Goal: Task Accomplishment & Management: Use online tool/utility

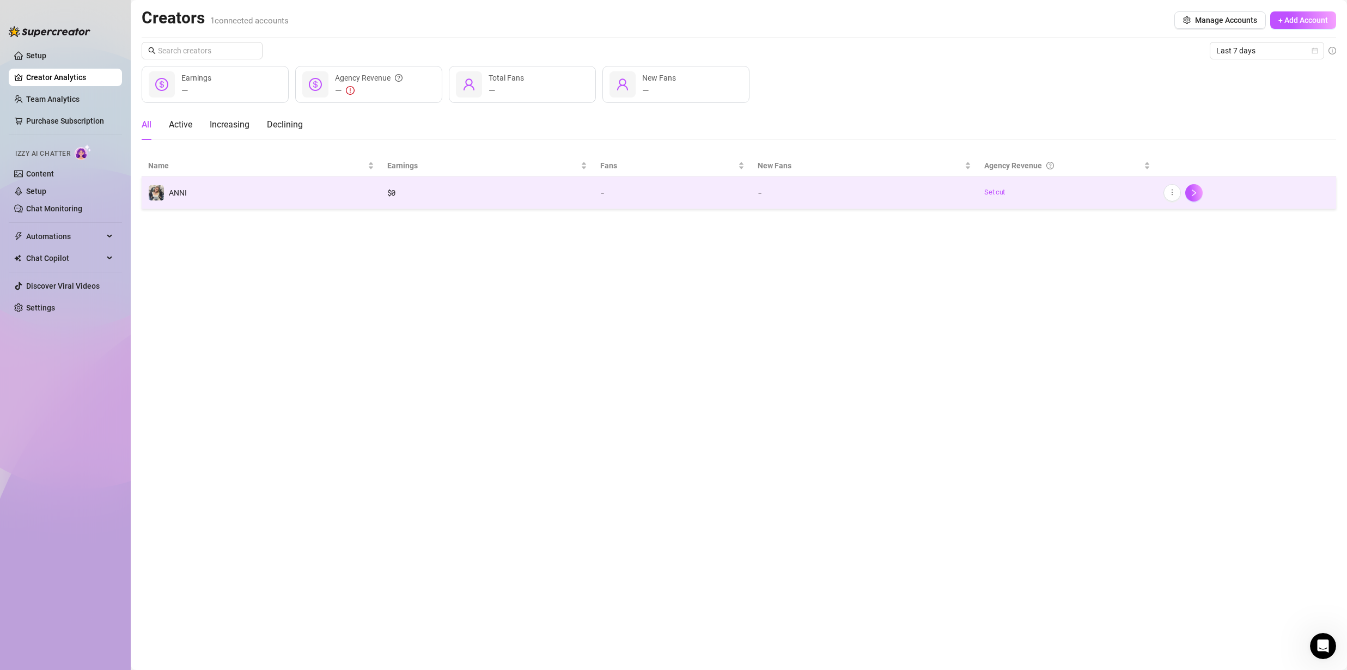
click at [330, 191] on td "ANNI" at bounding box center [261, 192] width 239 height 33
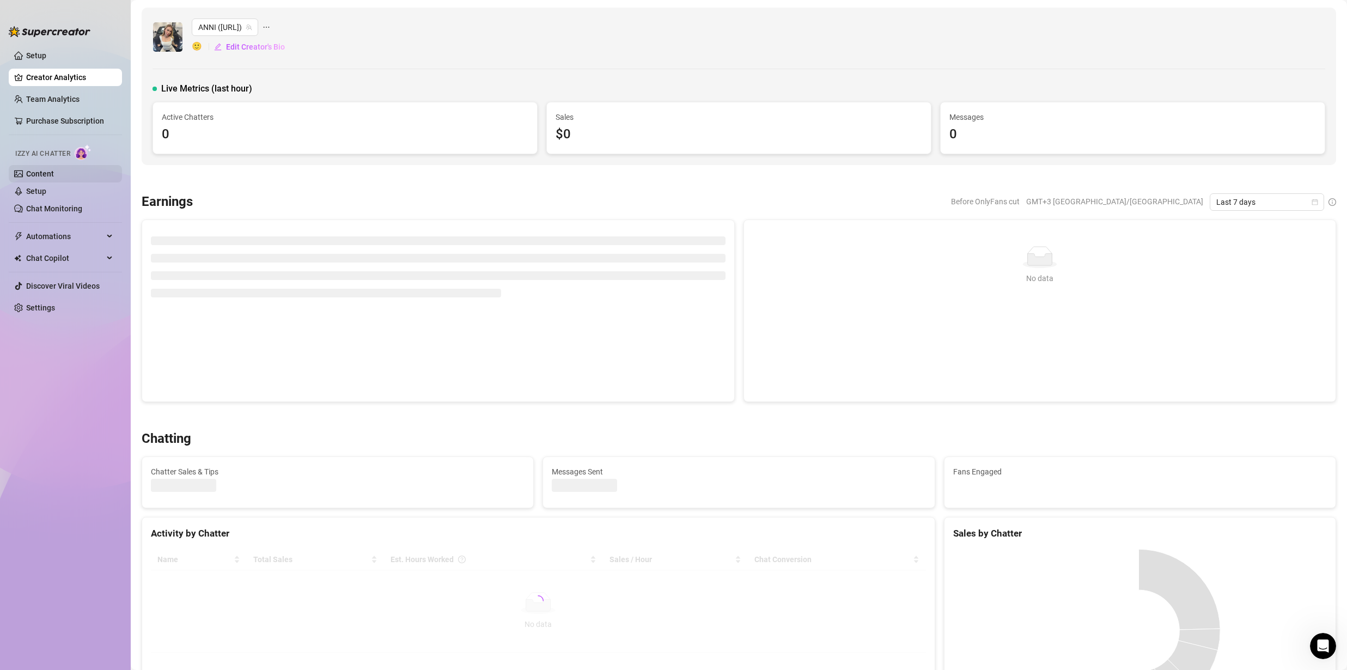
click at [44, 175] on link "Content" at bounding box center [40, 173] width 28 height 9
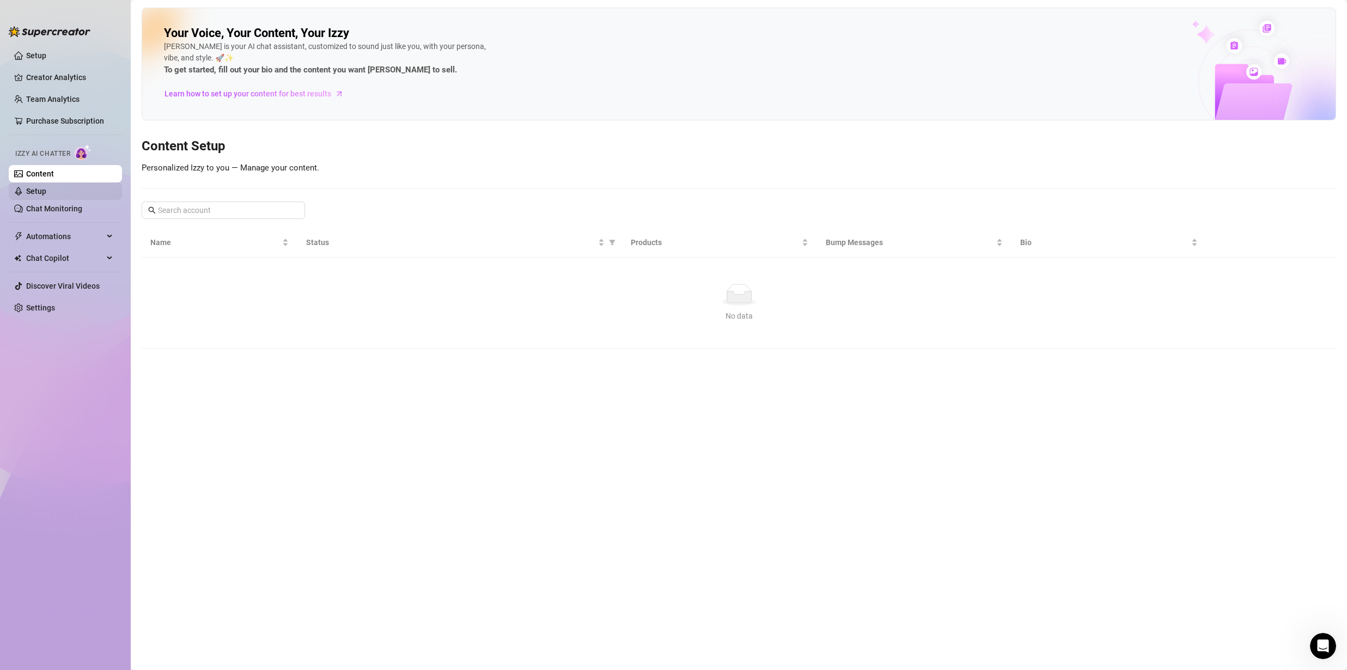
click at [27, 193] on link "Setup" at bounding box center [36, 191] width 20 height 9
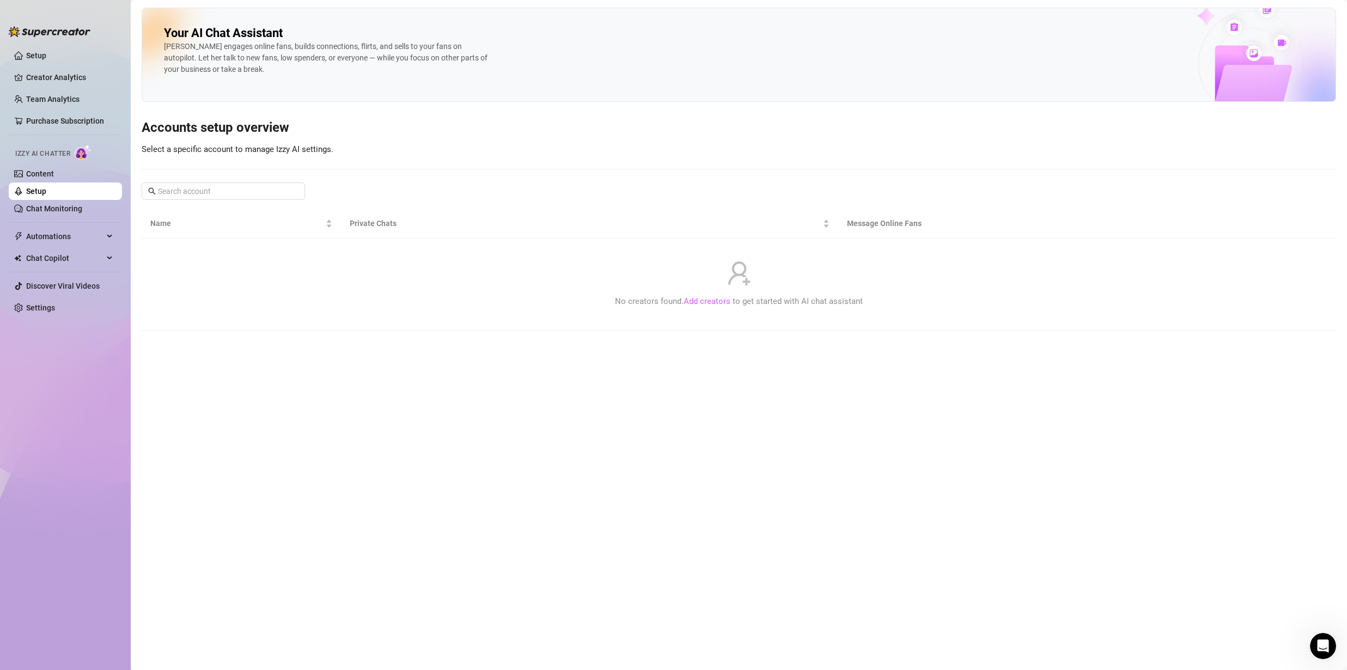
click at [708, 304] on link "Add creators" at bounding box center [707, 301] width 47 height 10
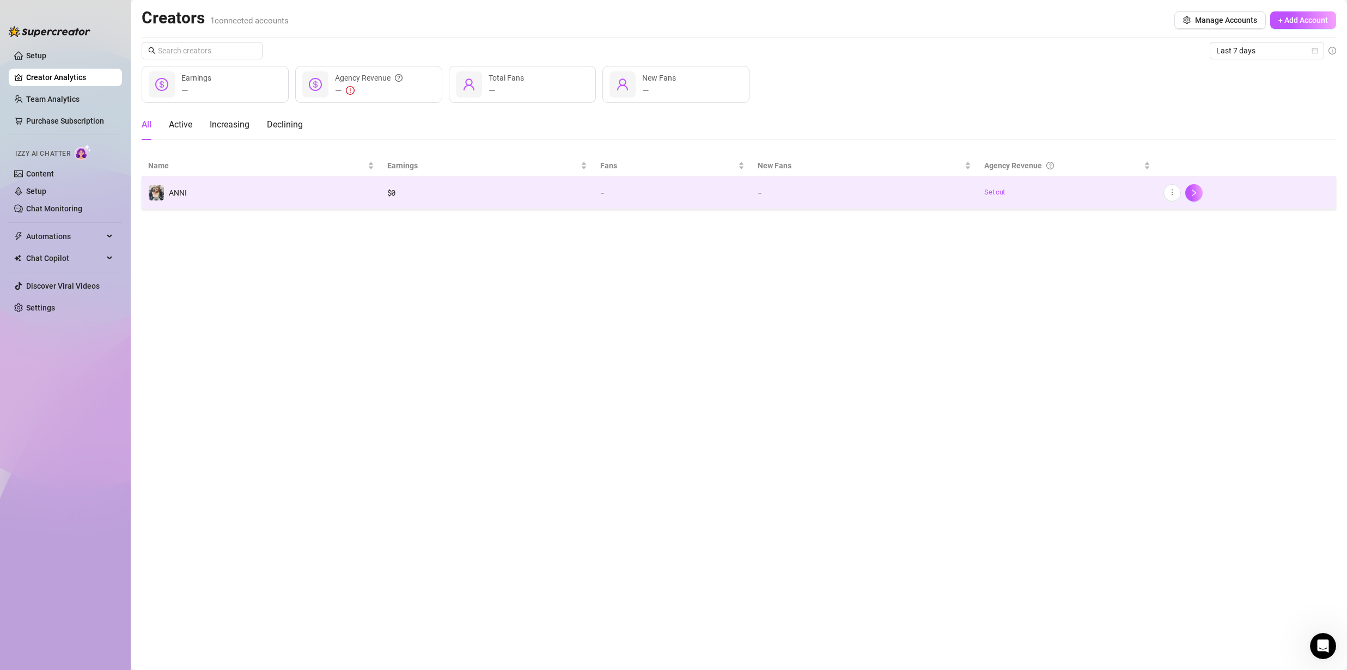
click at [653, 206] on td "-" at bounding box center [672, 192] width 157 height 33
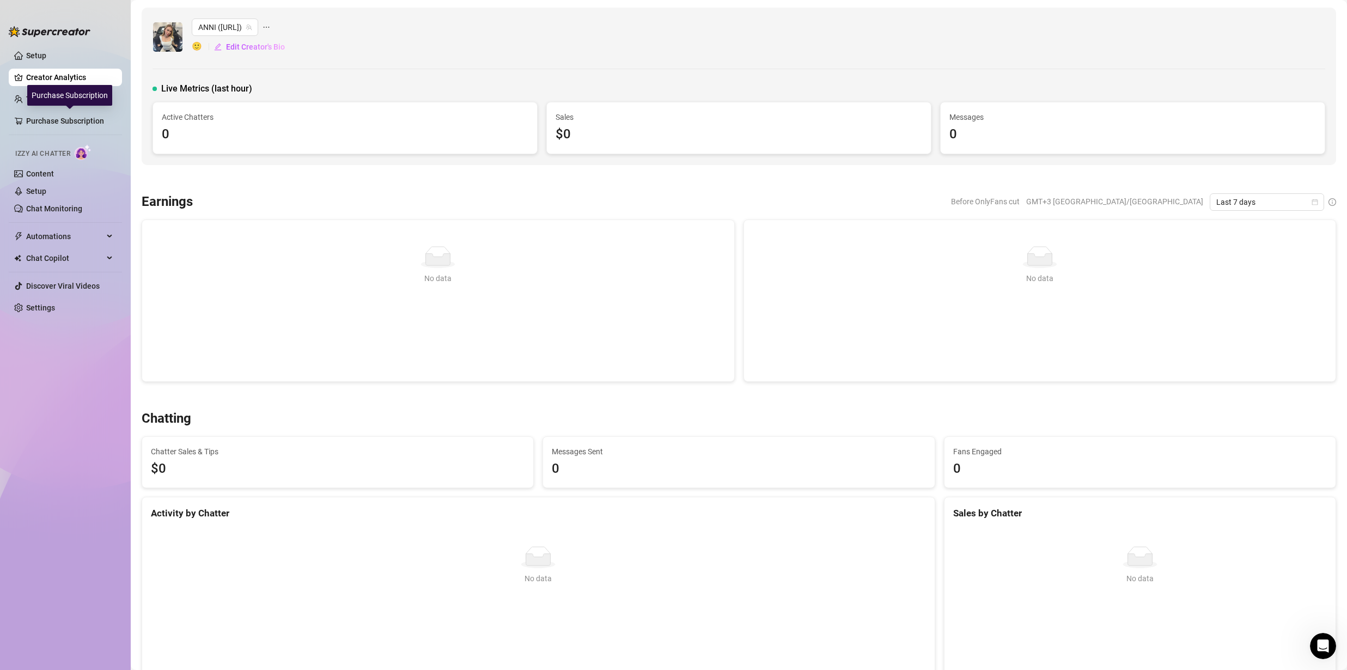
click at [66, 68] on ul "Setup Creator Analytics Team Analytics Purchase Subscription Izzy AI Chatter Co…" at bounding box center [65, 348] width 113 height 613
click at [67, 77] on link "Creator Analytics" at bounding box center [69, 77] width 87 height 17
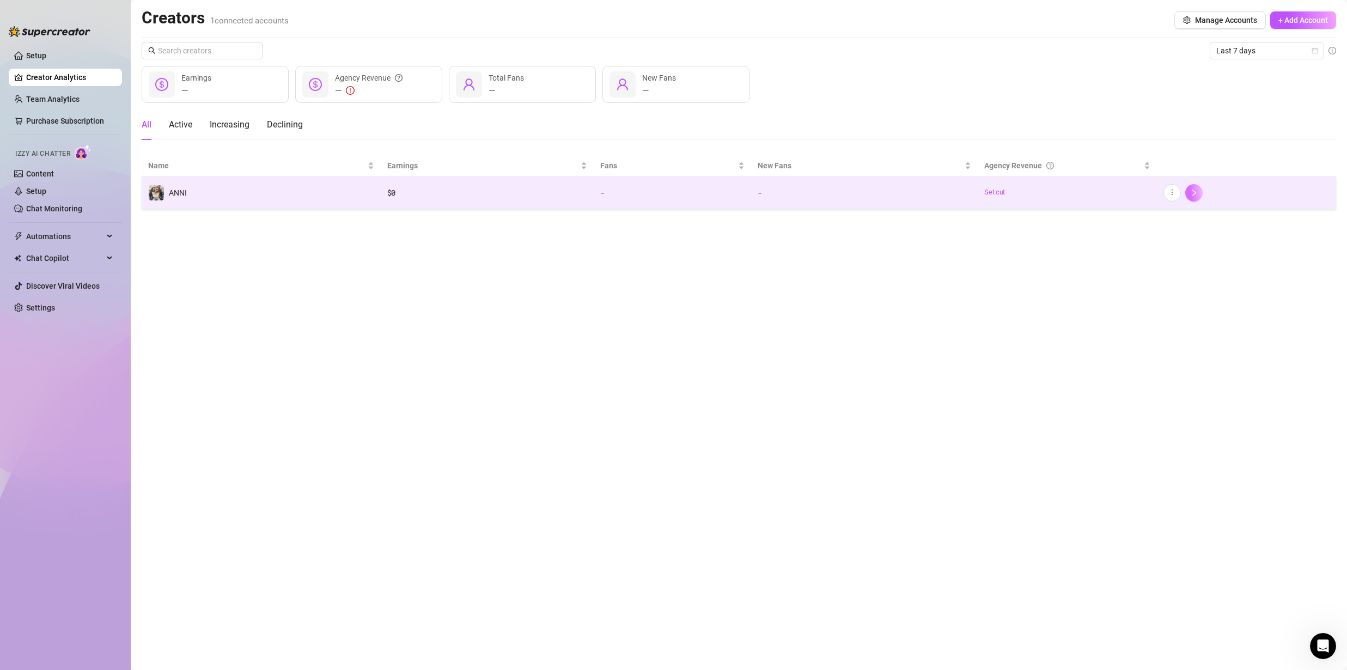
click at [1197, 198] on button "button" at bounding box center [1193, 192] width 17 height 17
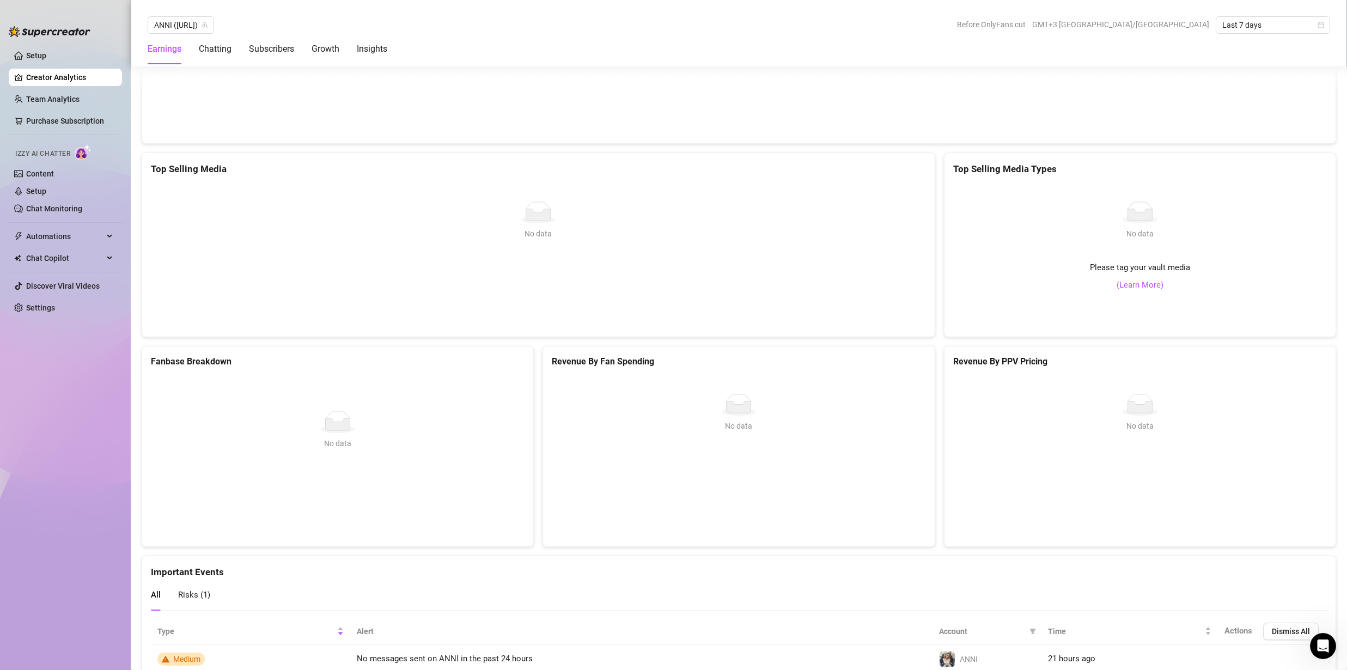
scroll to position [1690, 0]
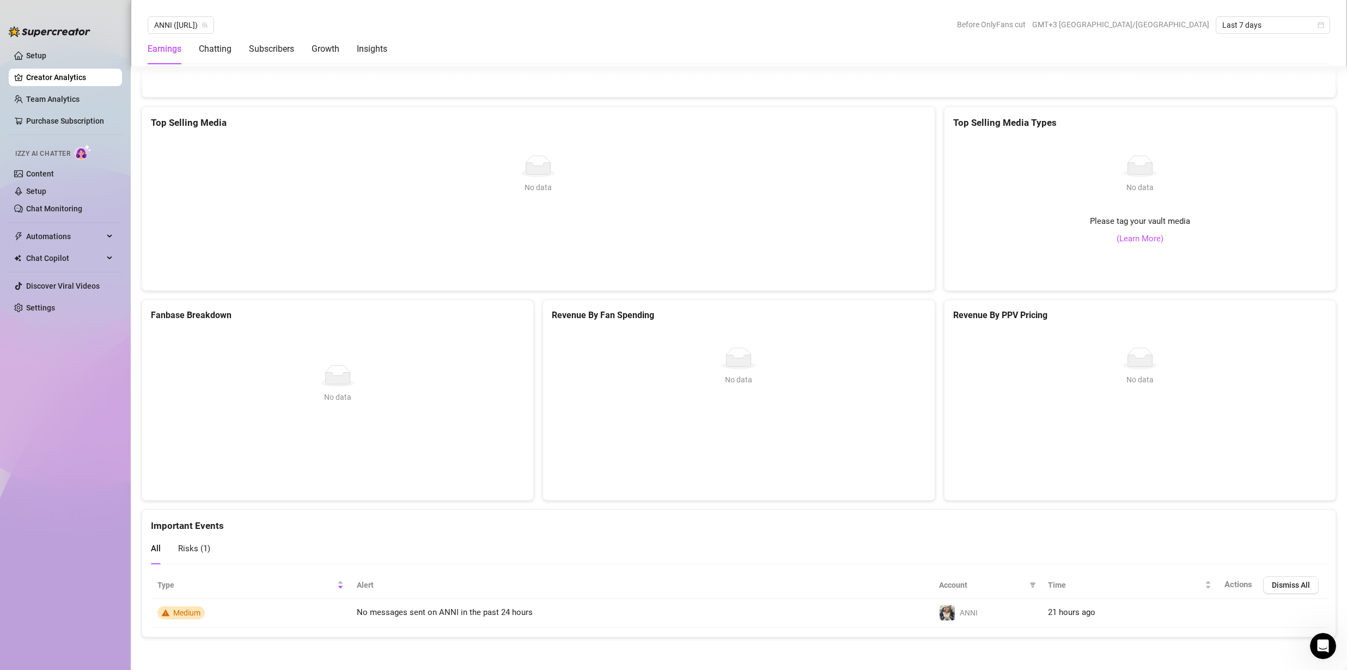
click at [186, 547] on span "Risks ( 1 )" at bounding box center [194, 549] width 32 height 10
click at [159, 552] on span "All" at bounding box center [156, 549] width 10 height 10
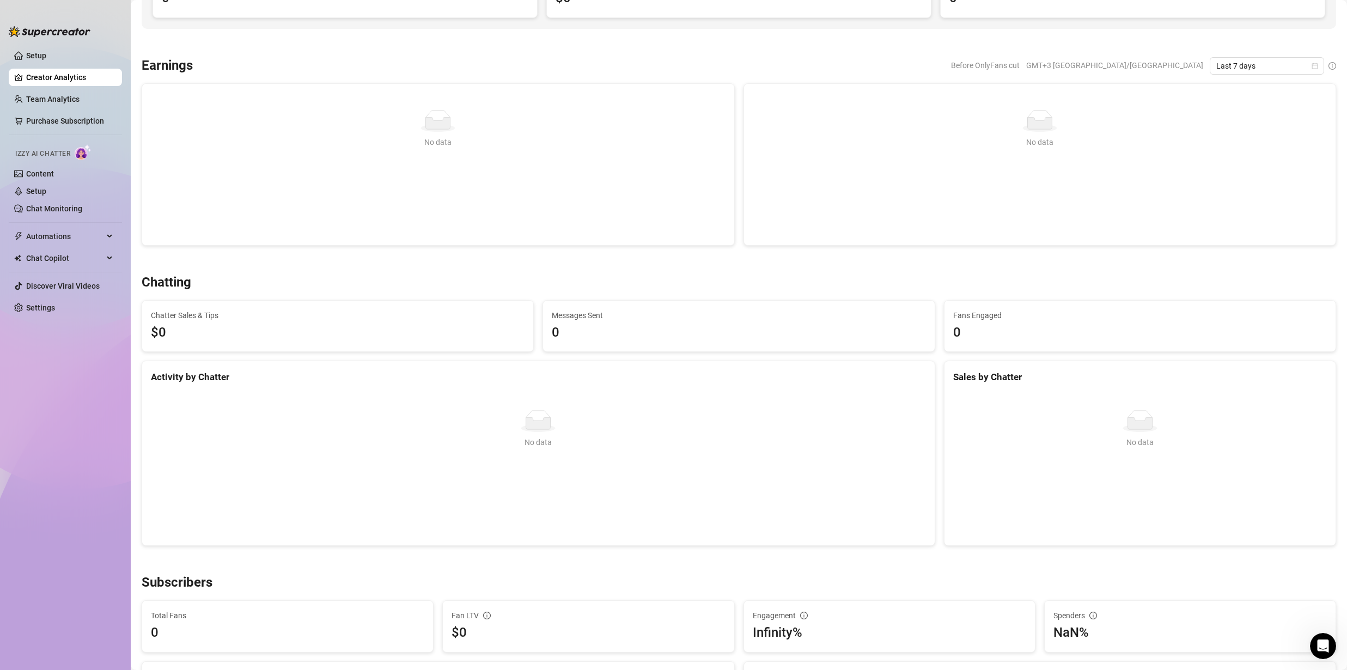
scroll to position [0, 0]
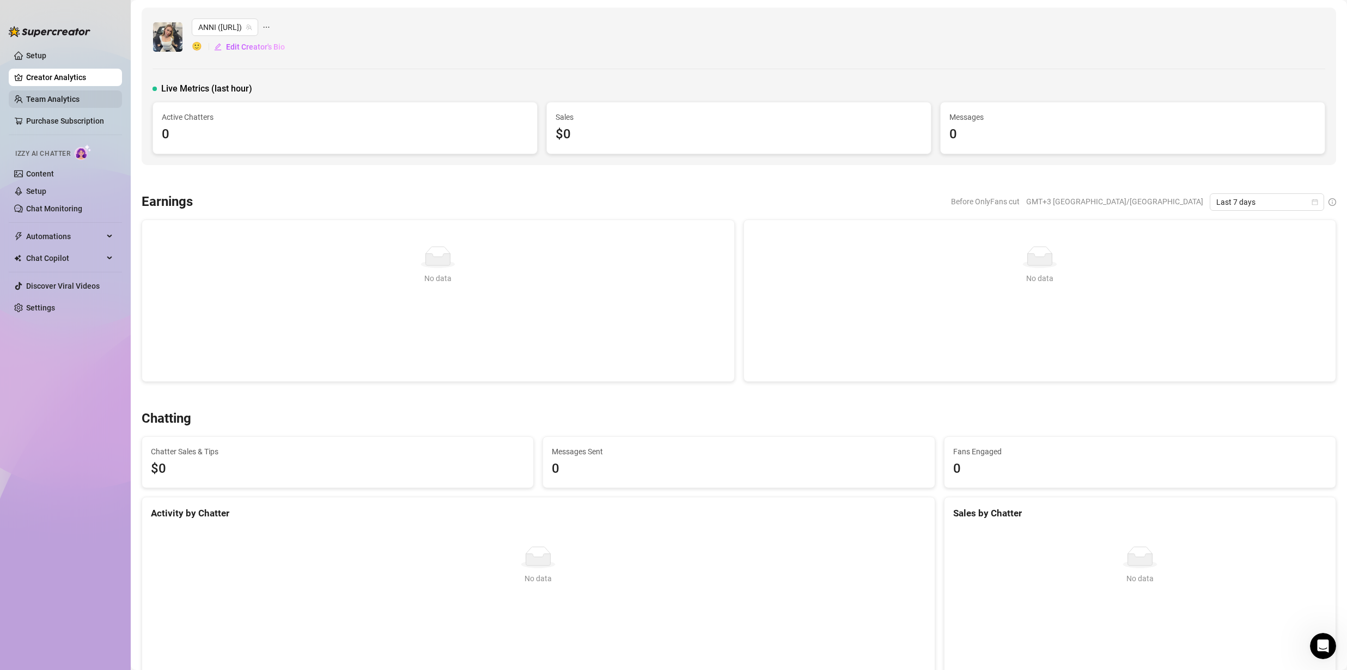
click at [76, 96] on link "Team Analytics" at bounding box center [52, 99] width 53 height 9
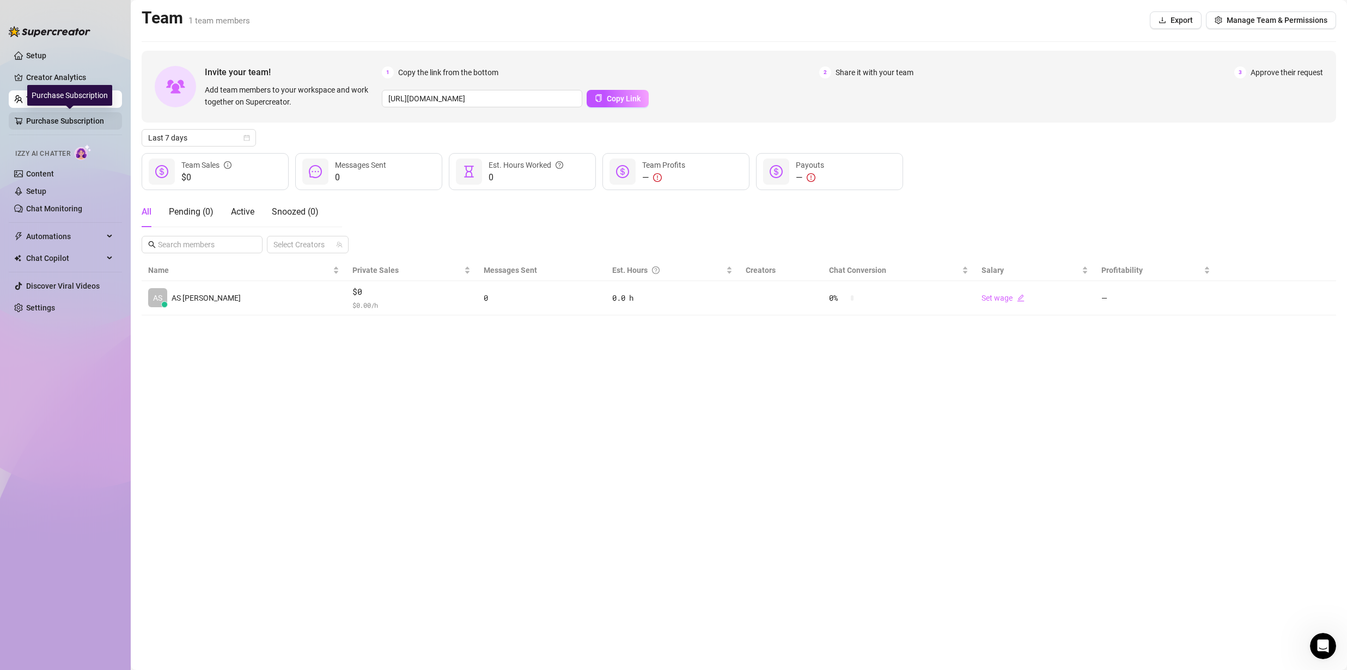
click at [63, 126] on link "Purchase Subscription" at bounding box center [69, 120] width 87 height 17
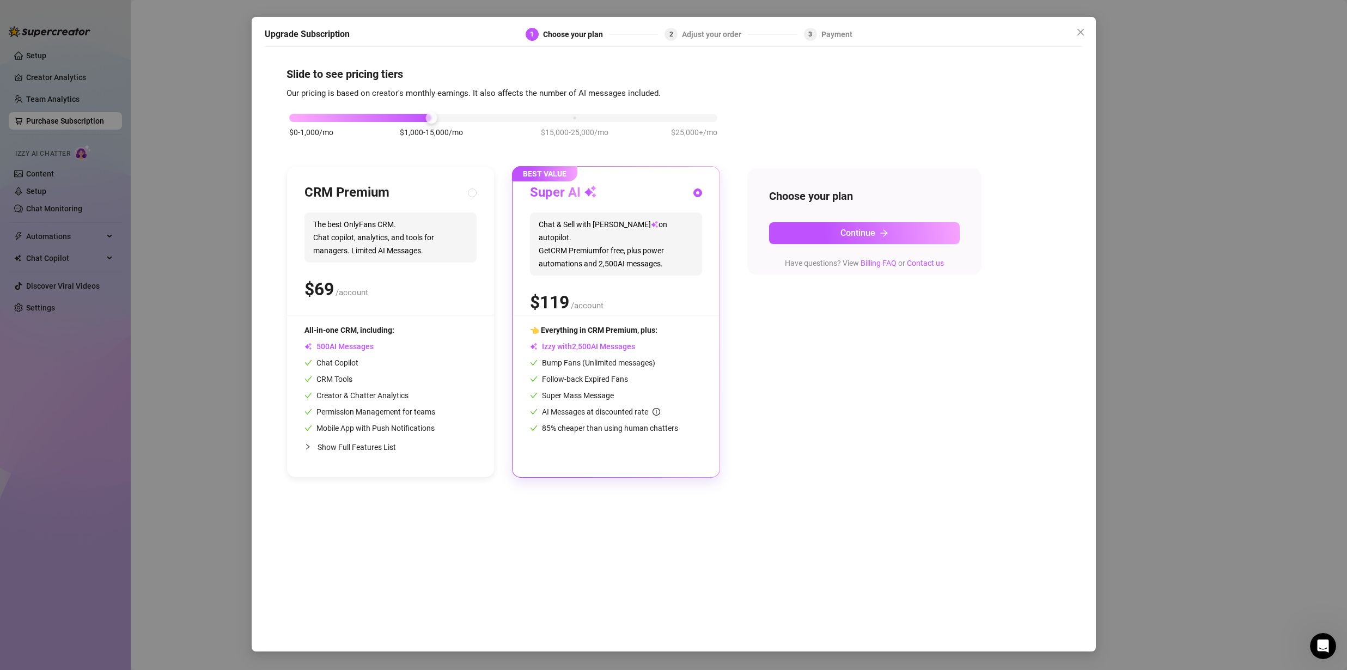
click at [38, 169] on div "Upgrade Subscription 1 Choose your plan 2 Adjust your order 3 Payment Slide to …" at bounding box center [673, 335] width 1347 height 670
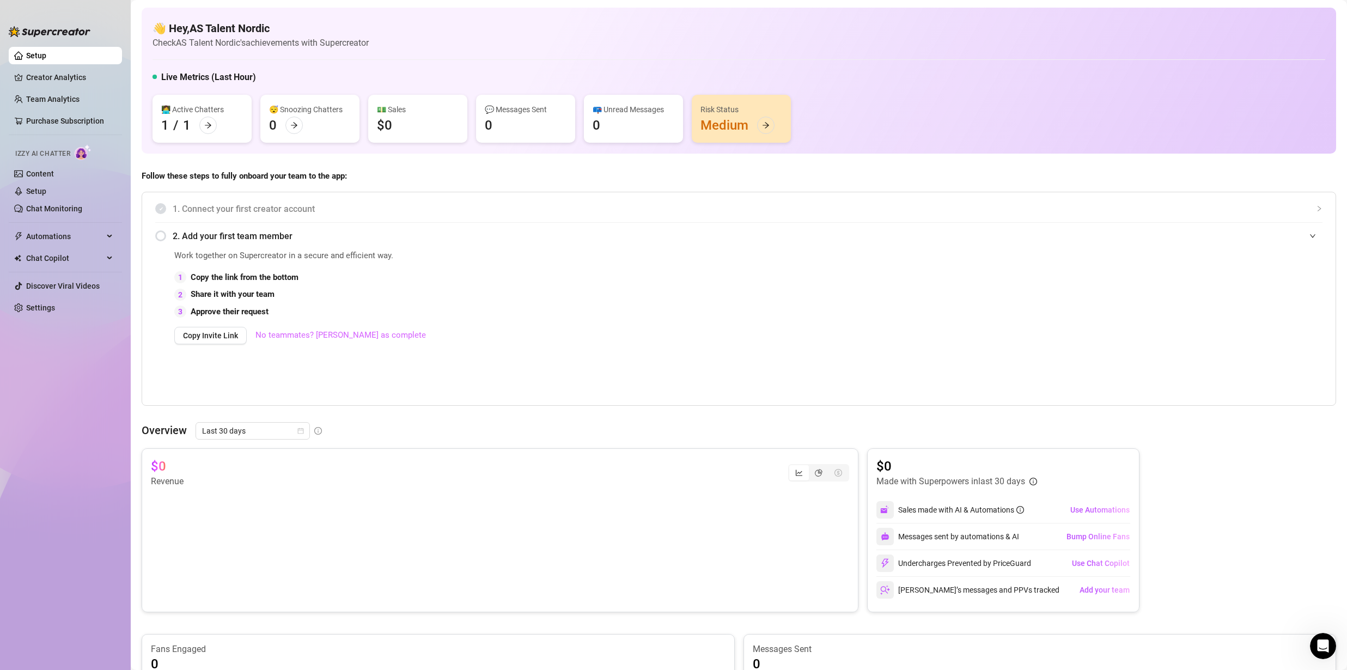
click at [319, 336] on link "No teammates? [PERSON_NAME] as complete" at bounding box center [340, 335] width 171 height 13
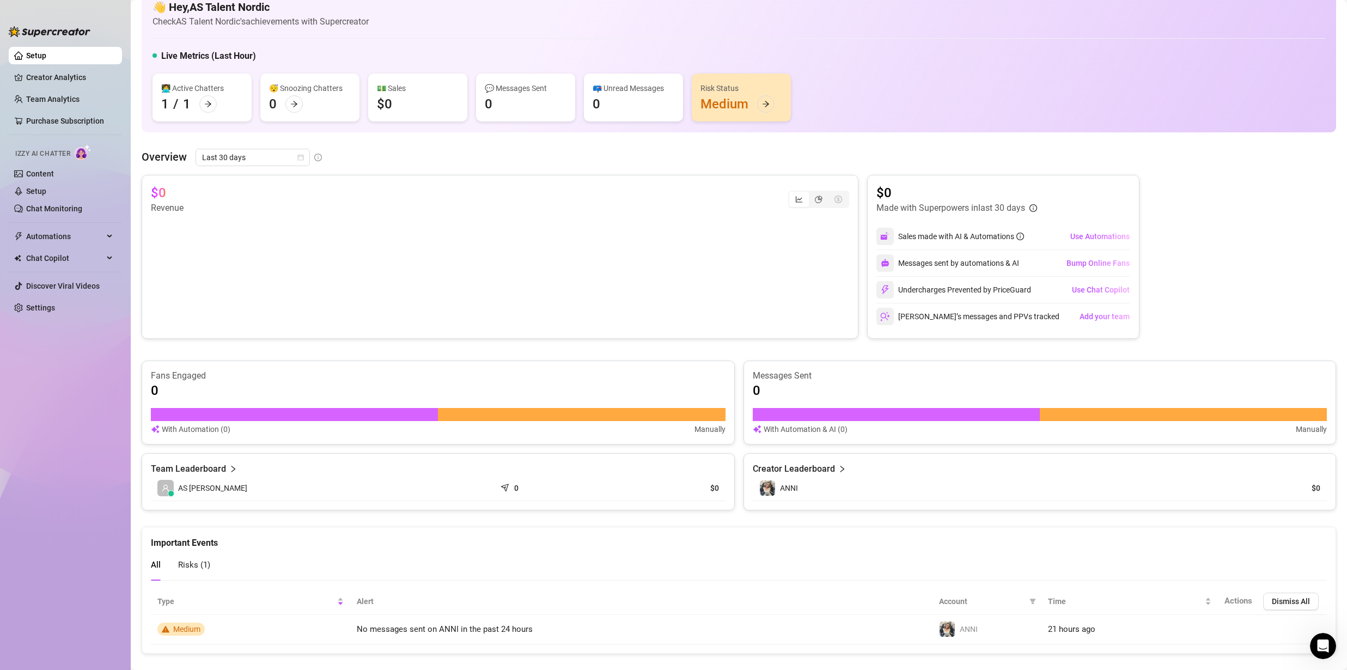
scroll to position [38, 0]
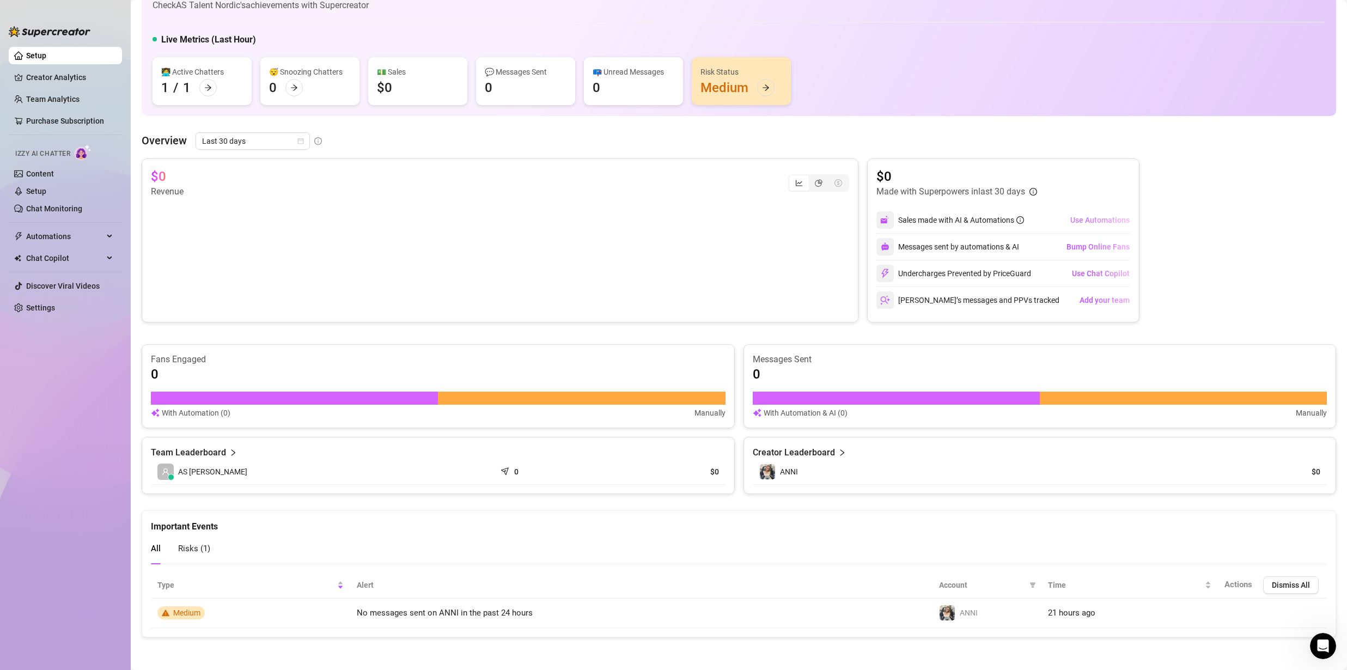
click at [1082, 222] on span "Use Automations" at bounding box center [1099, 220] width 59 height 9
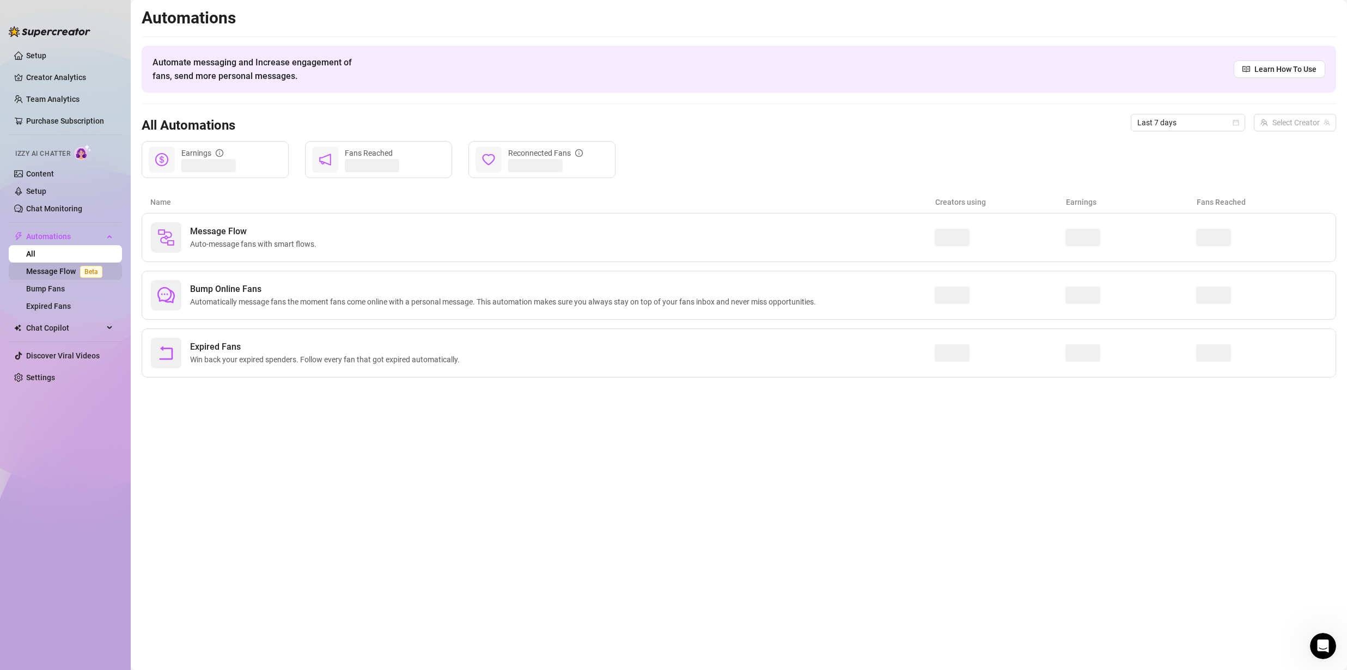
click at [63, 273] on link "Message Flow Beta" at bounding box center [66, 271] width 81 height 9
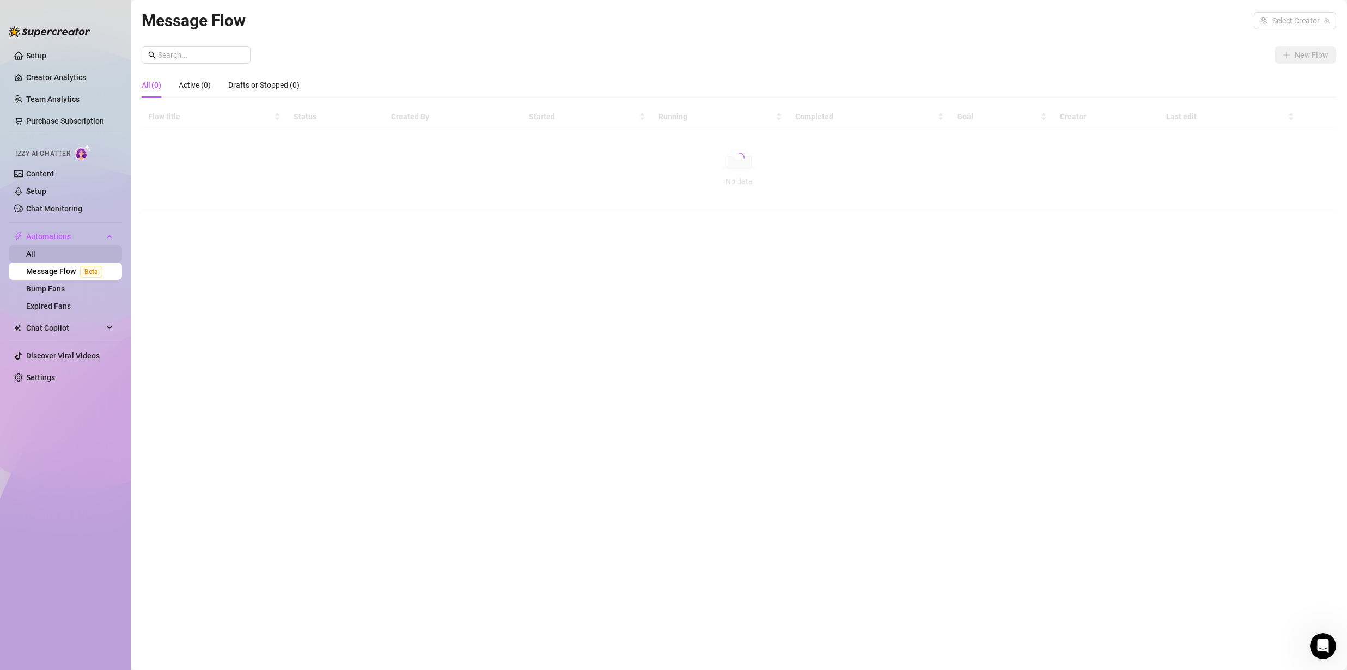
click at [35, 257] on link "All" at bounding box center [30, 253] width 9 height 9
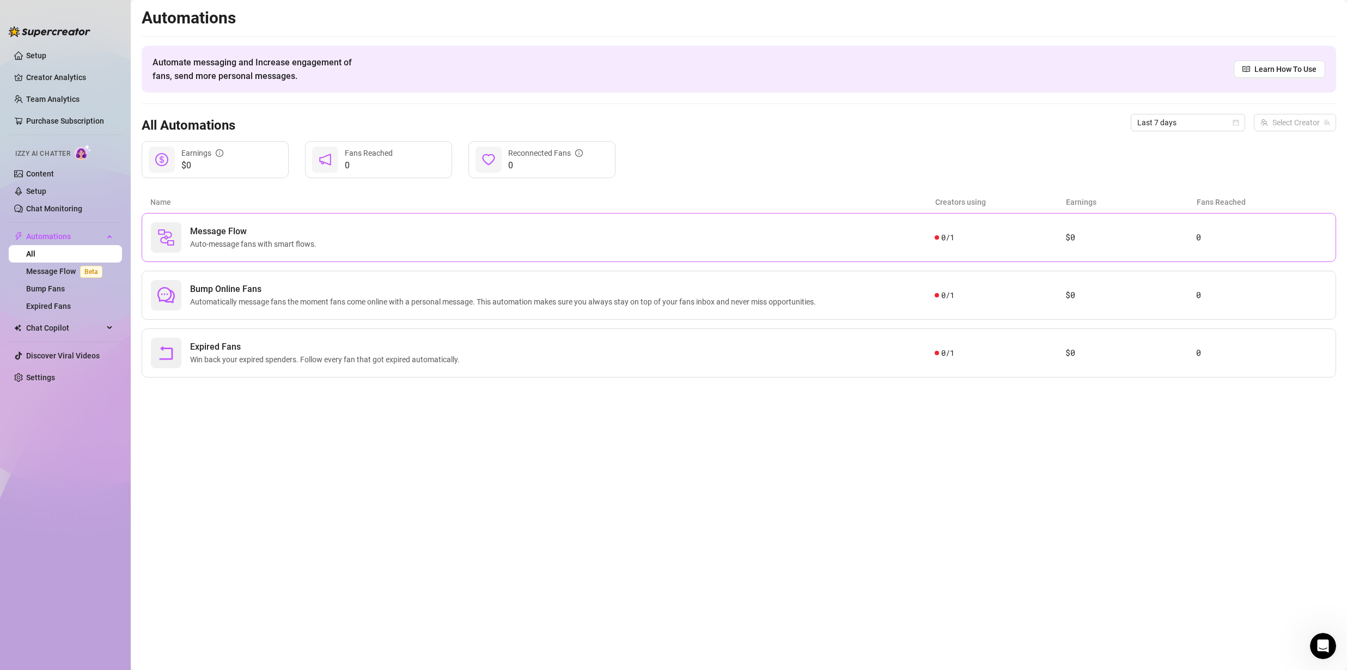
click at [644, 247] on div "Message Flow Auto-message fans with smart flows." at bounding box center [543, 237] width 784 height 31
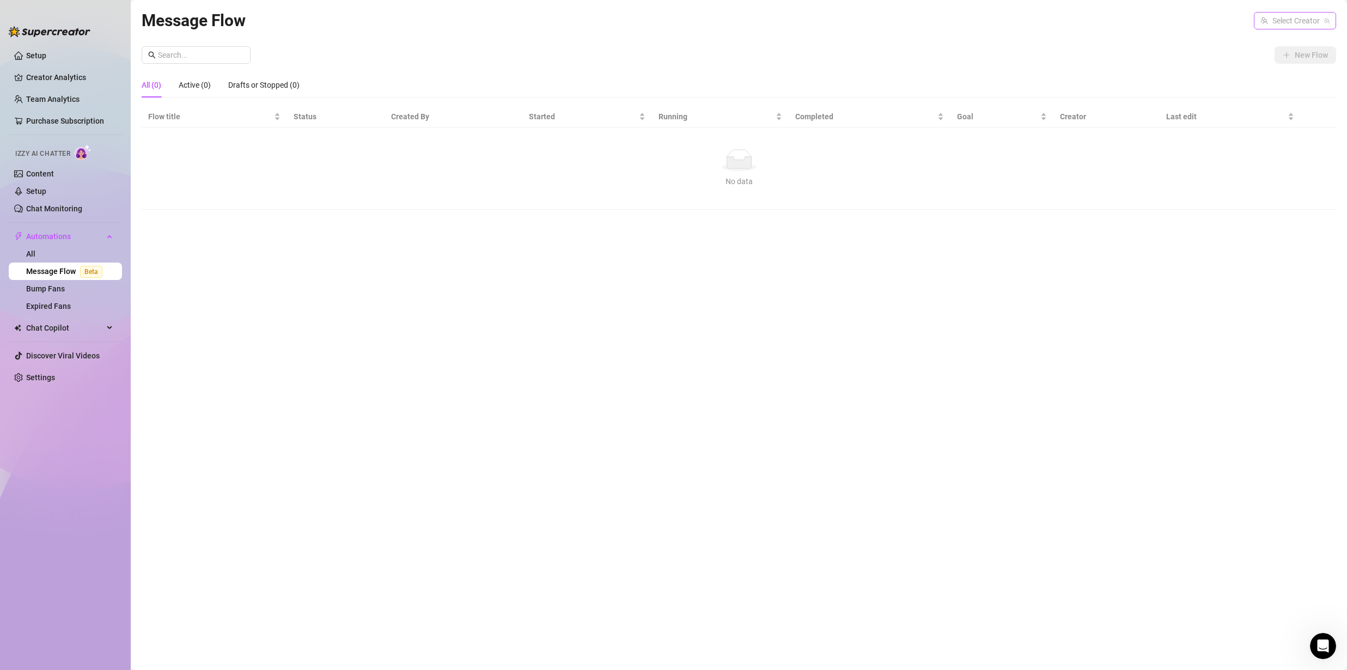
click at [1281, 24] on input "search" at bounding box center [1290, 21] width 59 height 16
click at [1287, 41] on span "ANNI" at bounding box center [1289, 43] width 18 height 12
click at [1300, 57] on span "New Flow" at bounding box center [1311, 55] width 33 height 9
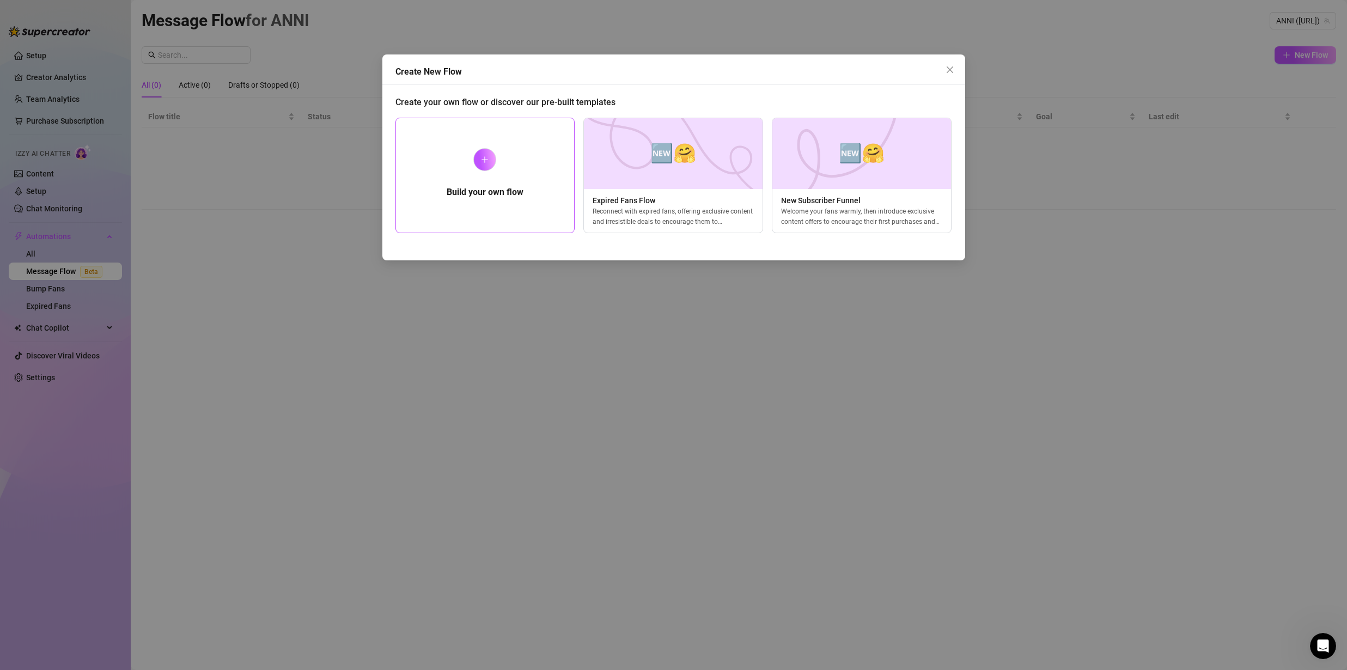
click at [523, 199] on div "Build your own flow" at bounding box center [485, 175] width 180 height 115
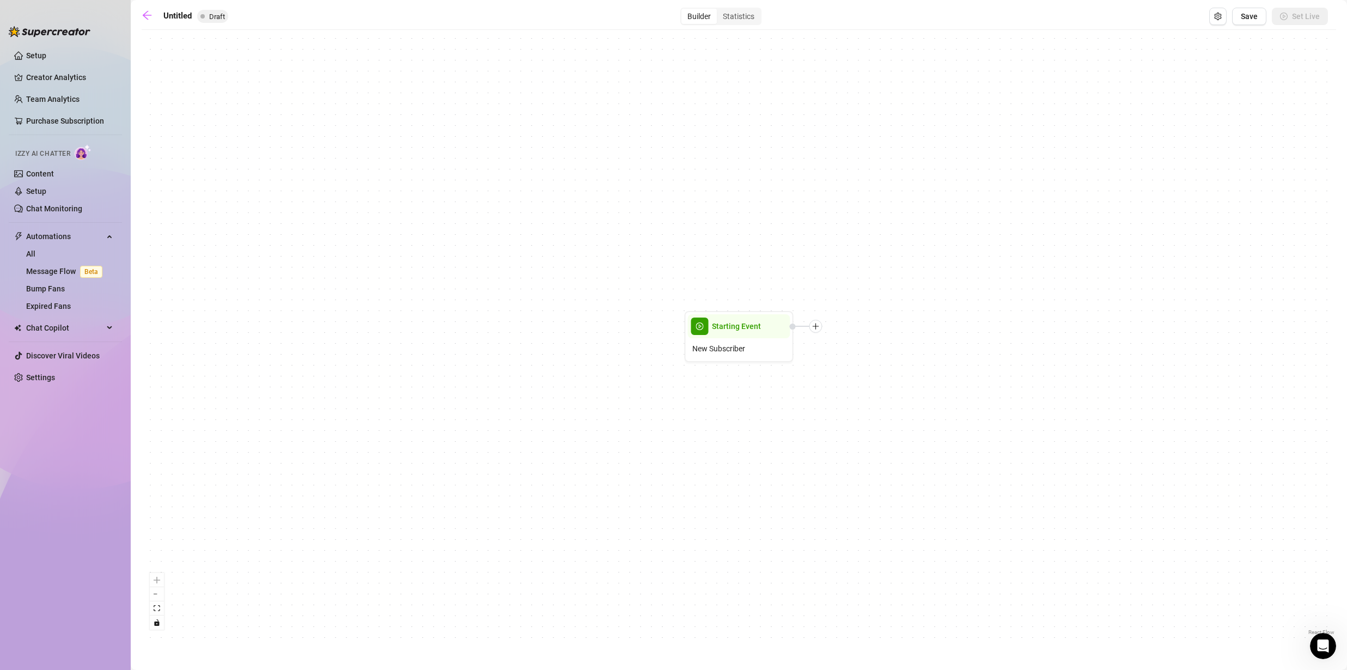
click at [828, 330] on div "Starting Event New Subscriber" at bounding box center [739, 336] width 1195 height 602
click at [819, 330] on div at bounding box center [816, 326] width 13 height 13
click at [849, 330] on div "Time Delay" at bounding box center [870, 327] width 80 height 19
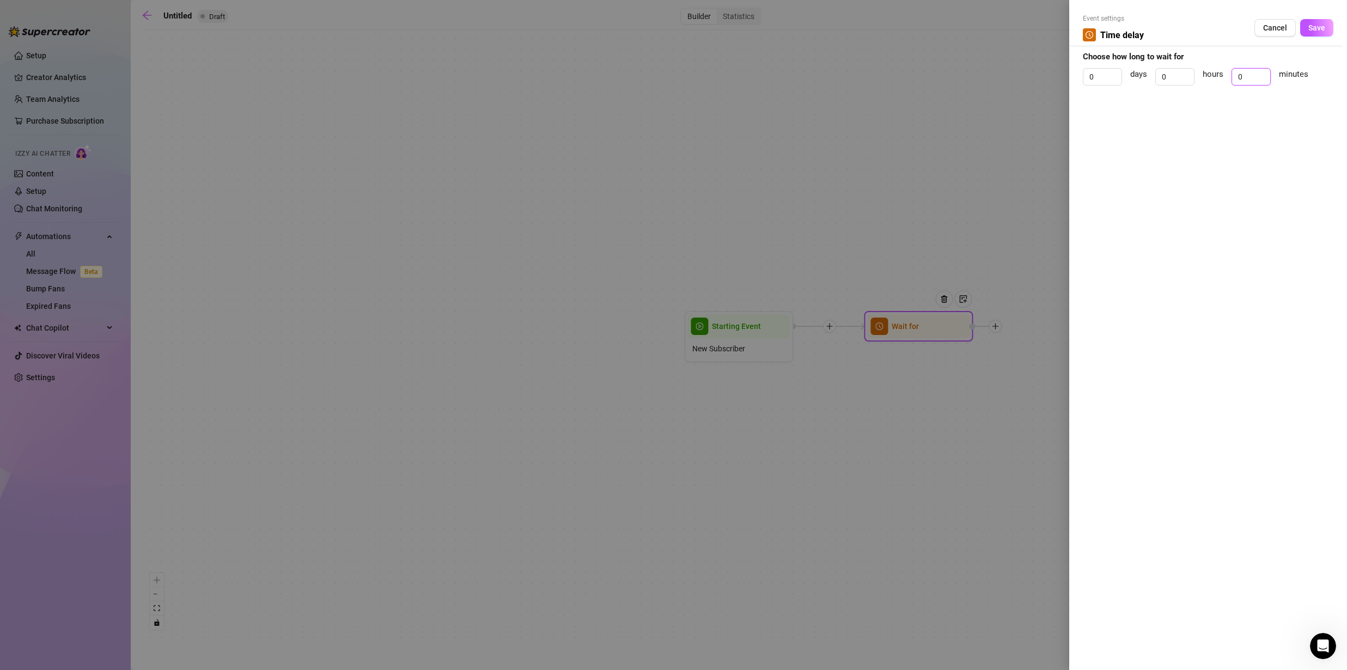
drag, startPoint x: 1248, startPoint y: 78, endPoint x: 1222, endPoint y: 81, distance: 25.7
click at [1223, 81] on div "0 days 0 hours 0 minutes" at bounding box center [1208, 81] width 251 height 27
type input "2"
click at [1325, 26] on button "Save" at bounding box center [1316, 27] width 33 height 17
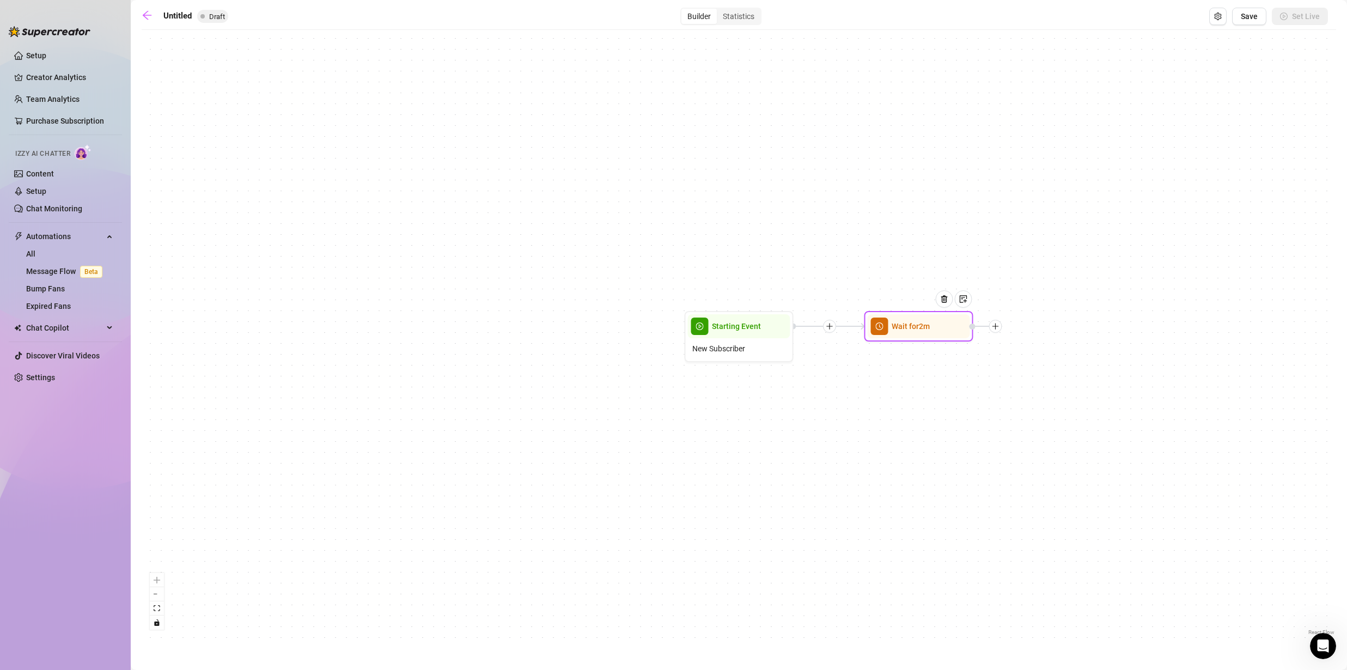
click at [932, 330] on div at bounding box center [948, 307] width 47 height 56
click at [923, 327] on span "Wait for 2m" at bounding box center [911, 326] width 38 height 12
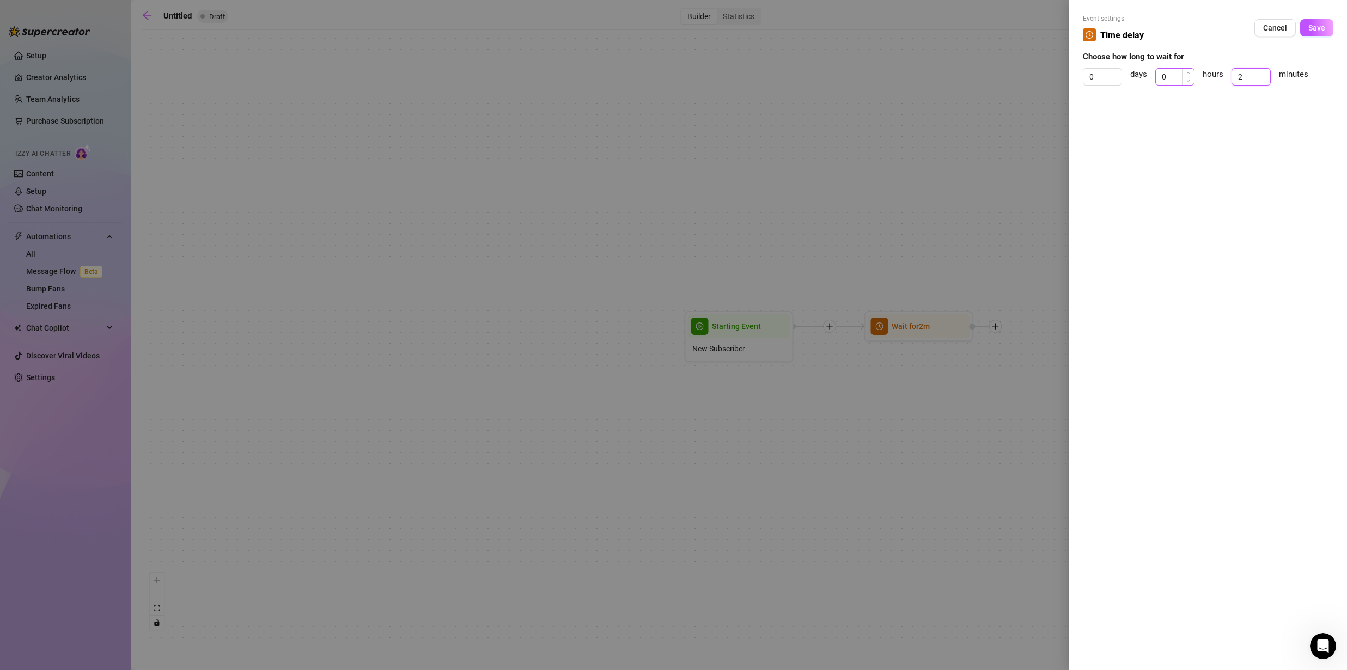
drag, startPoint x: 1241, startPoint y: 81, endPoint x: 1172, endPoint y: 74, distance: 69.5
click at [1180, 77] on div "0 days 0 hours 2 minutes" at bounding box center [1208, 81] width 251 height 27
type input "1"
click at [1324, 25] on span "Save" at bounding box center [1316, 27] width 17 height 9
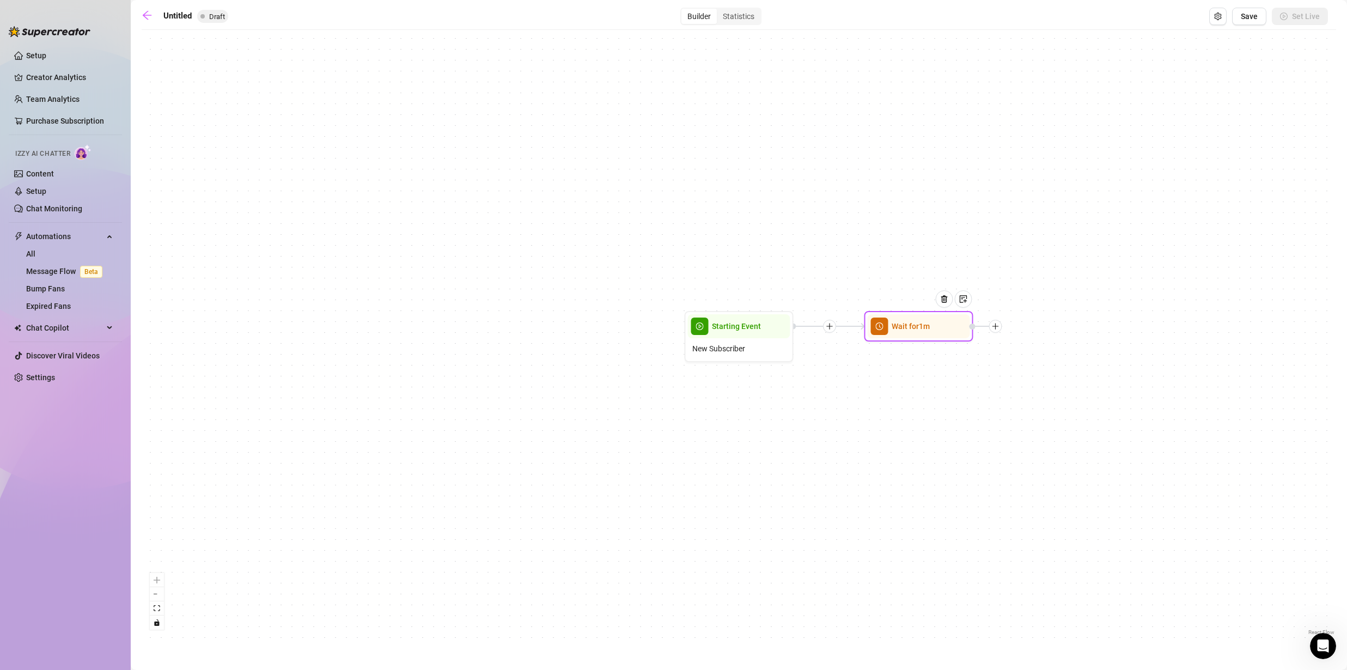
click at [1001, 331] on div at bounding box center [986, 326] width 33 height 13
click at [994, 330] on icon "plus" at bounding box center [996, 326] width 8 height 8
click at [1020, 363] on div "Message" at bounding box center [1050, 364] width 80 height 19
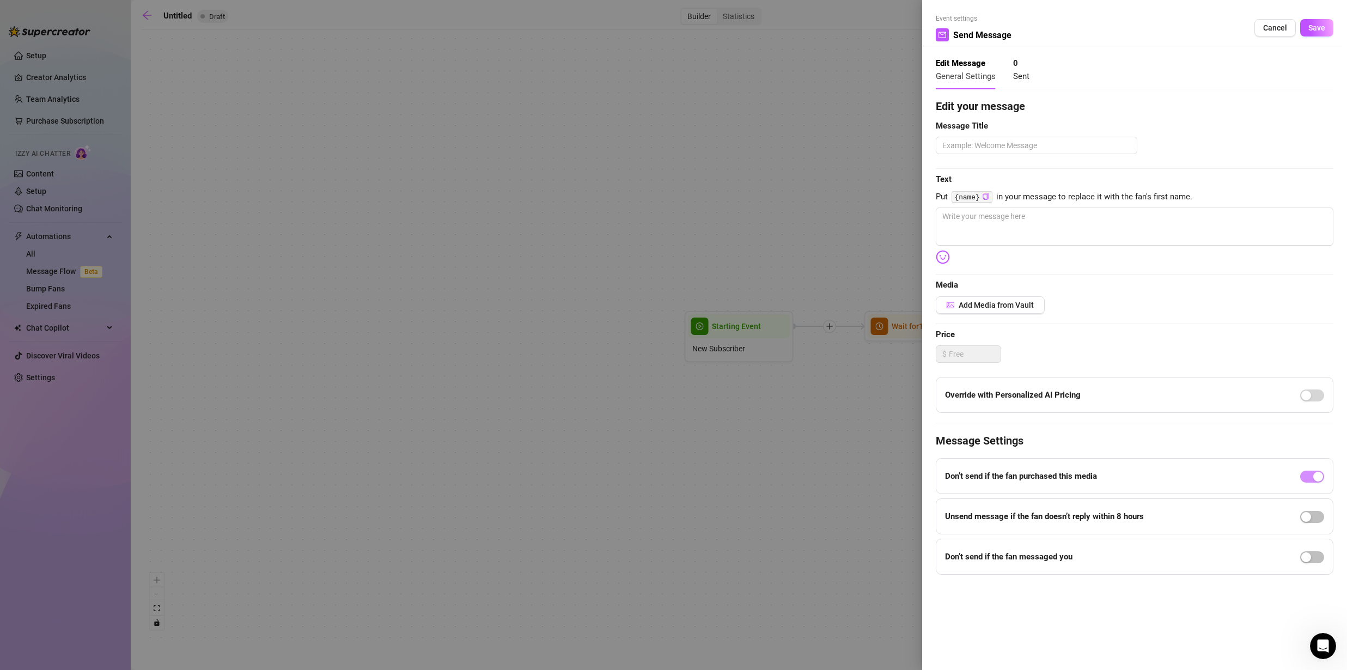
click at [789, 227] on div at bounding box center [673, 335] width 1347 height 670
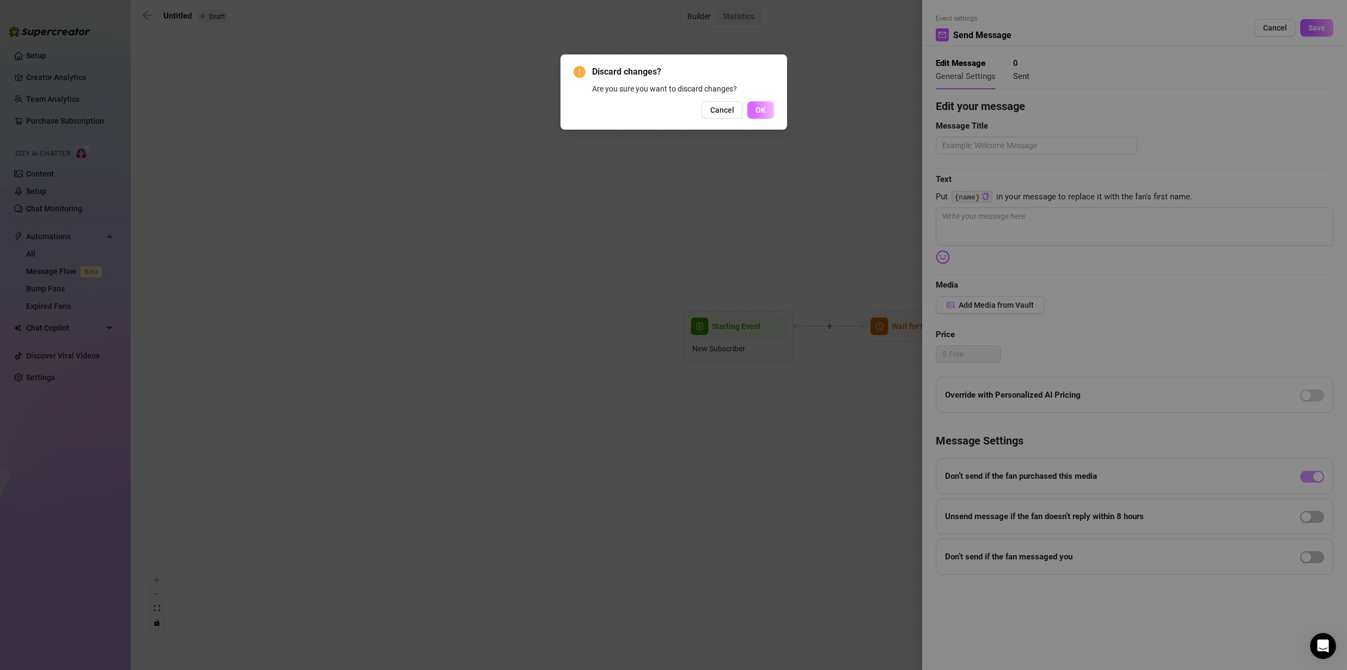
click at [753, 114] on button "OK" at bounding box center [760, 109] width 27 height 17
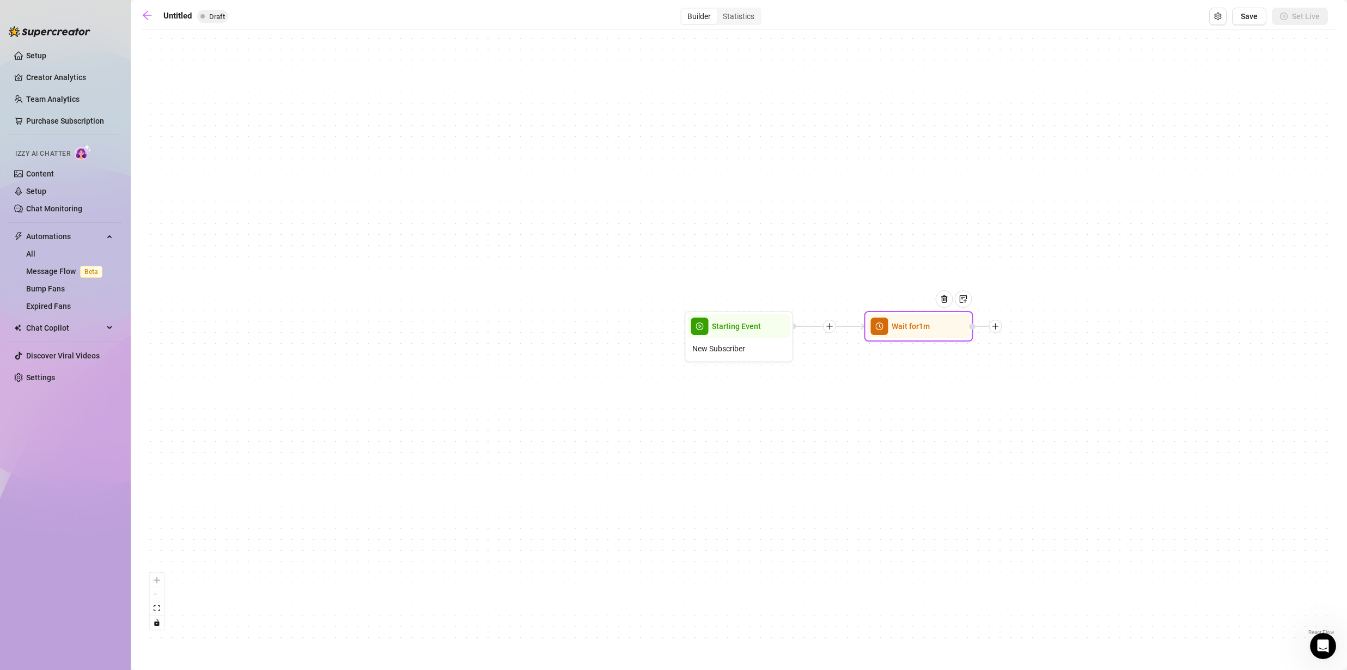
click at [996, 331] on div at bounding box center [995, 326] width 13 height 13
click at [1034, 382] on div "Tag Fan" at bounding box center [1050, 383] width 80 height 19
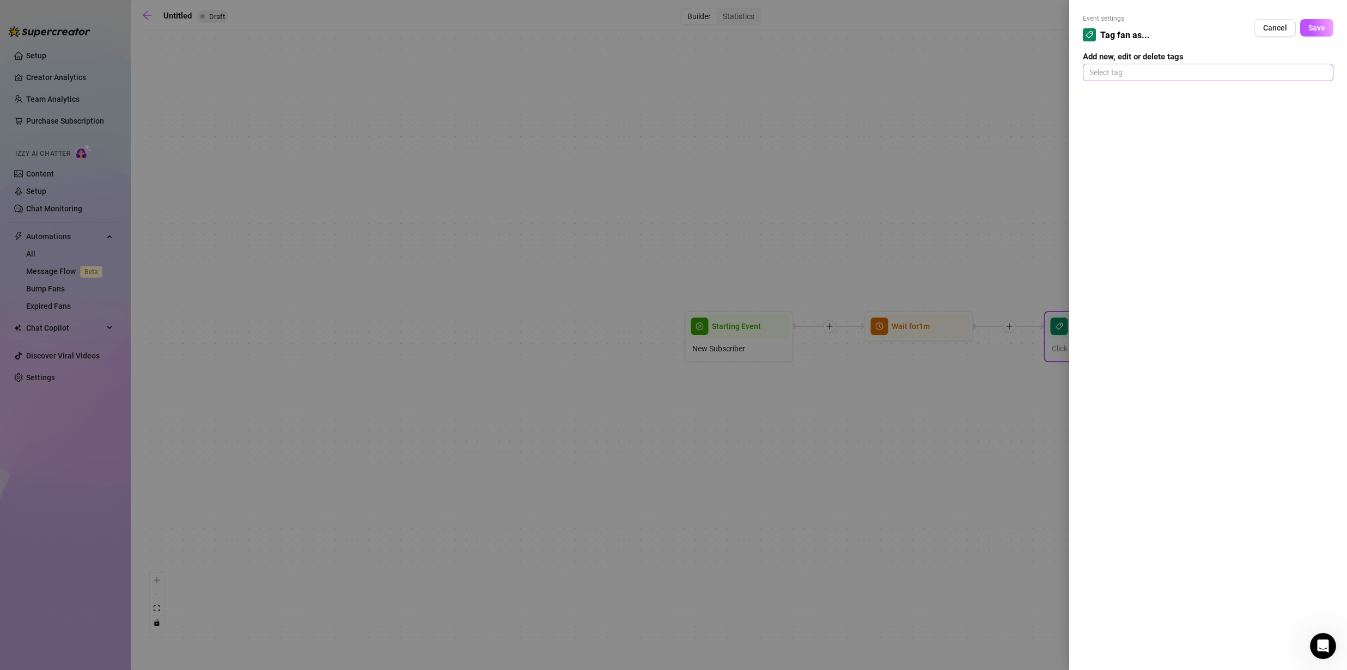
click at [1176, 77] on div at bounding box center [1208, 72] width 246 height 15
click at [1275, 35] on button "Cancel" at bounding box center [1275, 27] width 41 height 17
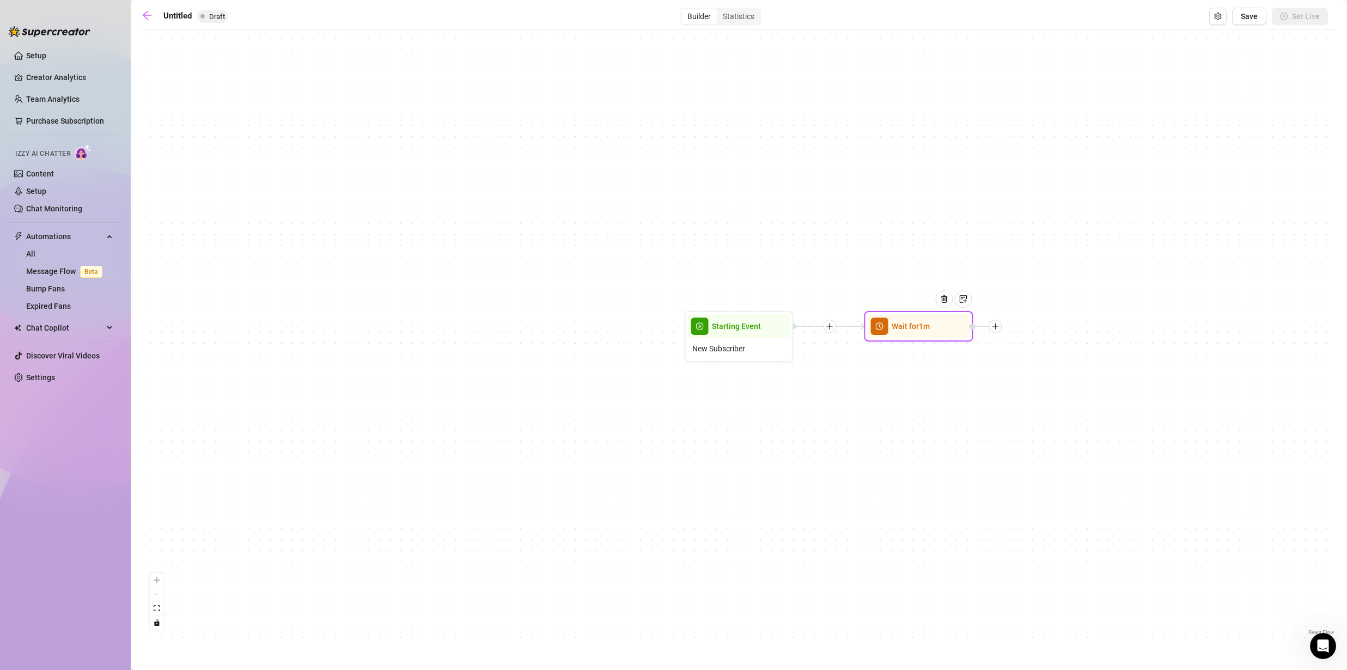
click at [997, 329] on icon "plus" at bounding box center [996, 326] width 8 height 8
click at [1034, 402] on div "Merge Nodes" at bounding box center [1050, 401] width 80 height 19
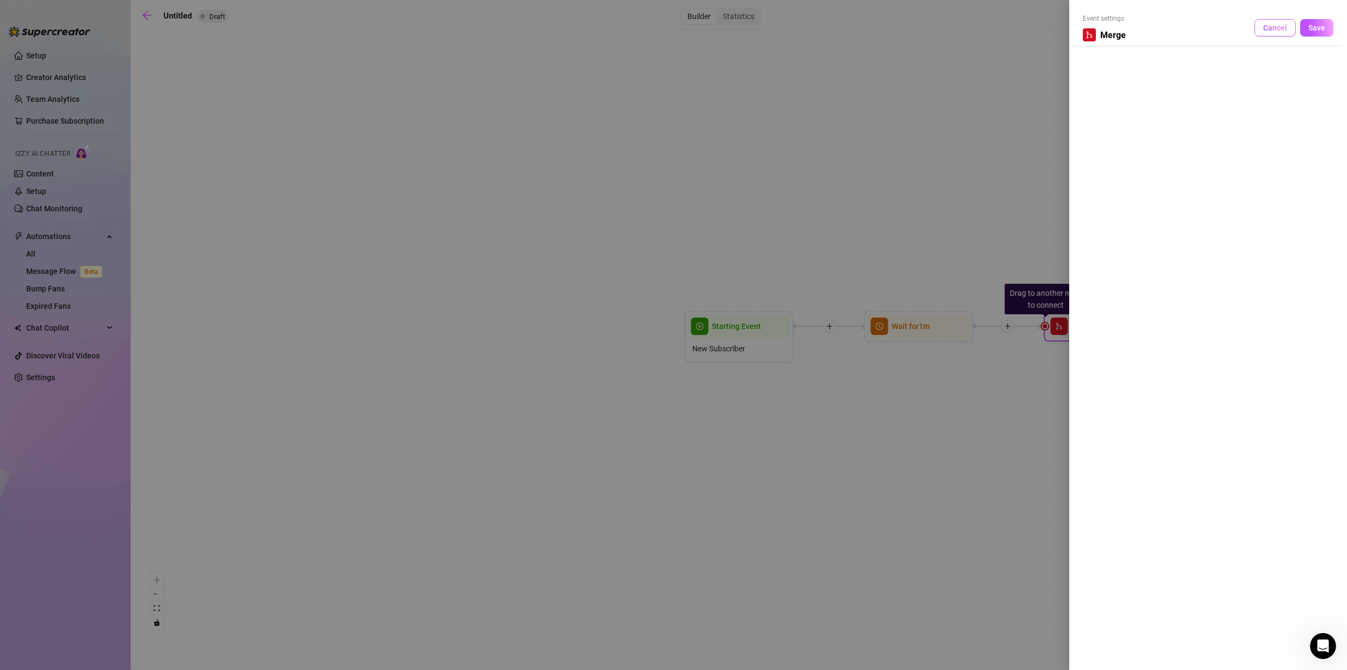
click at [1275, 32] on span "Cancel" at bounding box center [1275, 27] width 24 height 9
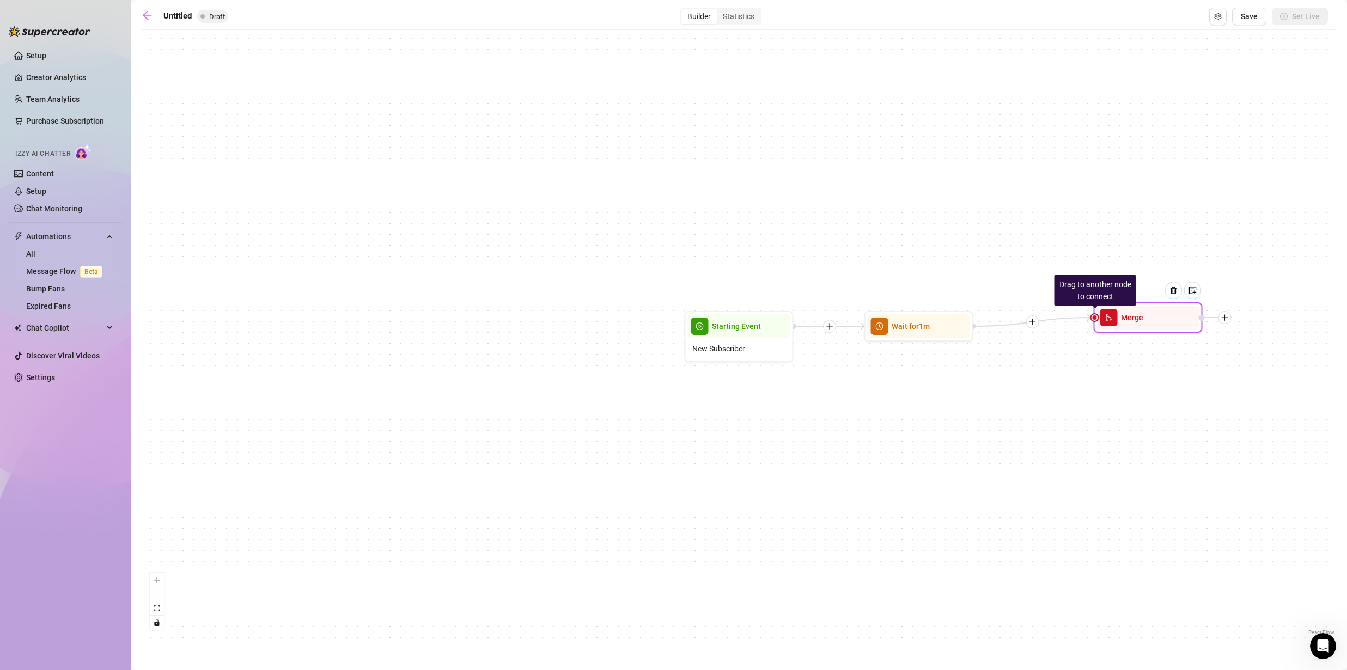
drag, startPoint x: 1091, startPoint y: 338, endPoint x: 1084, endPoint y: 303, distance: 35.2
click at [1094, 303] on div "Drag to another node to connect Merge" at bounding box center [1148, 317] width 109 height 31
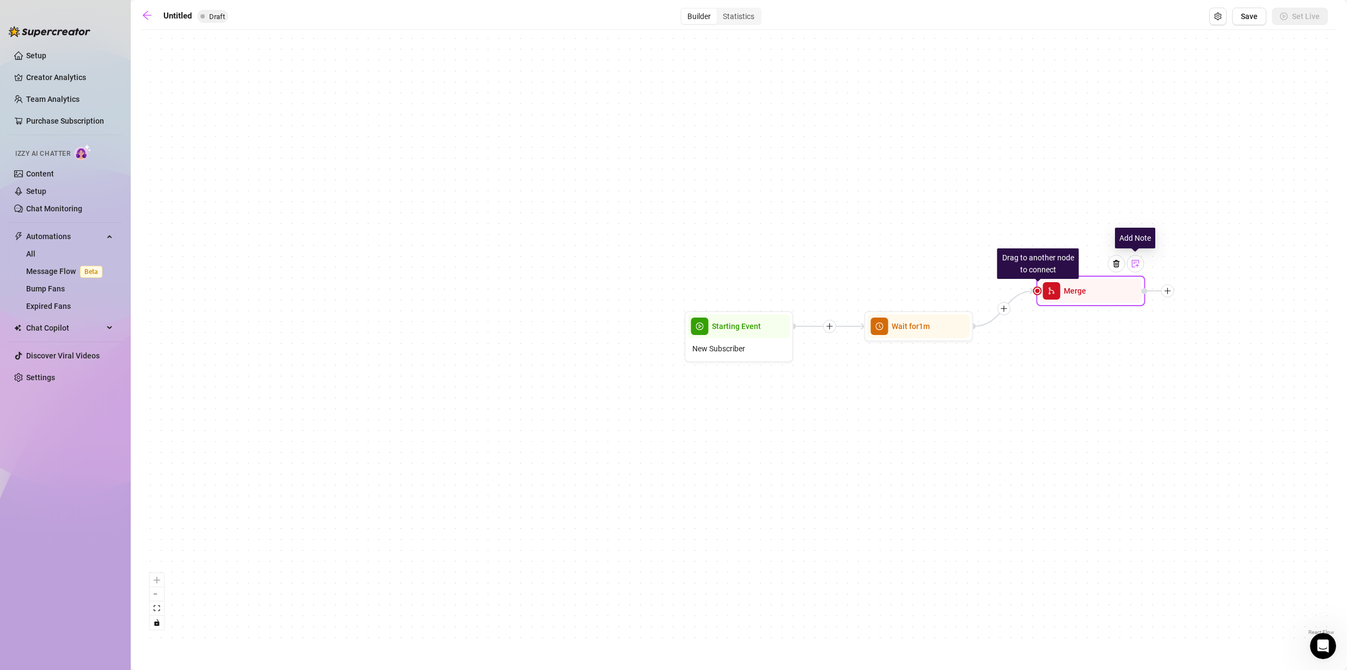
click at [1135, 267] on img at bounding box center [1135, 263] width 9 height 9
click at [1135, 266] on img at bounding box center [1135, 263] width 9 height 9
click at [1118, 265] on img at bounding box center [1116, 263] width 9 height 9
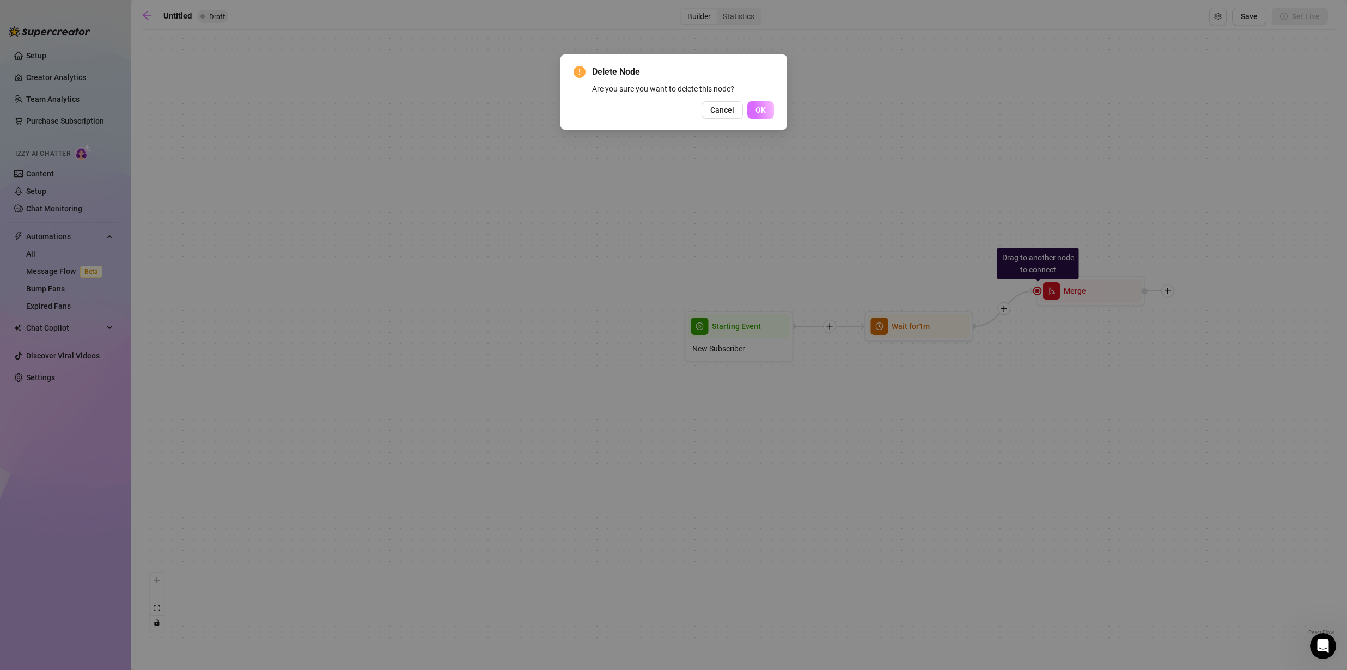
click at [751, 112] on button "OK" at bounding box center [760, 109] width 27 height 17
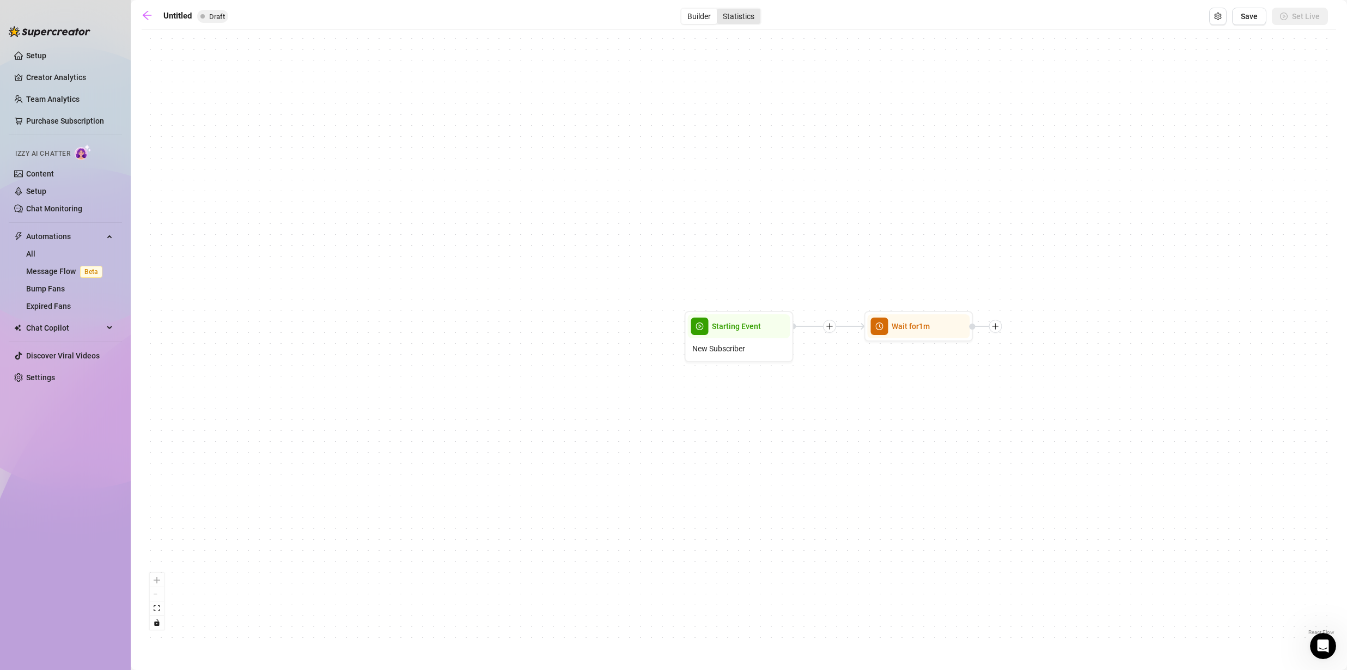
click at [743, 16] on div "Statistics" at bounding box center [739, 16] width 44 height 15
click at [720, 10] on input "Statistics" at bounding box center [720, 10] width 0 height 0
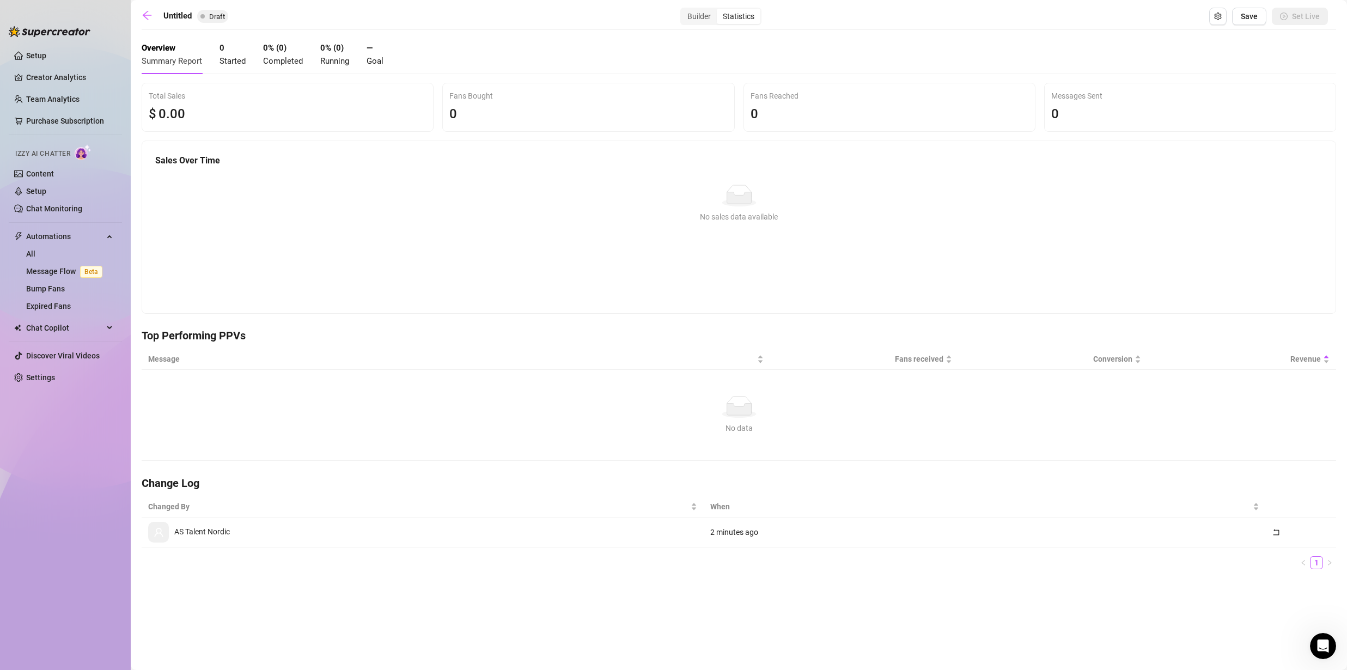
click at [700, 26] on div "Untitled Draft Builder Statistics Save Set Live Overview Summary Report 0 Start…" at bounding box center [739, 323] width 1195 height 630
click at [697, 20] on div "Builder" at bounding box center [698, 16] width 35 height 15
click at [684, 10] on input "Builder" at bounding box center [684, 10] width 0 height 0
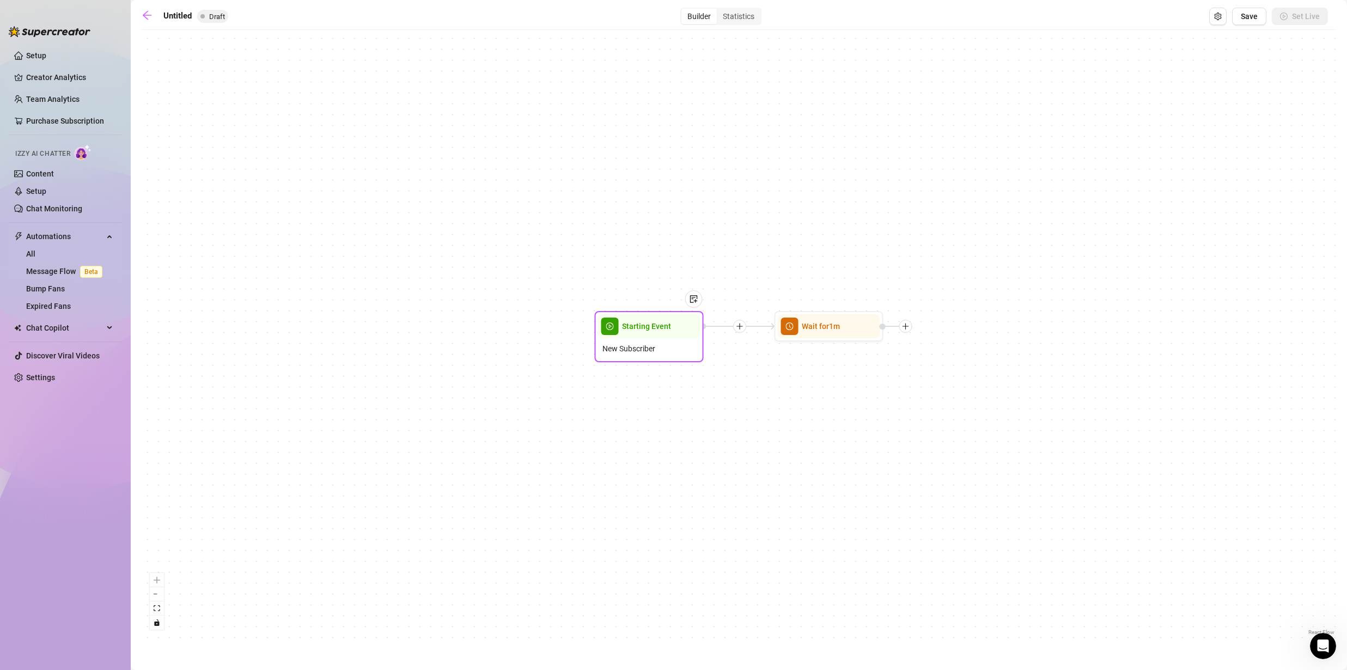
click at [652, 338] on div "New Subscriber" at bounding box center [649, 348] width 102 height 21
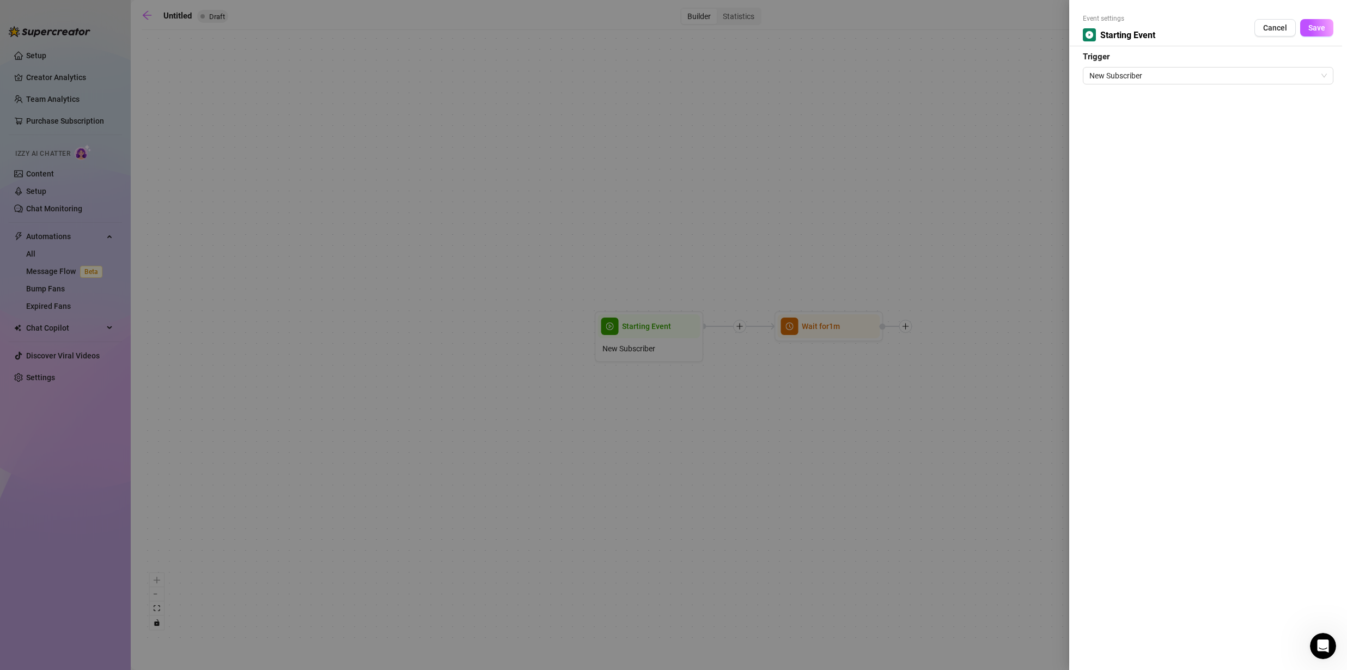
click at [887, 175] on div at bounding box center [673, 335] width 1347 height 670
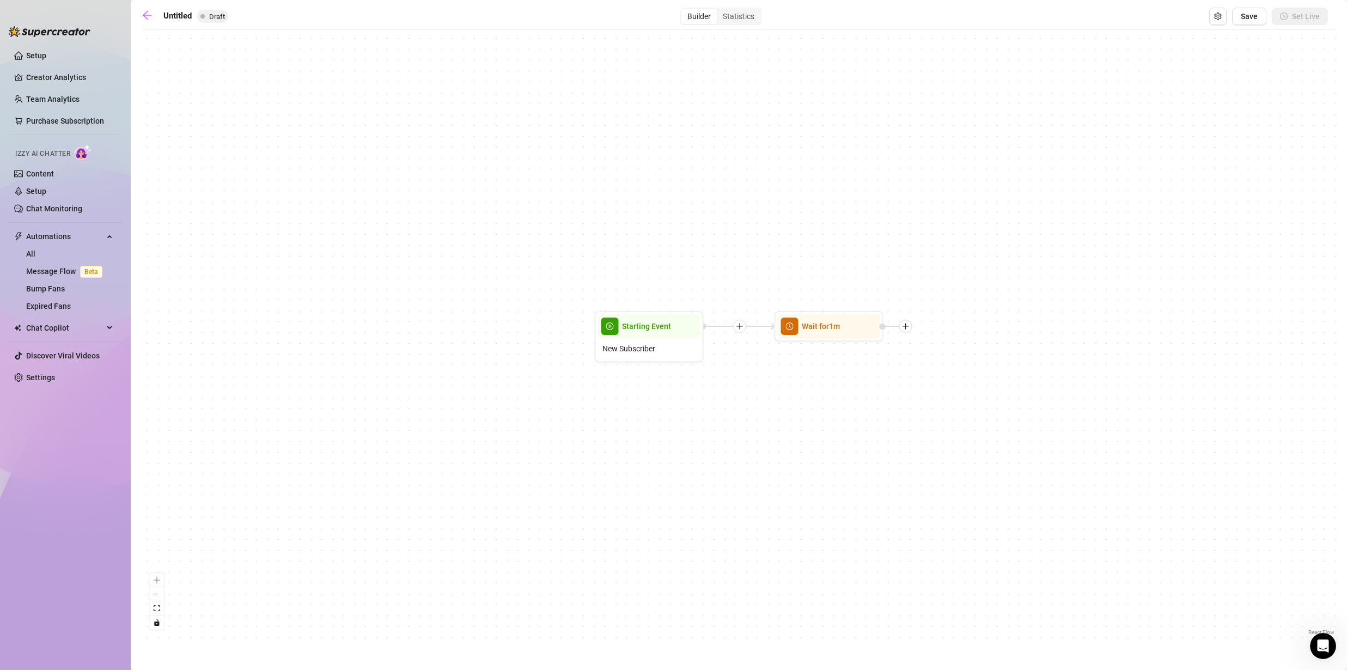
click at [910, 333] on div "Wait for 1m Starting Event New Subscriber" at bounding box center [739, 336] width 1195 height 602
click at [908, 326] on icon "plus" at bounding box center [906, 326] width 8 height 8
click at [936, 350] on div "Condition" at bounding box center [960, 346] width 80 height 19
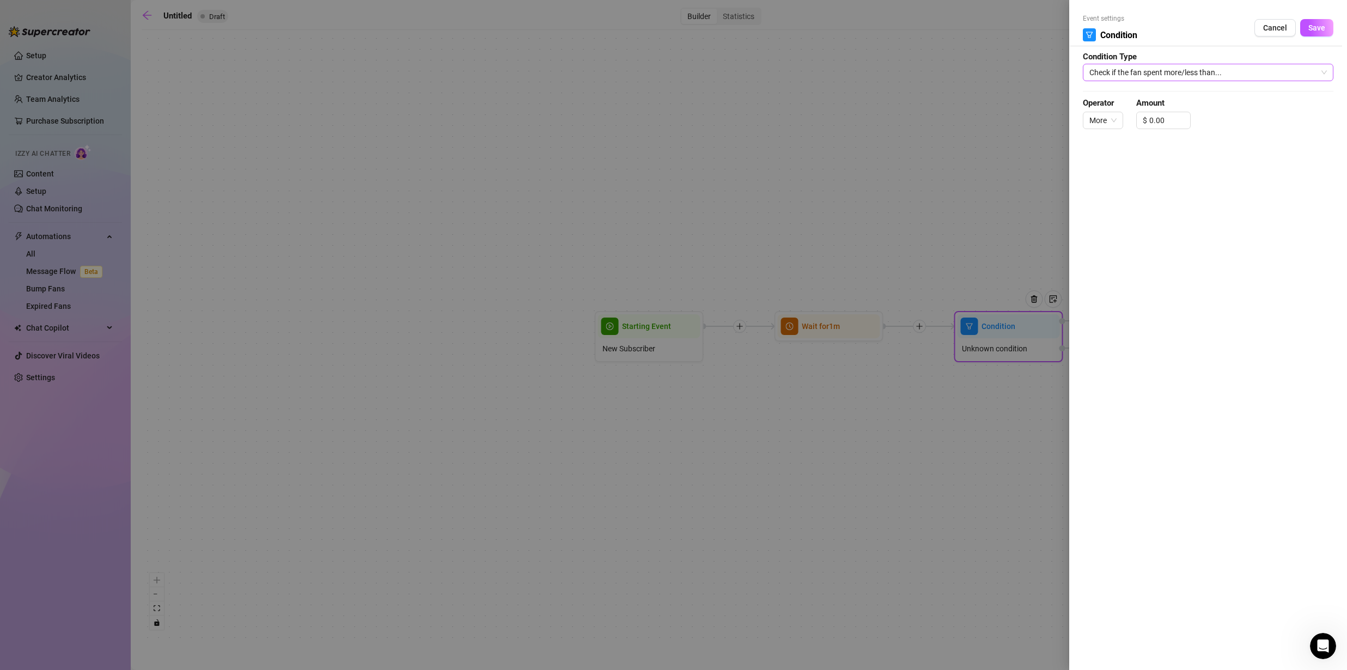
click at [1165, 73] on span "Check if the fan spent more/less than..." at bounding box center [1209, 72] width 238 height 16
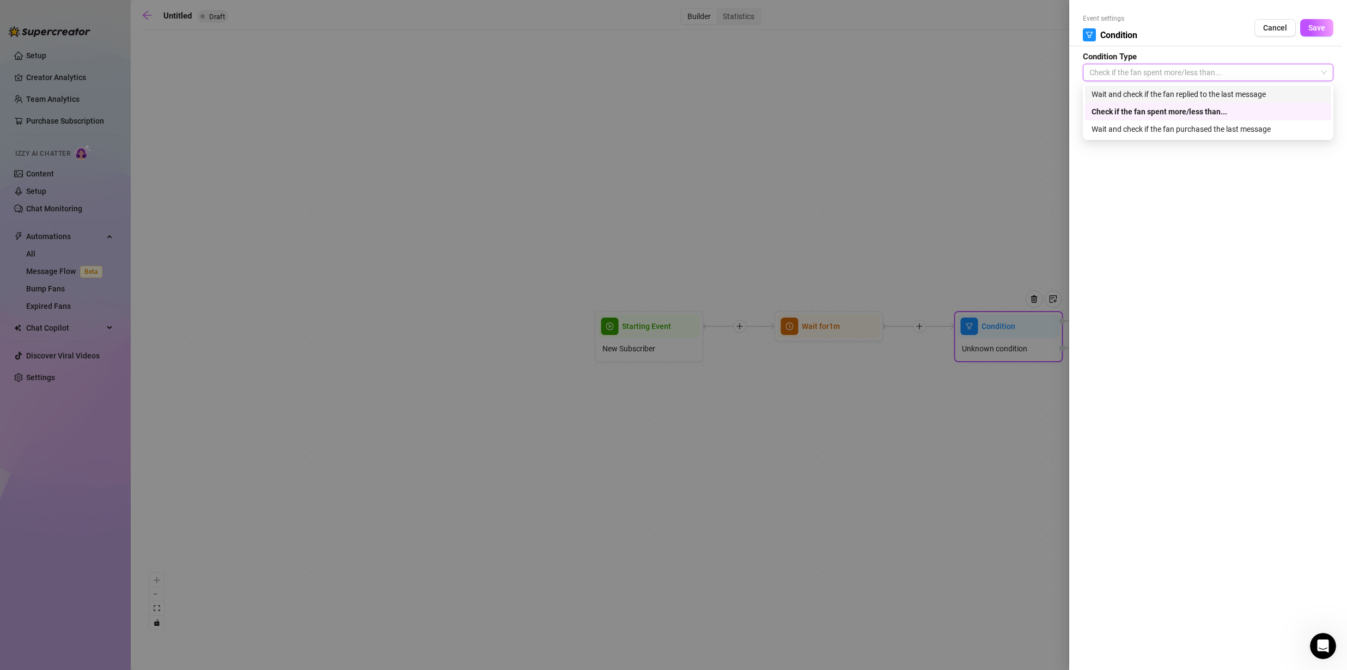
click at [1126, 94] on div "Wait and check if the fan replied to the last message" at bounding box center [1208, 94] width 233 height 12
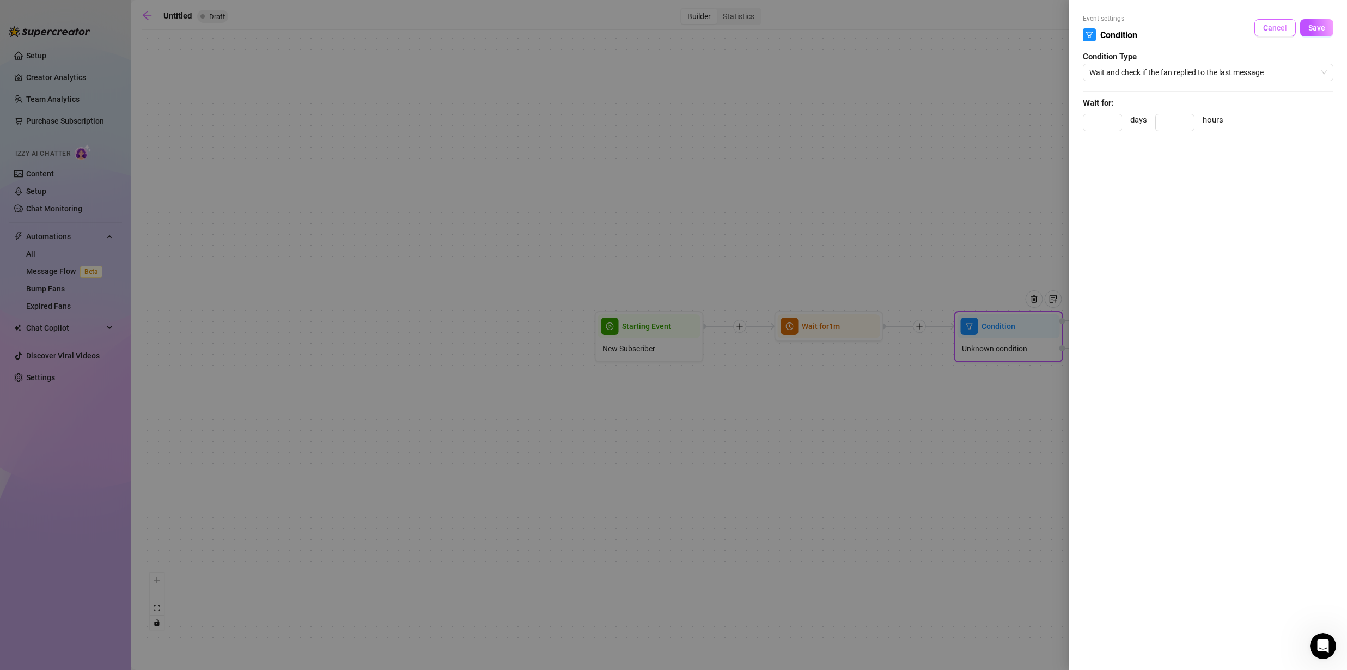
click at [1264, 27] on span "Cancel" at bounding box center [1275, 27] width 24 height 9
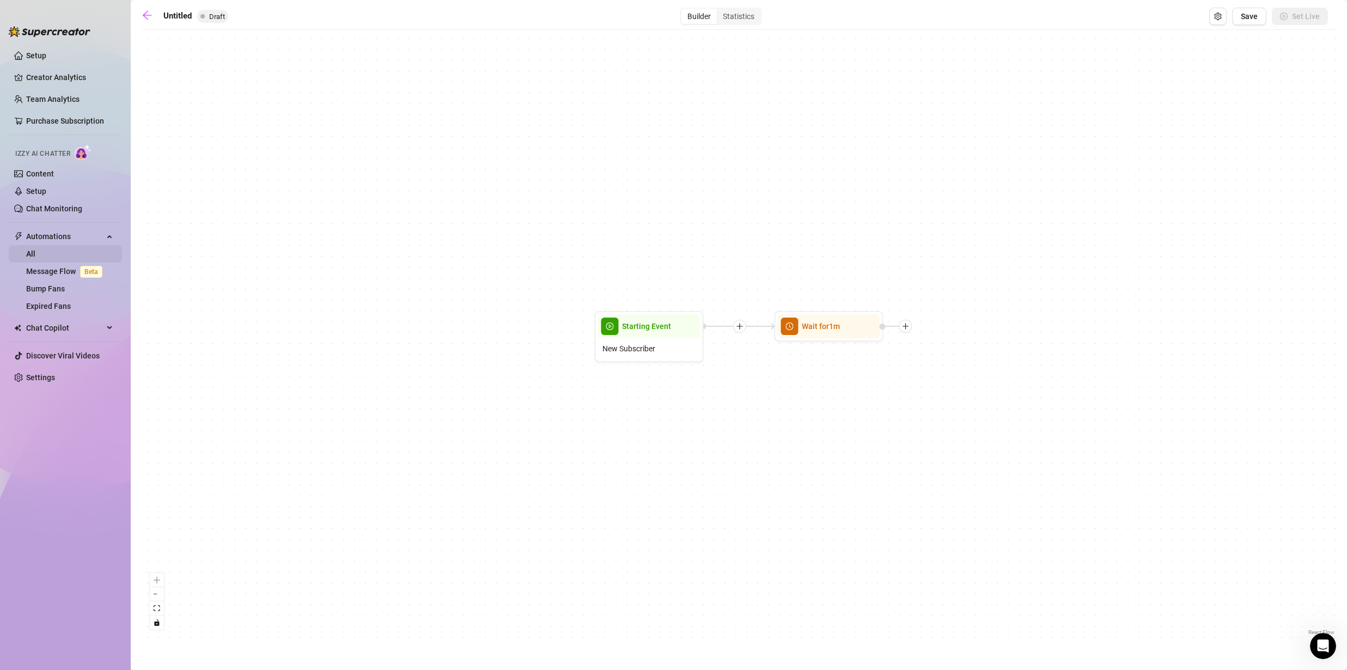
click at [35, 251] on link "All" at bounding box center [30, 253] width 9 height 9
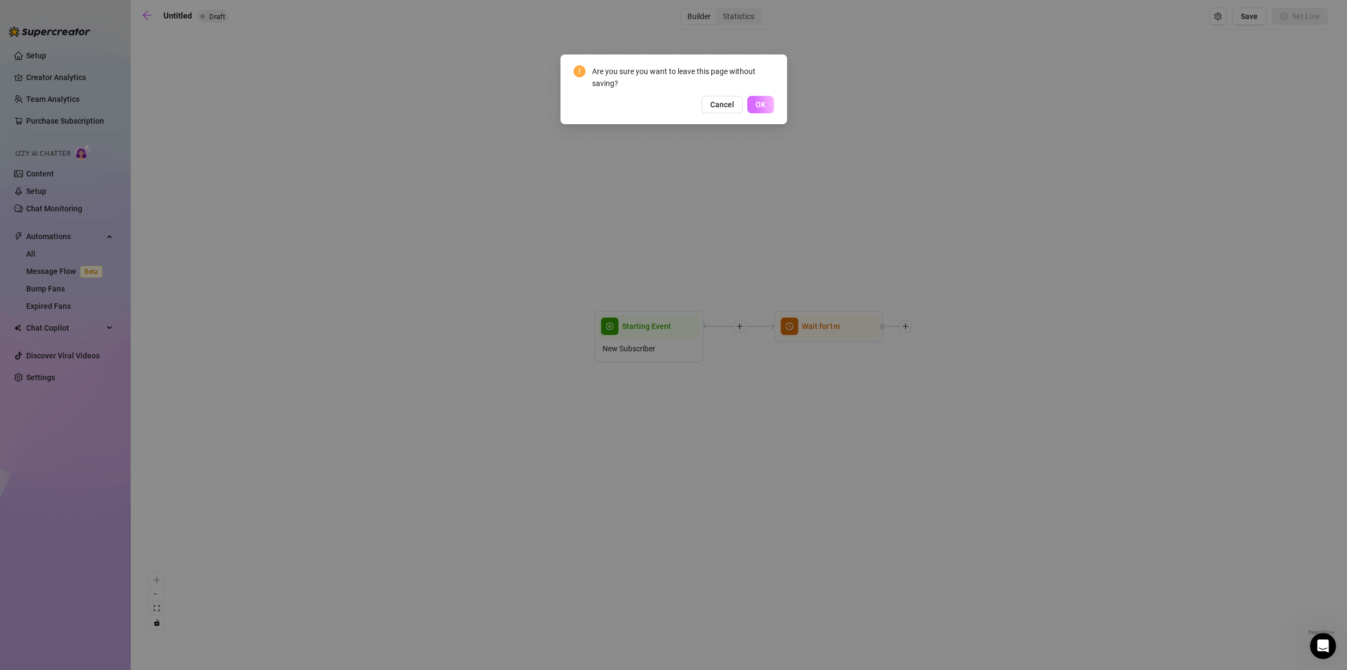
click at [754, 112] on button "OK" at bounding box center [760, 104] width 27 height 17
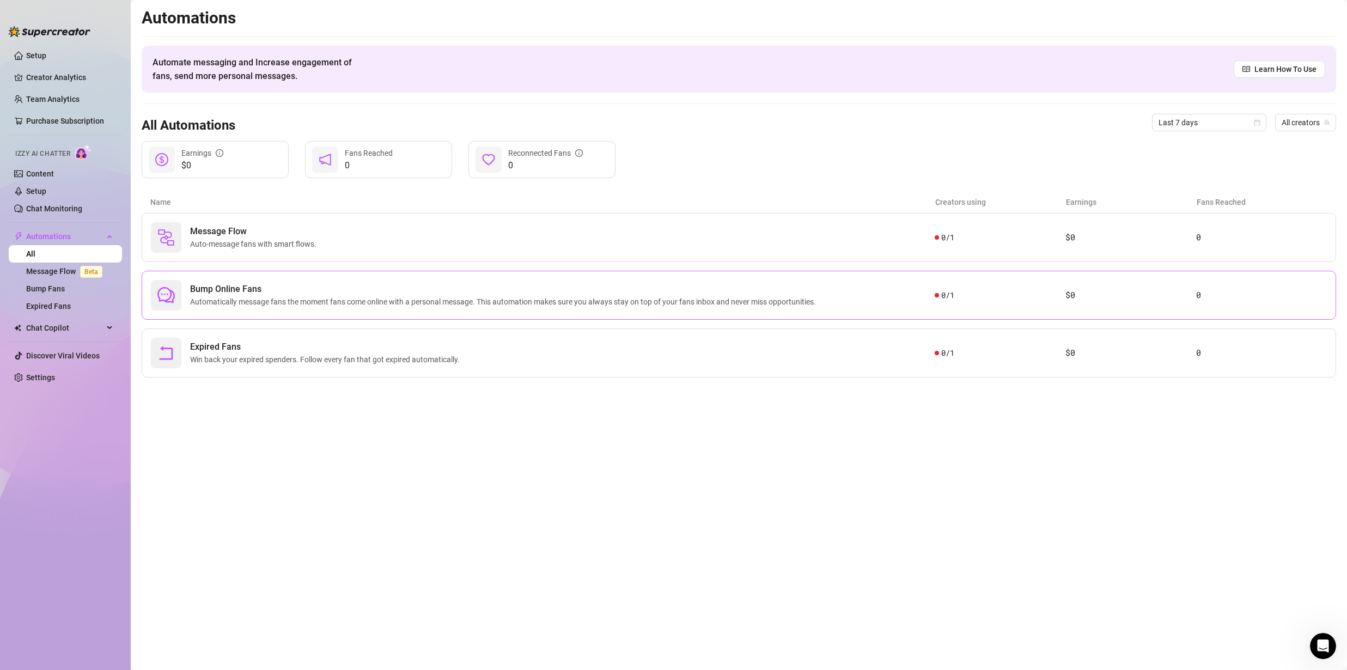
click at [380, 301] on span "Automatically message fans the moment fans come online with a personal message.…" at bounding box center [505, 302] width 630 height 12
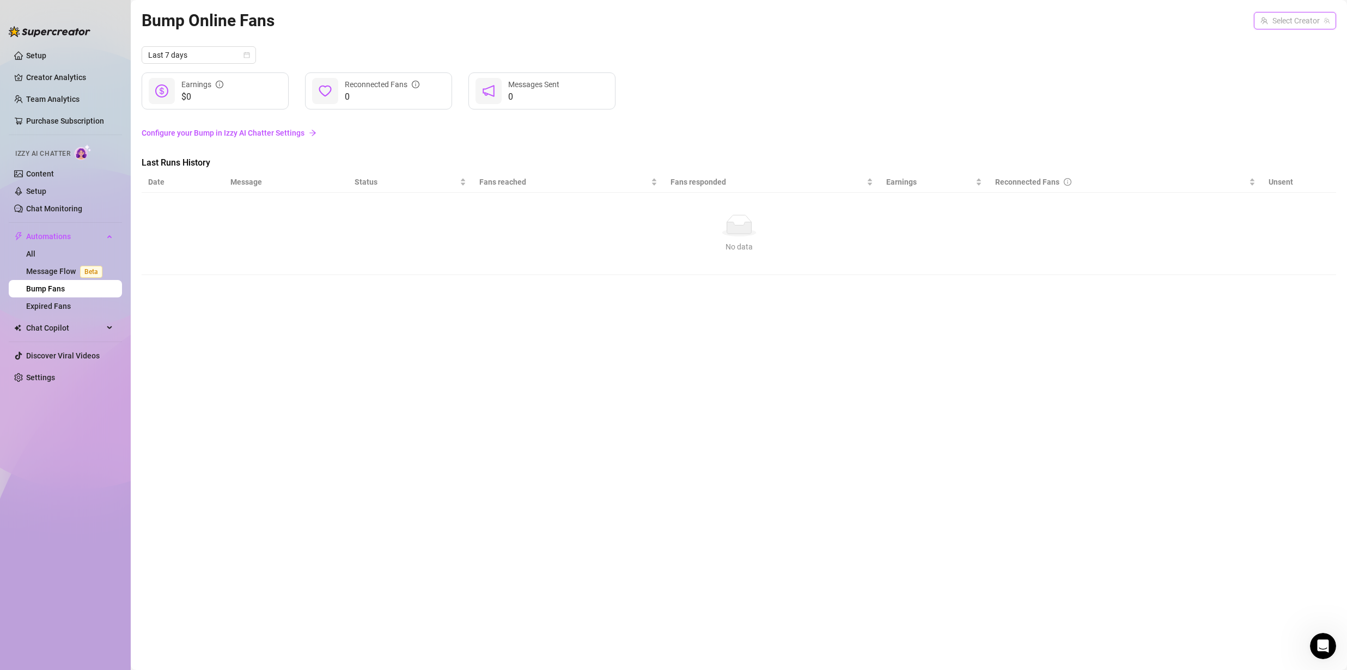
click at [1289, 18] on input "search" at bounding box center [1290, 21] width 59 height 16
click at [1289, 38] on span "ANNI" at bounding box center [1289, 43] width 18 height 12
click at [271, 137] on link "Configure your Bump in Izzy AI Chatter Settings" at bounding box center [739, 133] width 1195 height 12
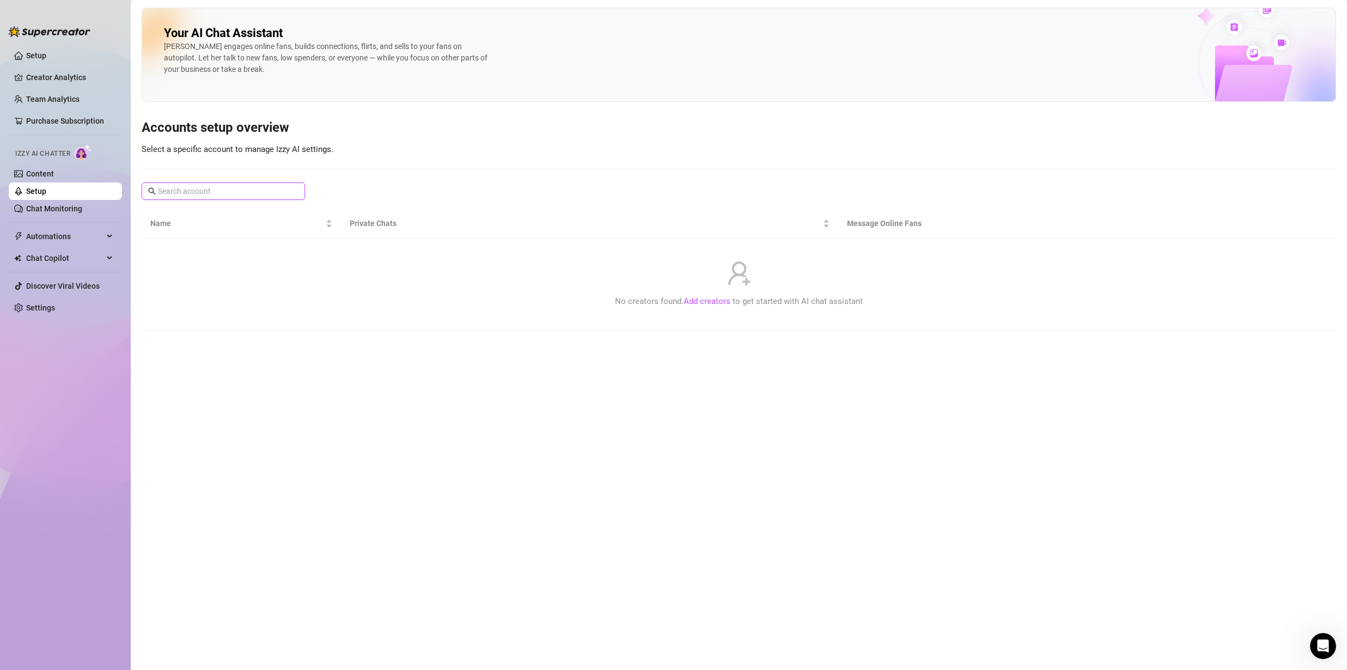
click at [283, 196] on input "text" at bounding box center [224, 191] width 132 height 12
click at [697, 302] on link "Add creators" at bounding box center [707, 301] width 47 height 10
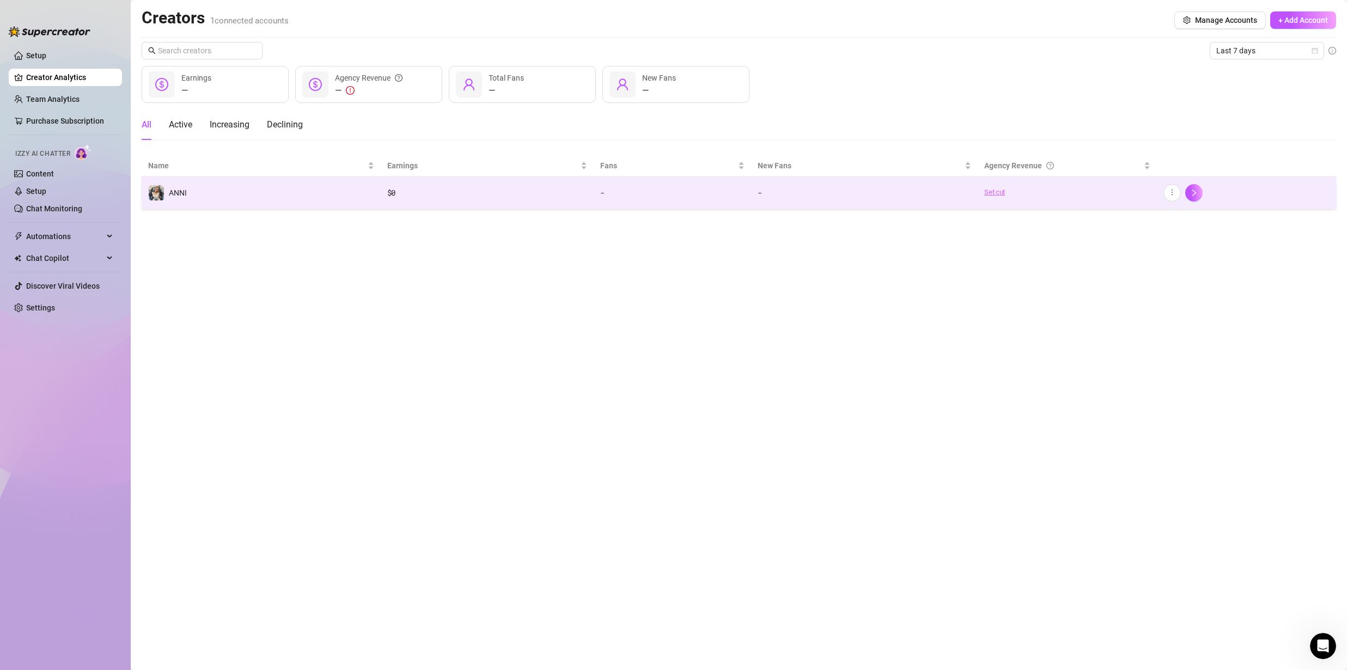
click at [997, 194] on link "Set cut" at bounding box center [1067, 192] width 166 height 11
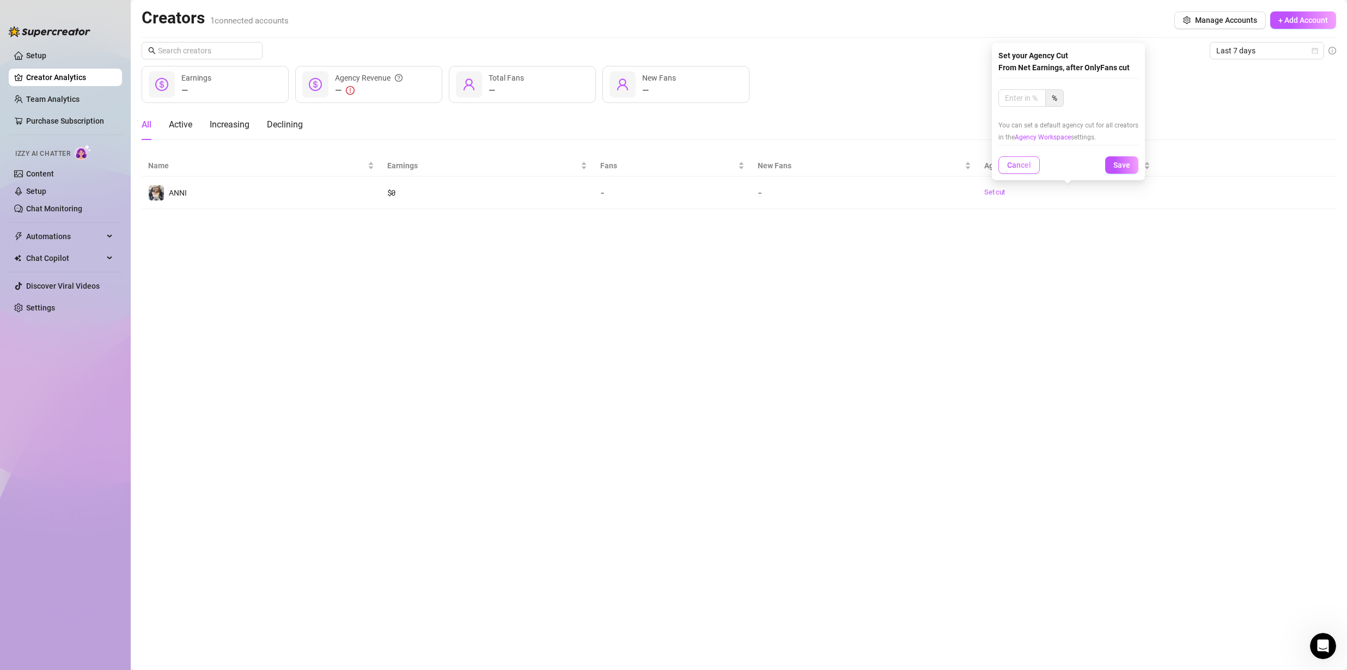
click at [1016, 163] on span "Cancel" at bounding box center [1019, 165] width 24 height 9
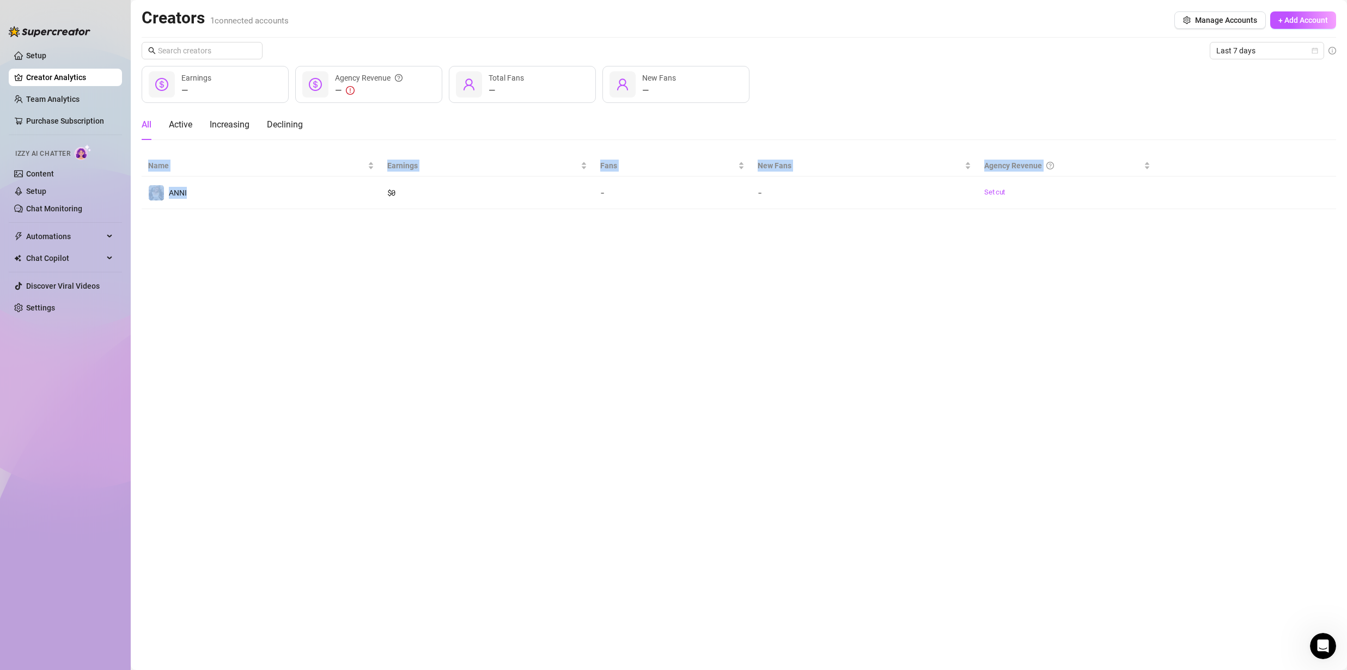
drag, startPoint x: 321, startPoint y: 186, endPoint x: 989, endPoint y: 211, distance: 668.3
click at [741, 375] on main "Creators 1 connected accounts Manage Accounts + Add Account Last 7 days — Earni…" at bounding box center [739, 335] width 1216 height 670
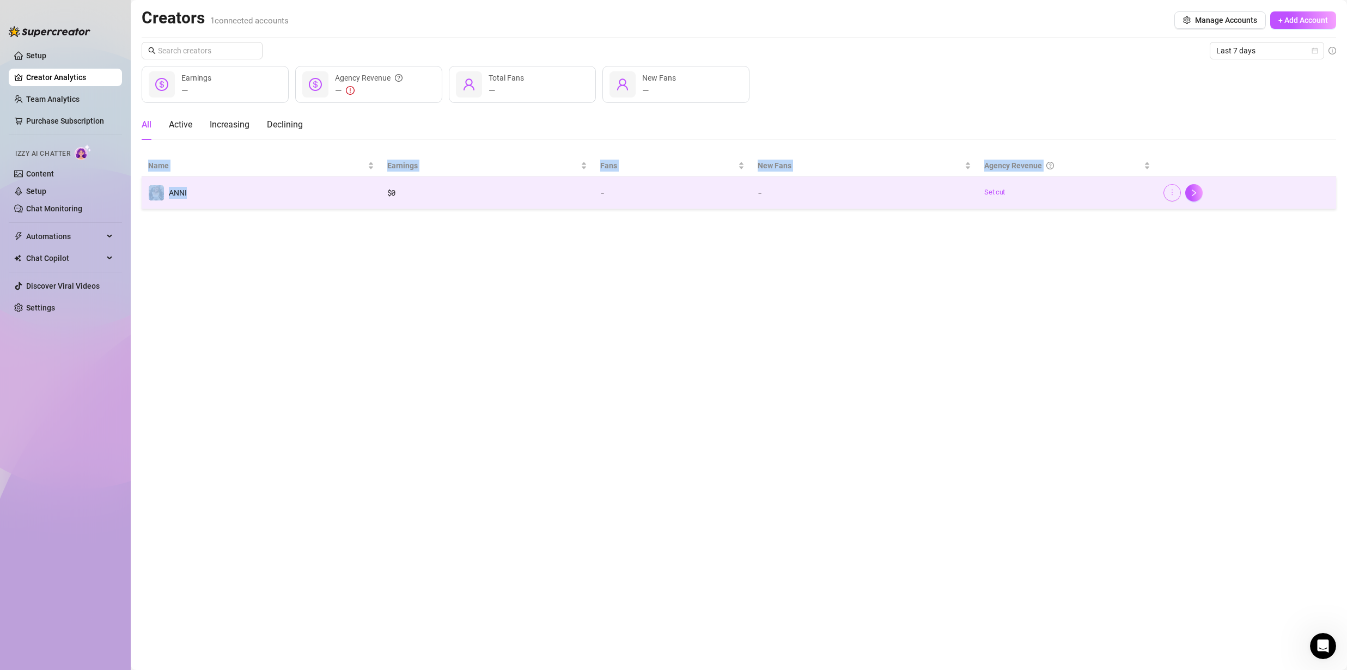
click at [1169, 192] on icon "more" at bounding box center [1172, 192] width 8 height 8
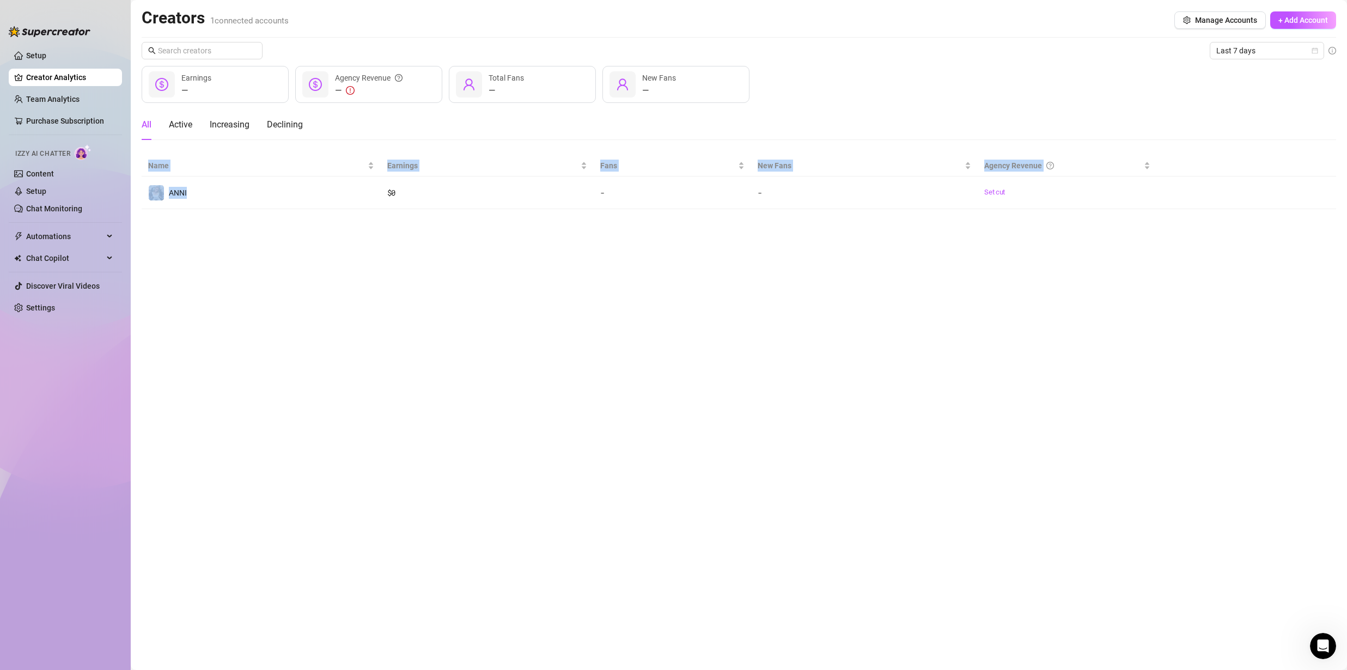
drag, startPoint x: 1068, startPoint y: 260, endPoint x: 932, endPoint y: 254, distance: 135.8
click at [1066, 261] on main "Creators 1 connected accounts Manage Accounts + Add Account Last 7 days — Earni…" at bounding box center [739, 335] width 1216 height 670
click at [39, 192] on link "Setup" at bounding box center [36, 191] width 20 height 9
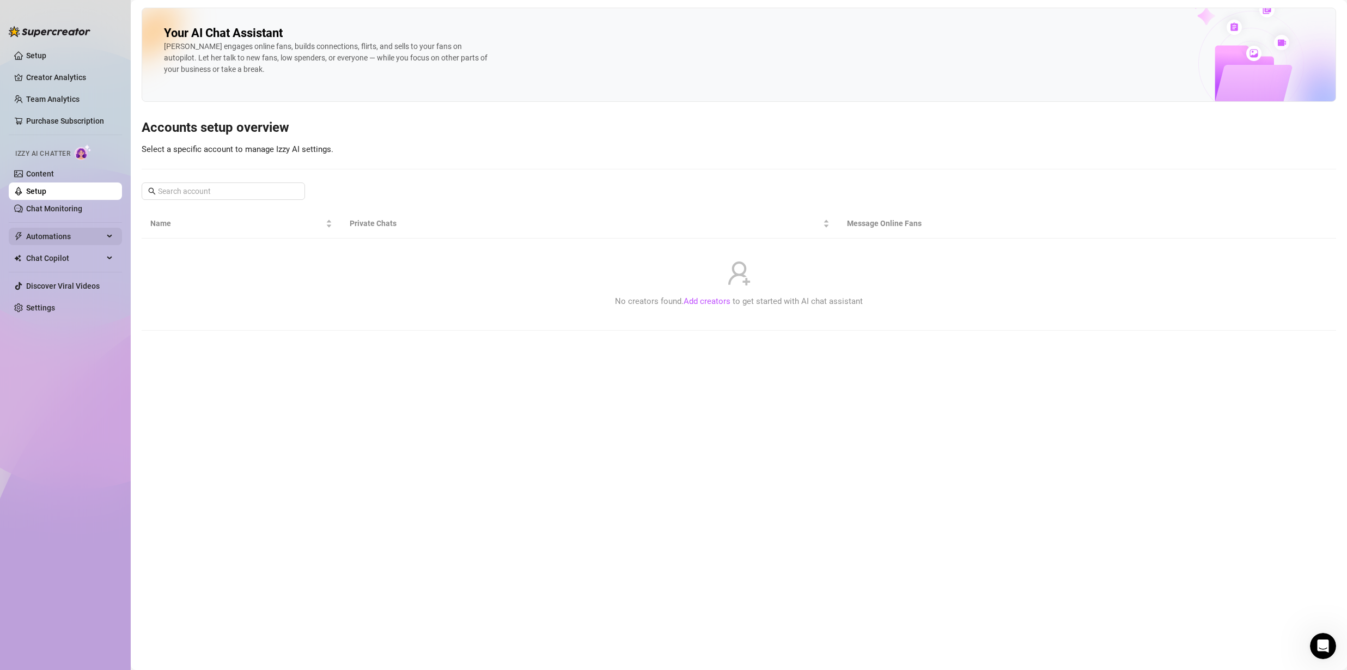
click at [75, 235] on span "Automations" at bounding box center [64, 236] width 77 height 17
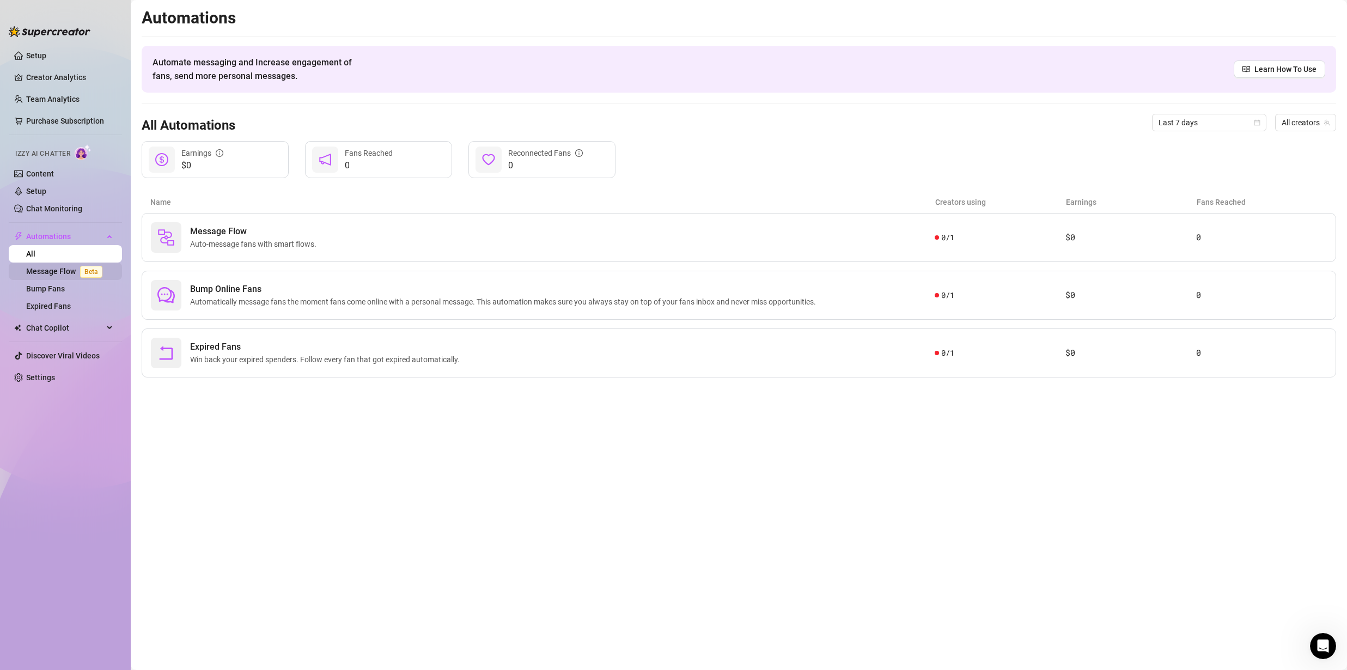
click at [70, 271] on link "Message Flow Beta" at bounding box center [66, 271] width 81 height 9
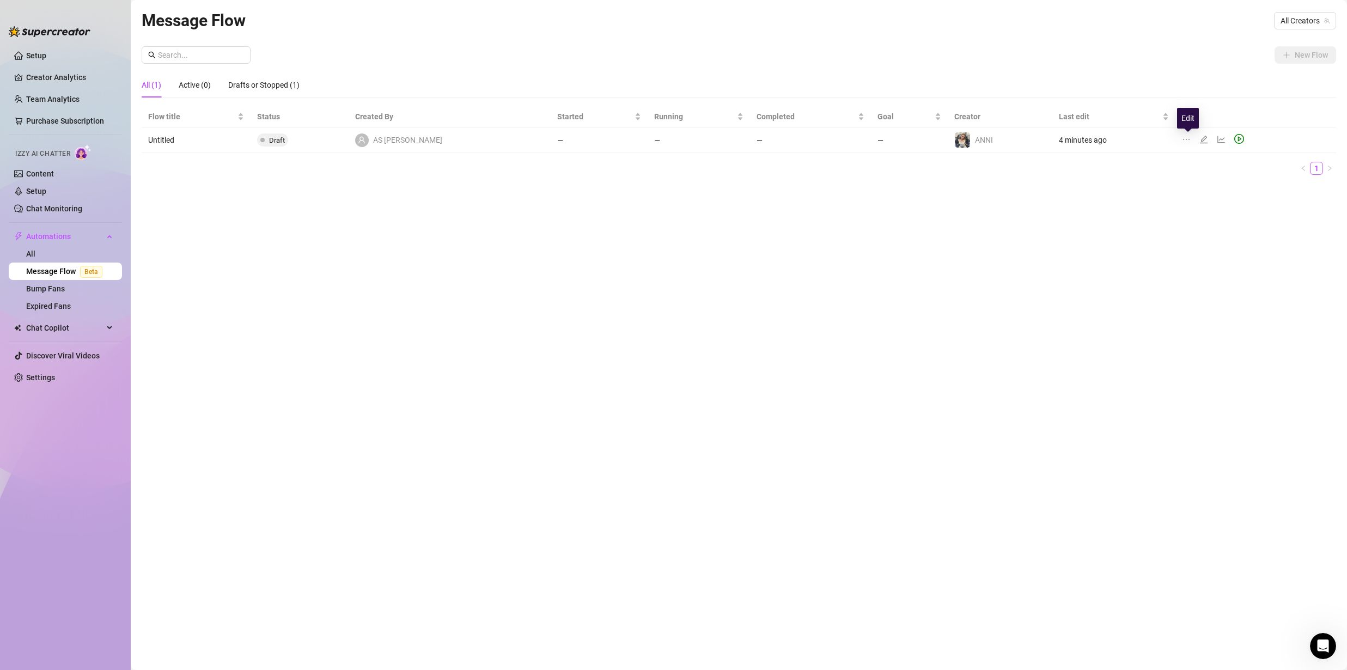
click at [1200, 141] on icon "edit" at bounding box center [1204, 139] width 9 height 9
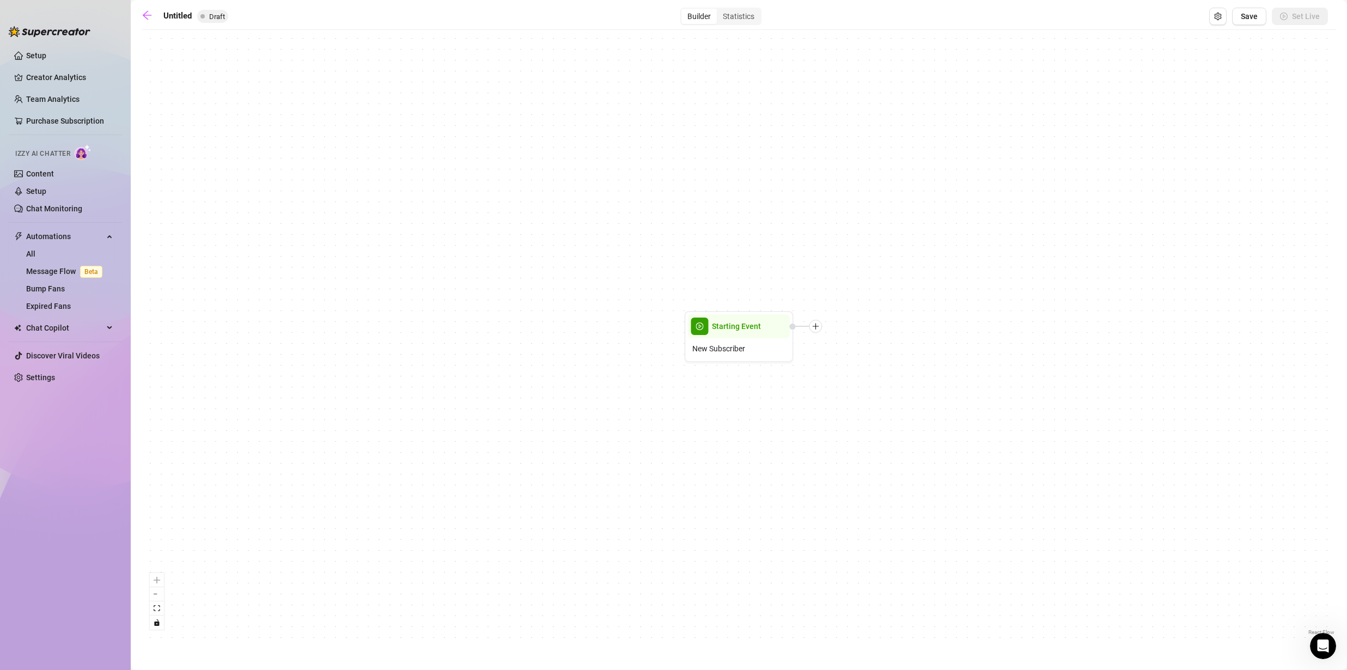
click at [157, 25] on div "Untitled Draft Builder Statistics Save Set Live" at bounding box center [735, 16] width 1186 height 17
click at [148, 18] on icon "arrow-left" at bounding box center [147, 15] width 11 height 11
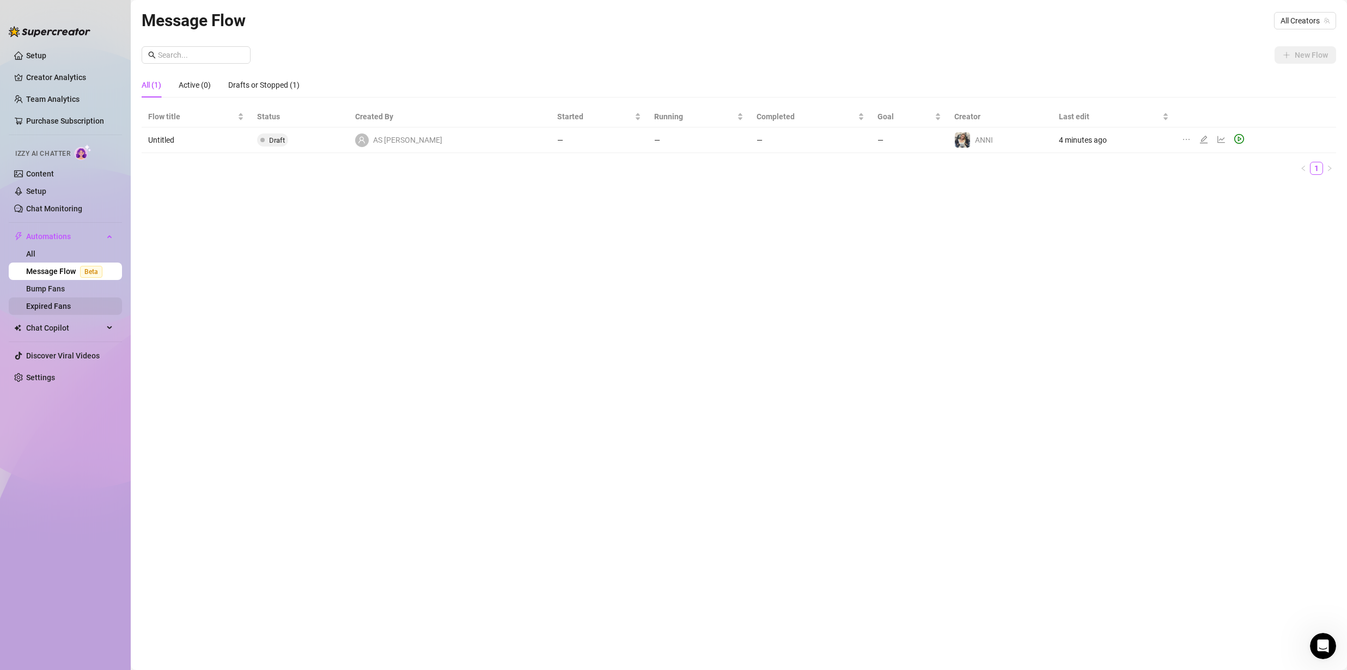
click at [71, 308] on link "Expired Fans" at bounding box center [48, 306] width 45 height 9
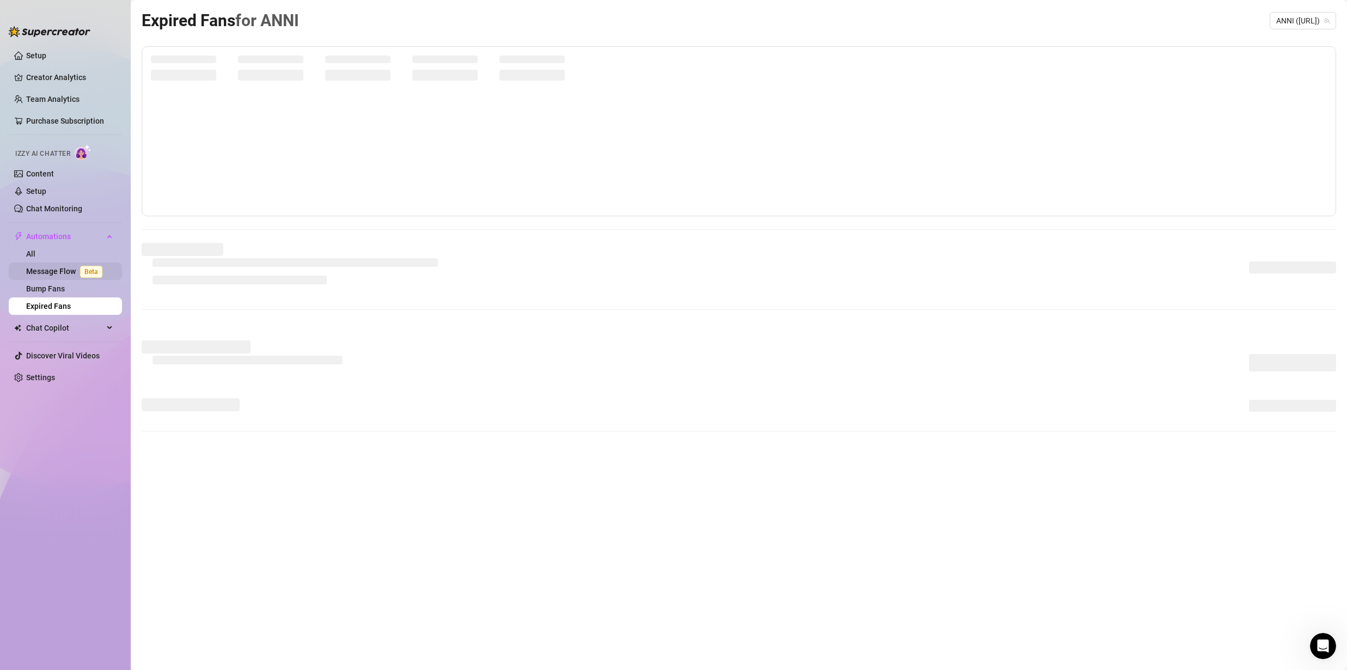
click at [57, 269] on link "Message Flow Beta" at bounding box center [66, 271] width 81 height 9
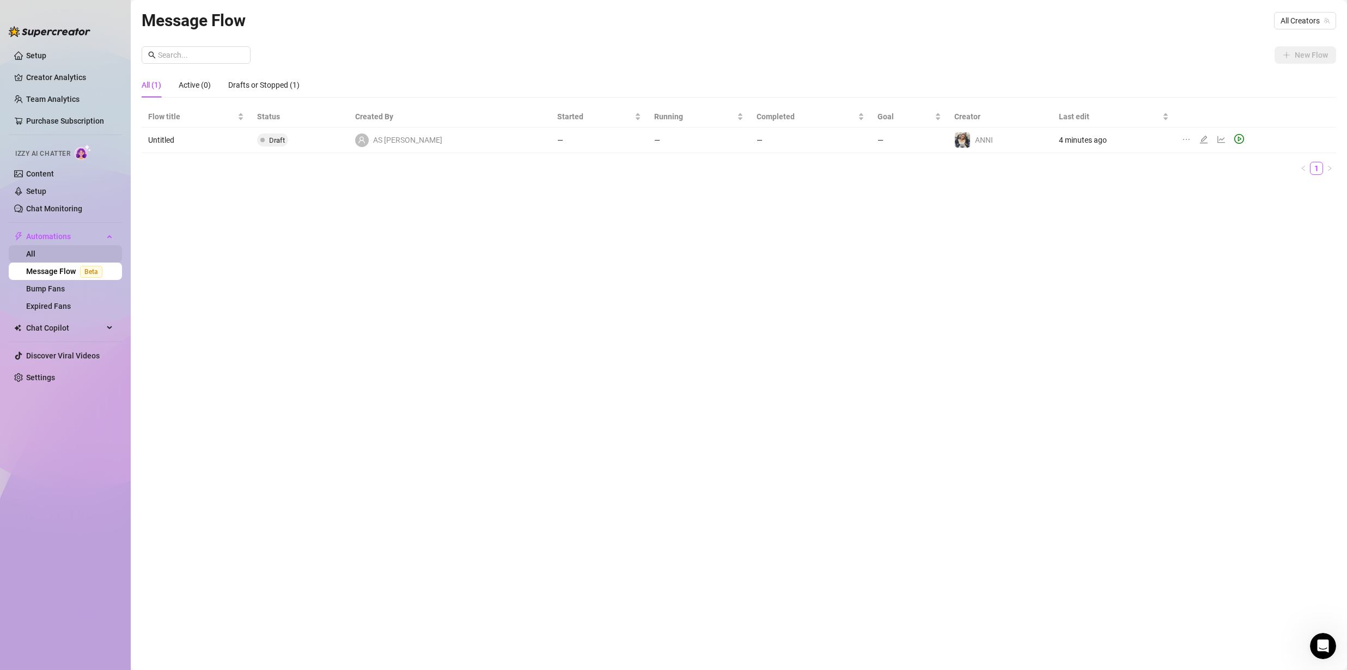
click at [35, 256] on link "All" at bounding box center [30, 253] width 9 height 9
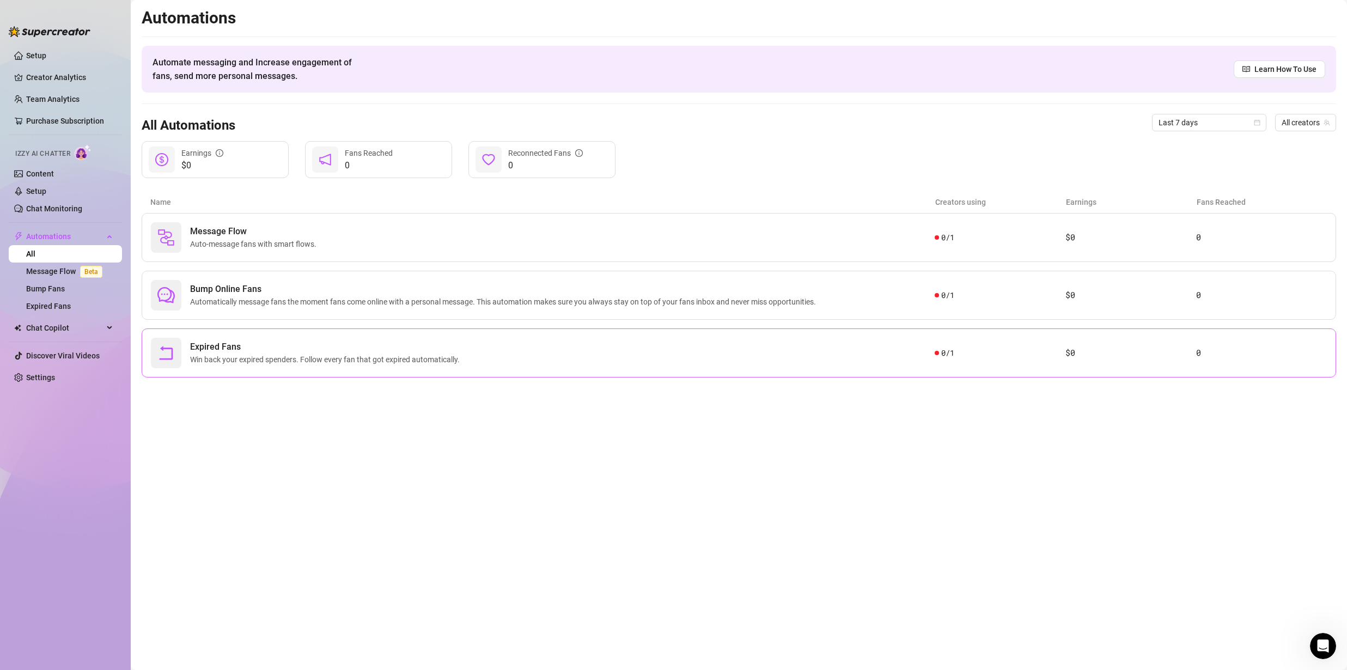
click at [513, 352] on div "Expired Fans Win back your expired spenders. Follow every fan that got expired …" at bounding box center [543, 353] width 784 height 31
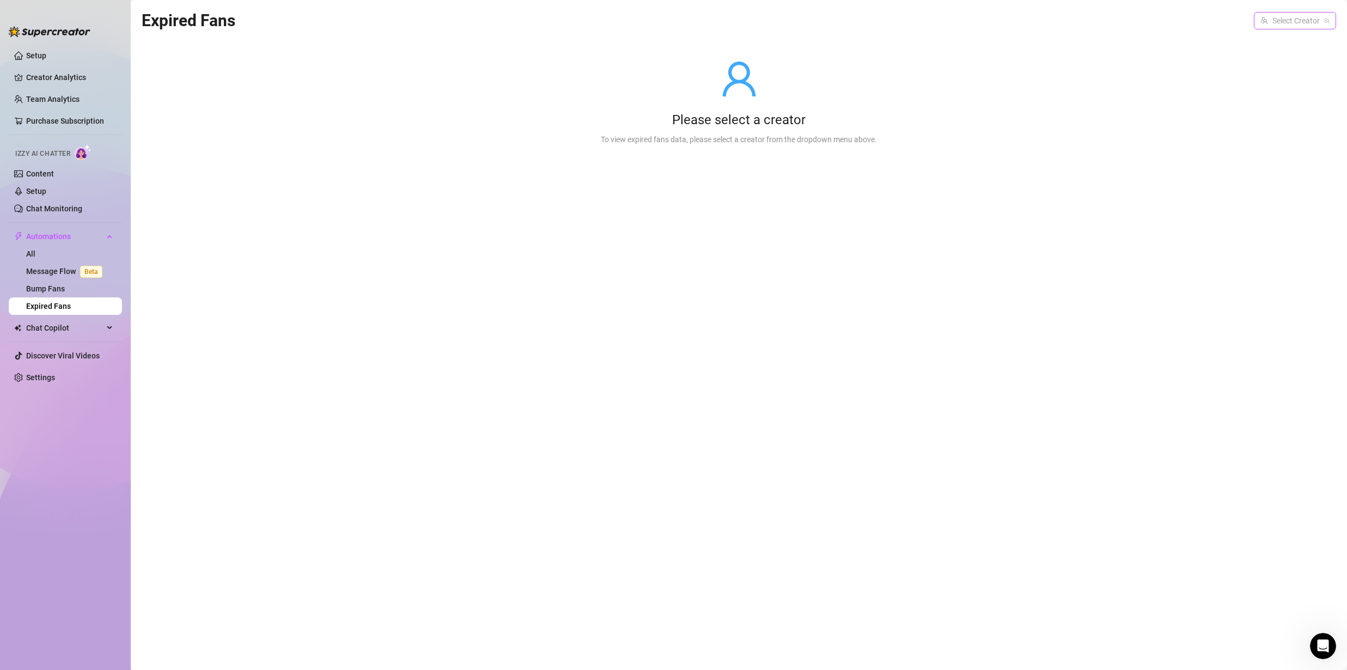
click at [1290, 25] on input "search" at bounding box center [1290, 21] width 59 height 16
click at [1291, 39] on span "ANNI" at bounding box center [1289, 43] width 18 height 12
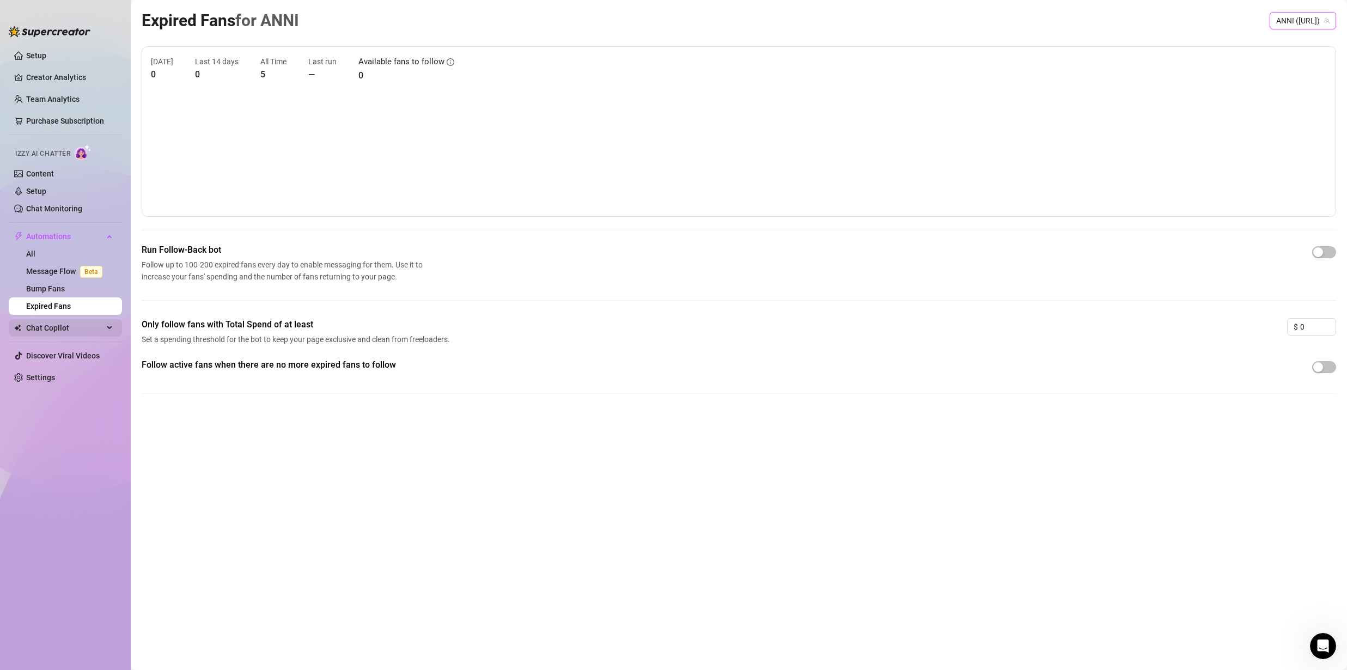
click at [59, 326] on span "Chat Copilot" at bounding box center [64, 327] width 77 height 17
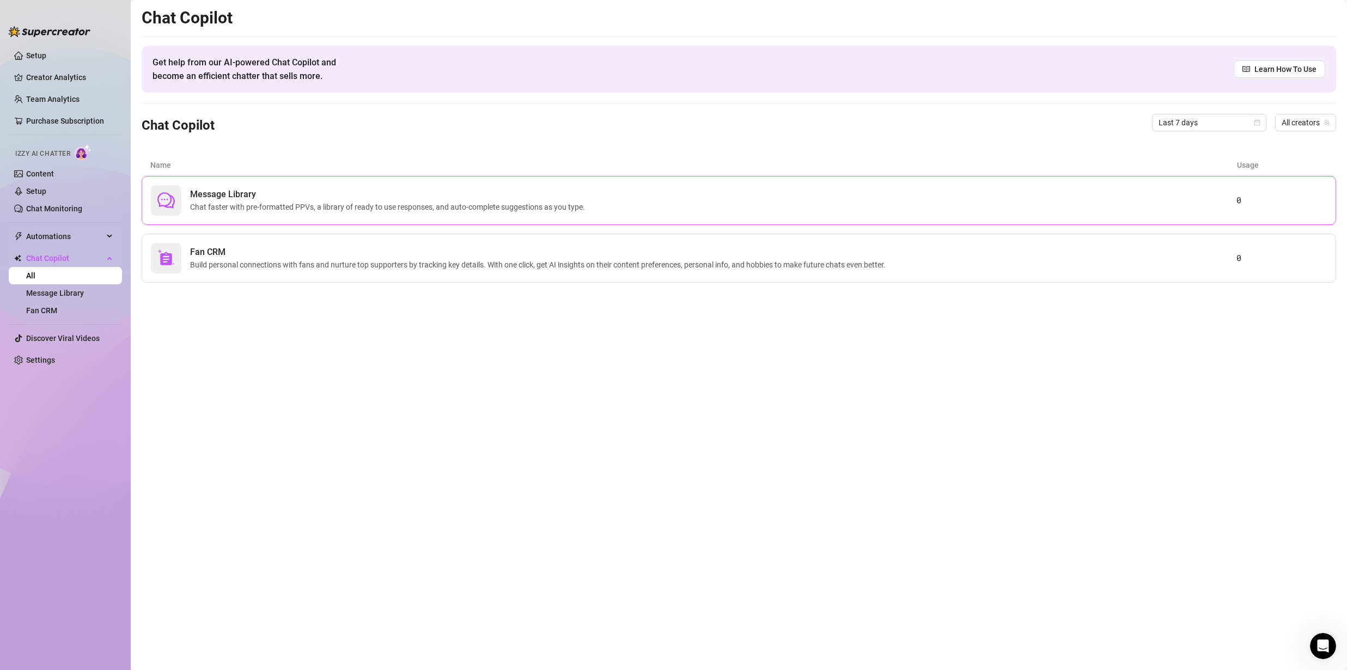
click at [318, 208] on span "Chat faster with pre-formatted PPVs, a library of ready to use responses, and a…" at bounding box center [389, 207] width 399 height 12
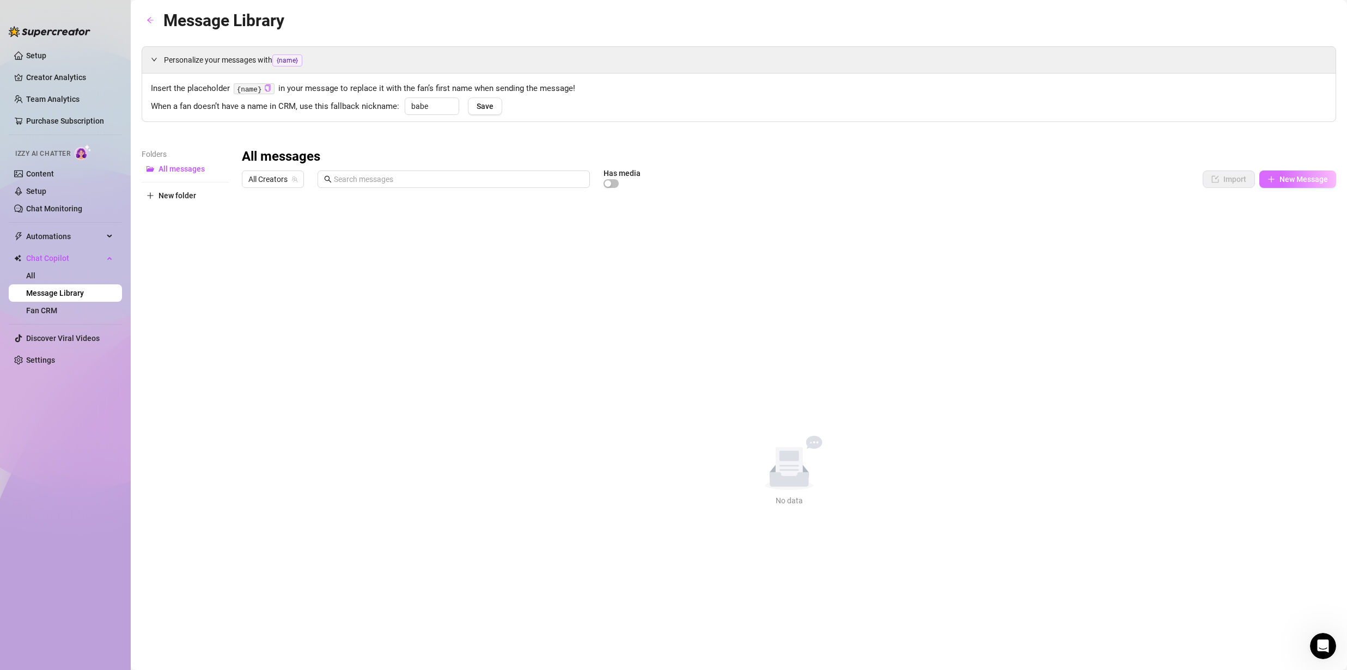
click at [1289, 178] on span "New Message" at bounding box center [1304, 179] width 48 height 9
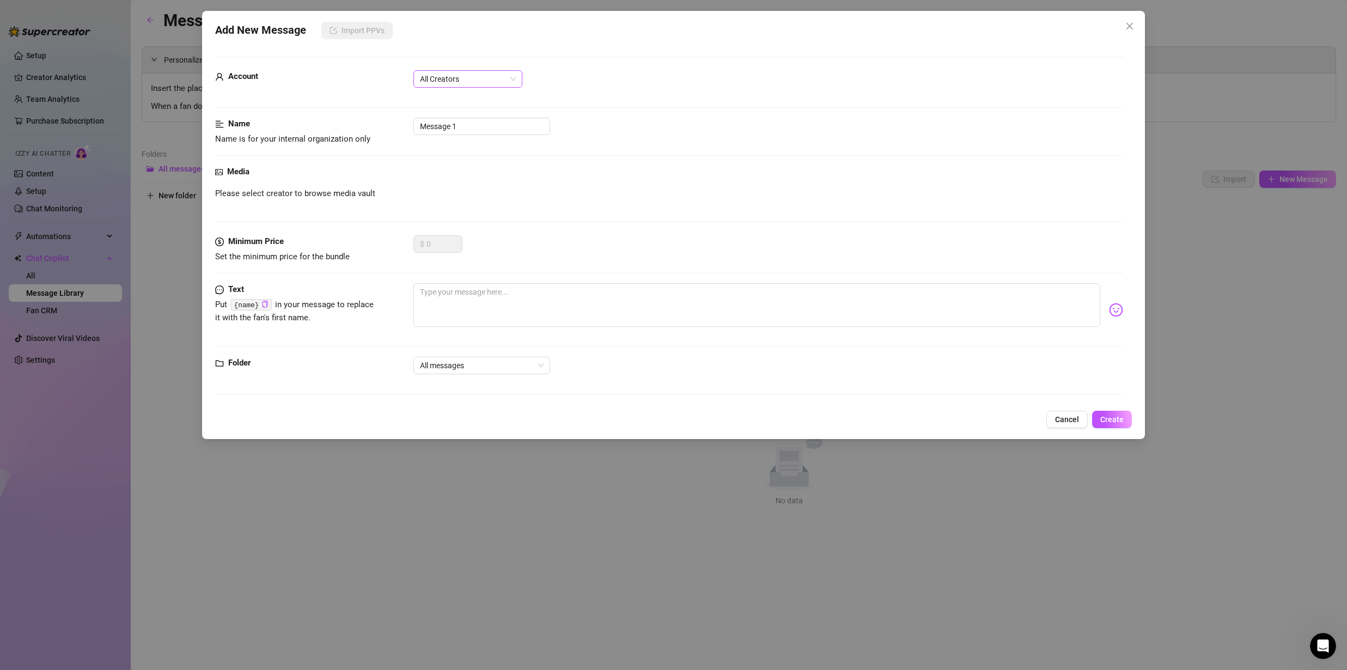
click at [468, 82] on span "All Creators" at bounding box center [468, 79] width 96 height 16
click at [461, 114] on div "ANNI (@[URL])" at bounding box center [468, 118] width 92 height 12
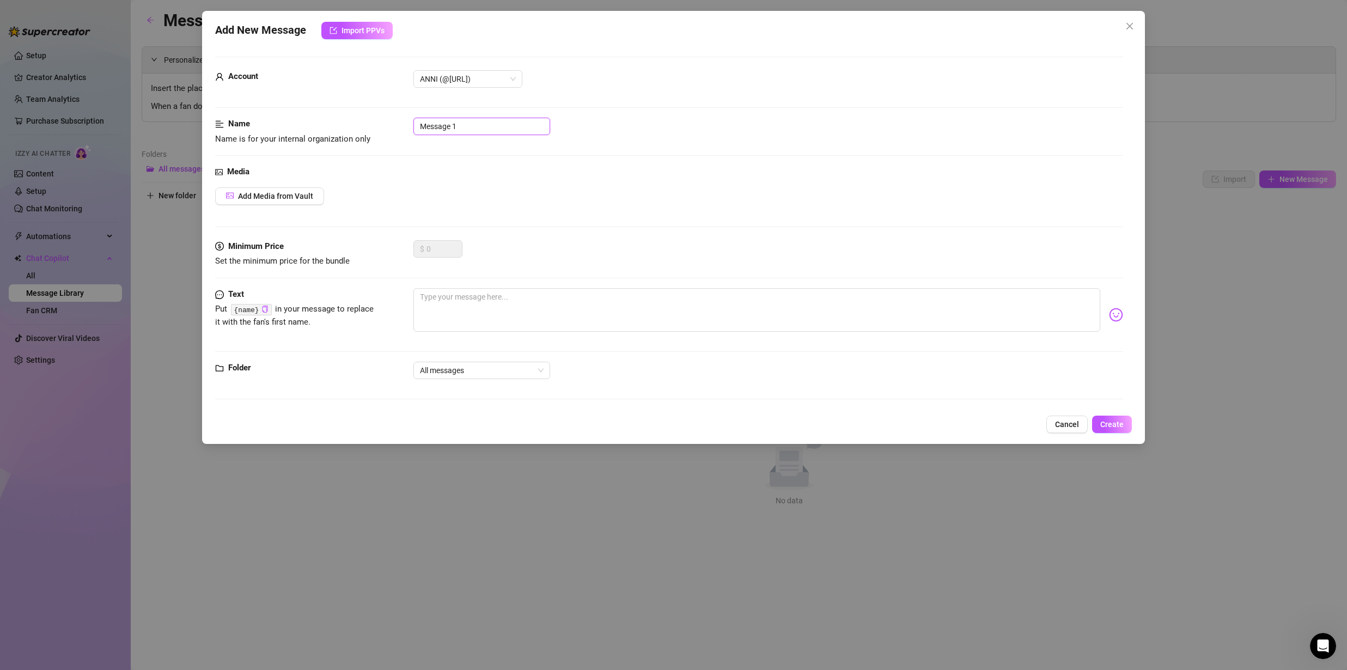
drag, startPoint x: 458, startPoint y: 129, endPoint x: 358, endPoint y: 128, distance: 100.2
click at [360, 128] on div "Name Name is for your internal organization only Message 1" at bounding box center [669, 132] width 908 height 28
click at [418, 161] on div "Name Name is for your internal organization only Message 1" at bounding box center [669, 142] width 908 height 48
click at [303, 198] on span "Add Media from Vault" at bounding box center [275, 196] width 75 height 9
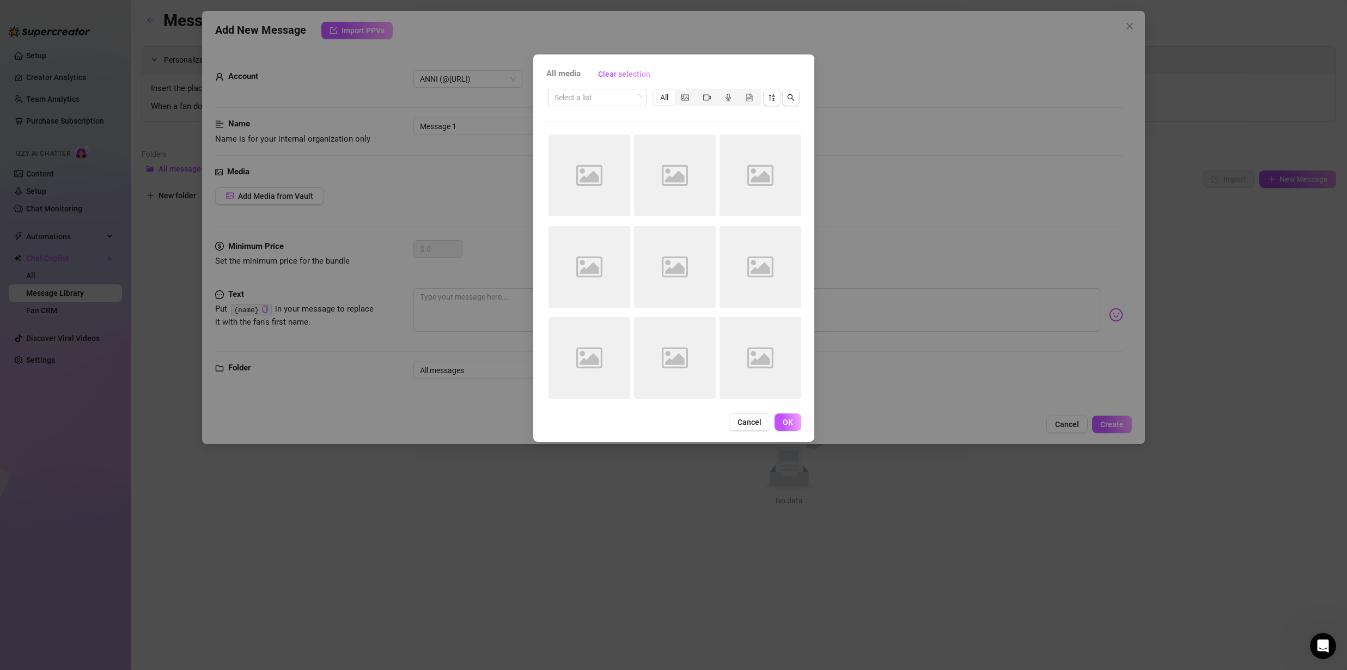
click at [429, 193] on div "All media Clear selection Select a list All Image placeholder Image placeholder…" at bounding box center [673, 335] width 1347 height 670
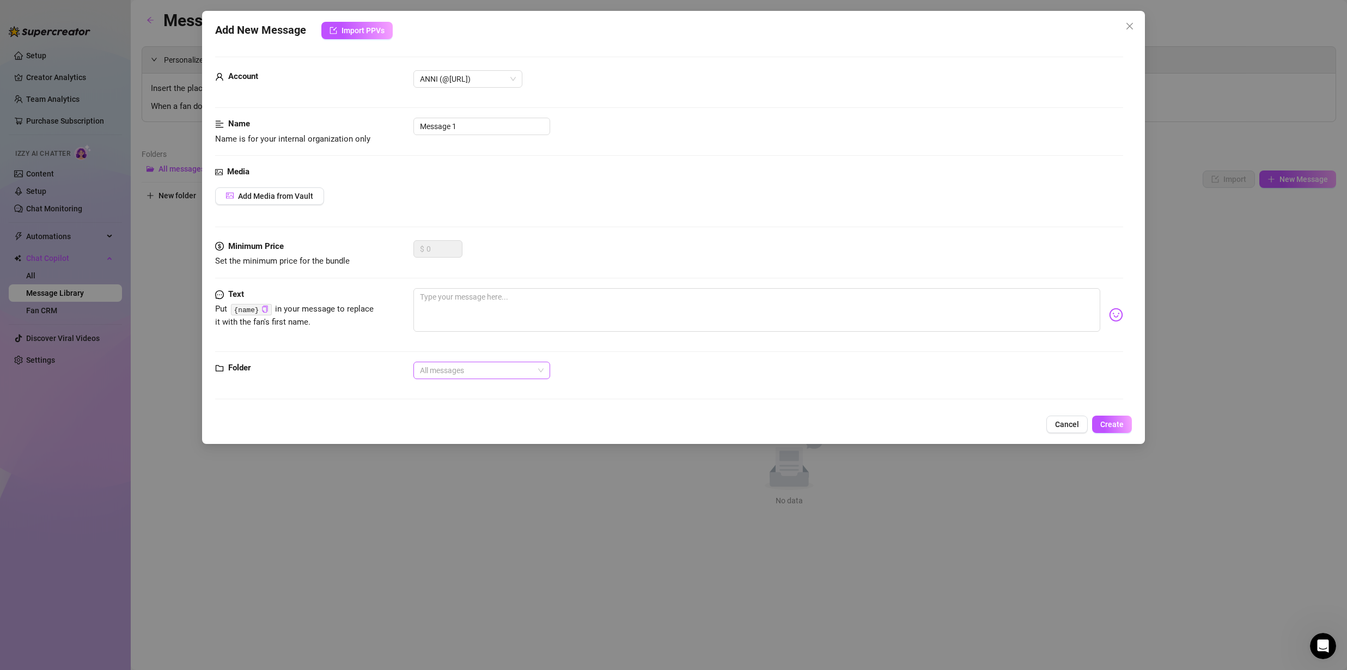
click at [478, 370] on span "All messages" at bounding box center [482, 370] width 124 height 16
click at [848, 395] on div "Folder All messages" at bounding box center [669, 385] width 908 height 47
click at [1058, 421] on span "Cancel" at bounding box center [1067, 424] width 24 height 9
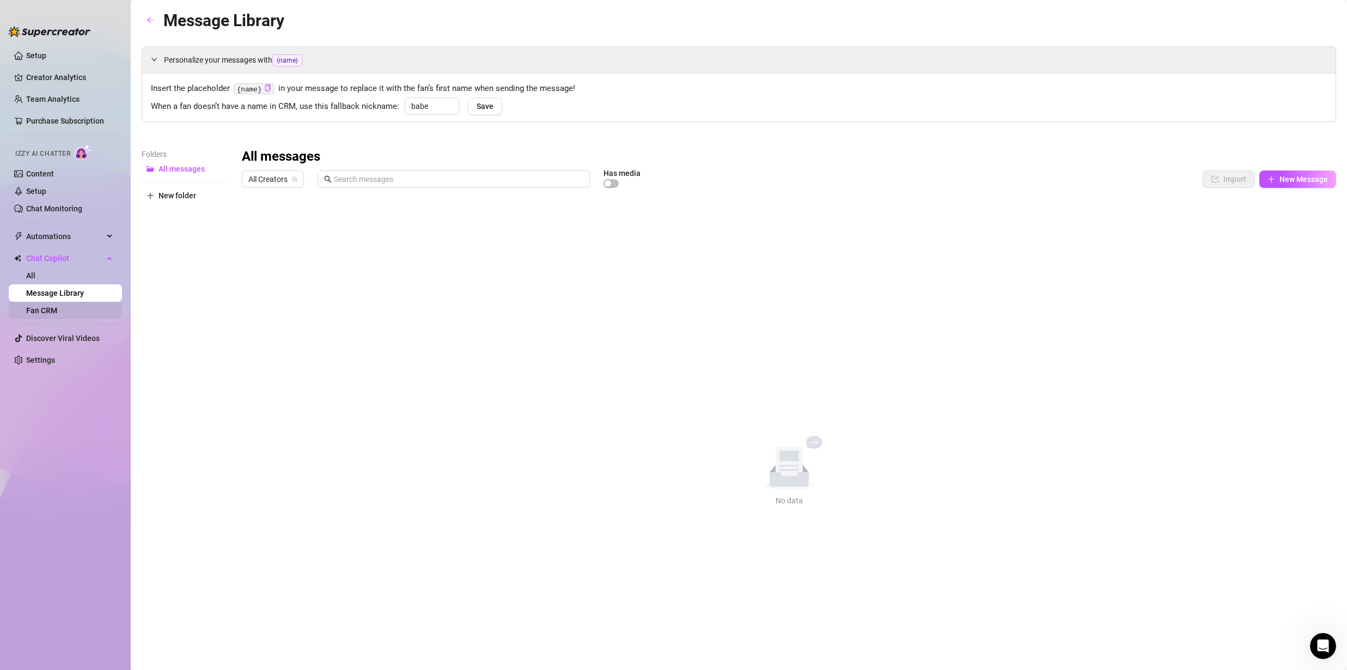
click at [49, 309] on link "Fan CRM" at bounding box center [41, 310] width 31 height 9
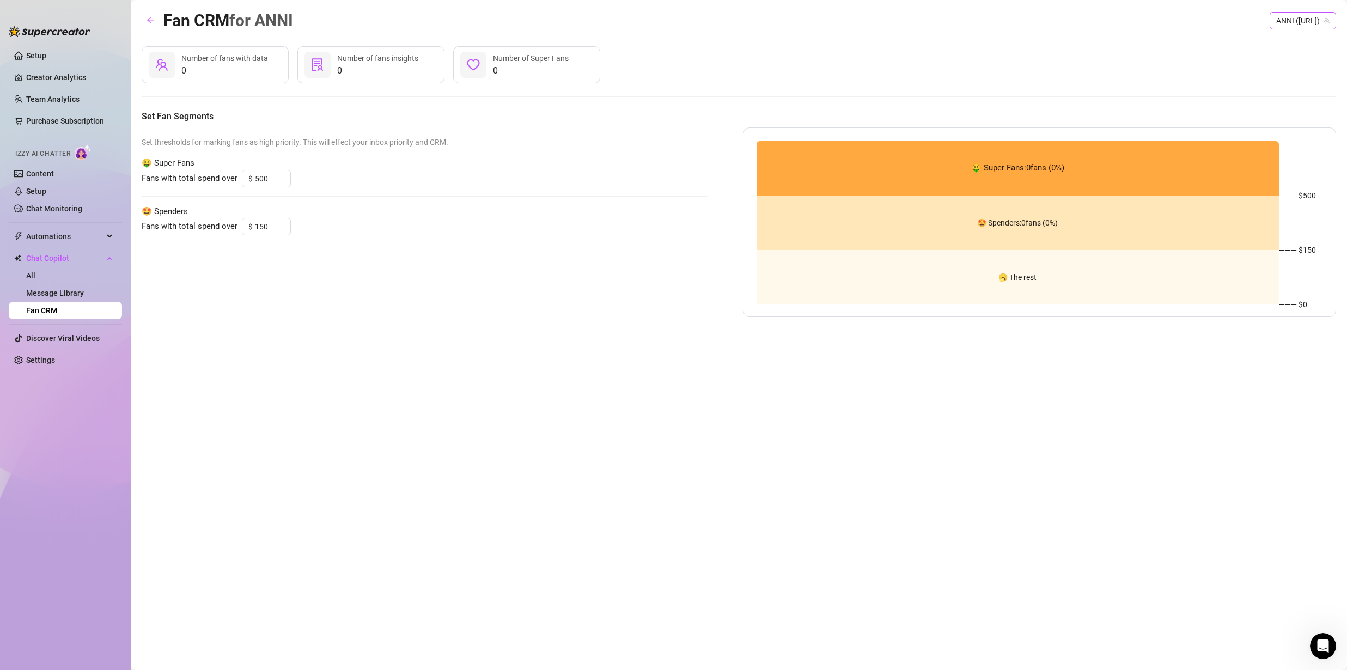
click at [1295, 27] on span "ANNI ([URL])" at bounding box center [1302, 21] width 53 height 16
click at [1291, 42] on span "ANNI" at bounding box center [1298, 43] width 18 height 12
click at [35, 280] on link "All" at bounding box center [30, 275] width 9 height 9
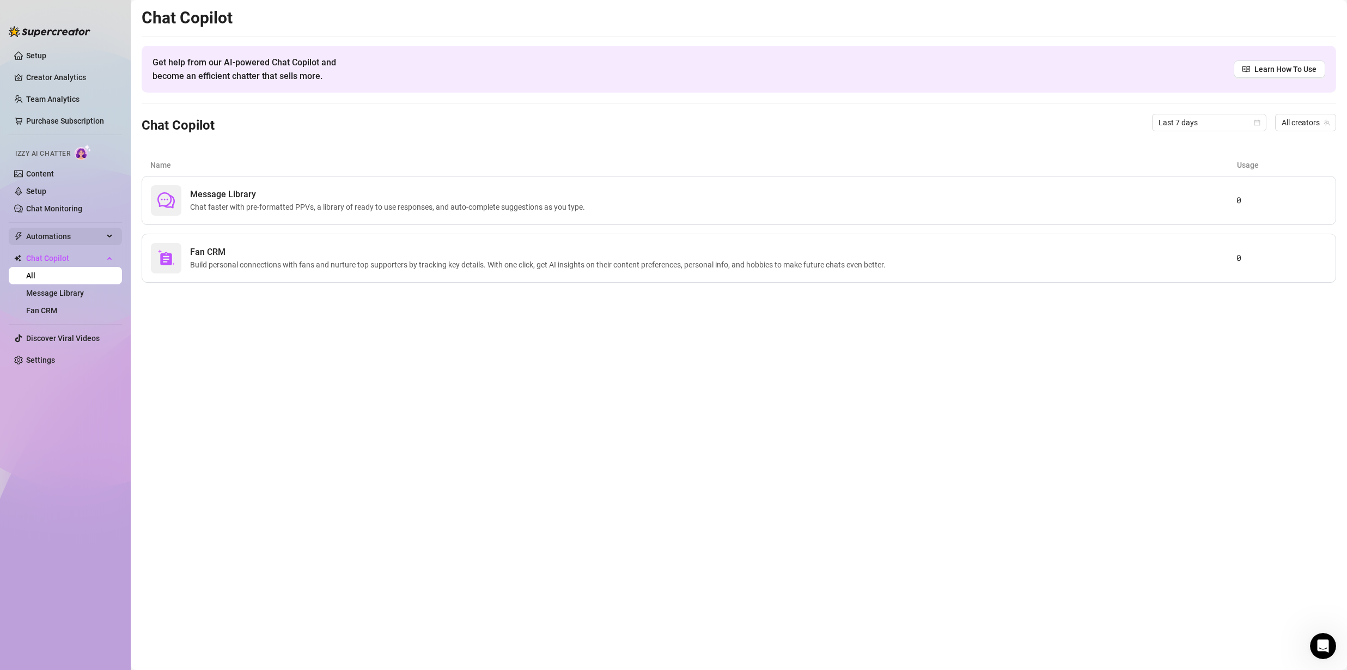
click at [56, 237] on span "Automations" at bounding box center [64, 236] width 77 height 17
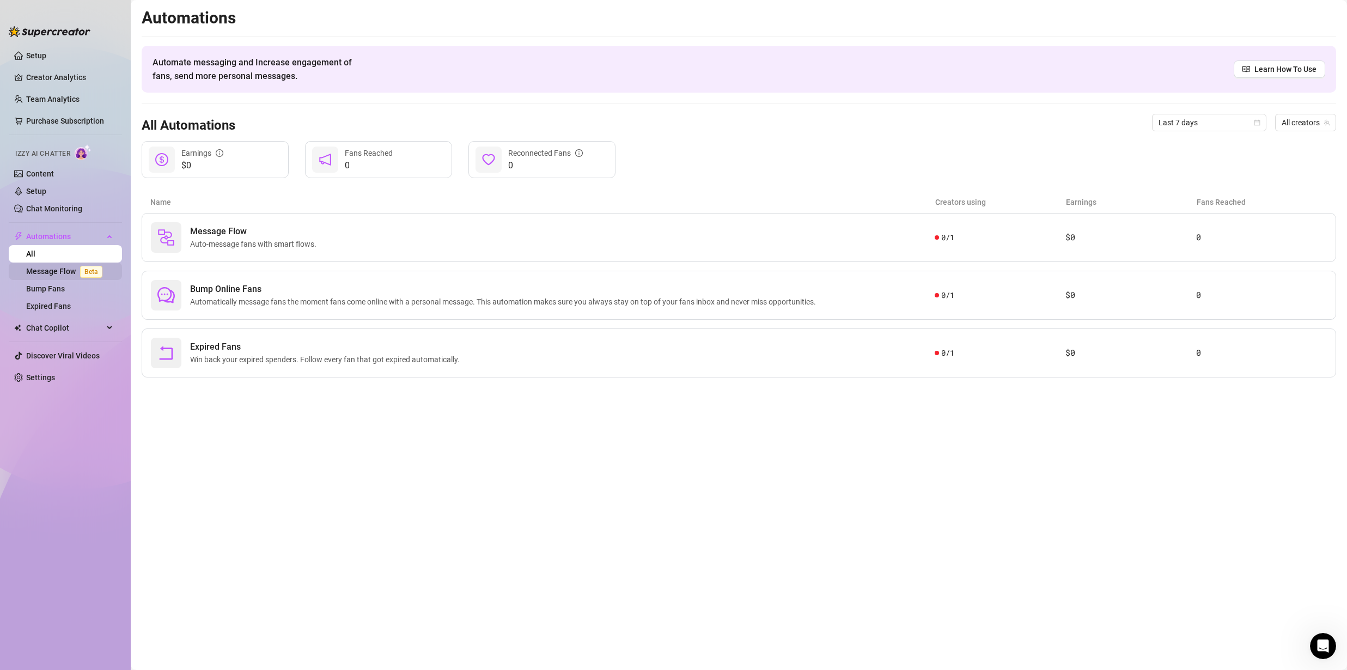
click at [56, 270] on link "Message Flow Beta" at bounding box center [66, 271] width 81 height 9
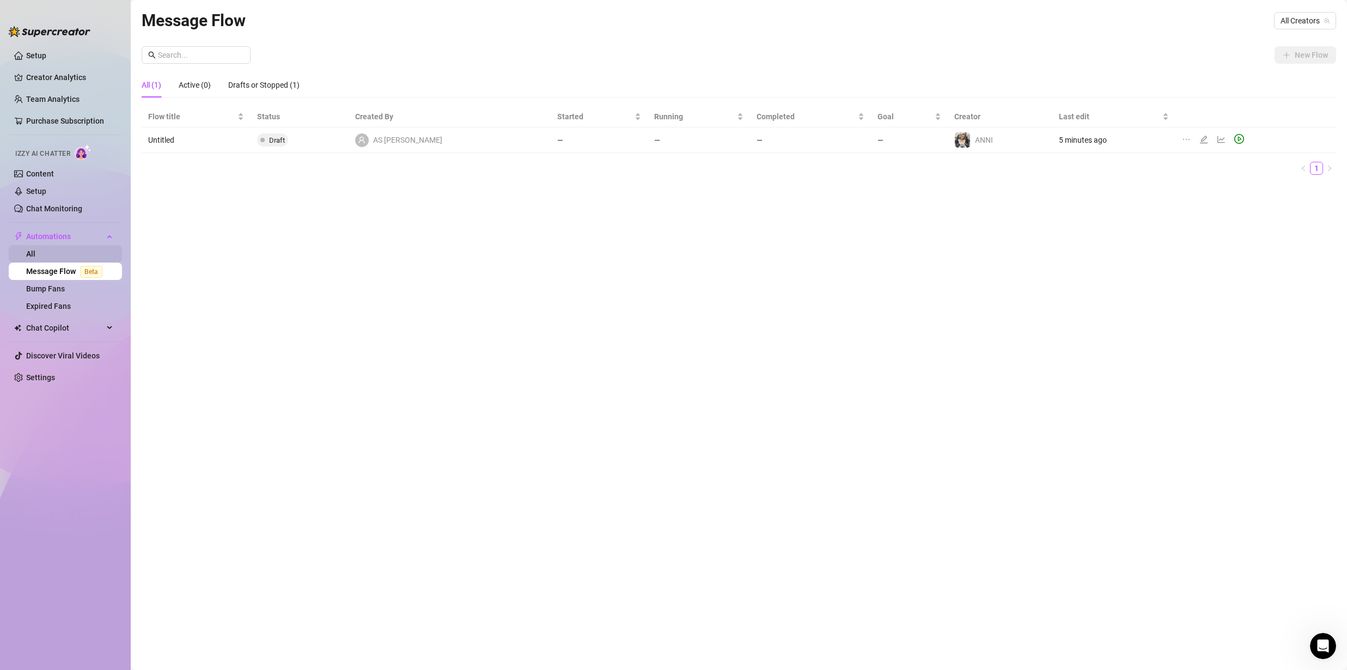
click at [35, 258] on link "All" at bounding box center [30, 253] width 9 height 9
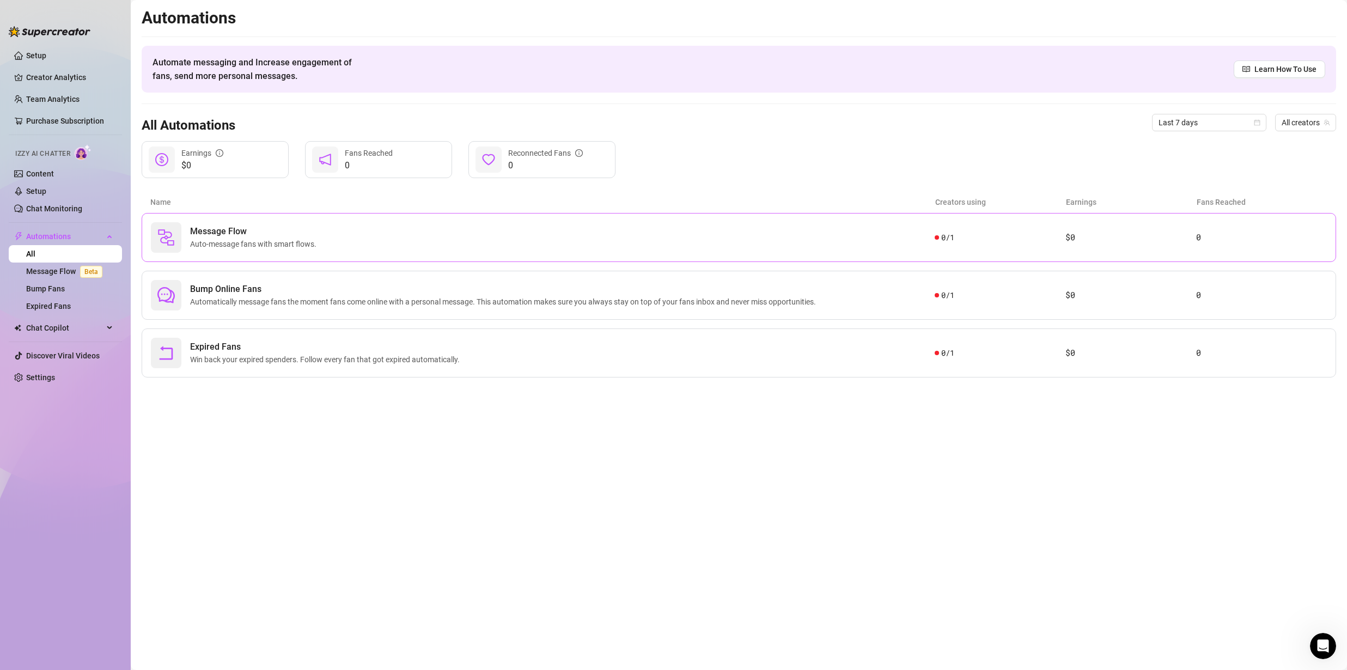
click at [709, 257] on div "Message Flow Auto-message fans with smart flows. 0 / 1 $0 0" at bounding box center [739, 237] width 1195 height 49
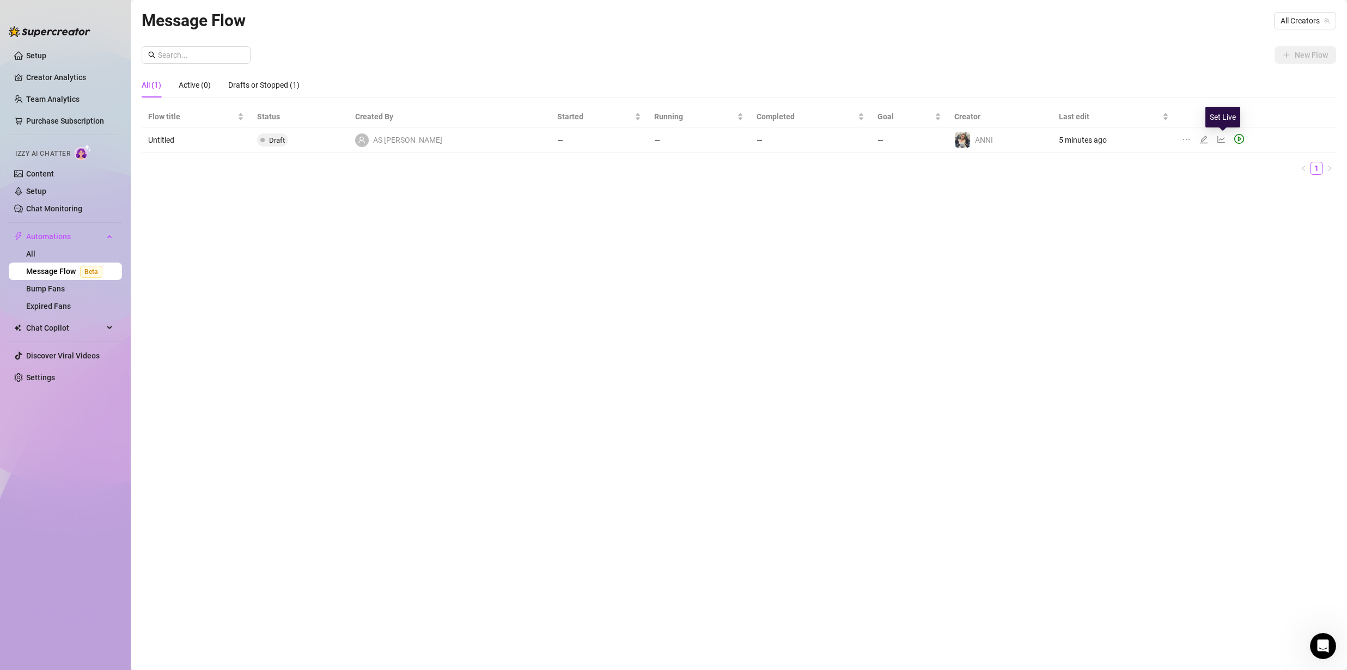
click at [1234, 139] on icon "play-circle" at bounding box center [1239, 139] width 10 height 10
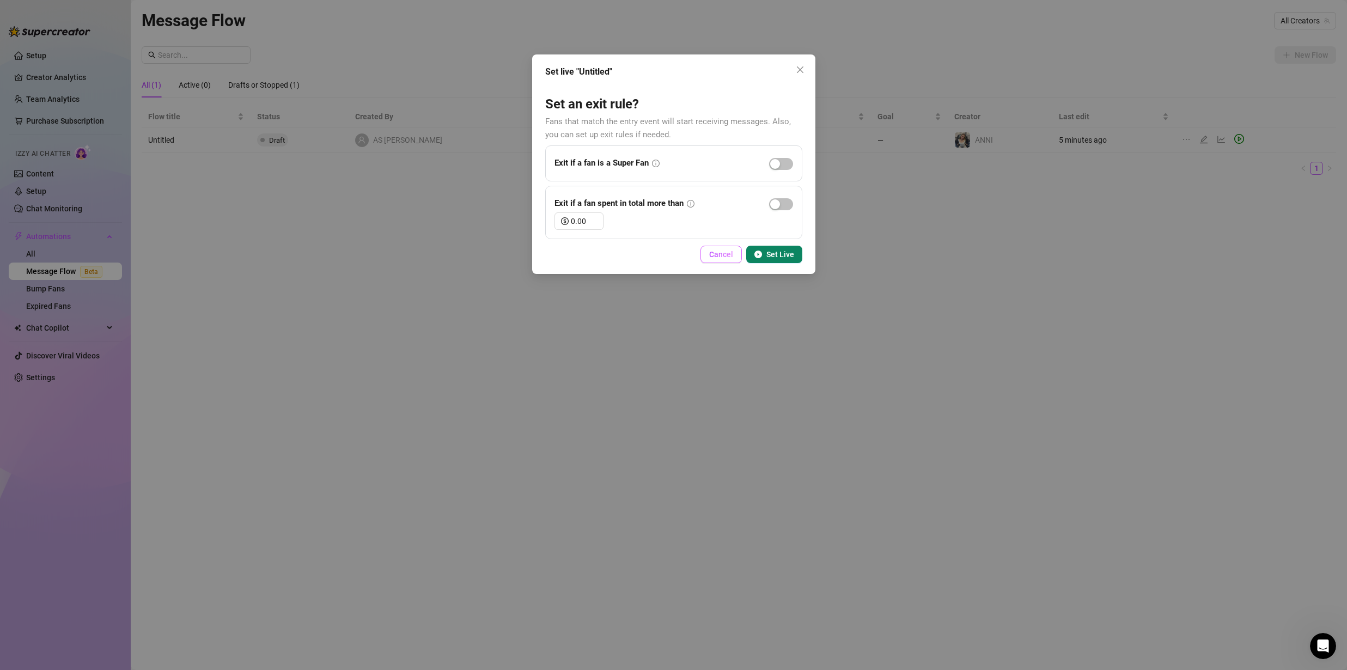
click at [722, 260] on button "Cancel" at bounding box center [721, 254] width 41 height 17
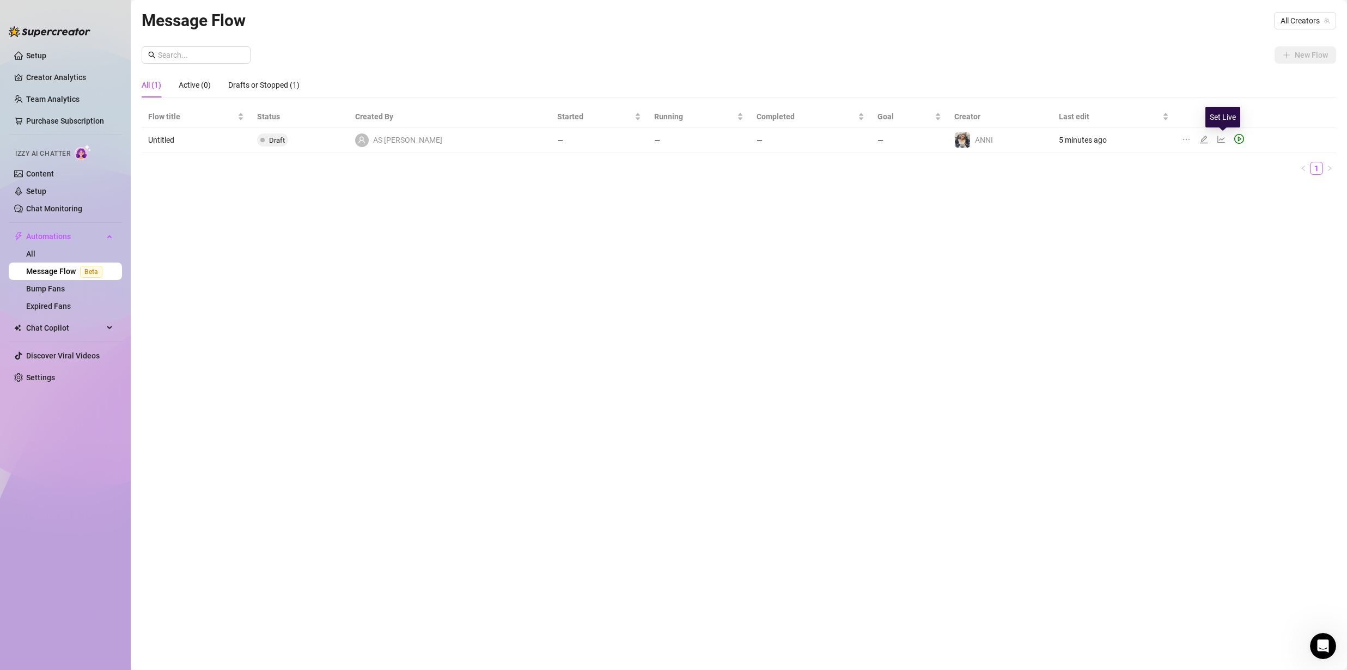
click at [1234, 141] on icon "play-circle" at bounding box center [1239, 139] width 10 height 10
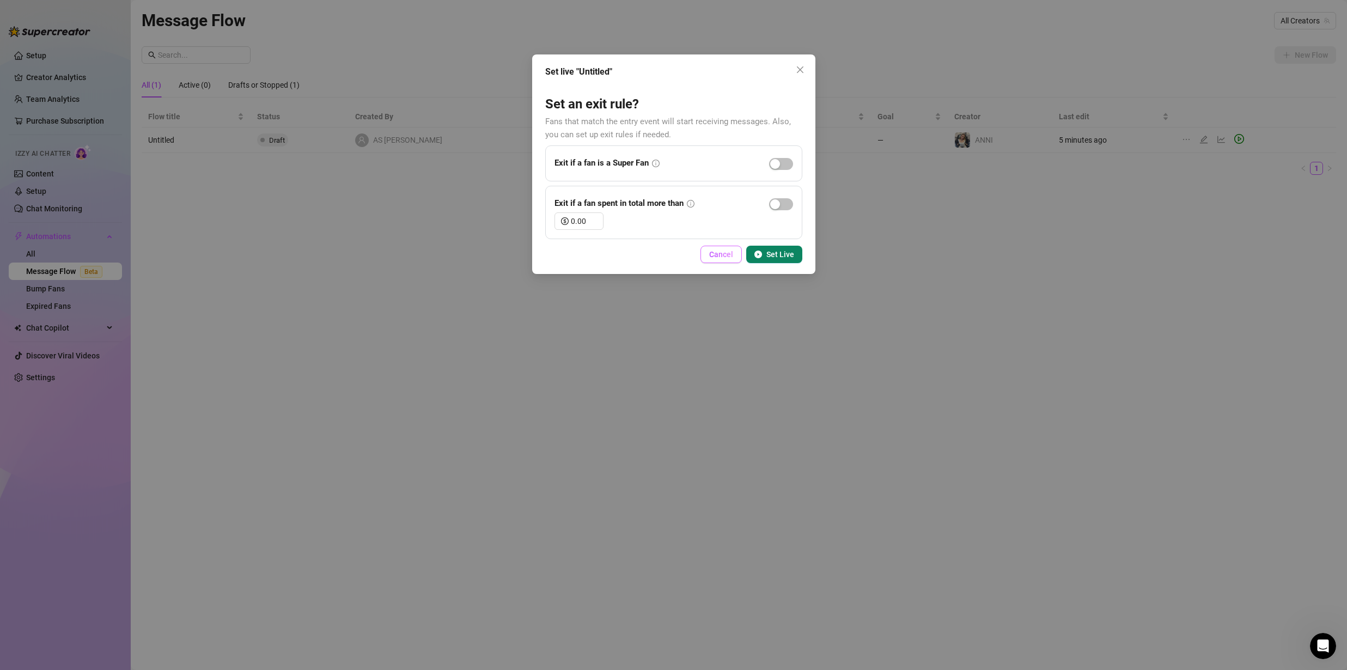
click at [712, 252] on span "Cancel" at bounding box center [721, 254] width 24 height 9
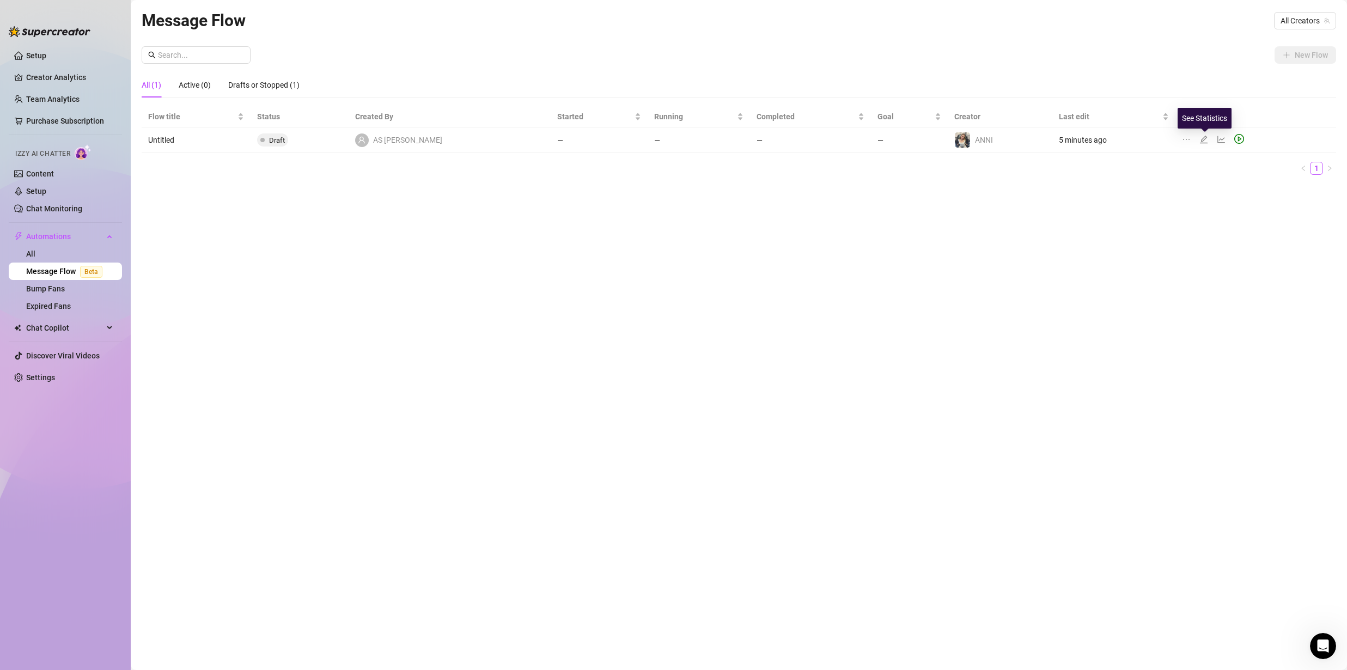
click at [1217, 141] on icon "line-chart" at bounding box center [1221, 139] width 9 height 9
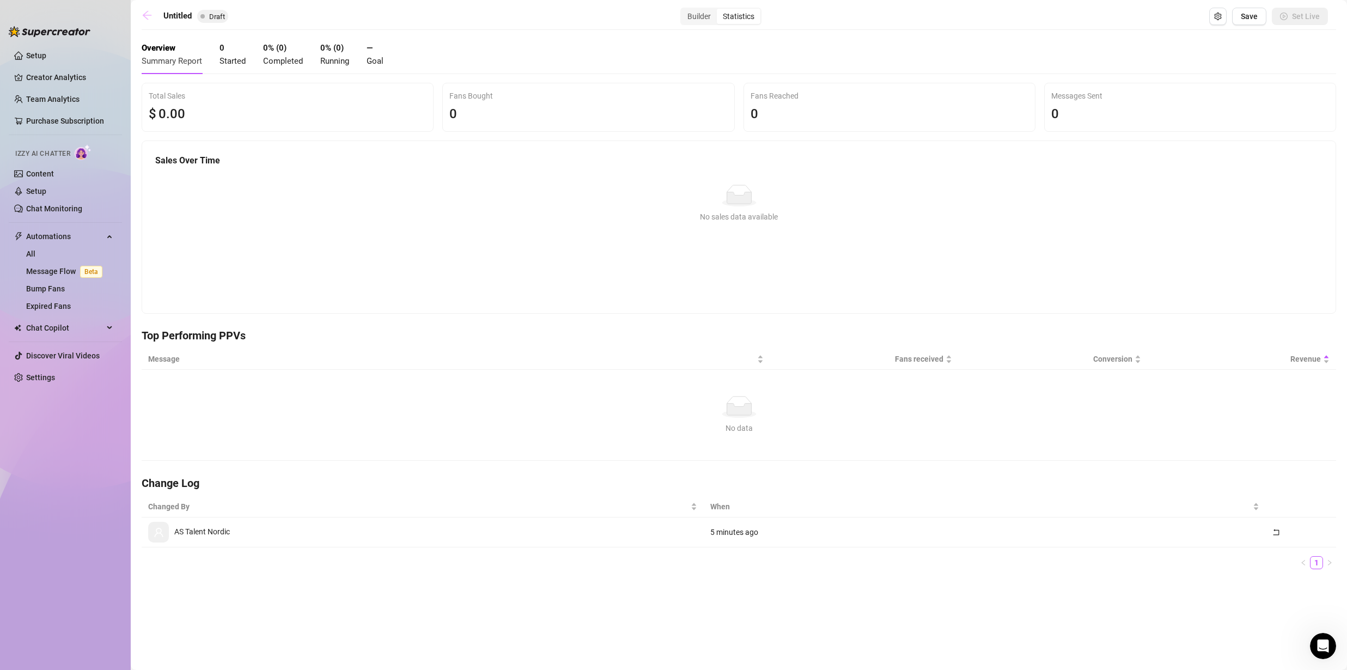
click at [152, 13] on icon "arrow-left" at bounding box center [147, 15] width 11 height 11
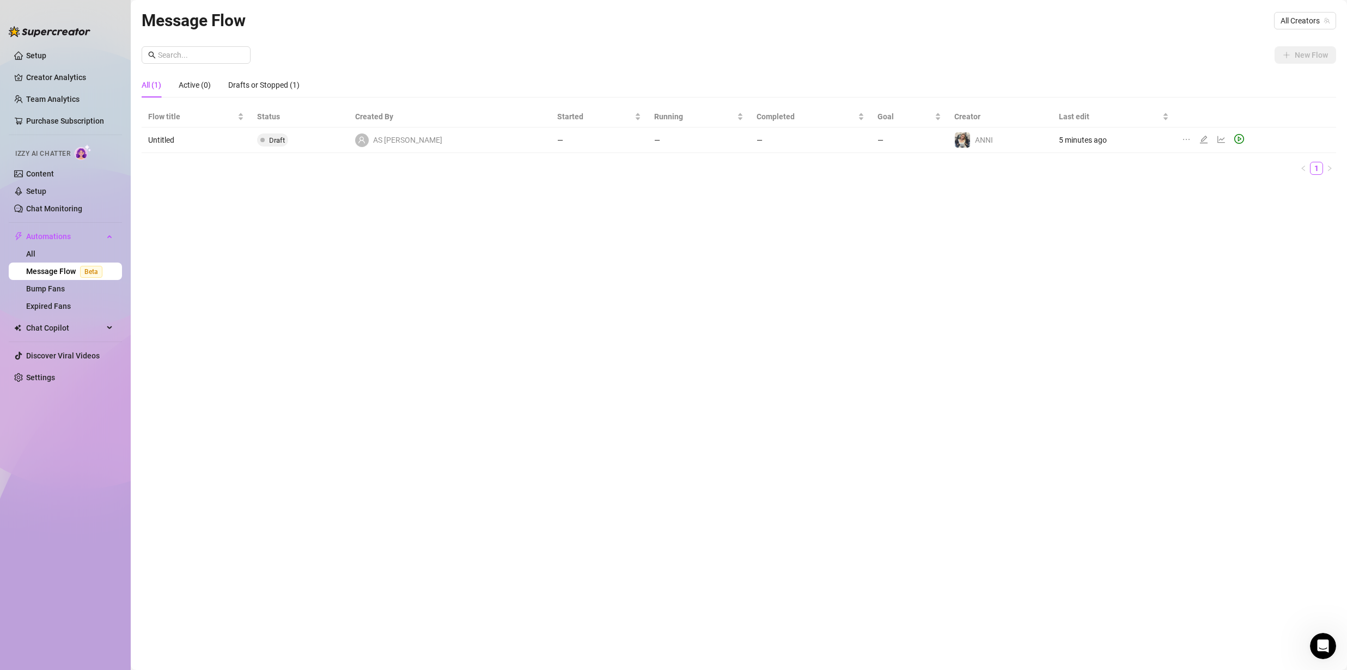
click at [1182, 141] on icon "ellipsis" at bounding box center [1186, 139] width 9 height 9
click at [1200, 138] on icon "edit" at bounding box center [1204, 139] width 9 height 9
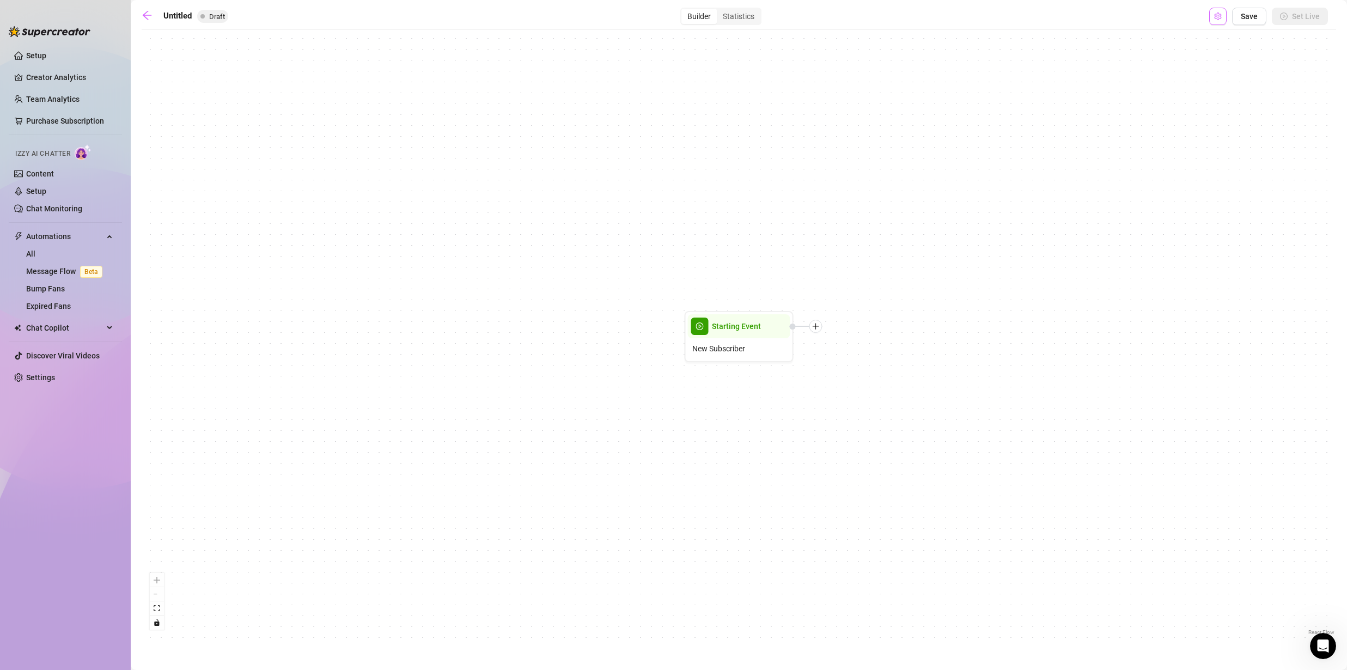
click at [1221, 17] on icon "setting" at bounding box center [1217, 17] width 7 height 8
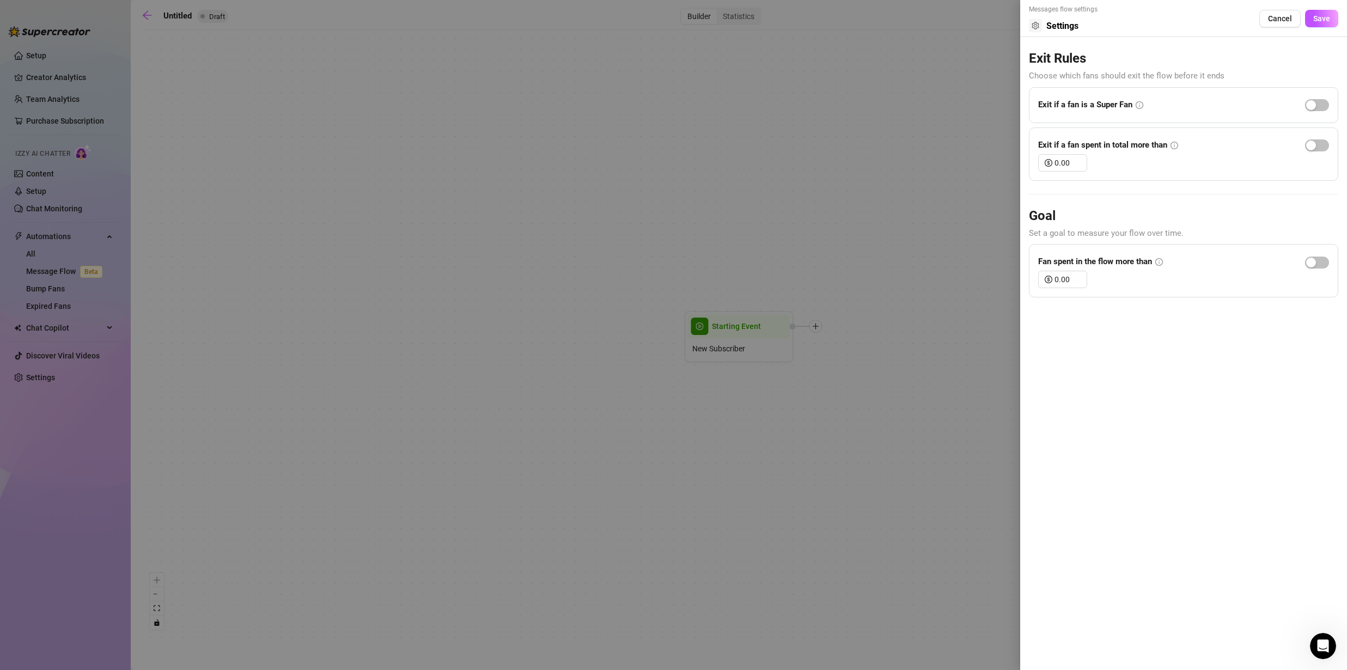
click at [887, 245] on div at bounding box center [673, 335] width 1347 height 670
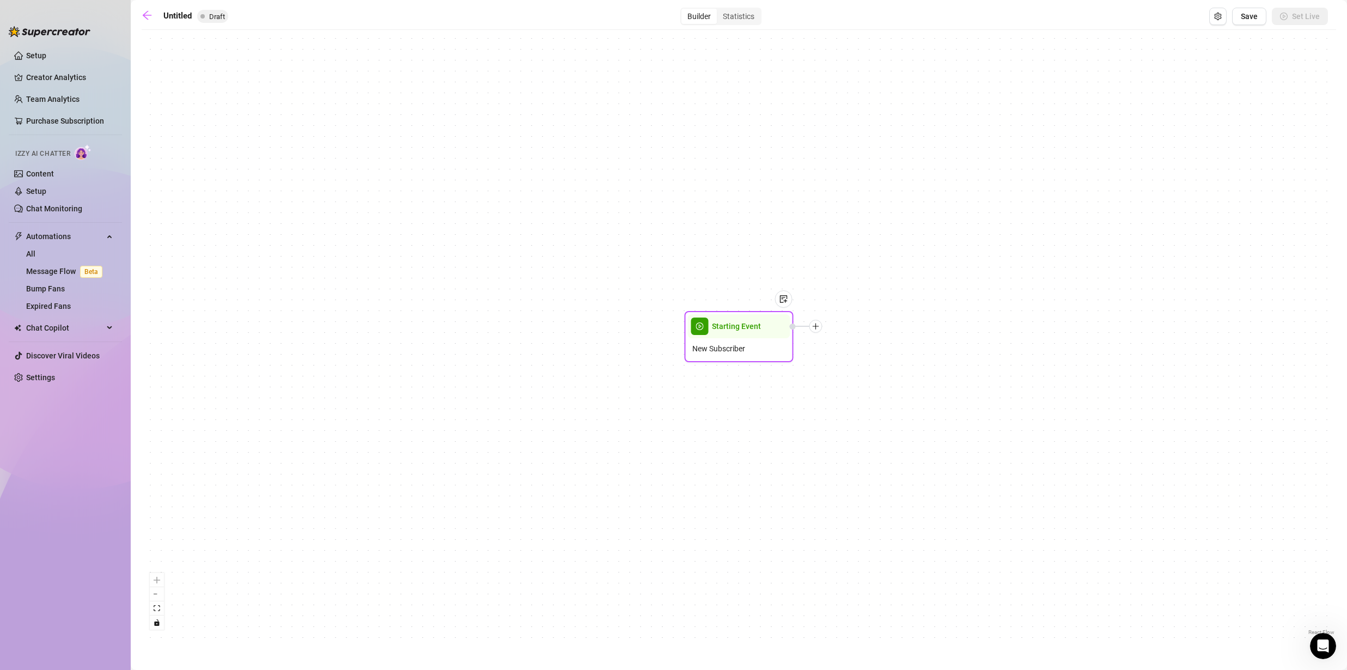
click at [813, 331] on div at bounding box center [816, 326] width 13 height 13
click at [868, 366] on div "Message" at bounding box center [870, 364] width 80 height 19
type textarea "Write your message here"
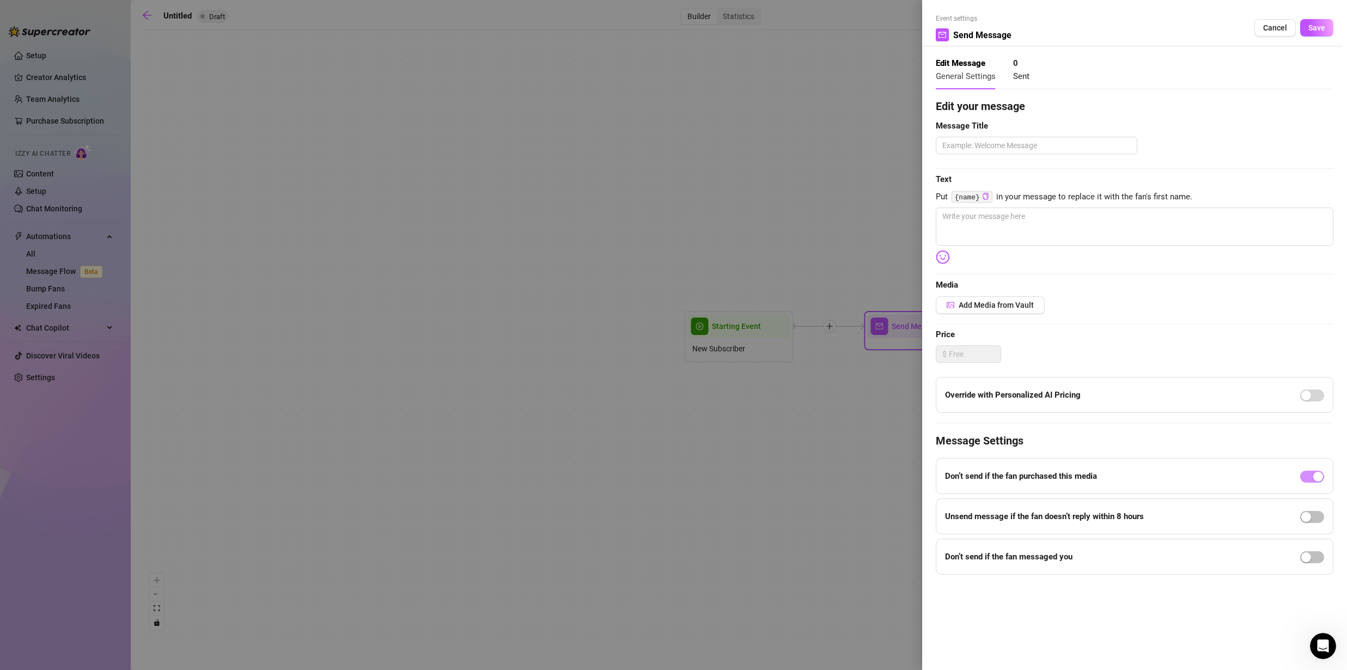
click at [1288, 399] on div "Override with Personalized AI Pricing" at bounding box center [1135, 395] width 398 height 36
click at [1270, 29] on span "Cancel" at bounding box center [1275, 27] width 24 height 9
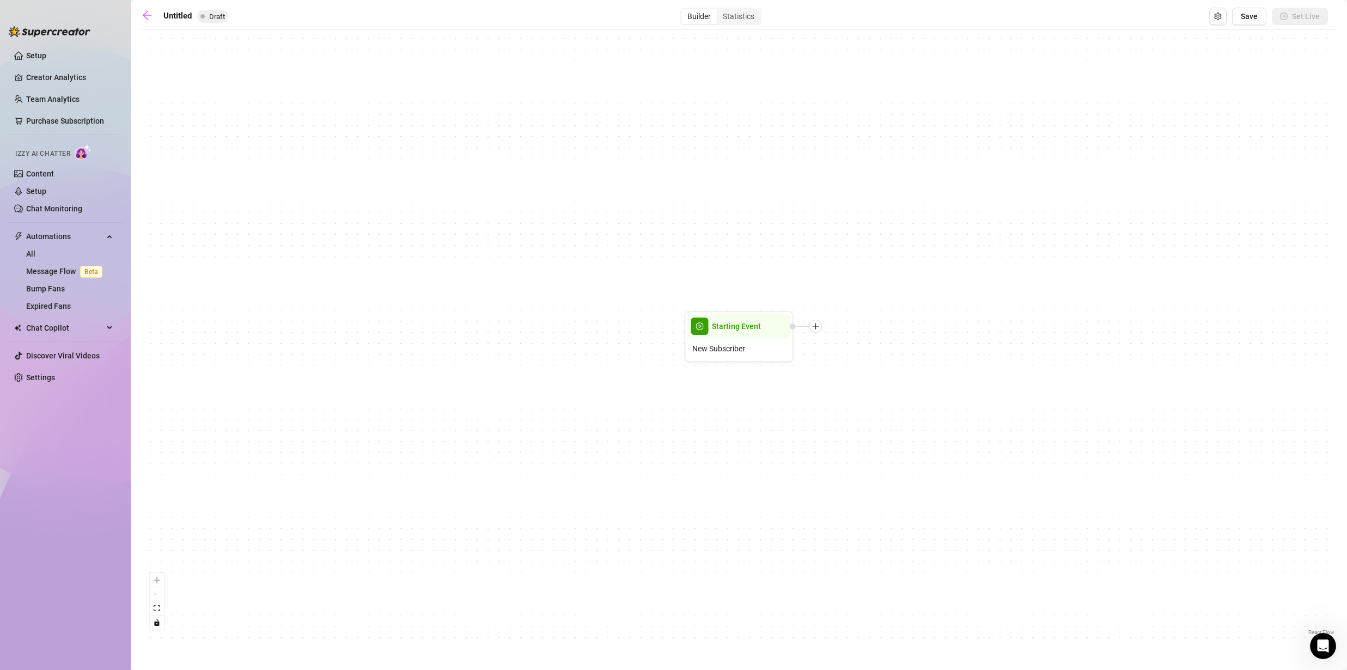
click at [749, 248] on div "Starting Event New Subscriber" at bounding box center [739, 336] width 1195 height 602
click at [743, 261] on div "Starting Event New Subscriber" at bounding box center [739, 336] width 1195 height 602
drag, startPoint x: 743, startPoint y: 261, endPoint x: 745, endPoint y: 240, distance: 21.3
click at [745, 241] on div "Starting Event New Subscriber" at bounding box center [739, 336] width 1195 height 602
click at [156, 625] on icon "toggle interactivity" at bounding box center [156, 622] width 5 height 7
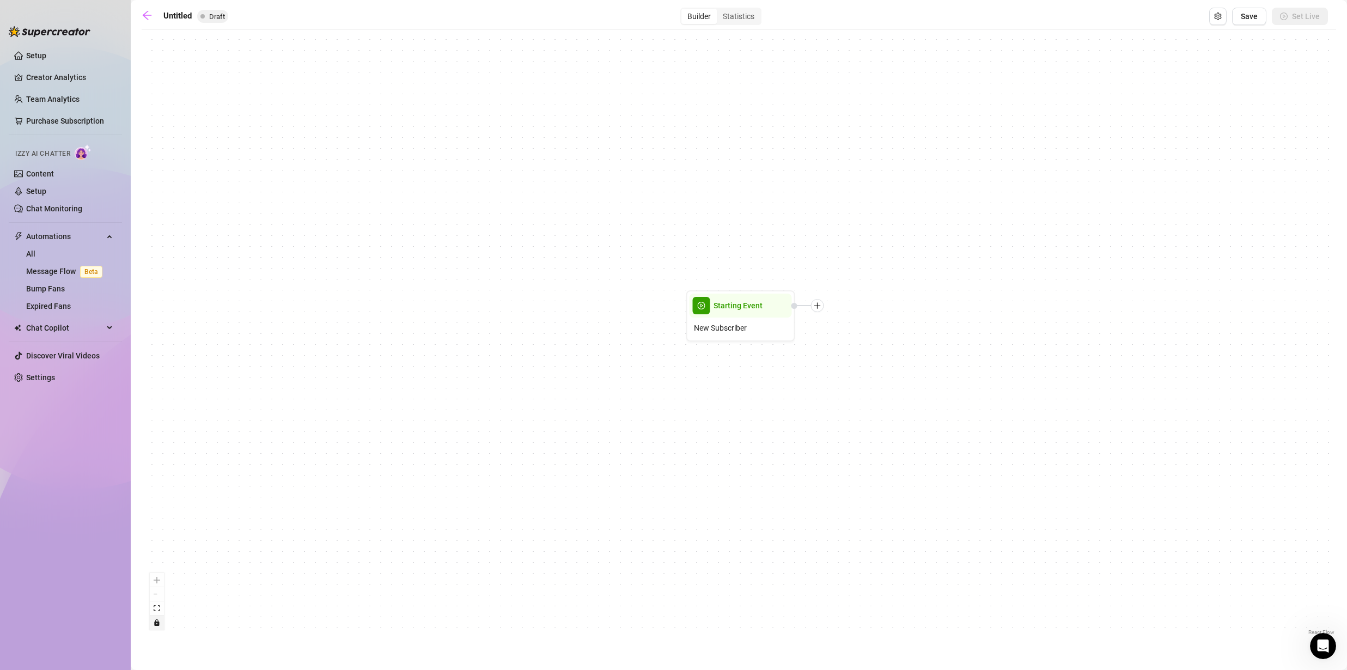
click at [156, 624] on icon "toggle interactivity" at bounding box center [156, 622] width 5 height 7
click at [1320, 643] on icon "Open Intercom Messenger" at bounding box center [1322, 645] width 18 height 18
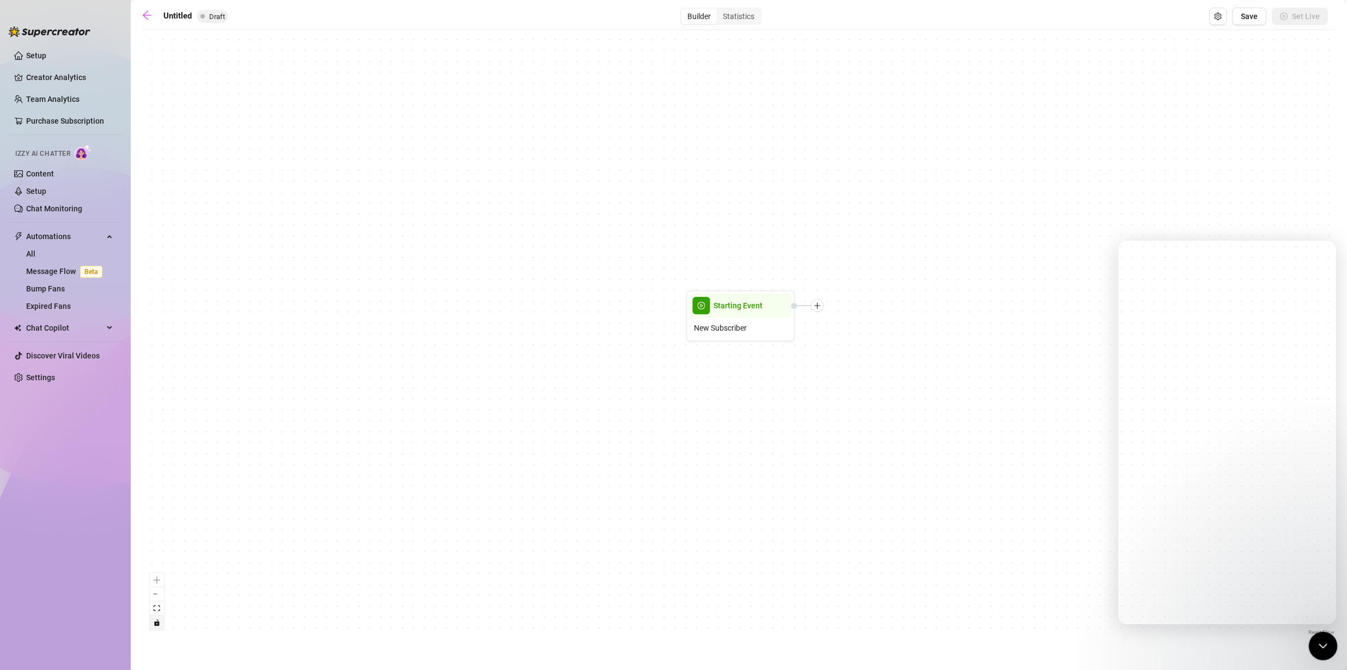
drag, startPoint x: 1322, startPoint y: 646, endPoint x: 2468, endPoint y: 1138, distance: 1248.0
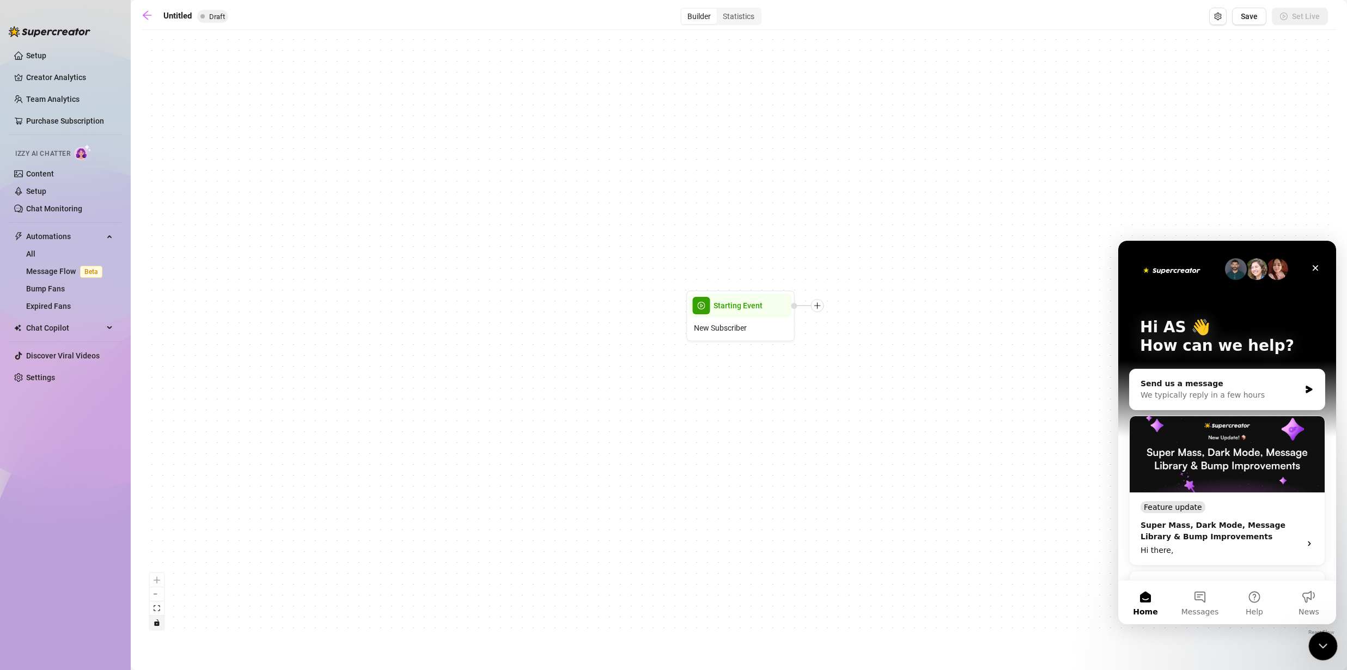
click at [1322, 646] on icon "Close Intercom Messenger" at bounding box center [1322, 644] width 8 height 4
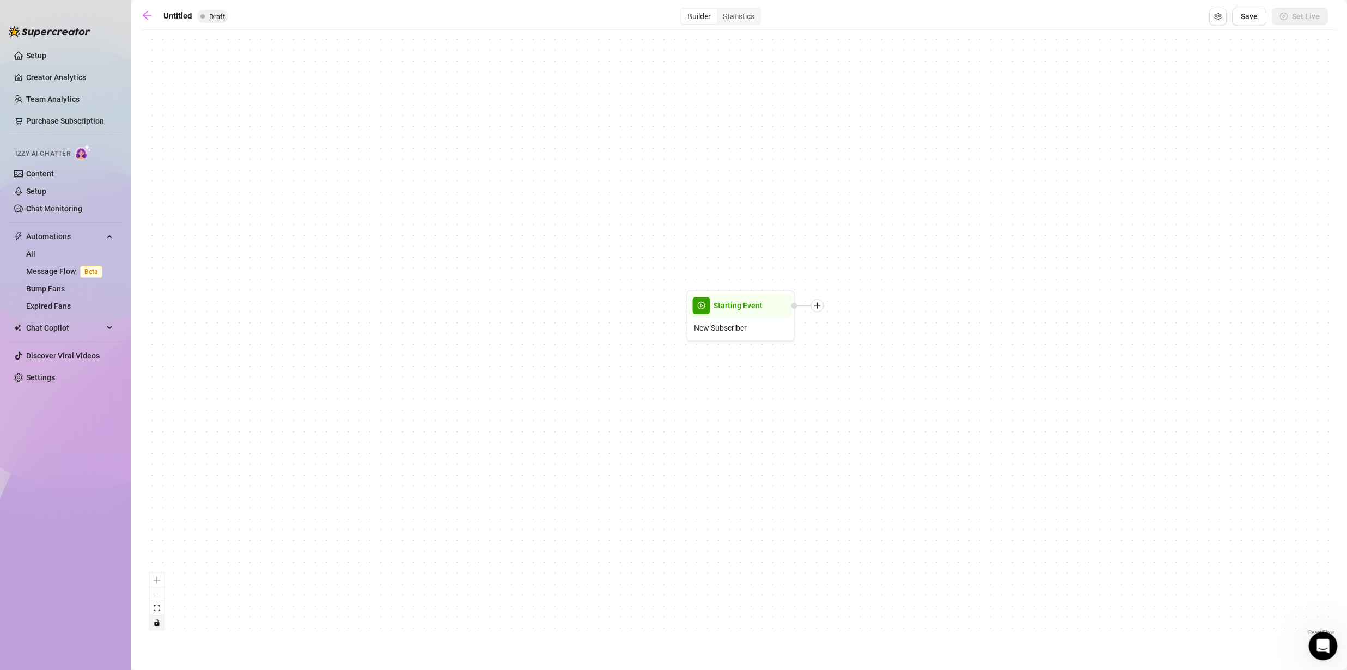
click at [1318, 641] on icon "Open Intercom Messenger" at bounding box center [1322, 645] width 18 height 18
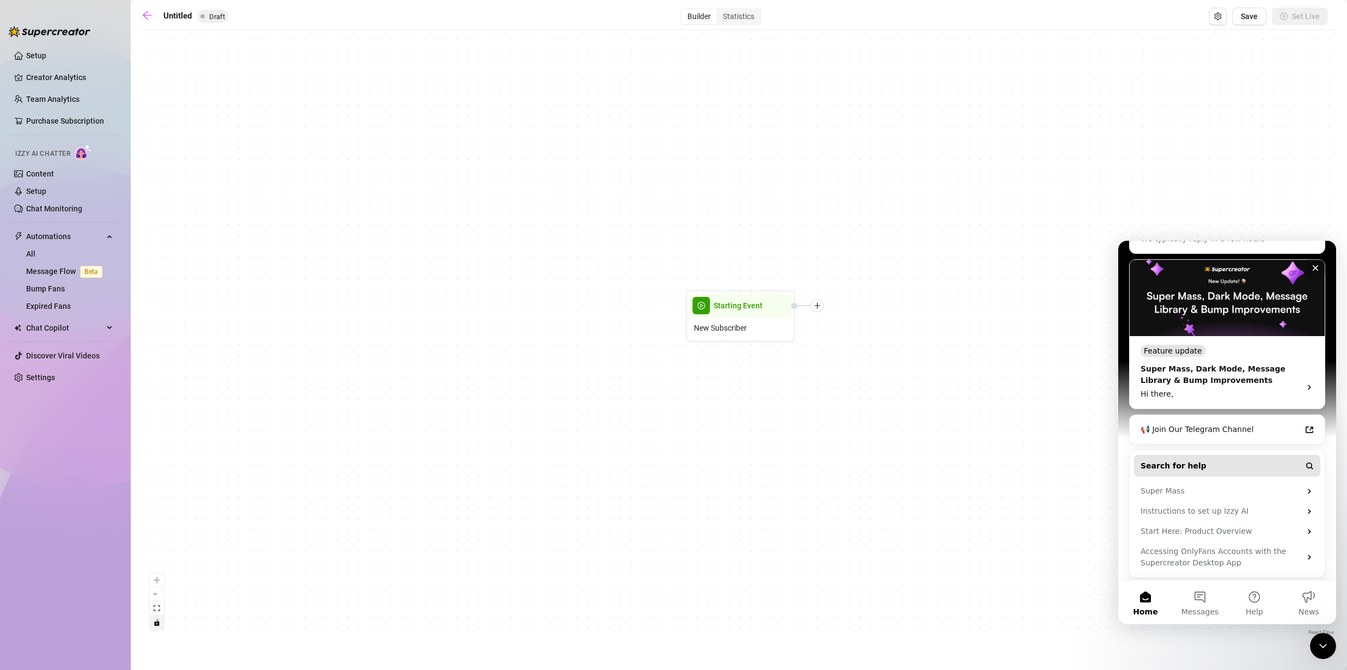
scroll to position [160, 0]
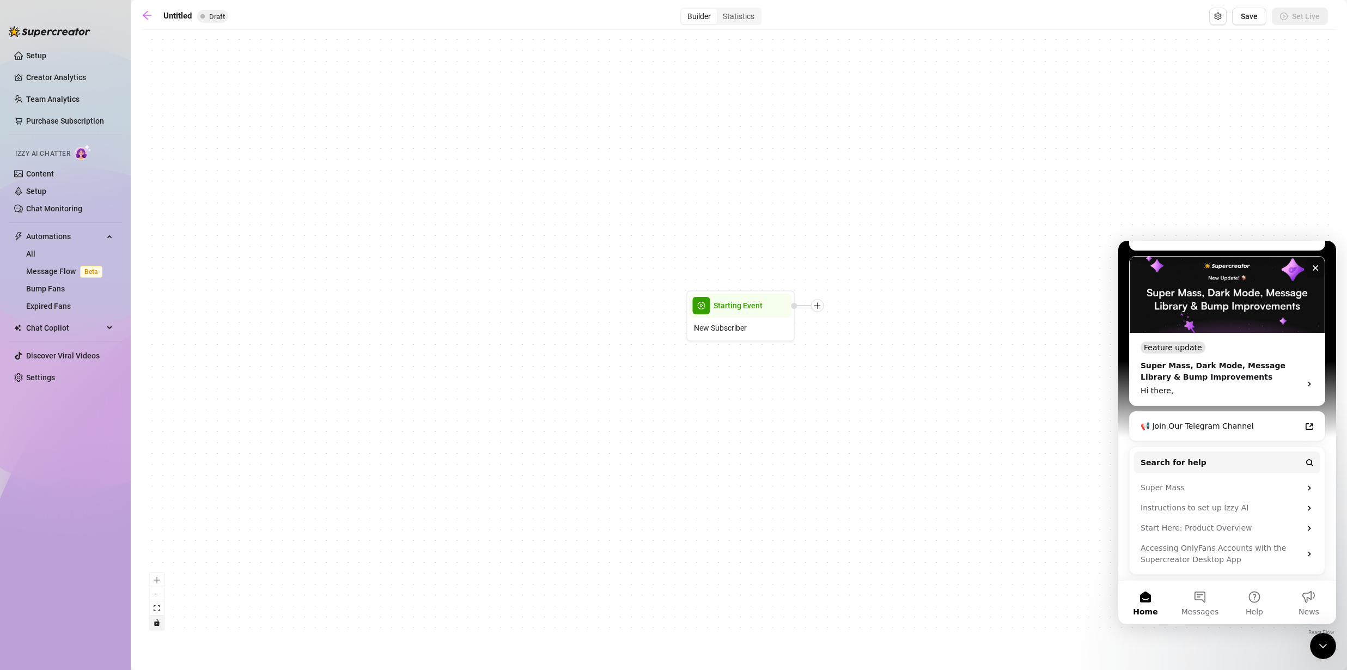
click at [1021, 443] on div "Starting Event New Subscriber" at bounding box center [739, 336] width 1195 height 602
click at [1326, 643] on icon "Close Intercom Messenger" at bounding box center [1321, 644] width 13 height 13
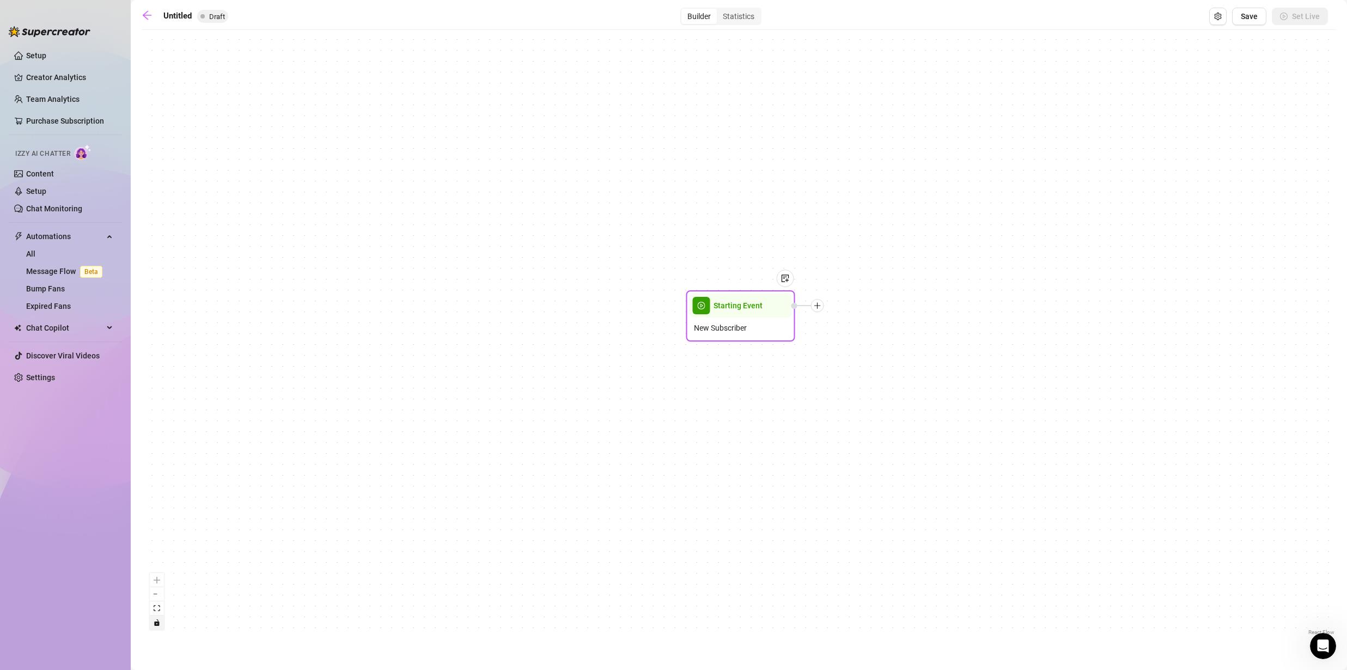
click at [815, 310] on div at bounding box center [817, 305] width 13 height 13
click at [850, 308] on div "Time Delay" at bounding box center [872, 306] width 80 height 19
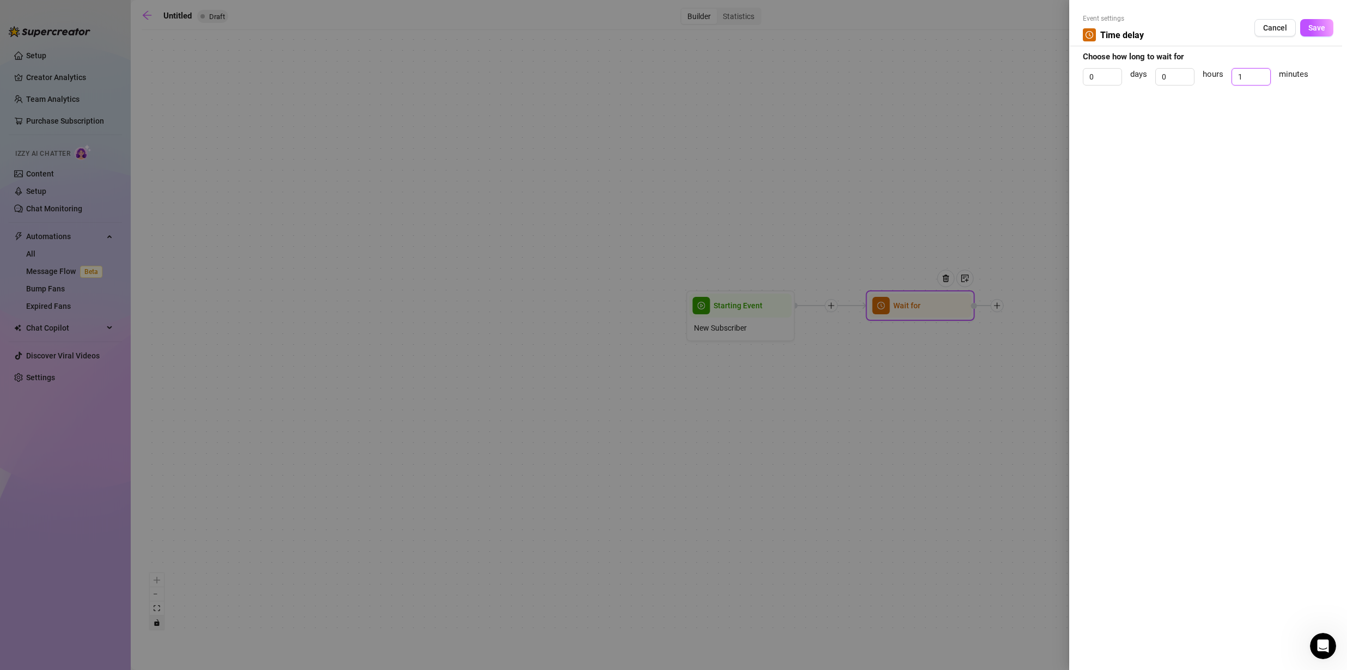
drag, startPoint x: 1259, startPoint y: 75, endPoint x: 1196, endPoint y: 77, distance: 62.7
click at [1196, 77] on div "0 days 0 hours 1 minutes" at bounding box center [1208, 81] width 251 height 27
drag, startPoint x: 1248, startPoint y: 81, endPoint x: 1171, endPoint y: 77, distance: 76.9
click at [1171, 77] on div "0 days 0 hours 12 minutes" at bounding box center [1208, 81] width 251 height 27
type input "2"
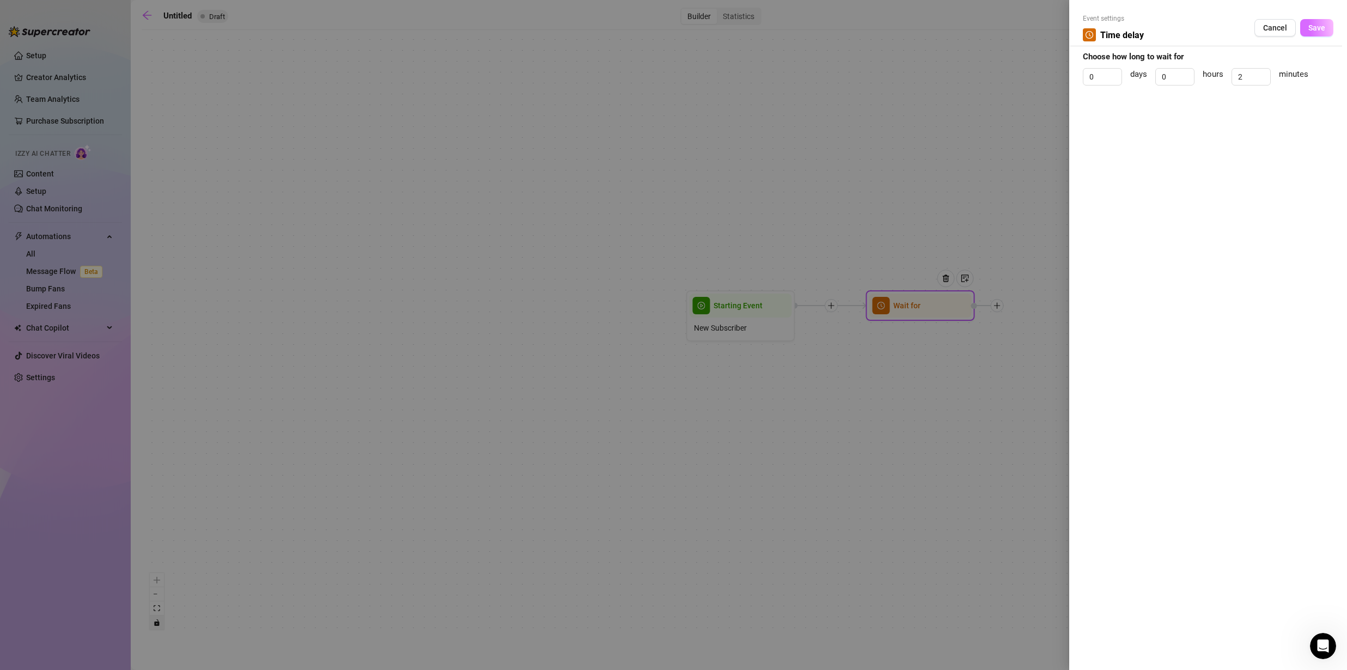
click at [1323, 22] on button "Save" at bounding box center [1316, 27] width 33 height 17
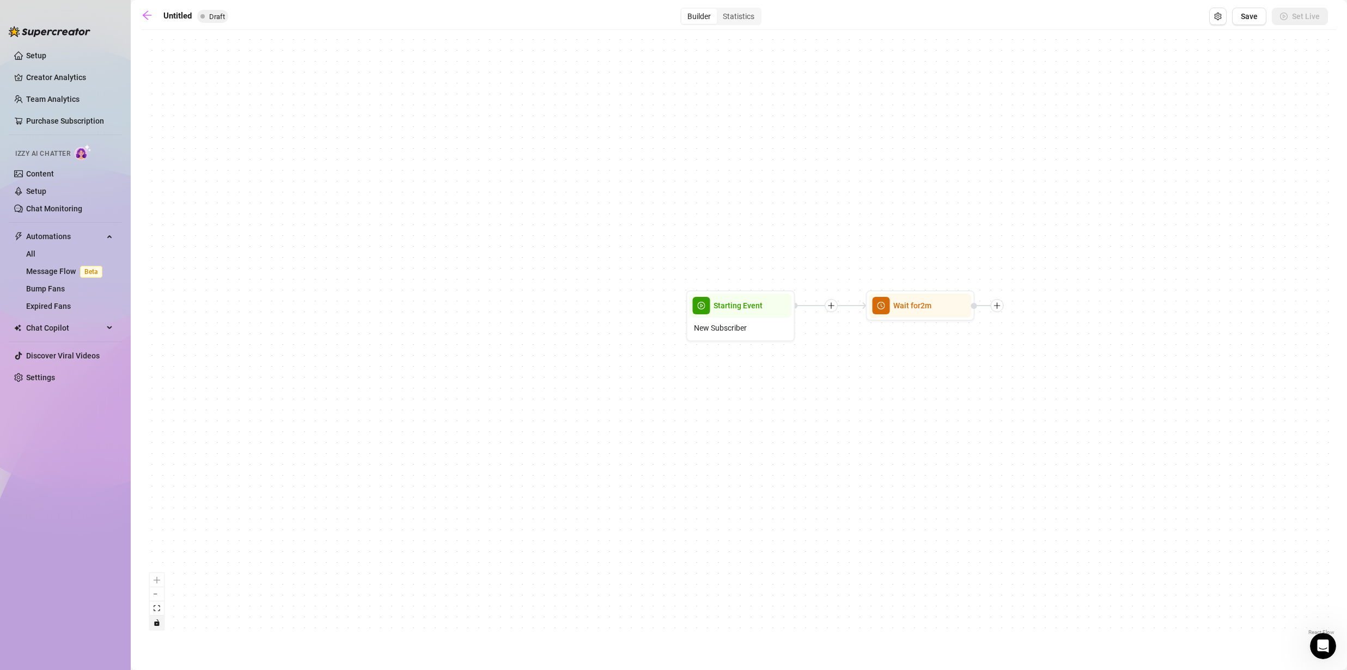
click at [1000, 315] on div "Wait for 2m Starting Event New Subscriber" at bounding box center [739, 336] width 1195 height 602
click at [918, 319] on div "Wait for 2m" at bounding box center [920, 305] width 109 height 31
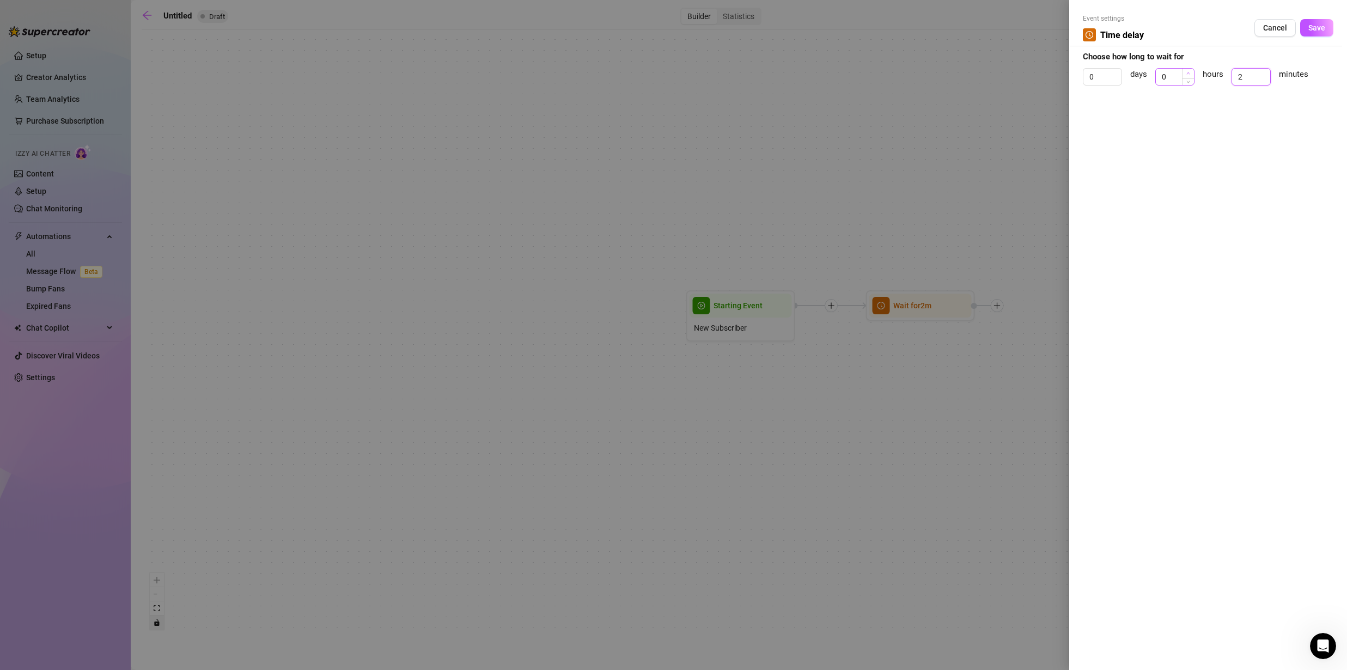
drag, startPoint x: 1211, startPoint y: 84, endPoint x: 1192, endPoint y: 72, distance: 22.2
click at [1188, 82] on div "0 days 0 hours 2 minutes" at bounding box center [1208, 81] width 251 height 27
type input "1"
click at [1312, 33] on button "Save" at bounding box center [1316, 27] width 33 height 17
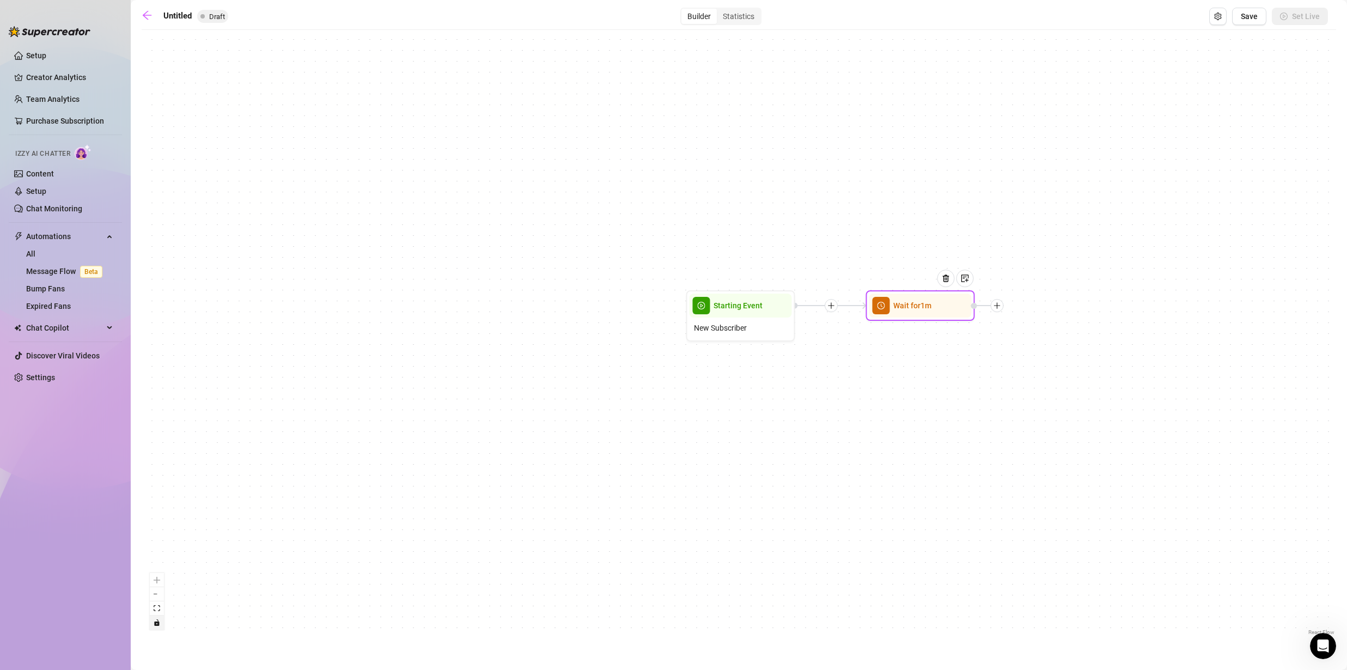
click at [995, 312] on div at bounding box center [987, 305] width 33 height 13
drag, startPoint x: 907, startPoint y: 332, endPoint x: 821, endPoint y: 471, distance: 163.1
drag, startPoint x: 826, startPoint y: 434, endPoint x: 894, endPoint y: 311, distance: 141.2
click at [894, 311] on span "Wait for 1m" at bounding box center [892, 314] width 38 height 12
click at [987, 312] on icon "plus" at bounding box center [984, 311] width 8 height 8
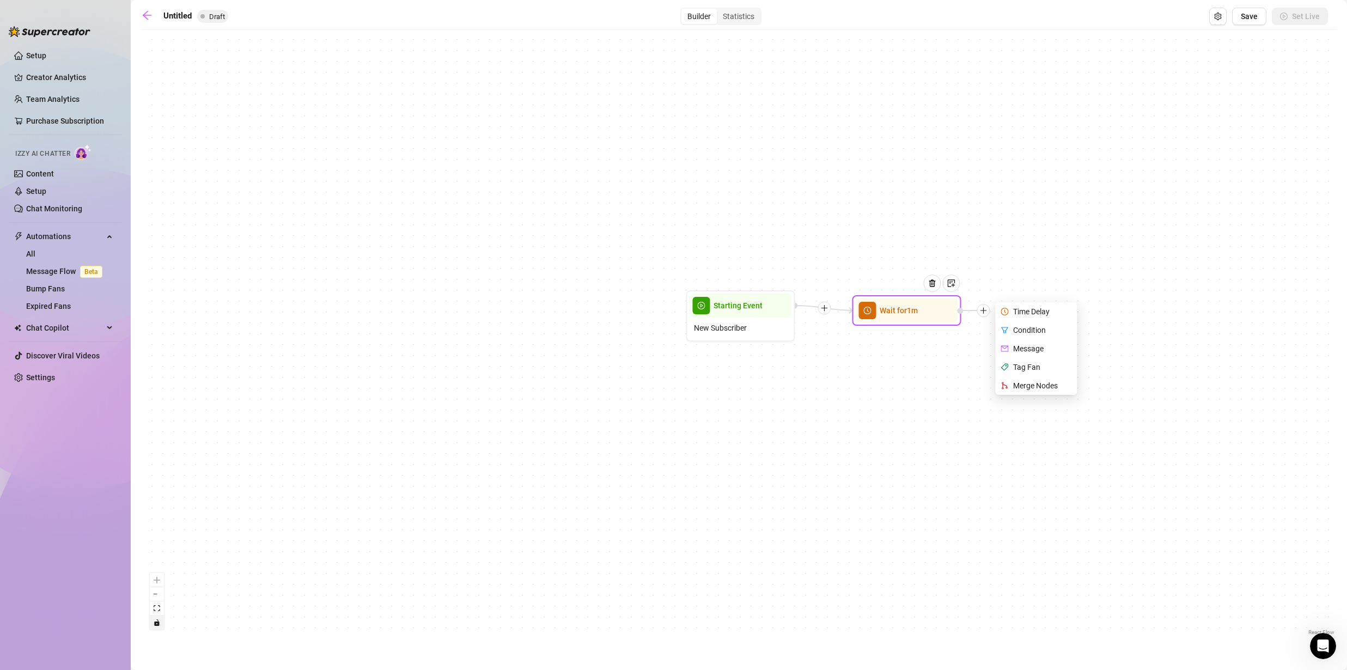
click at [1025, 349] on div "Message" at bounding box center [1038, 348] width 80 height 19
type textarea "Write your message here"
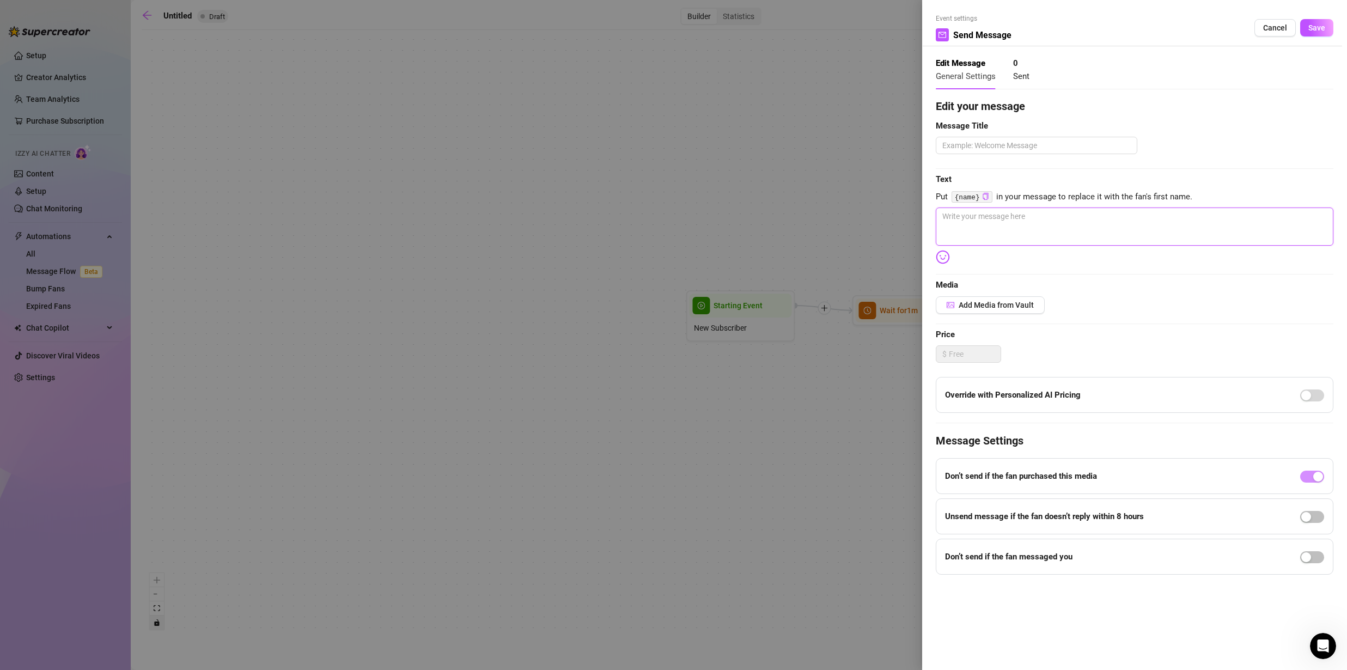
click at [951, 222] on textarea at bounding box center [1135, 227] width 398 height 38
type textarea "Р"
type textarea "Ру"
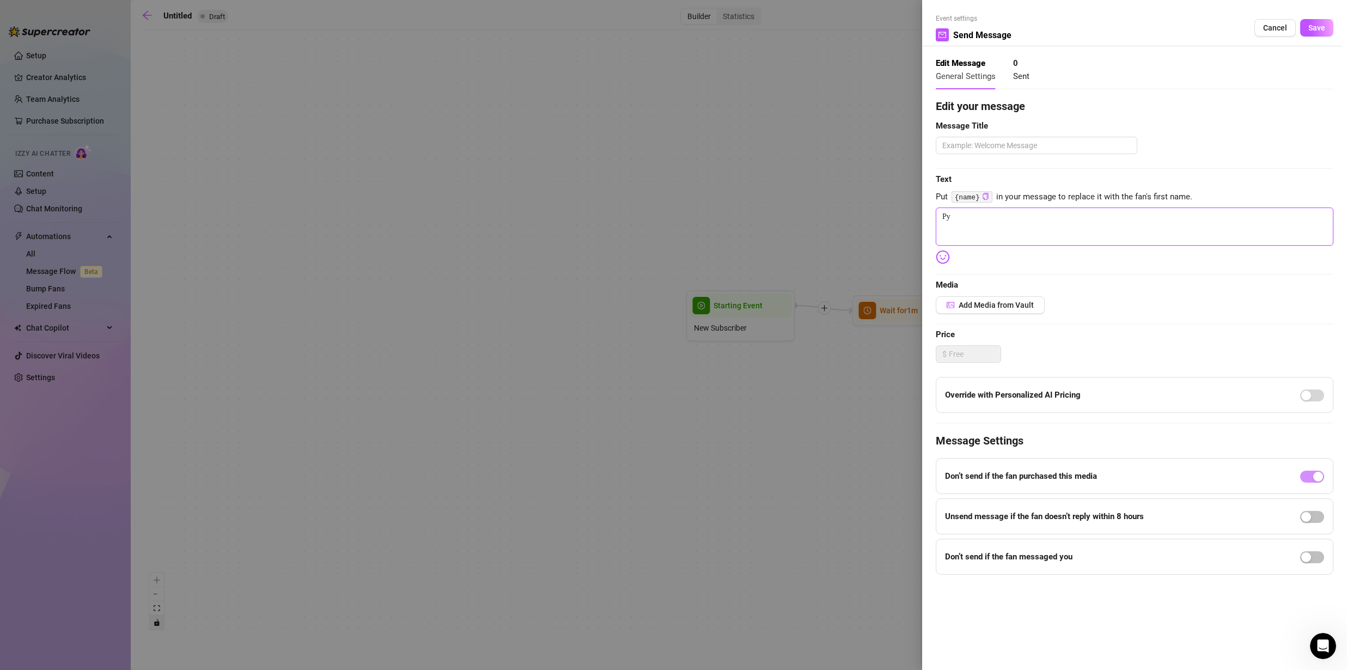
type textarea "Р"
type textarea "Write your message here"
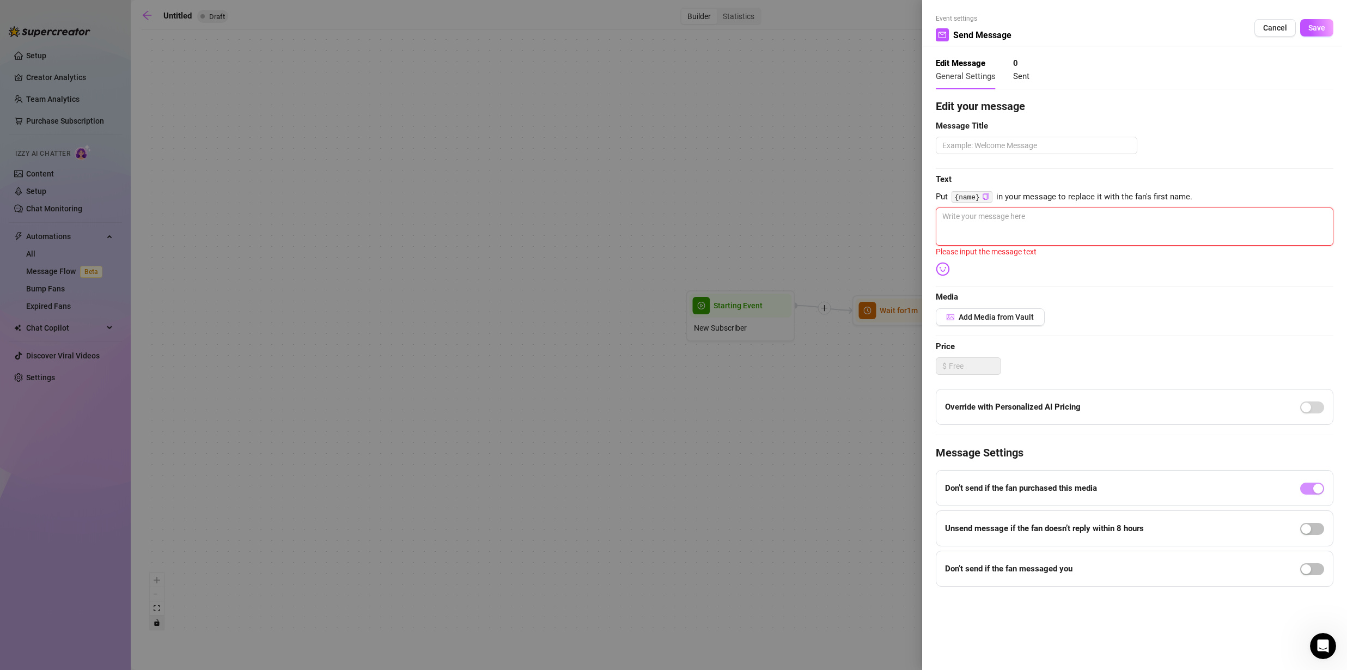
type textarea "M"
type textarea "Mo"
type textarea "Moi"
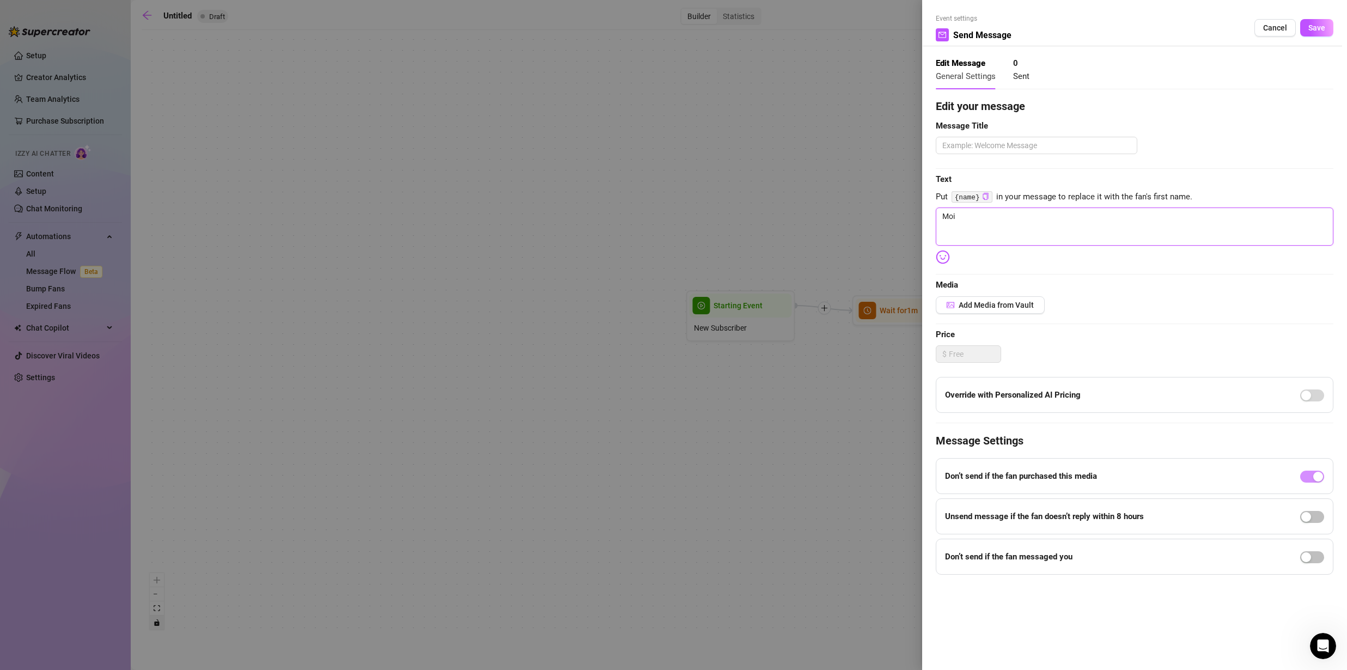
type textarea "Moi."
type textarea "Moi"
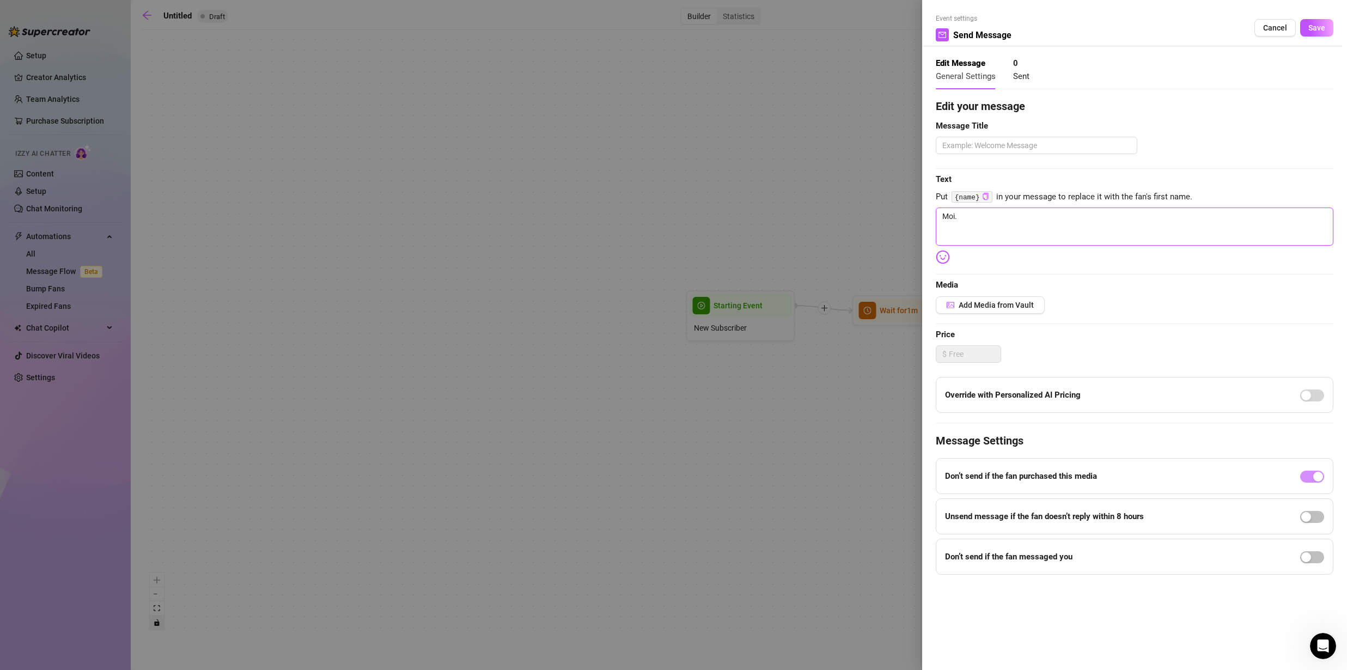
type textarea "Moi"
type textarea "Moi,"
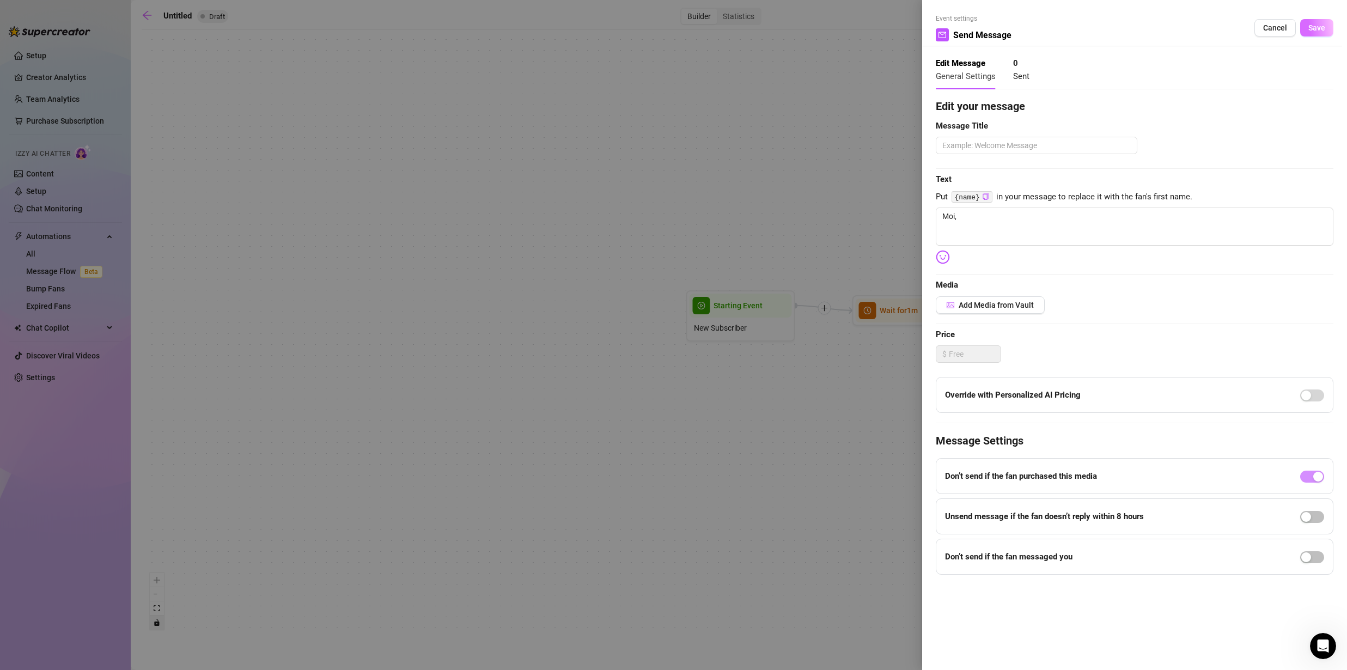
click at [1323, 31] on span "Save" at bounding box center [1316, 27] width 17 height 9
click at [992, 148] on textarea at bounding box center [1037, 145] width 202 height 17
type textarea "F"
type textarea "Fi"
type textarea "Fir"
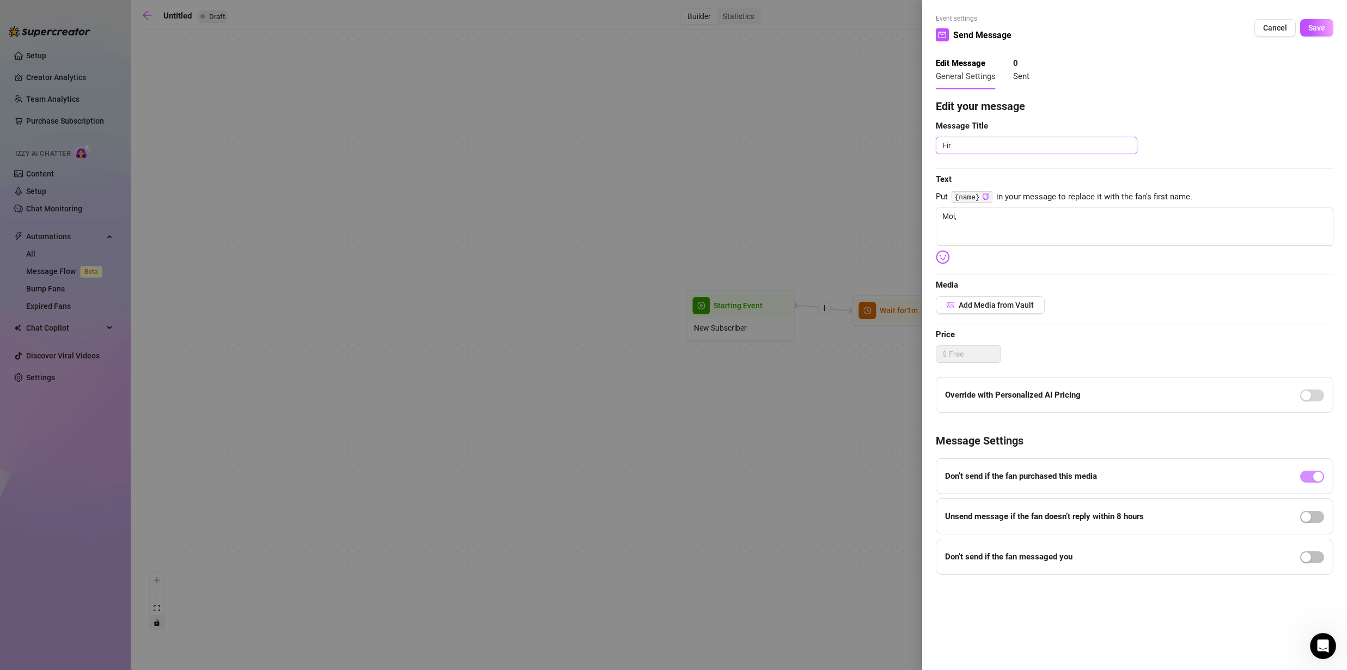
type textarea "Firs"
type textarea "First"
type textarea "First M"
type textarea "First Me"
type textarea "First Mes"
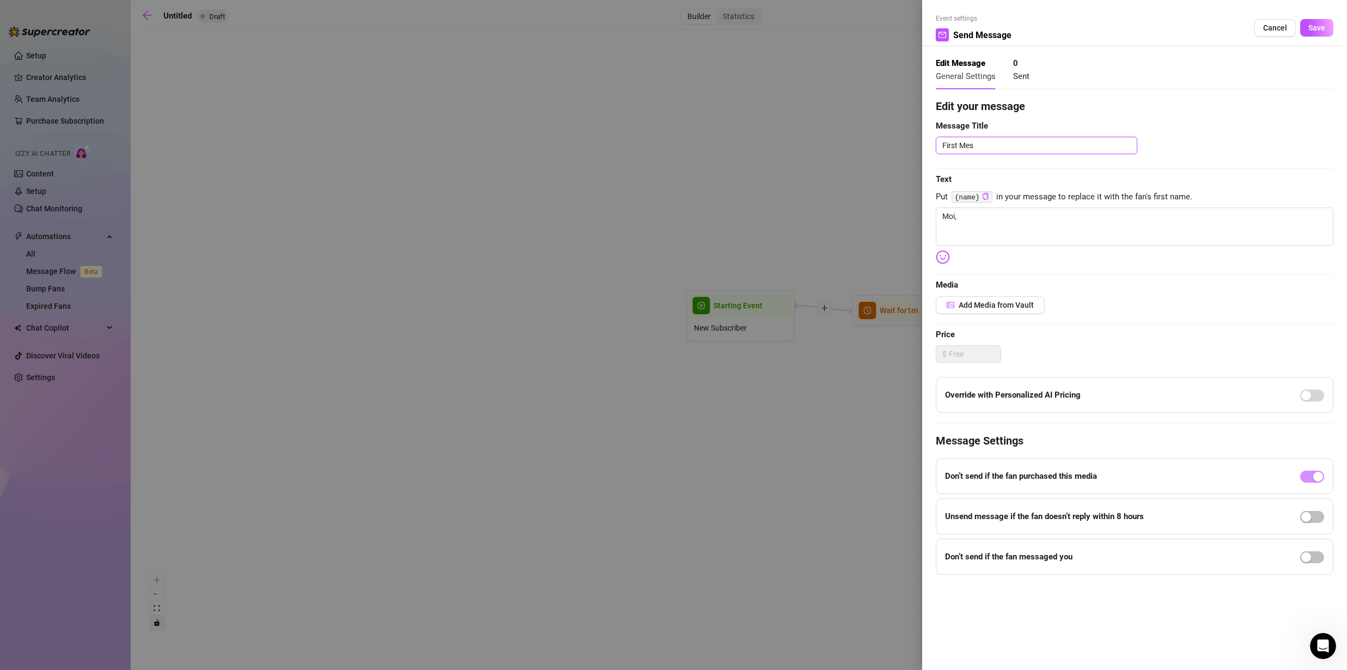
type textarea "First Mess"
type textarea "First Messa"
type textarea "First Messag"
type textarea "First Message"
click at [1312, 31] on span "Save" at bounding box center [1316, 27] width 17 height 9
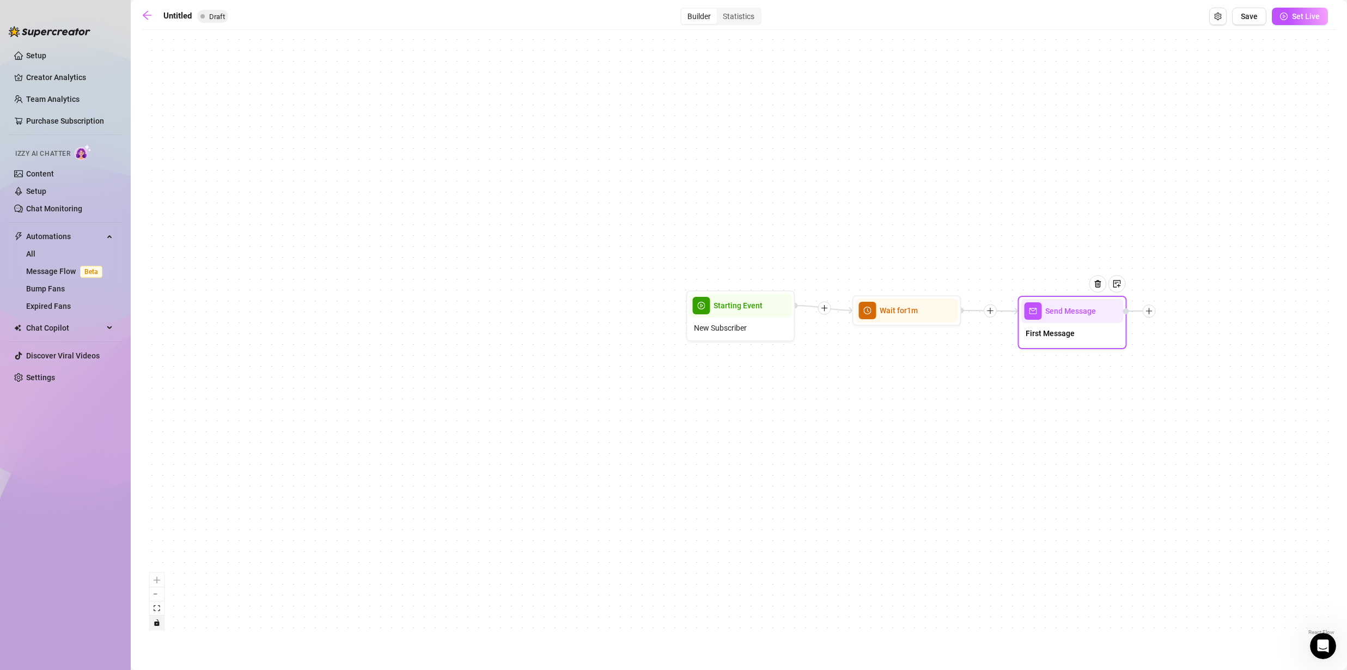
drag, startPoint x: 1079, startPoint y: 334, endPoint x: 1064, endPoint y: 334, distance: 14.7
click at [1064, 334] on span "First Message" at bounding box center [1050, 333] width 49 height 12
click at [1067, 322] on div "Send Message" at bounding box center [1072, 311] width 102 height 24
type textarea "Moi,"
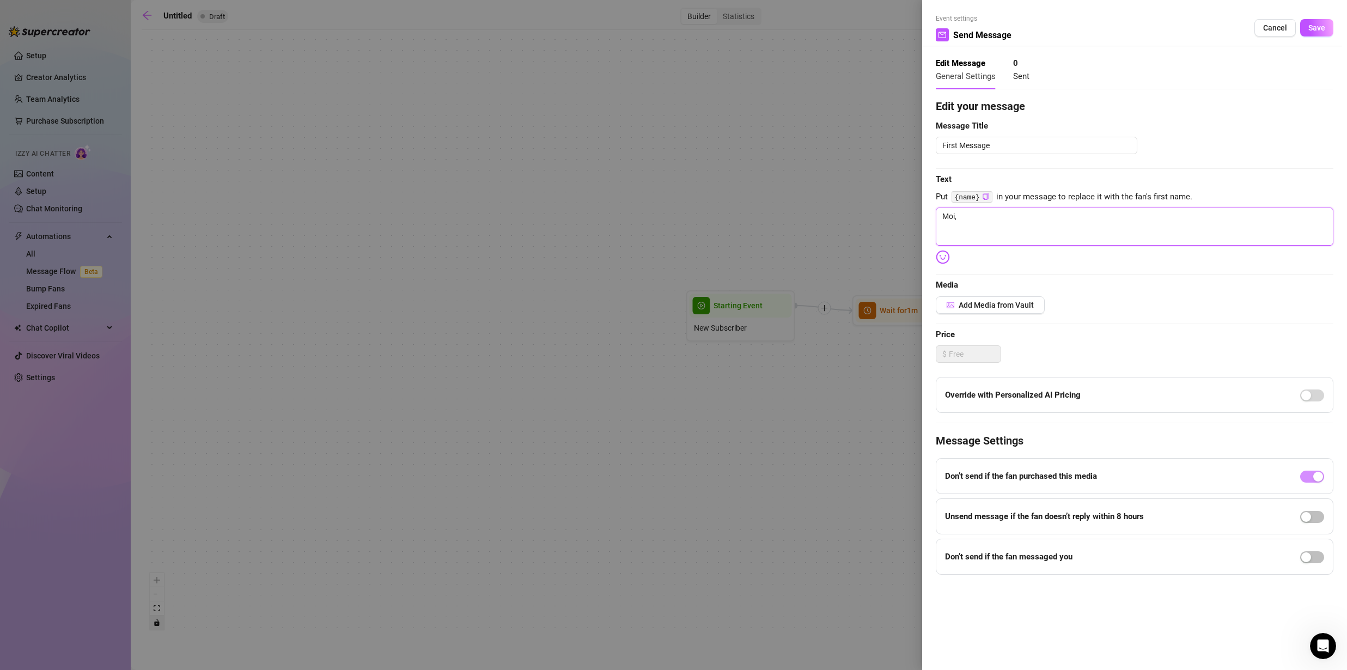
click at [970, 218] on textarea "Moi," at bounding box center [1135, 227] width 398 height 38
drag, startPoint x: 967, startPoint y: 217, endPoint x: 871, endPoint y: 210, distance: 96.1
click at [871, 210] on div "Event settings Send Message Cancel Save Edit Message General Settings 0 Sent Ed…" at bounding box center [673, 335] width 1347 height 670
paste textarea "kka, mikä sun nimi on? 😊"
type textarea "Moikka, mikä sun nimi on? 😊"
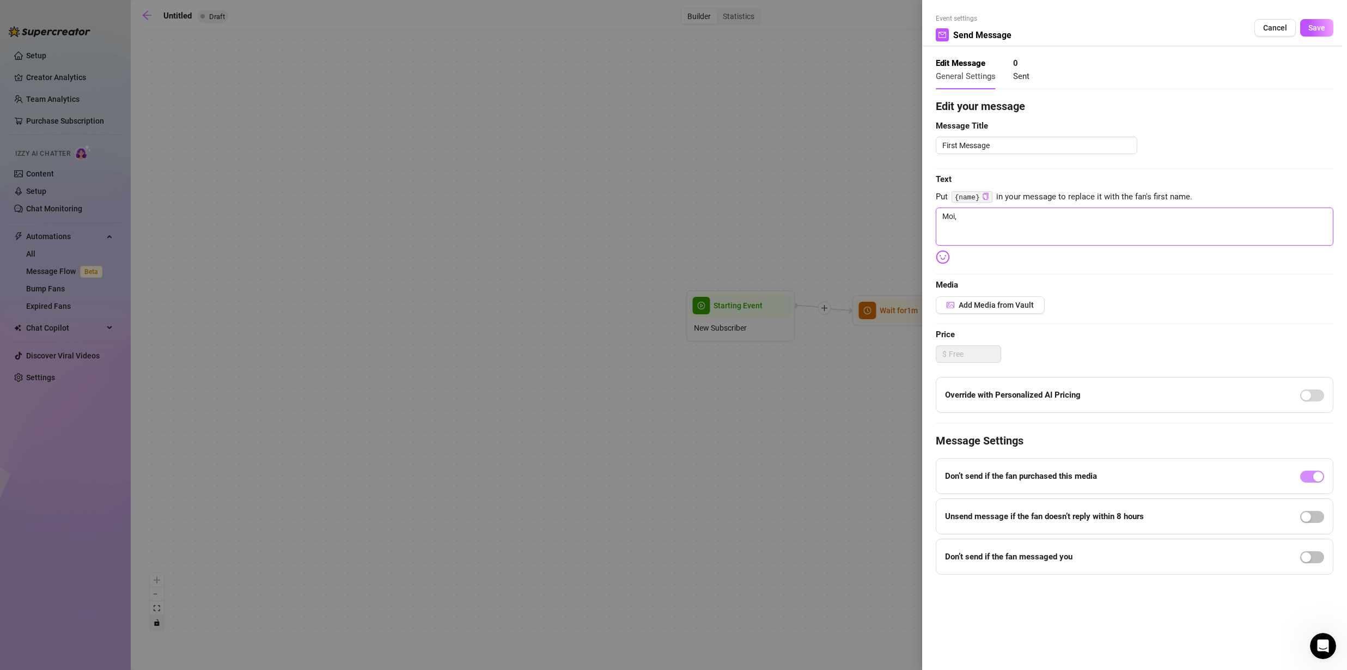
type textarea "Moikka, mikä sun nimi on? 😊"
click at [1036, 215] on textarea "Moikka, mikä sun nimi on? 😊" at bounding box center [1135, 227] width 398 height 38
type textarea "Moikka, mikä sun nimi on?😊"
click at [1317, 31] on span "Save" at bounding box center [1316, 27] width 17 height 9
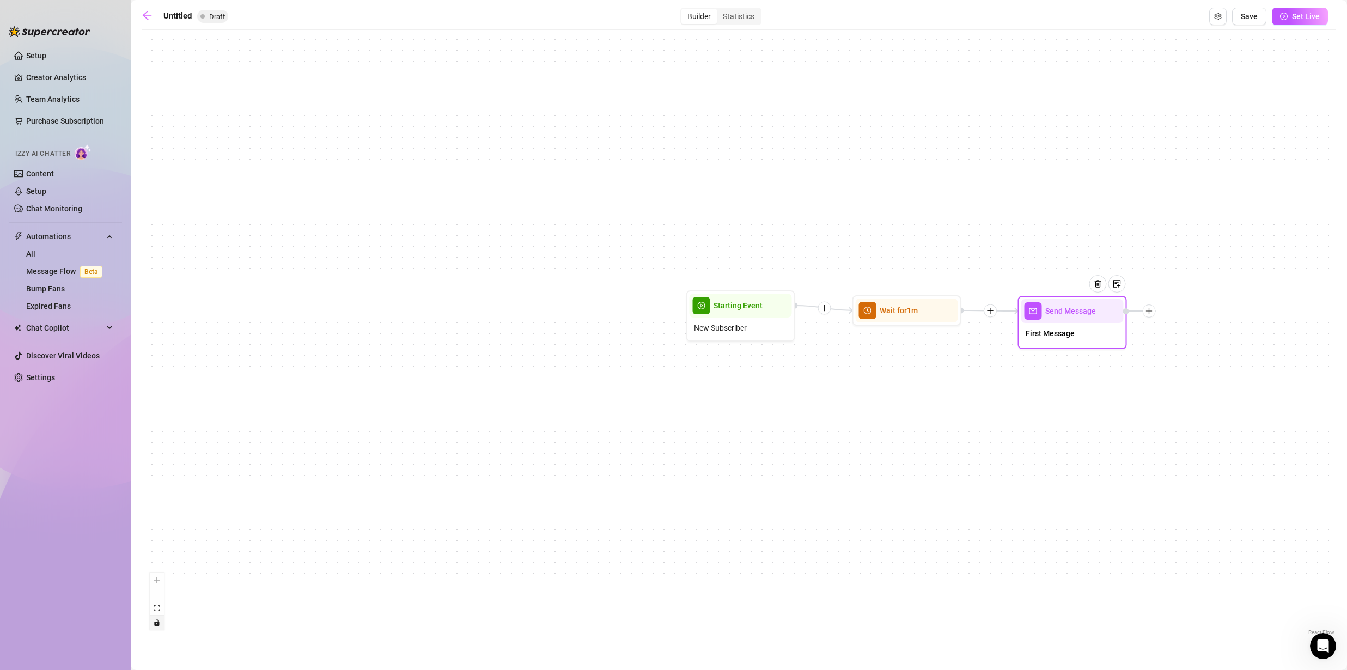
click at [1050, 332] on span "First Message" at bounding box center [1050, 333] width 49 height 12
type textarea "Moikka, mikä sun nimi on?😊"
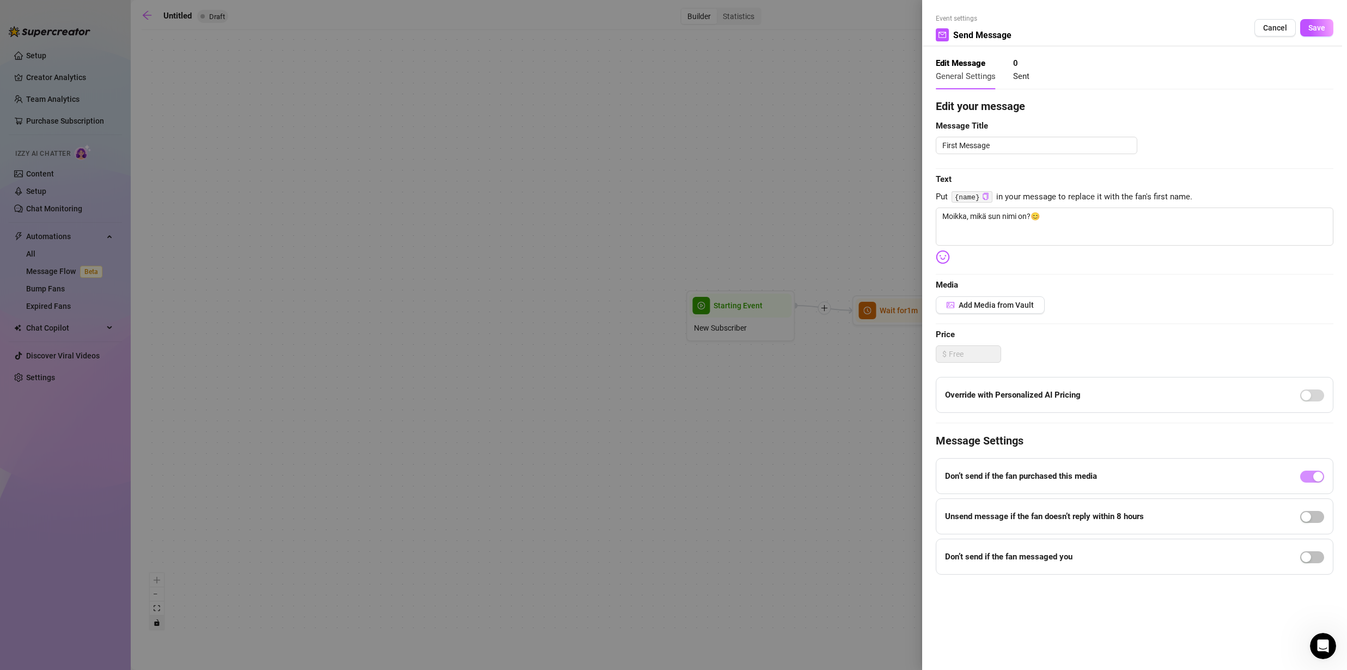
click at [891, 393] on div at bounding box center [673, 335] width 1347 height 670
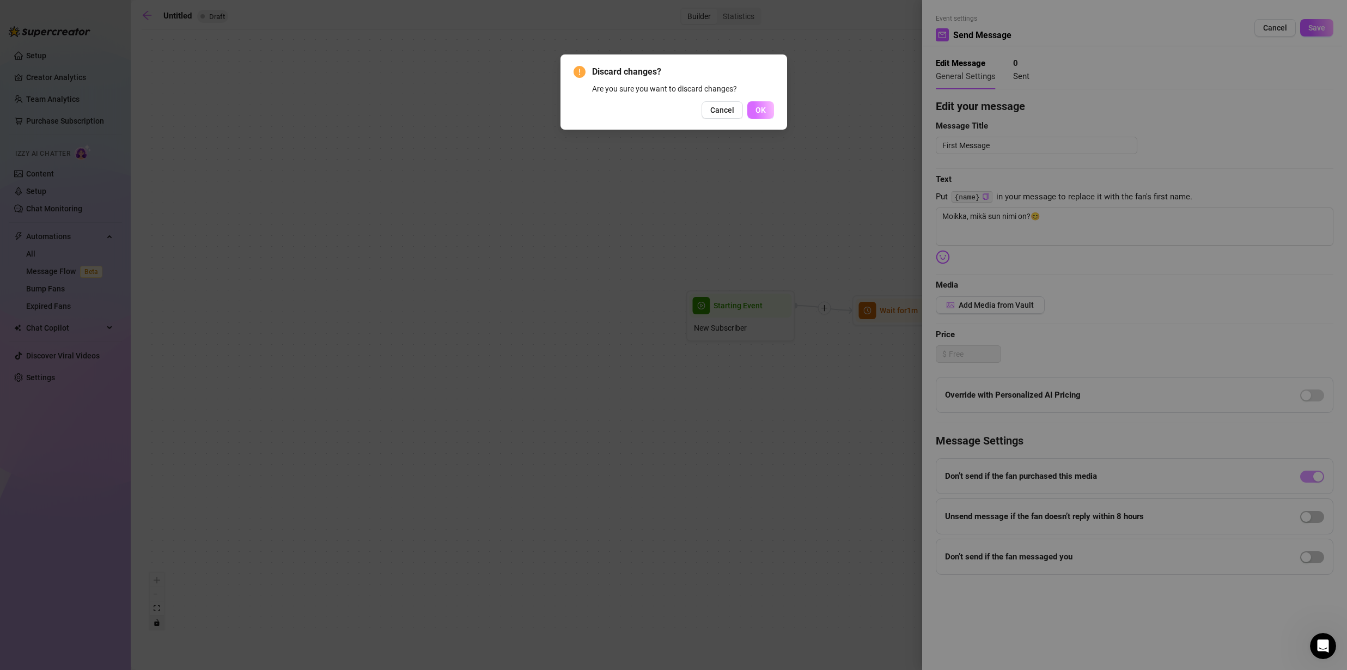
click at [758, 111] on span "OK" at bounding box center [761, 110] width 10 height 9
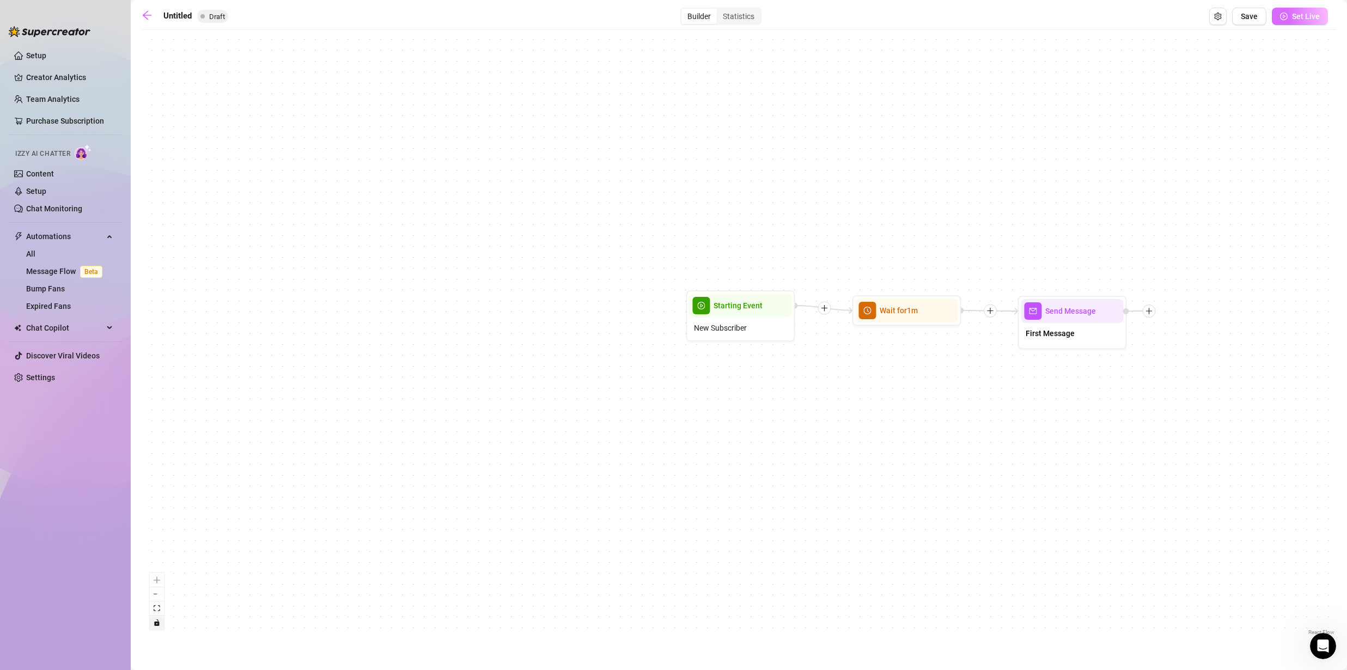
click at [1292, 16] on button "Set Live" at bounding box center [1300, 16] width 56 height 17
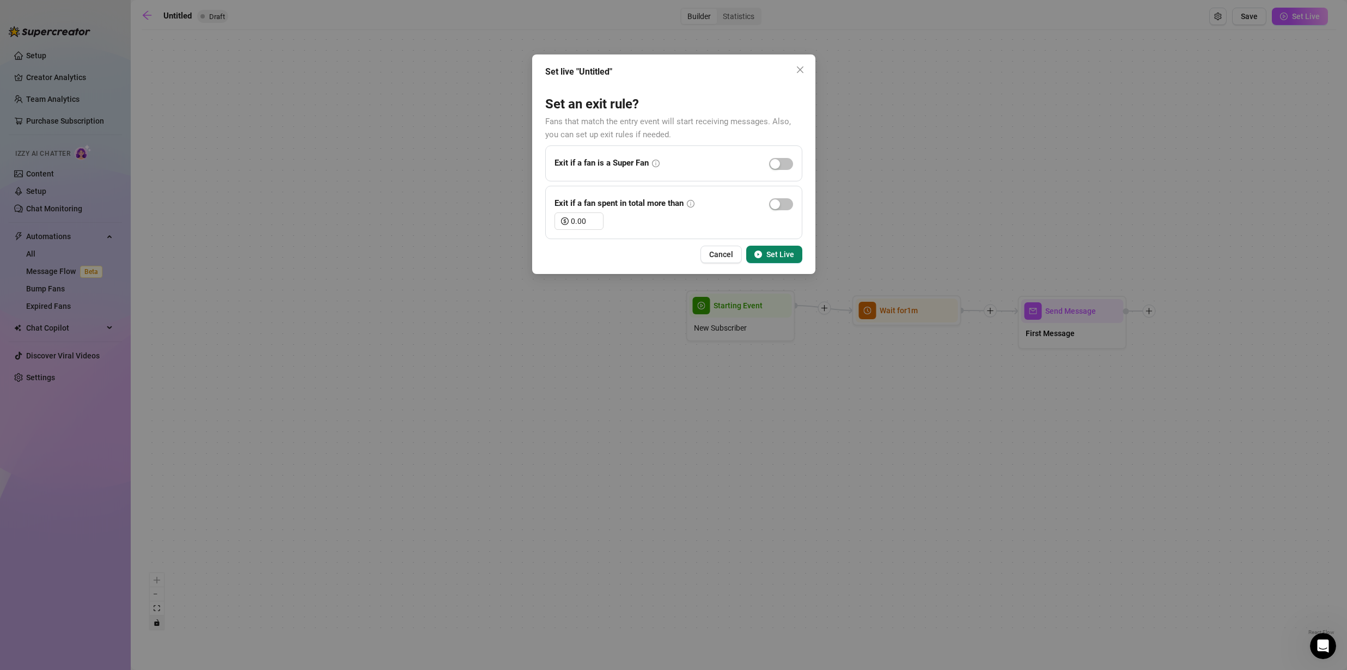
click at [719, 254] on span "Cancel" at bounding box center [721, 254] width 24 height 9
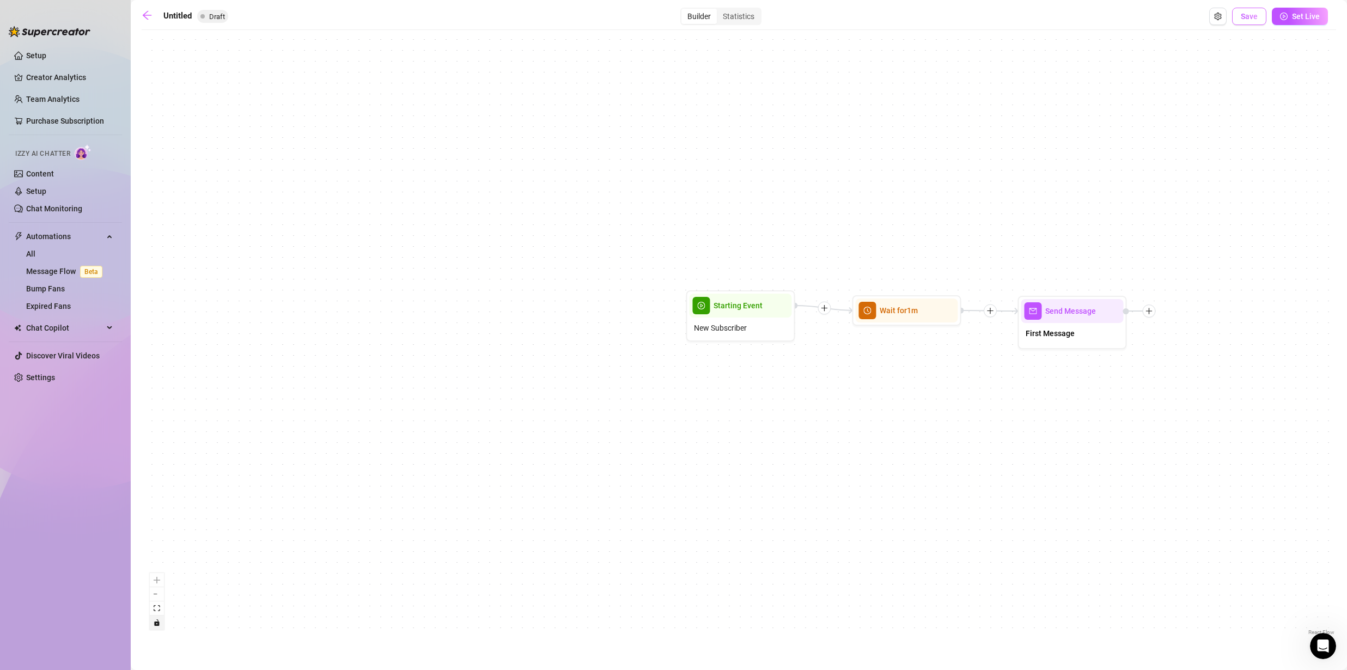
click at [1250, 22] on button "Save" at bounding box center [1249, 16] width 34 height 17
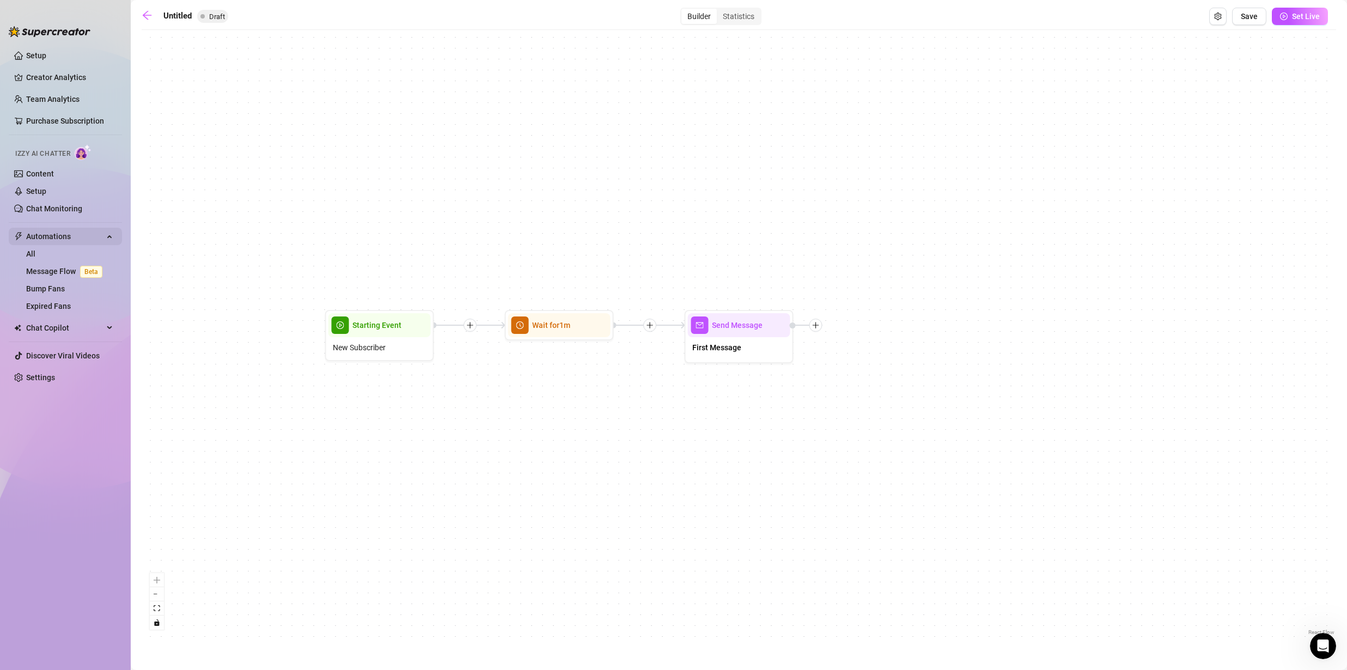
click at [61, 238] on span "Automations" at bounding box center [64, 236] width 77 height 17
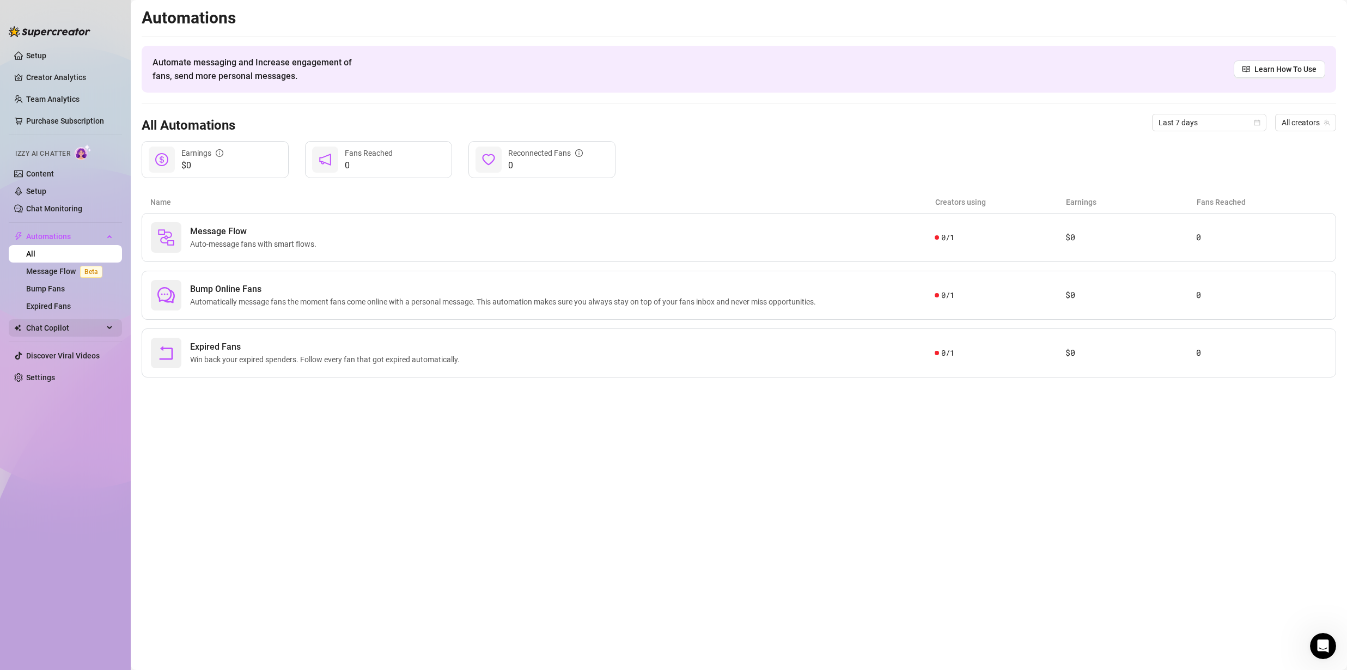
click at [57, 333] on span "Chat Copilot" at bounding box center [64, 327] width 77 height 17
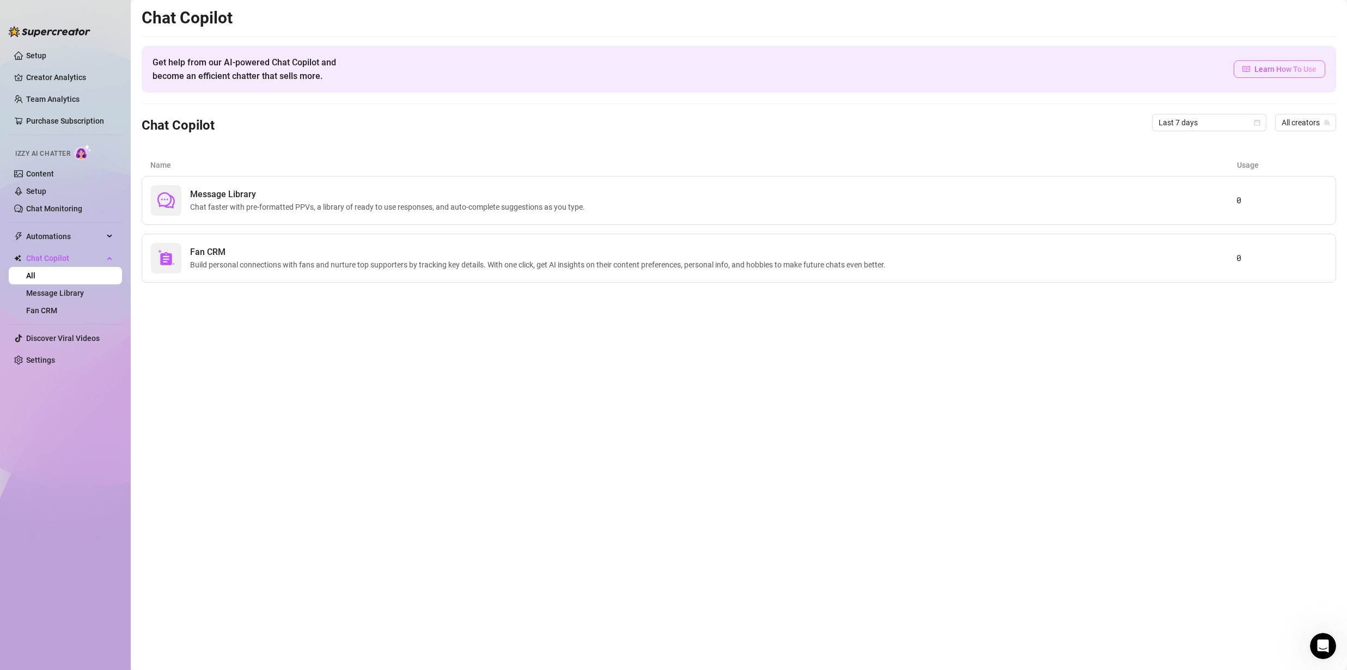
click at [1264, 72] on span "Learn How To Use" at bounding box center [1286, 69] width 62 height 12
click at [44, 194] on link "Setup" at bounding box center [36, 191] width 20 height 9
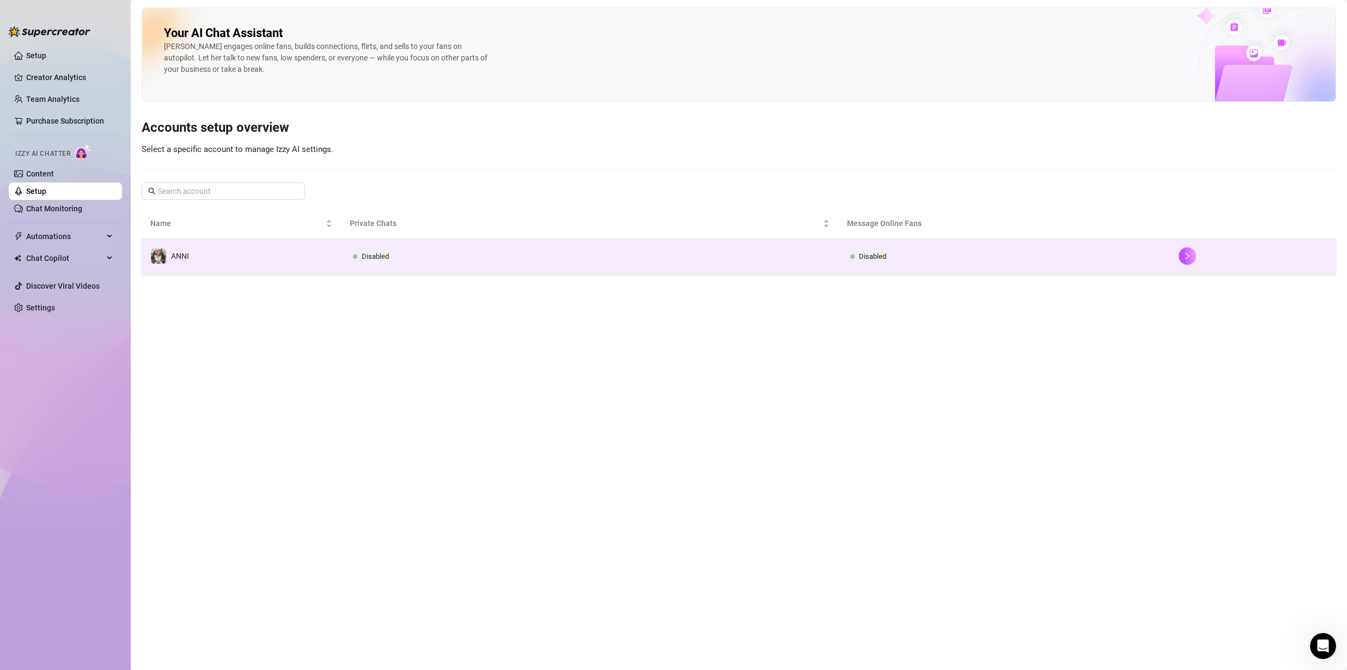
click at [403, 258] on td "Disabled" at bounding box center [590, 256] width 498 height 35
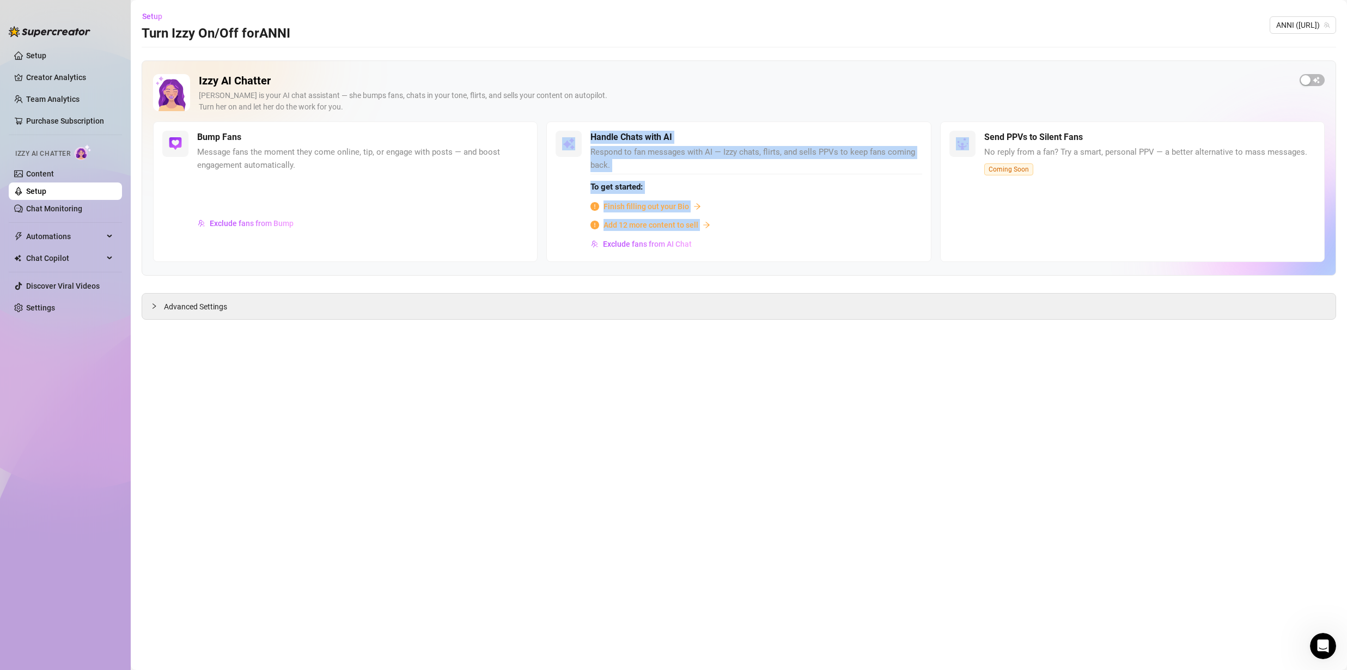
drag, startPoint x: 723, startPoint y: 224, endPoint x: 533, endPoint y: 216, distance: 189.7
click at [536, 217] on div "Bump Fans Message fans the moment they come online, tip, or engage with posts —…" at bounding box center [739, 191] width 1172 height 141
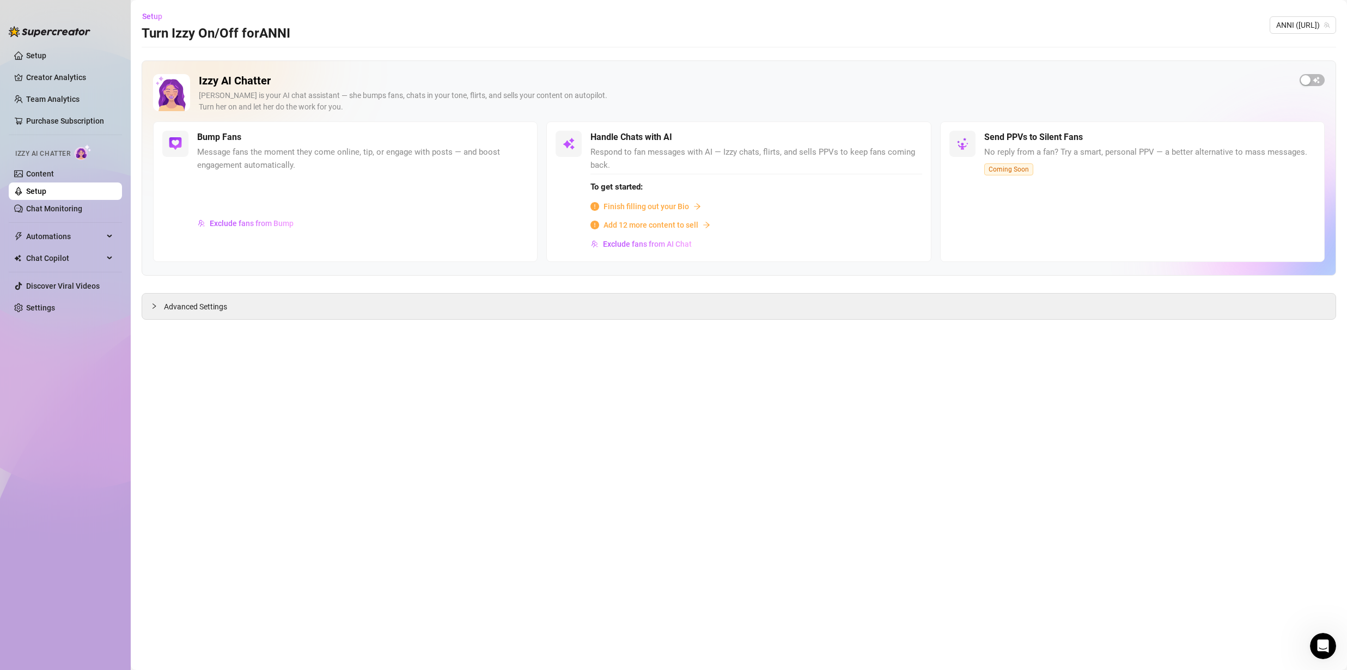
click at [538, 214] on div "Bump Fans Message fans the moment they come online, tip, or engage with posts —…" at bounding box center [345, 191] width 385 height 141
drag, startPoint x: 205, startPoint y: 148, endPoint x: 318, endPoint y: 166, distance: 114.6
click at [320, 167] on div "Bump Fans Message fans the moment they come online, tip, or engage with posts —…" at bounding box center [345, 191] width 385 height 141
click at [308, 156] on span "Message fans the moment they come online, tip, or engage with posts — and boost…" at bounding box center [362, 159] width 331 height 26
click at [273, 215] on button "Exclude fans from Bump" at bounding box center [245, 223] width 97 height 17
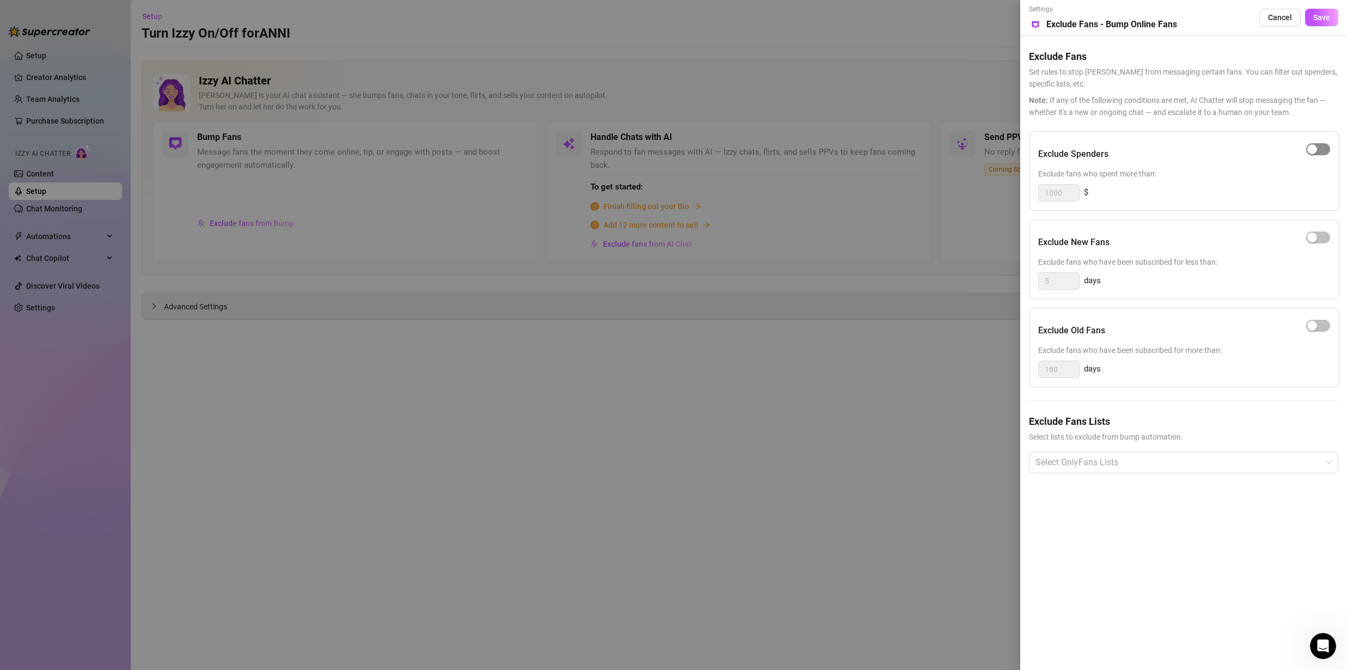
click at [1312, 151] on div "button" at bounding box center [1312, 149] width 10 height 10
drag, startPoint x: 1064, startPoint y: 193, endPoint x: 983, endPoint y: 185, distance: 81.0
click at [984, 185] on div "Settings Preview Exclude Fans - Bump Online Fans Cancel Save Exclude Fans Set r…" at bounding box center [673, 335] width 1347 height 670
type input "5"
click at [1081, 461] on div at bounding box center [1178, 463] width 294 height 20
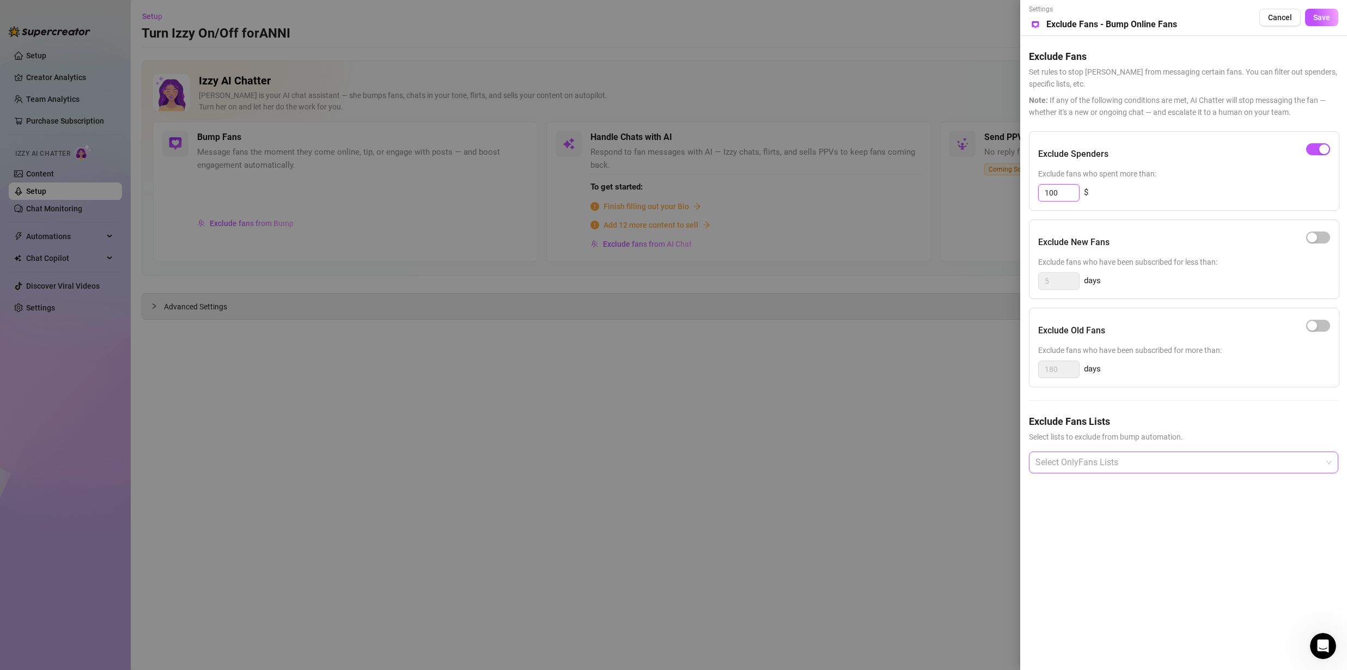
type input "100"
click at [1054, 556] on div "VIP" at bounding box center [1184, 556] width 292 height 12
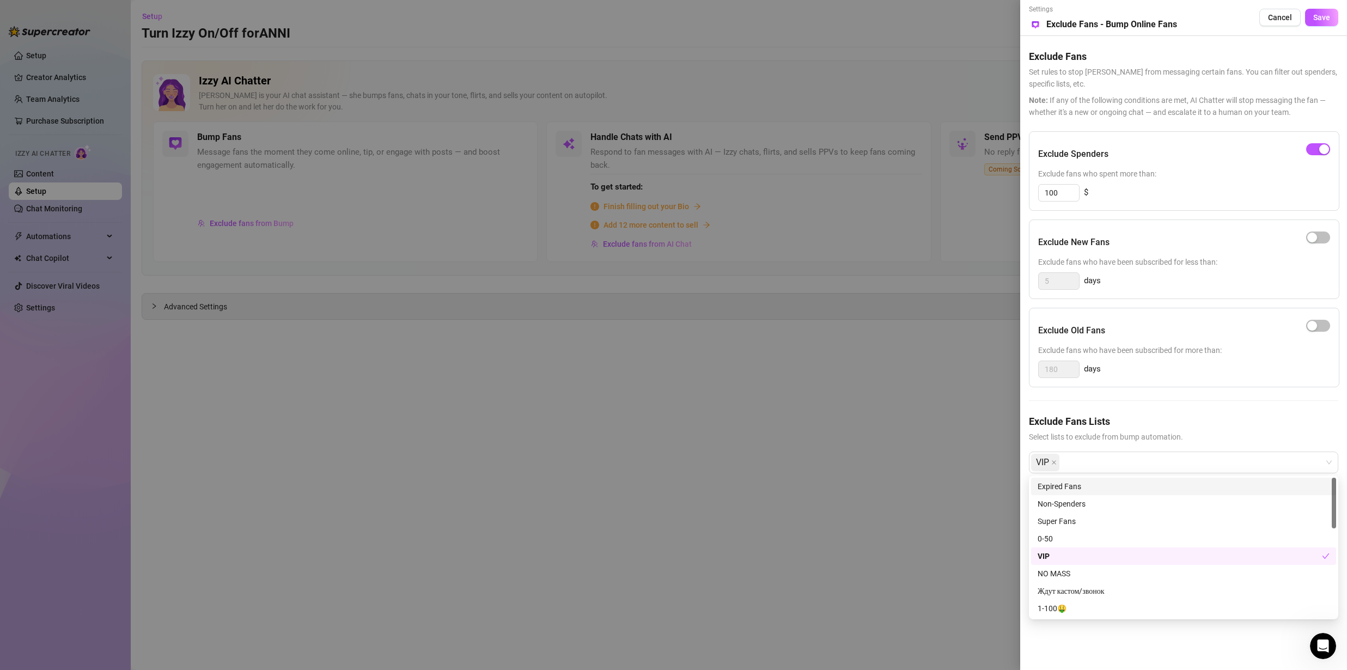
drag, startPoint x: 1131, startPoint y: 424, endPoint x: 1139, endPoint y: 423, distance: 8.2
click at [1131, 424] on h5 "Exclude Fans Lists" at bounding box center [1183, 421] width 309 height 15
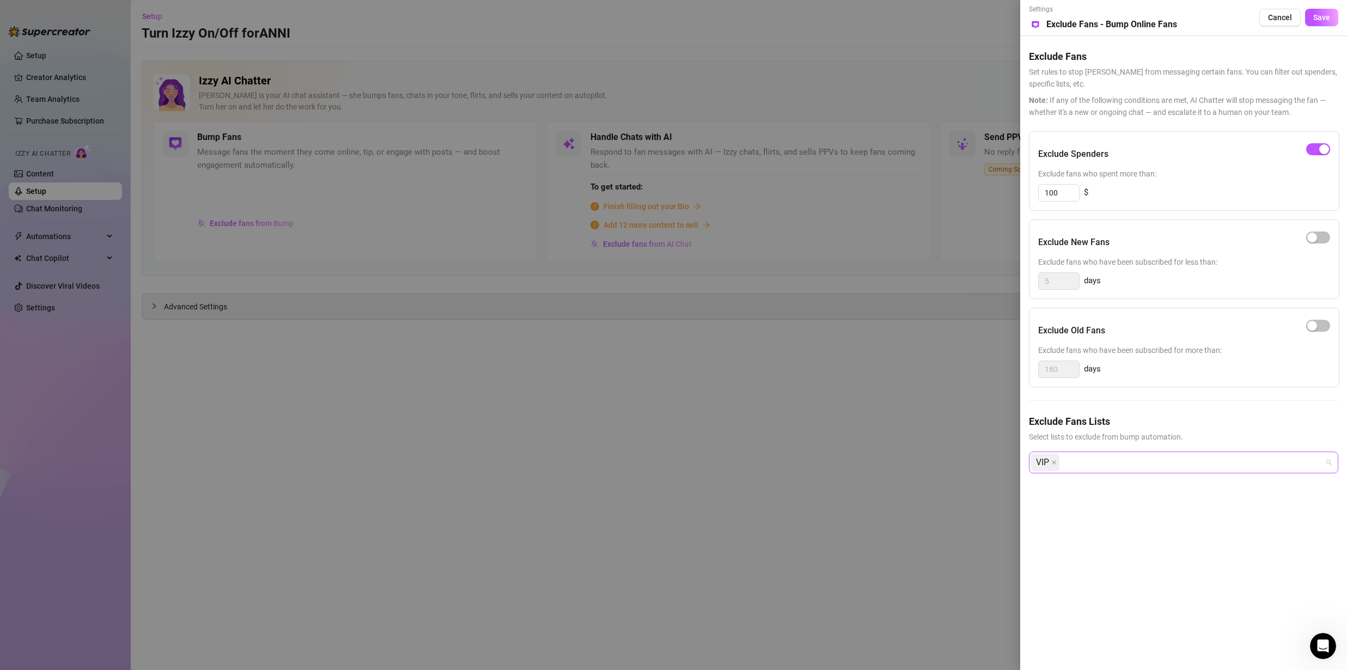
click at [1103, 462] on div "VIP" at bounding box center [1178, 463] width 294 height 20
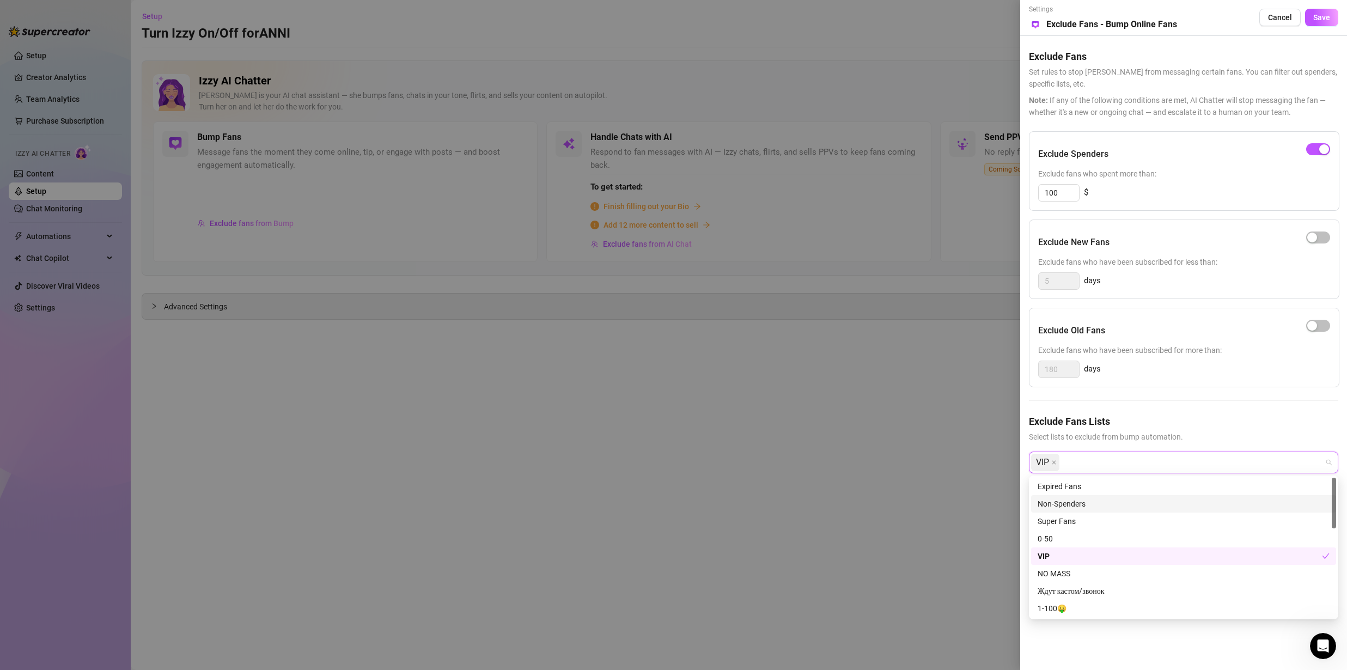
scroll to position [8, 0]
click at [1134, 396] on div "Exclude Spenders Exclude fans who spent more than: 100 $ Exclude New Fans Exclu…" at bounding box center [1183, 311] width 309 height 360
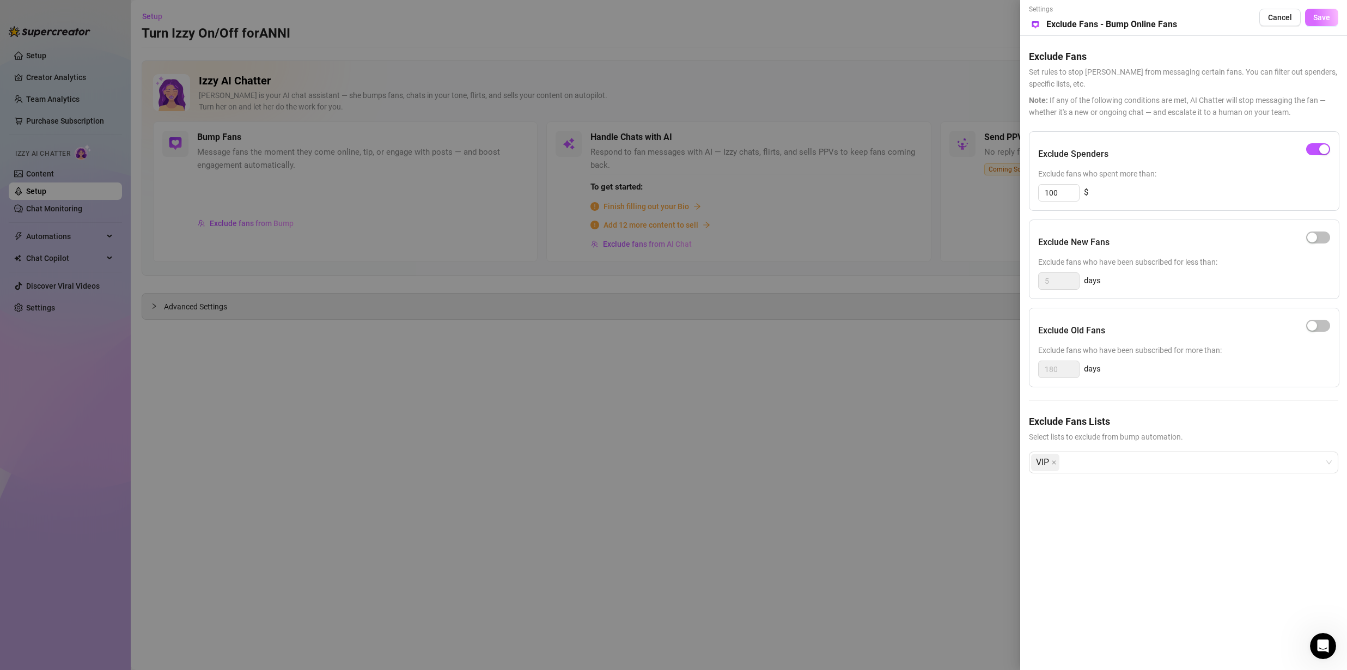
click at [1320, 21] on span "Save" at bounding box center [1321, 17] width 17 height 9
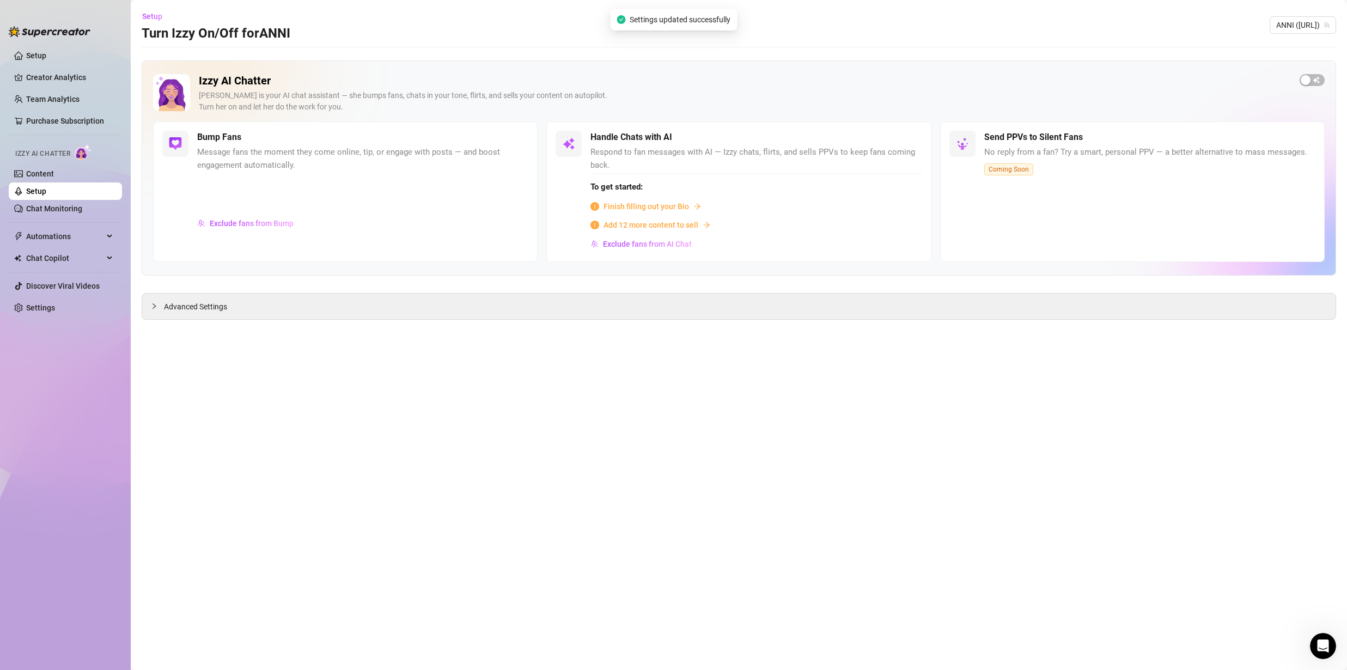
click at [700, 166] on span "Respond to fan messages with AI — Izzy chats, flirts, and sells PPVs to keep fa…" at bounding box center [756, 159] width 331 height 26
click at [647, 246] on span "Exclude fans from AI Chat" at bounding box center [647, 244] width 89 height 9
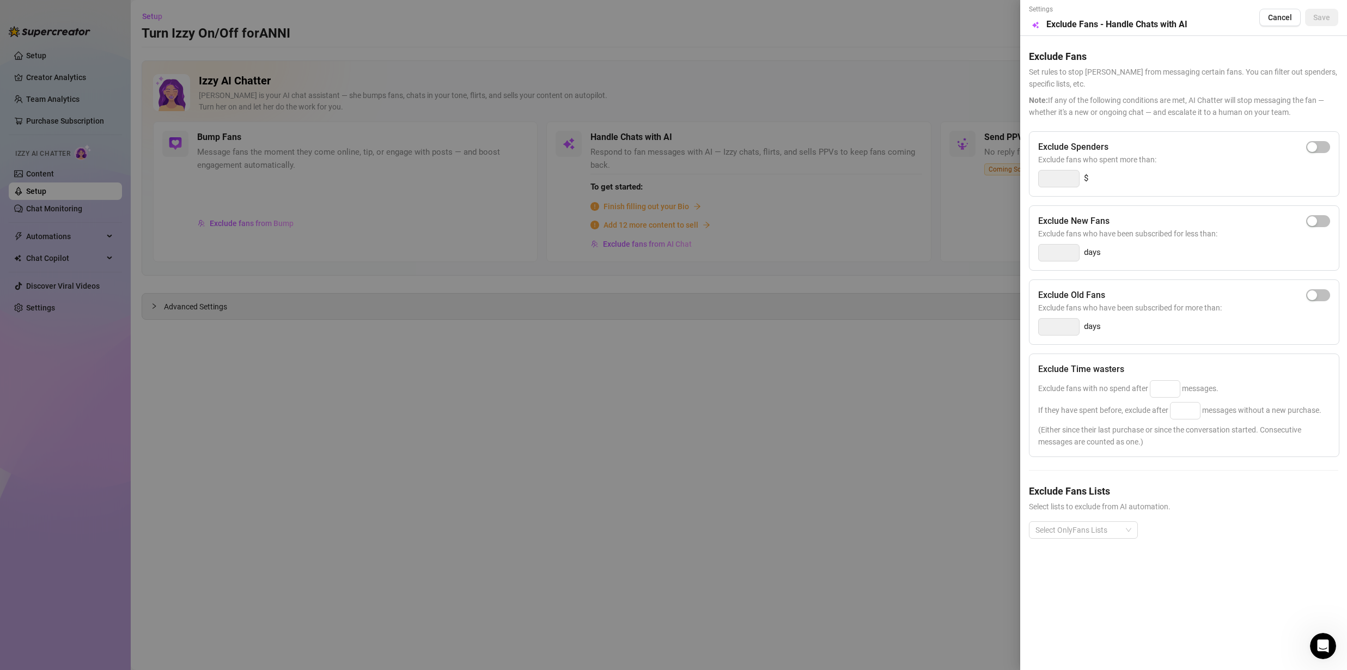
click at [861, 241] on div at bounding box center [673, 335] width 1347 height 670
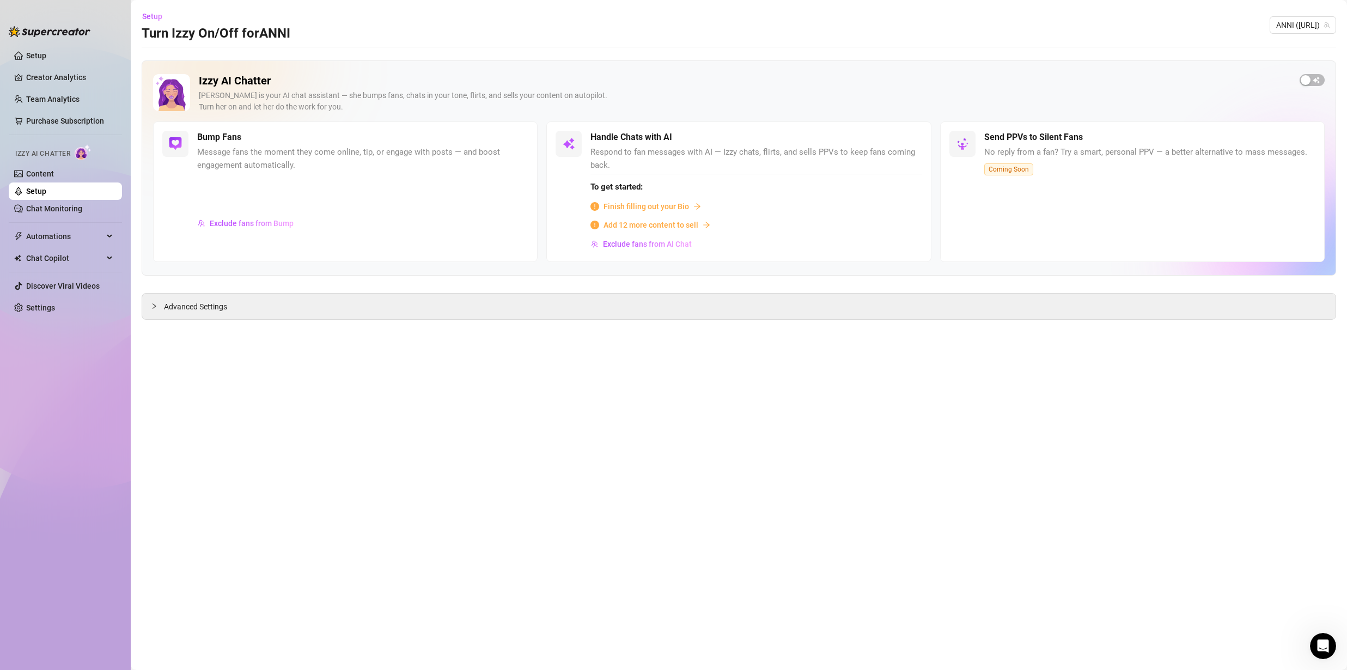
click at [638, 206] on span "Finish filling out your Bio" at bounding box center [647, 206] width 86 height 12
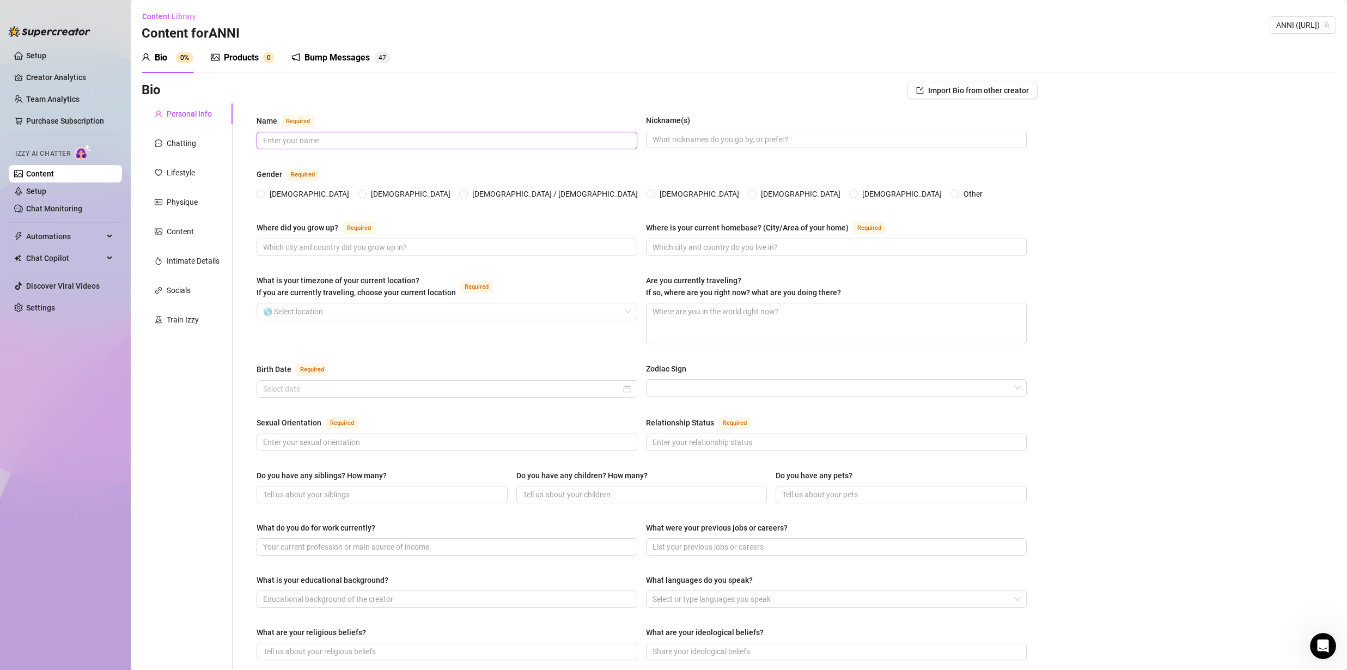
click at [311, 140] on input "Name Required" at bounding box center [446, 141] width 366 height 12
type input "Ф"
type input "Anni"
click at [662, 142] on input "Nickname(s)" at bounding box center [836, 139] width 366 height 12
click at [273, 193] on span "[DEMOGRAPHIC_DATA]" at bounding box center [309, 194] width 88 height 12
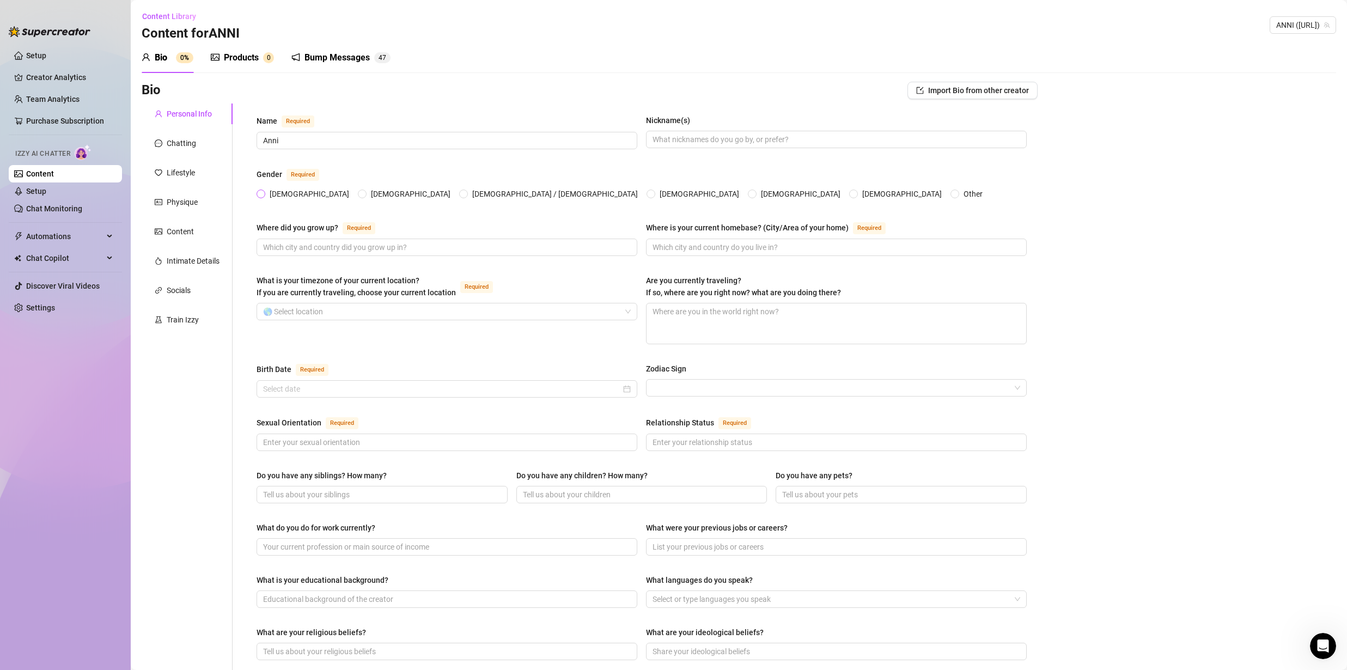
click at [264, 193] on input "[DEMOGRAPHIC_DATA]" at bounding box center [261, 194] width 4 height 7
radio input "true"
click at [348, 246] on input "Where did you grow up? Required" at bounding box center [446, 247] width 366 height 12
type input "[GEOGRAPHIC_DATA]"
click at [712, 248] on input "Where is your current homebase? (City/Area of your home) Required" at bounding box center [836, 247] width 366 height 12
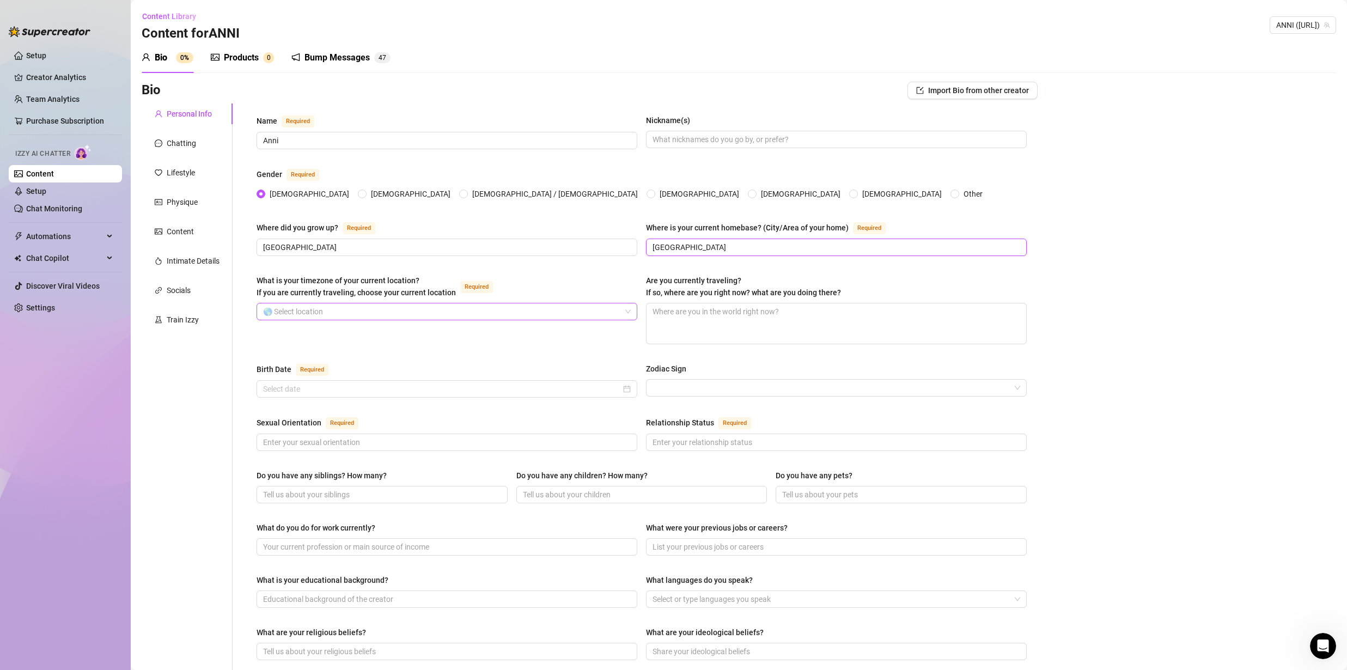
type input "[GEOGRAPHIC_DATA]"
click at [330, 311] on input "What is your timezone of your current location? If you are currently traveling,…" at bounding box center [442, 311] width 358 height 16
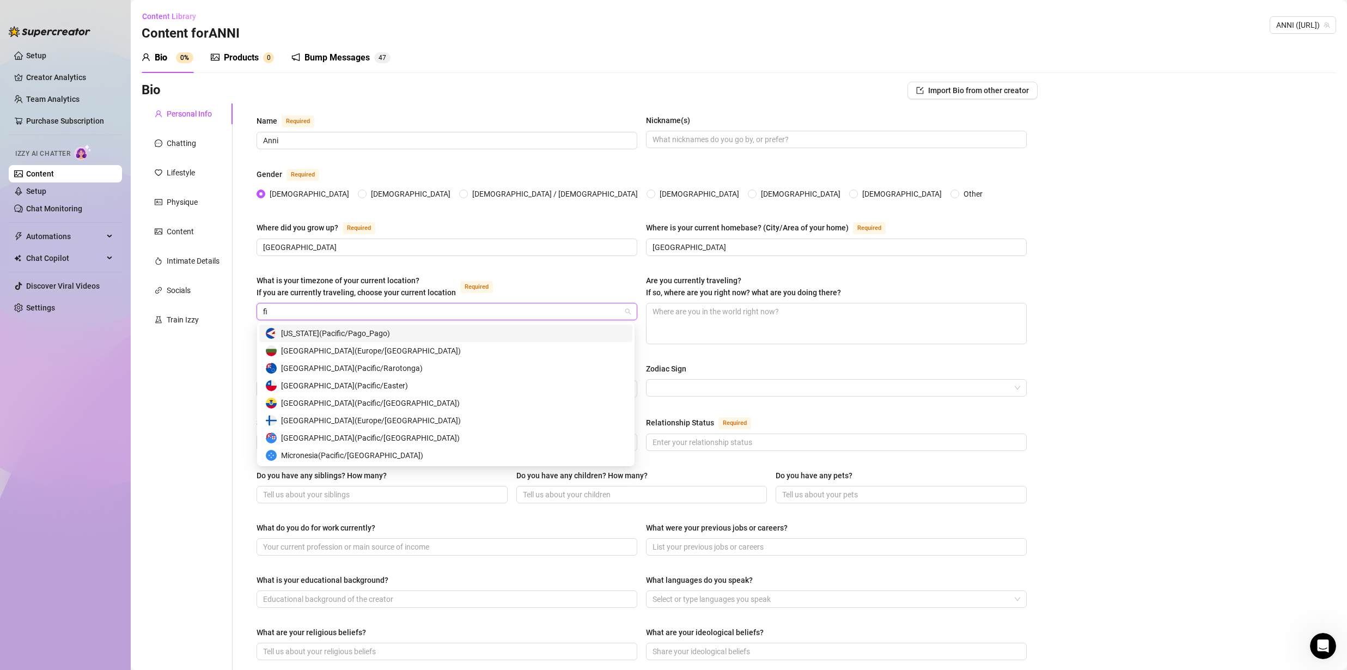
type input "f"
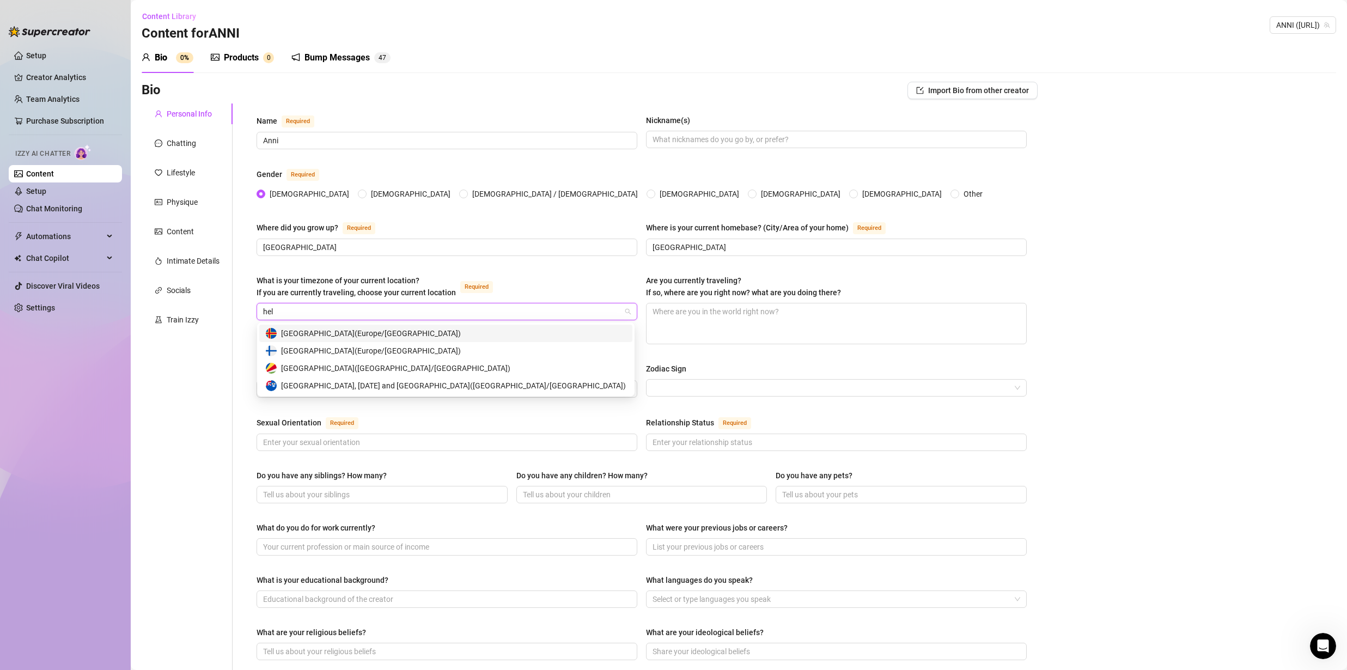
type input "hels"
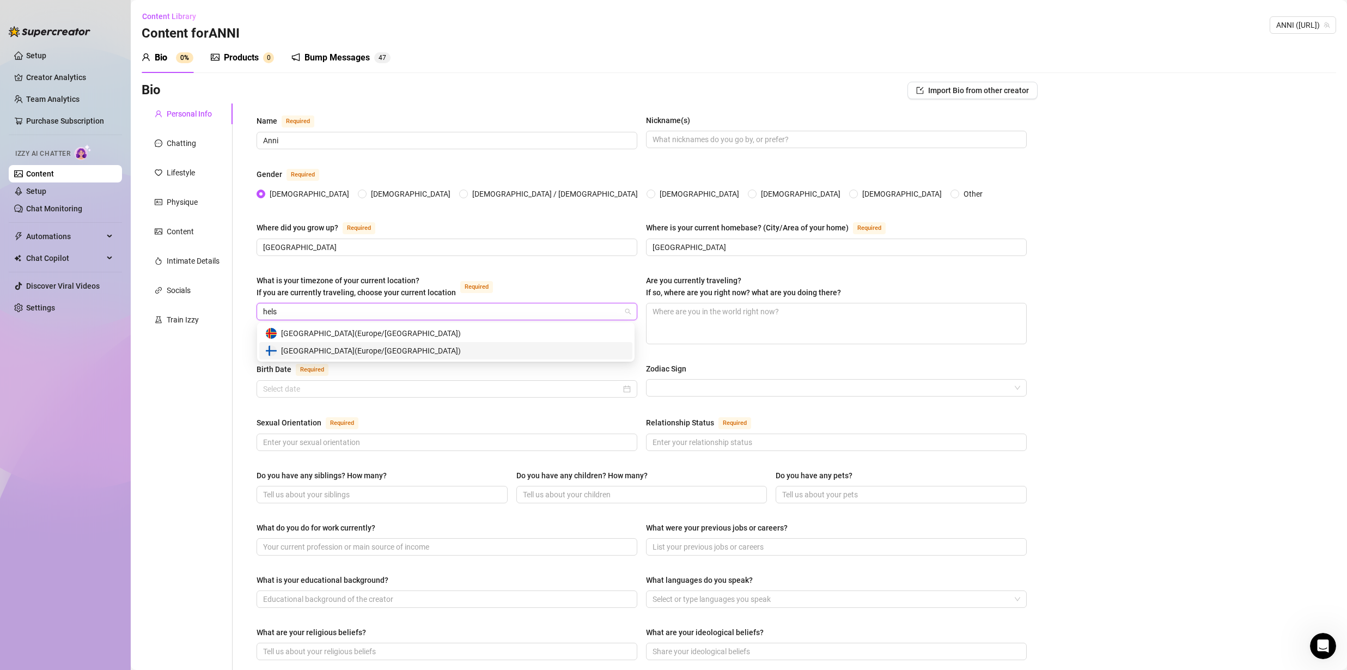
click at [303, 351] on span "[GEOGRAPHIC_DATA] ( [GEOGRAPHIC_DATA]/[GEOGRAPHIC_DATA] )" at bounding box center [371, 351] width 180 height 12
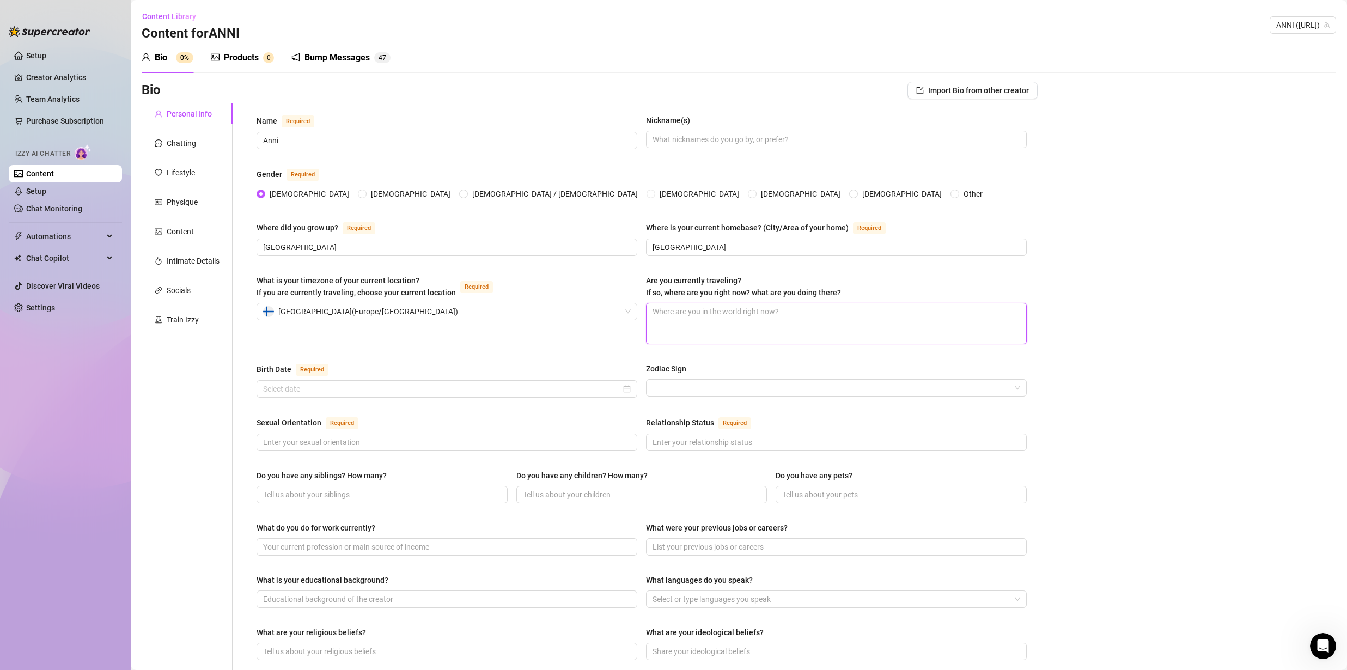
drag, startPoint x: 671, startPoint y: 311, endPoint x: 715, endPoint y: 314, distance: 44.3
click at [713, 314] on textarea "Are you currently traveling? If so, where are you right now? what are you doing…" at bounding box center [837, 323] width 380 height 40
type textarea "N"
type textarea "No"
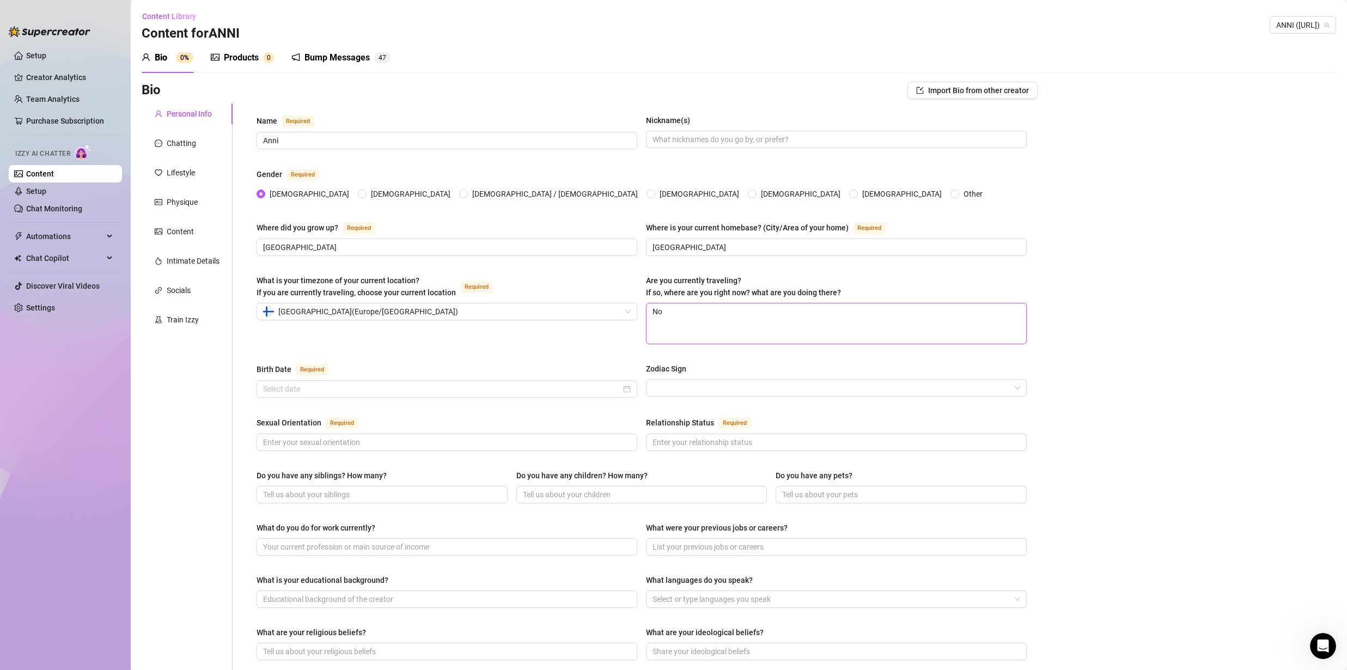
type textarea "No,"
type textarea "No"
type textarea "N"
type textarea "At"
type textarea "At F"
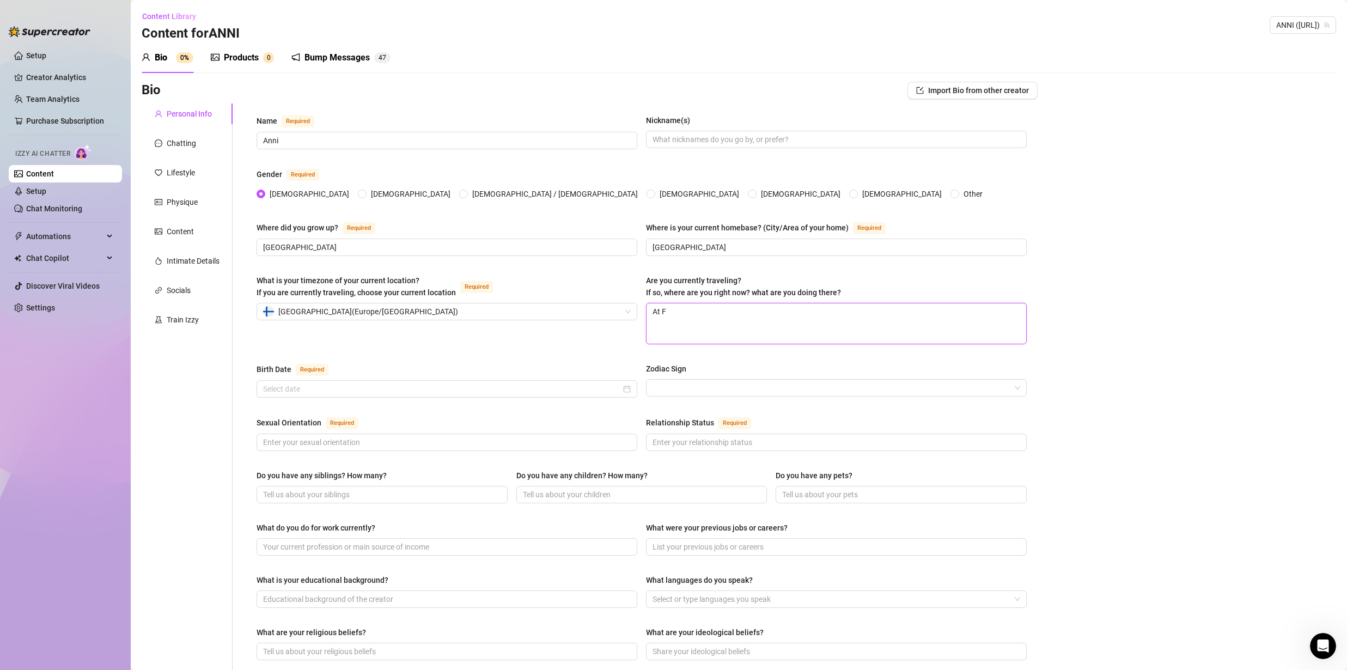
type textarea "At Fi"
type textarea "At Fin"
type textarea "At Finl"
type textarea "At [GEOGRAPHIC_DATA]"
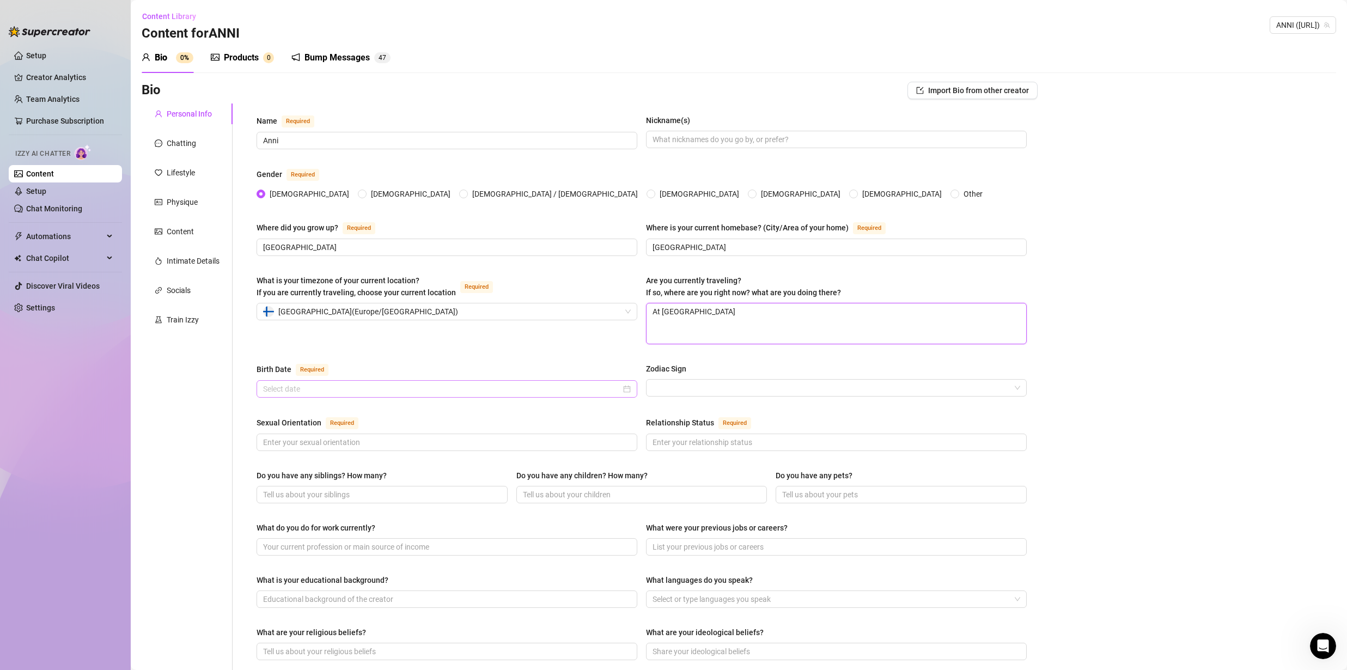
type textarea "At [GEOGRAPHIC_DATA]"
click at [310, 392] on input "Birth Date Required" at bounding box center [442, 389] width 358 height 12
click at [288, 379] on div "Birth Date Required" at bounding box center [447, 371] width 381 height 17
click at [289, 385] on input "Birth Date Required" at bounding box center [442, 389] width 358 height 12
paste input "[DATE]"
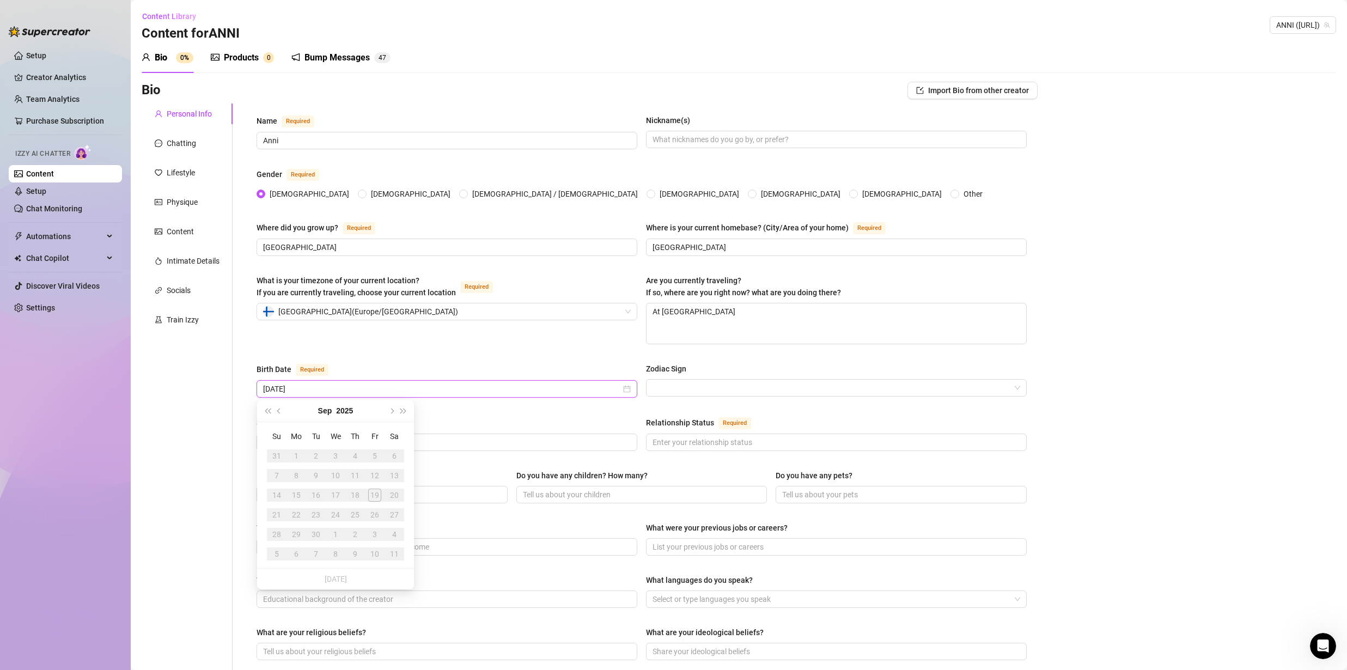
type input "[DATE]"
click at [503, 372] on div "Birth Date Required" at bounding box center [447, 371] width 381 height 17
click at [427, 393] on input "Birth Date Required" at bounding box center [442, 389] width 358 height 12
paste input "[DATE]"
click at [269, 413] on button "Last year (Control + left)" at bounding box center [267, 411] width 12 height 22
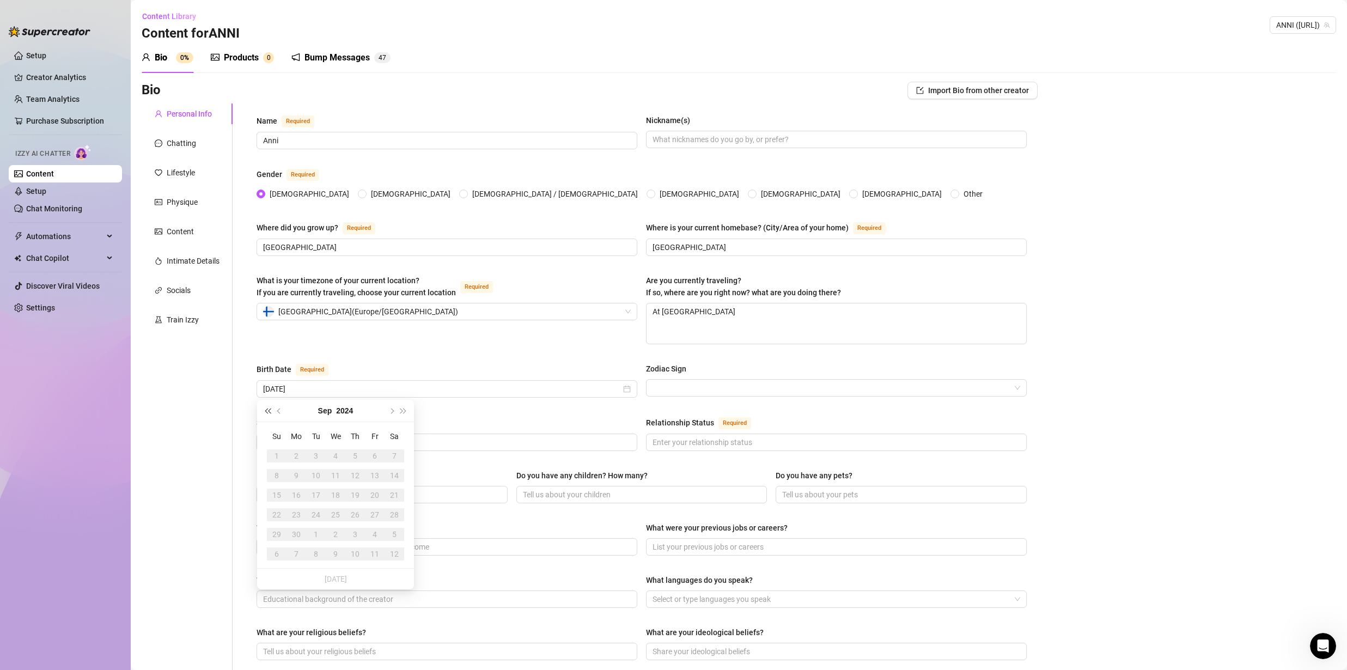
click at [268, 413] on button "Last year (Control + left)" at bounding box center [267, 411] width 12 height 22
click at [267, 413] on span "Last year (Control + left)" at bounding box center [267, 410] width 5 height 5
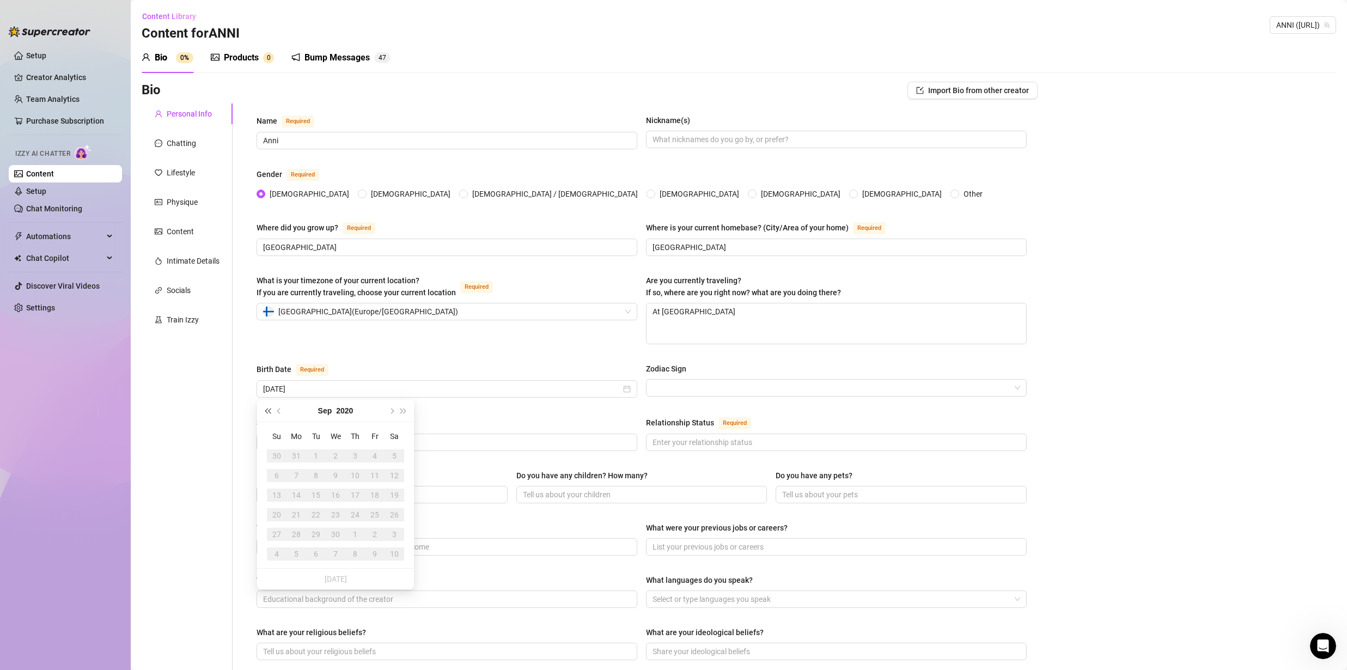
click at [267, 413] on span "Last year (Control + left)" at bounding box center [267, 410] width 5 height 5
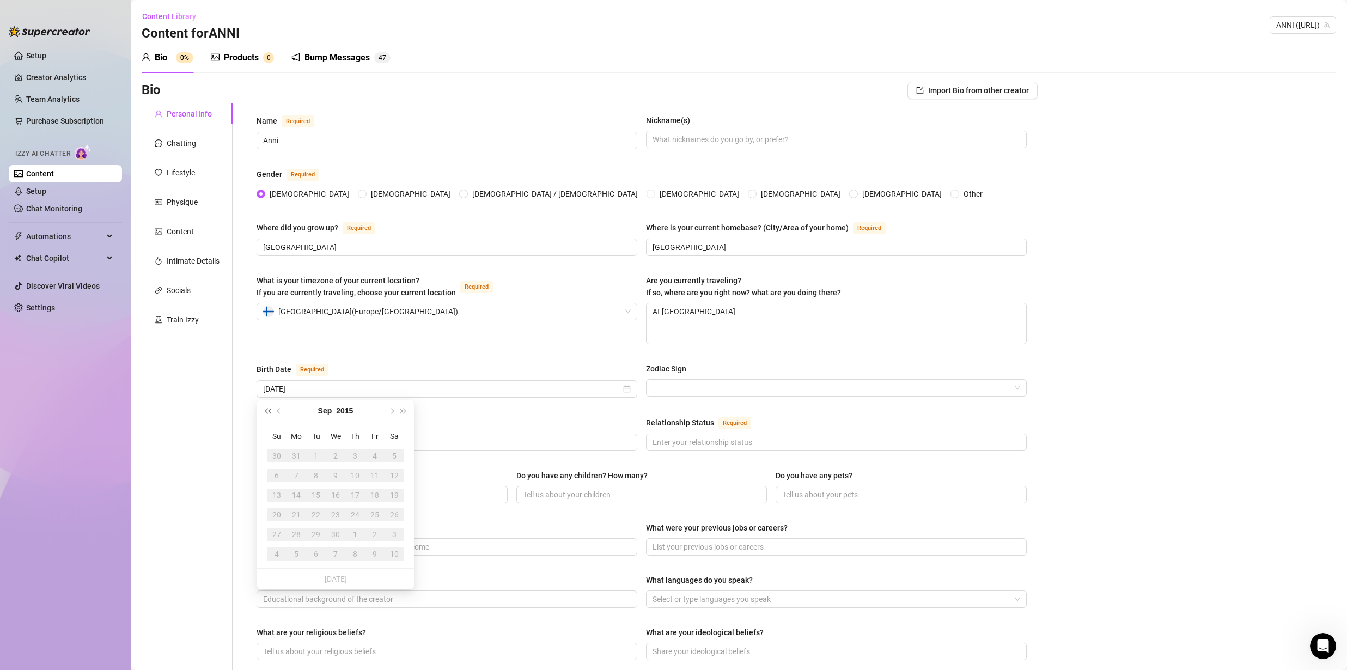
click at [267, 413] on span "Last year (Control + left)" at bounding box center [267, 410] width 5 height 5
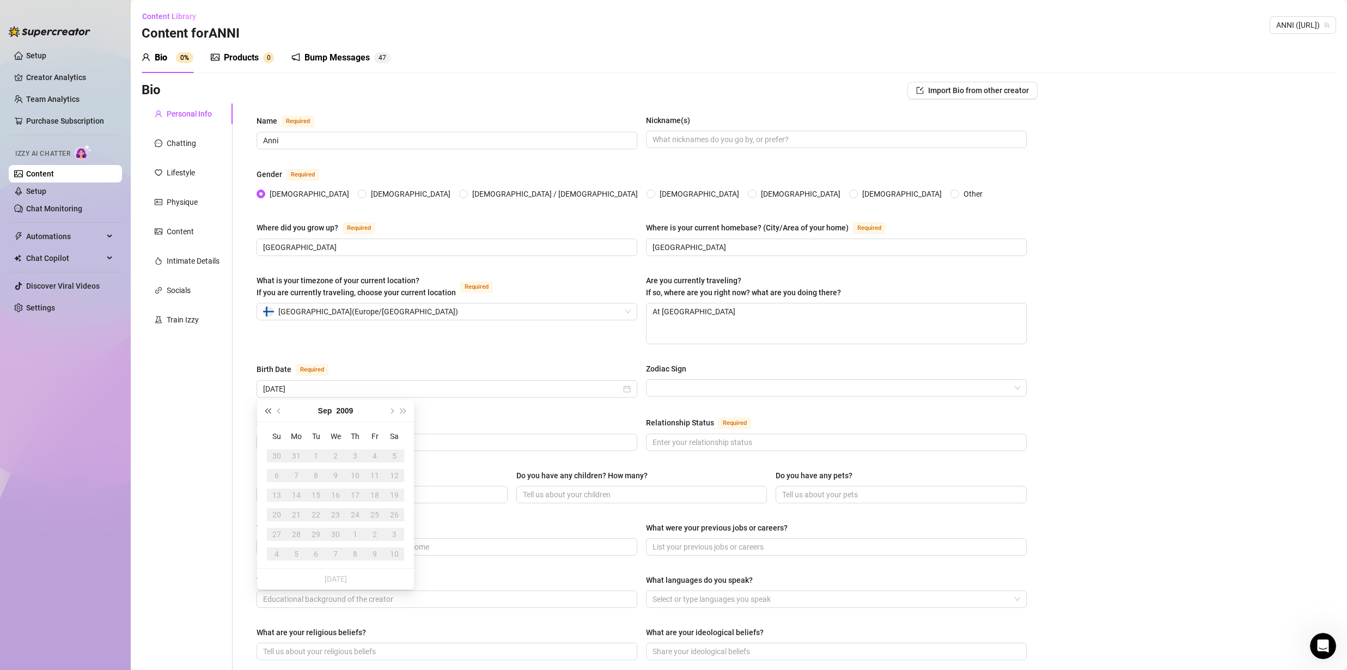
click at [267, 413] on span "Last year (Control + left)" at bounding box center [267, 410] width 5 height 5
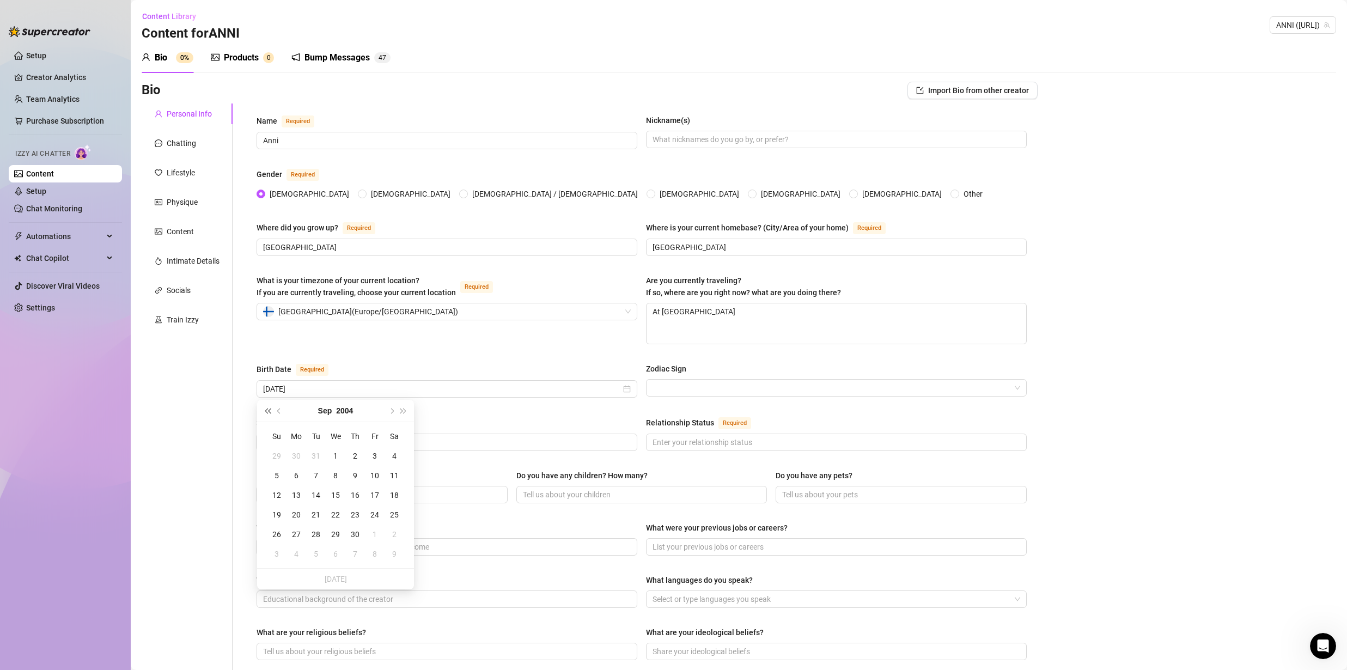
click at [267, 413] on span "Last year (Control + left)" at bounding box center [267, 410] width 5 height 5
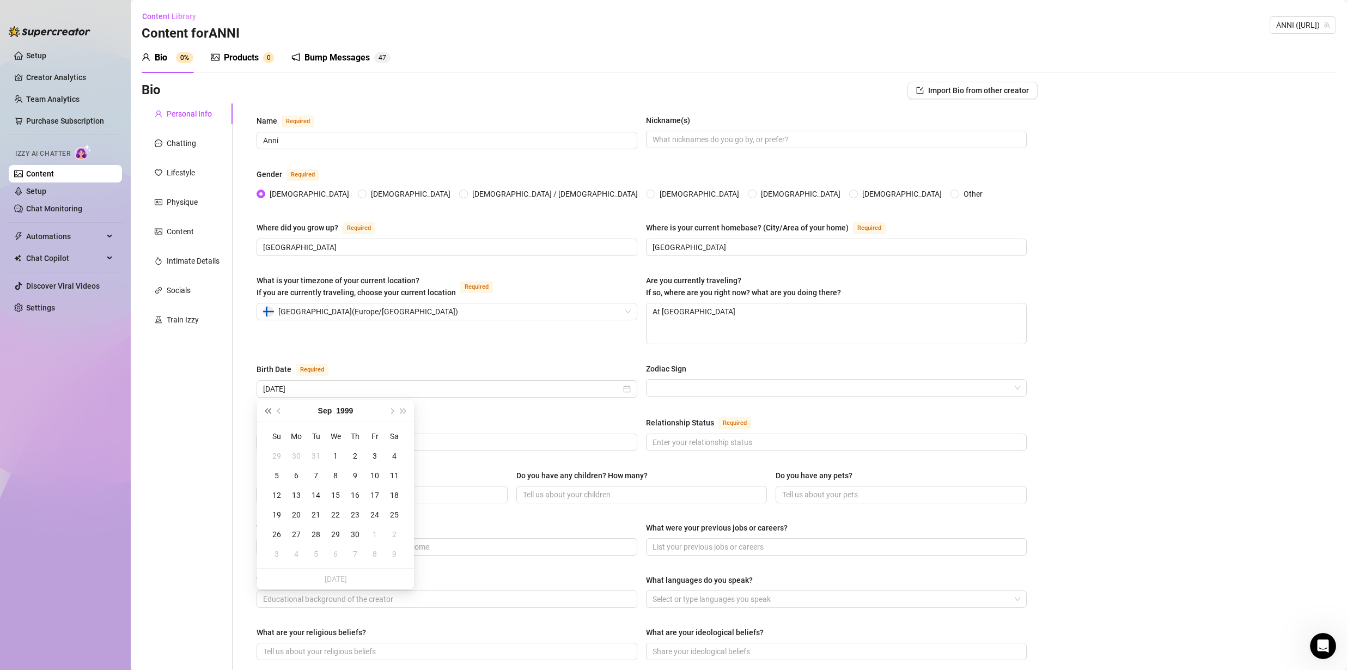
click at [267, 413] on span "Last year (Control + left)" at bounding box center [267, 410] width 5 height 5
click at [278, 413] on button "Previous month (PageUp)" at bounding box center [279, 411] width 12 height 22
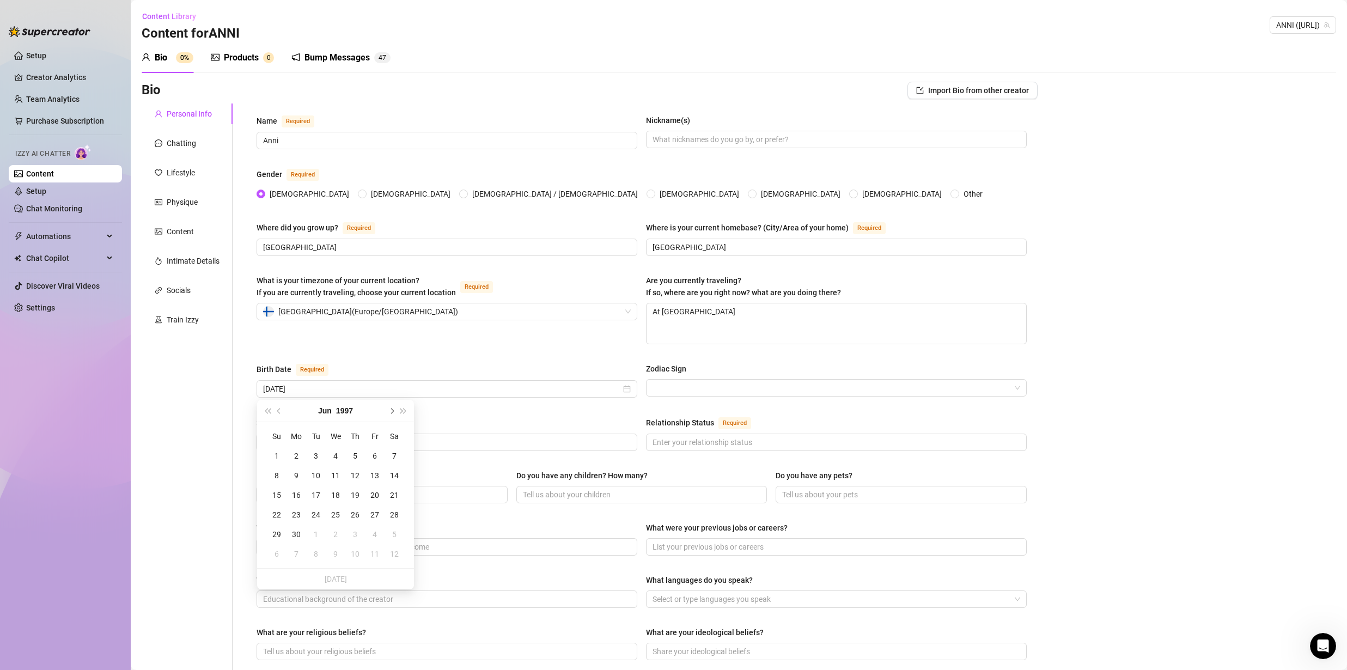
click at [392, 412] on span "Next month (PageDown)" at bounding box center [390, 410] width 5 height 5
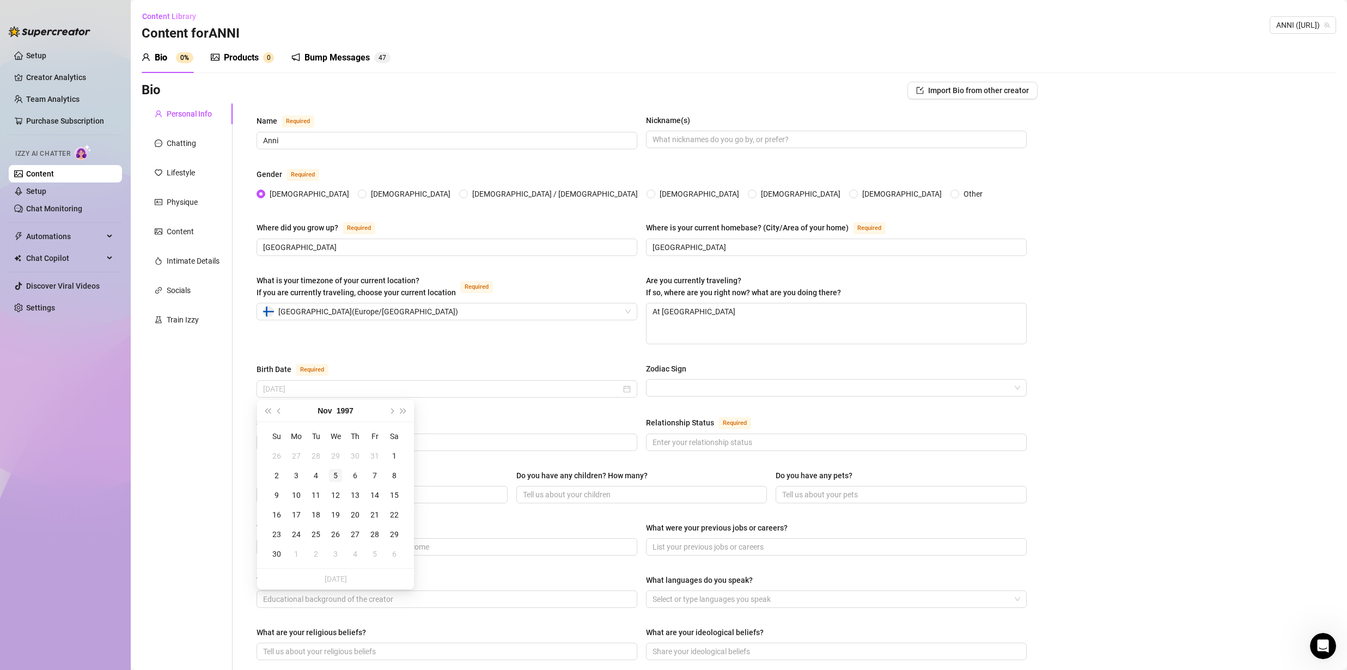
type input "[DATE]"
click at [337, 474] on div "5" at bounding box center [335, 475] width 13 height 13
click at [502, 346] on div "What is your timezone of your current location? If you are currently traveling,…" at bounding box center [642, 315] width 770 height 80
click at [672, 387] on input "Zodiac Sign" at bounding box center [832, 388] width 358 height 16
click at [316, 442] on input "Sexual Orientation Required" at bounding box center [446, 442] width 366 height 12
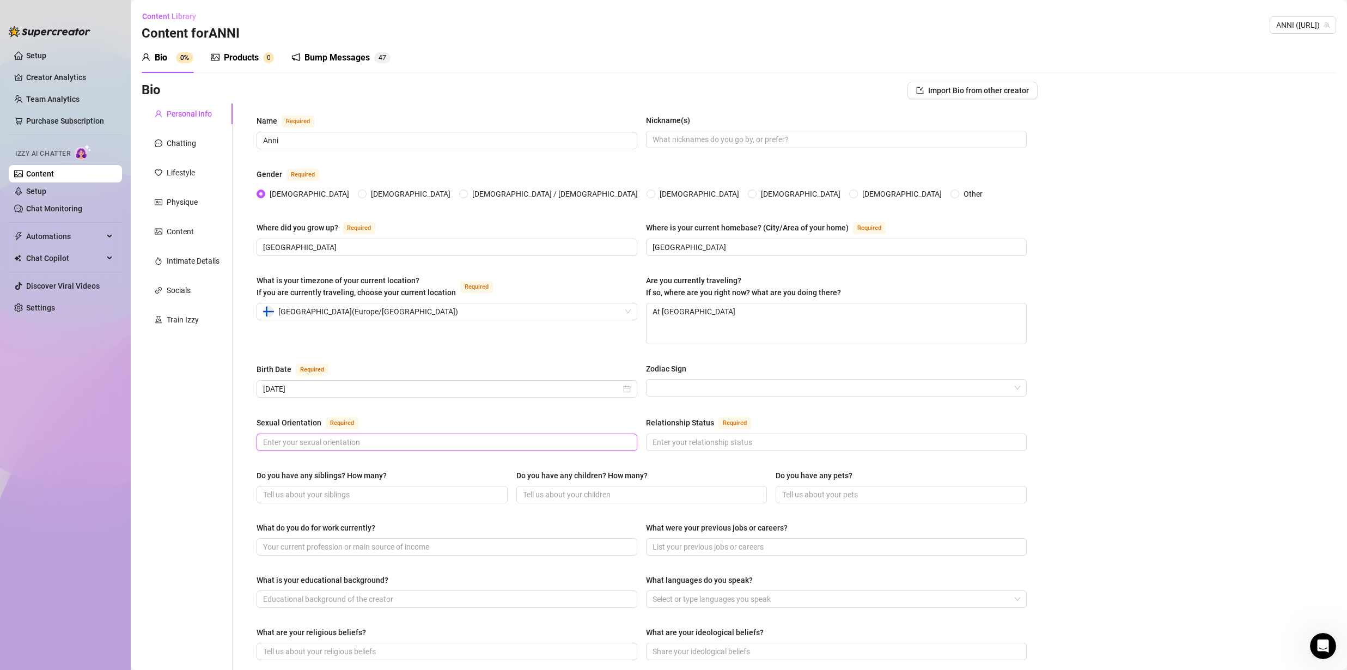
click at [318, 447] on input "Sexual Orientation Required" at bounding box center [446, 442] width 366 height 12
type input "Straight"
click at [666, 432] on div "Relationship Status Required" at bounding box center [836, 424] width 381 height 17
click at [667, 440] on input "Relationship Status Required" at bounding box center [836, 442] width 366 height 12
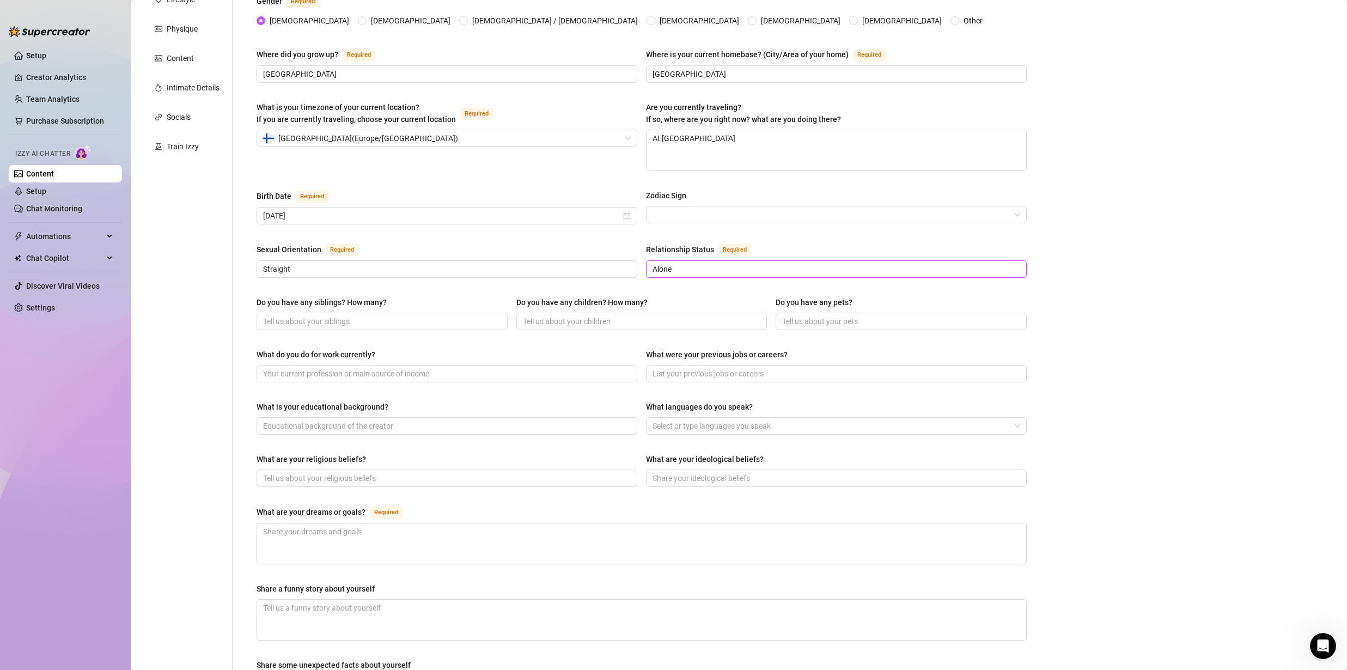
scroll to position [221, 0]
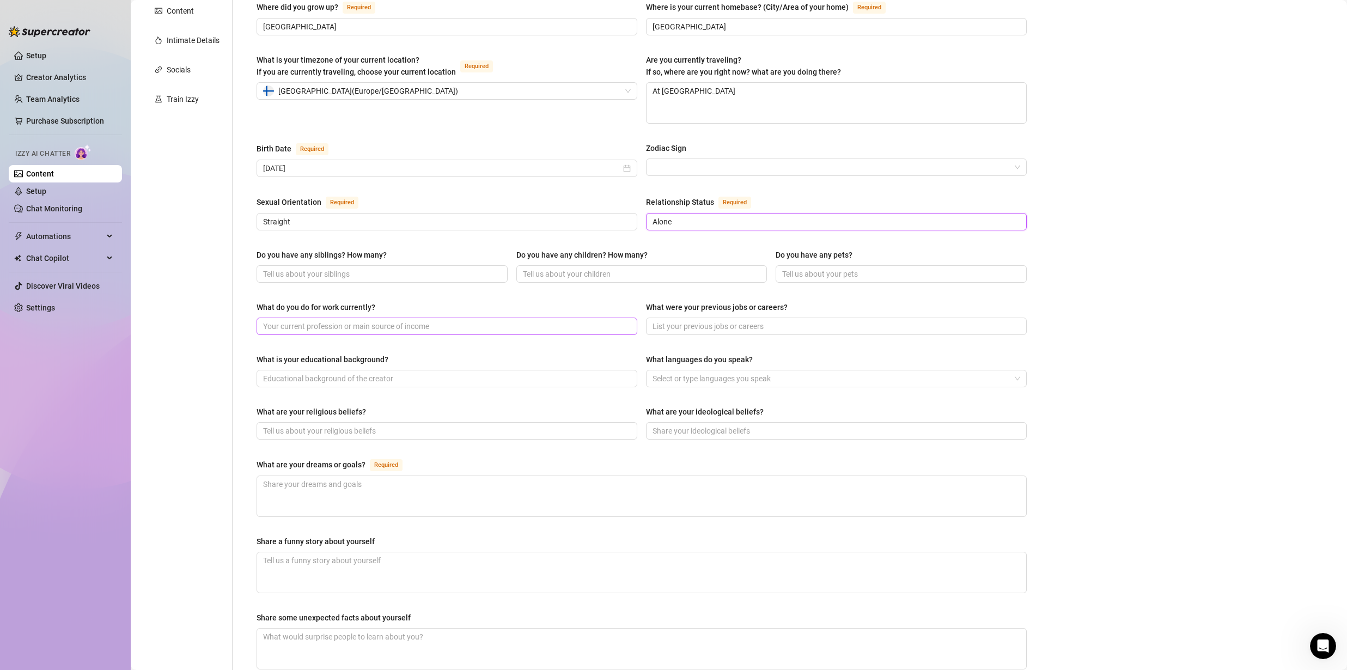
type input "Alone"
click at [304, 329] on input "What do you do for work currently?" at bounding box center [446, 326] width 366 height 12
drag, startPoint x: 324, startPoint y: 318, endPoint x: 297, endPoint y: 327, distance: 28.1
click at [296, 327] on div "What do you do for work currently? marketing agency" at bounding box center [447, 318] width 381 height 34
drag, startPoint x: 332, startPoint y: 327, endPoint x: 302, endPoint y: 326, distance: 30.5
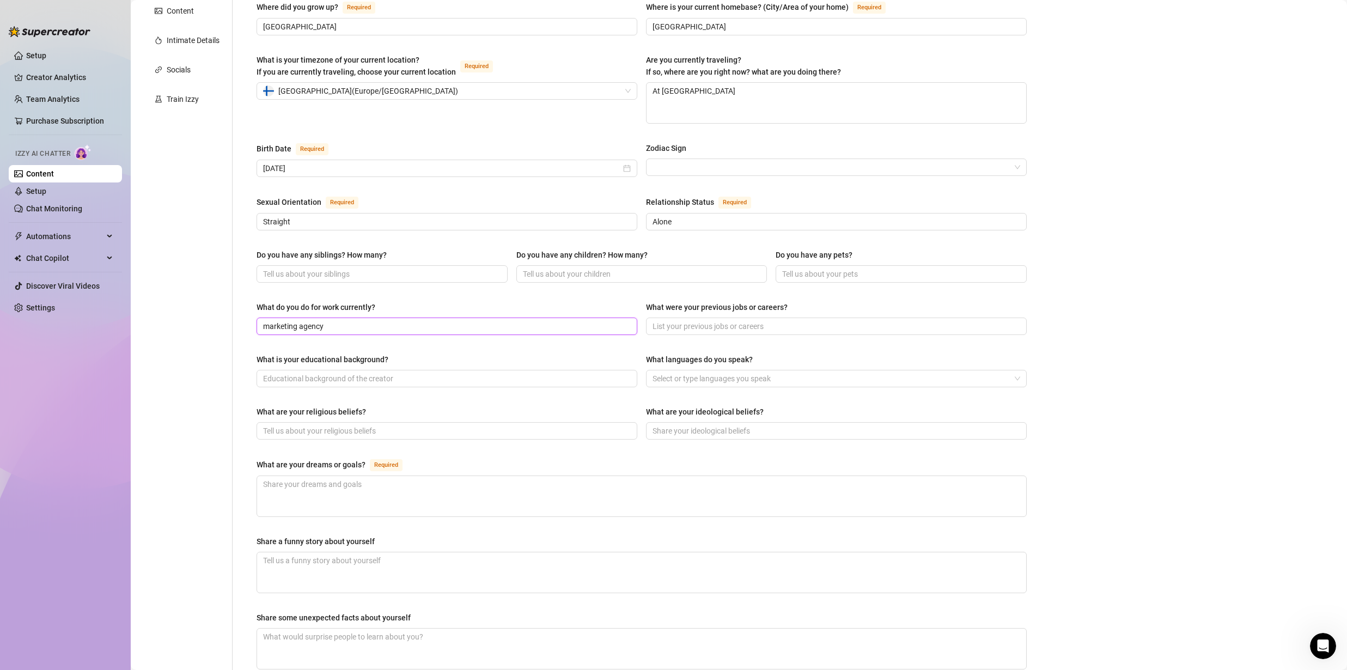
click at [302, 326] on input "marketing agency" at bounding box center [446, 326] width 366 height 12
click at [303, 326] on input "marketing acompany" at bounding box center [446, 326] width 366 height 12
type input "marketing company"
click at [683, 327] on input "What were your previous jobs or careers?" at bounding box center [836, 326] width 366 height 12
type input "P"
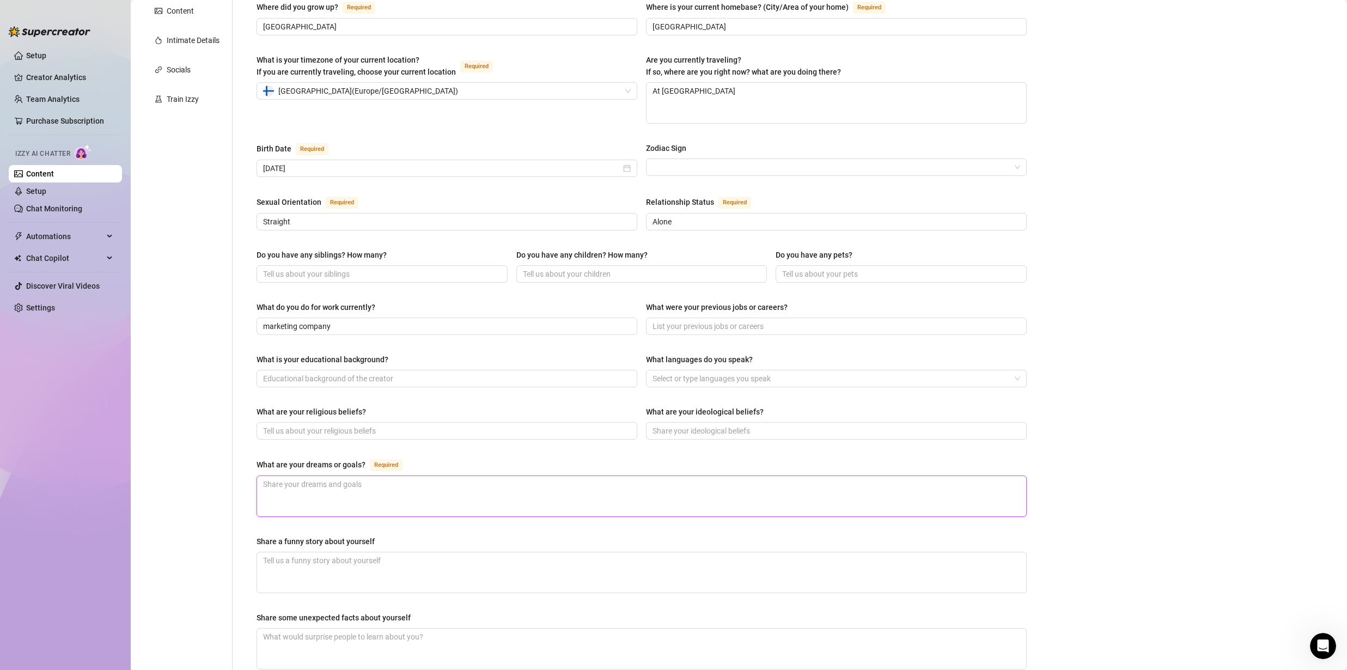
click at [360, 489] on textarea "What are your dreams or goals? Required" at bounding box center [641, 496] width 769 height 40
click at [296, 484] on textarea "What are your dreams or goals? Required" at bounding box center [641, 496] width 769 height 40
paste textarea "Have a family and my own garden with chickens and horses and living as self sus…"
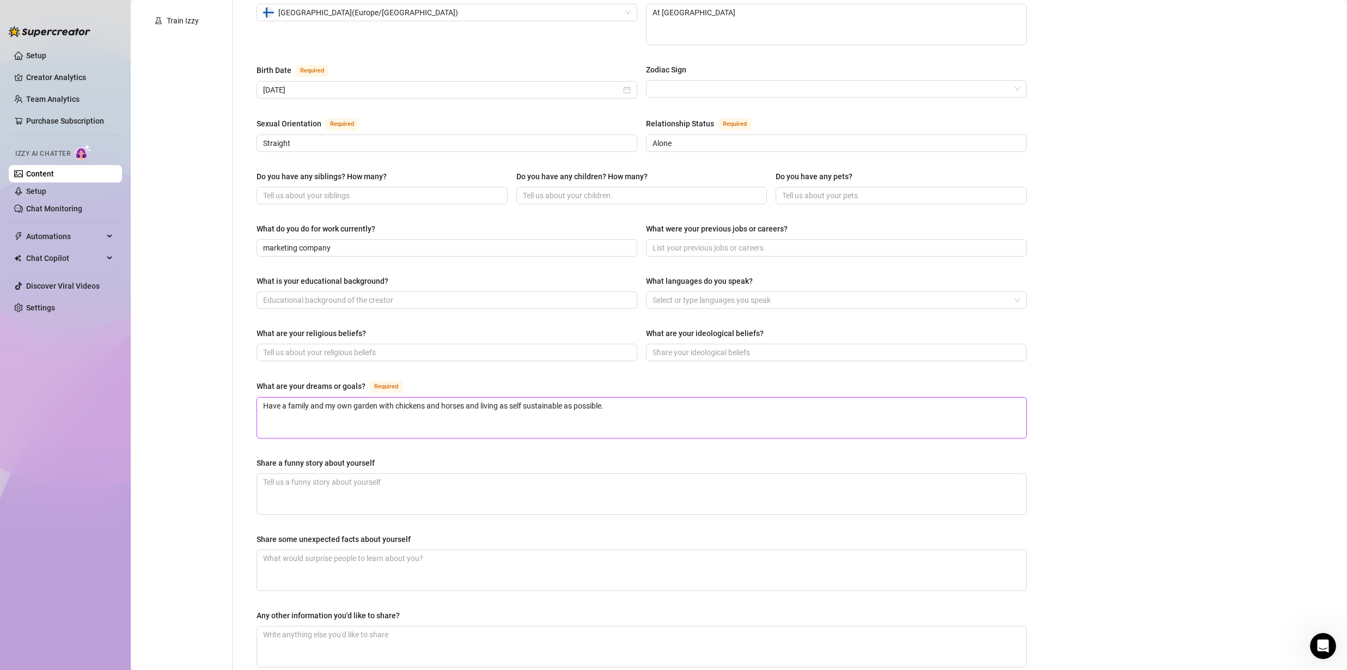
scroll to position [394, 0]
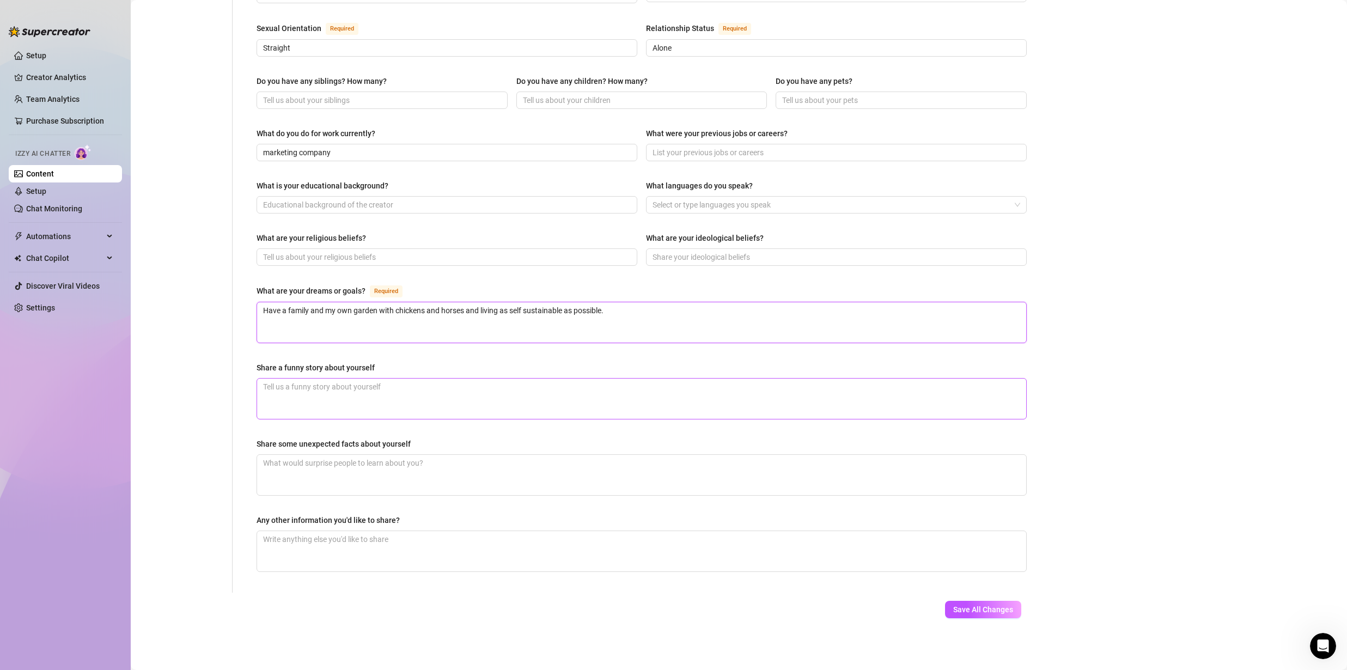
type textarea "Have a family and my own garden with chickens and horses and living as self sus…"
click at [342, 395] on textarea "Share a funny story about yourself" at bounding box center [641, 399] width 769 height 40
click at [392, 466] on textarea "Share some unexpected facts about yourself" at bounding box center [641, 475] width 769 height 40
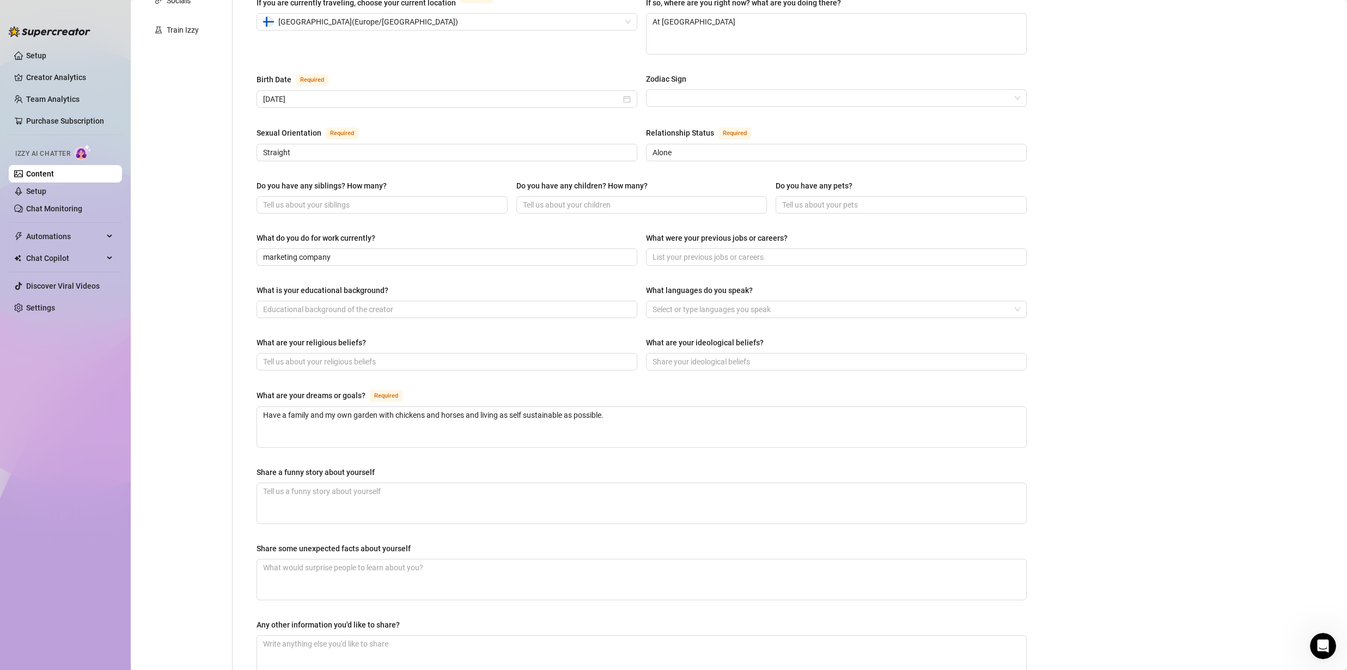
scroll to position [283, 0]
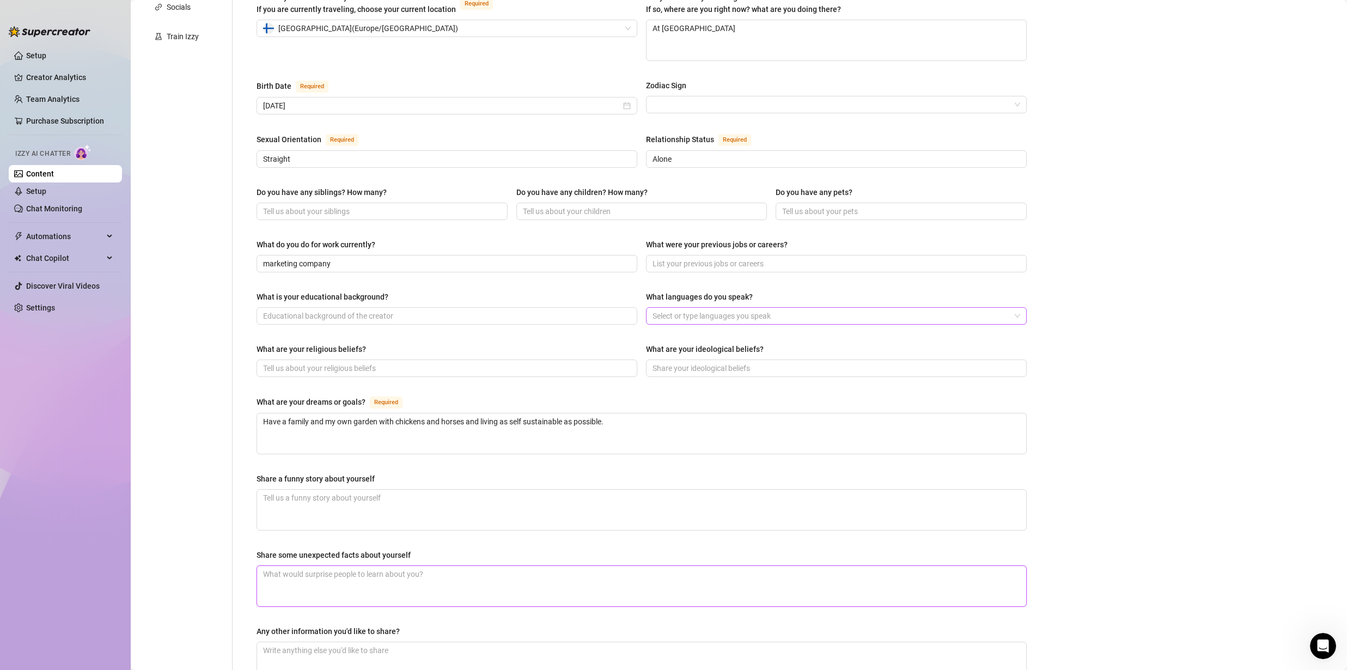
click at [660, 317] on div at bounding box center [830, 315] width 365 height 15
type input "F"
type input "S"
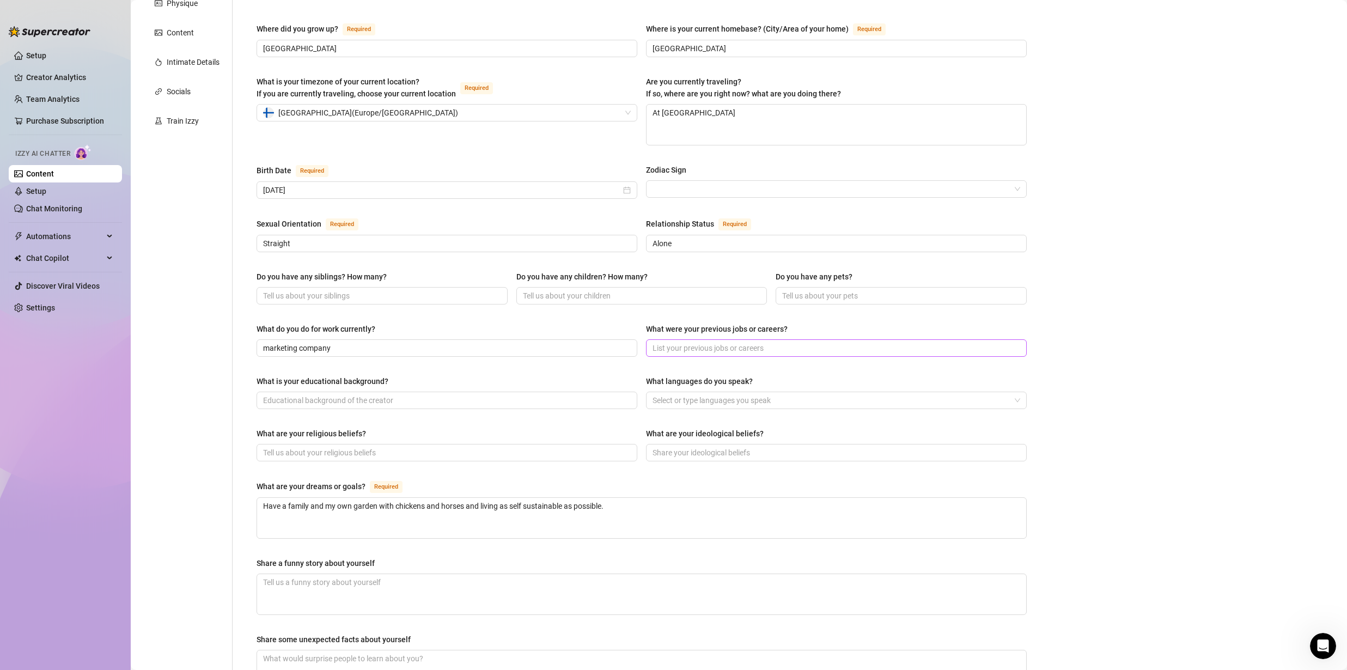
scroll to position [190, 0]
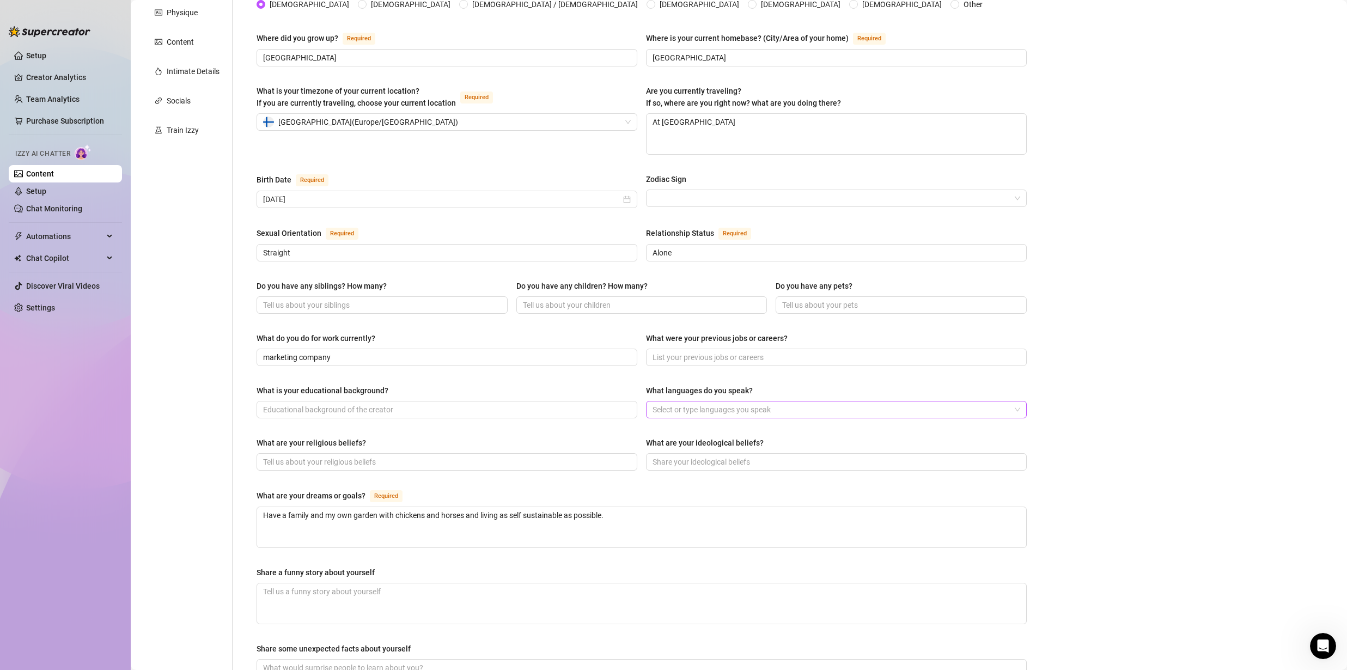
click at [710, 400] on div "What languages do you speak? Select or type languages you speak" at bounding box center [836, 402] width 381 height 34
click at [710, 407] on div at bounding box center [830, 409] width 365 height 15
type input "s"
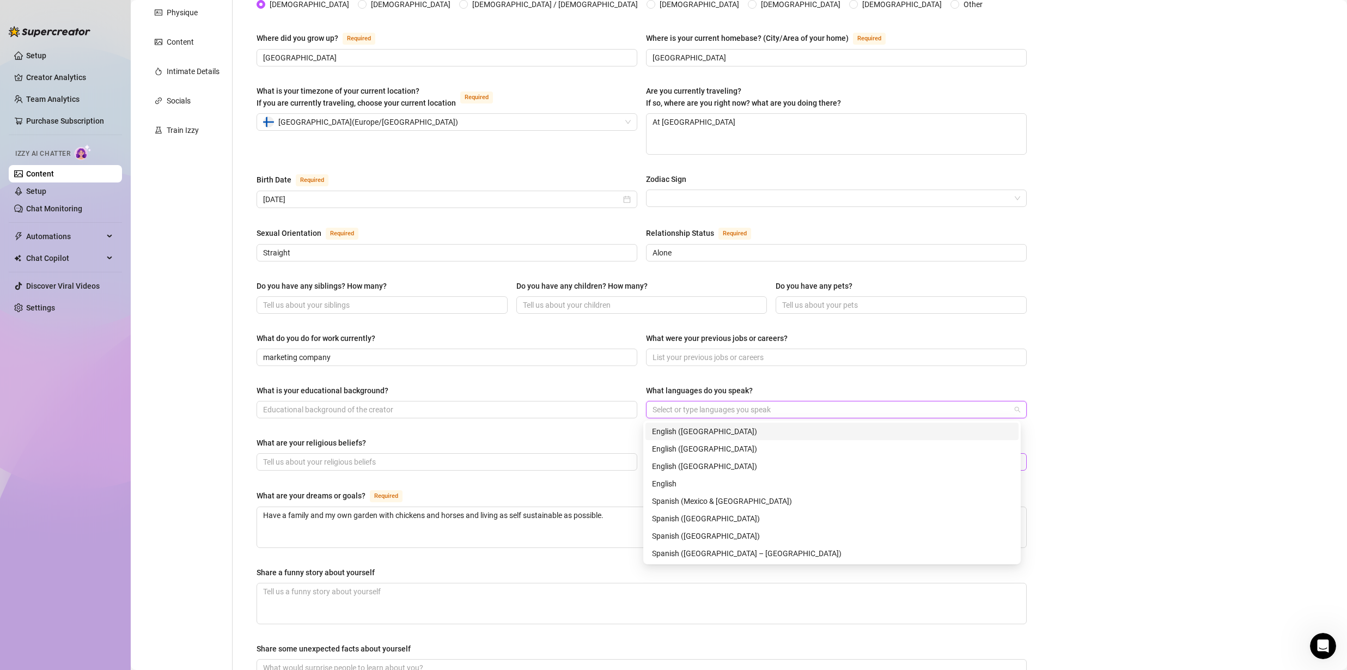
type input "c"
type input "s"
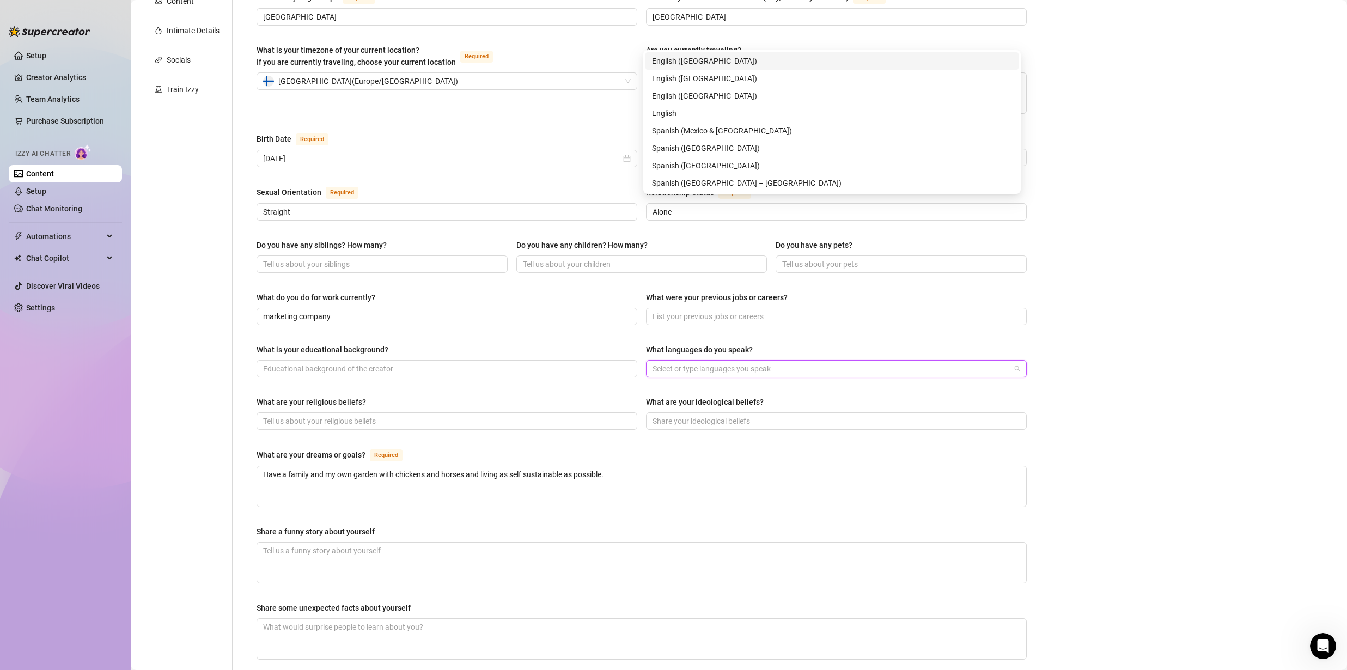
scroll to position [394, 0]
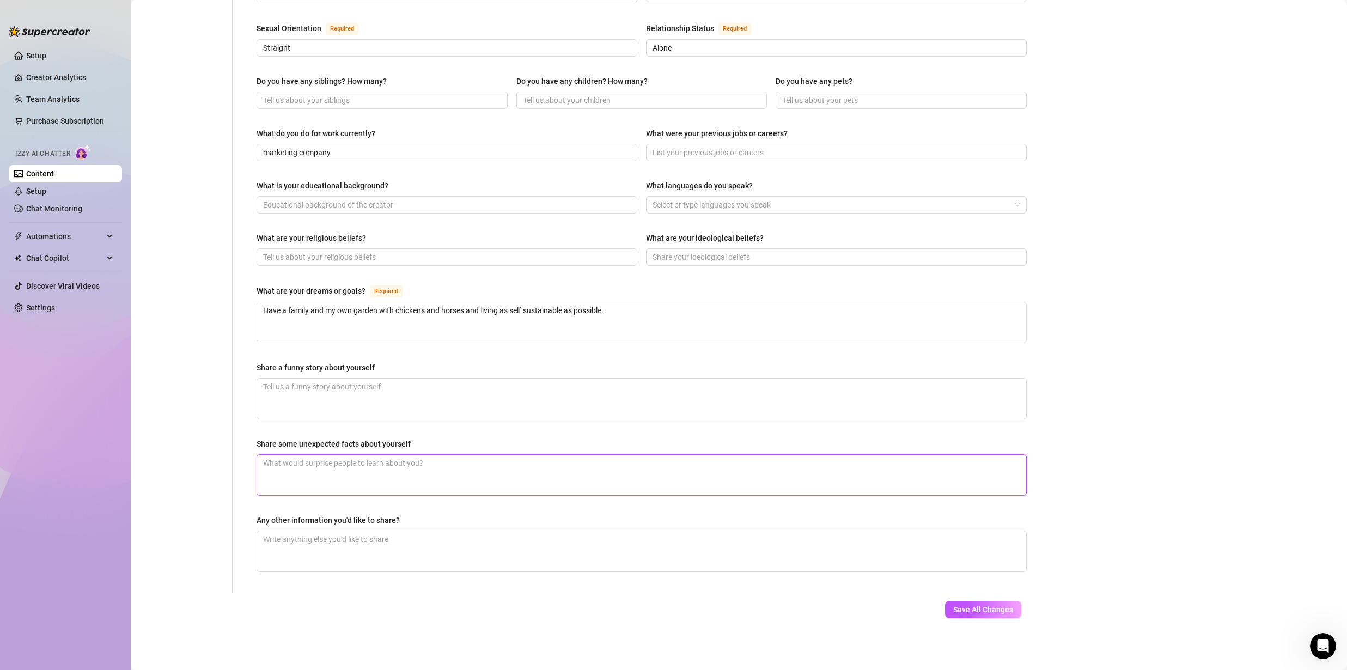
click at [336, 477] on textarea "Share some unexpected facts about yourself" at bounding box center [641, 475] width 769 height 40
paste textarea "Lots of different sports; gym, pole dance, aerial hoop, horse riding, surfing, …"
type textarea "Lots of different sports; gym, pole dance, aerial hoop, horse riding, surfing, …"
click at [364, 539] on textarea "Any other information you'd like to share?" at bounding box center [641, 551] width 769 height 40
paste textarea "I love traveling, I’ve lived most of my adult life abroad, [GEOGRAPHIC_DATA] is…"
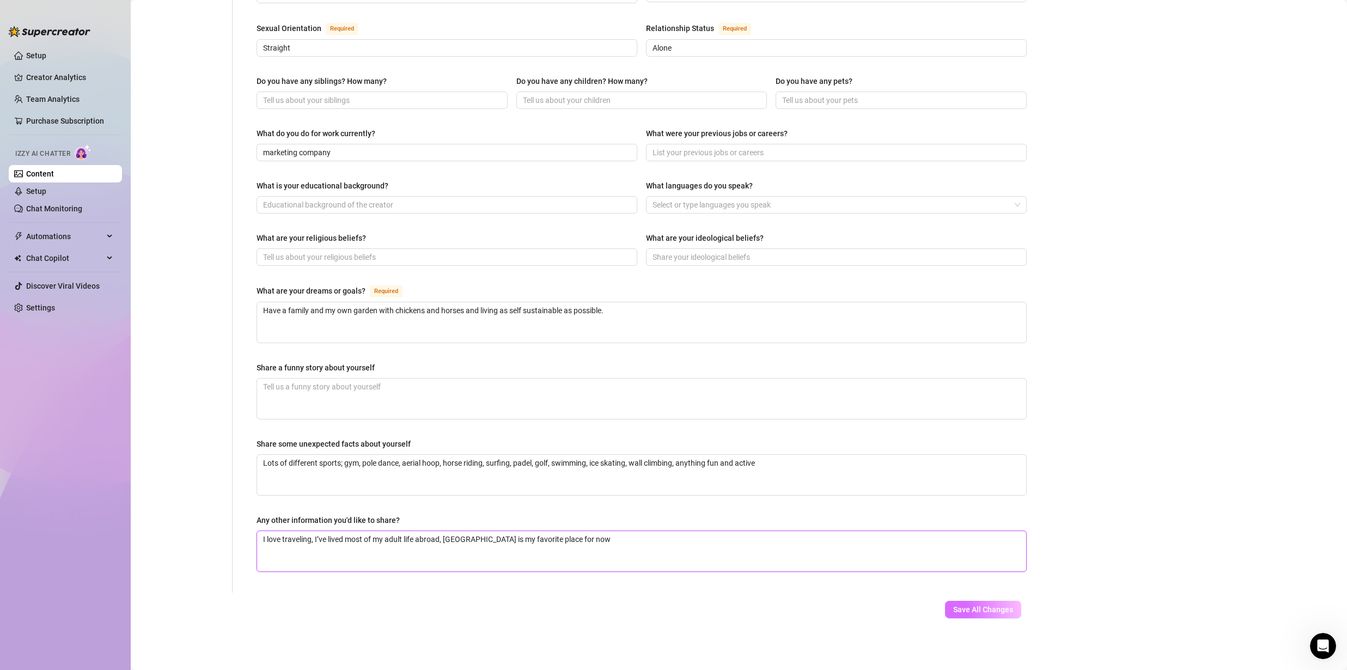
type textarea "I love traveling, I’ve lived most of my adult life abroad, [GEOGRAPHIC_DATA] is…"
click at [979, 607] on span "Save All Changes" at bounding box center [983, 609] width 60 height 9
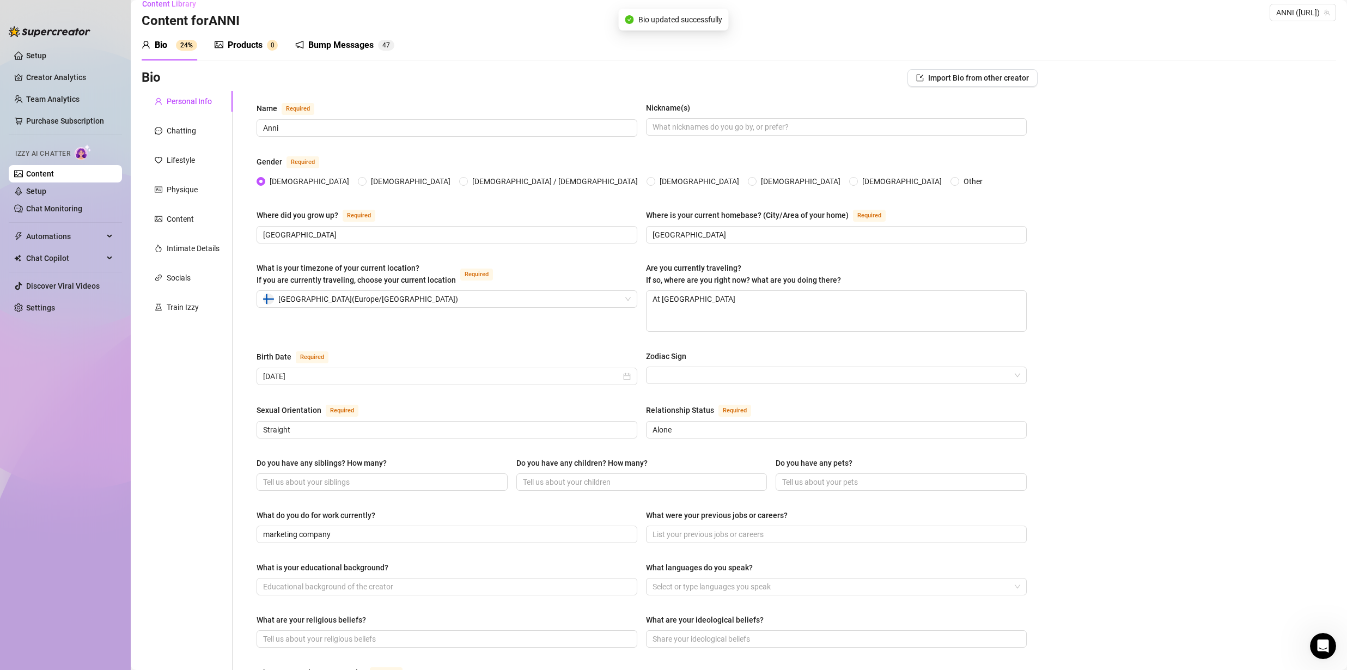
scroll to position [0, 0]
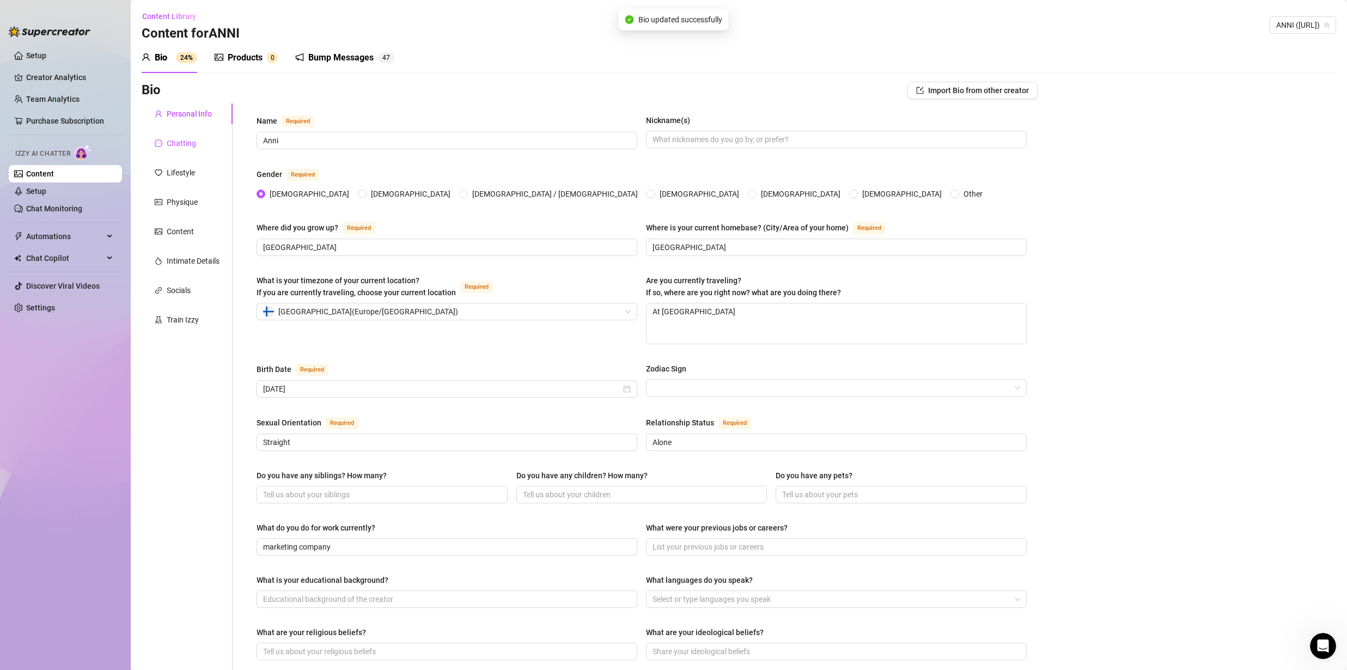
click at [185, 139] on div "Chatting" at bounding box center [181, 143] width 29 height 12
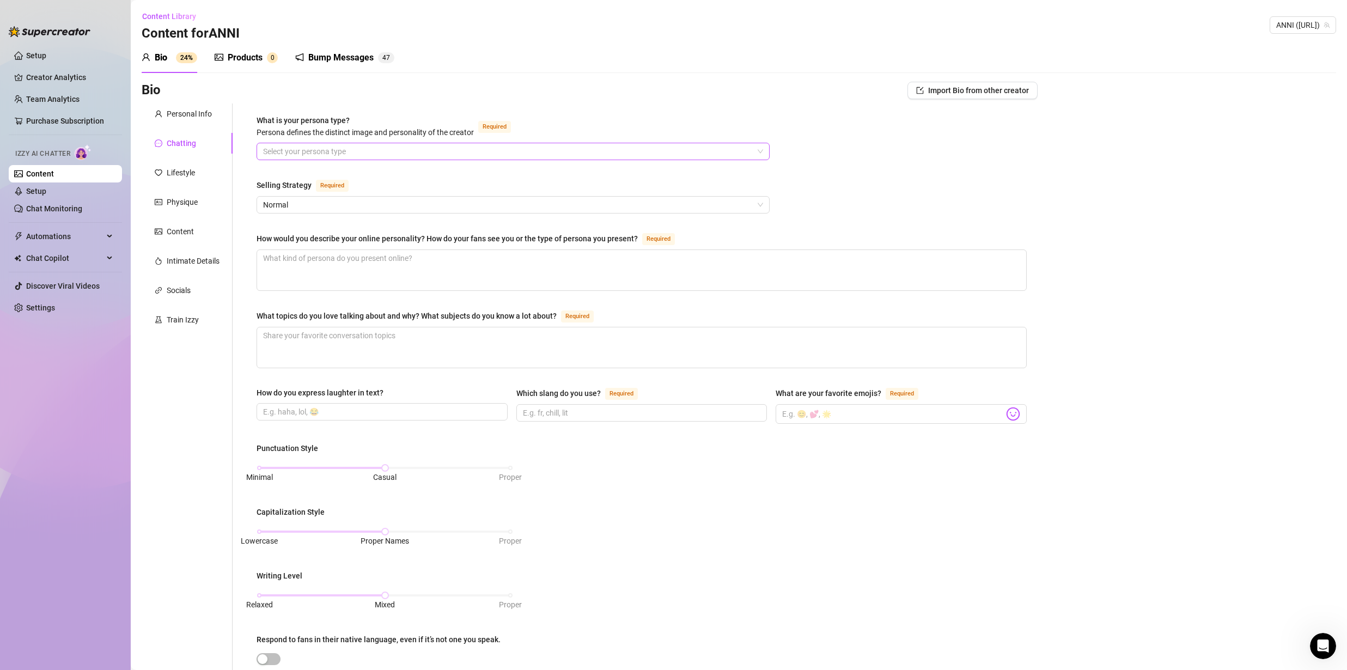
click at [317, 152] on input "What is your persona type? [PERSON_NAME] defines the distinct image and persona…" at bounding box center [508, 151] width 490 height 16
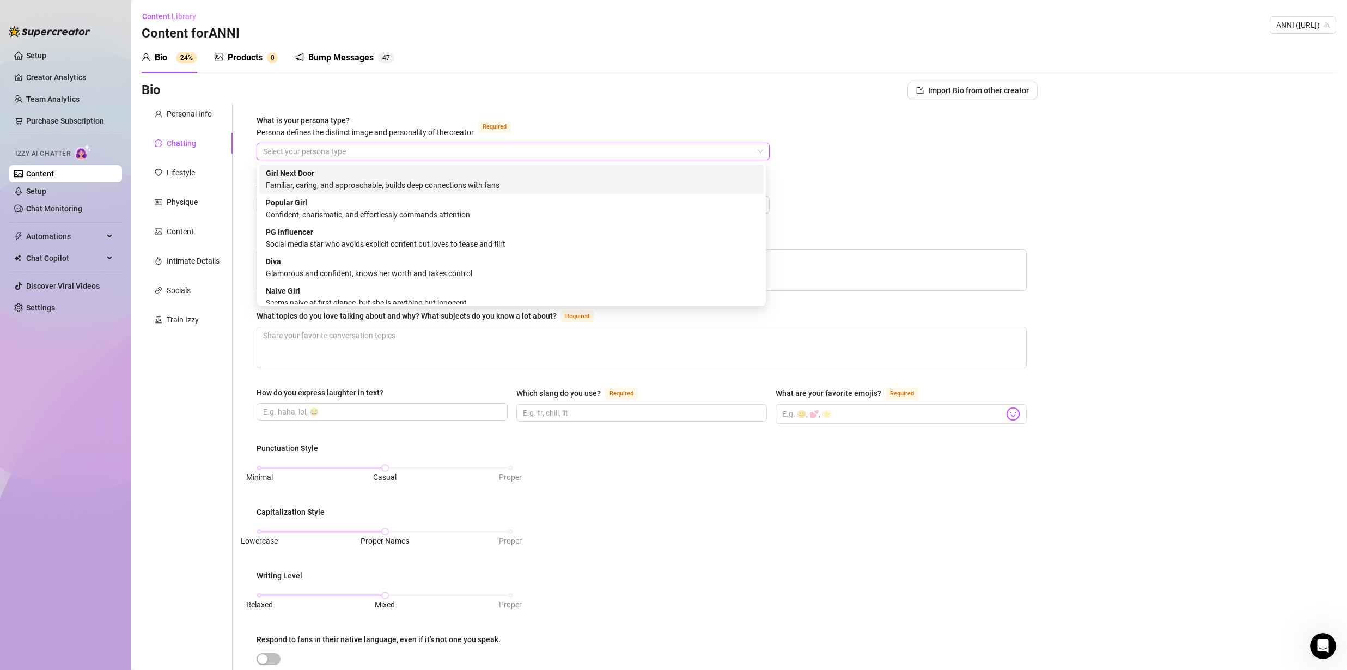
click at [389, 185] on div "Familiar, caring, and approachable, builds deep connections with fans" at bounding box center [511, 185] width 491 height 12
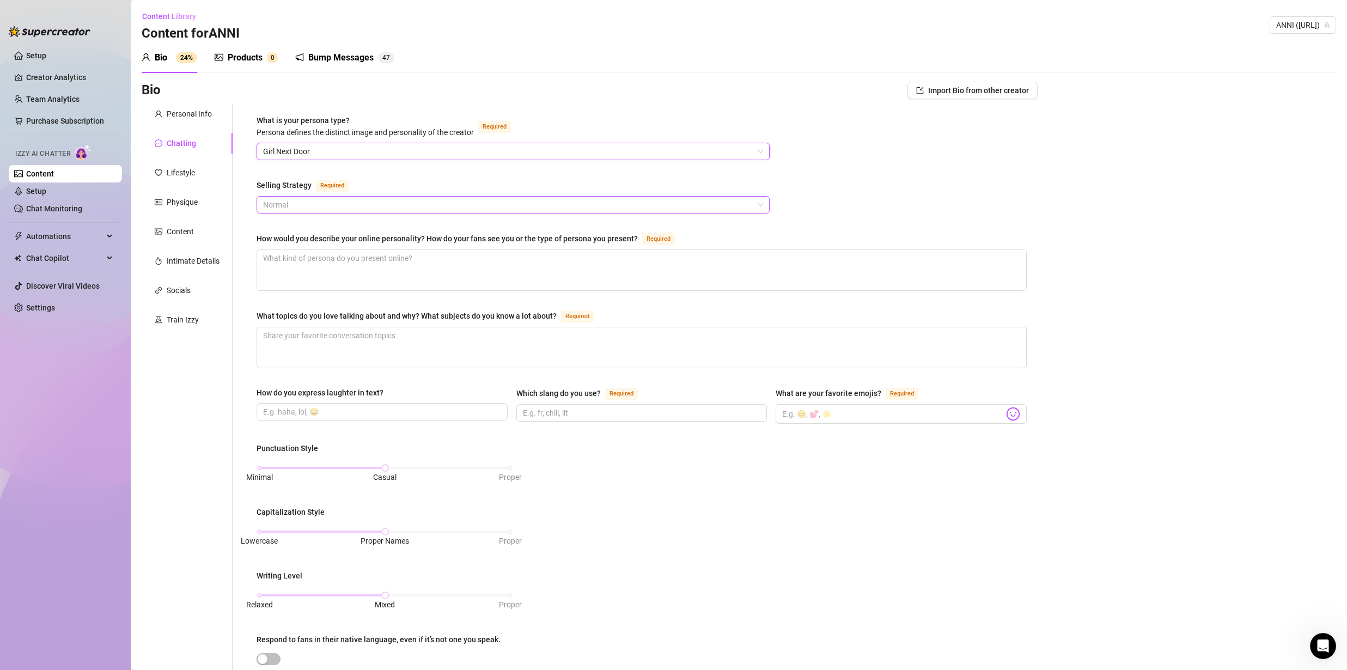
click at [328, 206] on span "Normal" at bounding box center [513, 205] width 500 height 16
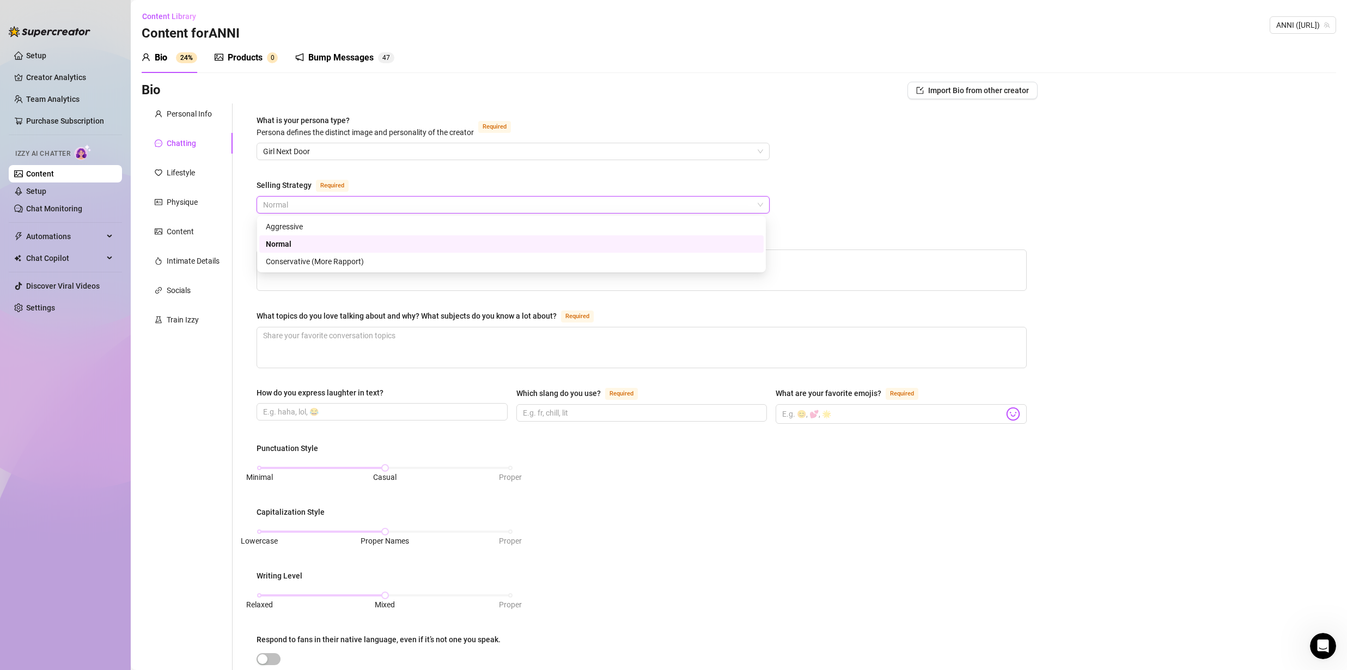
click at [314, 245] on div "Normal" at bounding box center [511, 244] width 491 height 12
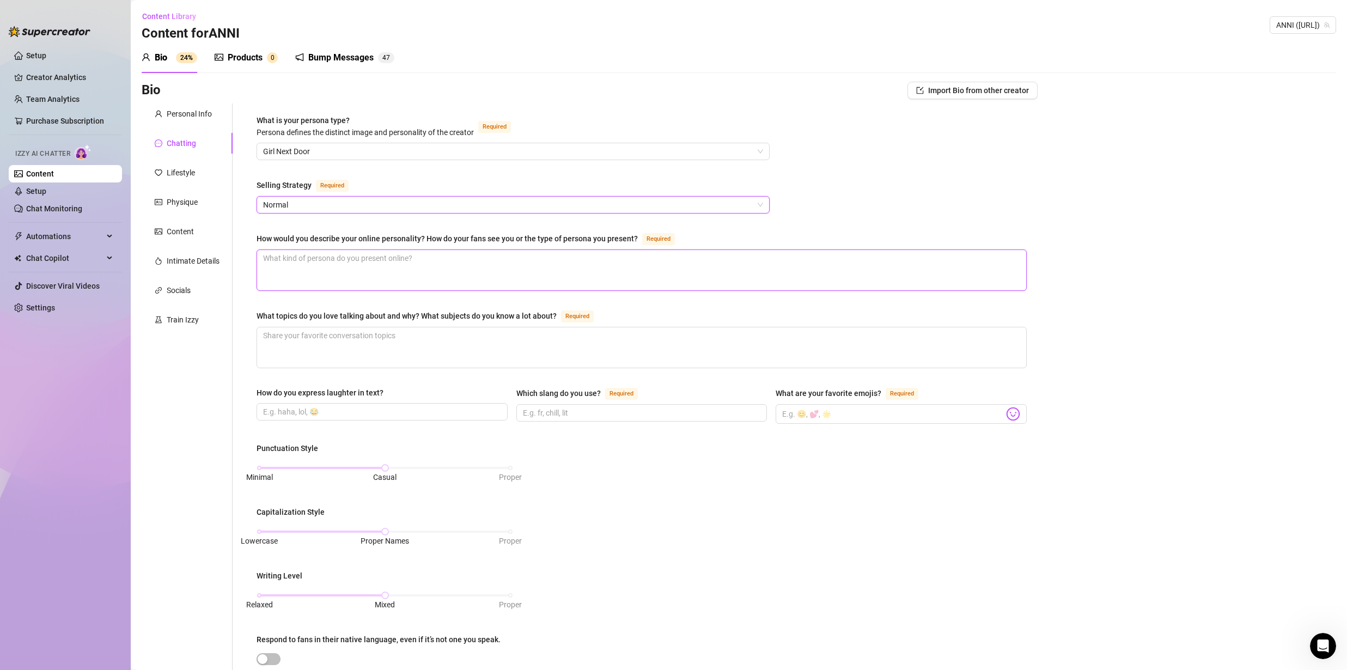
click at [336, 264] on textarea "How would you describe your online personality? How do your fans see you or the…" at bounding box center [641, 270] width 769 height 40
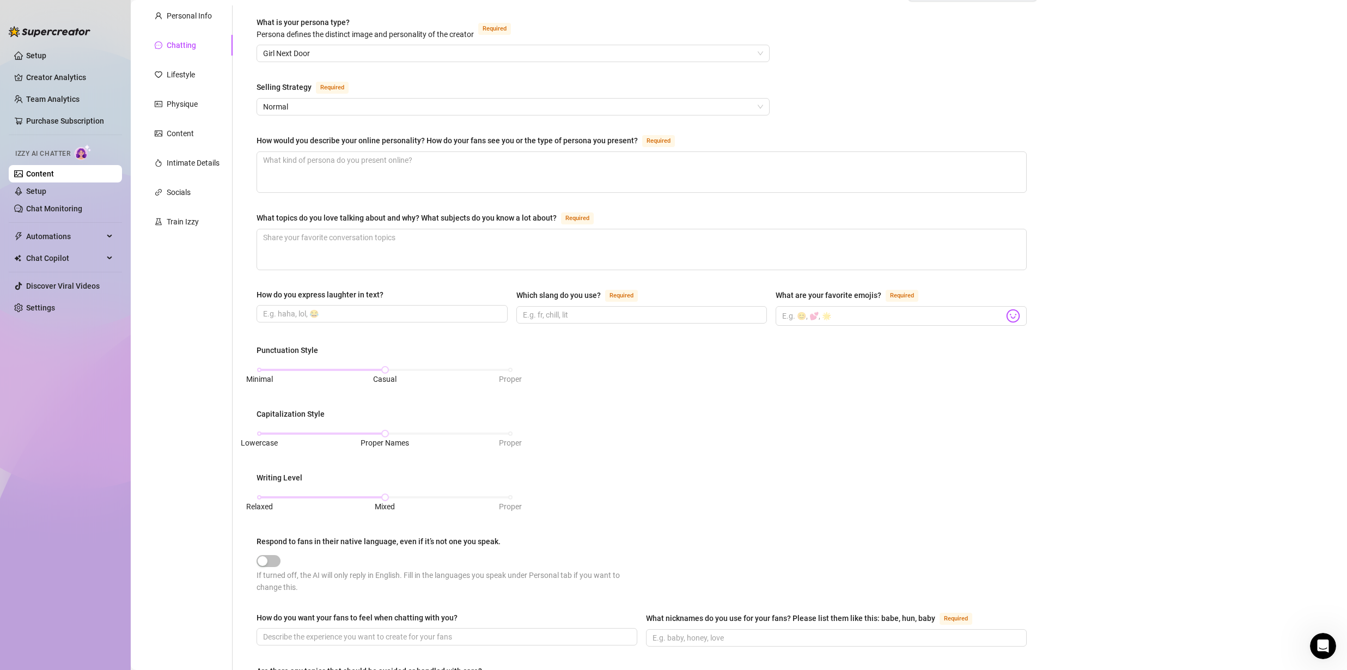
scroll to position [96, 0]
drag, startPoint x: 349, startPoint y: 314, endPoint x: 339, endPoint y: 314, distance: 9.3
click at [345, 314] on input "How do you express laughter in text?" at bounding box center [381, 315] width 236 height 12
type input "haha"
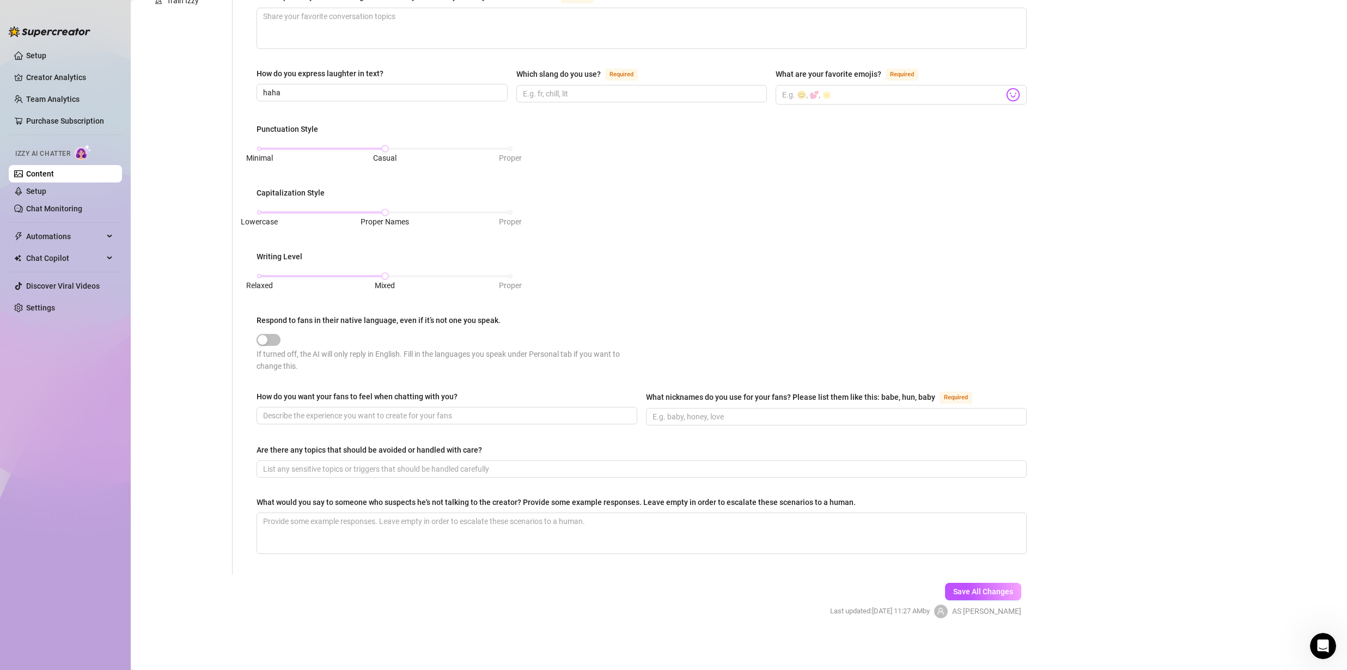
scroll to position [0, 0]
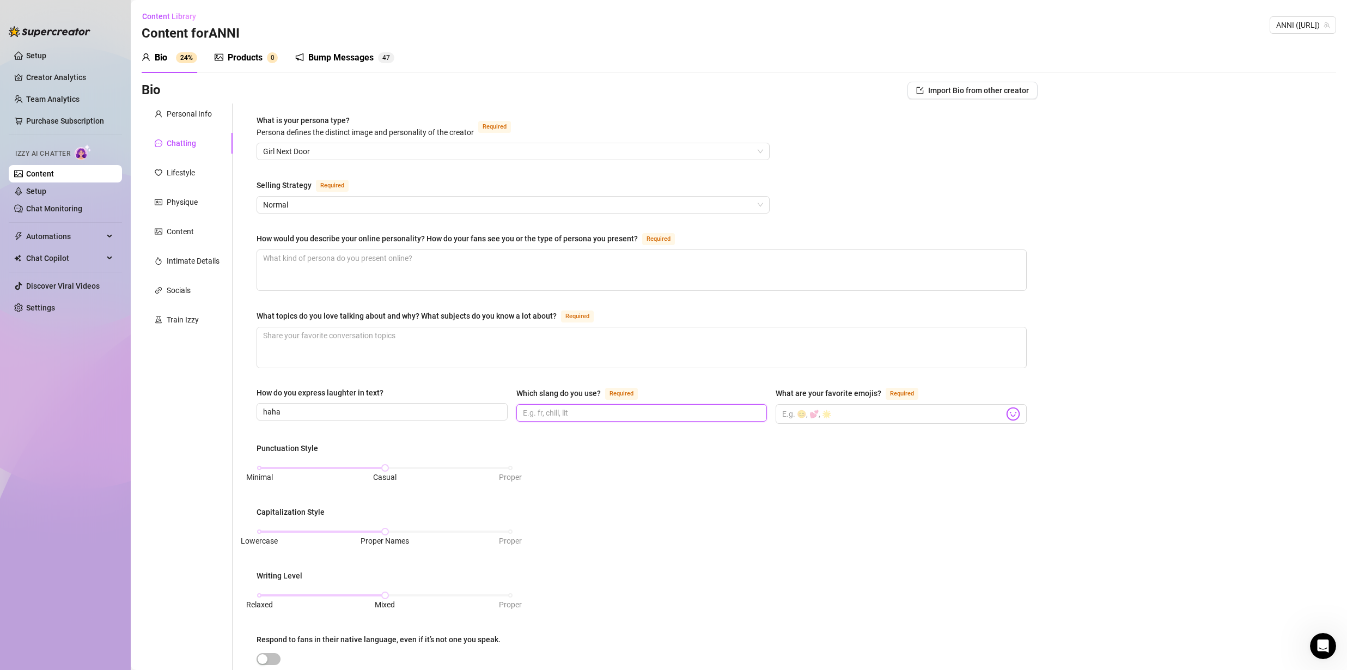
click at [561, 414] on input "Which slang do you use? Required" at bounding box center [641, 413] width 236 height 12
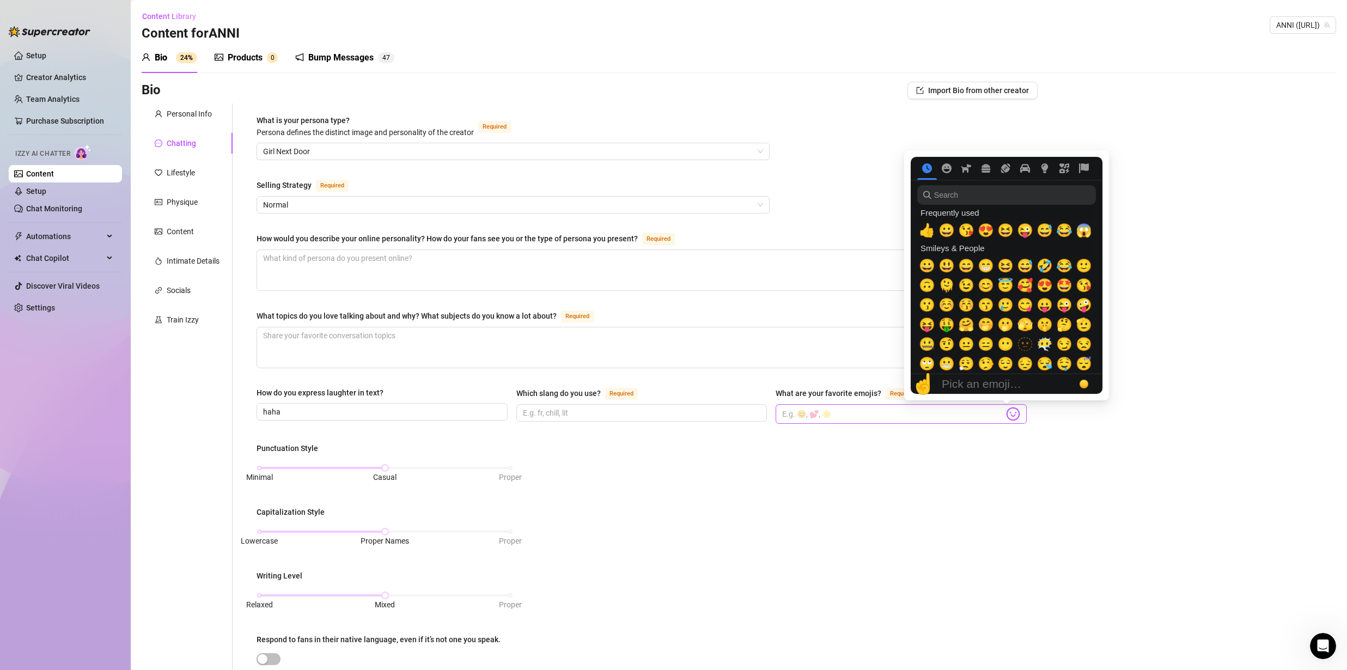
click at [1008, 417] on img at bounding box center [1013, 414] width 14 height 14
click at [984, 266] on span "😁" at bounding box center [986, 265] width 16 height 15
click at [1027, 305] on span "😋" at bounding box center [1025, 304] width 16 height 15
click at [1028, 288] on span "🥰" at bounding box center [1025, 285] width 16 height 15
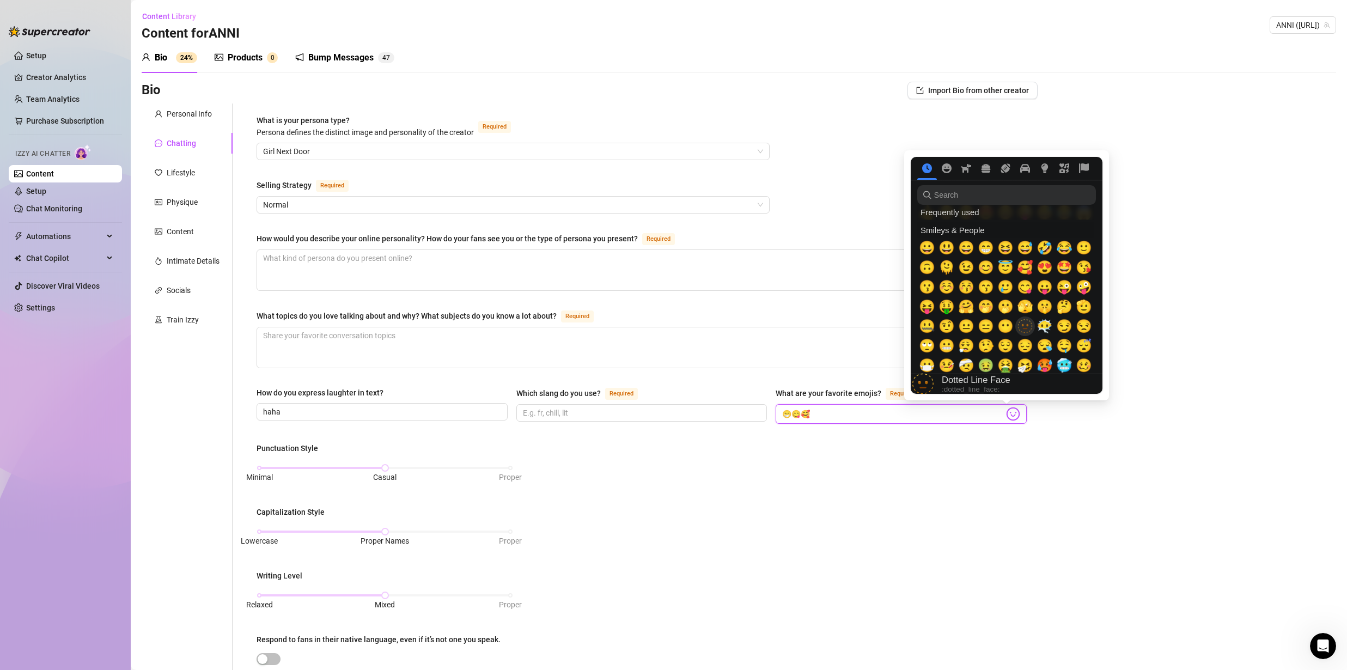
scroll to position [19, 0]
click at [1062, 311] on span "🤔" at bounding box center [1064, 306] width 16 height 15
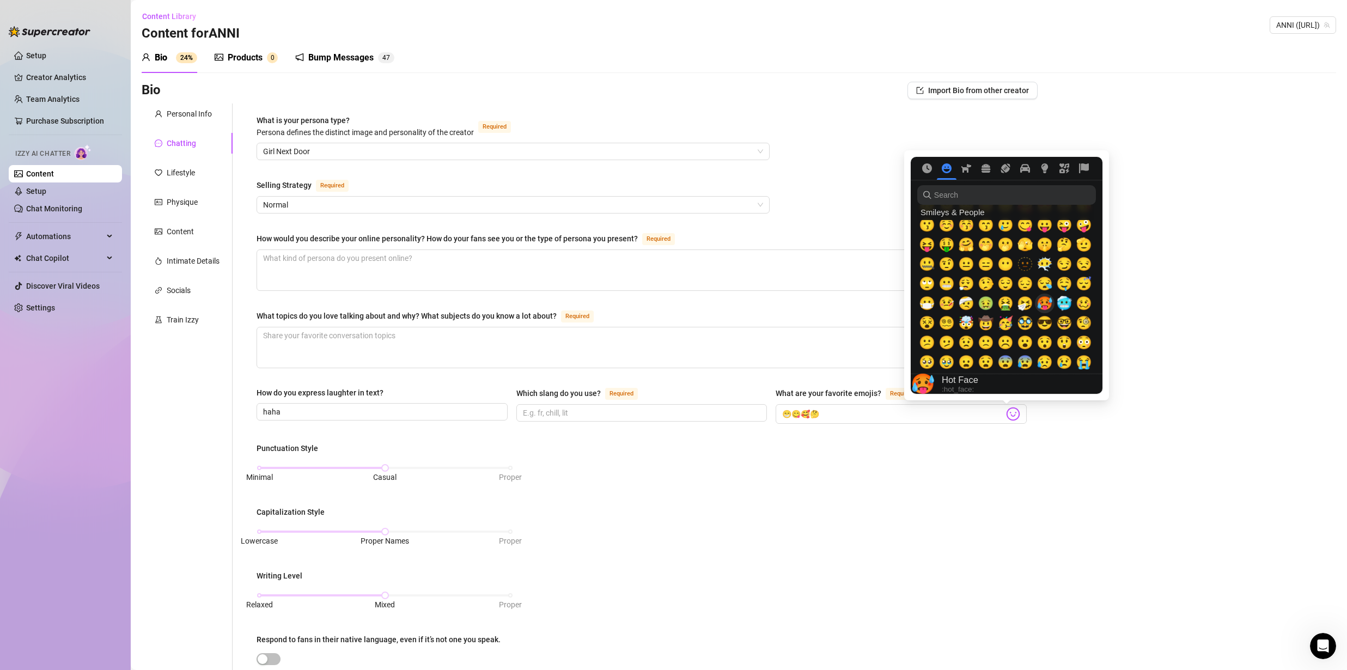
click at [1044, 308] on span "🥵" at bounding box center [1045, 303] width 16 height 15
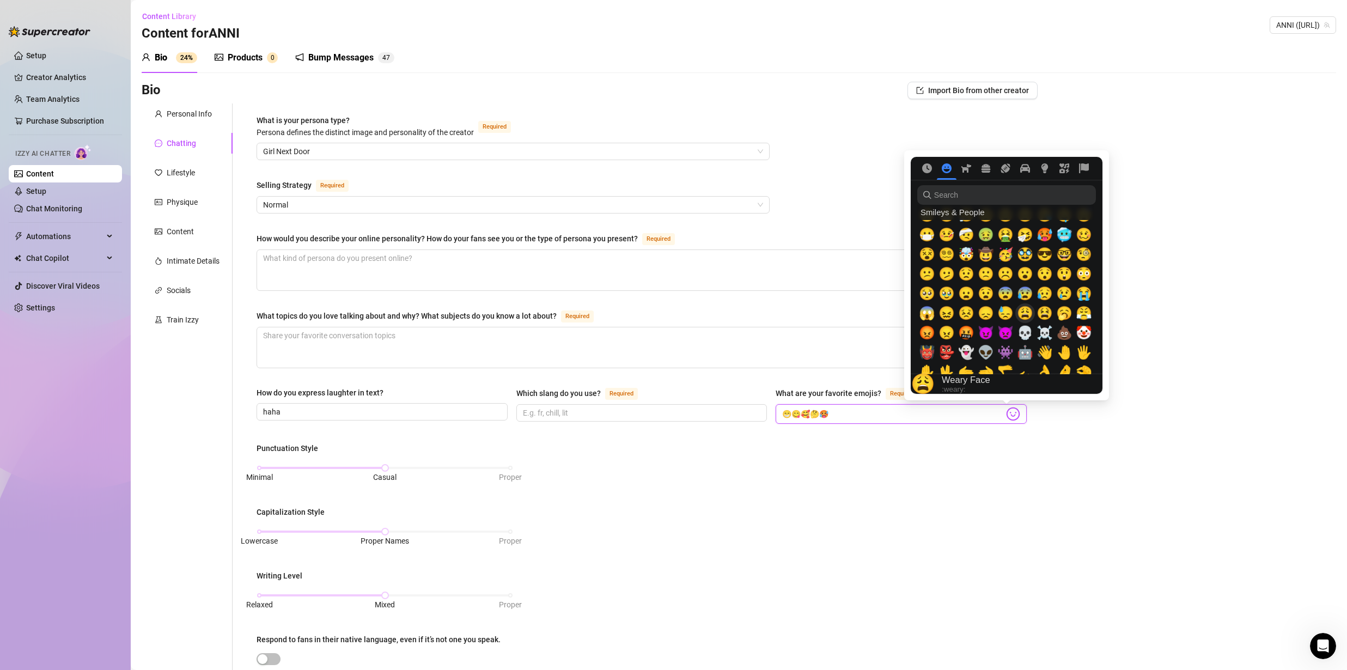
scroll to position [176, 0]
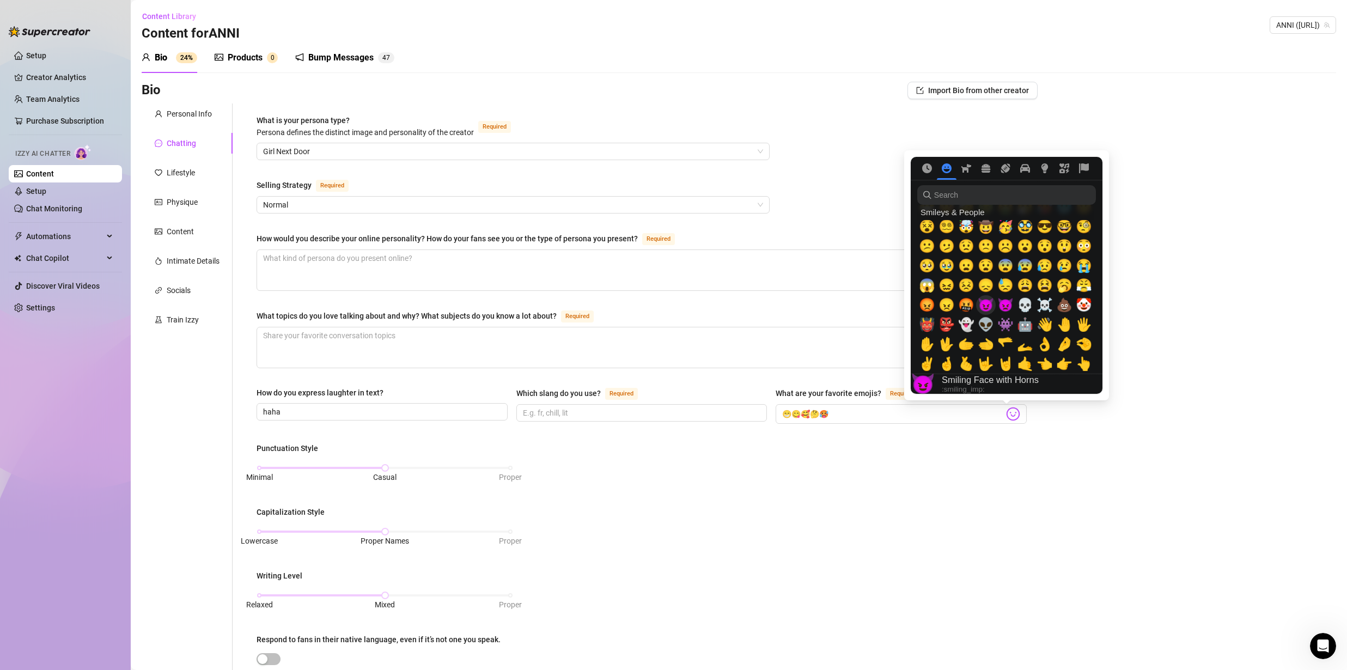
click at [987, 307] on span "😈" at bounding box center [986, 304] width 16 height 15
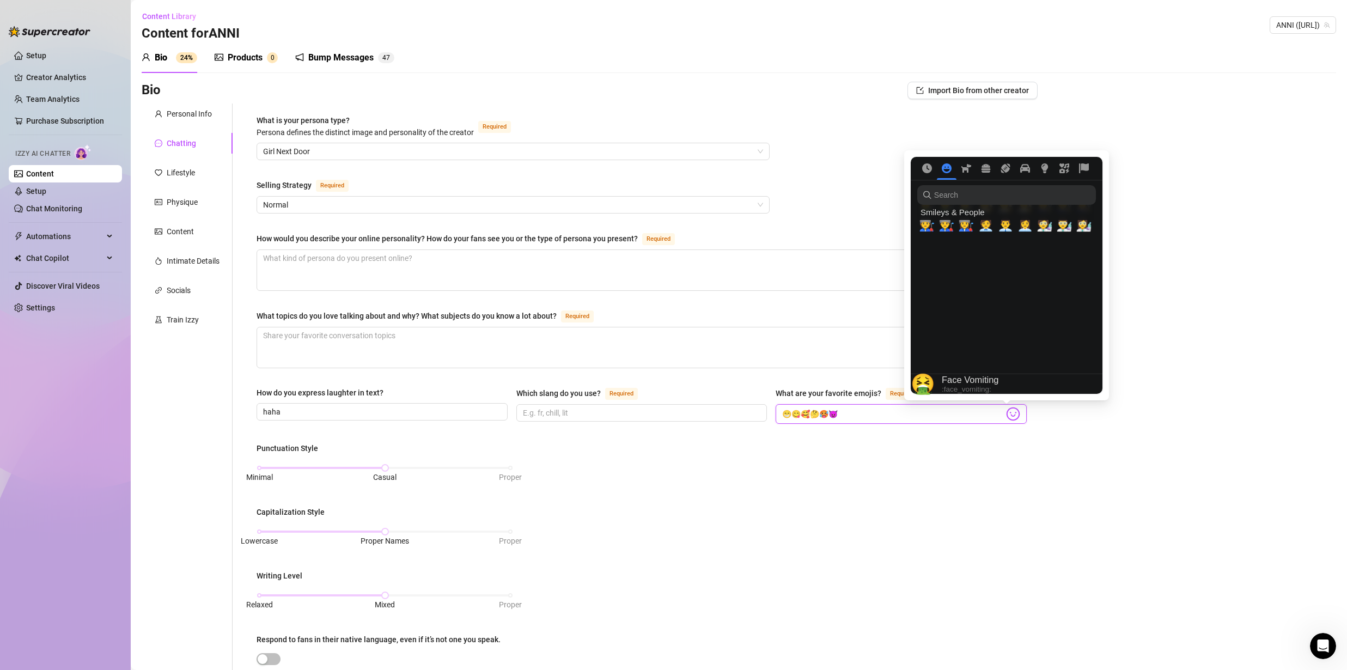
scroll to position [0, 0]
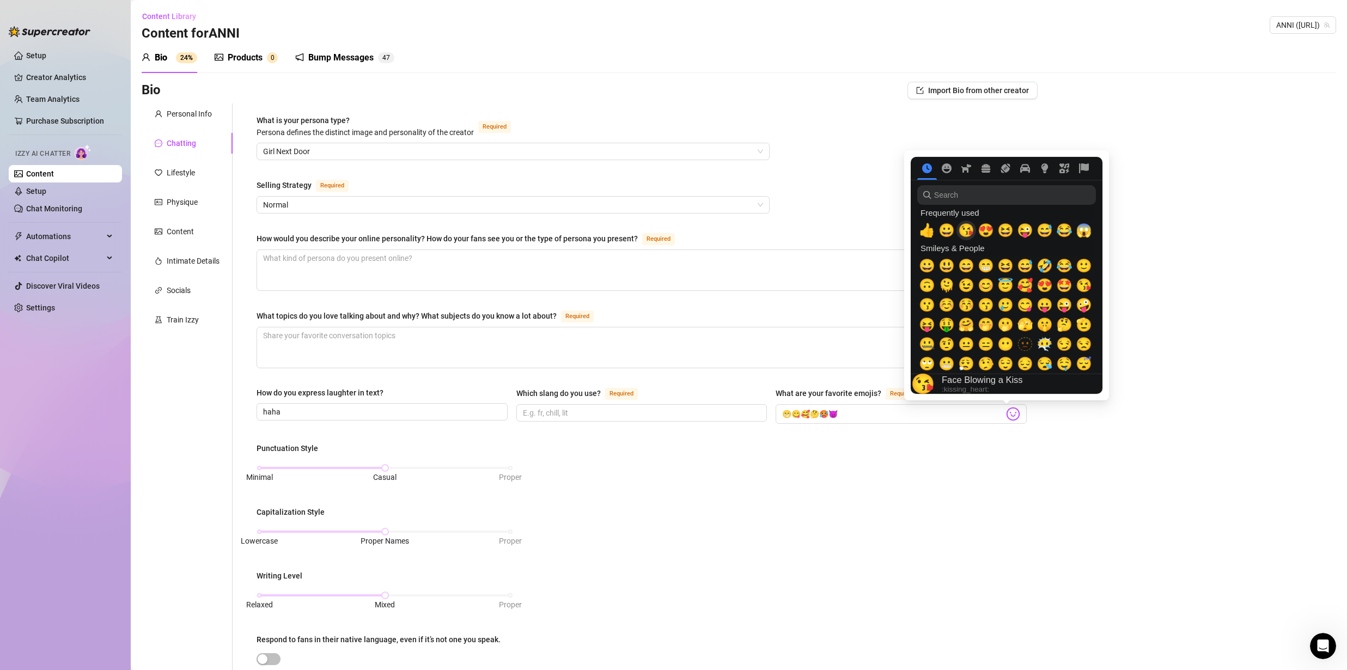
click at [972, 233] on span "😘" at bounding box center [966, 230] width 16 height 15
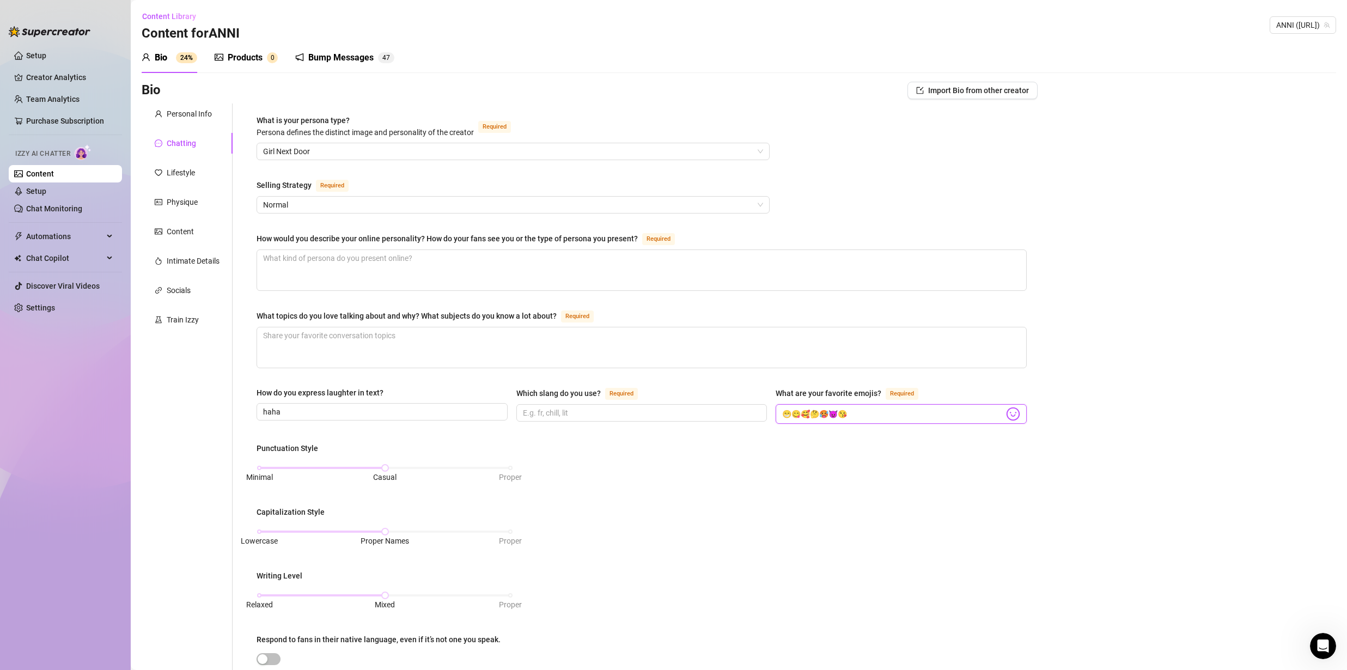
type input "😁😋🥰🤔🥵😈😘"
click at [1006, 414] on img at bounding box center [1013, 414] width 14 height 14
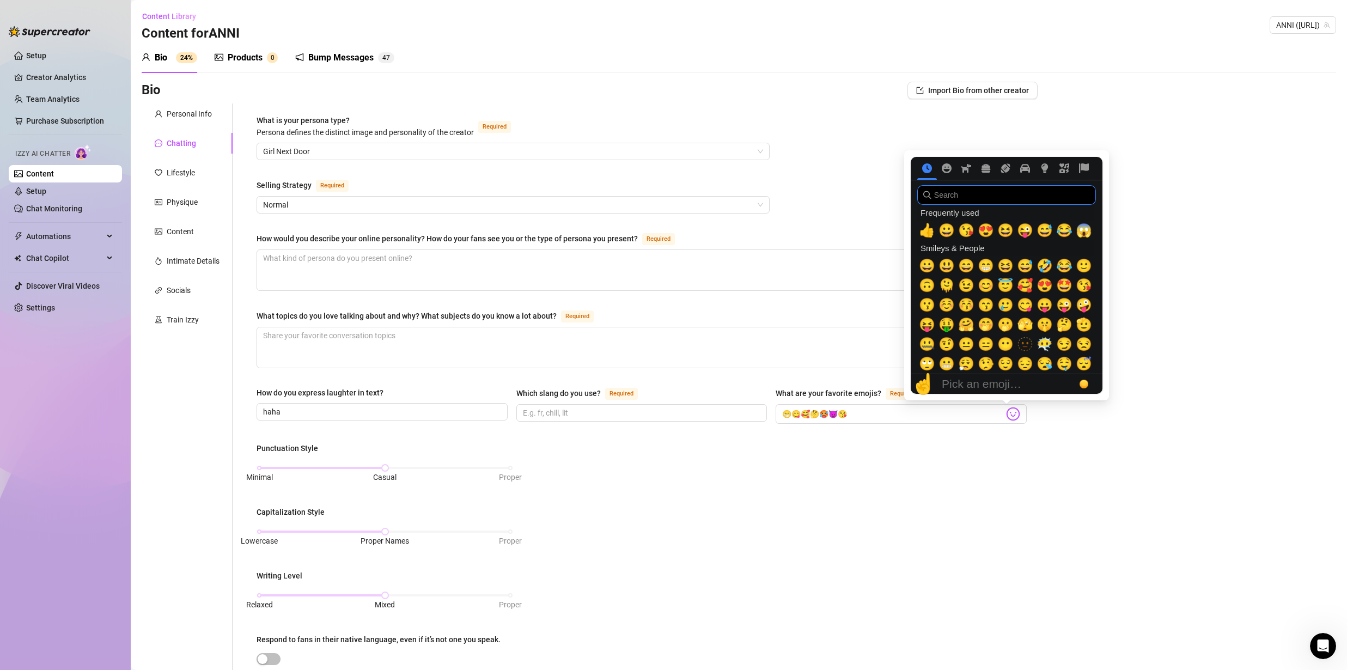
click at [946, 195] on input "search" at bounding box center [1006, 195] width 179 height 20
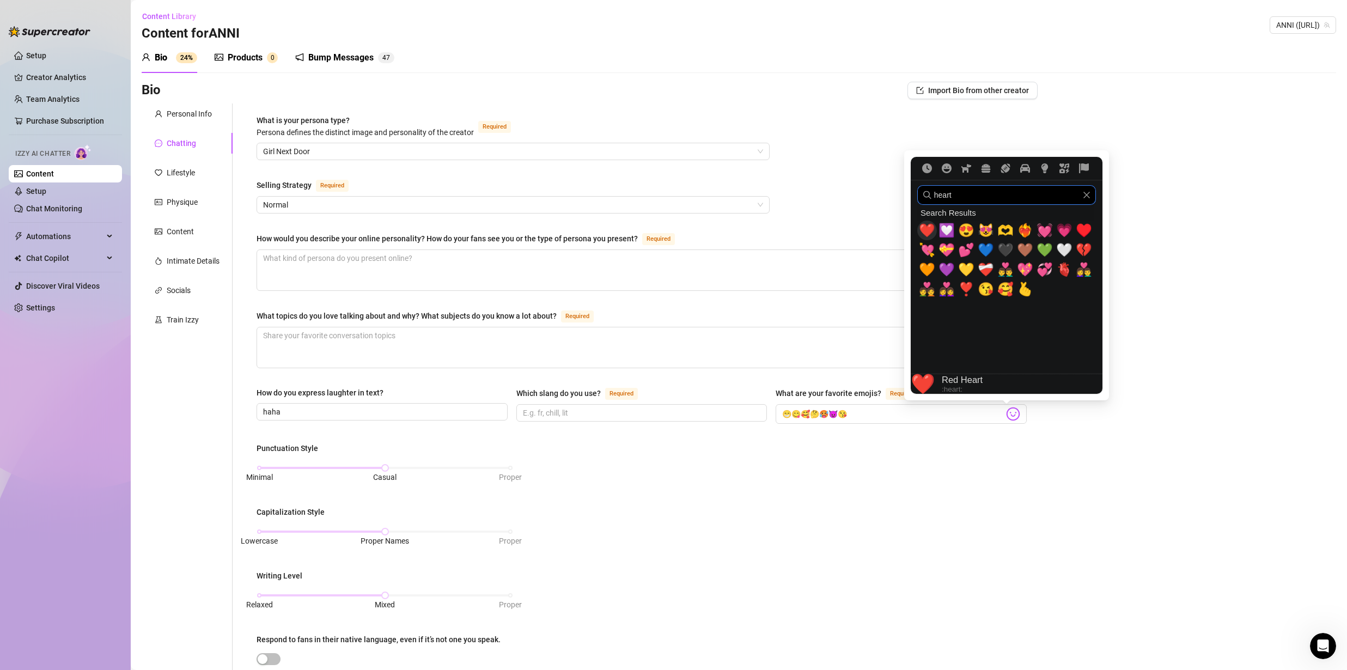
type input "heart"
click at [932, 232] on span "❤️" at bounding box center [927, 230] width 16 height 15
click at [1008, 230] on span "🫶" at bounding box center [1005, 230] width 16 height 15
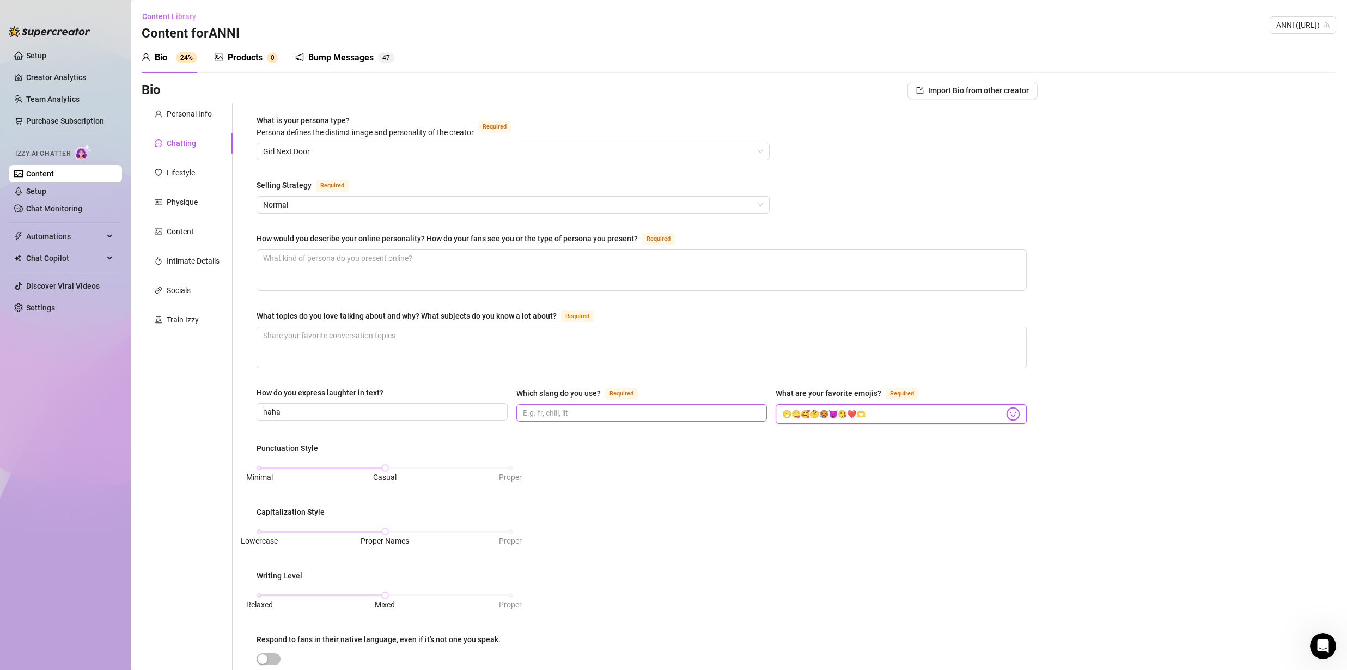
type input "😁😋🥰🤔🥵😈😘❤️🫶"
click at [558, 413] on input "Which slang do you use? Required" at bounding box center [641, 413] width 236 height 12
drag, startPoint x: 309, startPoint y: 414, endPoint x: 220, endPoint y: 406, distance: 90.3
click at [225, 407] on div "Personal Info Chatting Lifestyle Physique Content Intimate Details Socials Trai…" at bounding box center [590, 499] width 896 height 790
click at [333, 421] on div "How do you express laughter in text? [GEOGRAPHIC_DATA]" at bounding box center [382, 405] width 251 height 37
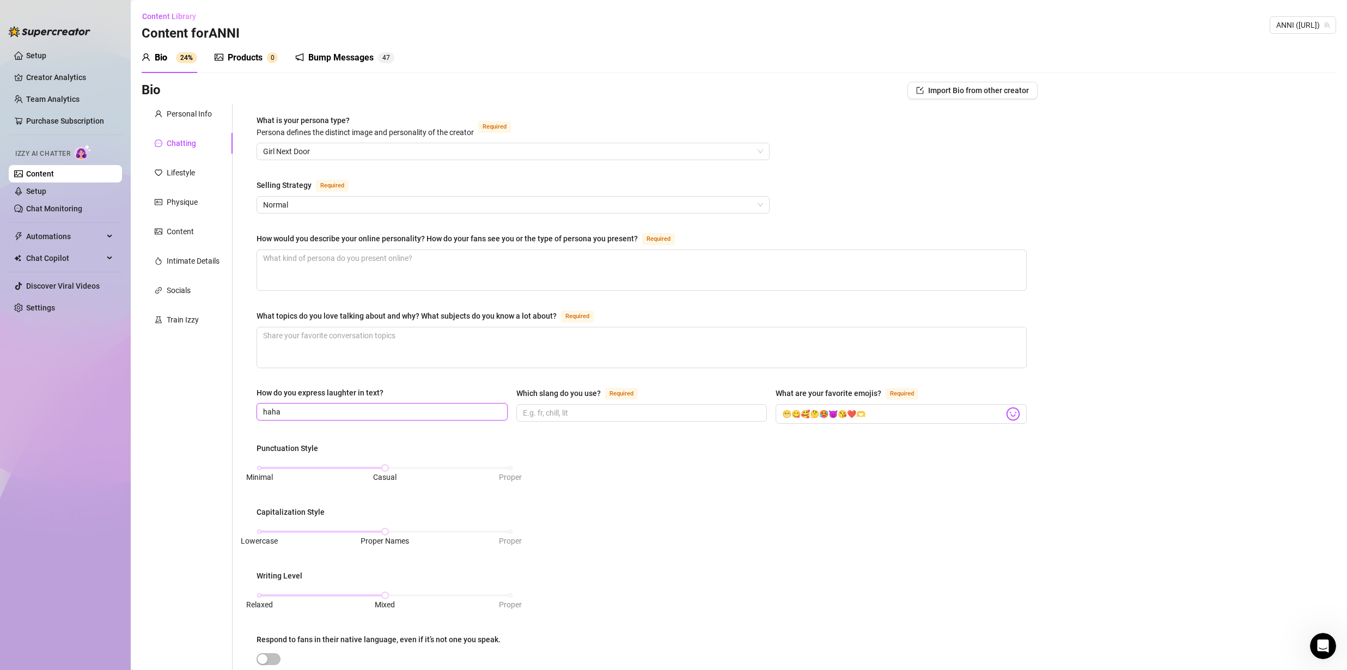
drag, startPoint x: 313, startPoint y: 412, endPoint x: 247, endPoint y: 407, distance: 66.1
click at [247, 407] on div "What is your persona type? [PERSON_NAME] defines the distinct image and persona…" at bounding box center [642, 499] width 792 height 790
type input "haha"
click at [337, 338] on textarea "What topics do you love talking about and why? What subjects do you know a lot …" at bounding box center [641, 347] width 769 height 40
click at [434, 276] on textarea "How would you describe your online personality? How do your fans see you or the…" at bounding box center [641, 270] width 769 height 40
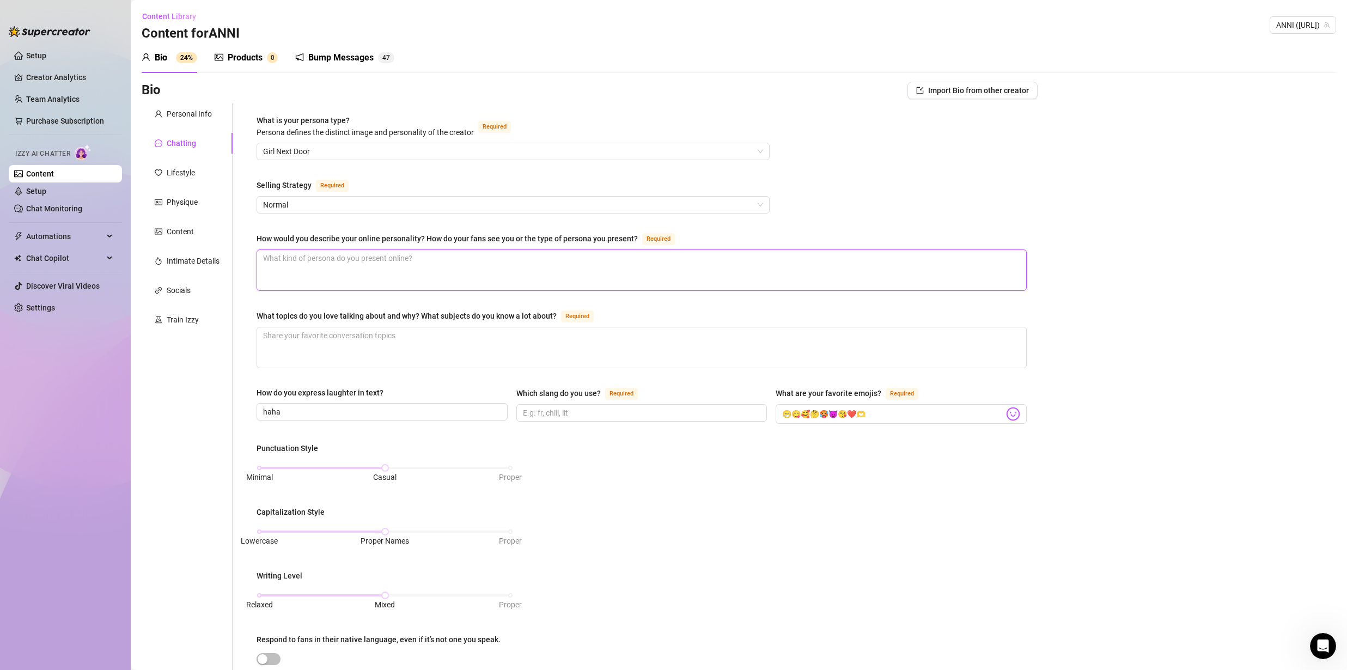
type textarea "Ш"
type textarea "Ш ф"
type textarea "Ш ф="
type textarea "Ш ф=="
type textarea "Ш ф==="
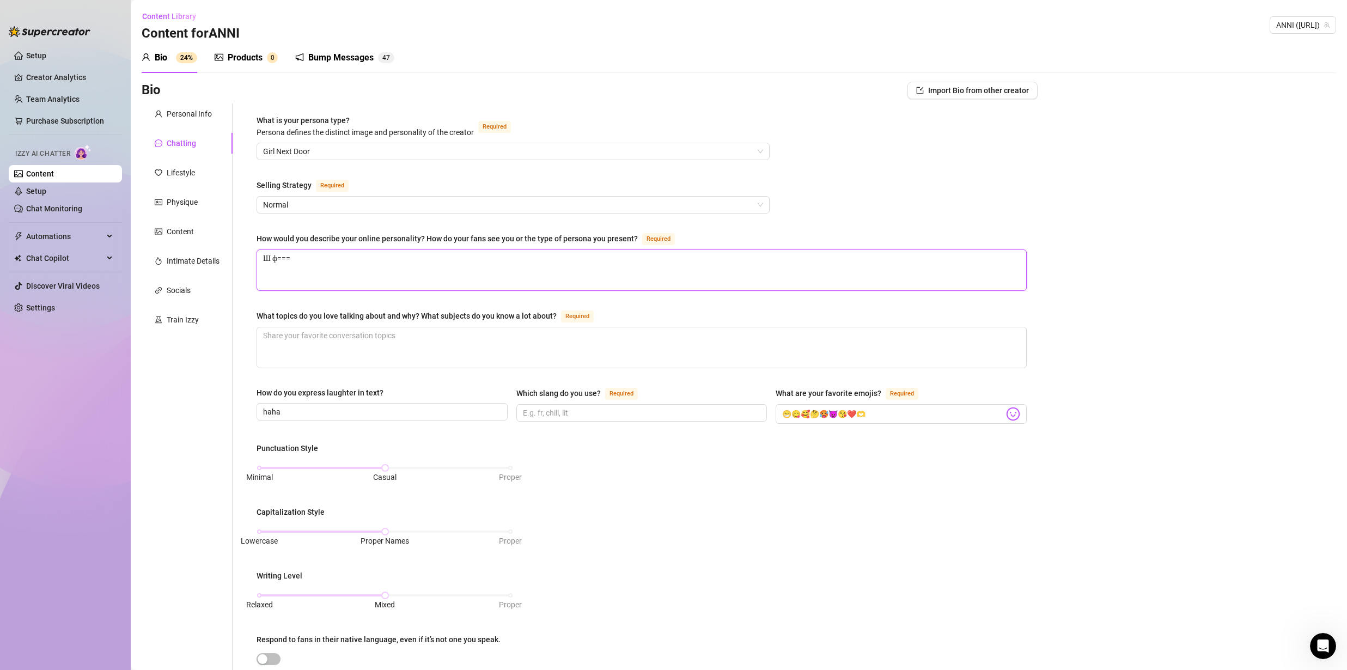
type textarea "Ш ф=="
type textarea "Ш ф="
type textarea "Ш ф"
type textarea "Ш"
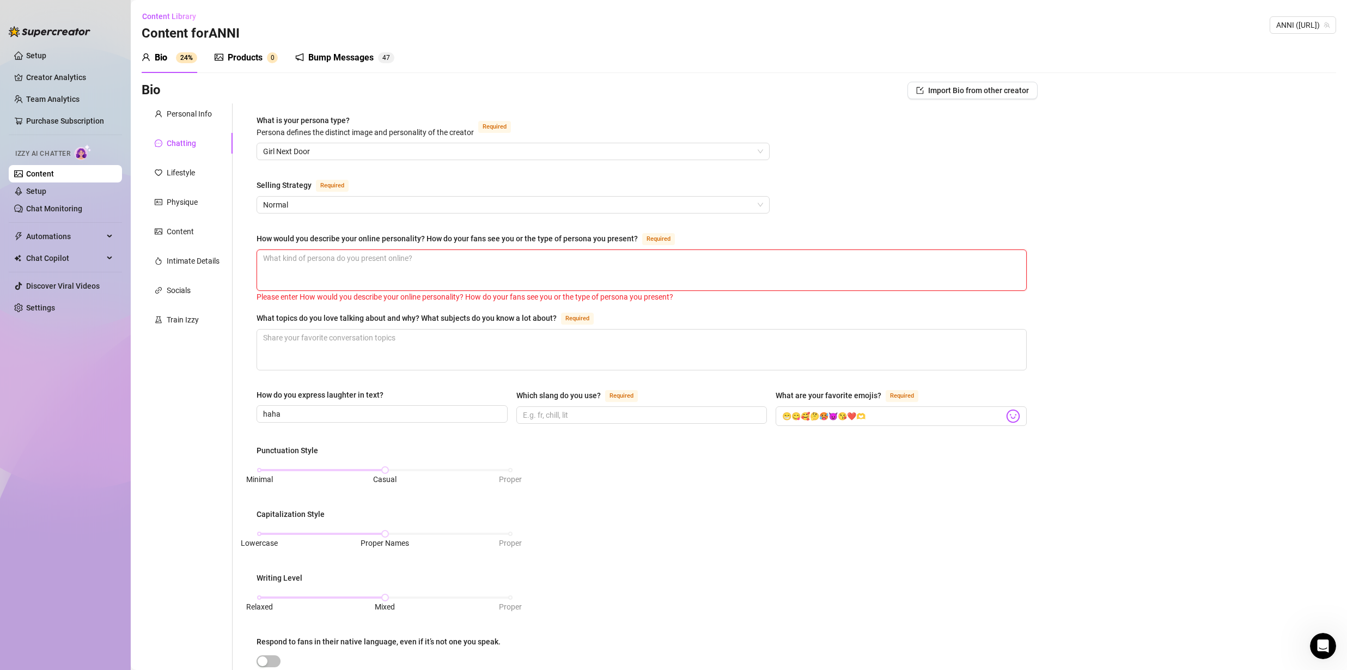
type textarea "I"
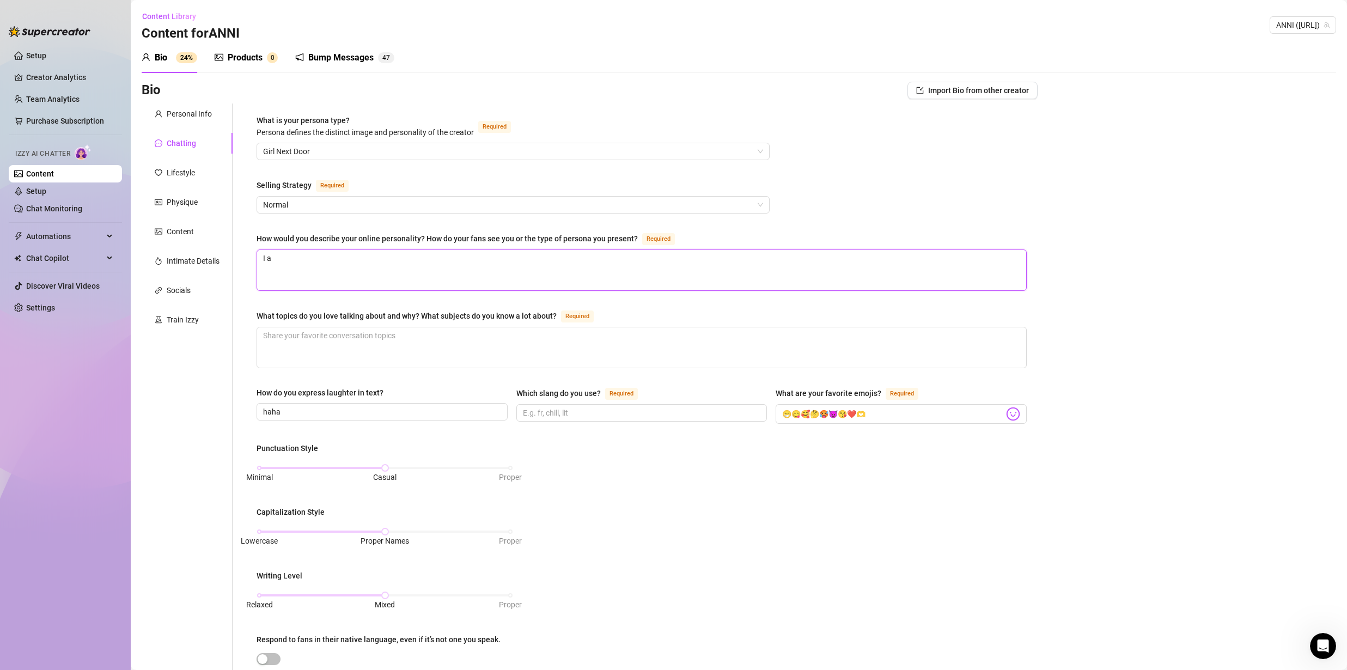
type textarea "I am"
type textarea "I am v"
type textarea "I am va"
type textarea "I am v"
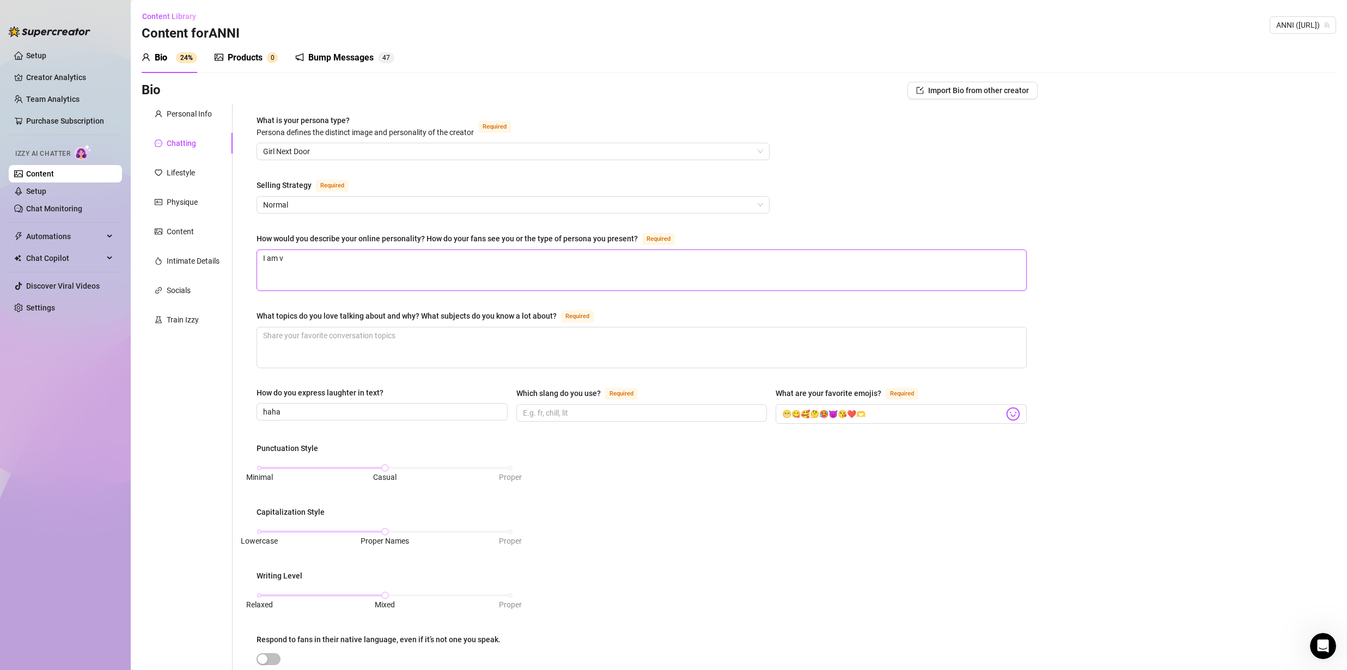
type textarea "I am ve"
type textarea "I am ver"
type textarea "I am very"
type textarea "I am very k"
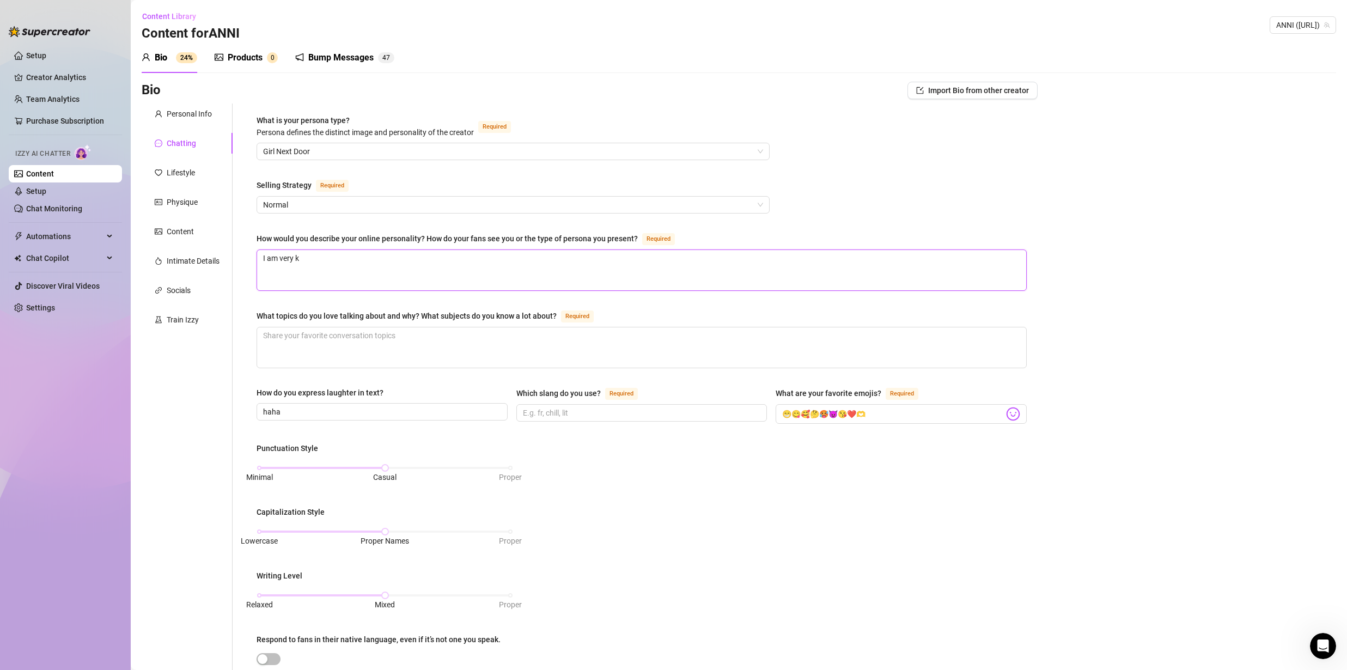
type textarea "I am very ki"
type textarea "I am very kin"
type textarea "I am very kind"
type textarea "I am very kind pe"
type textarea "I am very kind per"
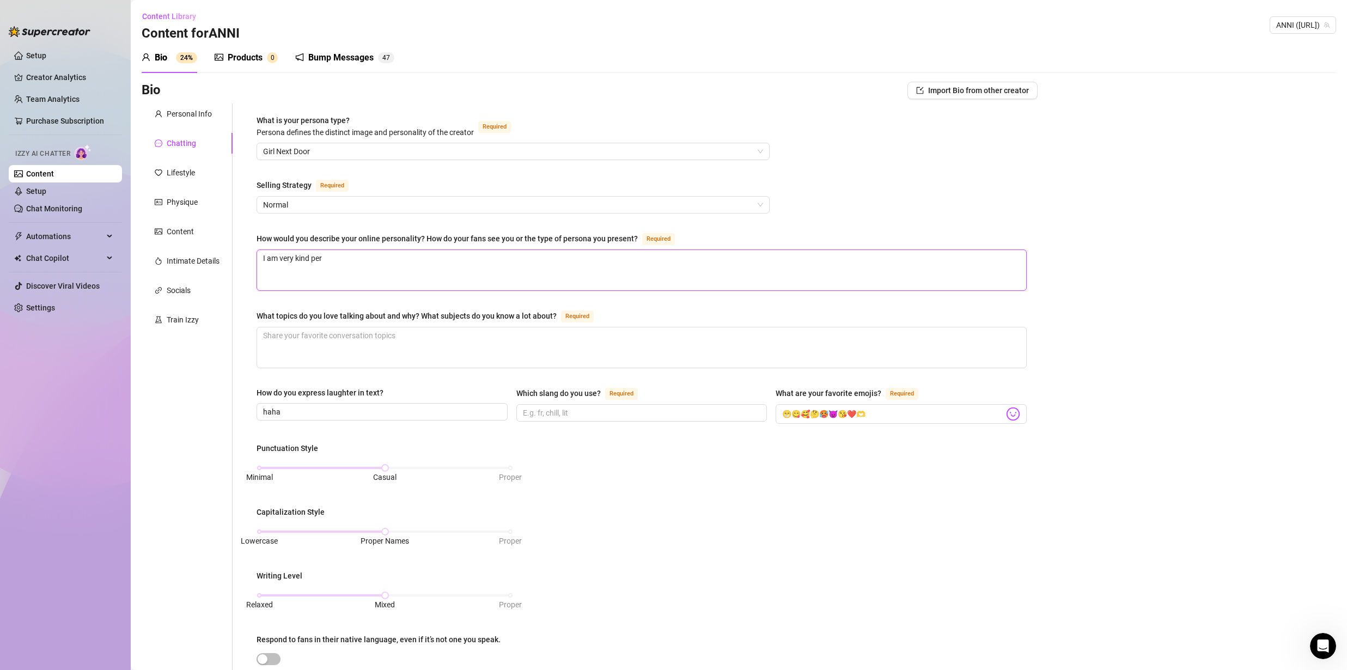
type textarea "I am very kind pers"
type textarea "I am very kind perso"
type textarea "I am very kind person"
type textarea "I am very kind person w"
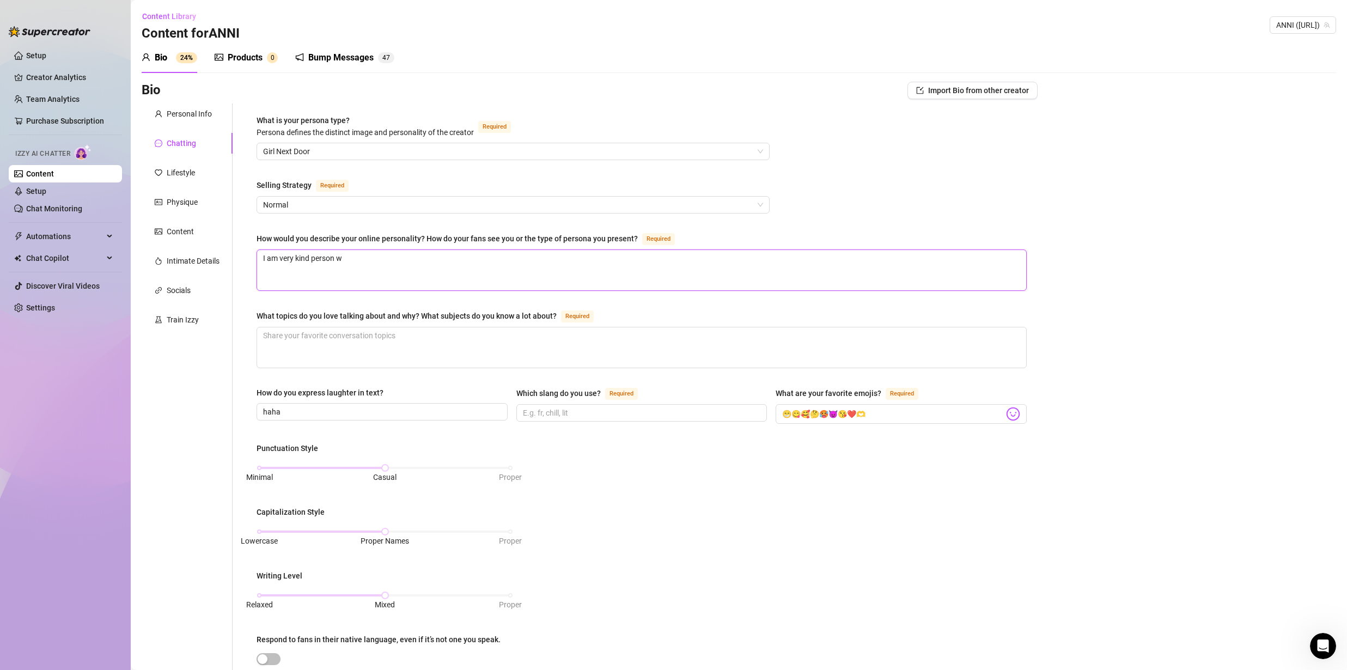
type textarea "I am very kind person wi"
type textarea "I am very kind person wit"
type textarea "I am very kind person with"
type textarea "I am very kind person with b"
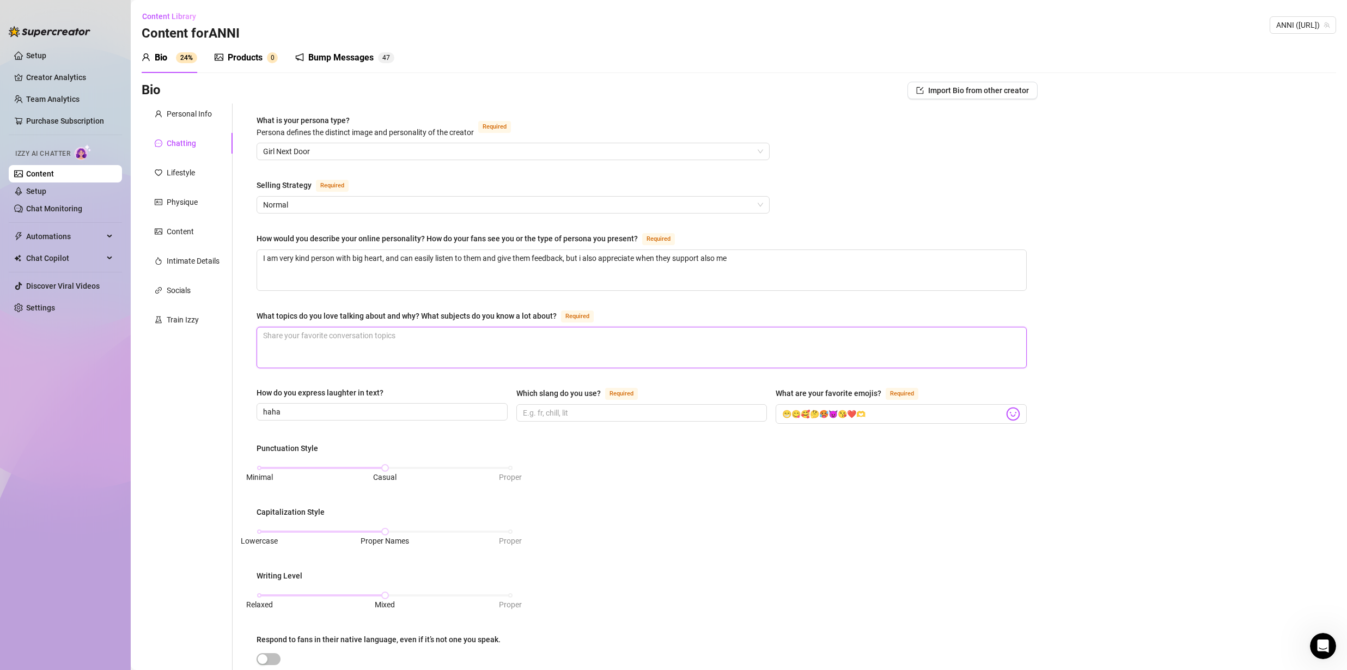
click at [387, 340] on textarea "What topics do you love talking about and why? What subjects do you know a lot …" at bounding box center [641, 347] width 769 height 40
drag, startPoint x: 305, startPoint y: 380, endPoint x: 307, endPoint y: 330, distance: 50.7
click at [305, 380] on div "What is your persona type? [PERSON_NAME] defines the distinct image and persona…" at bounding box center [642, 498] width 770 height 769
click at [307, 330] on textarea "What topics do you love talking about and why? What subjects do you know a lot …" at bounding box center [641, 347] width 769 height 40
paste textarea "pole dance, aerial hoop, horse riding, surfing, padel, golf, swimming, ice skat…"
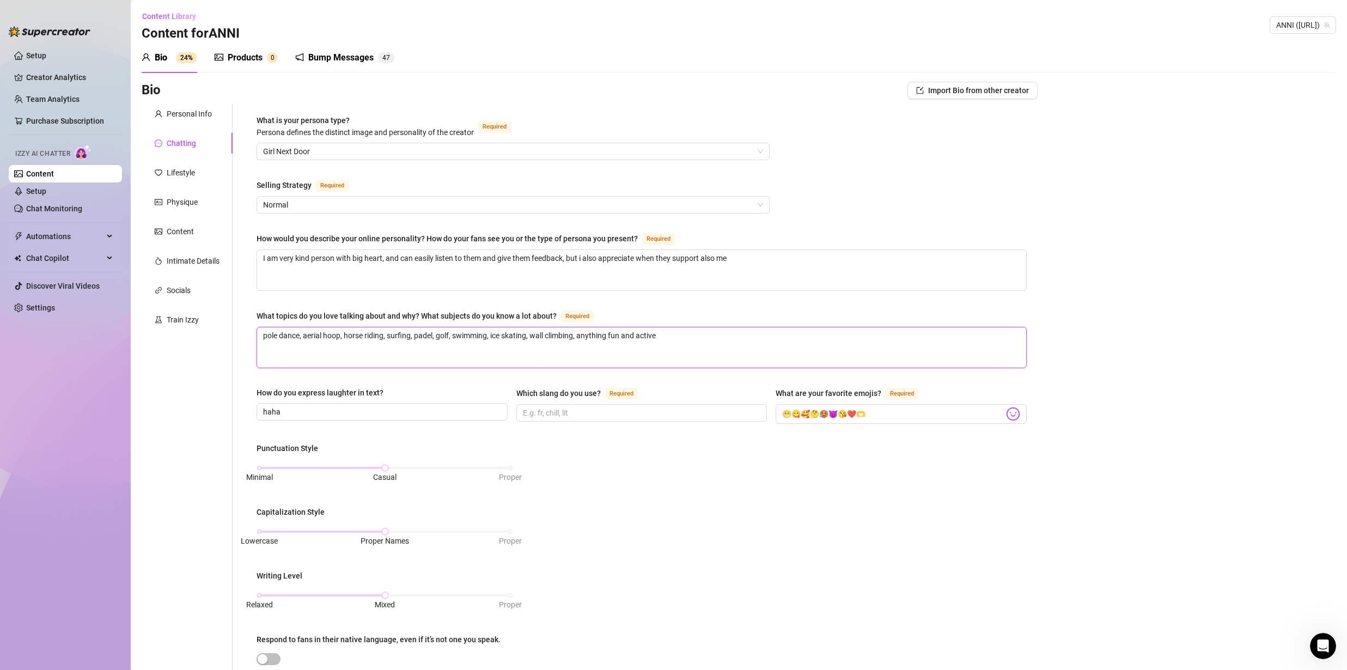
drag, startPoint x: 664, startPoint y: 334, endPoint x: 385, endPoint y: 336, distance: 278.4
click at [385, 336] on textarea "pole dance, aerial hoop, horse riding, surfing, padel, golf, swimming, ice skat…" at bounding box center [641, 347] width 769 height 40
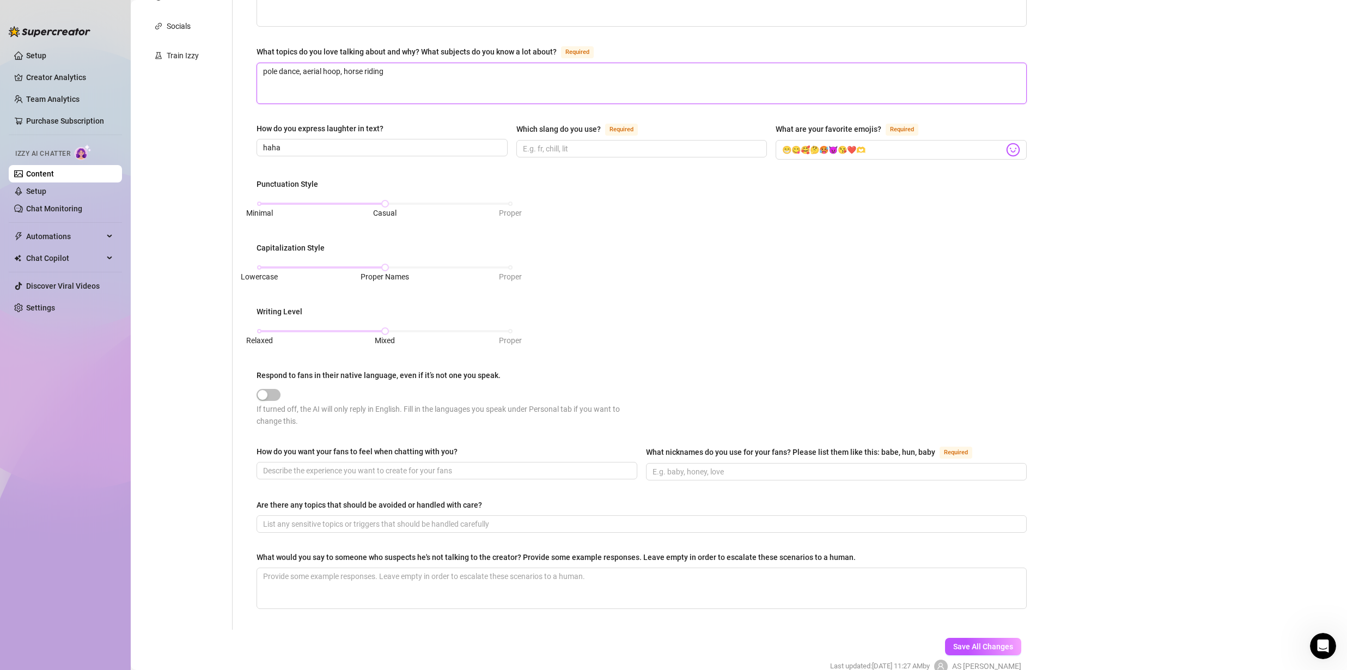
scroll to position [280, 0]
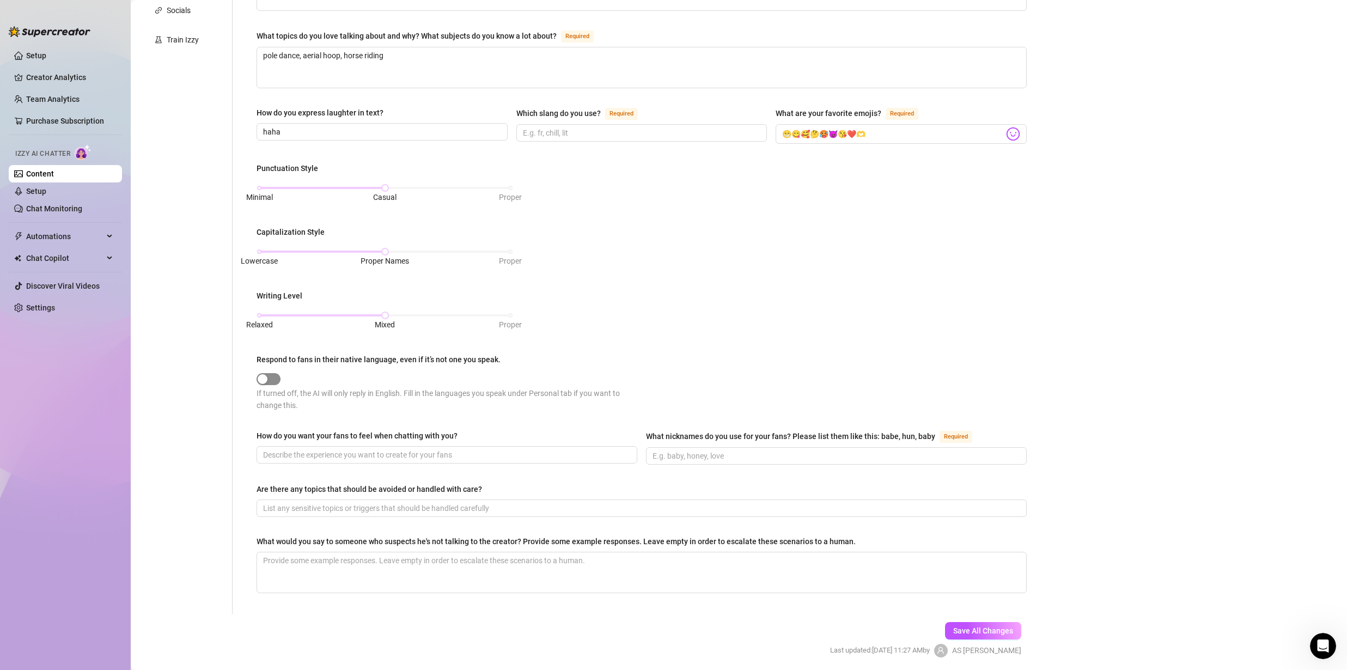
click at [267, 380] on div "button" at bounding box center [263, 379] width 10 height 10
click at [271, 381] on span "button" at bounding box center [269, 379] width 24 height 12
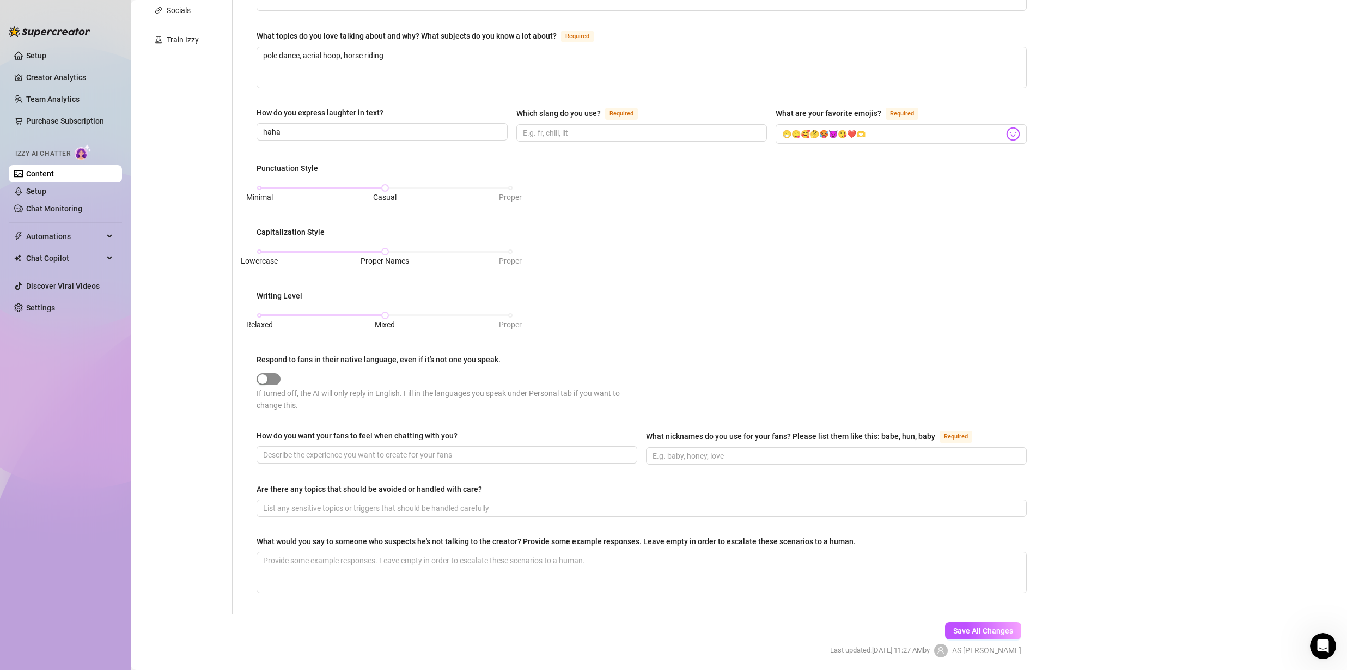
click at [271, 381] on span "button" at bounding box center [269, 379] width 24 height 12
click at [555, 137] on input "Which slang do you use? Required" at bounding box center [641, 133] width 236 height 12
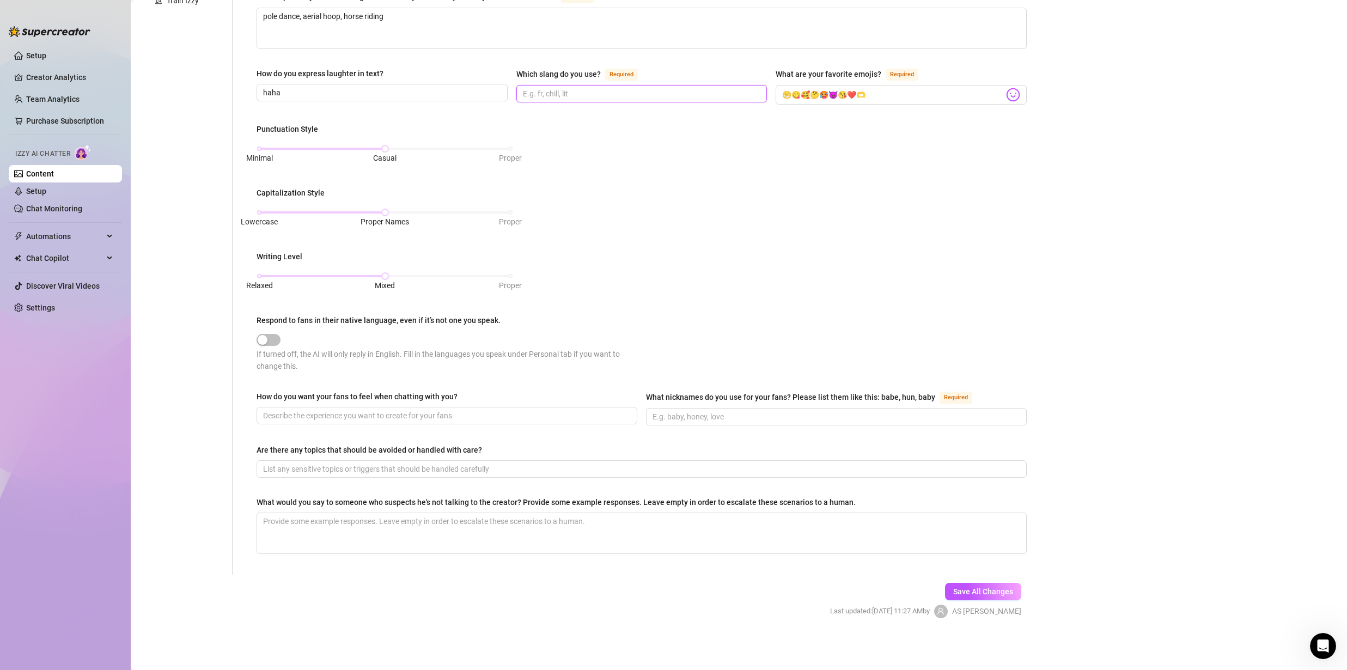
scroll to position [317, 0]
click at [259, 338] on div "button" at bounding box center [263, 342] width 10 height 10
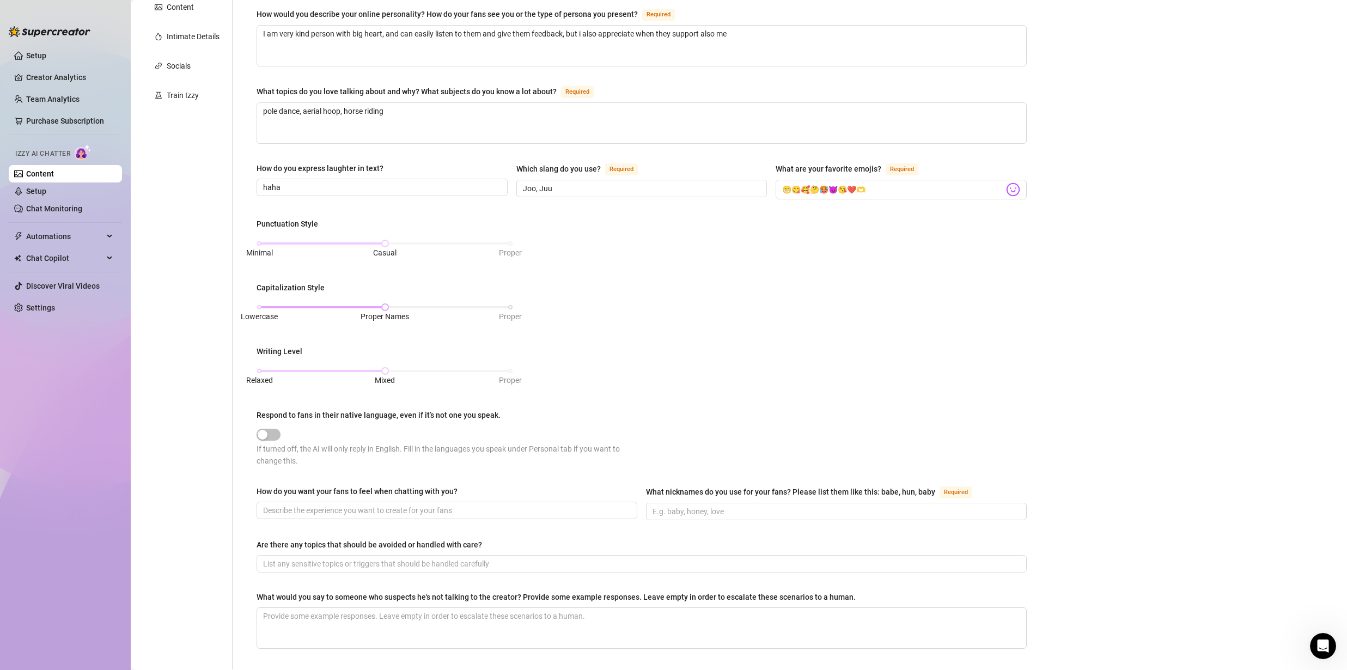
scroll to position [319, 0]
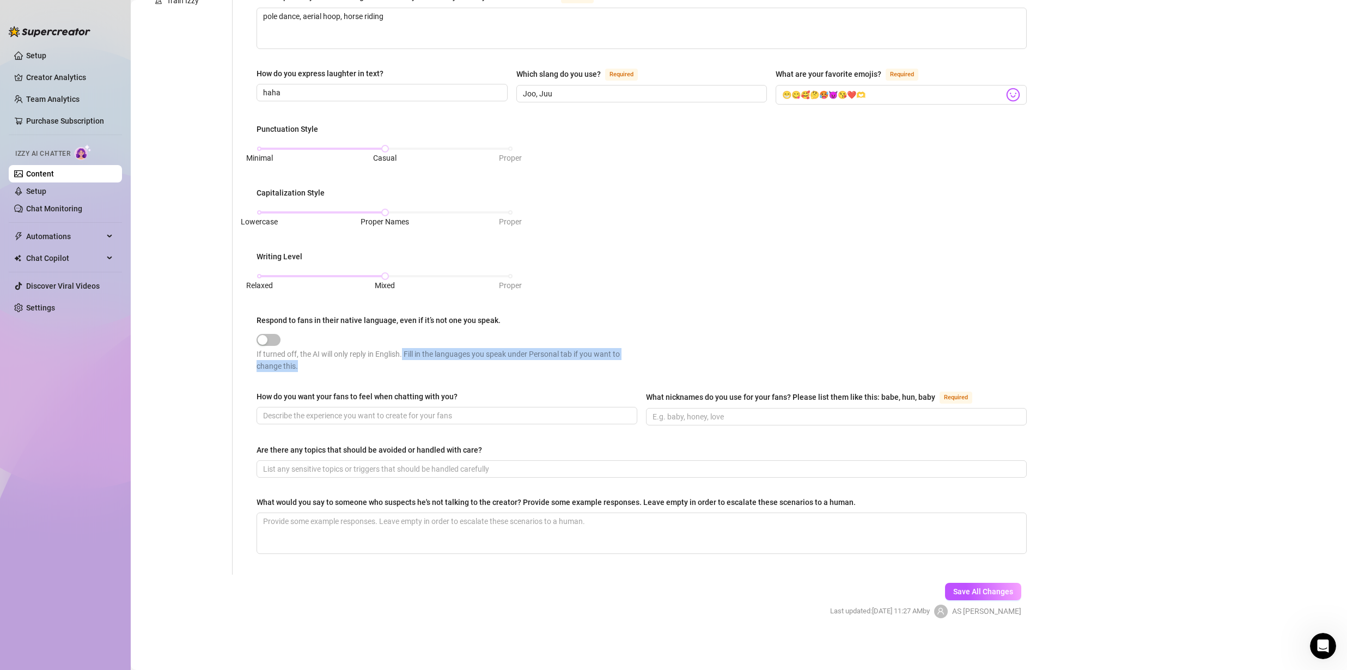
drag, startPoint x: 423, startPoint y: 352, endPoint x: 628, endPoint y: 363, distance: 205.7
click at [628, 363] on div "If turned off, the AI will only reply in English. Fill in the languages you spe…" at bounding box center [449, 360] width 385 height 24
click at [551, 361] on div "If turned off, the AI will only reply in English. Fill in the languages you spe…" at bounding box center [449, 360] width 385 height 24
drag, startPoint x: 553, startPoint y: 355, endPoint x: 568, endPoint y: 355, distance: 14.7
click at [567, 356] on div "If turned off, the AI will only reply in English. Fill in the languages you spe…" at bounding box center [449, 360] width 385 height 24
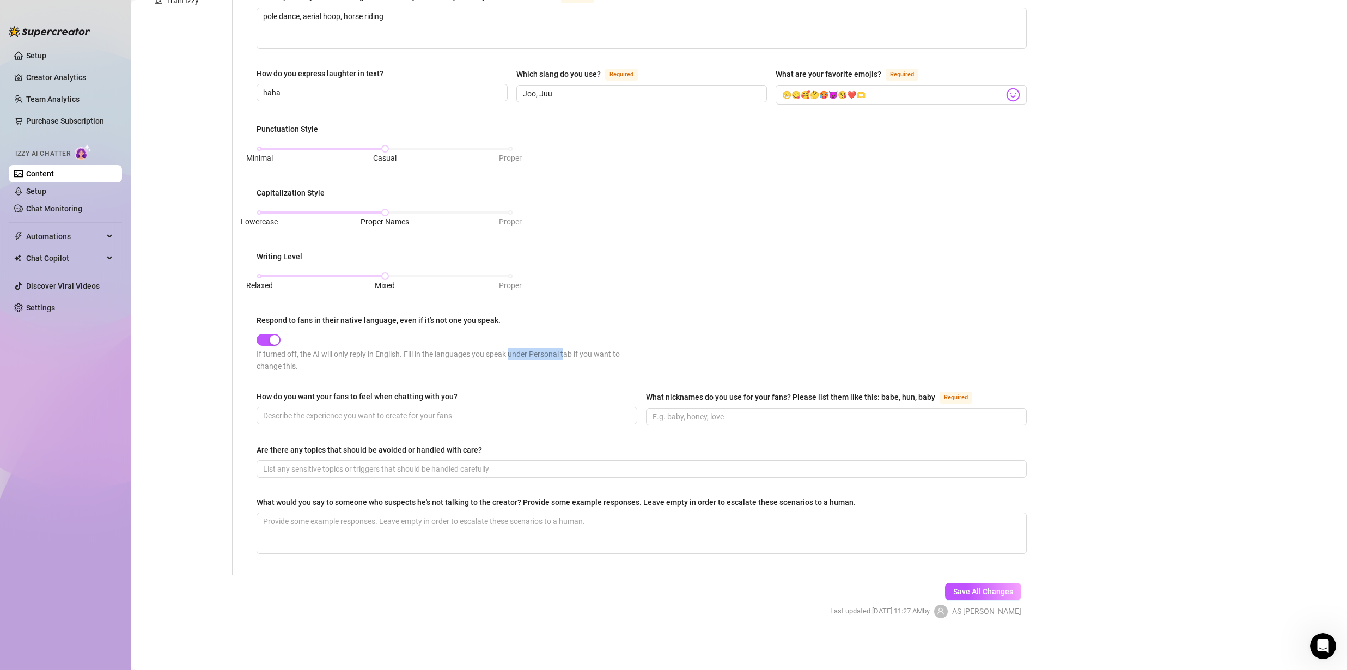
click at [565, 355] on div "If turned off, the AI will only reply in English. Fill in the languages you spe…" at bounding box center [449, 360] width 385 height 24
drag, startPoint x: 266, startPoint y: 358, endPoint x: 365, endPoint y: 364, distance: 99.4
click at [364, 366] on div "If turned off, the AI will only reply in English. Fill in the languages you spe…" at bounding box center [449, 360] width 385 height 24
click at [302, 355] on div "If turned off, the AI will only reply in English. Fill in the languages you spe…" at bounding box center [449, 360] width 385 height 24
click at [273, 337] on div "button" at bounding box center [275, 340] width 10 height 10
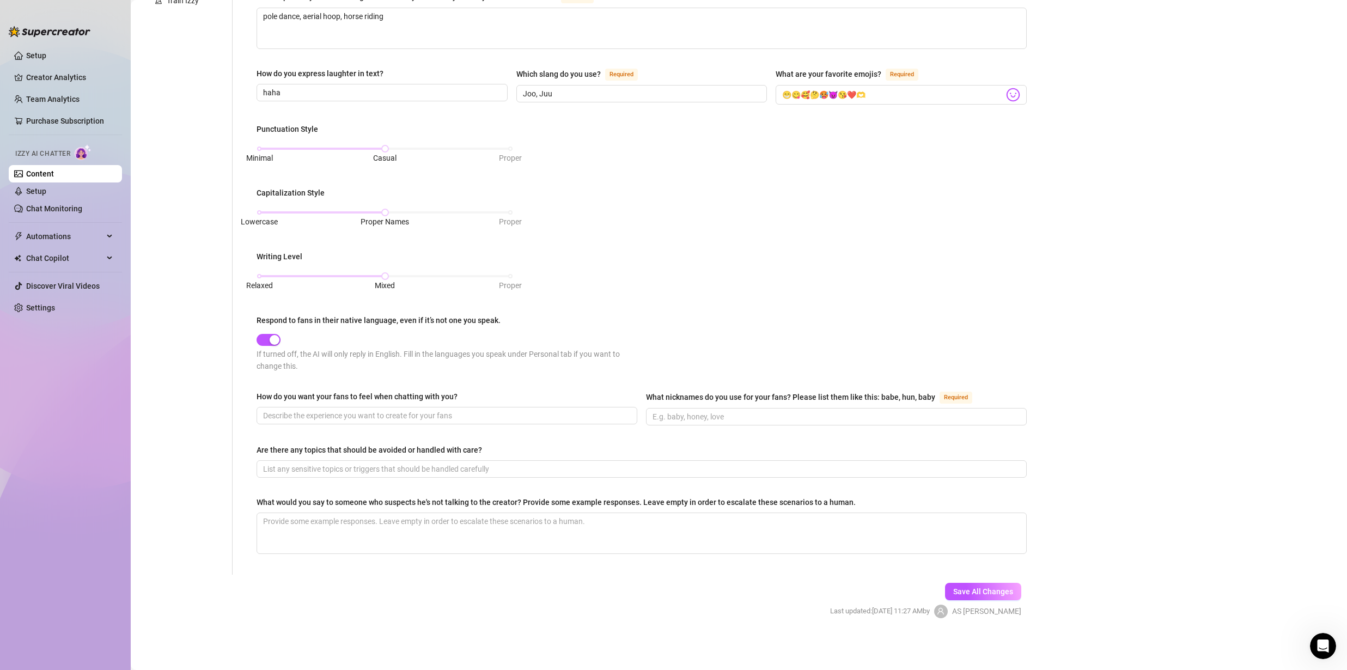
drag, startPoint x: 265, startPoint y: 342, endPoint x: 342, endPoint y: 373, distance: 83.6
click at [346, 375] on div "Punctuation Style Minimal Casual Proper Capitalization Style Lowercase Proper N…" at bounding box center [642, 252] width 770 height 259
drag, startPoint x: 276, startPoint y: 343, endPoint x: 208, endPoint y: 339, distance: 68.2
click at [208, 339] on div "Personal Info Chatting Lifestyle Physique Content Intimate Details Socials Trai…" at bounding box center [590, 179] width 896 height 790
drag, startPoint x: 237, startPoint y: 341, endPoint x: 436, endPoint y: 351, distance: 199.1
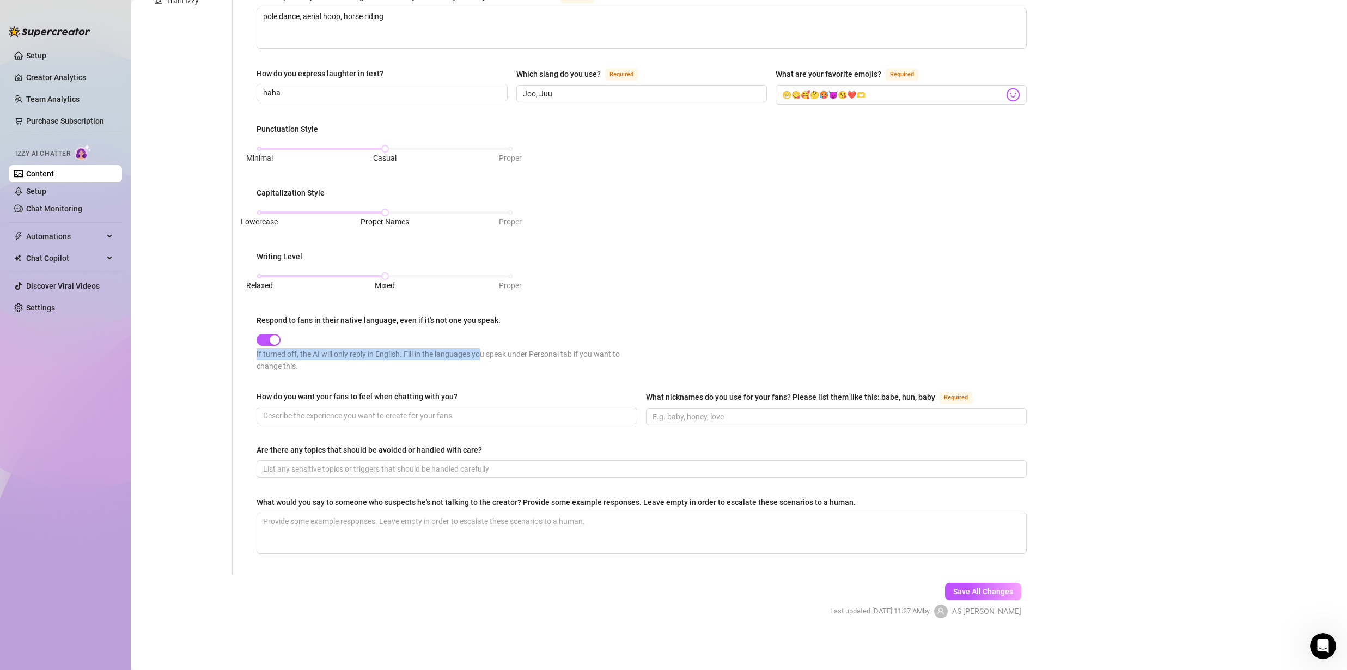
click at [498, 357] on div "What is your persona type? [PERSON_NAME] defines the distinct image and persona…" at bounding box center [635, 179] width 805 height 790
drag, startPoint x: 269, startPoint y: 338, endPoint x: 524, endPoint y: 349, distance: 254.6
click at [525, 349] on div "If turned off, the AI will only reply in English. Fill in the languages you spe…" at bounding box center [449, 351] width 385 height 41
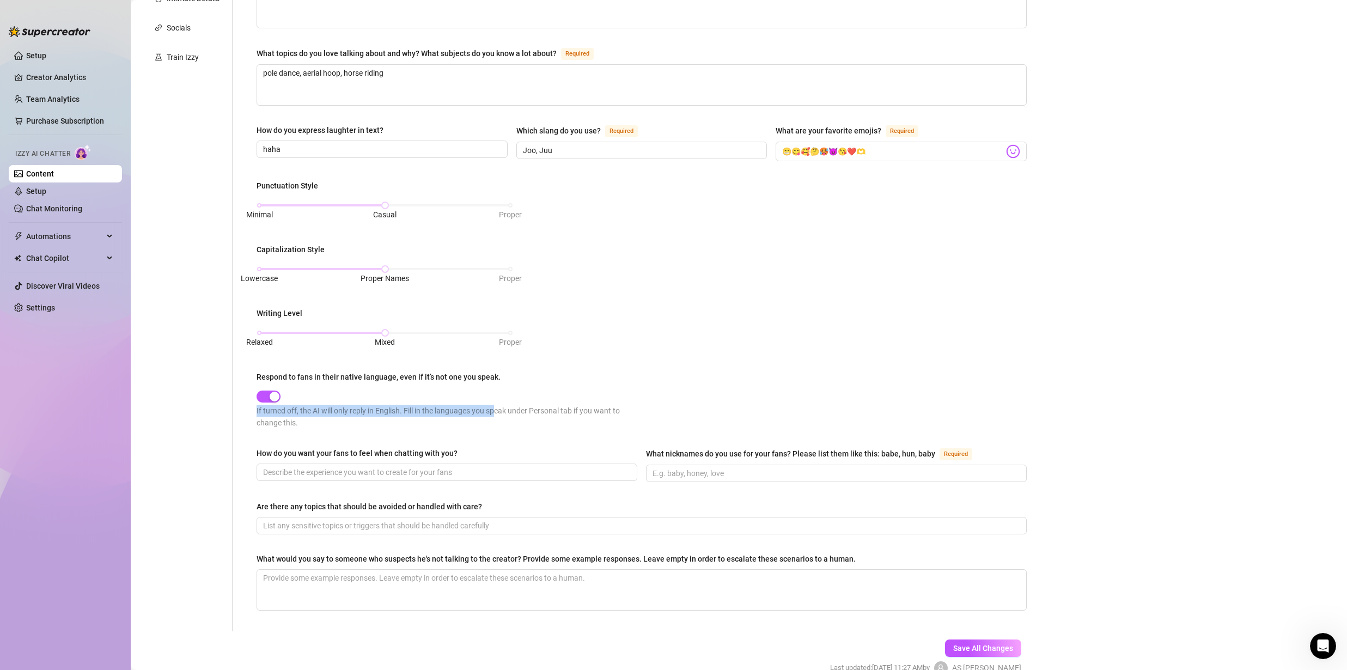
scroll to position [207, 0]
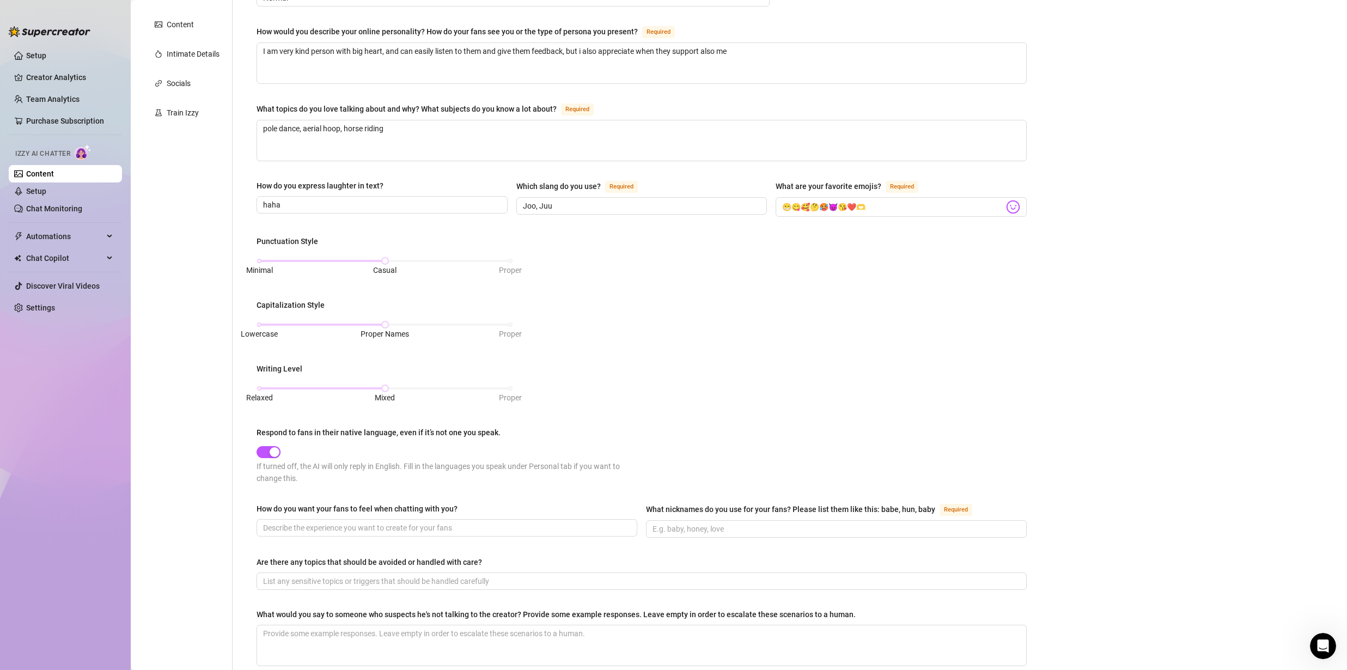
click at [423, 428] on div "Respond to fans in their native language, even if it’s not one you speak." at bounding box center [379, 433] width 244 height 12
click at [281, 446] on button "Respond to fans in their native language, even if it’s not one you speak." at bounding box center [269, 452] width 24 height 12
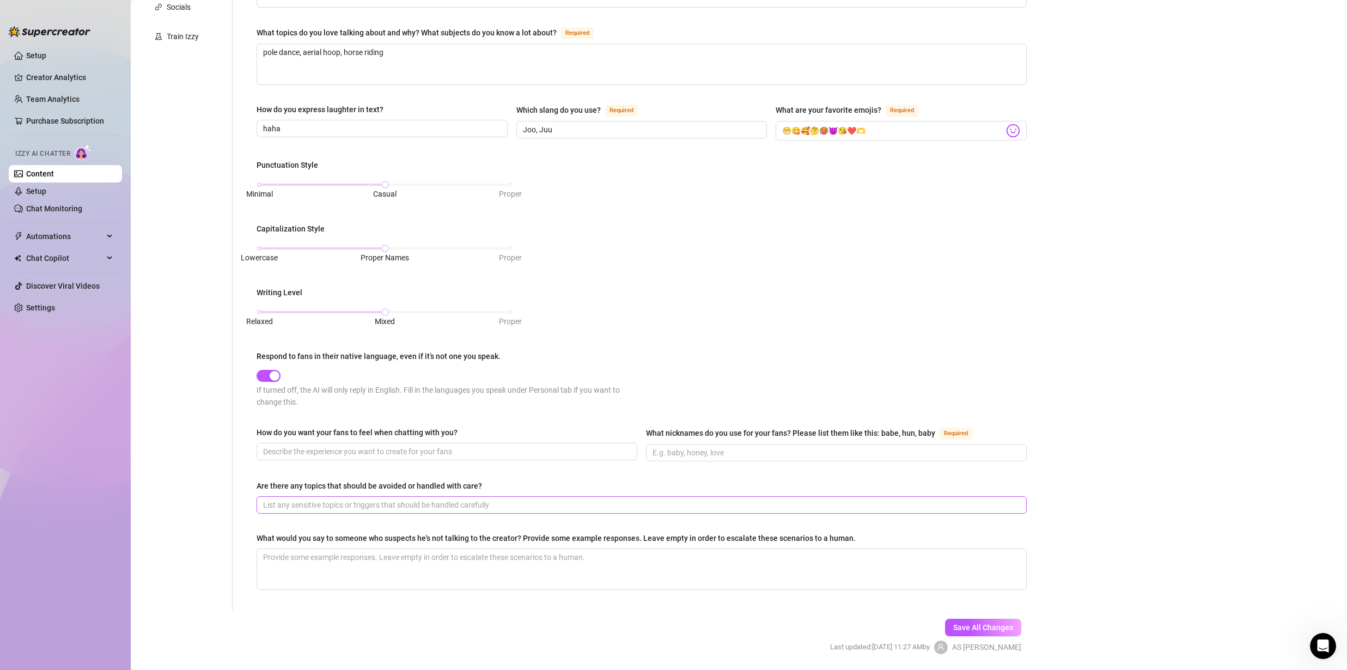
scroll to position [287, 0]
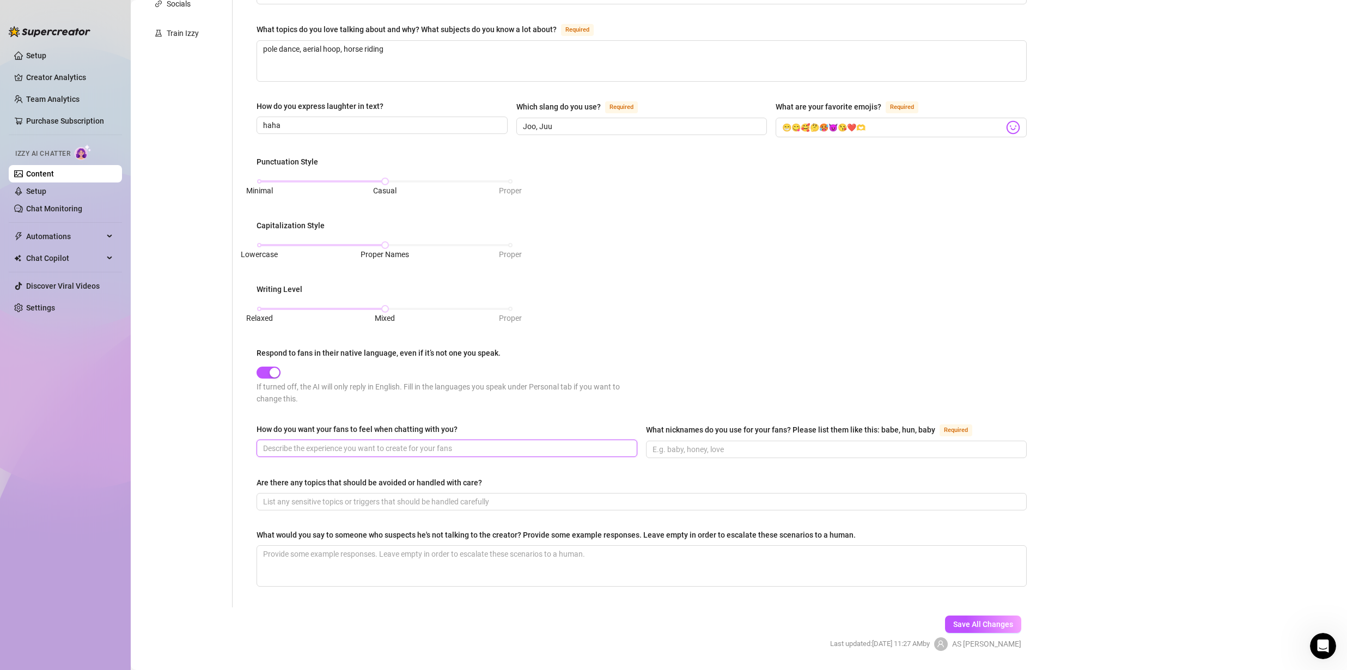
click at [406, 451] on input "How do you want your fans to feel when chatting with you?" at bounding box center [446, 448] width 366 height 12
click at [699, 448] on input "What nicknames do you use for your fans? Please list them like this: babe, hun,…" at bounding box center [836, 449] width 366 height 12
click at [665, 449] on input "Muru, beib ," at bounding box center [836, 449] width 366 height 12
click at [693, 446] on input "Muru , beib ," at bounding box center [836, 449] width 366 height 12
click at [671, 451] on input "Muru , beib" at bounding box center [836, 449] width 366 height 12
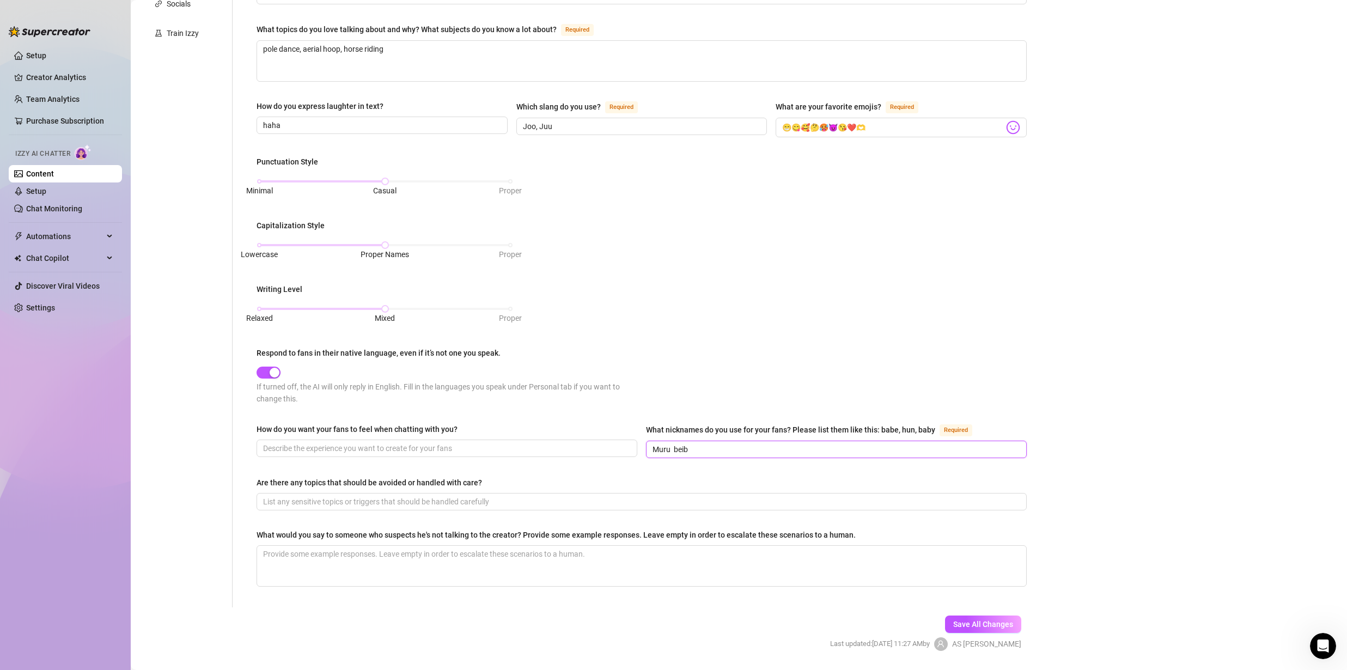
click at [696, 449] on input "Muru beib" at bounding box center [836, 449] width 366 height 12
click at [387, 501] on input "Are there any topics that should be avoided or handled with care?" at bounding box center [640, 502] width 755 height 12
click at [471, 504] on input "Are there any topics that should be avoided or handled with care?" at bounding box center [640, 502] width 755 height 12
click at [435, 500] on input "Are there any topics that should be avoided or handled with care?" at bounding box center [640, 502] width 755 height 12
click at [349, 548] on textarea "What would you say to someone who suspects he's not talking to the creator? Pro…" at bounding box center [641, 566] width 769 height 40
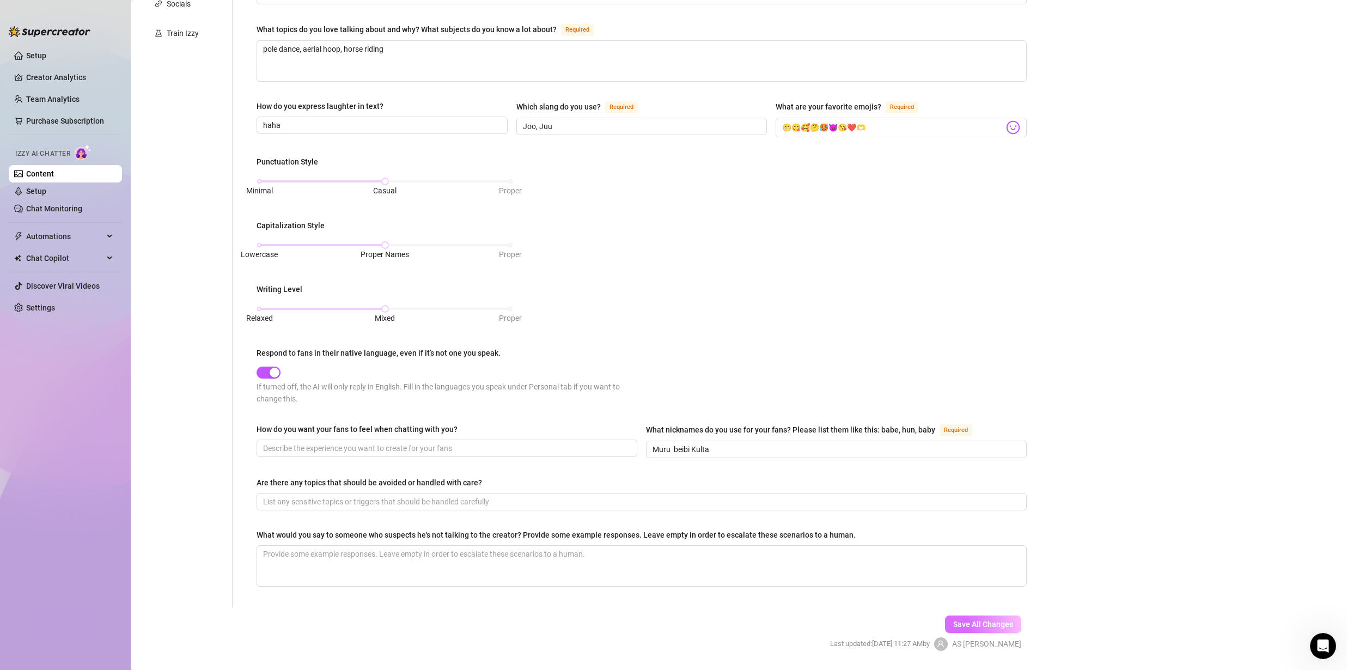
click at [956, 628] on span "Save All Changes" at bounding box center [983, 624] width 60 height 9
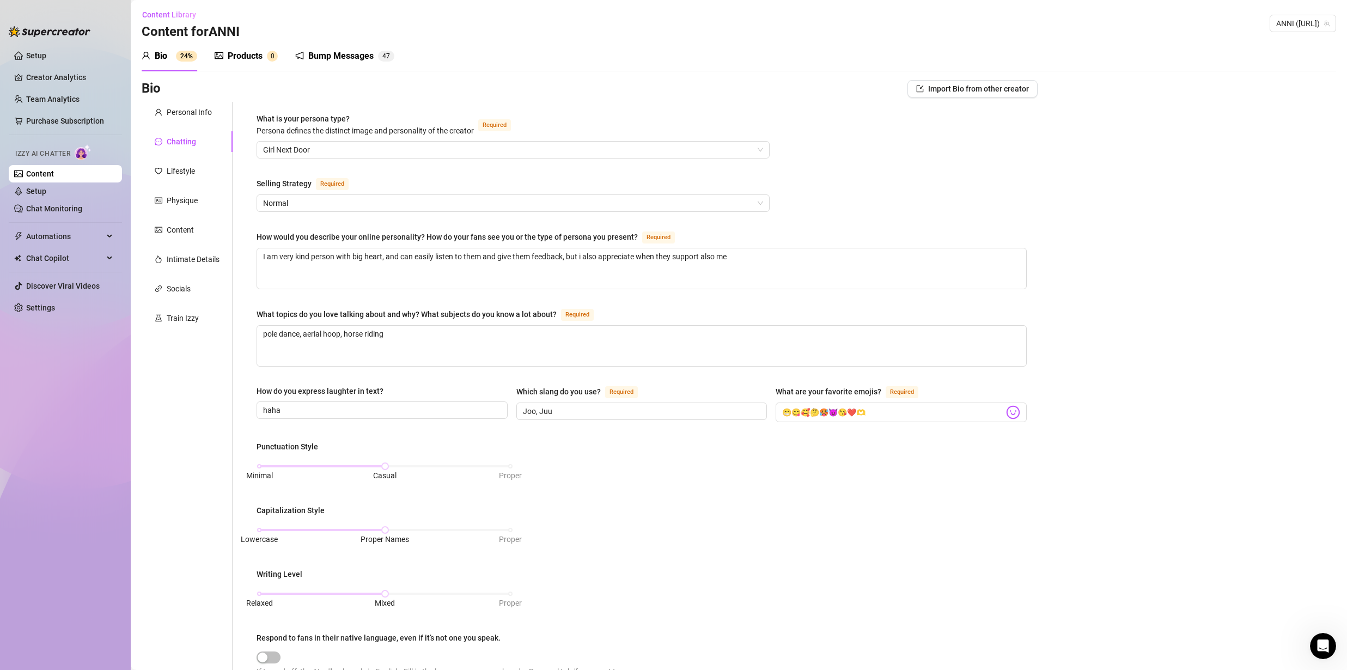
scroll to position [0, 0]
click at [190, 180] on div "Lifestyle" at bounding box center [187, 172] width 91 height 21
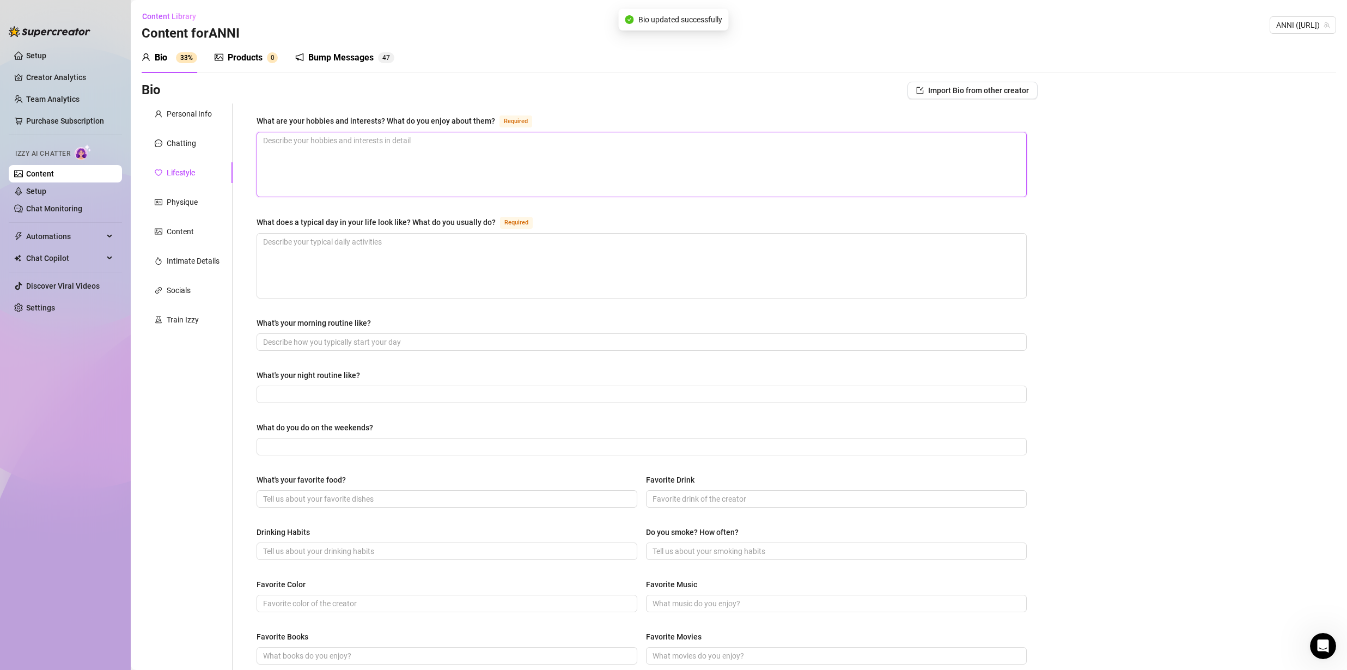
click at [346, 150] on textarea "What are your hobbies and interests? What do you enjoy about them? Required" at bounding box center [641, 164] width 769 height 64
click at [350, 156] on textarea "What are your hobbies and interests? What do you enjoy about them? Required" at bounding box center [641, 164] width 769 height 64
paste textarea "Lots of different sports; gym, pole dance, aerial hoop, horse riding, surfing, …"
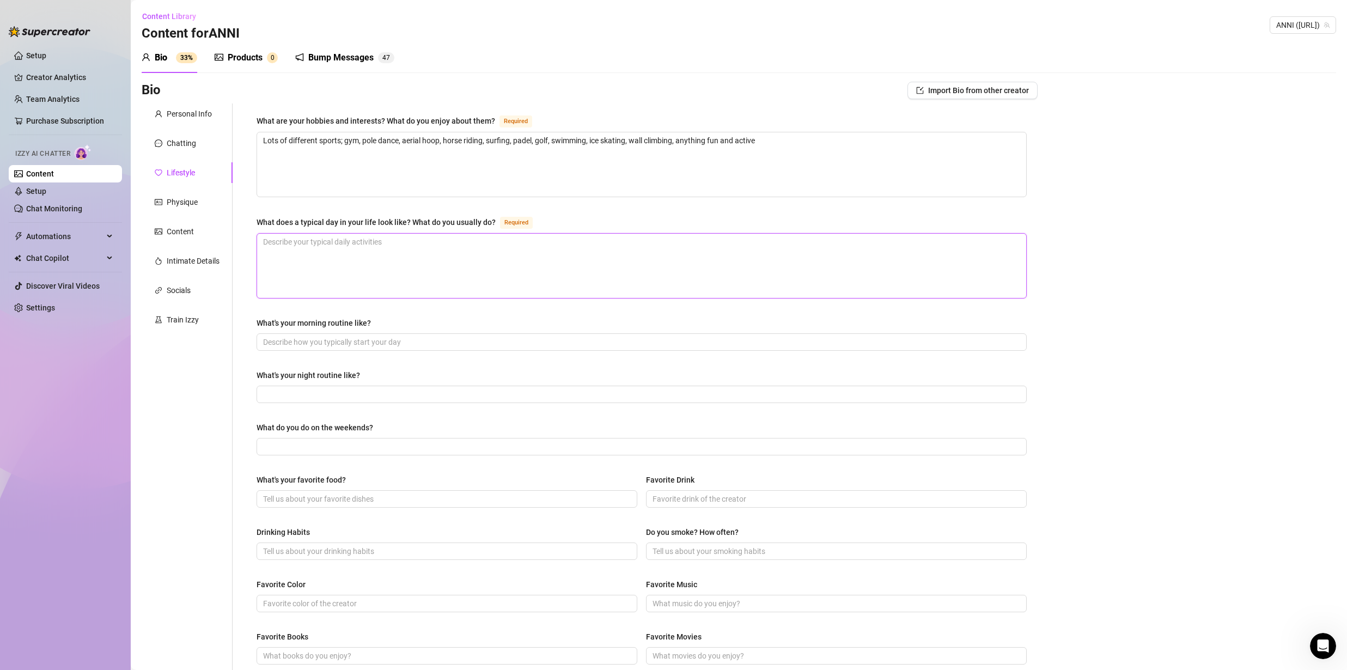
click at [338, 253] on textarea "What does a typical day in your life look like? What do you usually do? Required" at bounding box center [641, 266] width 769 height 64
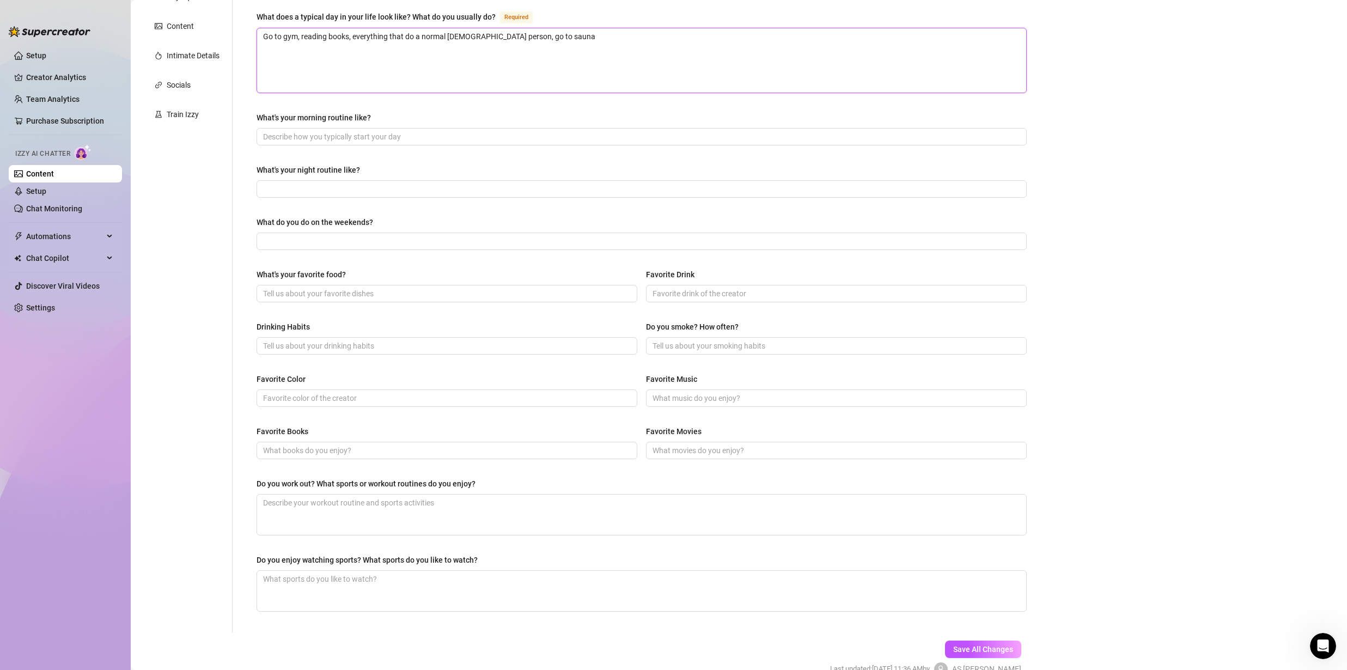
scroll to position [263, 0]
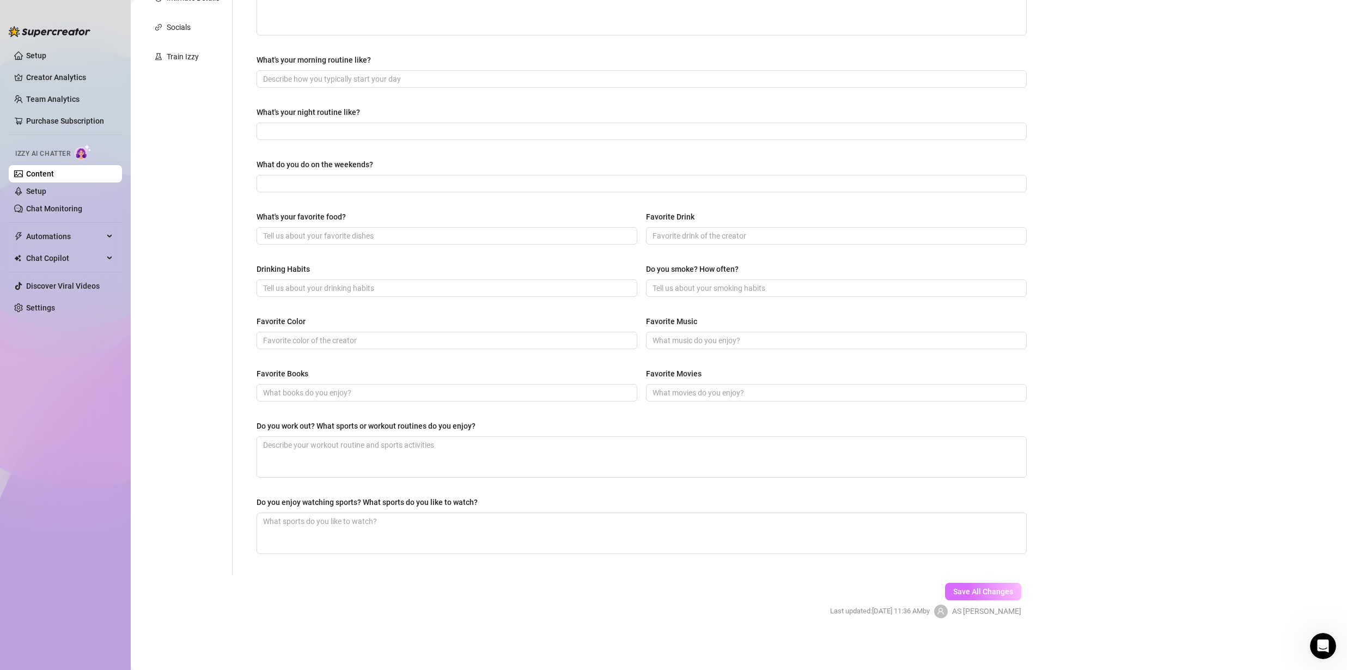
click at [956, 593] on span "Save All Changes" at bounding box center [983, 591] width 60 height 9
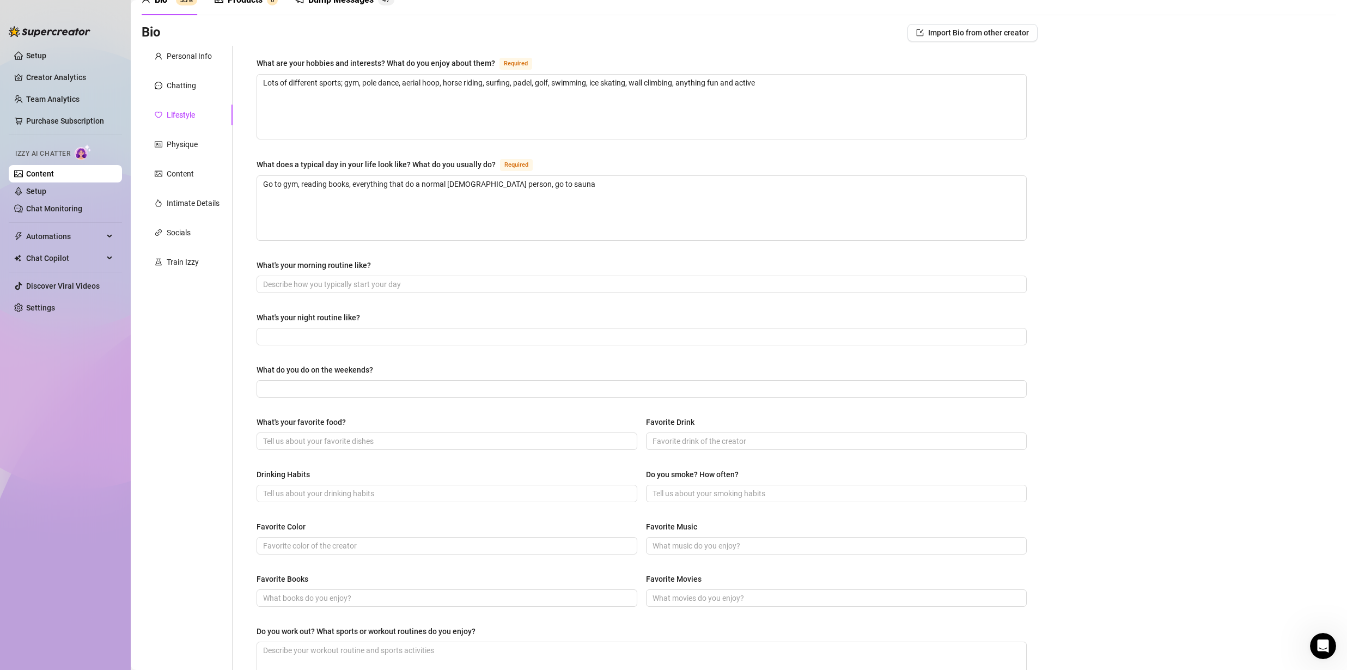
scroll to position [0, 0]
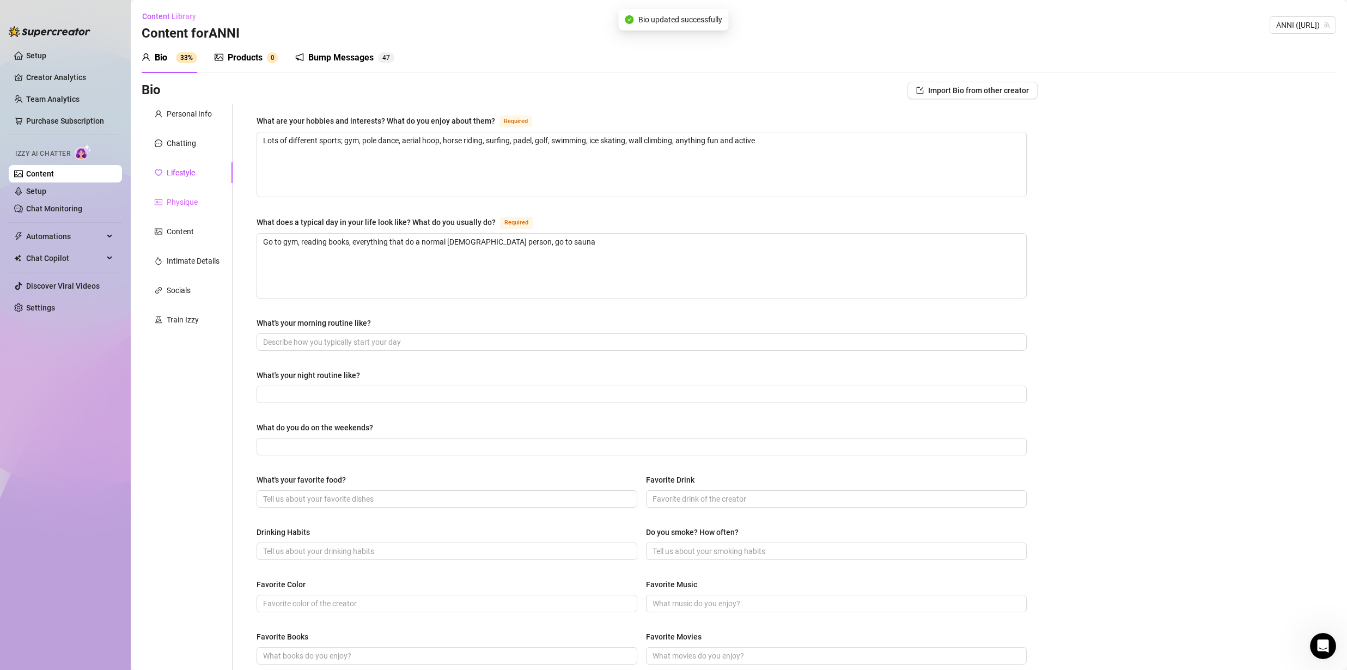
click at [189, 211] on div "Physique" at bounding box center [187, 202] width 91 height 21
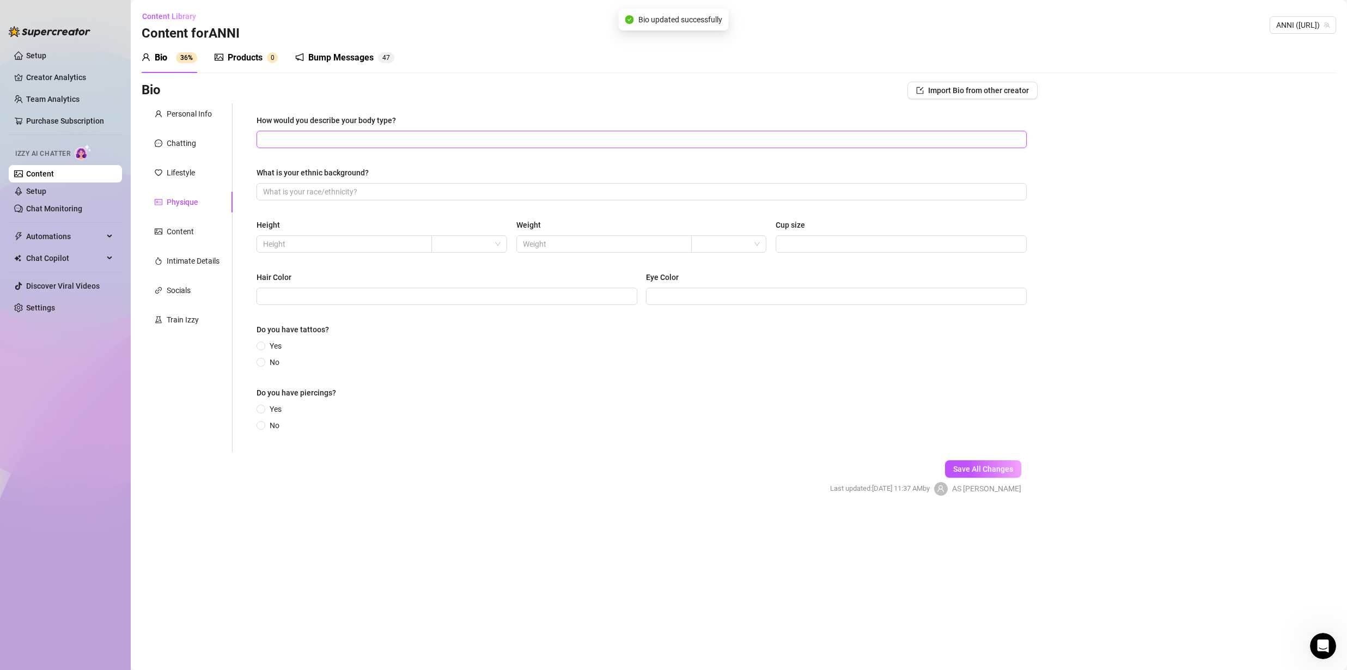
click at [344, 137] on input "How would you describe your body type?" at bounding box center [640, 139] width 755 height 12
click at [302, 181] on div "What is your ethnic background?" at bounding box center [642, 175] width 770 height 16
drag, startPoint x: 304, startPoint y: 233, endPoint x: 305, endPoint y: 244, distance: 10.9
click at [305, 233] on div "Height" at bounding box center [382, 227] width 251 height 16
click at [303, 249] on input "text" at bounding box center [343, 244] width 160 height 12
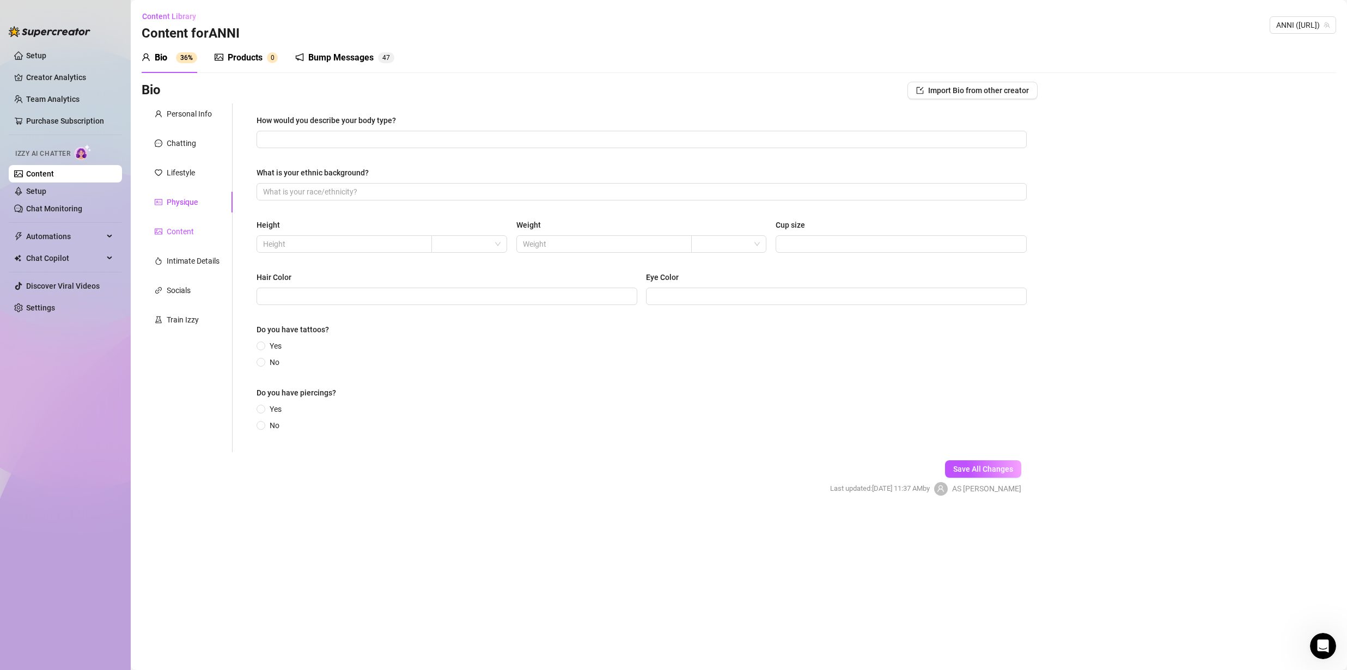
click at [181, 232] on div "Content" at bounding box center [180, 232] width 27 height 12
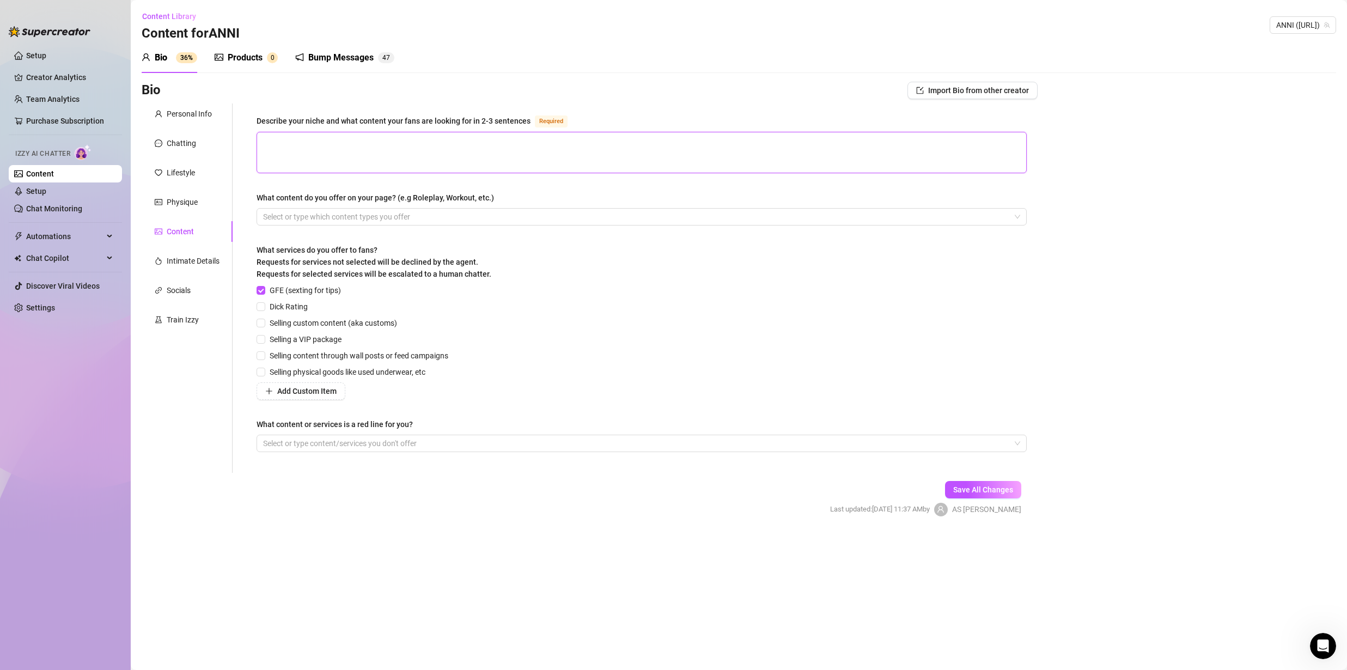
click at [373, 152] on textarea "Describe your niche and what content your fans are looking for in 2-3 sentences…" at bounding box center [641, 152] width 769 height 40
click at [267, 289] on span "GFE (sexting for tips)" at bounding box center [305, 290] width 80 height 12
click at [264, 289] on input "GFE (sexting for tips)" at bounding box center [261, 290] width 8 height 8
click at [266, 308] on span "Dick Rating" at bounding box center [288, 307] width 47 height 12
click at [264, 308] on input "Dick Rating" at bounding box center [261, 306] width 8 height 8
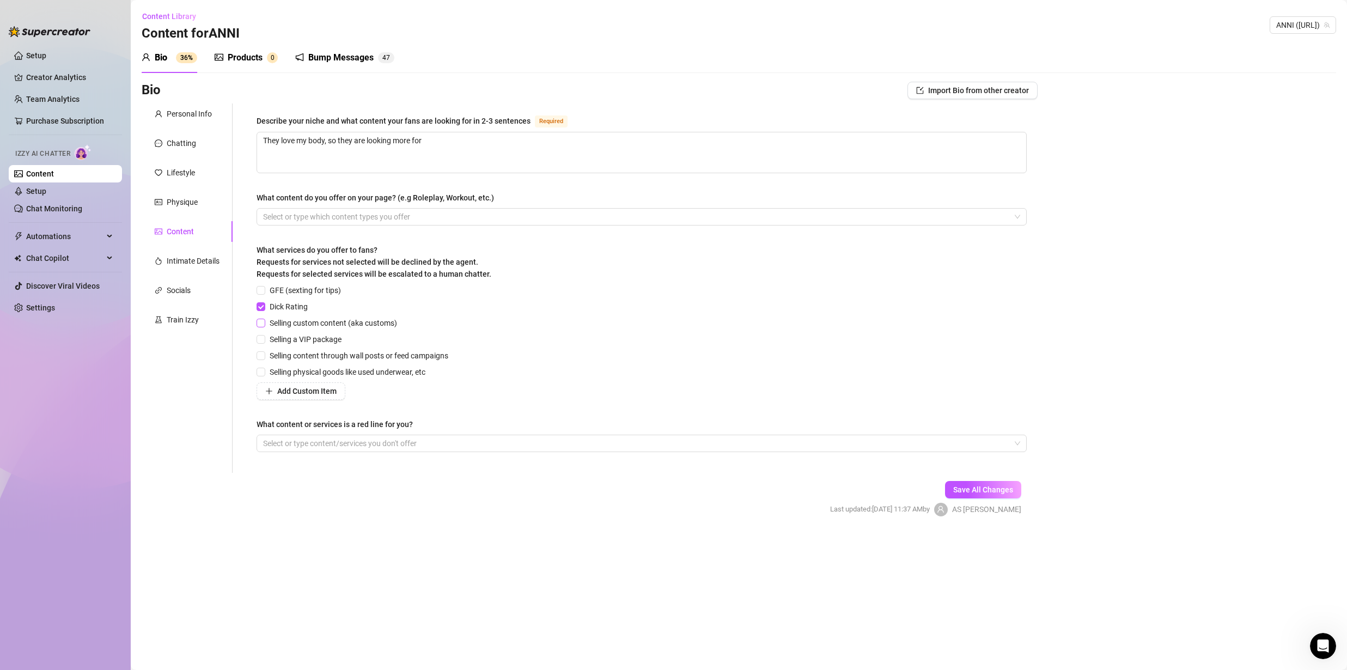
click at [264, 319] on span at bounding box center [261, 323] width 9 height 9
click at [264, 319] on input "Selling custom content (aka customs)" at bounding box center [261, 323] width 8 height 8
click at [259, 340] on input "Selling a VIP package" at bounding box center [261, 339] width 8 height 8
click at [264, 355] on input "Selling content through wall posts or feed campaigns" at bounding box center [261, 355] width 8 height 8
click at [439, 144] on textarea "They love my body, so they are looking more for" at bounding box center [641, 152] width 769 height 40
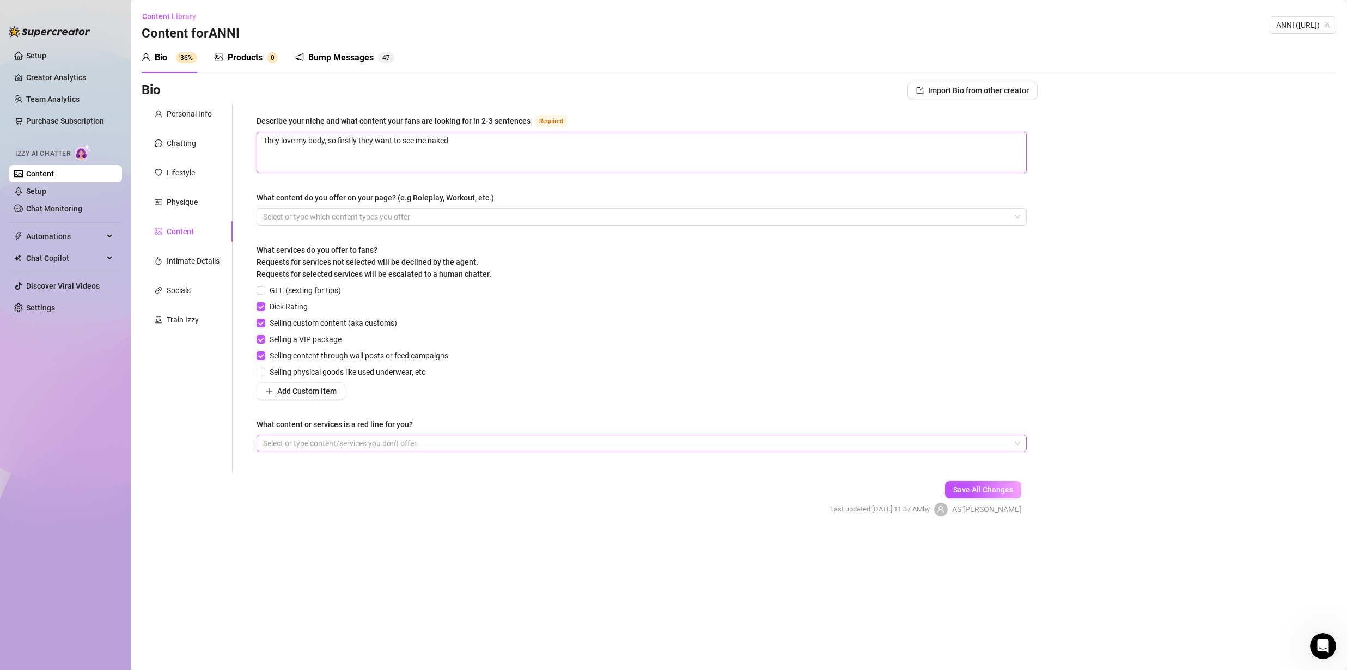
click at [368, 443] on div at bounding box center [636, 443] width 754 height 15
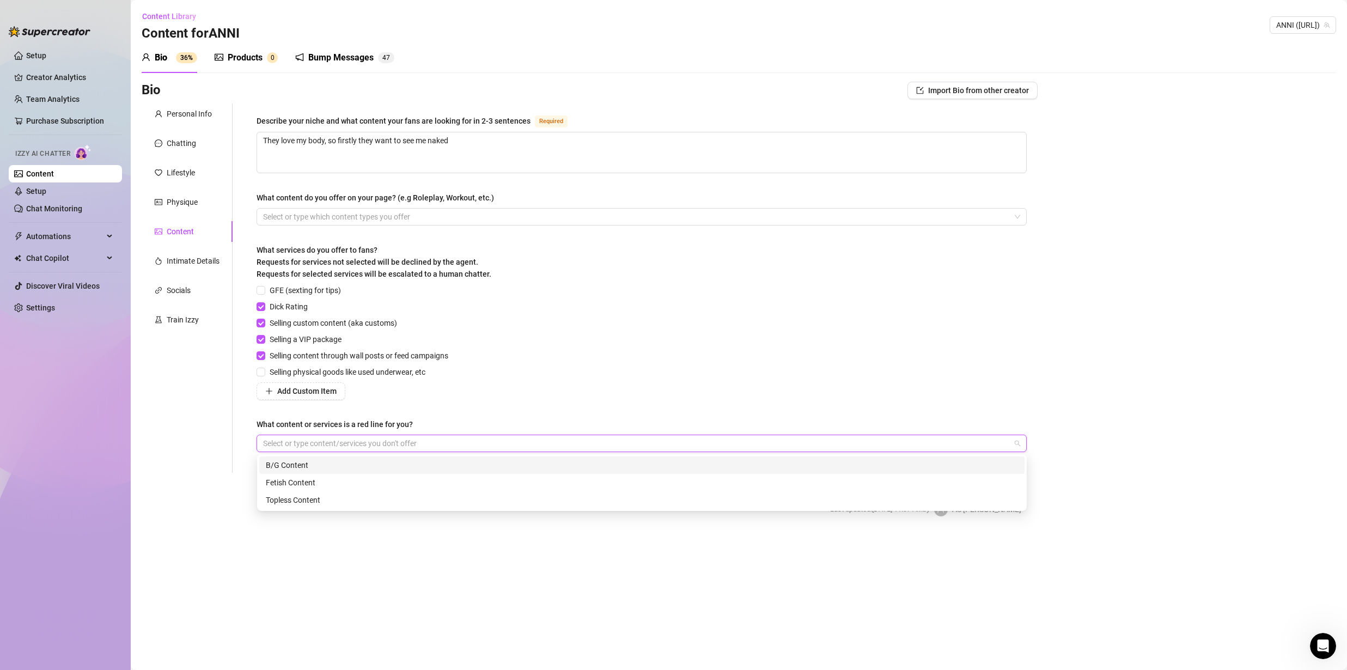
click at [320, 468] on div "B/G Content" at bounding box center [642, 465] width 752 height 12
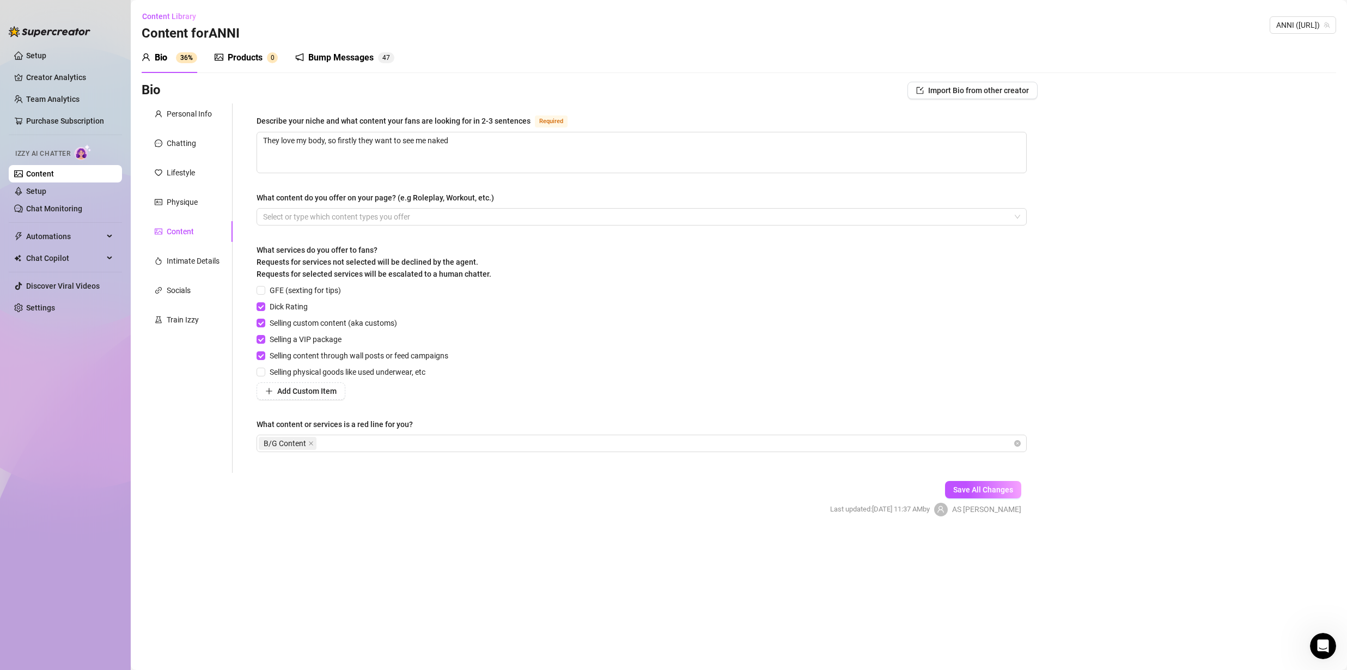
drag, startPoint x: 326, startPoint y: 536, endPoint x: 365, endPoint y: 529, distance: 39.9
click at [326, 536] on main "Content Library Content for ANNI ANNI ([URL]) Bio 36% Products 0 Bump Messages …" at bounding box center [739, 335] width 1216 height 670
click at [953, 496] on button "Save All Changes" at bounding box center [983, 489] width 76 height 17
click at [399, 211] on div at bounding box center [636, 216] width 754 height 15
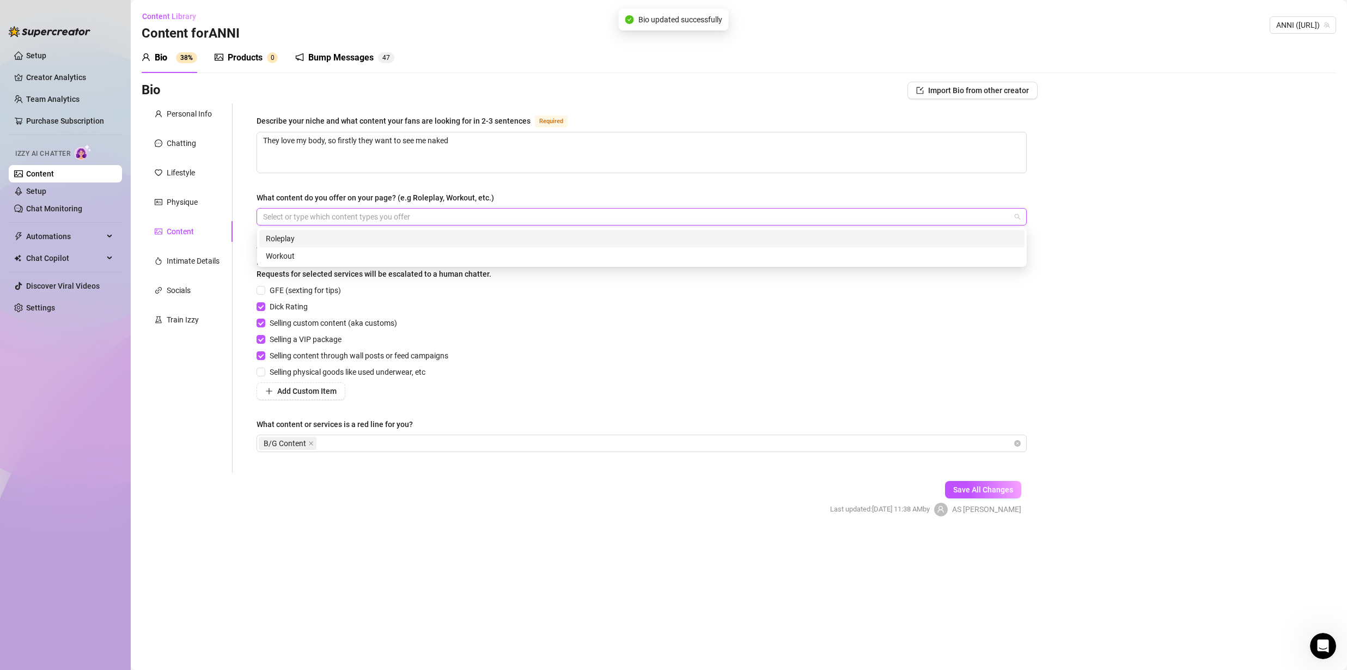
click at [303, 242] on div "Roleplay" at bounding box center [642, 239] width 752 height 12
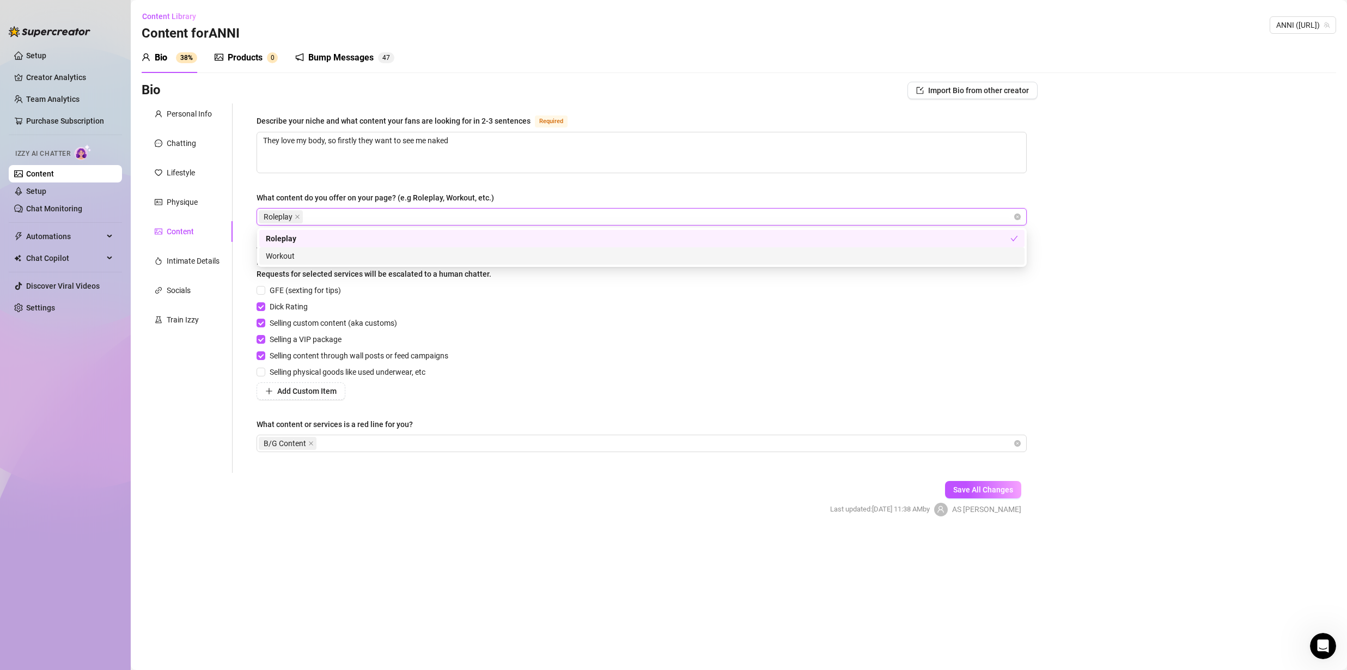
click at [644, 358] on div "GFE (sexting for tips) Dick Rating Selling custom content (aka customs) Selling…" at bounding box center [642, 341] width 770 height 115
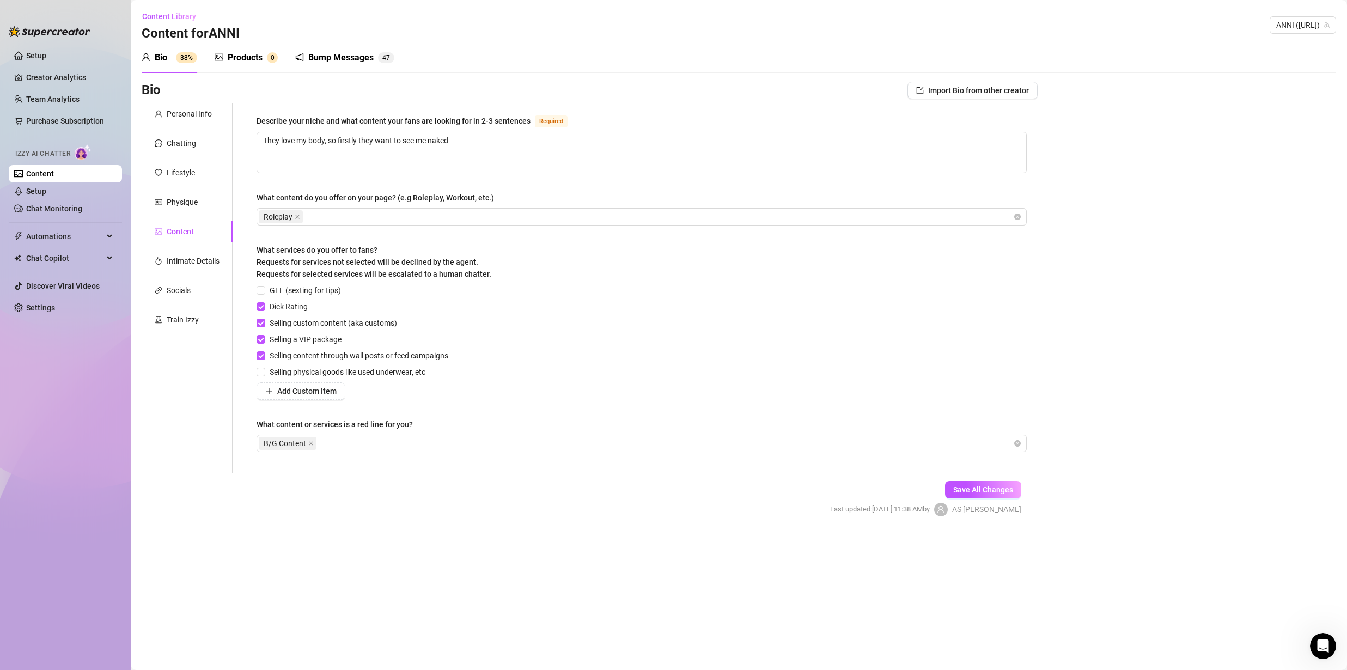
drag, startPoint x: 976, startPoint y: 489, endPoint x: 915, endPoint y: 471, distance: 63.1
click at [975, 489] on span "Save All Changes" at bounding box center [983, 489] width 60 height 9
click at [185, 263] on div "Intimate Details" at bounding box center [193, 261] width 53 height 12
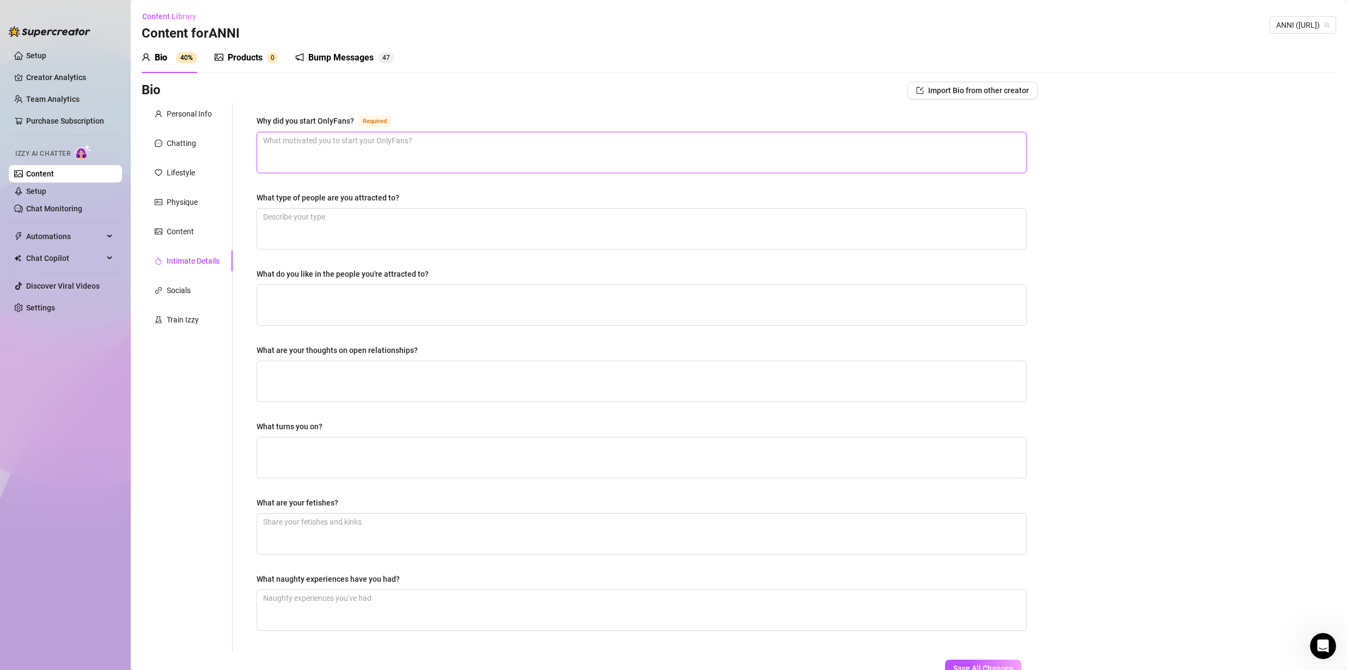
click at [313, 155] on textarea "Why did you start OnlyFans? Required" at bounding box center [641, 152] width 769 height 40
click at [303, 229] on textarea "What type of people are you attracted to?" at bounding box center [641, 229] width 769 height 40
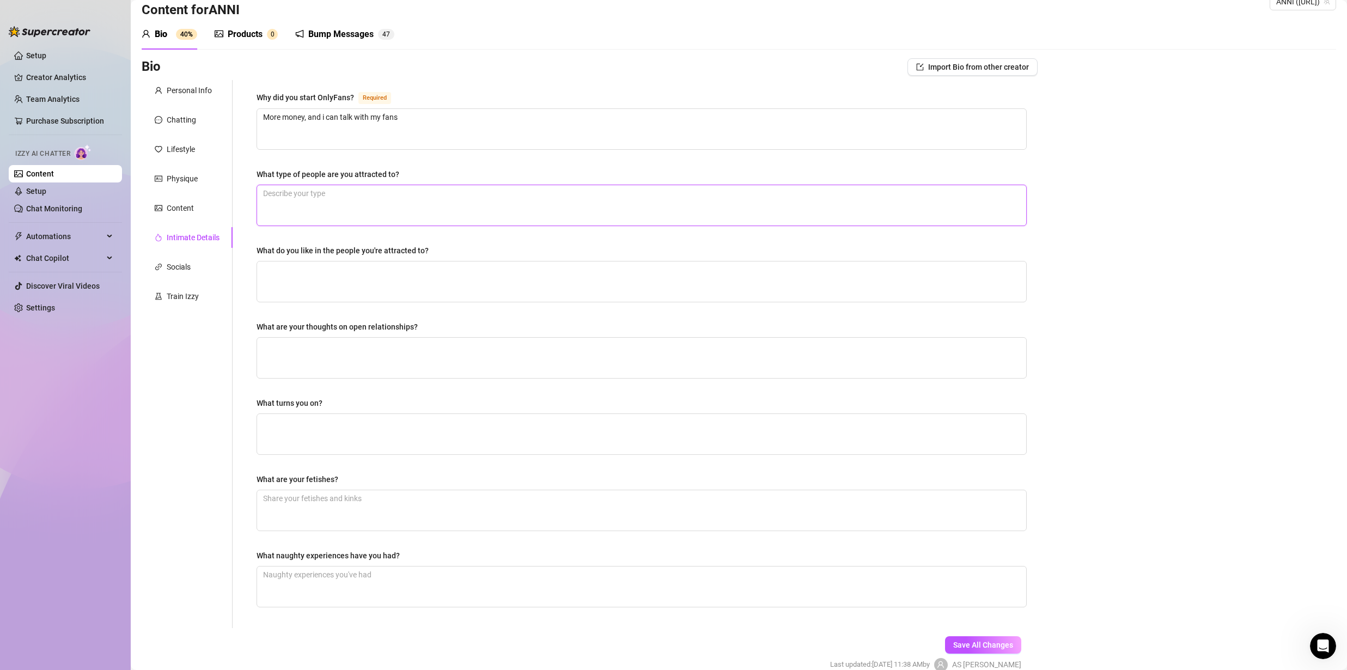
scroll to position [38, 0]
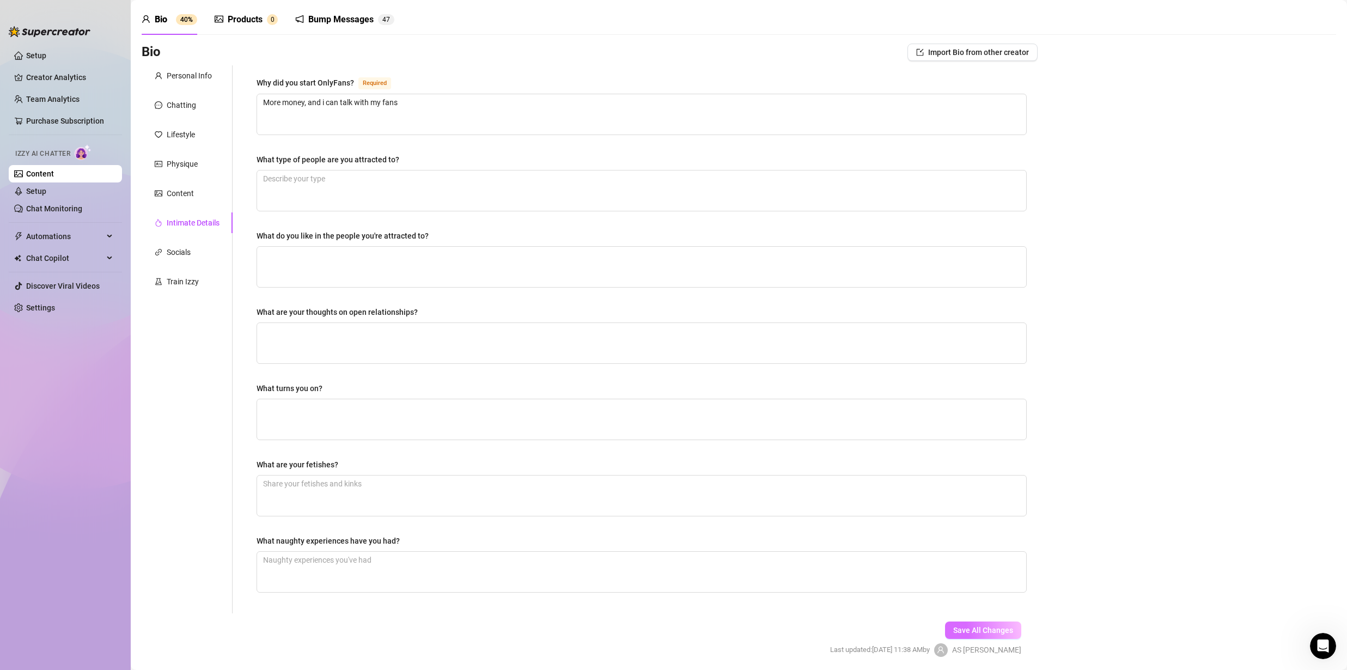
drag, startPoint x: 978, startPoint y: 625, endPoint x: 972, endPoint y: 623, distance: 6.2
click at [978, 625] on button "Save All Changes" at bounding box center [983, 630] width 76 height 17
click at [179, 251] on div "Socials" at bounding box center [179, 252] width 24 height 12
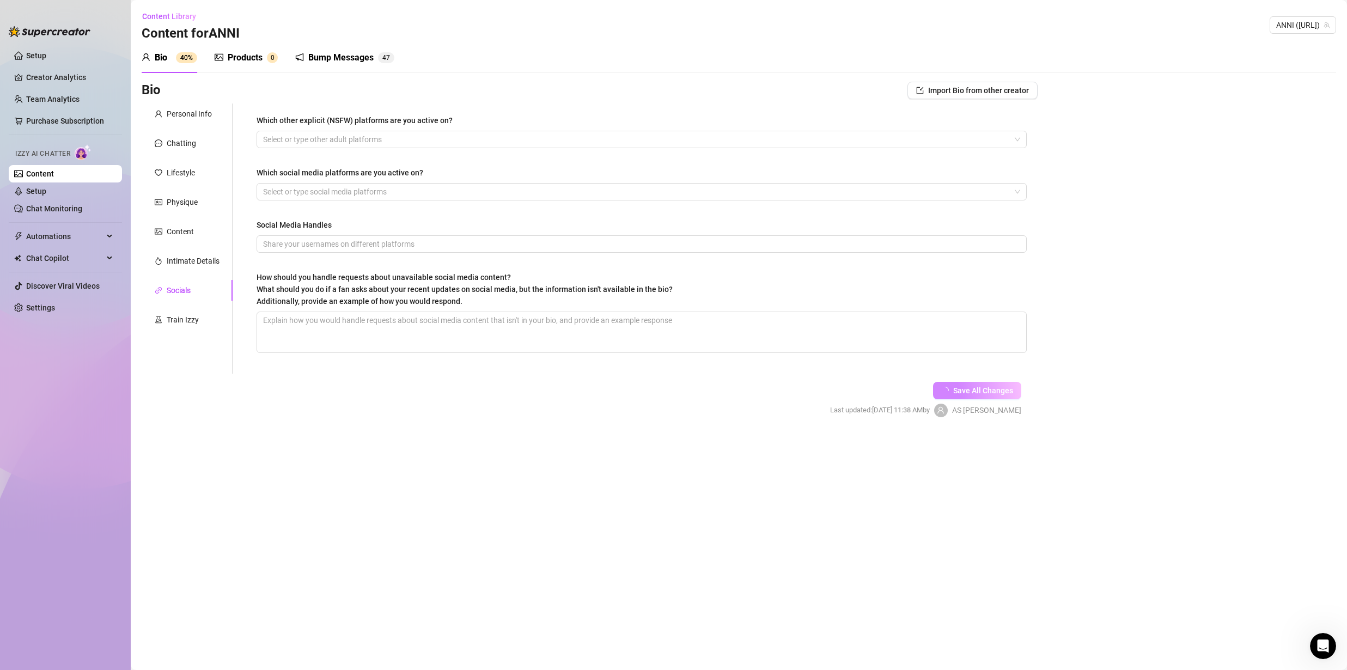
scroll to position [0, 0]
click at [333, 138] on div at bounding box center [636, 139] width 754 height 15
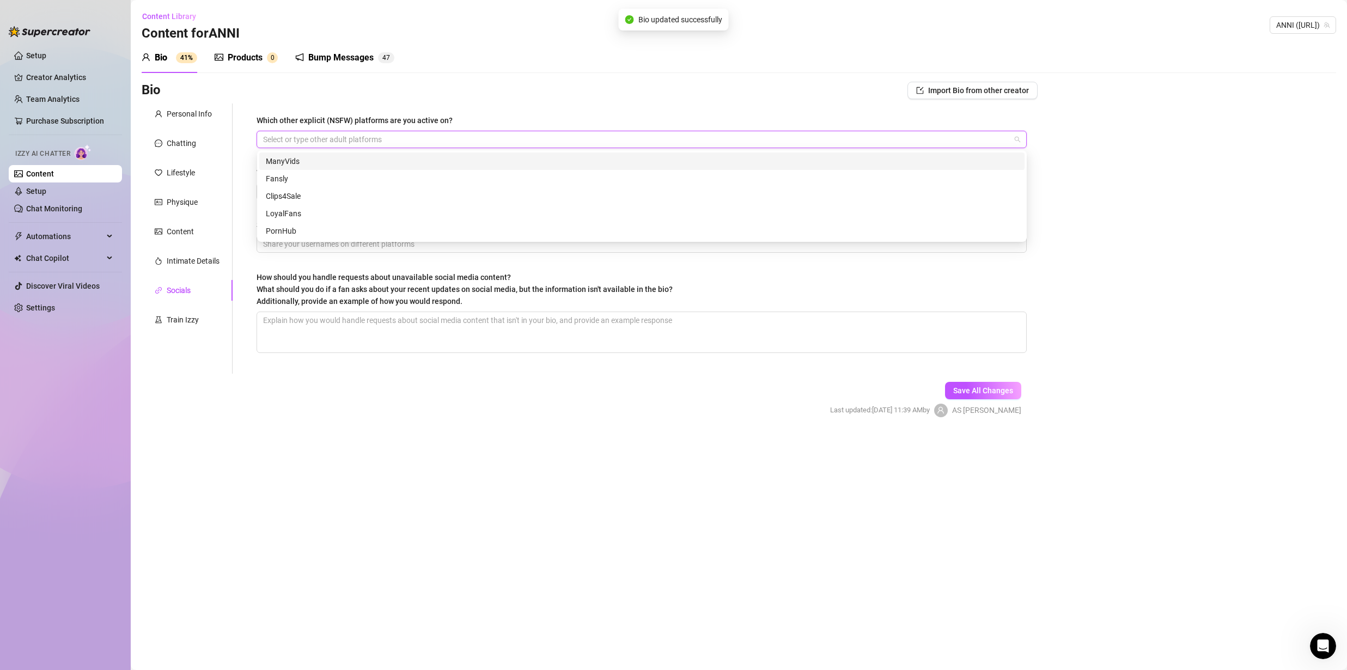
click at [318, 139] on div at bounding box center [636, 139] width 754 height 15
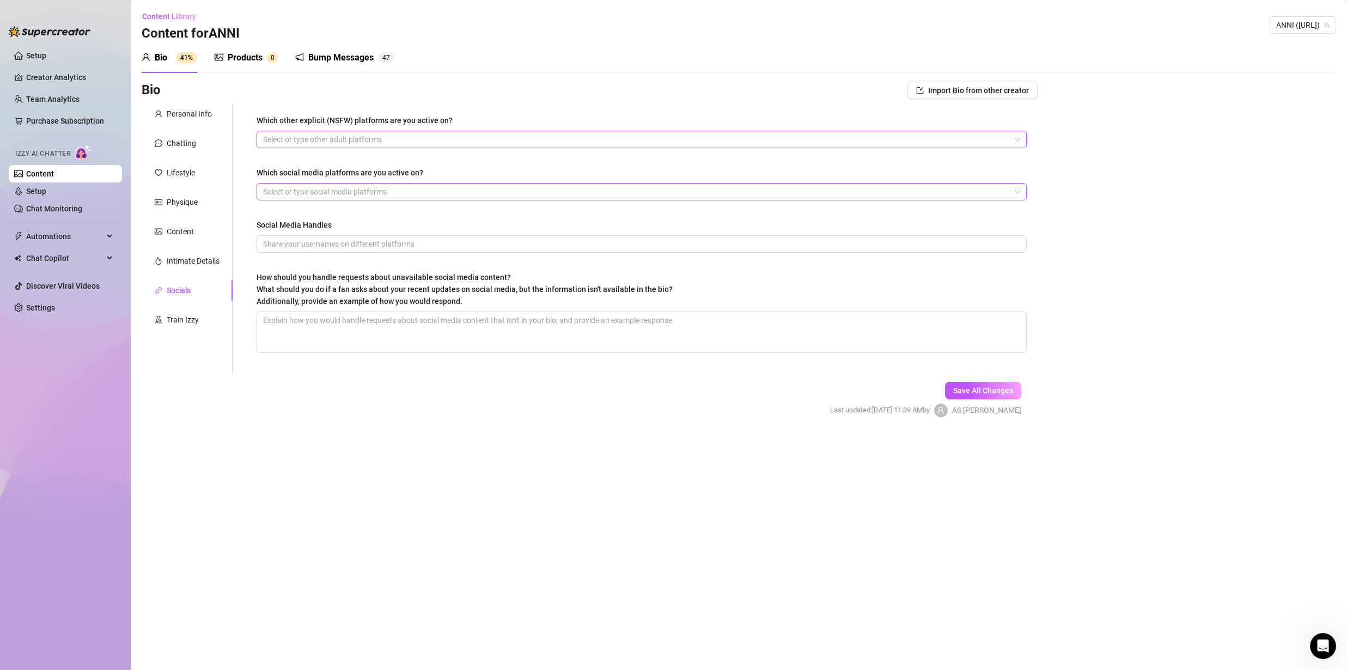
click at [305, 195] on div at bounding box center [636, 191] width 754 height 15
click at [296, 211] on div "Instagram" at bounding box center [642, 214] width 752 height 12
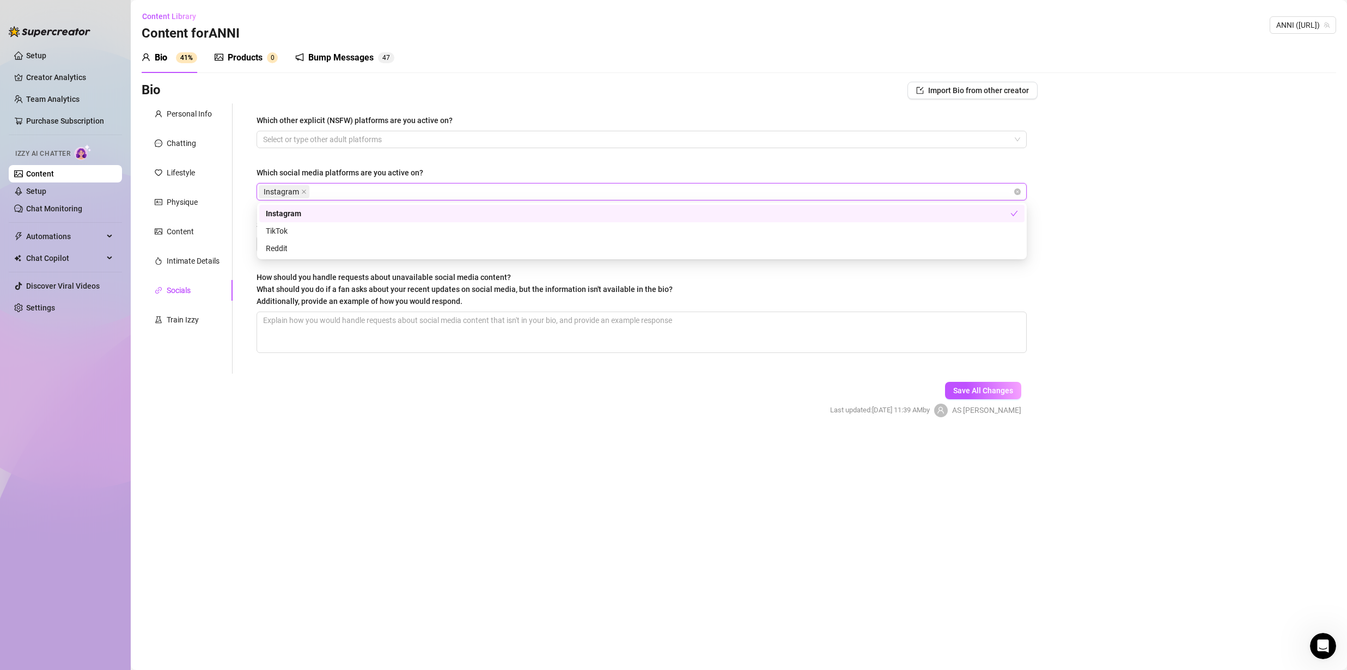
click at [242, 194] on div "Which other explicit (NSFW) platforms are you active on? Select or type other a…" at bounding box center [635, 239] width 805 height 270
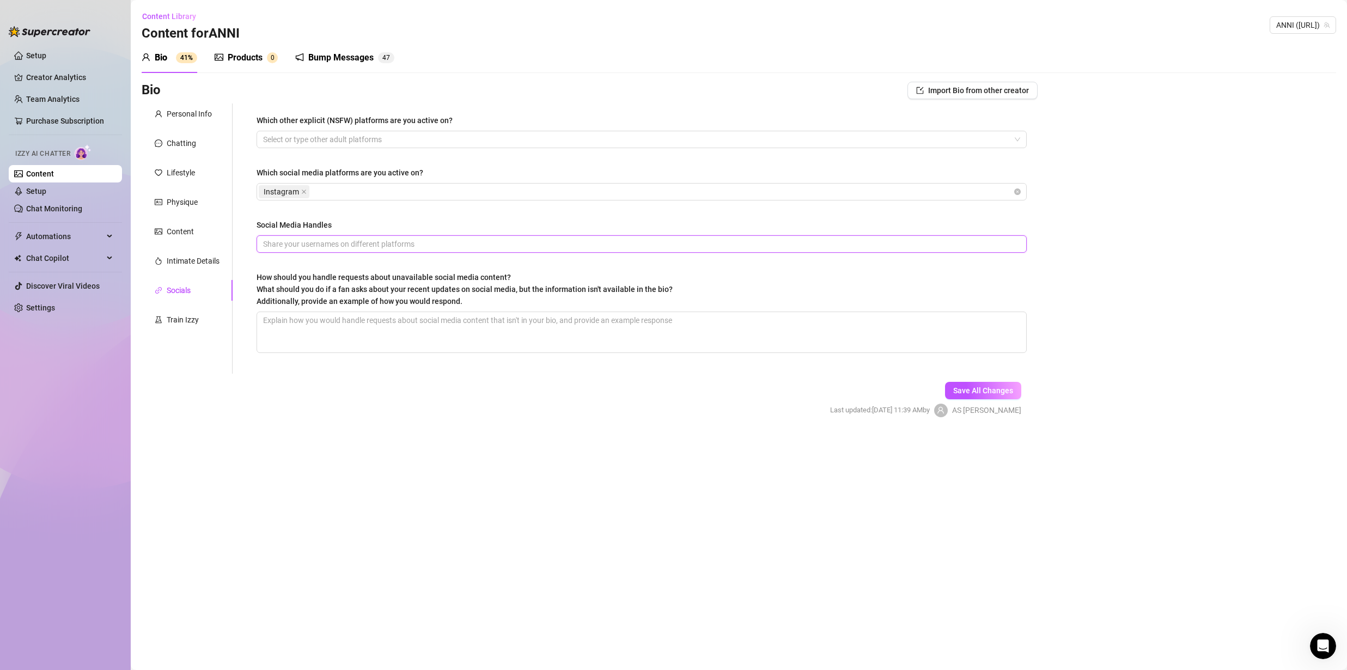
click at [307, 243] on input "Social Media Handles" at bounding box center [640, 244] width 755 height 12
click at [350, 318] on textarea "How should you handle requests about unavailable social media content? What sho…" at bounding box center [641, 332] width 769 height 40
click at [313, 277] on span "How should you handle requests about unavailable social media content? What sho…" at bounding box center [465, 289] width 416 height 33
click at [313, 312] on textarea "How should you handle requests about unavailable social media content? What sho…" at bounding box center [641, 332] width 769 height 40
click at [196, 322] on div "Train Izzy" at bounding box center [183, 320] width 32 height 12
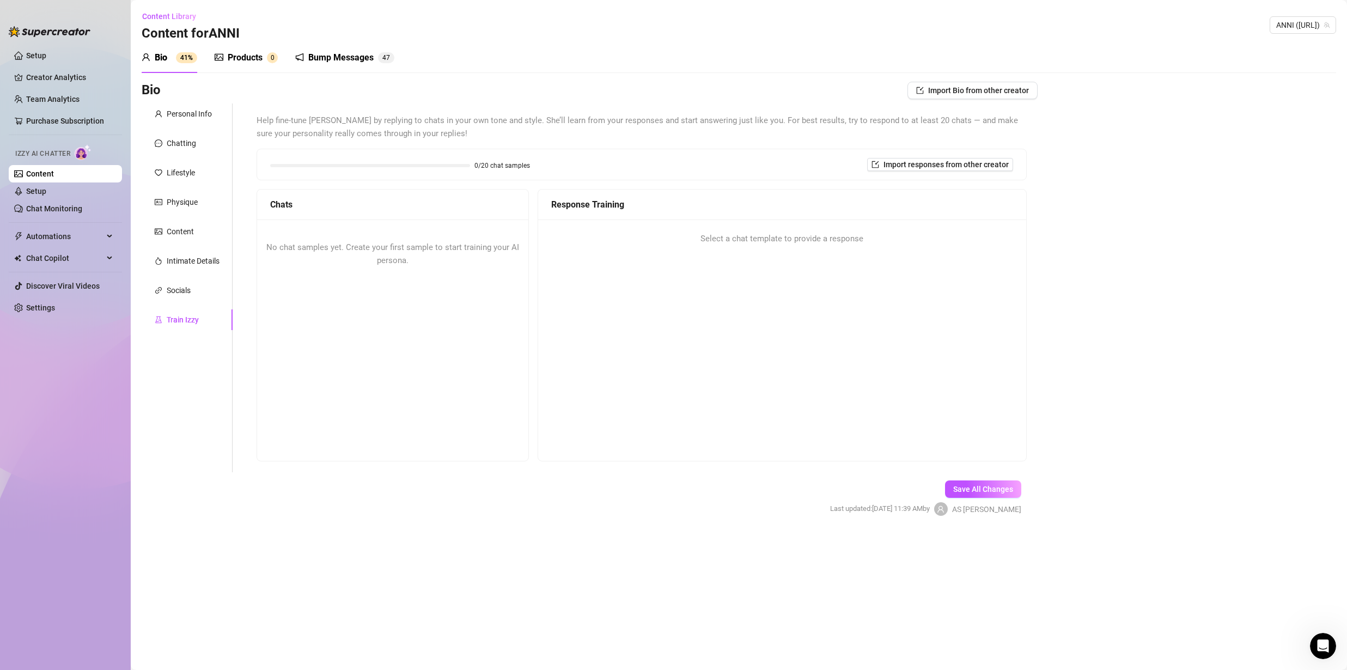
drag, startPoint x: 489, startPoint y: 254, endPoint x: 467, endPoint y: 252, distance: 22.4
click at [488, 255] on div "No chat samples yet. Create your first sample to start training your AI persona." at bounding box center [392, 254] width 271 height 69
click at [437, 248] on span "No chat samples yet. Create your first sample to start training your AI persona." at bounding box center [392, 253] width 253 height 23
click at [349, 259] on div "No chat samples yet. Create your first sample to start training your AI persona." at bounding box center [392, 254] width 271 height 69
click at [729, 259] on div "Response Training Select a chat template to provide a response" at bounding box center [782, 325] width 489 height 272
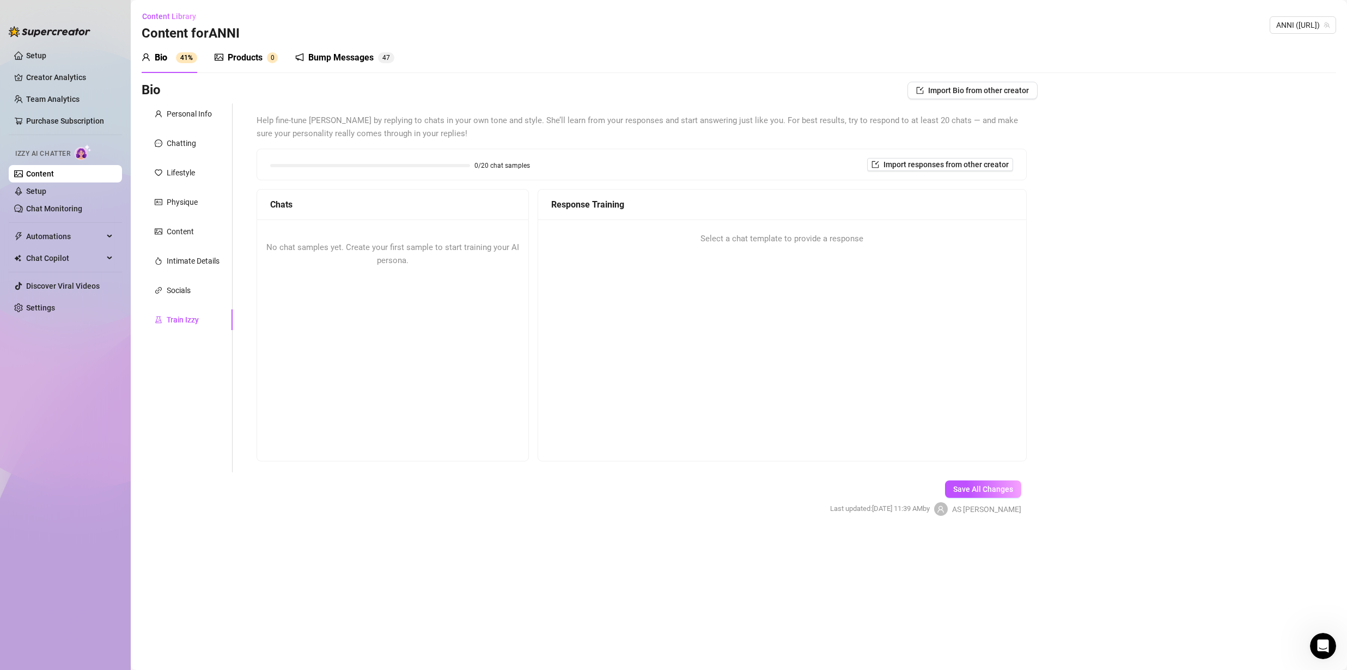
click at [740, 242] on span "Select a chat template to provide a response" at bounding box center [782, 239] width 163 height 13
click at [962, 483] on button "Save All Changes" at bounding box center [983, 488] width 76 height 17
click at [916, 164] on span "Import responses from other creator" at bounding box center [946, 164] width 125 height 9
click at [924, 196] on input "search" at bounding box center [936, 193] width 86 height 16
click at [927, 213] on span "ANNI" at bounding box center [921, 215] width 18 height 12
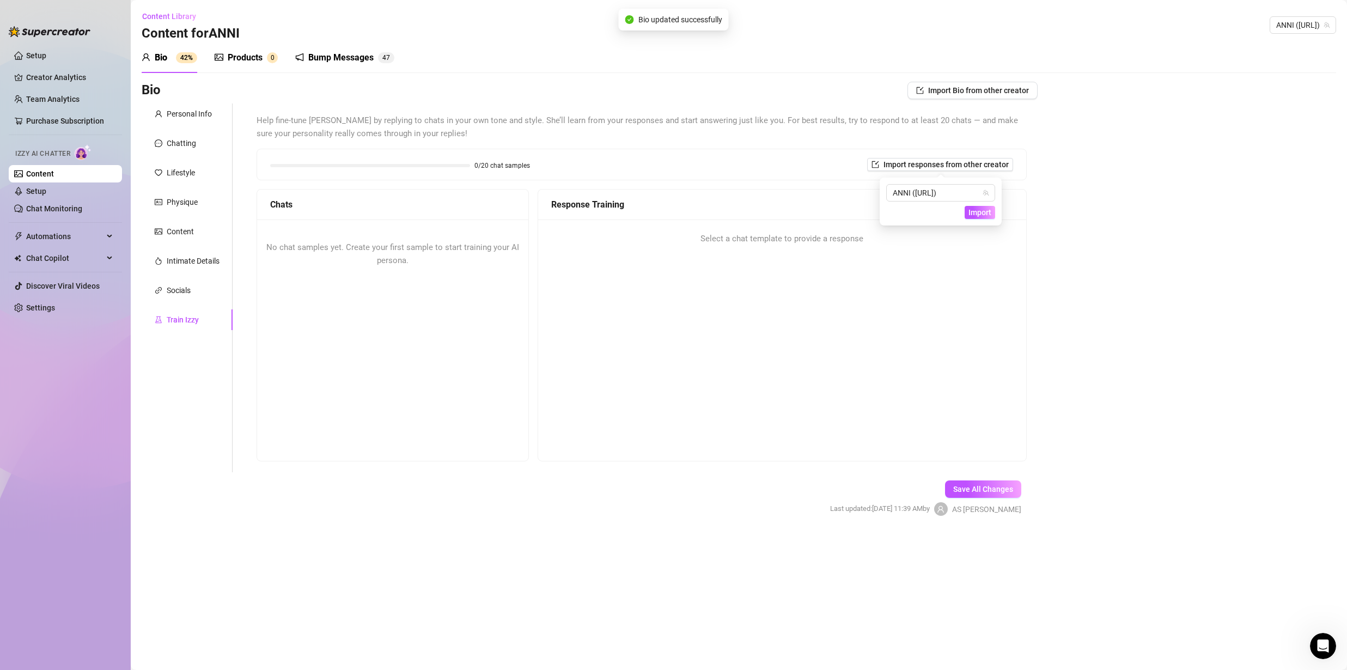
click at [835, 236] on span "Select a chat template to provide a response" at bounding box center [782, 239] width 163 height 13
click at [179, 284] on div "Socials" at bounding box center [179, 290] width 24 height 12
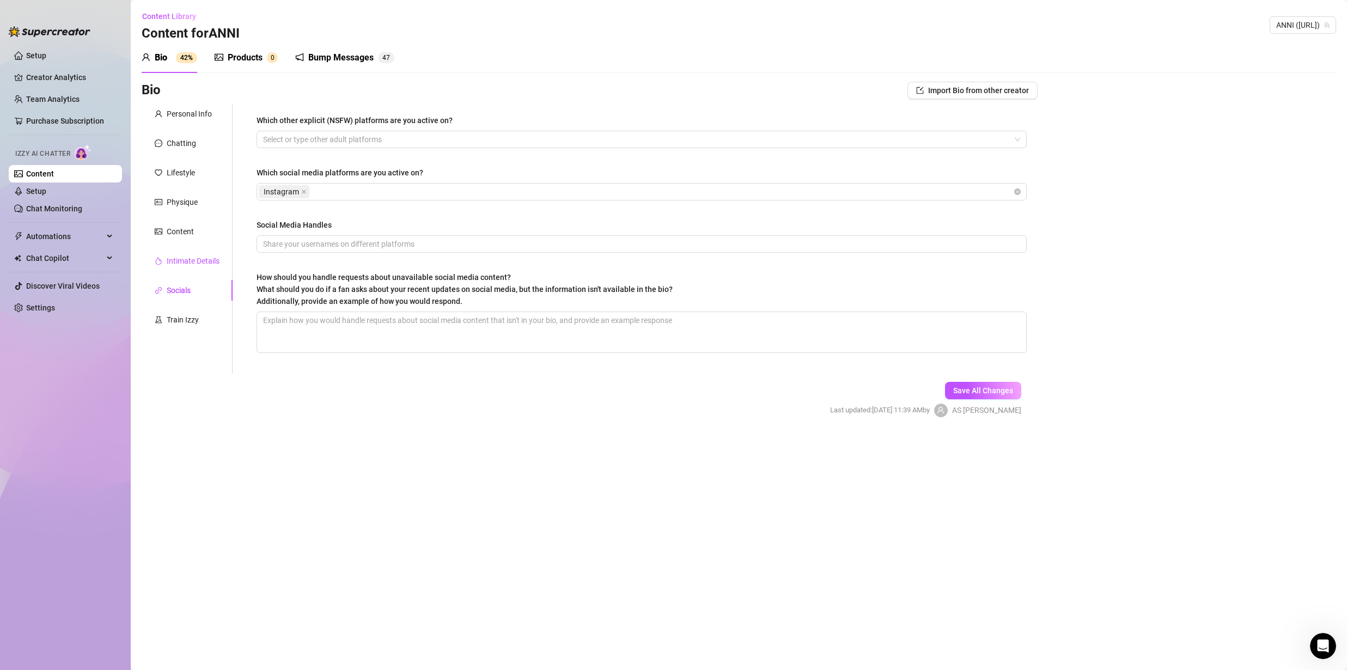
click at [180, 263] on div "Intimate Details" at bounding box center [193, 261] width 53 height 12
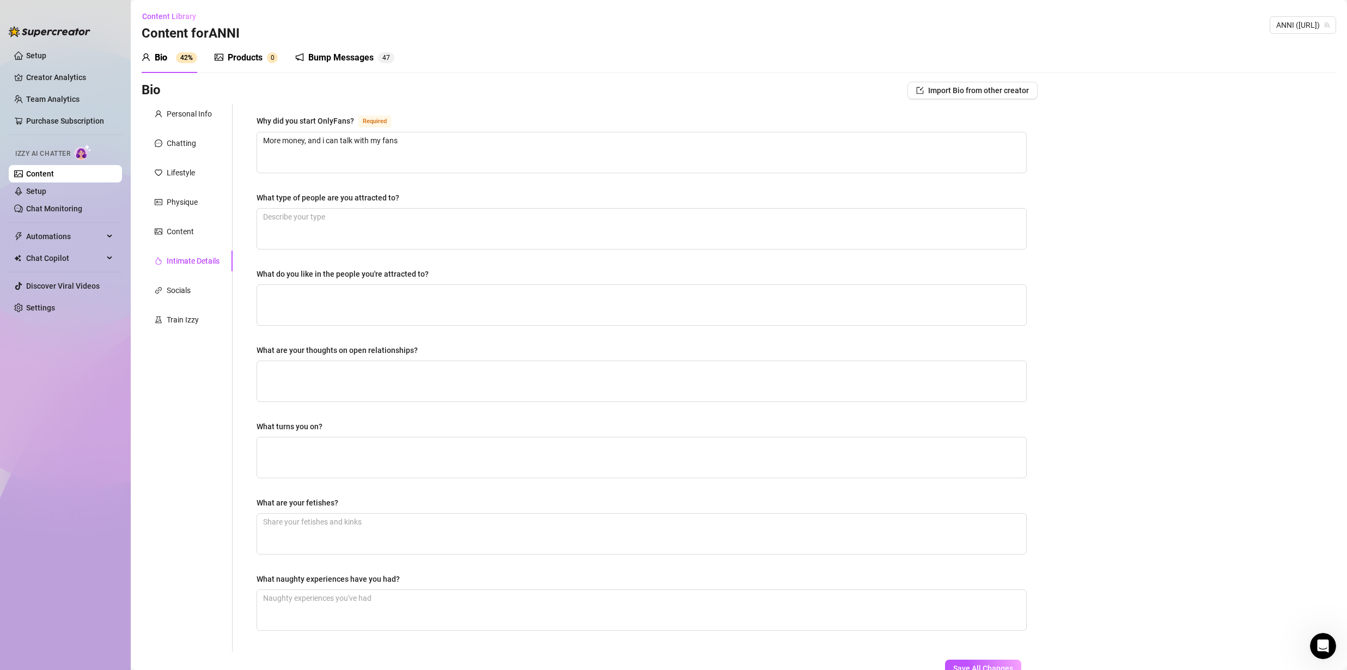
click at [178, 246] on div "Personal Info Chatting Lifestyle Physique Content Intimate Details Socials Trai…" at bounding box center [187, 378] width 91 height 548
click at [182, 230] on div "Content" at bounding box center [180, 232] width 27 height 12
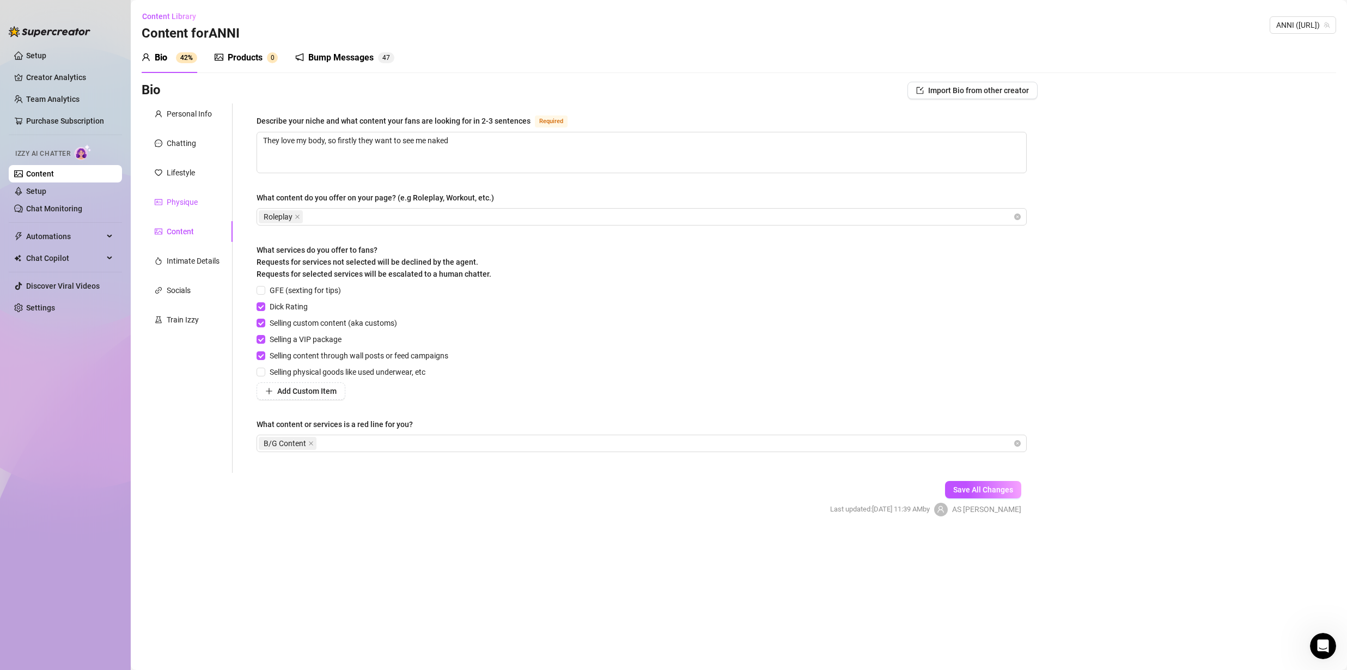
click at [182, 196] on div "Physique" at bounding box center [182, 202] width 31 height 12
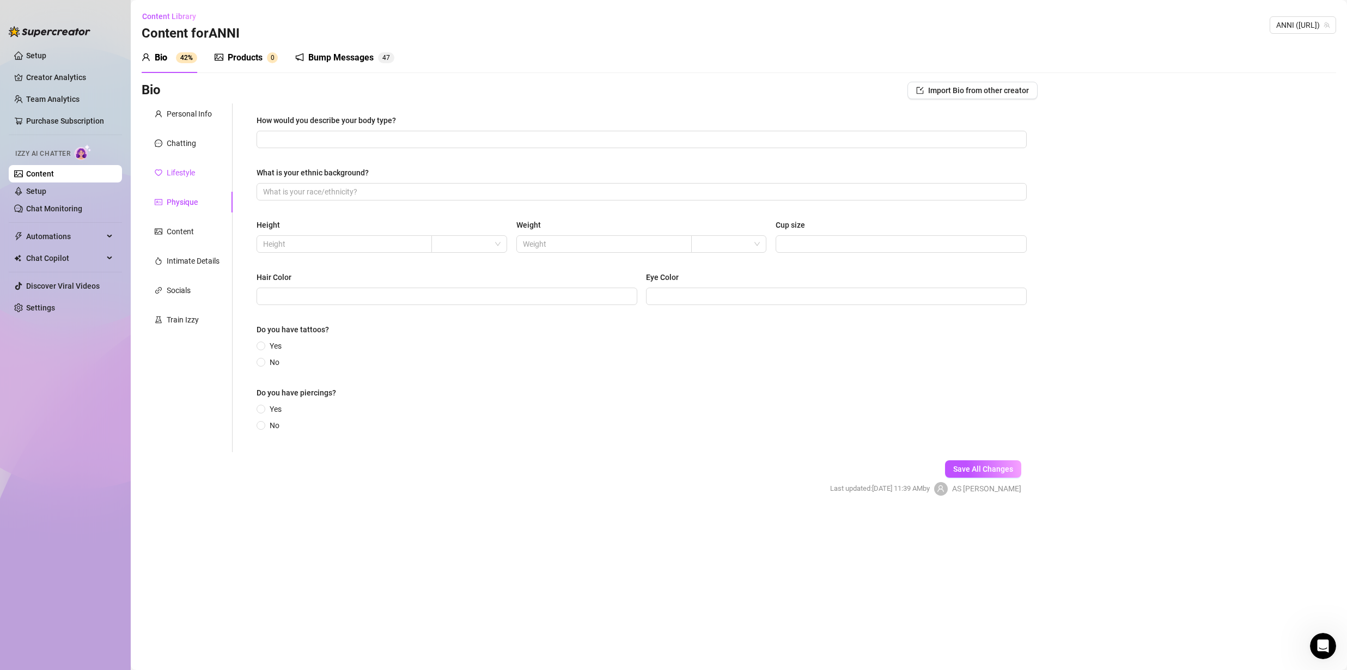
drag, startPoint x: 180, startPoint y: 167, endPoint x: 179, endPoint y: 159, distance: 8.3
click at [180, 167] on div "Lifestyle" at bounding box center [181, 173] width 28 height 12
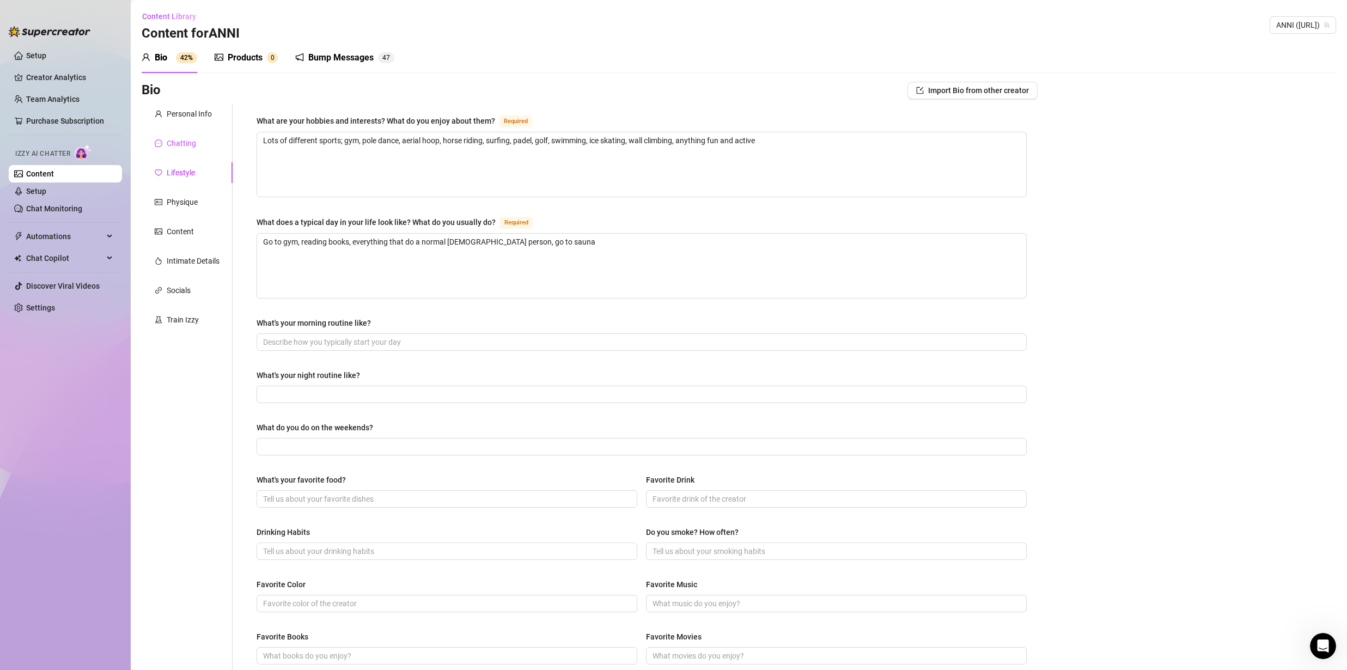
click at [177, 138] on div "Chatting" at bounding box center [181, 143] width 29 height 12
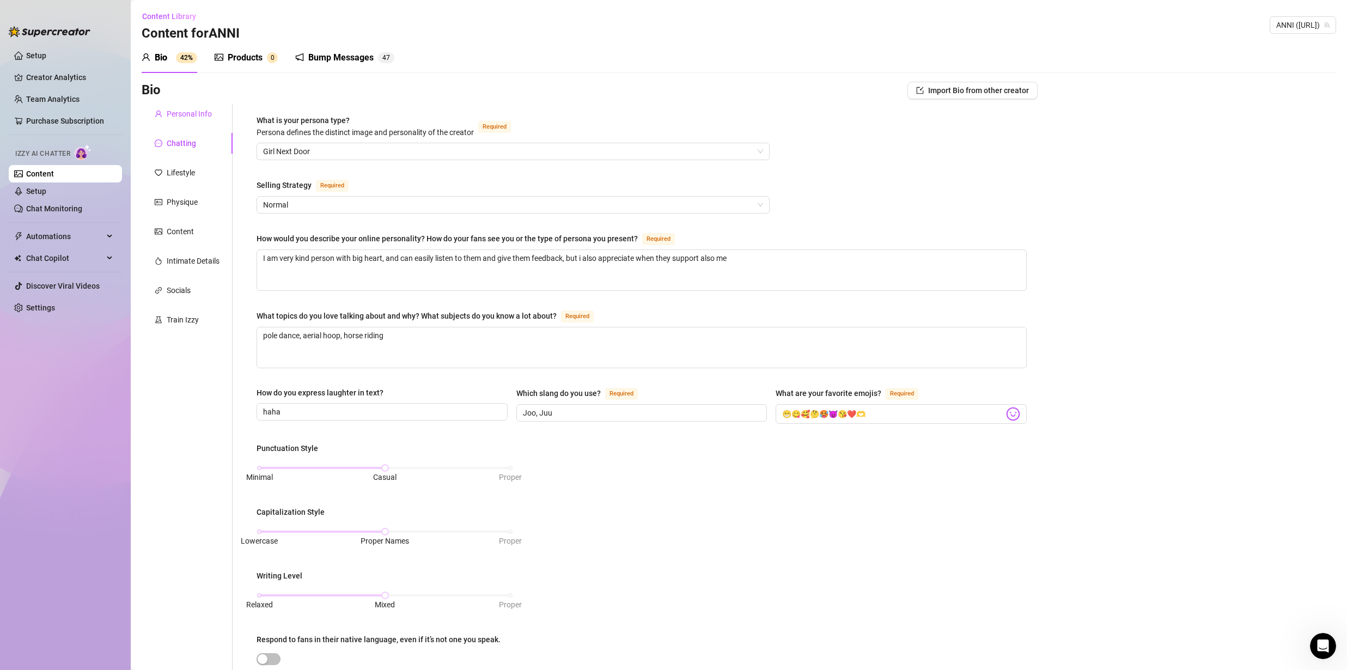
click at [178, 118] on div "Personal Info" at bounding box center [189, 114] width 45 height 12
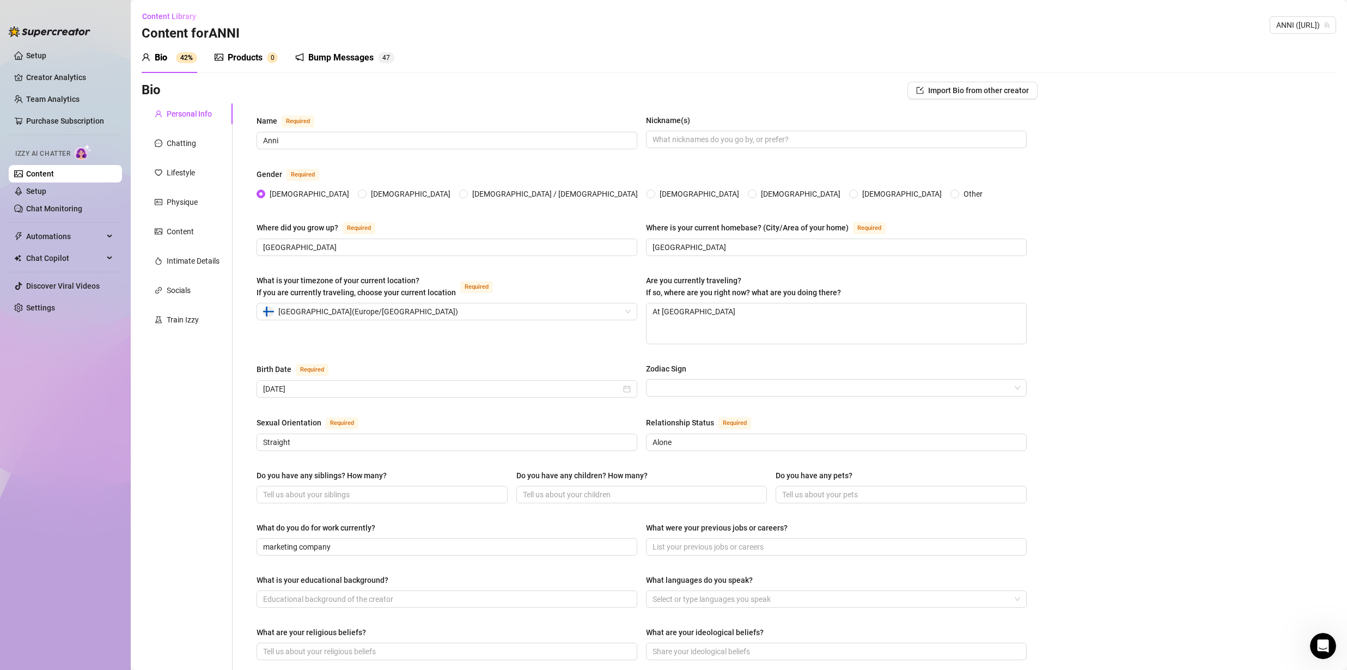
click at [220, 62] on div at bounding box center [219, 57] width 9 height 13
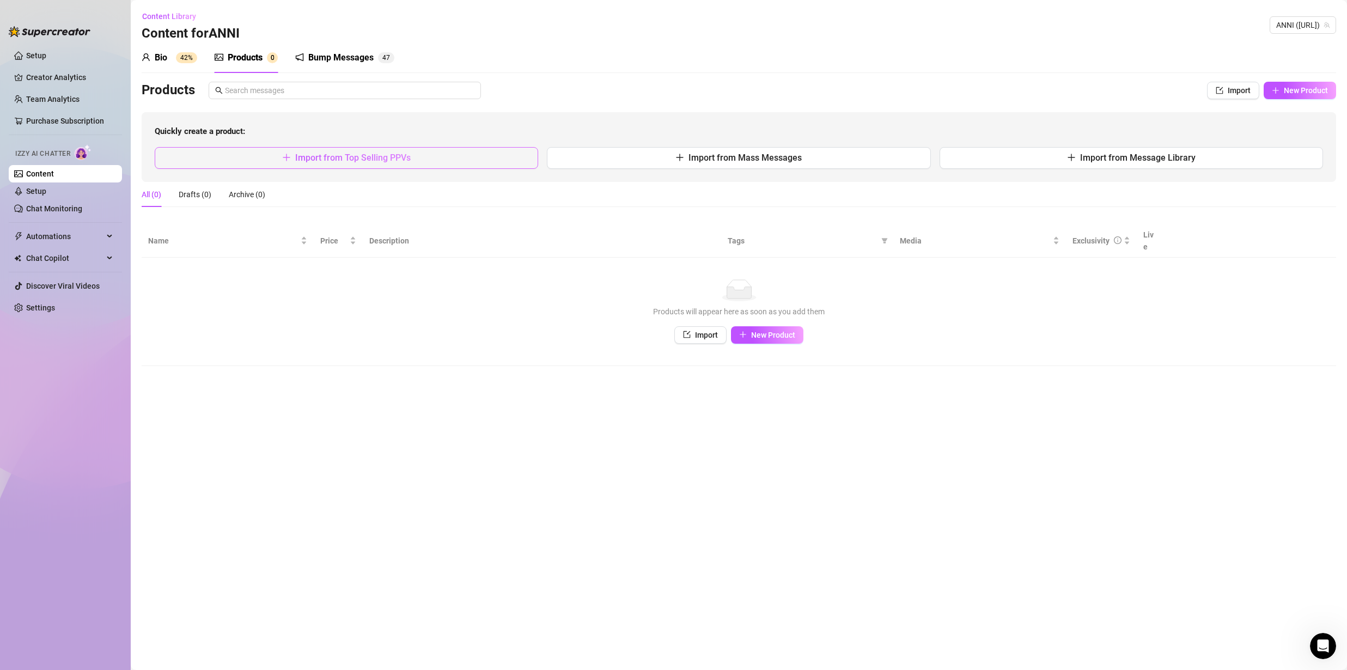
click at [385, 154] on span "Import from Top Selling PPVs" at bounding box center [352, 158] width 115 height 10
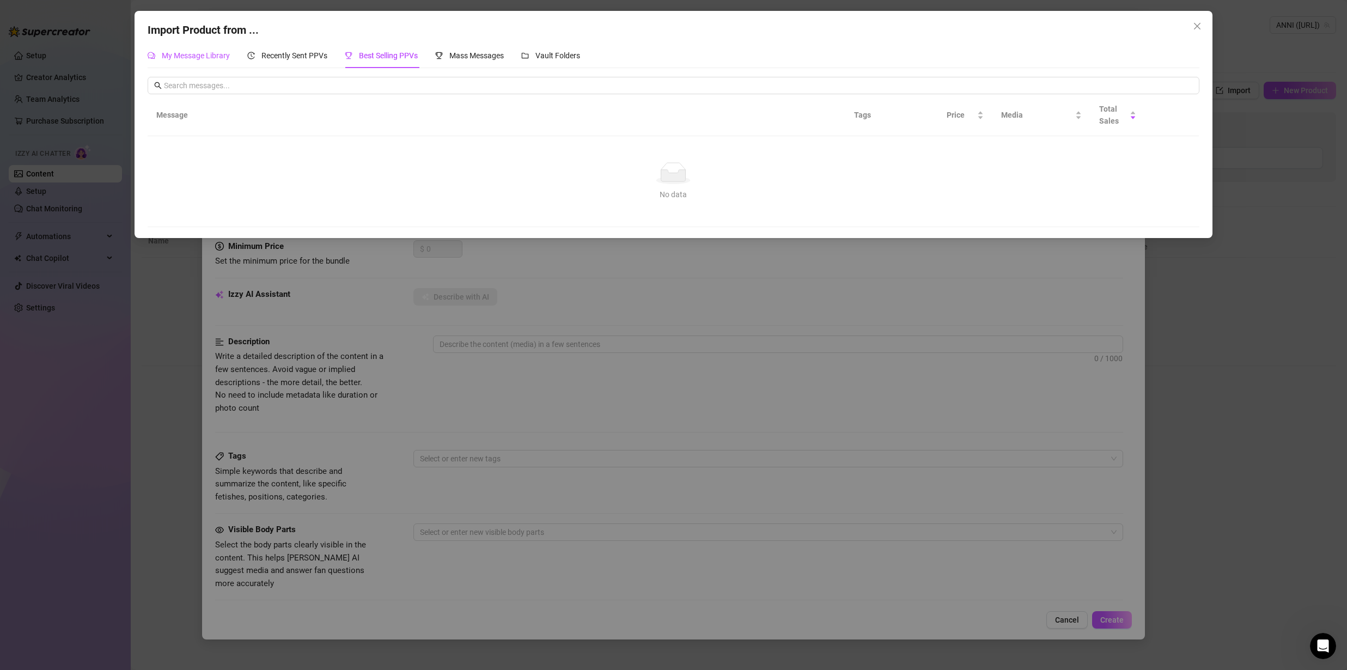
click at [205, 59] on span "My Message Library" at bounding box center [196, 55] width 68 height 9
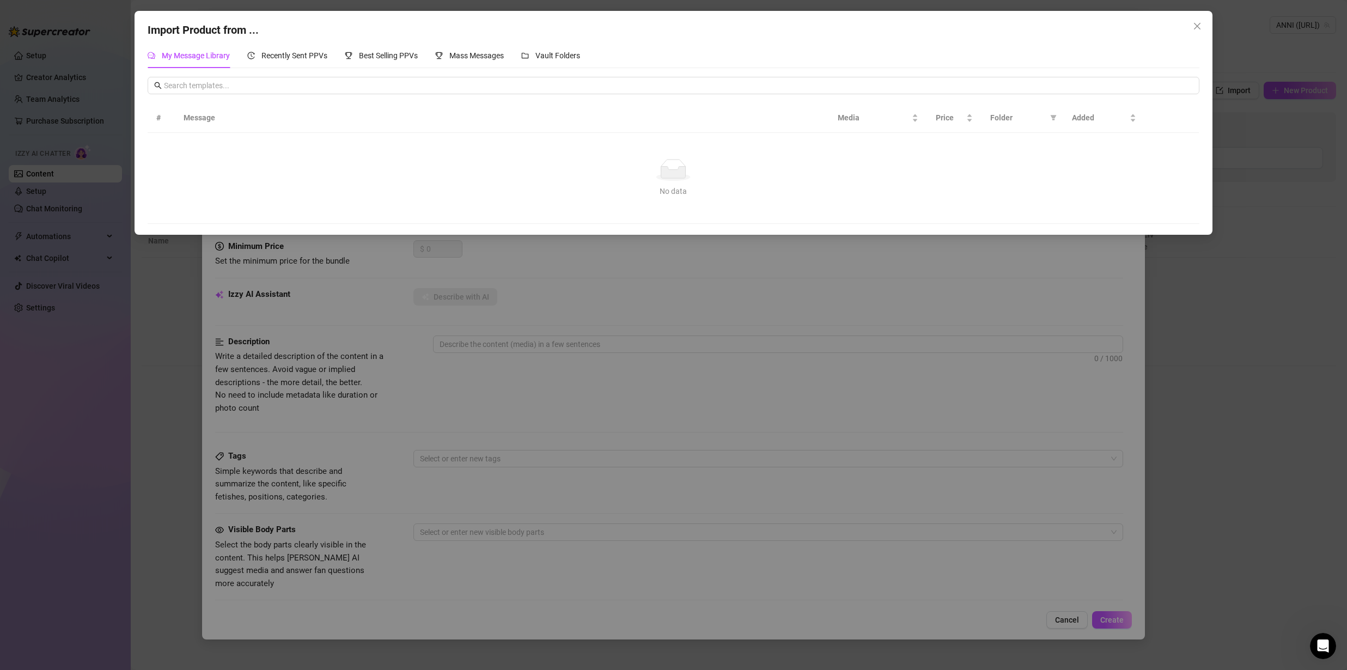
click at [545, 342] on div "Import Product from ... My Message Library Recently Sent PPVs Best Selling PPVs…" at bounding box center [673, 335] width 1347 height 670
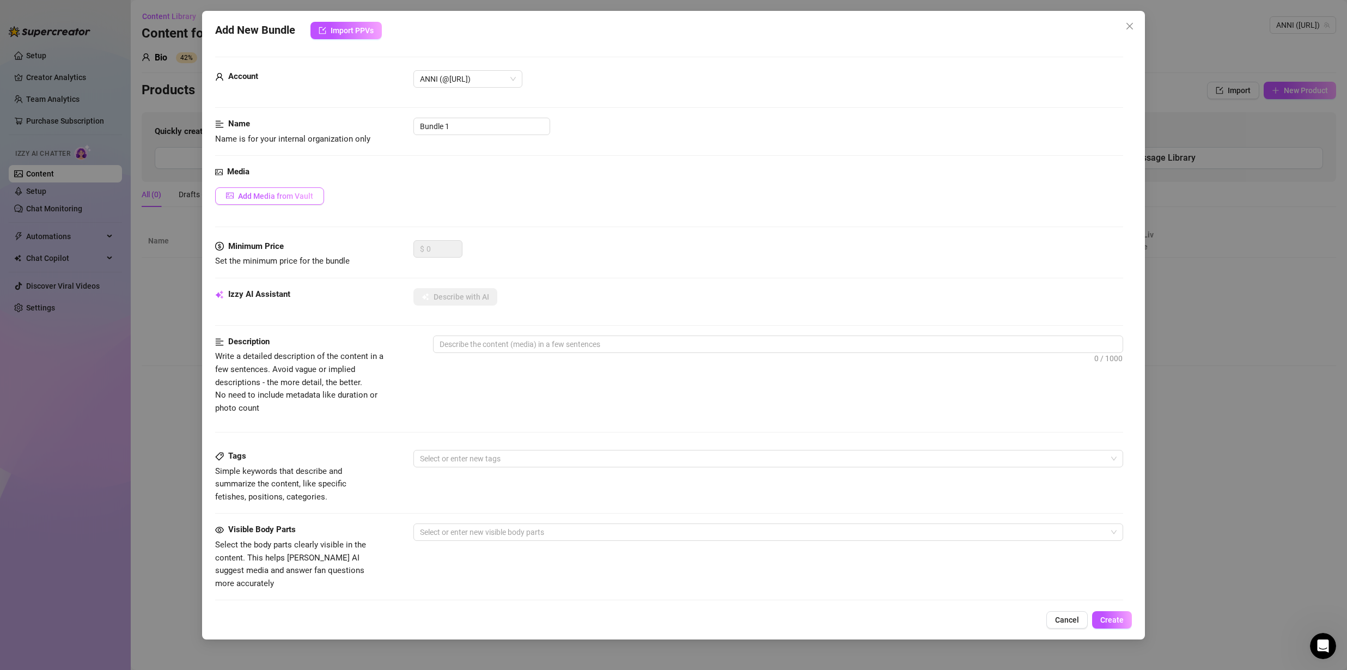
click at [272, 193] on span "Add Media from Vault" at bounding box center [275, 196] width 75 height 9
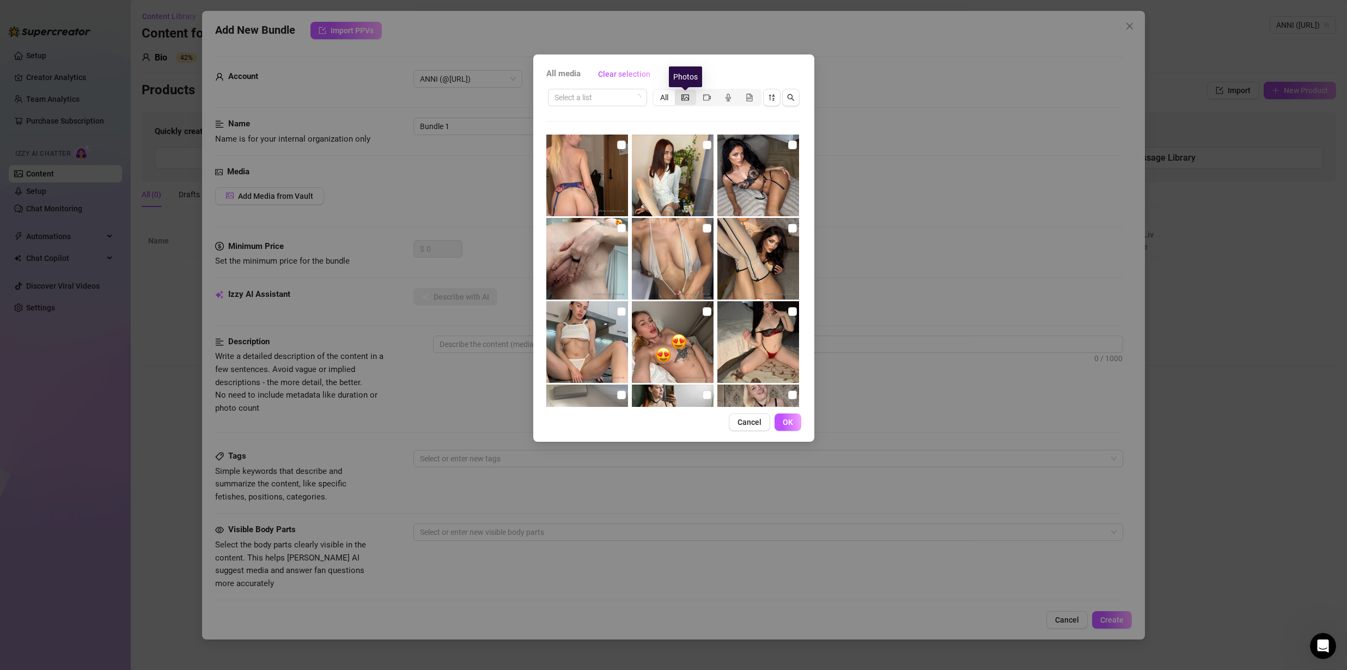
click at [686, 100] on icon "picture" at bounding box center [685, 98] width 8 height 8
click at [678, 92] on input "segmented control" at bounding box center [678, 92] width 0 height 0
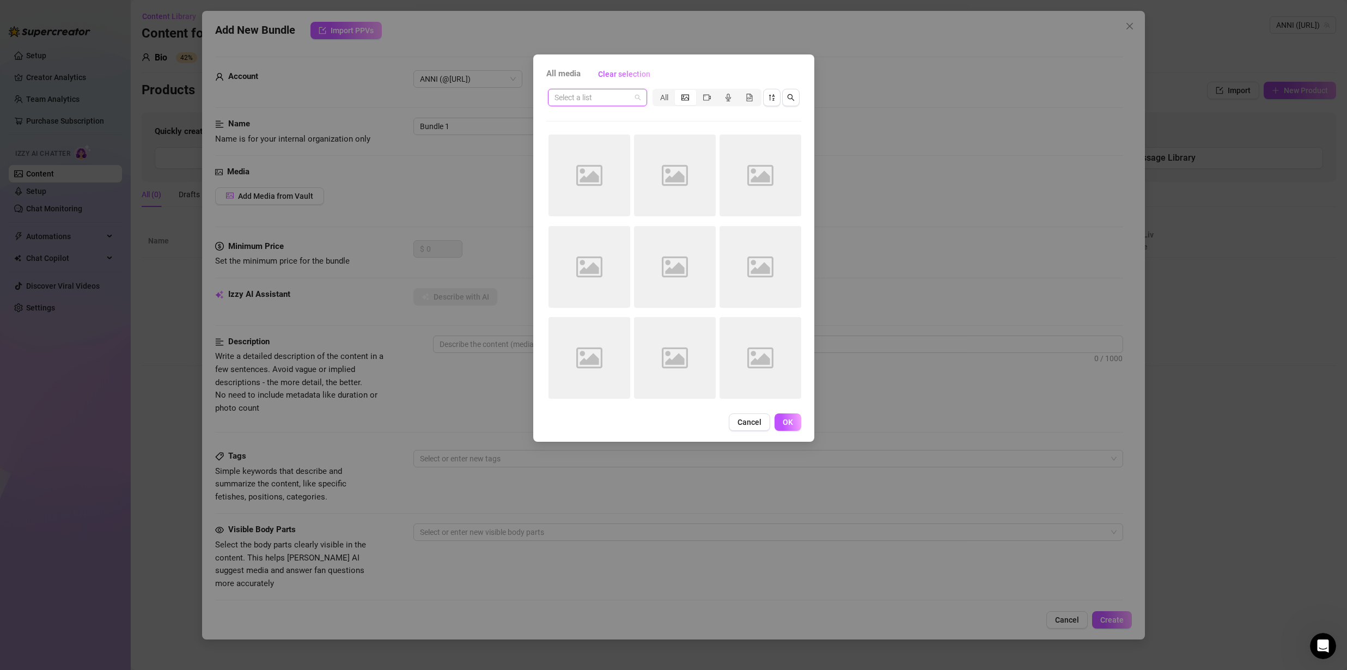
click at [599, 96] on input "search" at bounding box center [593, 97] width 76 height 16
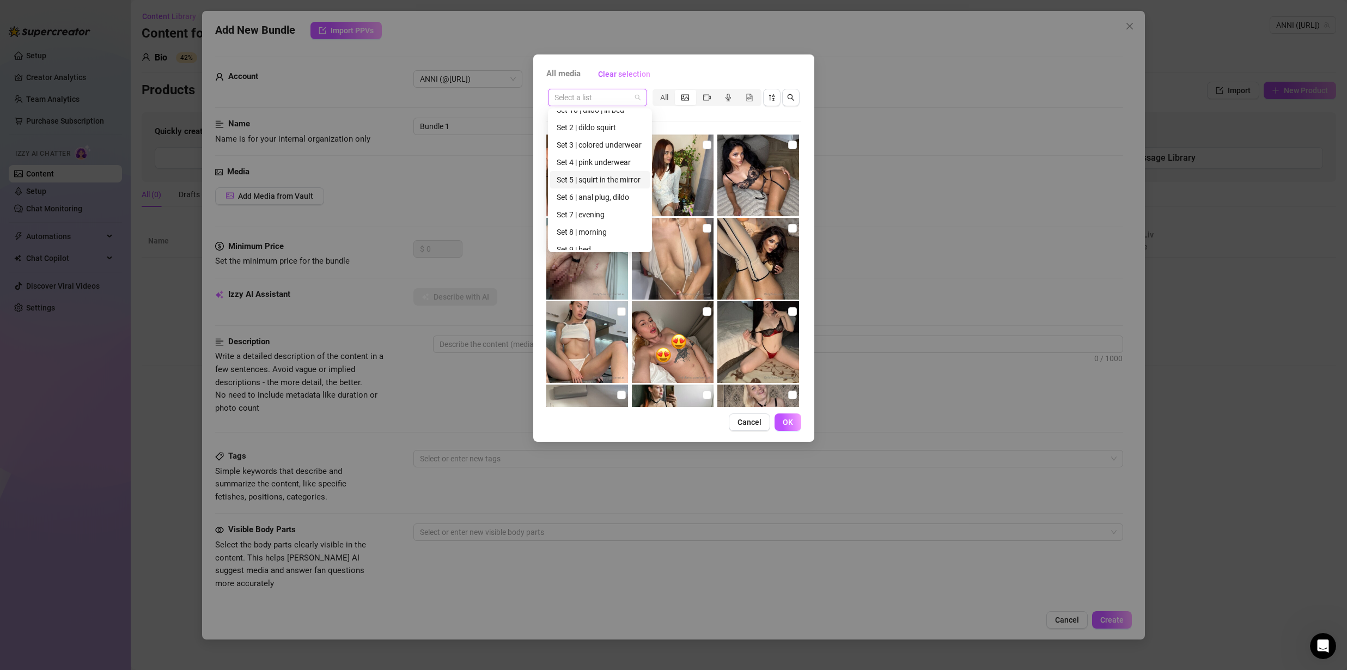
scroll to position [120, 0]
click at [954, 223] on div "All media Clear selection Select a list All Cancel OK" at bounding box center [673, 335] width 1347 height 670
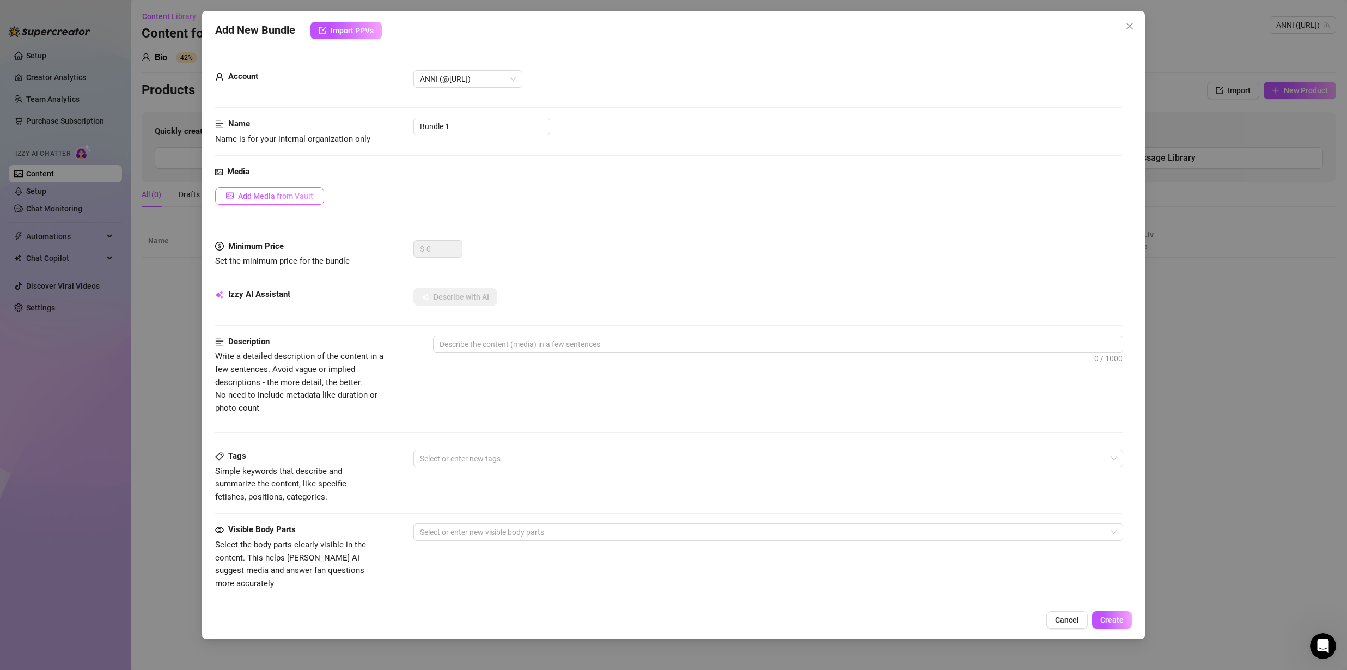
click at [265, 194] on span "Add Media from Vault" at bounding box center [275, 196] width 75 height 9
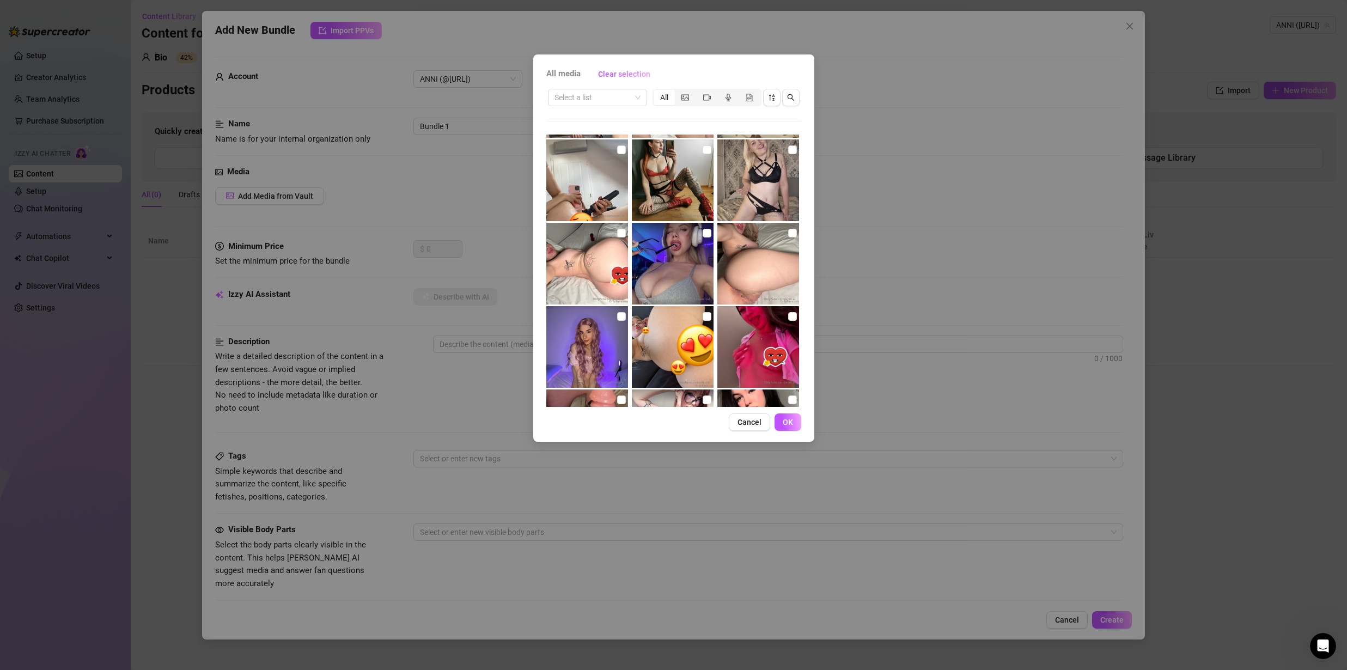
scroll to position [0, 0]
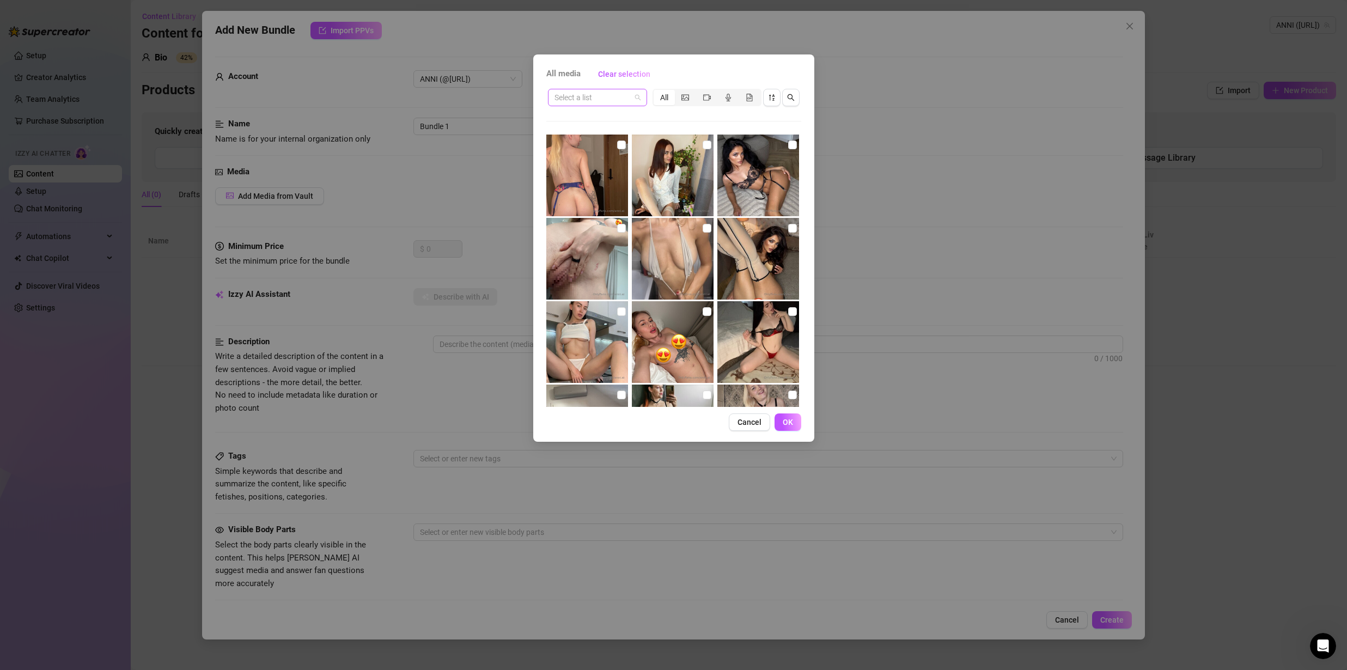
click at [606, 100] on input "search" at bounding box center [593, 97] width 76 height 16
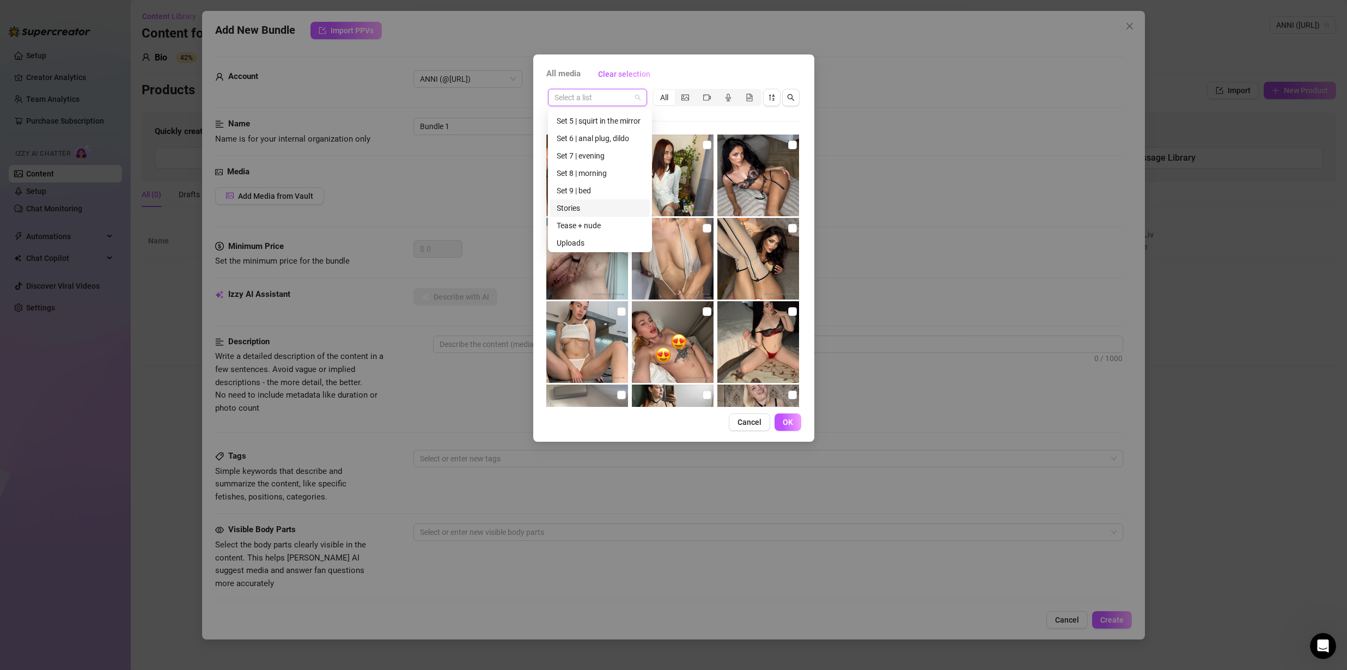
scroll to position [192, 0]
click at [586, 190] on div "Set 9 | bed" at bounding box center [600, 189] width 87 height 12
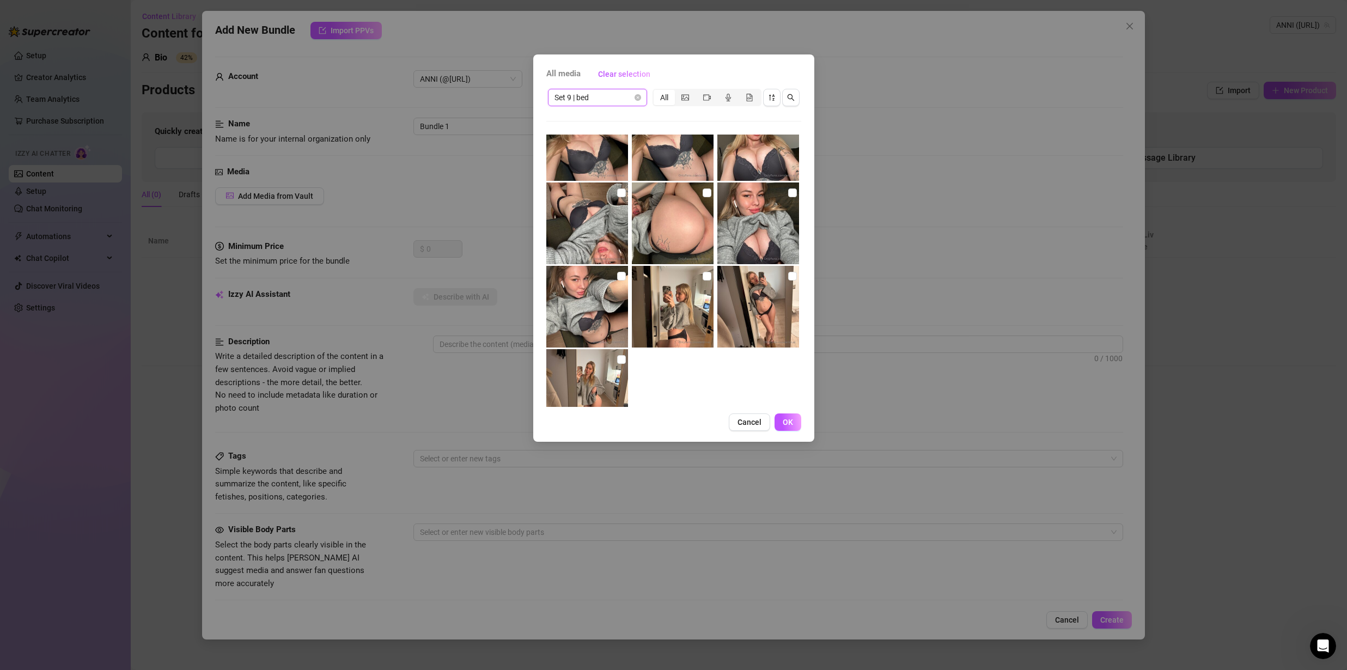
scroll to position [1368, 0]
click at [617, 361] on input "checkbox" at bounding box center [621, 360] width 9 height 9
click at [789, 276] on input "checkbox" at bounding box center [792, 276] width 9 height 9
click at [707, 280] on img at bounding box center [673, 307] width 82 height 82
drag, startPoint x: 612, startPoint y: 274, endPoint x: 636, endPoint y: 273, distance: 24.5
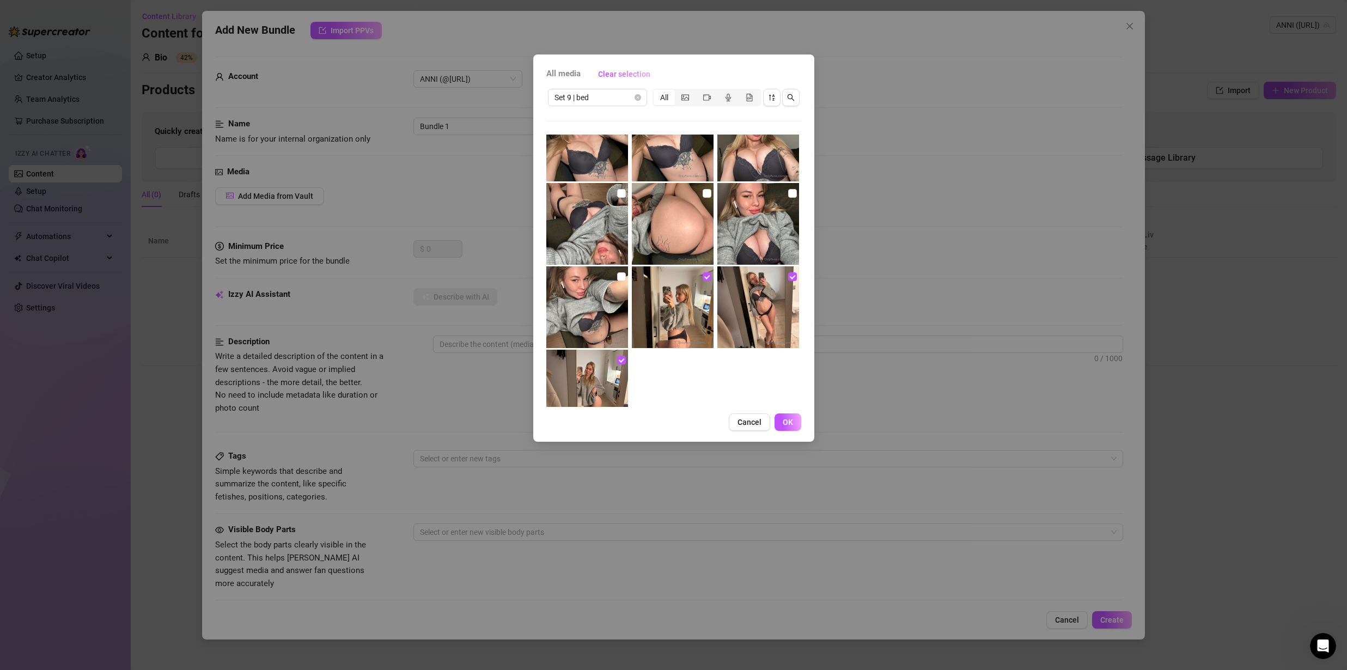
click at [612, 274] on img at bounding box center [587, 307] width 82 height 82
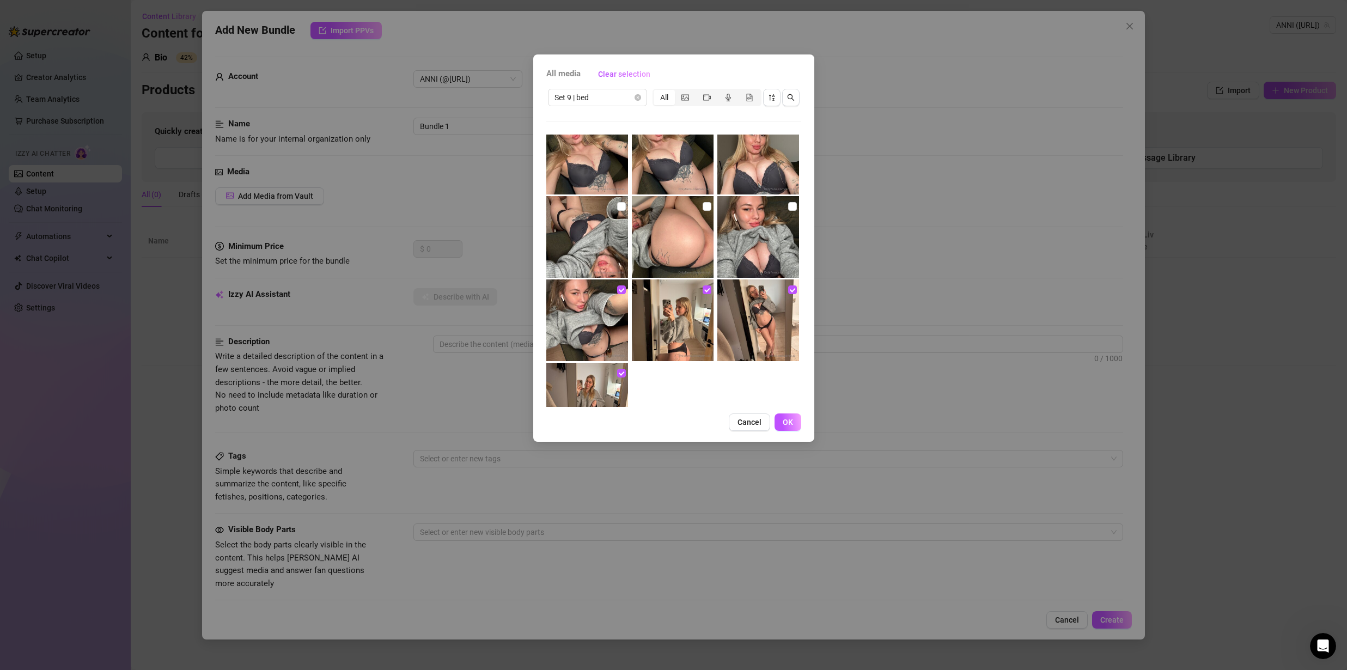
click at [791, 208] on img at bounding box center [758, 237] width 82 height 82
click at [703, 205] on input "checkbox" at bounding box center [707, 206] width 9 height 9
click at [621, 207] on input "checkbox" at bounding box center [621, 206] width 9 height 9
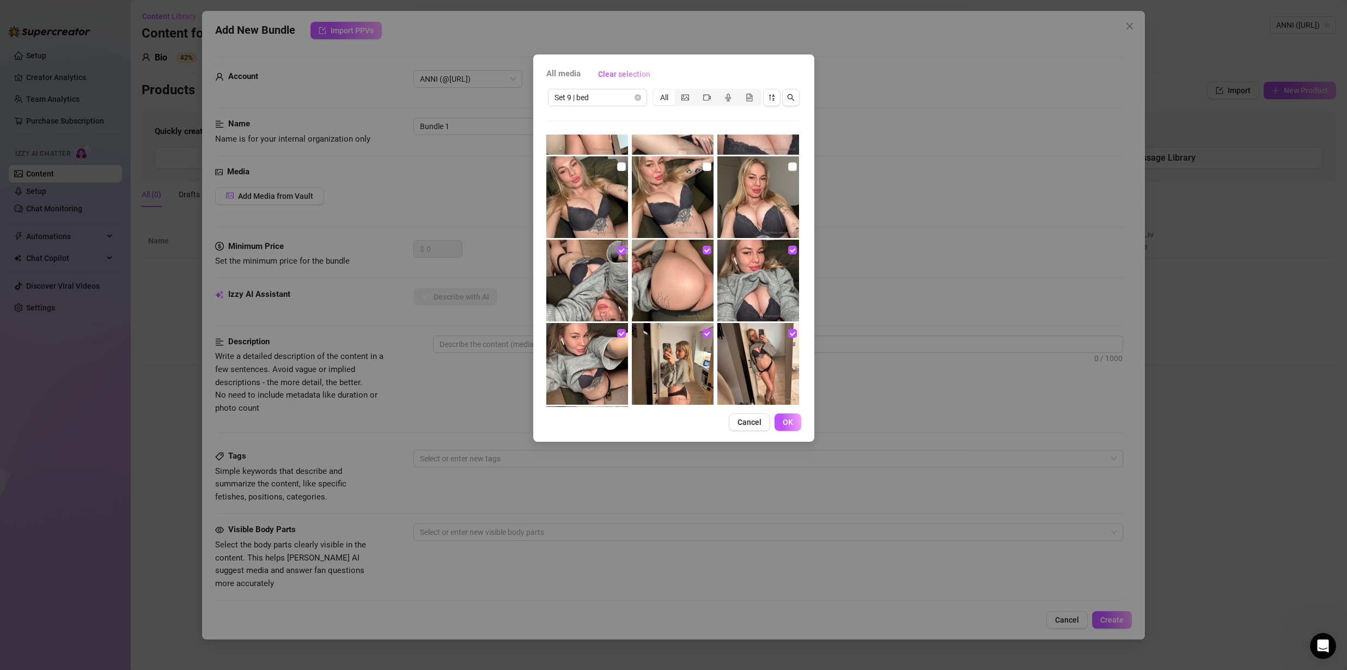
scroll to position [1249, 0]
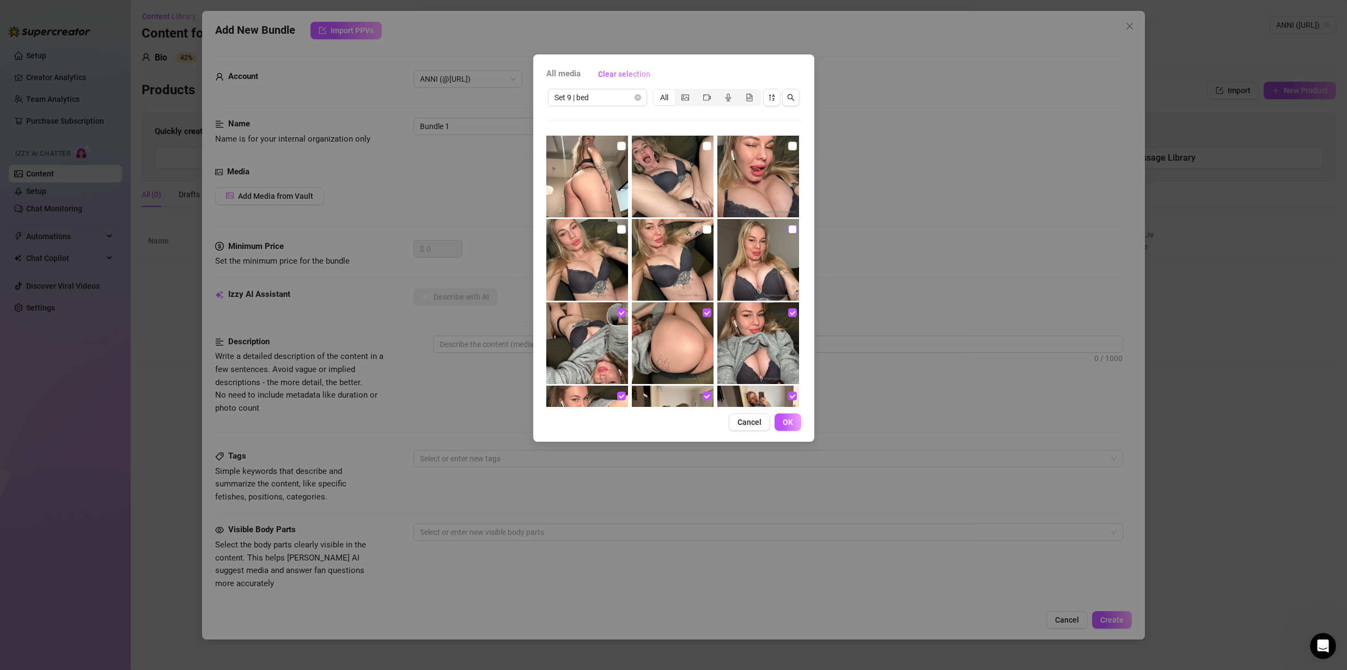
click at [788, 227] on input "checkbox" at bounding box center [792, 229] width 9 height 9
click at [703, 227] on input "checkbox" at bounding box center [707, 229] width 9 height 9
click at [614, 229] on img at bounding box center [587, 260] width 82 height 82
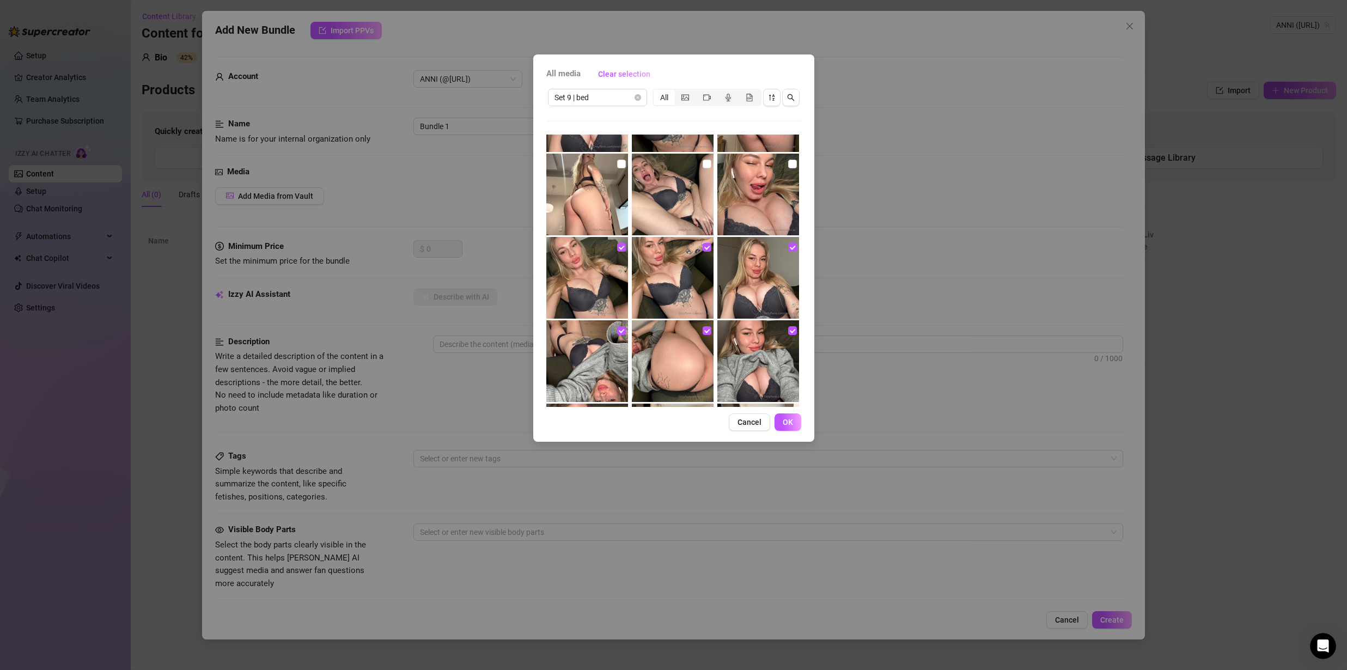
scroll to position [1229, 0]
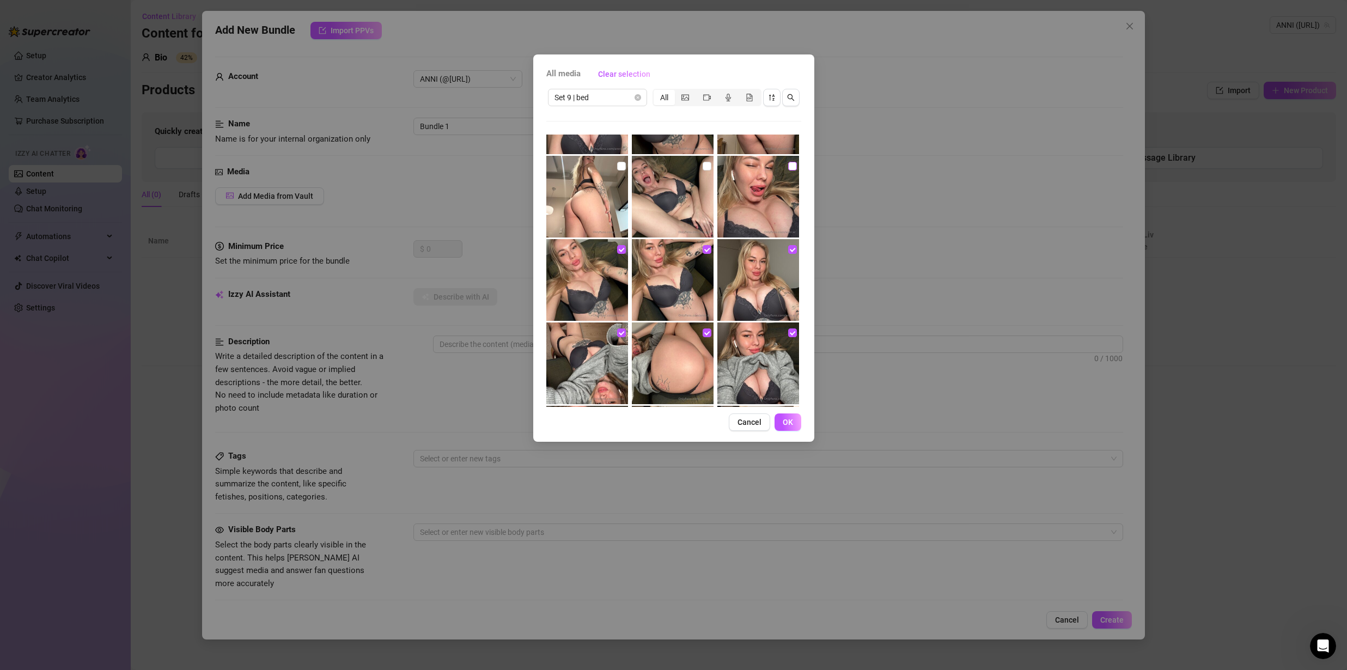
click at [788, 163] on input "checkbox" at bounding box center [792, 166] width 9 height 9
click at [788, 421] on span "OK" at bounding box center [788, 422] width 10 height 9
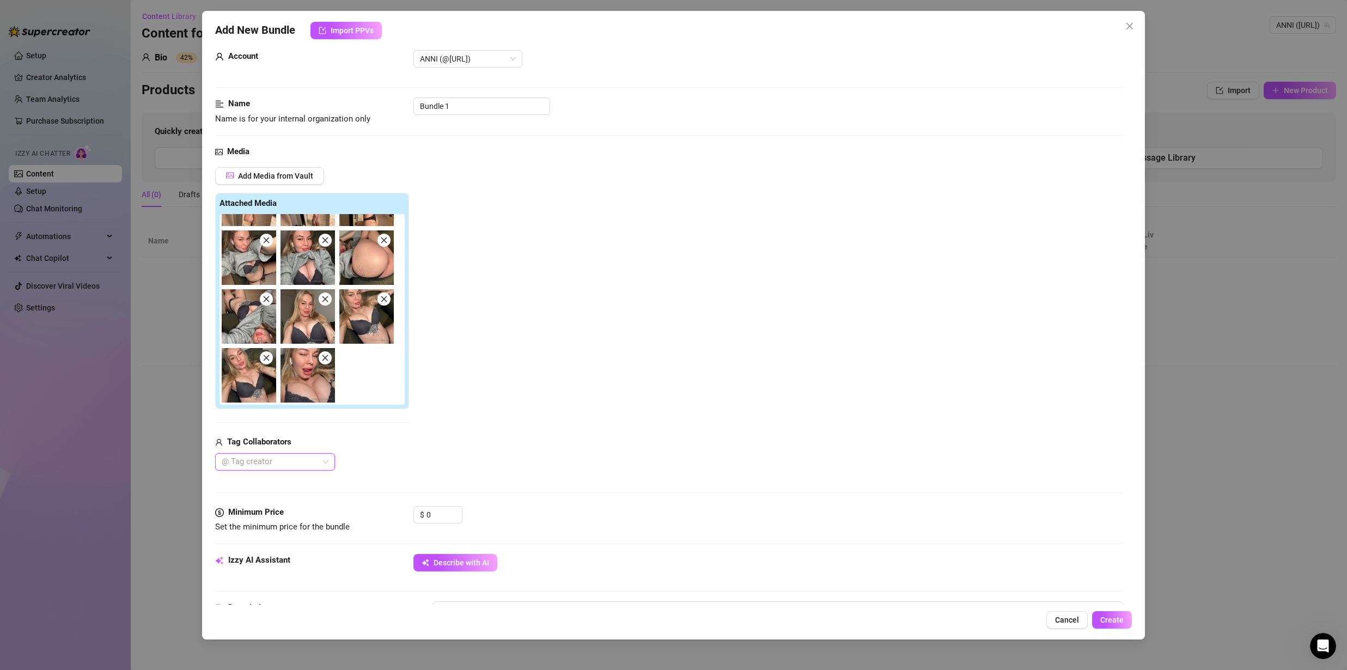
scroll to position [21, 0]
drag, startPoint x: 431, startPoint y: 512, endPoint x: 386, endPoint y: 509, distance: 45.8
click at [386, 509] on div "Minimum Price Set the minimum price for the bundle $ 0" at bounding box center [669, 520] width 908 height 28
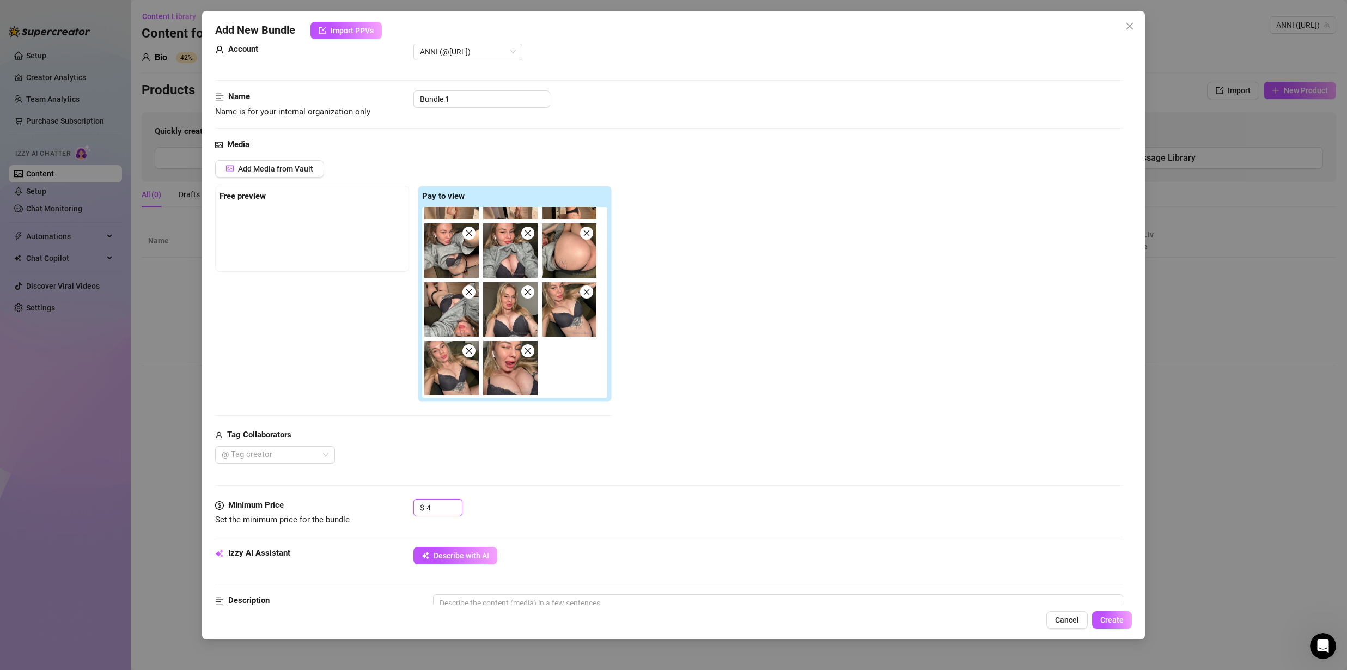
scroll to position [34, 0]
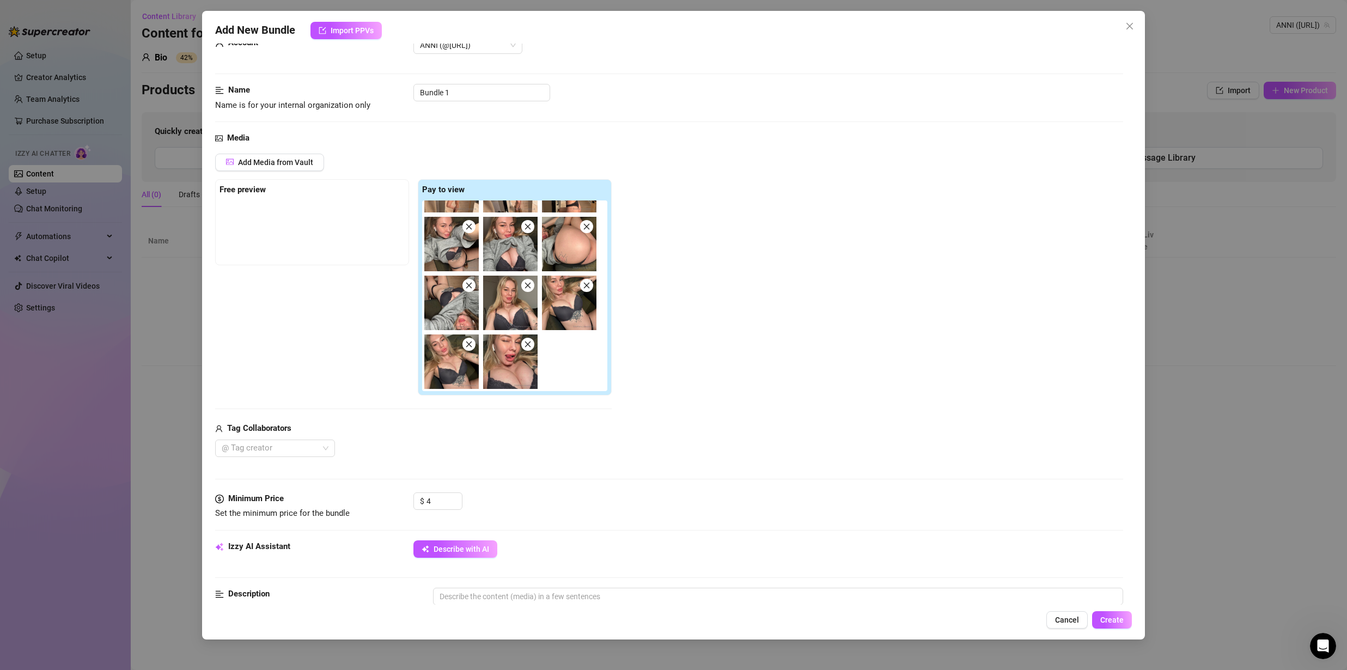
click at [344, 314] on div "Free preview Pay to view" at bounding box center [413, 287] width 397 height 217
click at [252, 230] on div at bounding box center [312, 227] width 185 height 54
click at [247, 185] on strong "Free preview" at bounding box center [243, 190] width 46 height 10
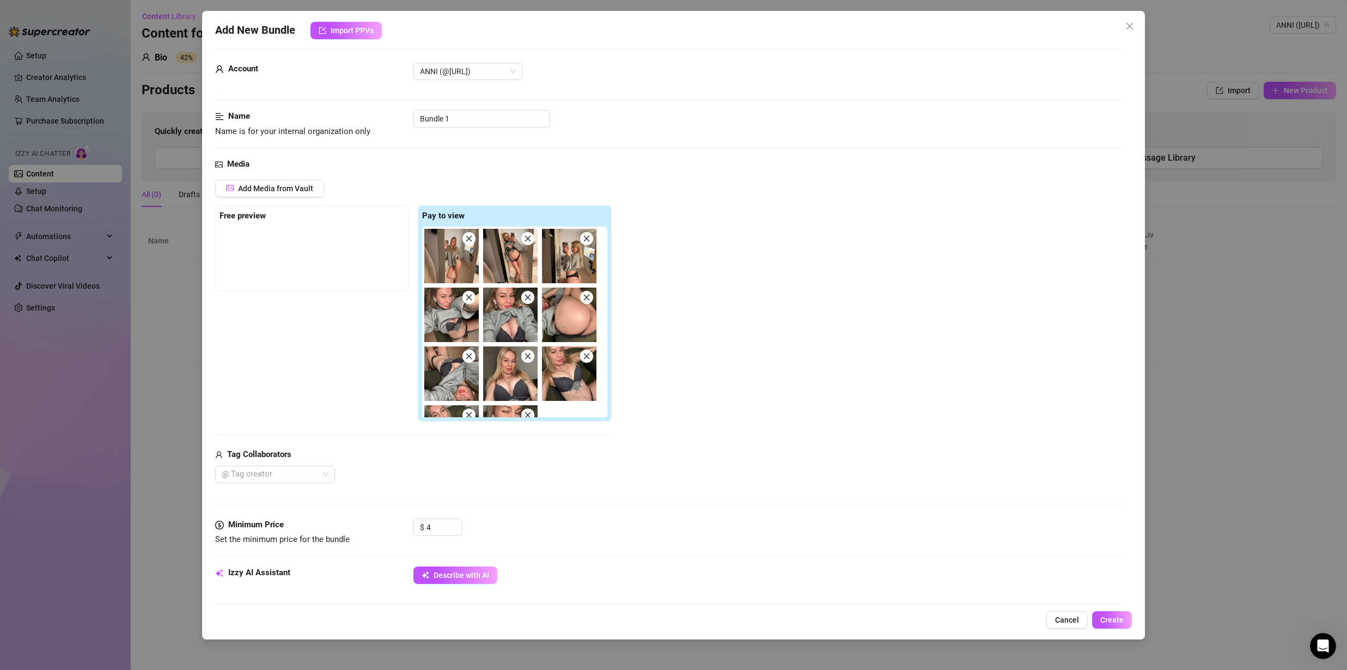
scroll to position [0, 0]
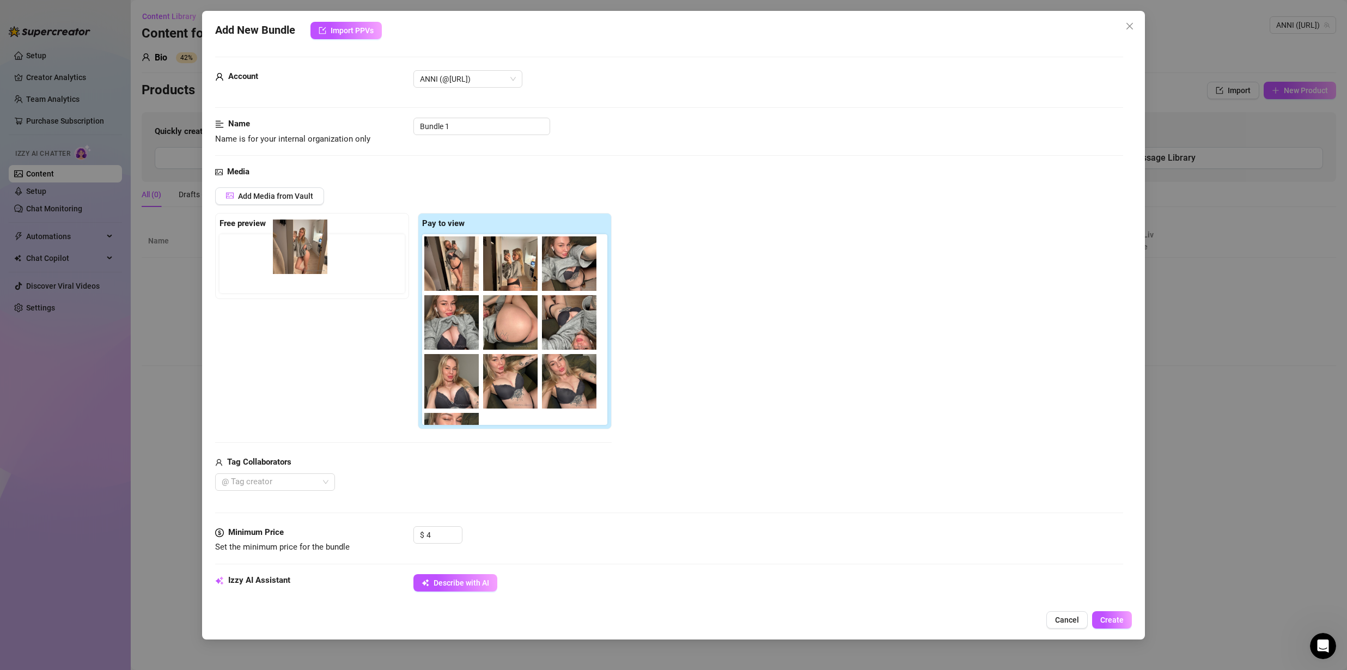
drag, startPoint x: 449, startPoint y: 255, endPoint x: 285, endPoint y: 254, distance: 164.5
click at [286, 254] on div "Free preview Pay to view" at bounding box center [413, 321] width 397 height 217
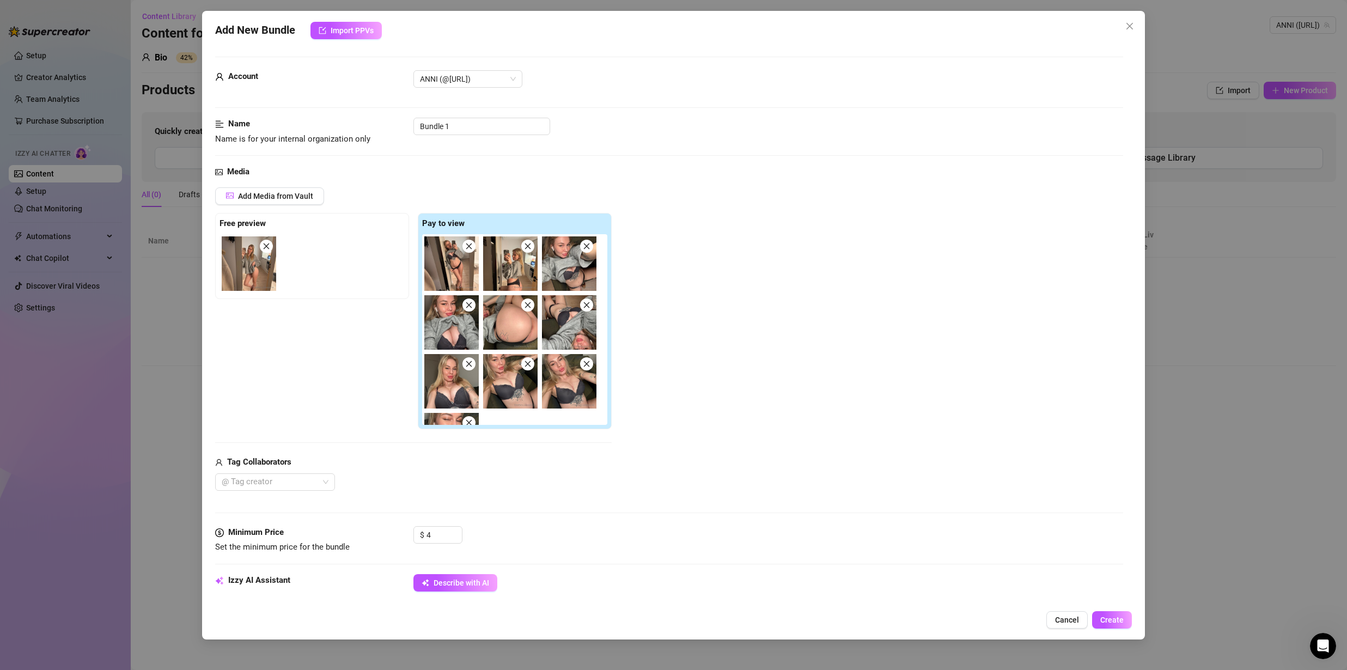
click at [352, 379] on div "Free preview Pay to view" at bounding box center [413, 321] width 397 height 217
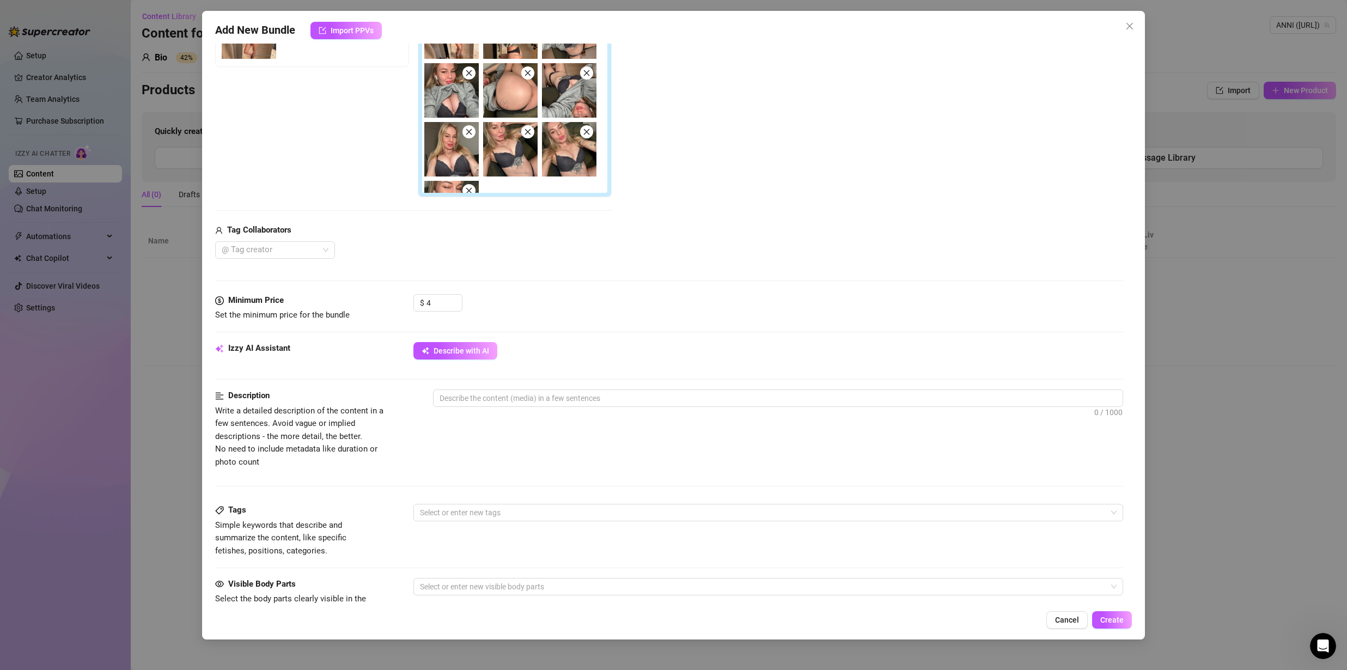
scroll to position [250, 0]
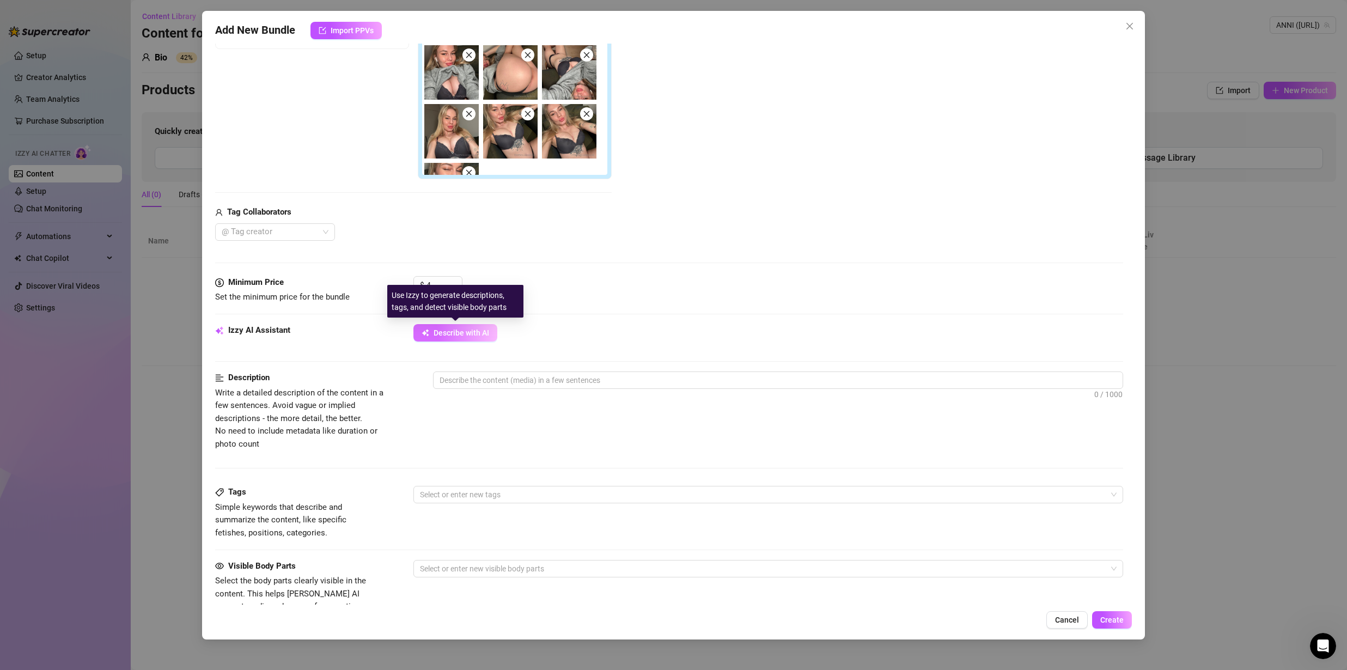
click at [436, 331] on span "Describe with AI" at bounding box center [462, 332] width 56 height 9
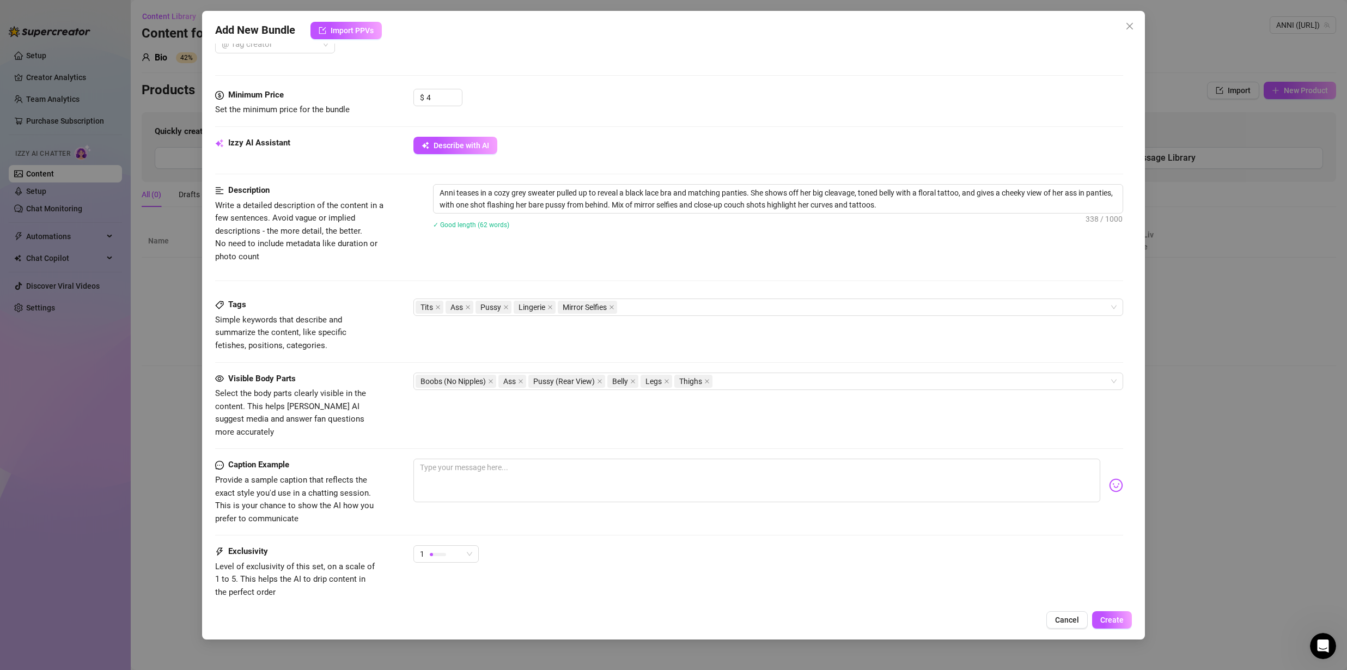
scroll to position [500, 0]
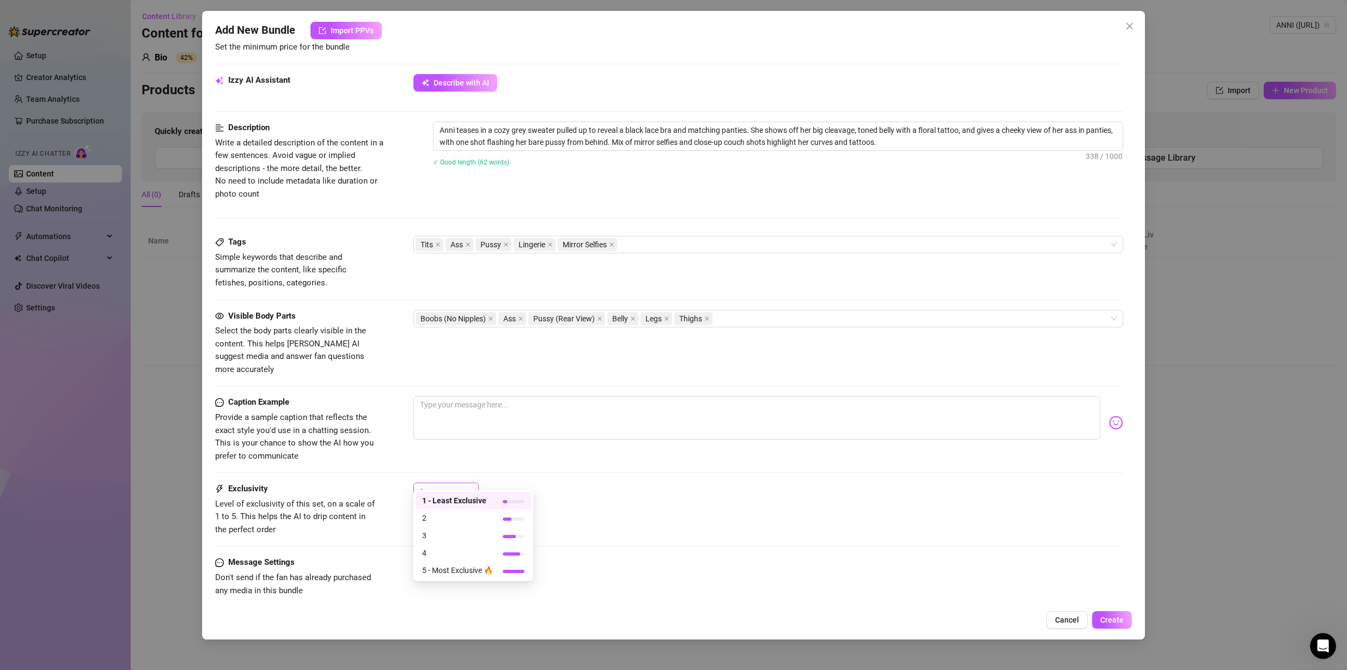
click at [455, 483] on div "1" at bounding box center [441, 491] width 42 height 16
click at [454, 502] on span "1 - Least Exclusive" at bounding box center [457, 501] width 71 height 12
click at [1101, 617] on span "Create" at bounding box center [1111, 620] width 23 height 9
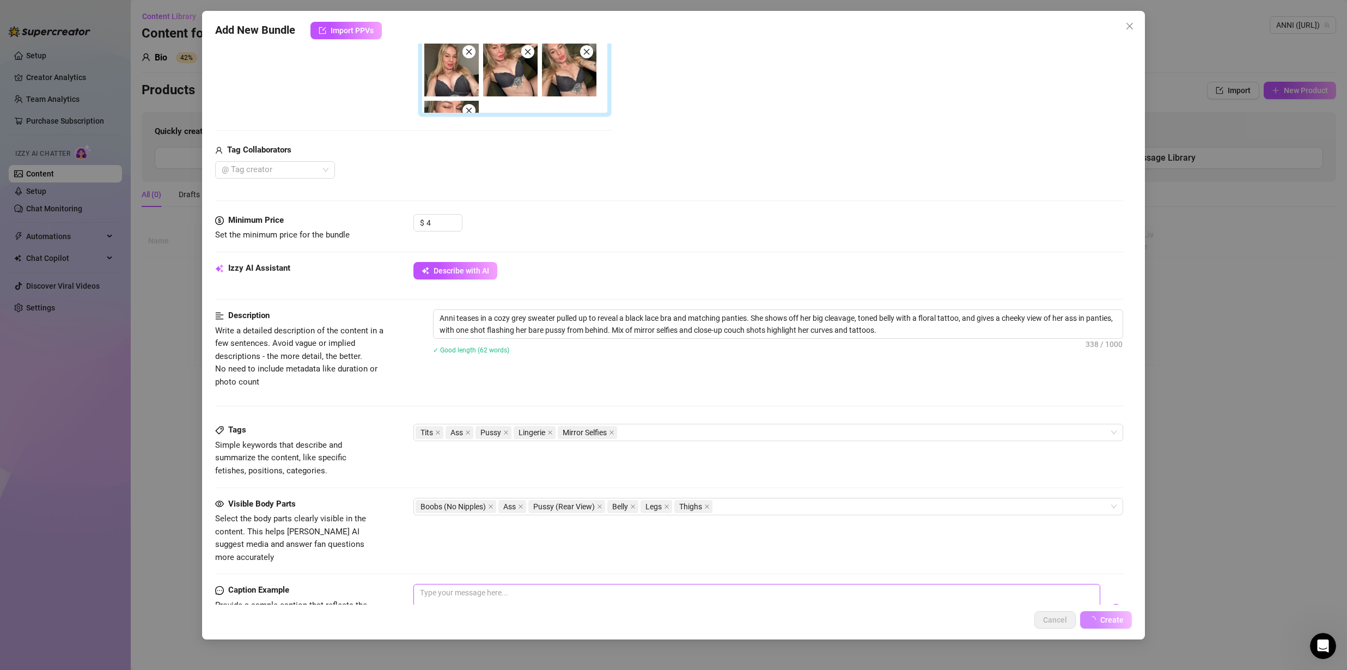
scroll to position [0, 0]
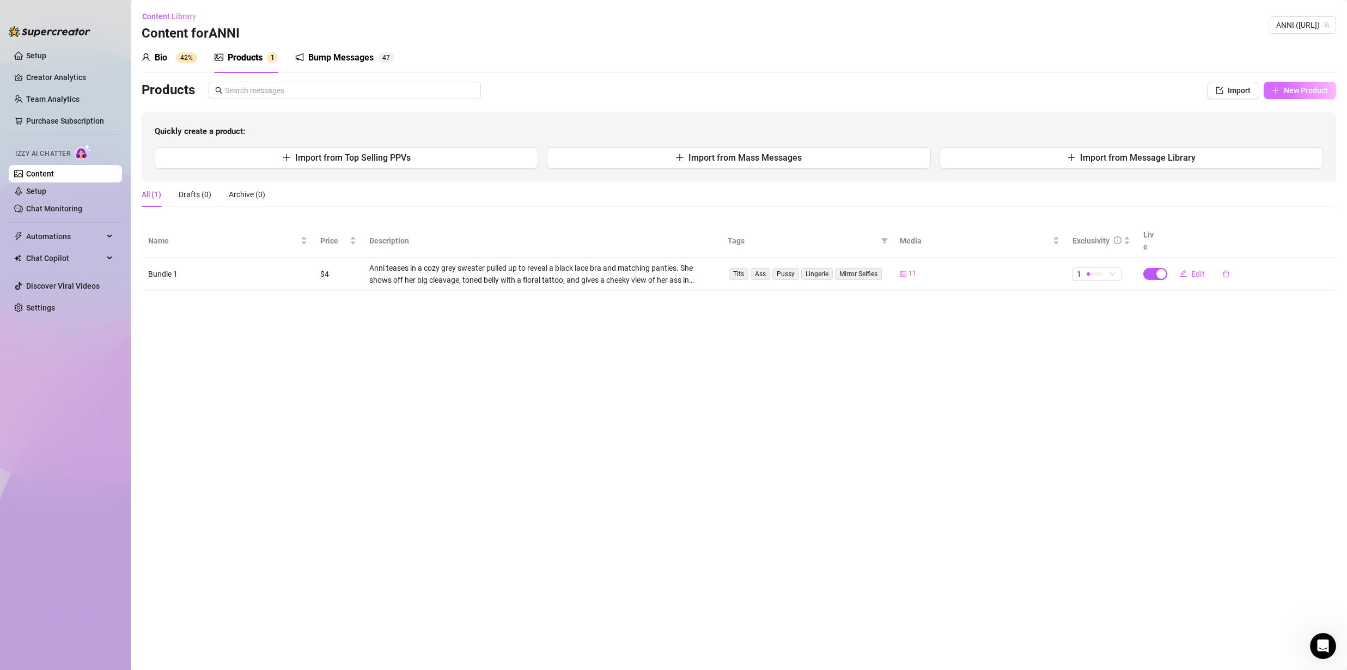
click at [1295, 90] on span "New Product" at bounding box center [1306, 90] width 44 height 9
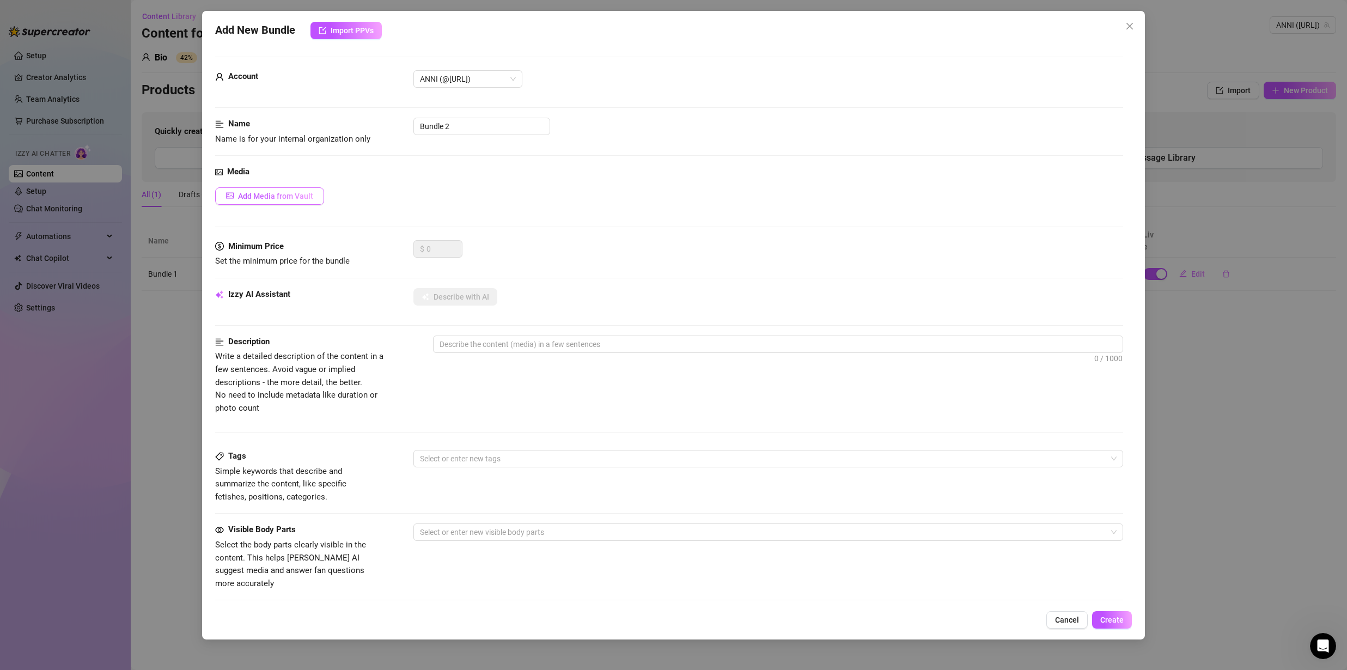
click at [294, 189] on button "Add Media from Vault" at bounding box center [269, 195] width 109 height 17
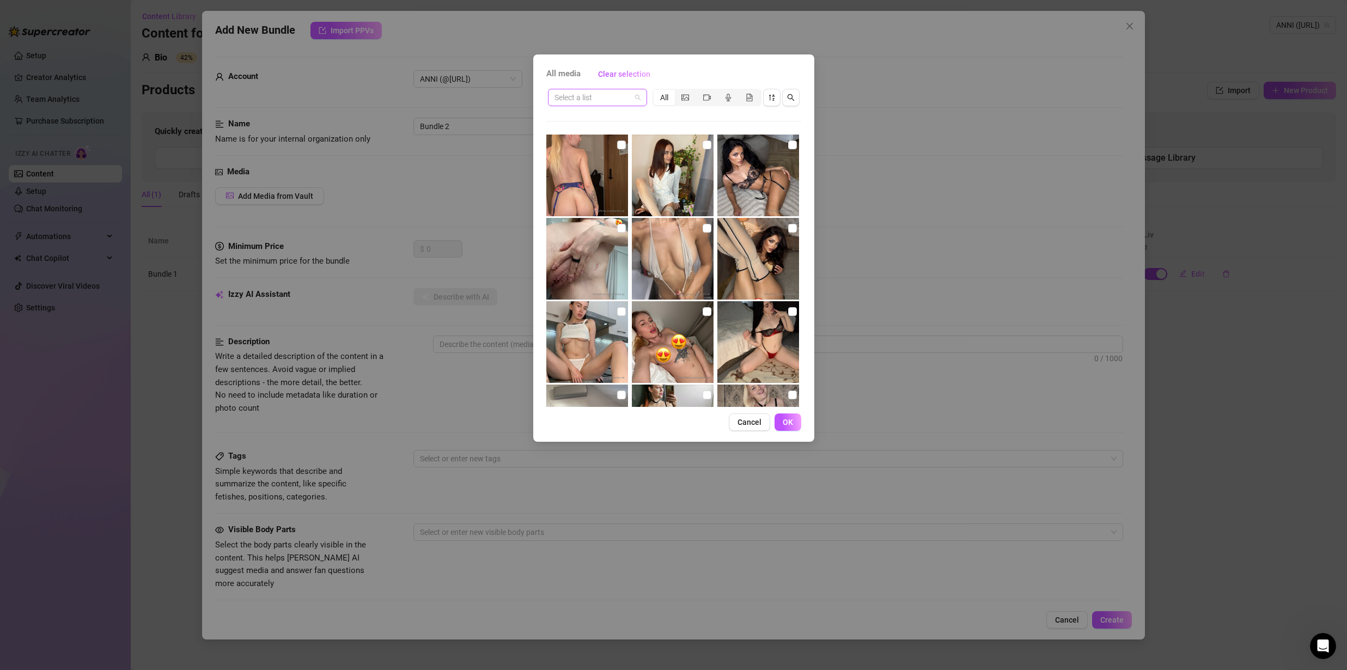
click at [643, 100] on div "Select a list" at bounding box center [597, 97] width 99 height 17
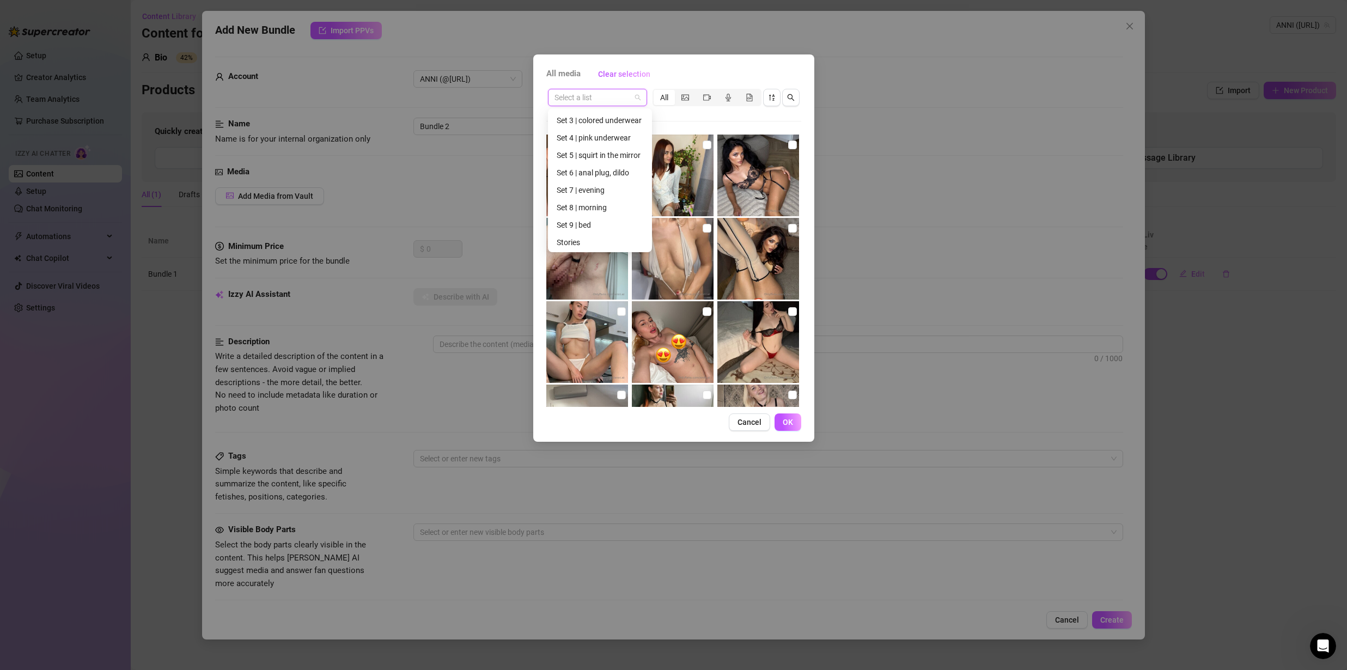
scroll to position [192, 0]
click at [588, 190] on div "Set 9 | bed" at bounding box center [600, 189] width 87 height 12
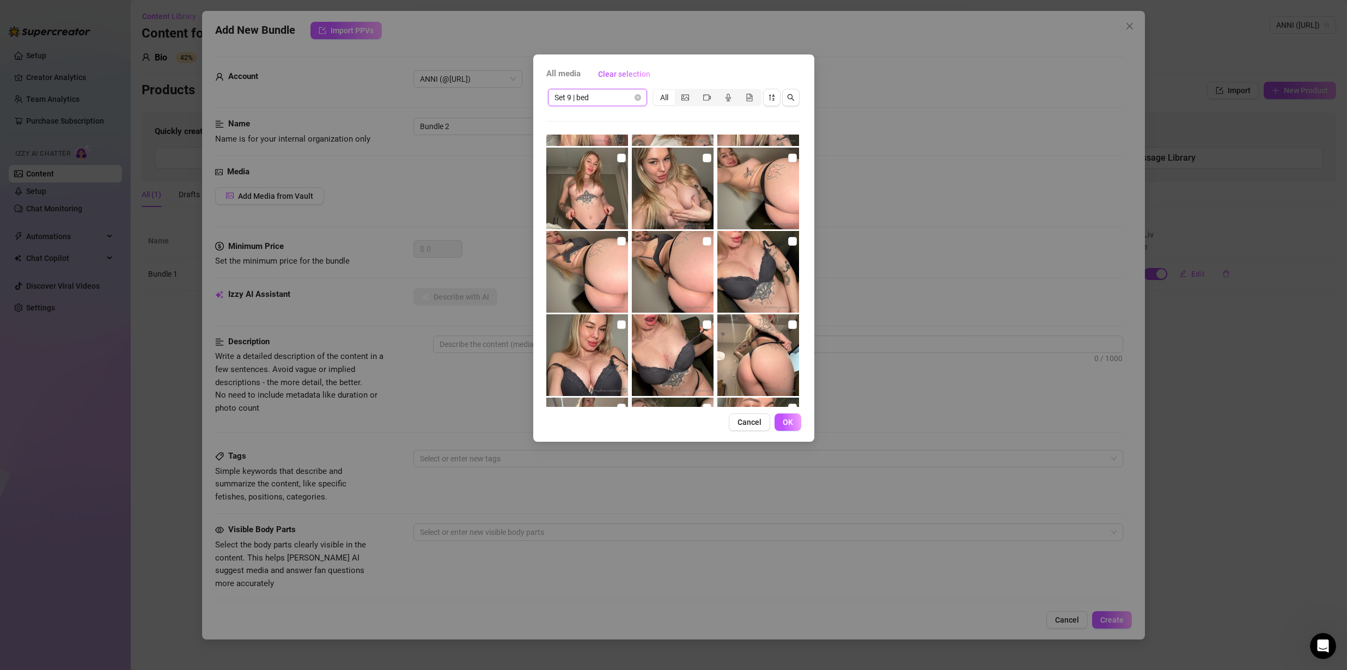
scroll to position [885, 0]
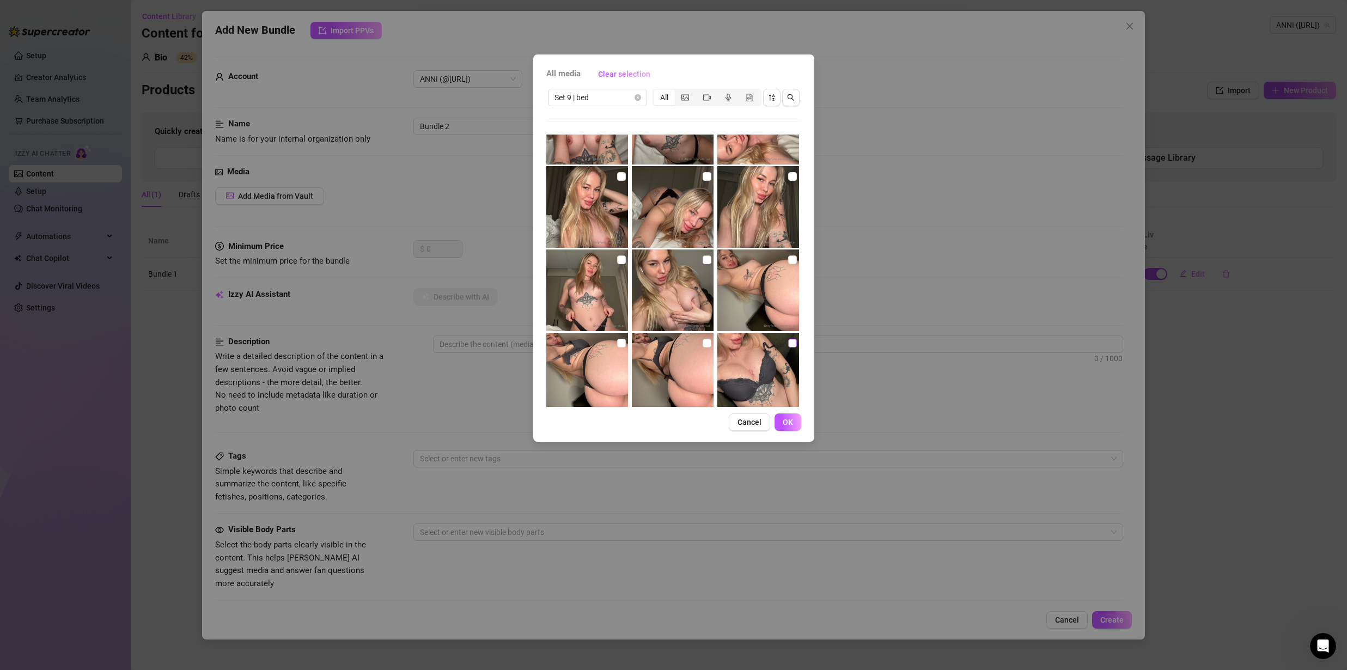
click at [788, 339] on input "checkbox" at bounding box center [792, 343] width 9 height 9
click at [703, 339] on input "checkbox" at bounding box center [707, 343] width 9 height 9
click at [617, 340] on input "checkbox" at bounding box center [621, 343] width 9 height 9
drag, startPoint x: 782, startPoint y: 258, endPoint x: 760, endPoint y: 267, distance: 23.9
click at [788, 258] on input "checkbox" at bounding box center [792, 259] width 9 height 9
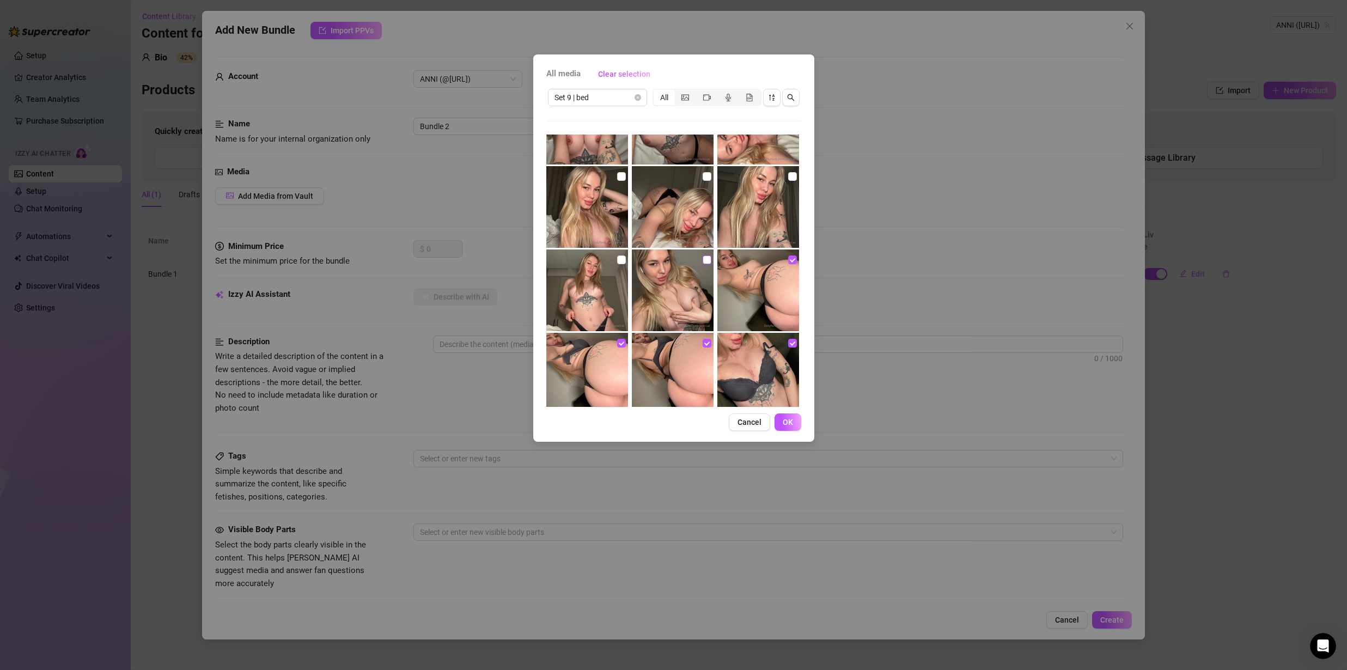
click at [703, 265] on label at bounding box center [707, 260] width 9 height 12
click at [703, 264] on input "checkbox" at bounding box center [707, 259] width 9 height 9
click at [618, 259] on input "checkbox" at bounding box center [621, 259] width 9 height 9
click at [788, 179] on input "checkbox" at bounding box center [792, 176] width 9 height 9
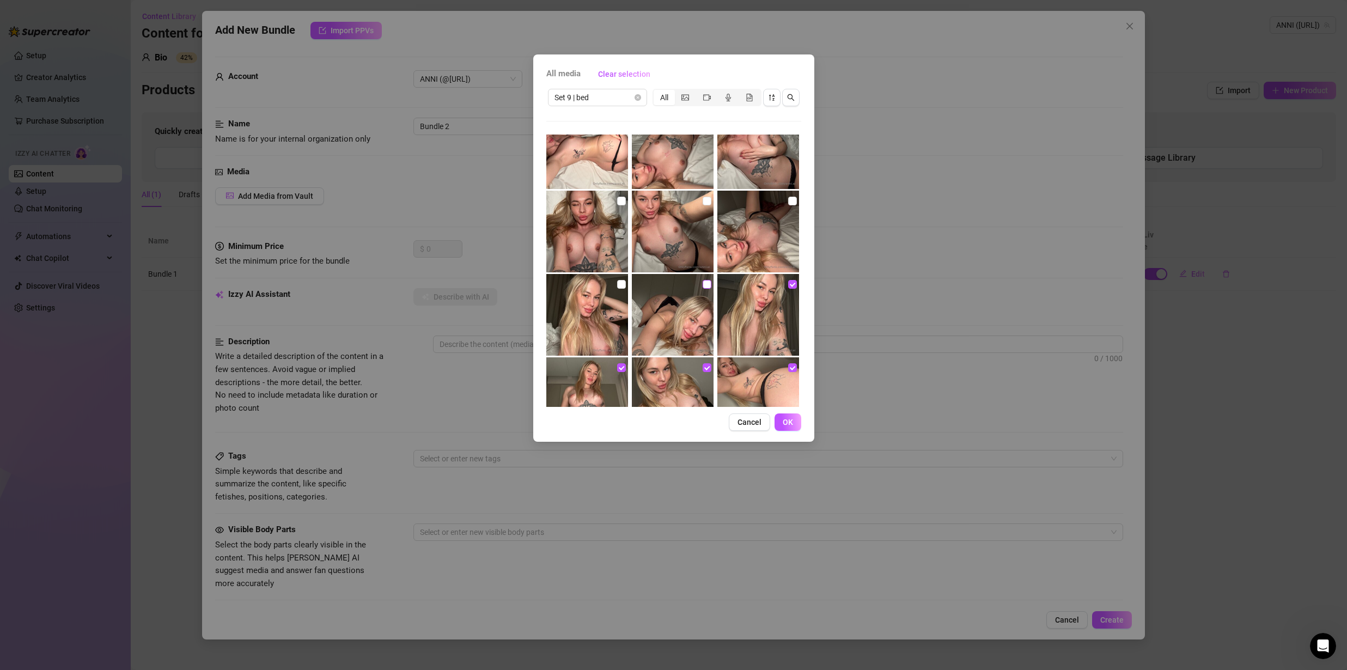
click at [705, 281] on input "checkbox" at bounding box center [707, 284] width 9 height 9
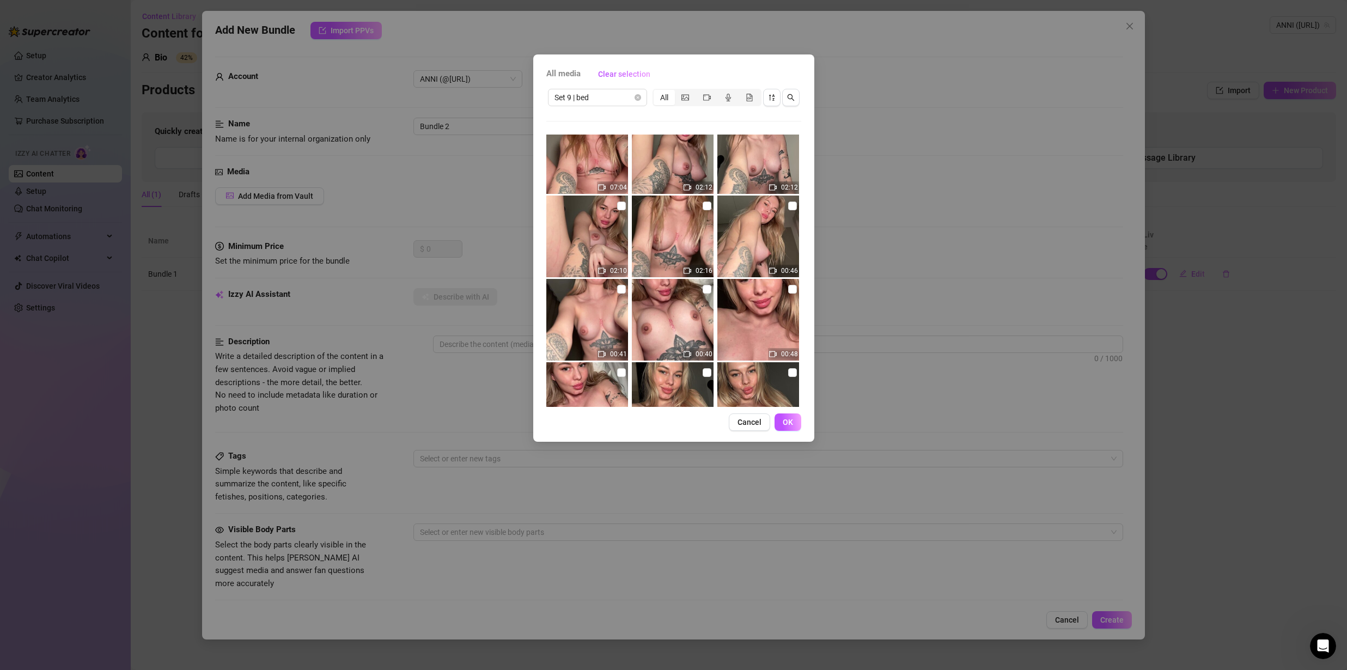
scroll to position [75, 0]
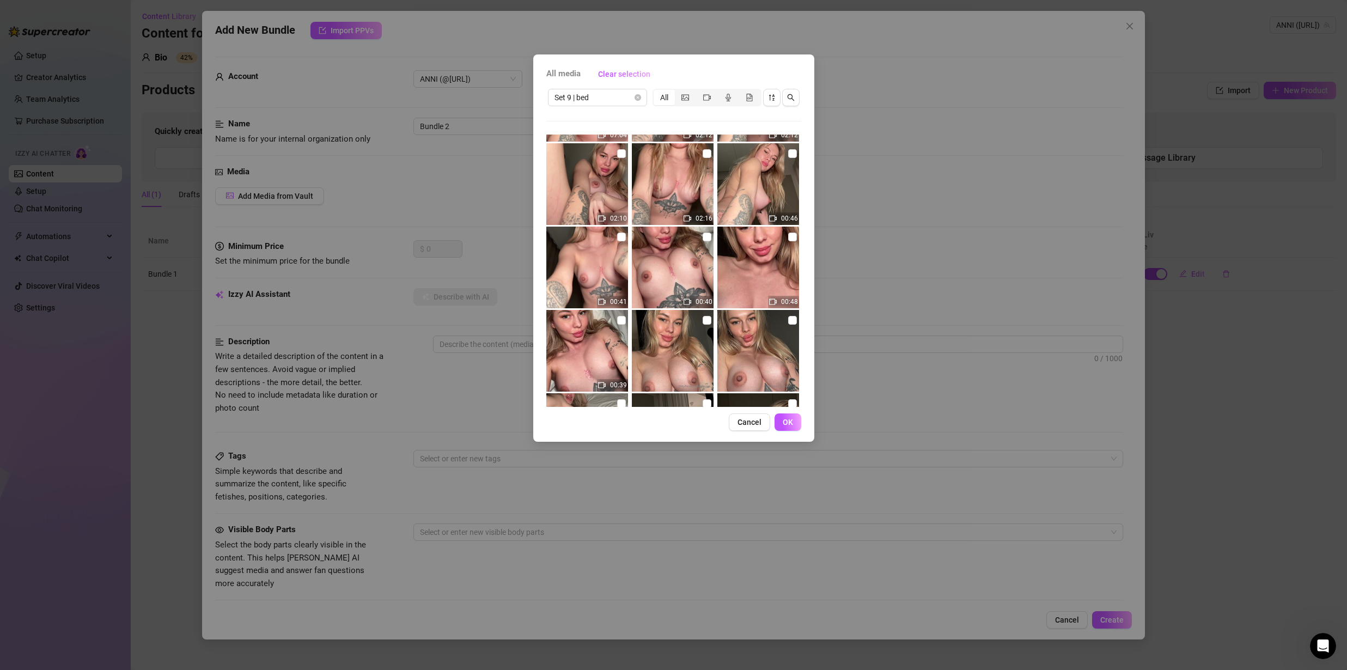
click at [750, 278] on img at bounding box center [758, 268] width 82 height 82
click at [784, 423] on span "OK" at bounding box center [788, 422] width 10 height 9
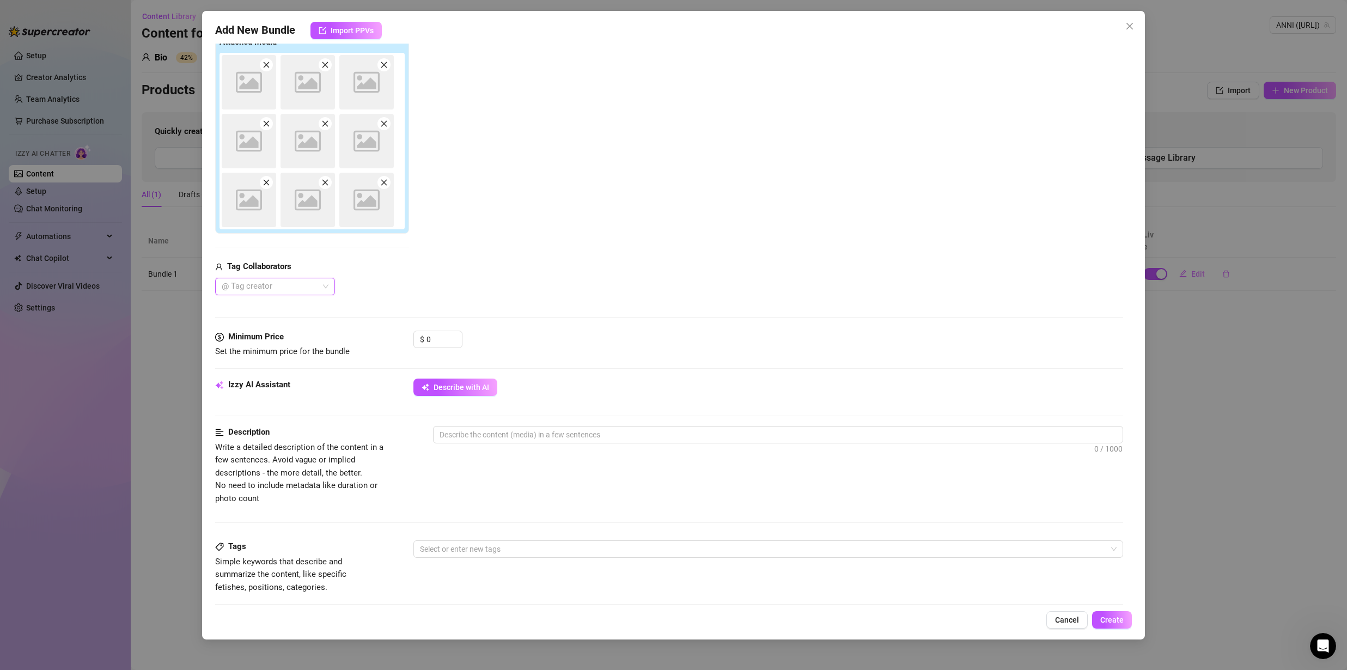
scroll to position [352, 0]
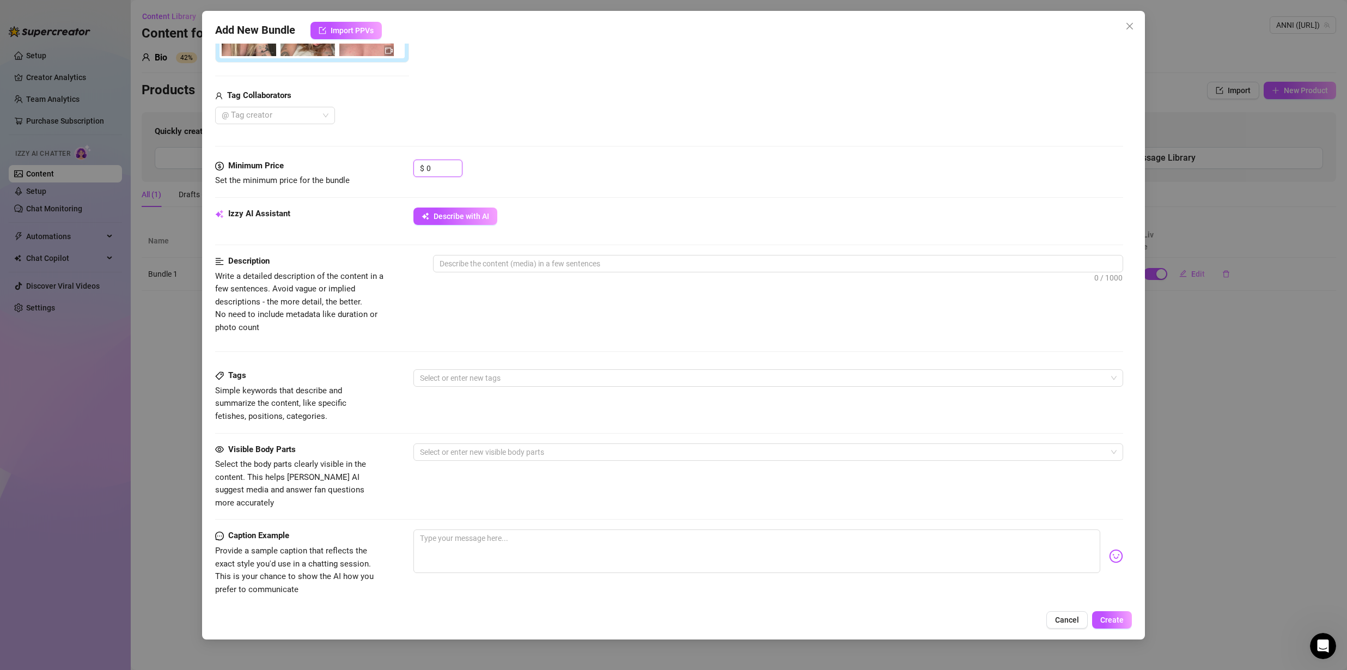
drag, startPoint x: 433, startPoint y: 163, endPoint x: 401, endPoint y: 167, distance: 31.8
click at [401, 167] on div "Minimum Price Set the minimum price for the bundle $ 0" at bounding box center [669, 174] width 908 height 28
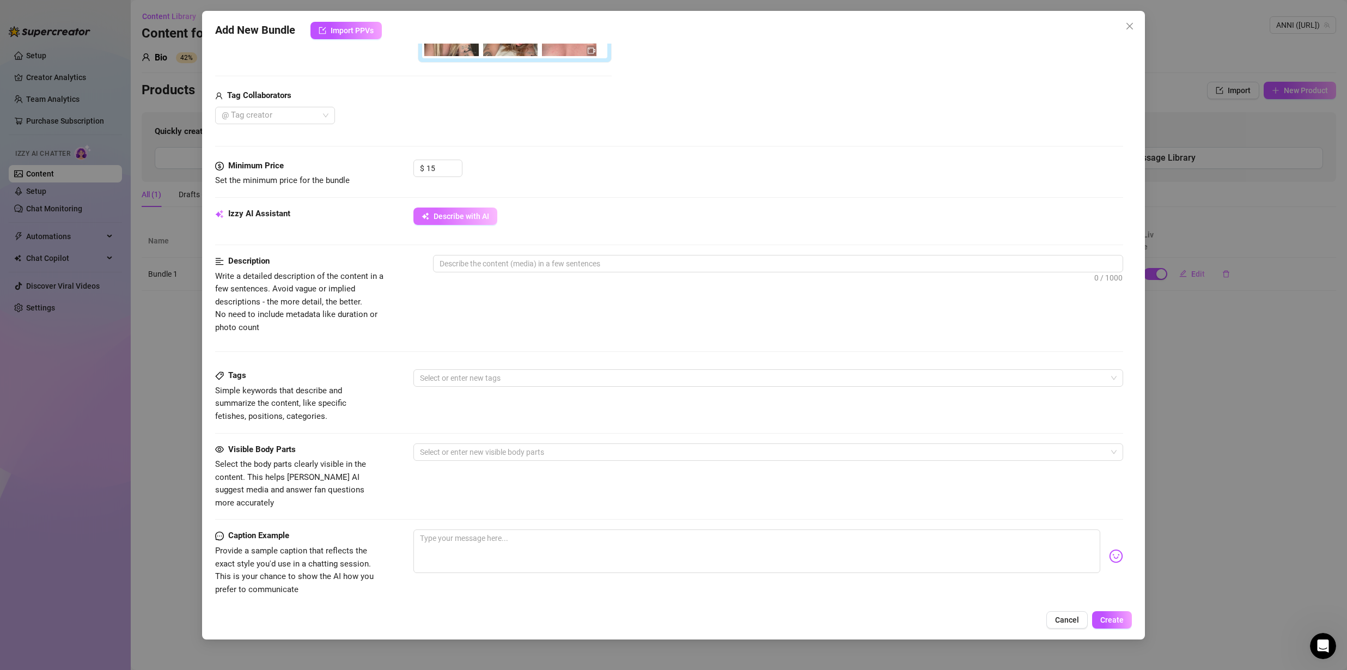
drag, startPoint x: 454, startPoint y: 220, endPoint x: 461, endPoint y: 222, distance: 7.4
click at [454, 220] on span "Describe with AI" at bounding box center [462, 216] width 56 height 9
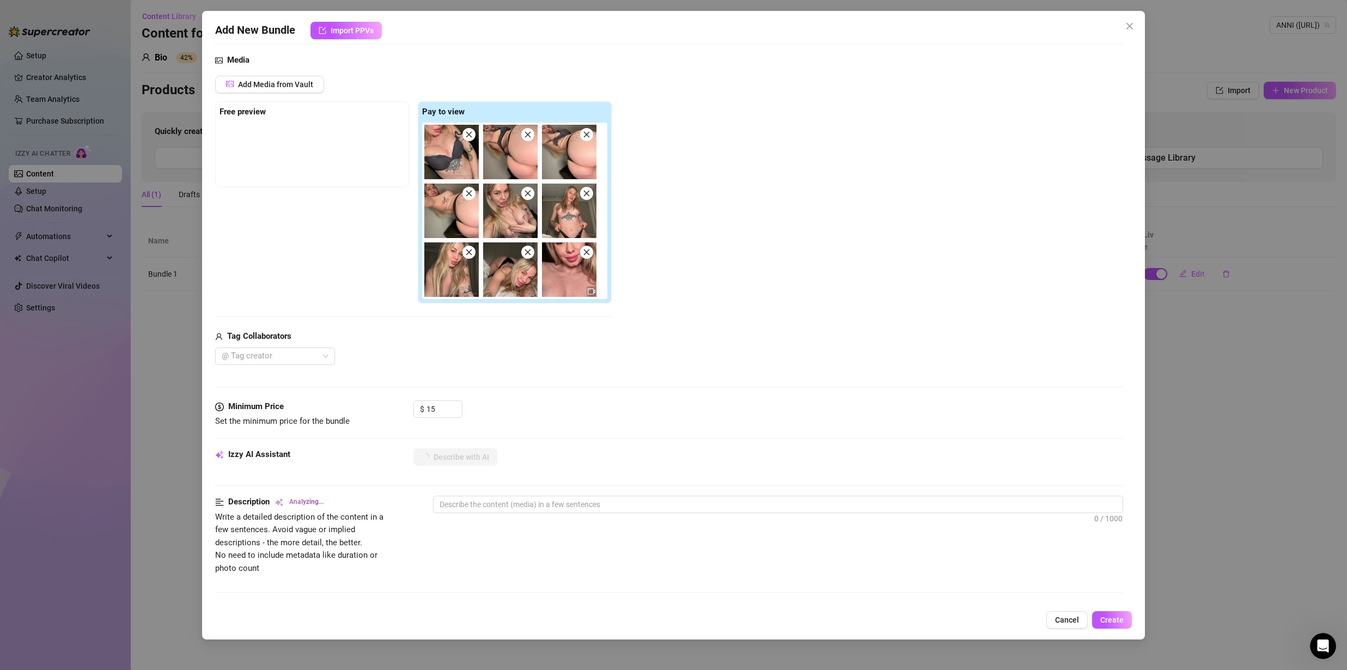
scroll to position [108, 0]
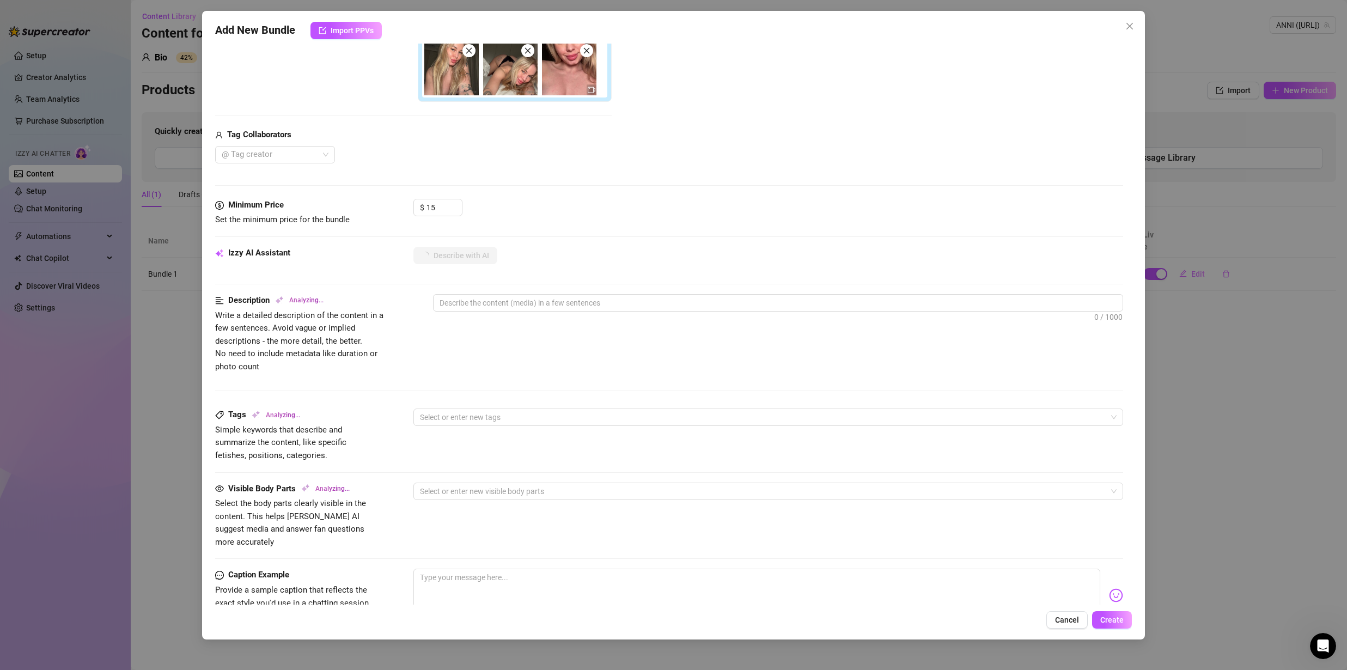
scroll to position [315, 0]
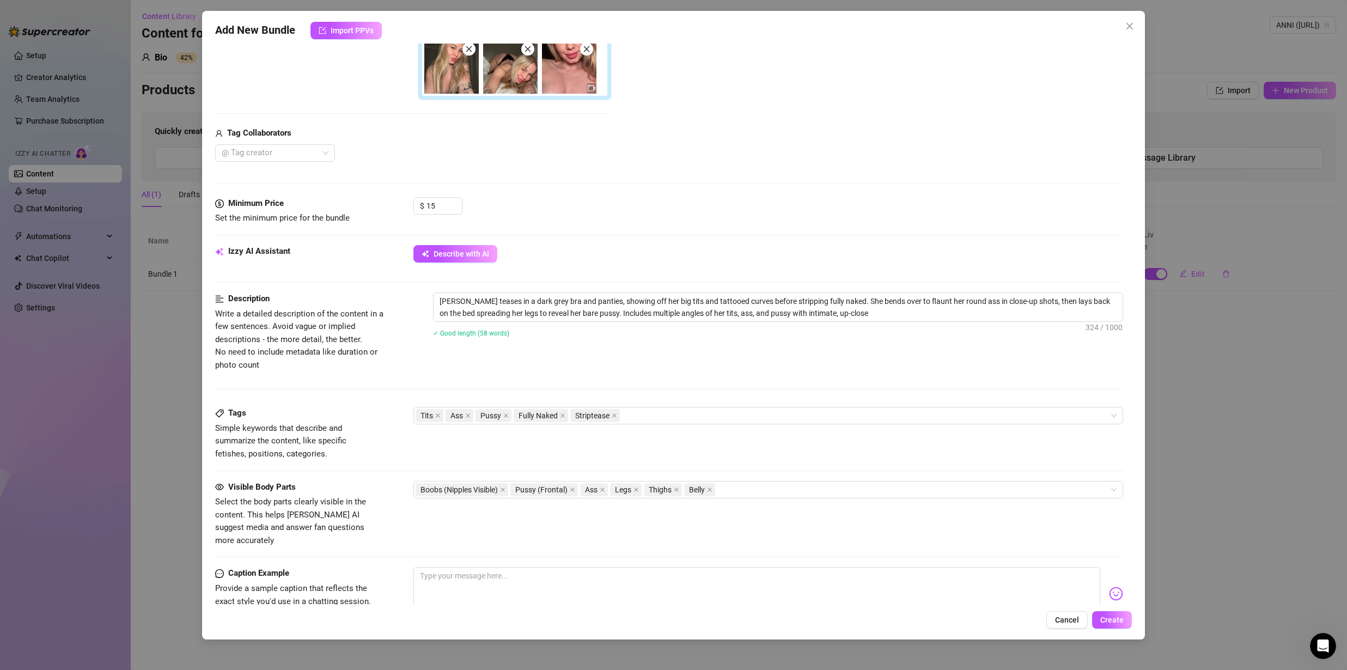
type textarea "[PERSON_NAME] teases in a dark grey bra and panties, showing off her big tits a…"
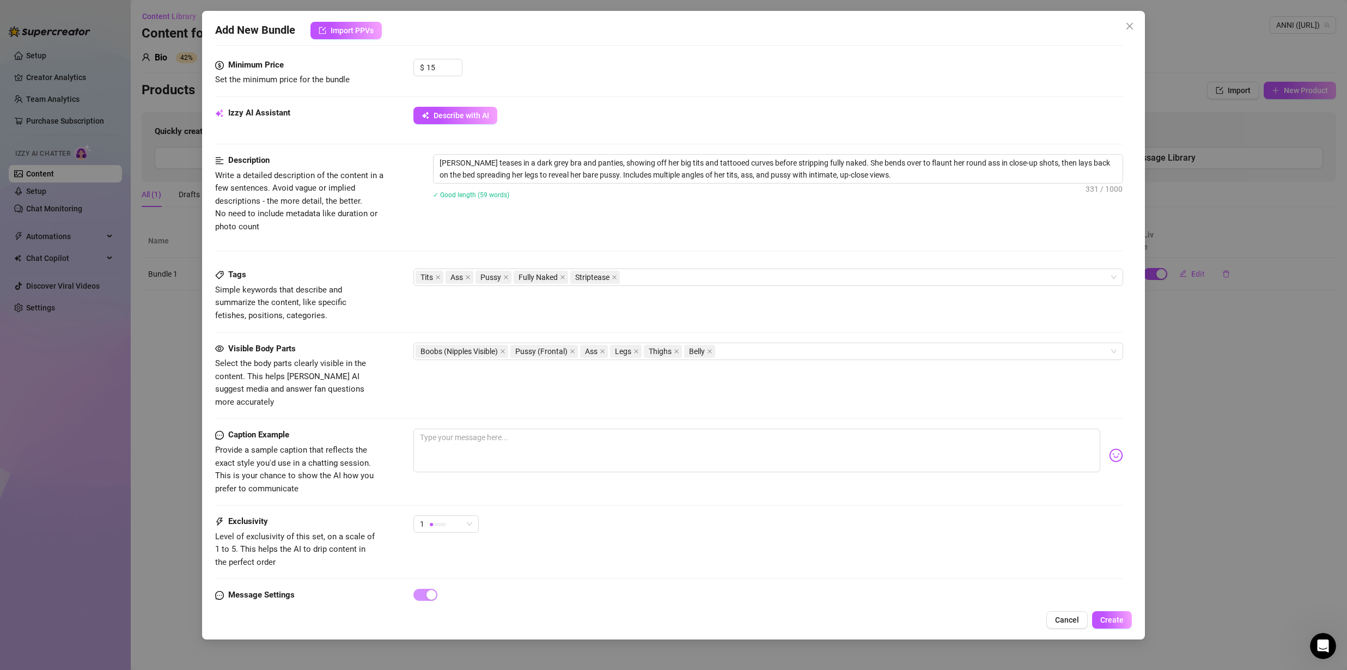
scroll to position [486, 0]
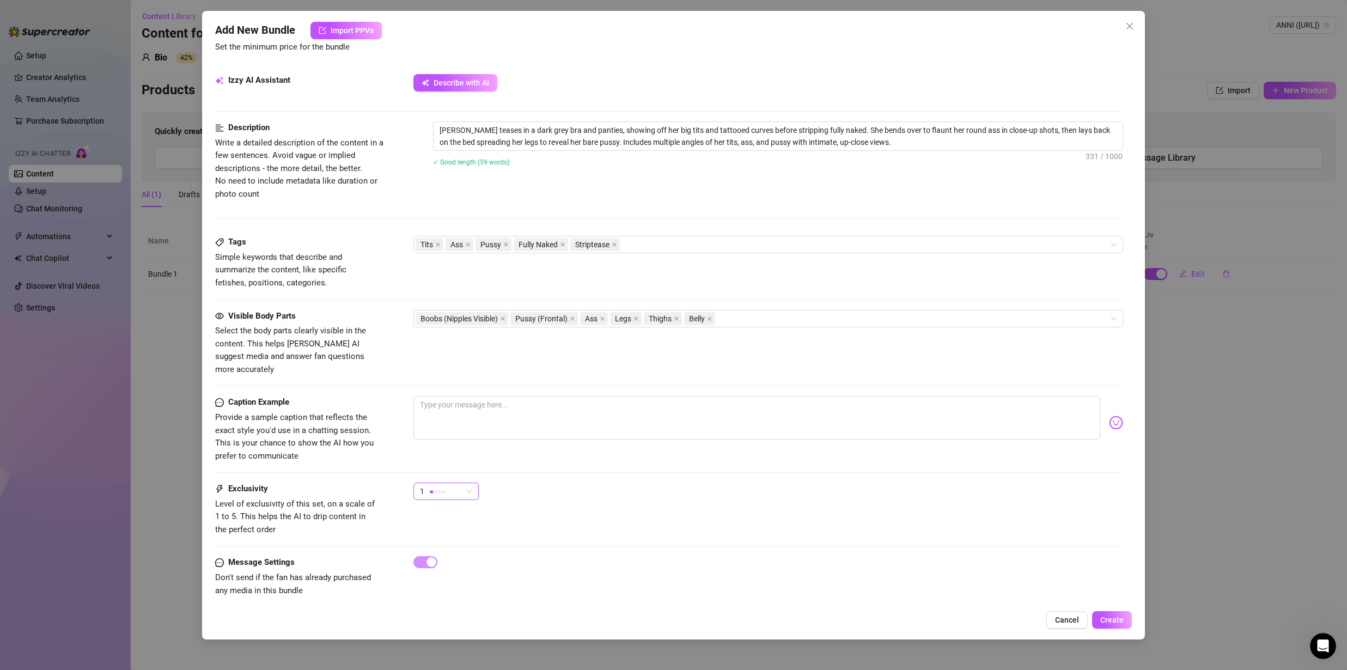
click at [444, 490] on div at bounding box center [438, 491] width 16 height 3
click at [463, 522] on span "2" at bounding box center [457, 518] width 71 height 12
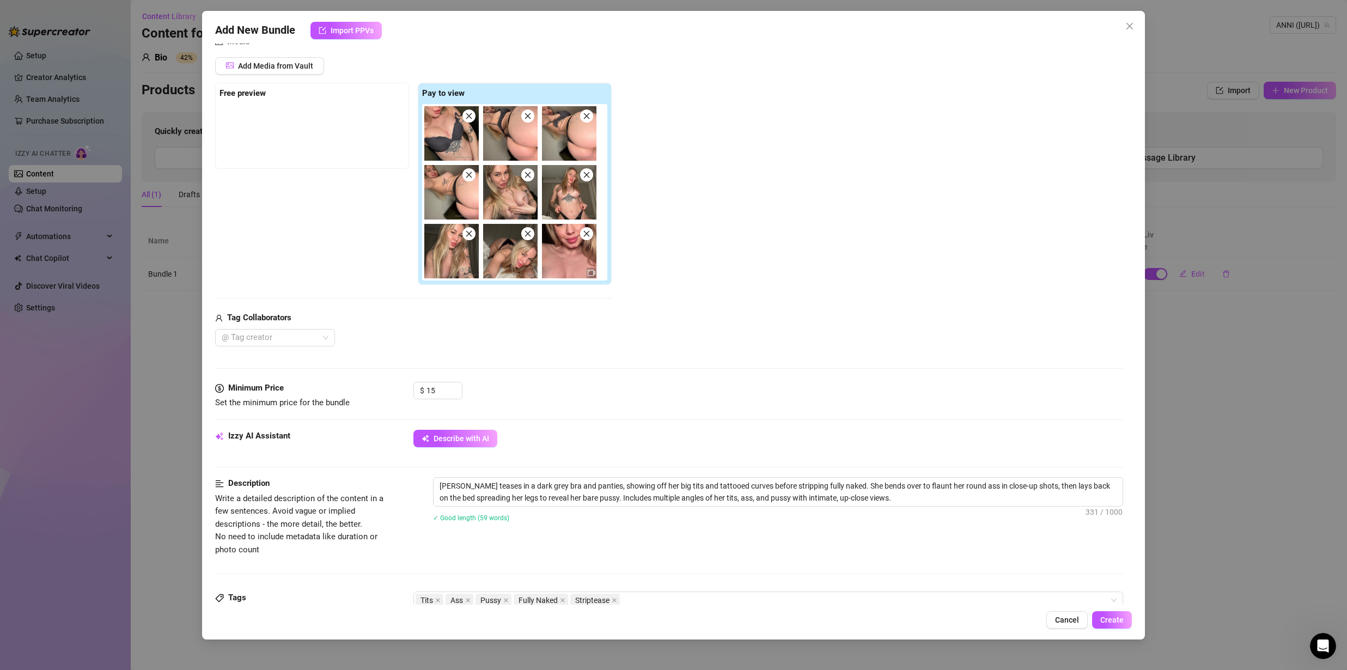
scroll to position [162, 0]
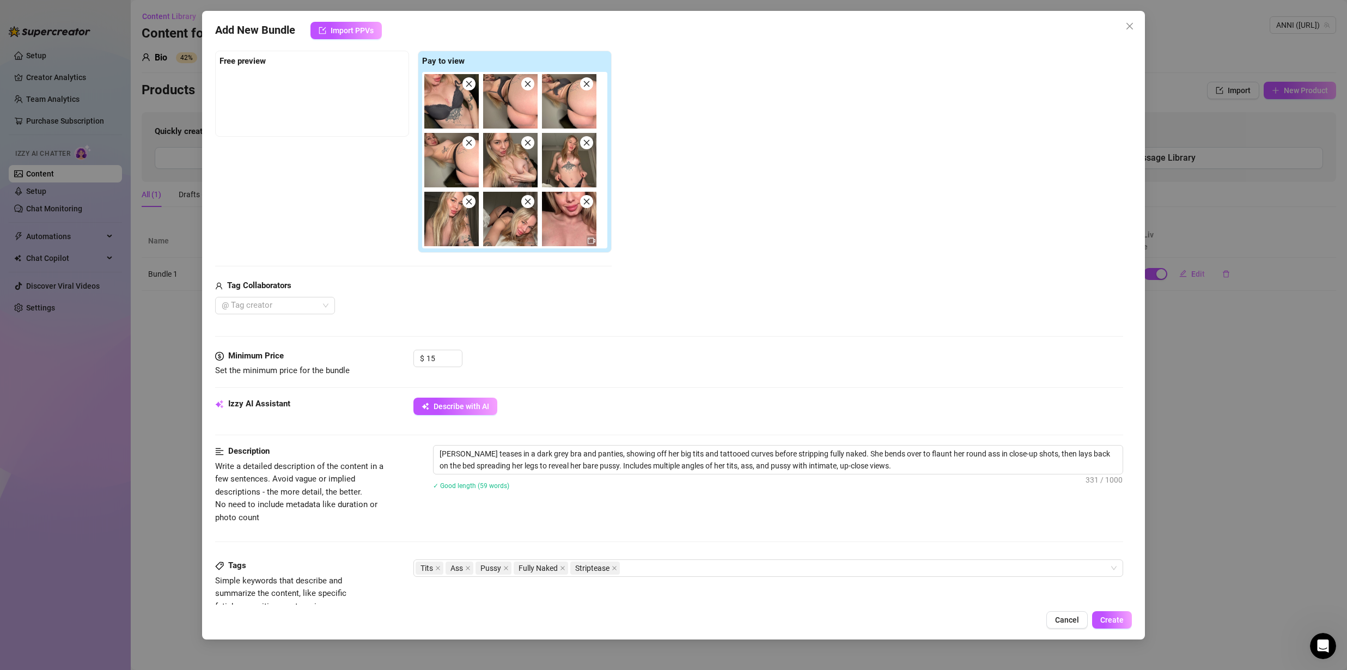
click at [587, 204] on icon "close" at bounding box center [587, 202] width 8 height 8
click at [553, 217] on div at bounding box center [517, 160] width 190 height 176
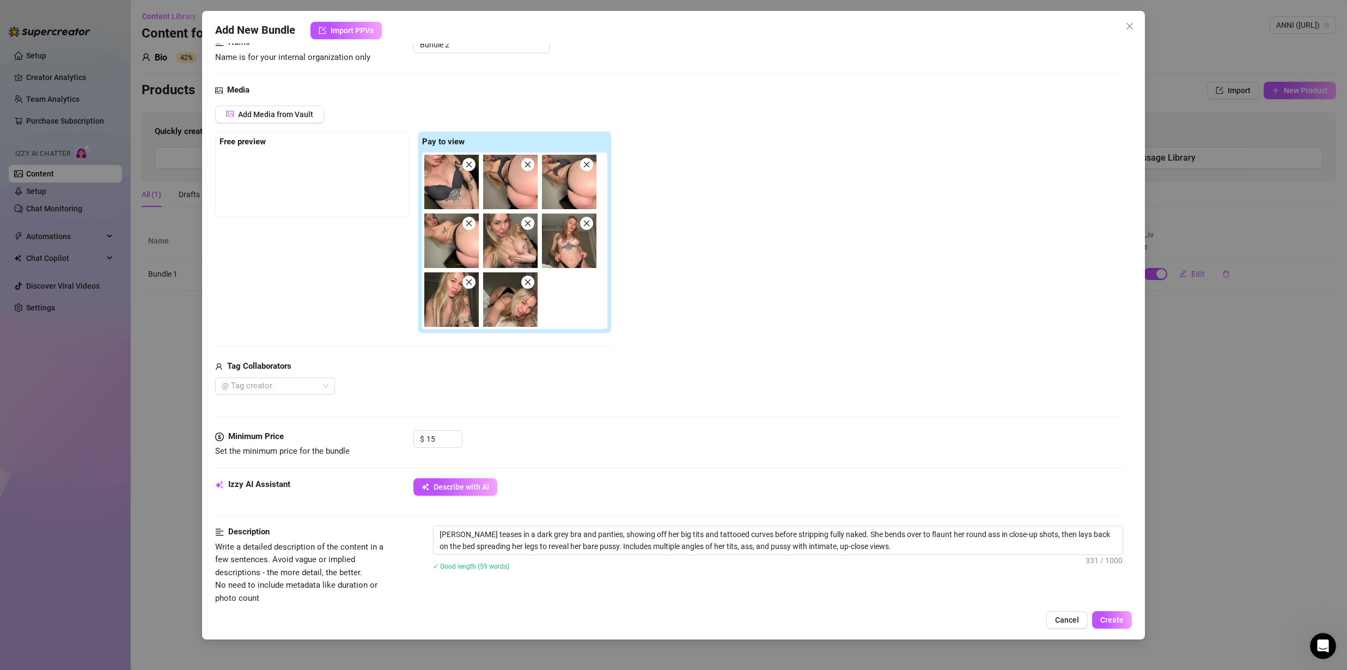
scroll to position [56, 0]
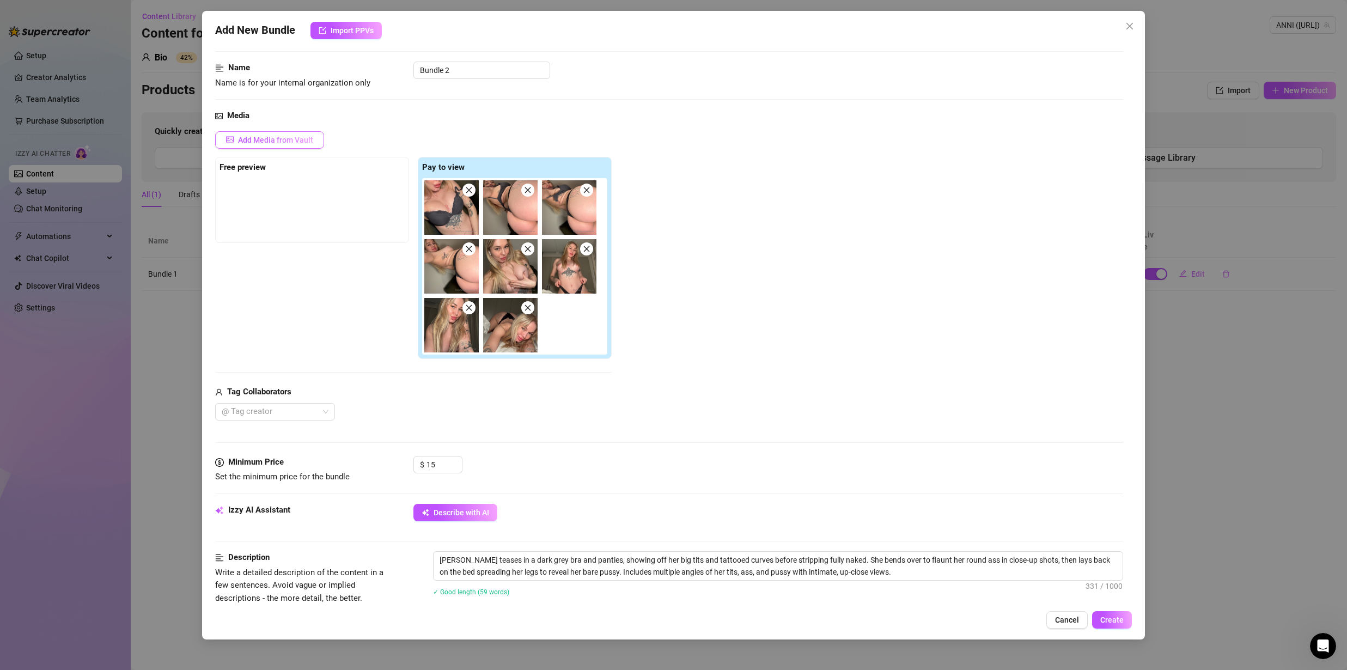
click at [296, 134] on button "Add Media from Vault" at bounding box center [269, 139] width 109 height 17
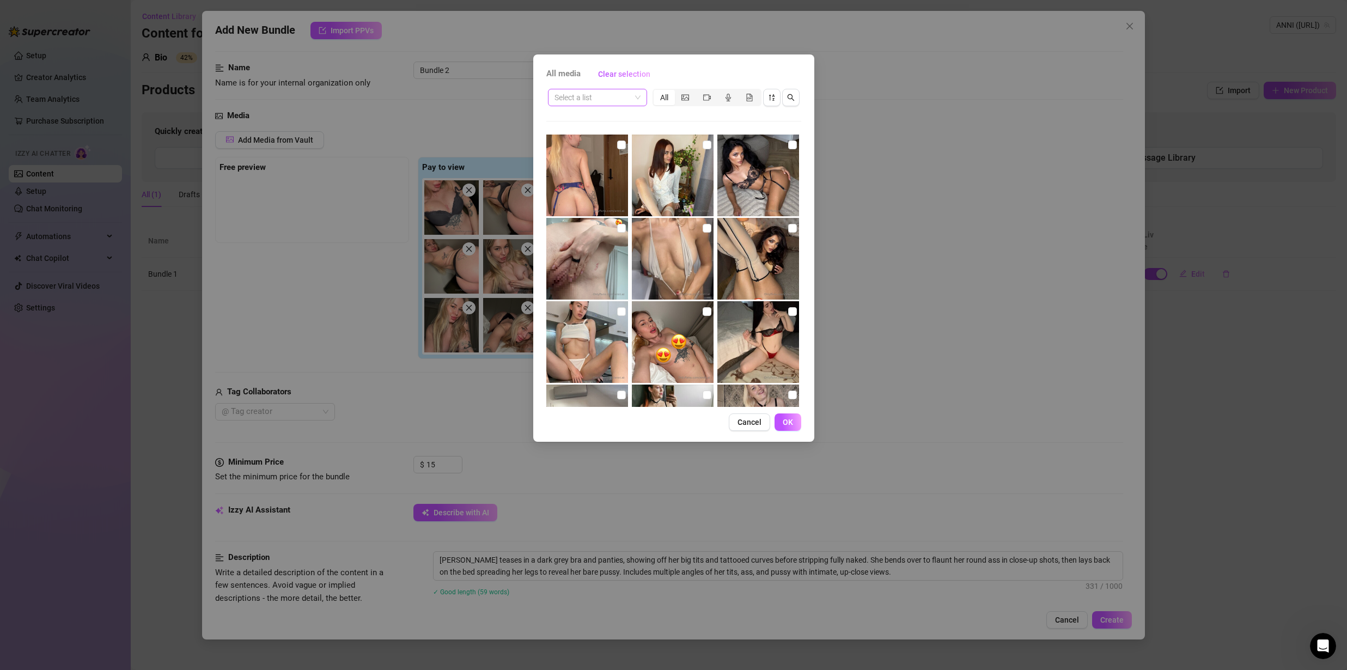
click at [640, 99] on span at bounding box center [598, 97] width 86 height 16
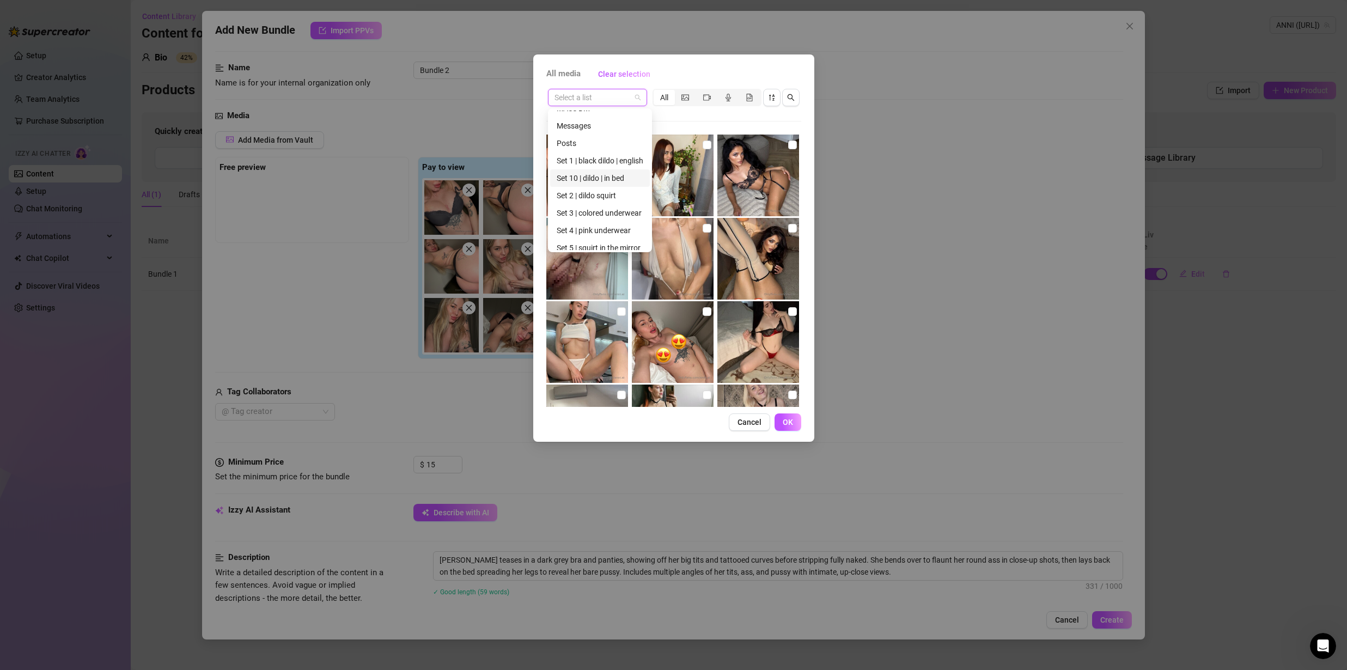
scroll to position [192, 0]
click at [589, 189] on div "Set 9 | bed" at bounding box center [600, 189] width 87 height 12
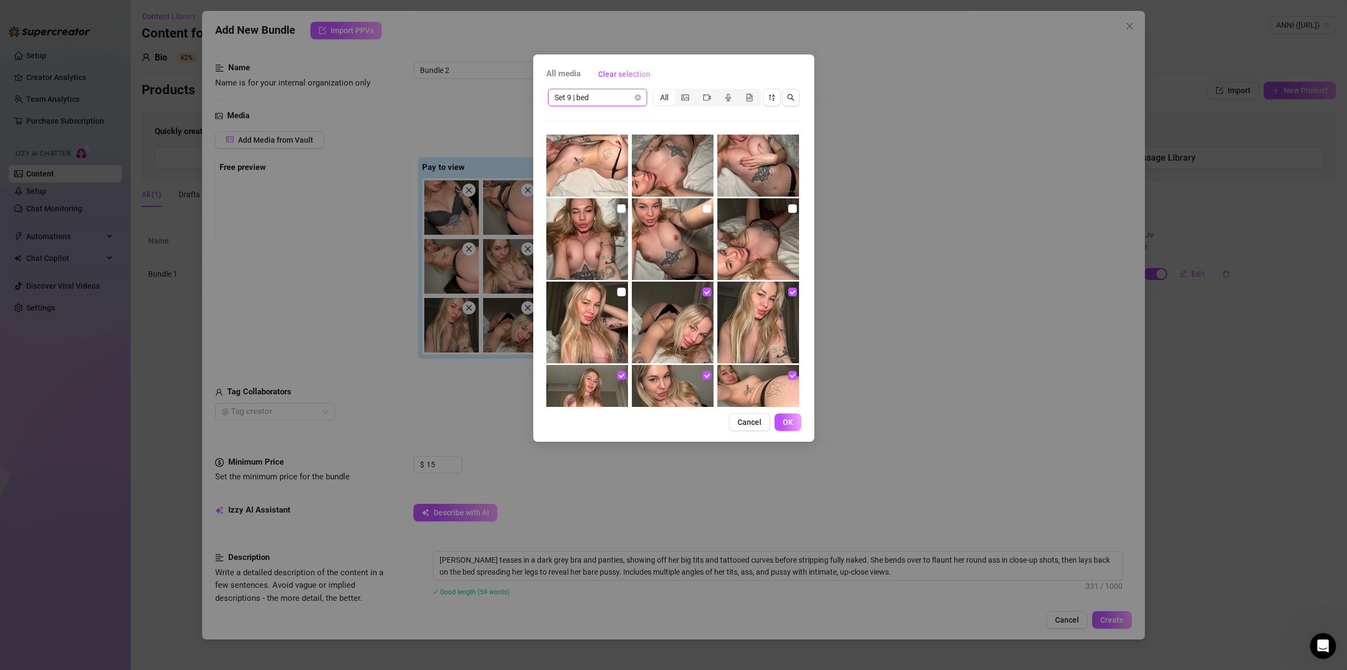
scroll to position [764, 0]
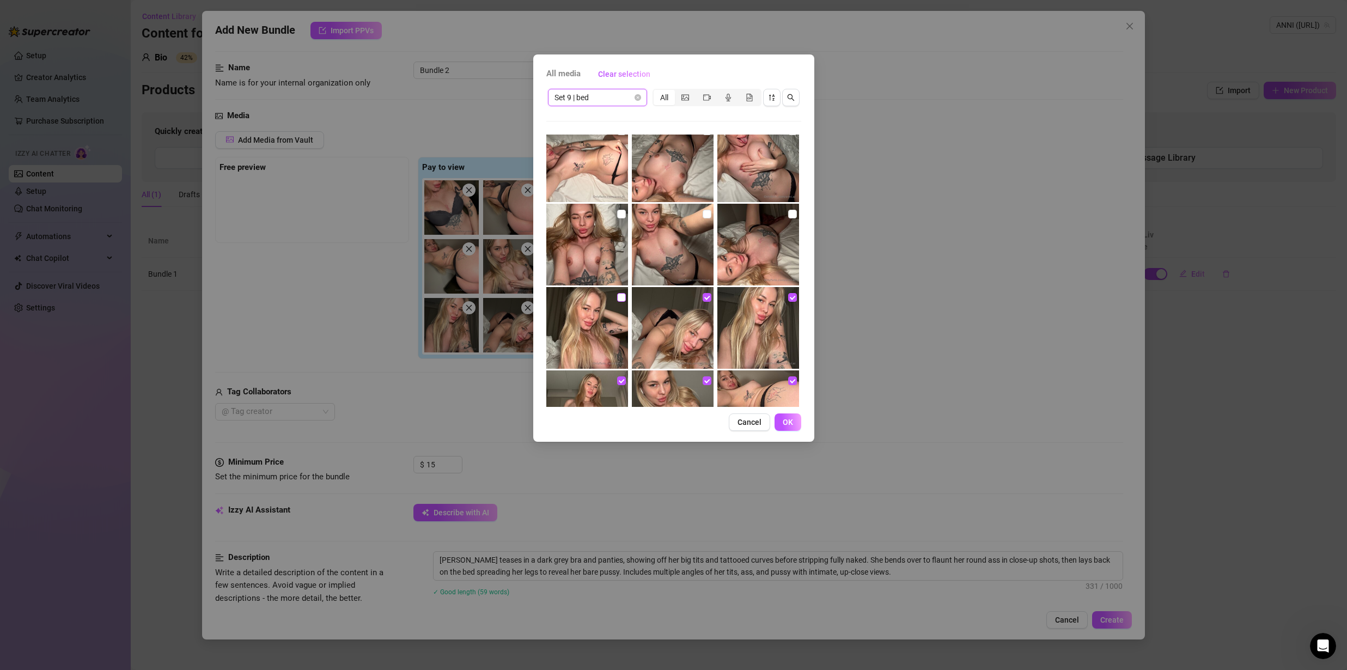
click at [620, 296] on input "checkbox" at bounding box center [621, 297] width 9 height 9
checkbox input "true"
click at [788, 213] on input "checkbox" at bounding box center [792, 214] width 9 height 9
checkbox input "true"
click at [703, 216] on input "checkbox" at bounding box center [707, 214] width 9 height 9
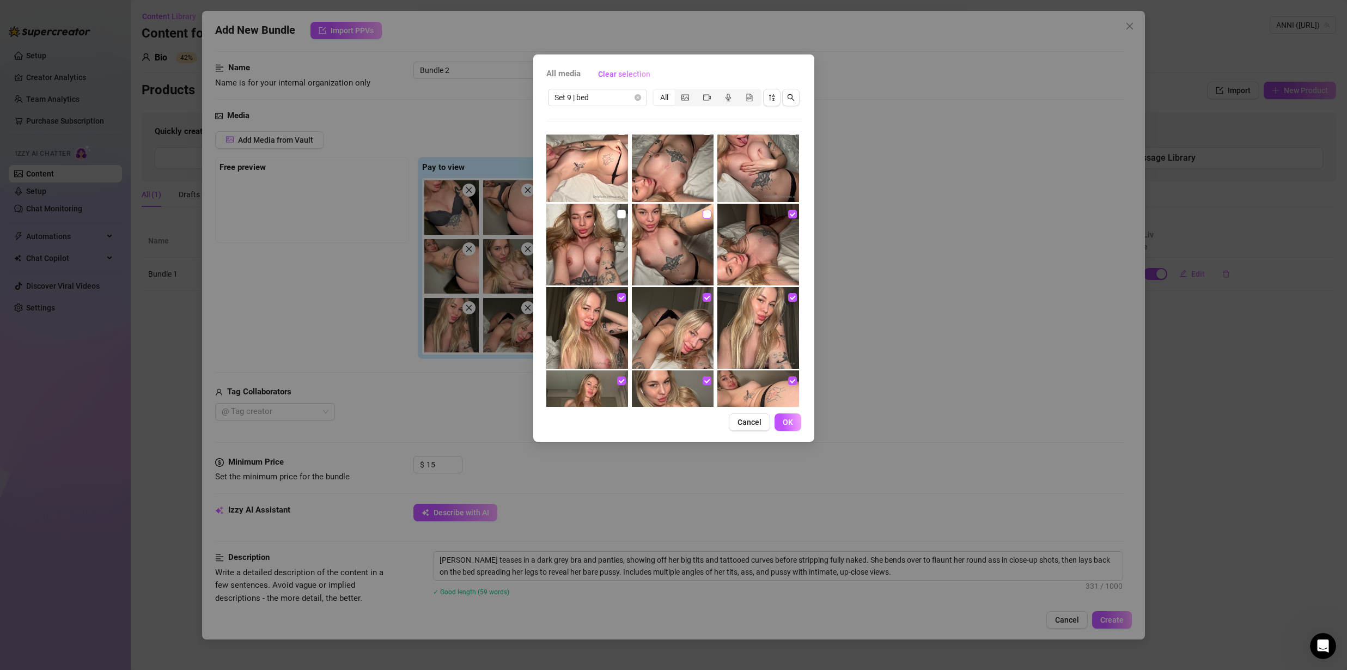
checkbox input "true"
click at [618, 213] on input "checkbox" at bounding box center [621, 214] width 9 height 9
checkbox input "true"
click at [788, 419] on span "OK" at bounding box center [788, 422] width 10 height 9
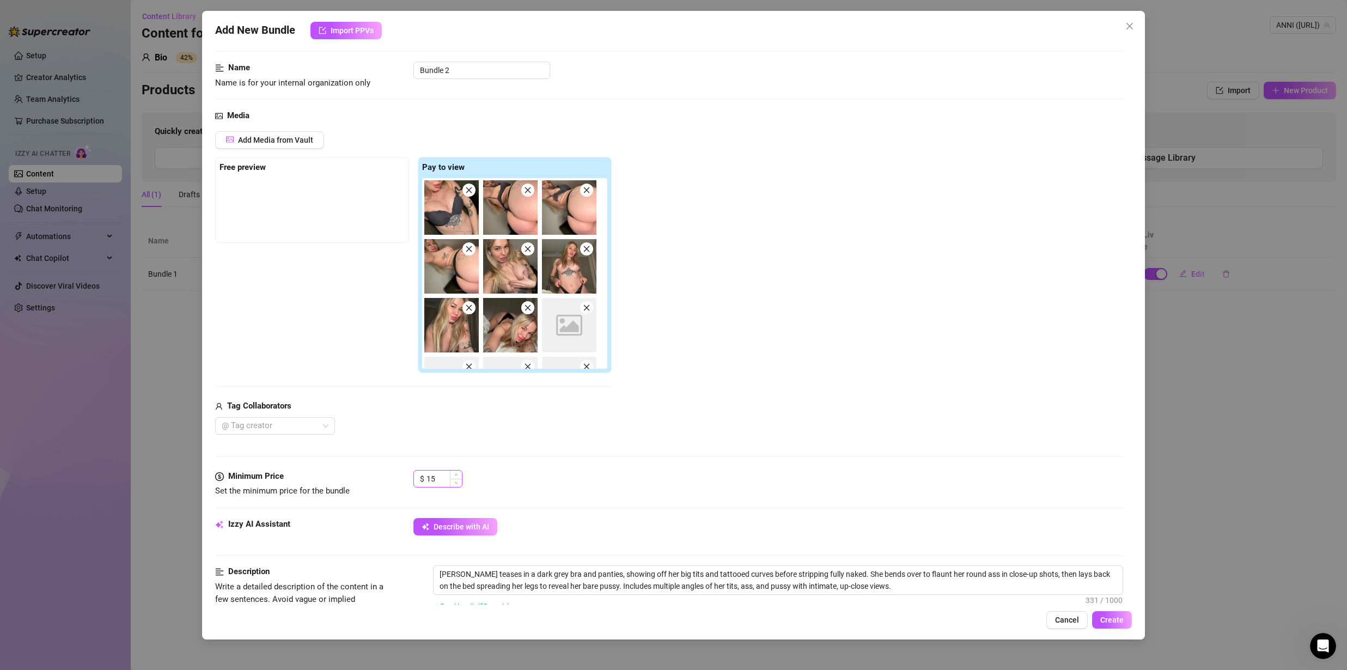
drag, startPoint x: 442, startPoint y: 474, endPoint x: 424, endPoint y: 476, distance: 17.5
click at [424, 476] on div "$ 15" at bounding box center [437, 478] width 49 height 17
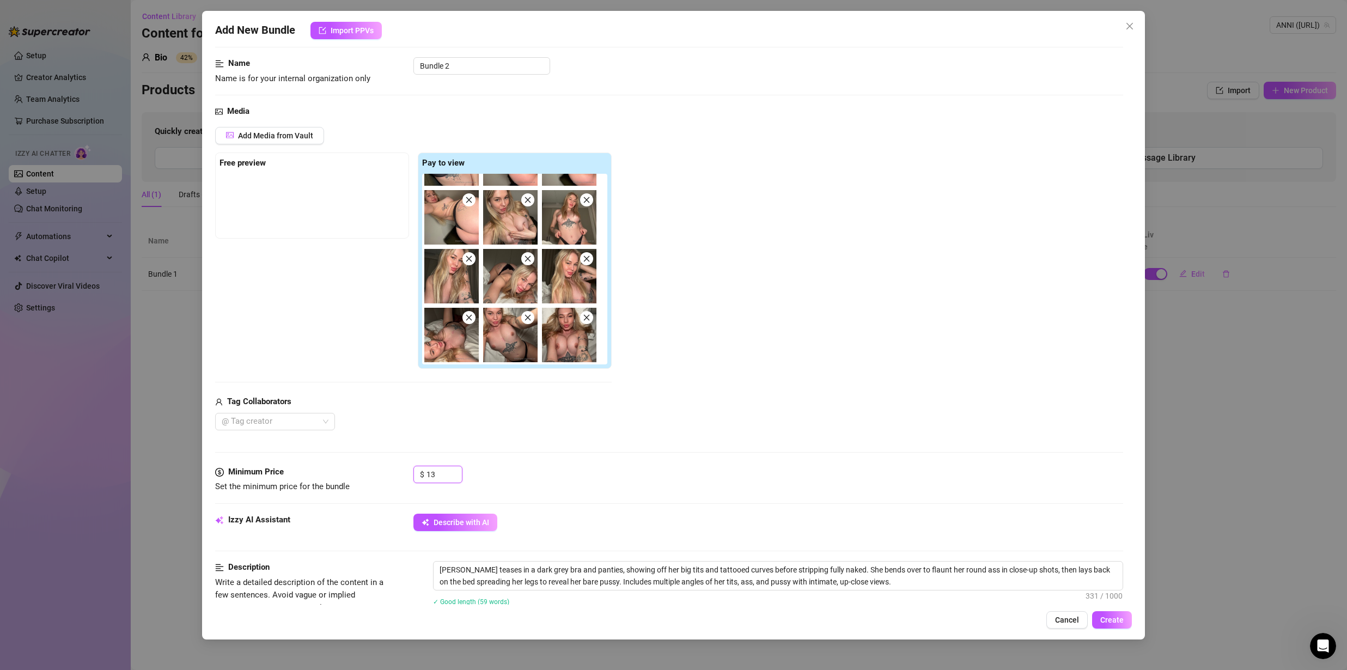
scroll to position [382, 0]
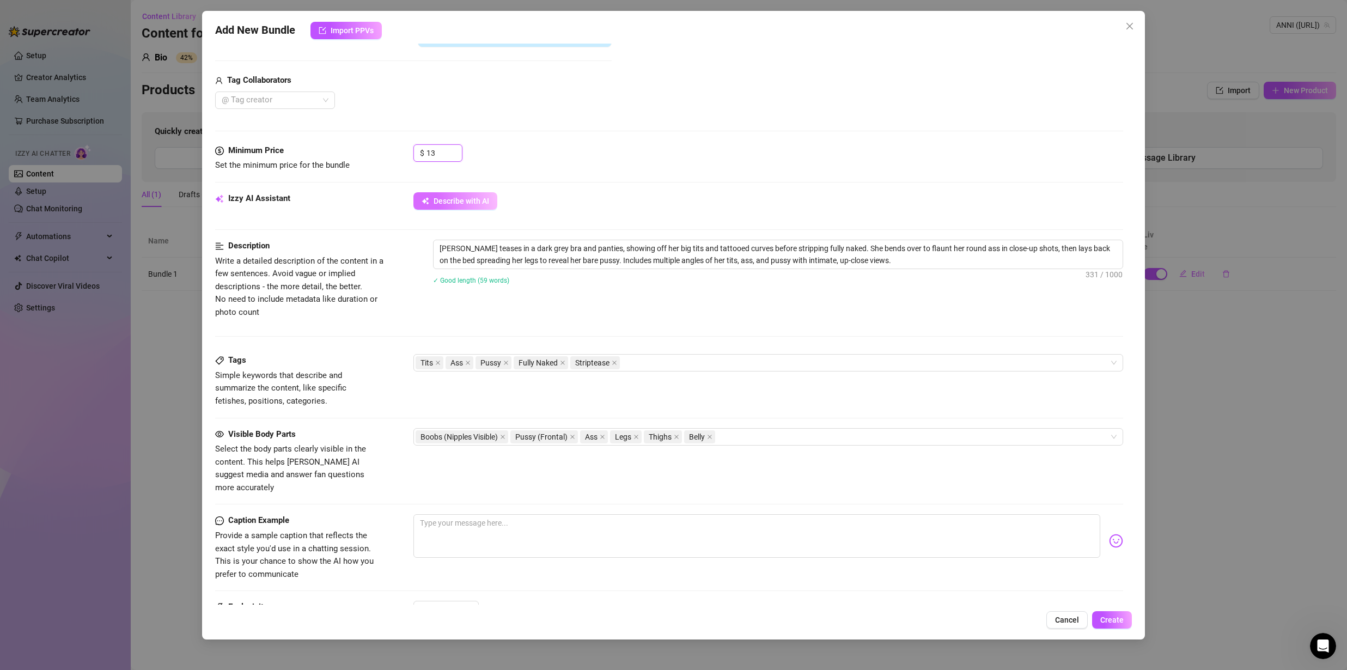
type input "13"
click at [432, 204] on button "Describe with AI" at bounding box center [455, 200] width 84 height 17
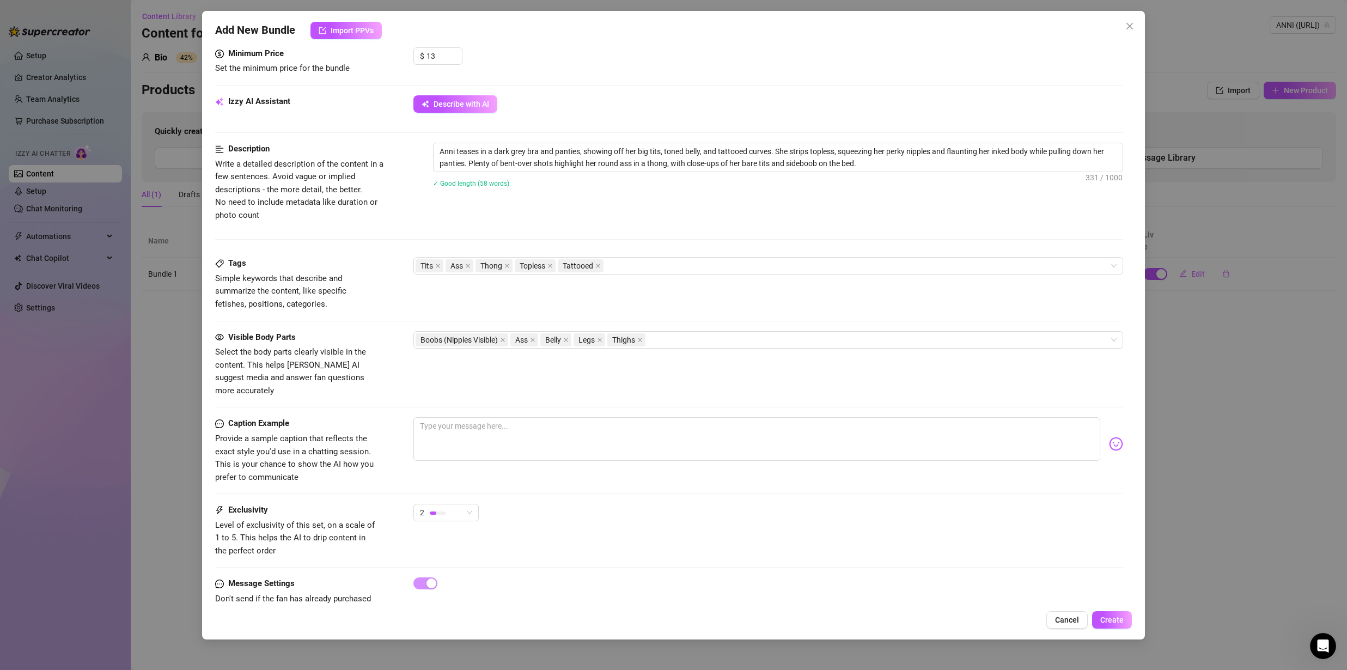
scroll to position [500, 0]
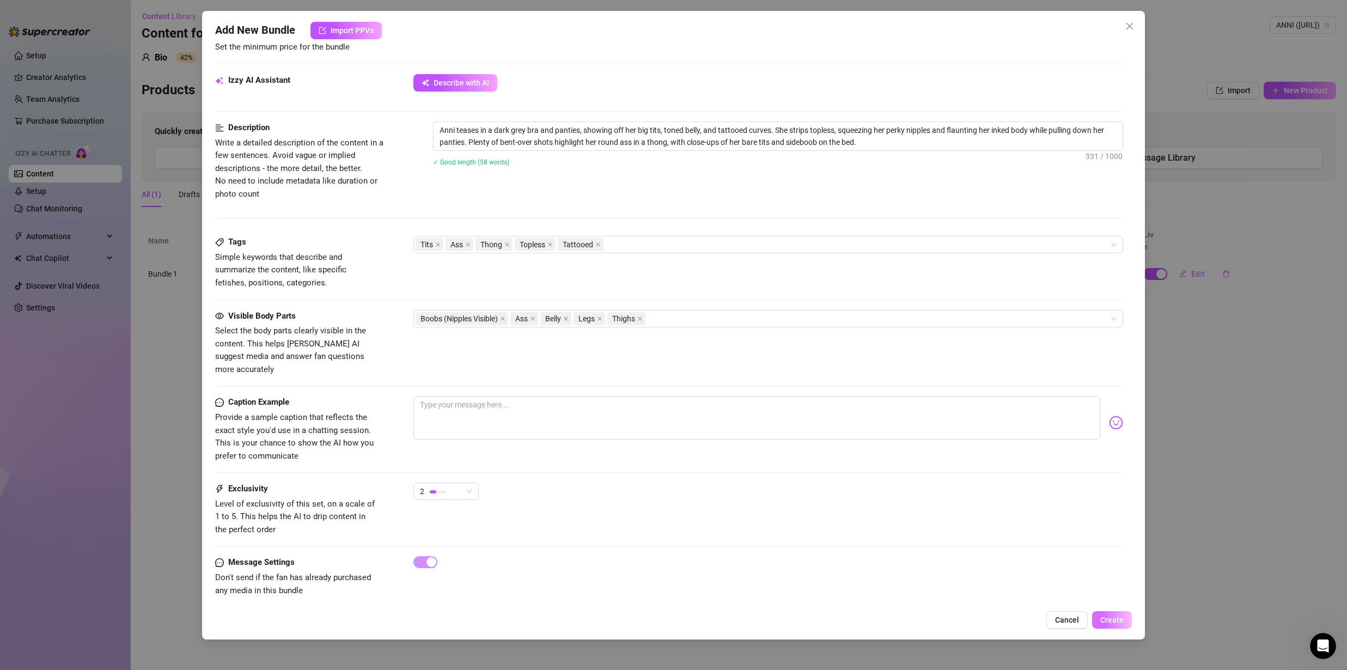
click at [1120, 626] on button "Create" at bounding box center [1112, 619] width 40 height 17
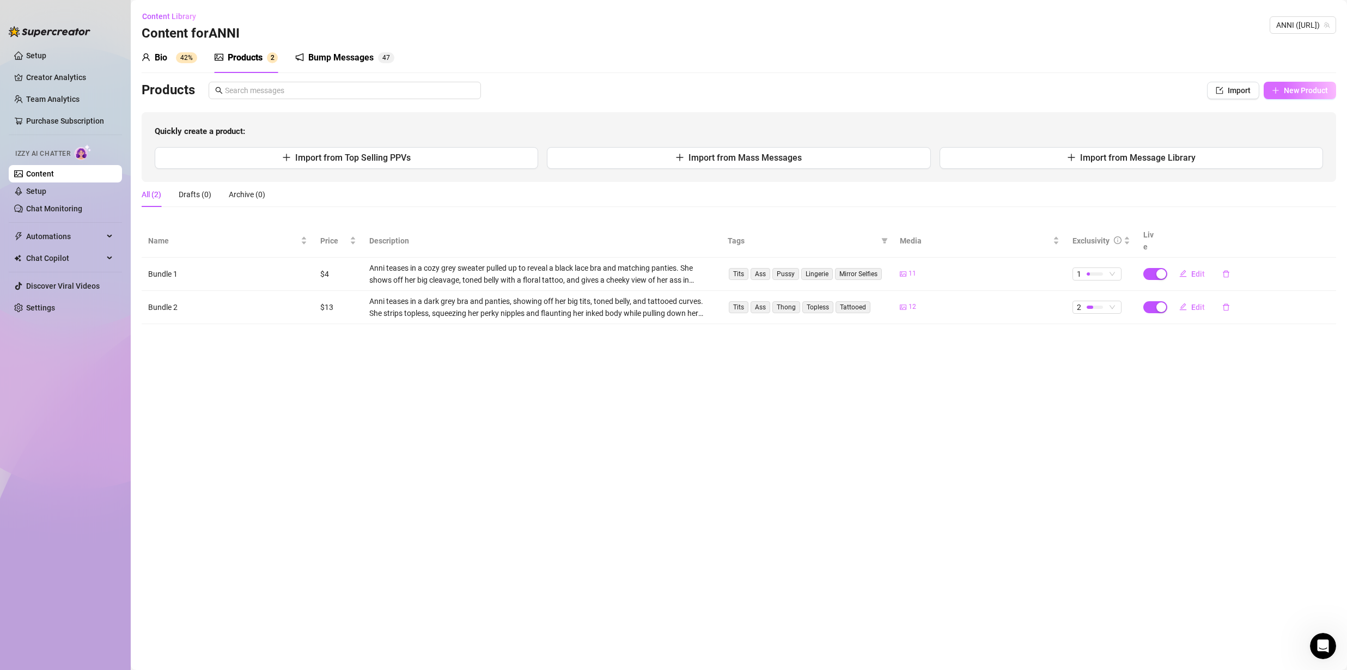
click at [1299, 93] on span "New Product" at bounding box center [1306, 90] width 44 height 9
type textarea "Type your message here..."
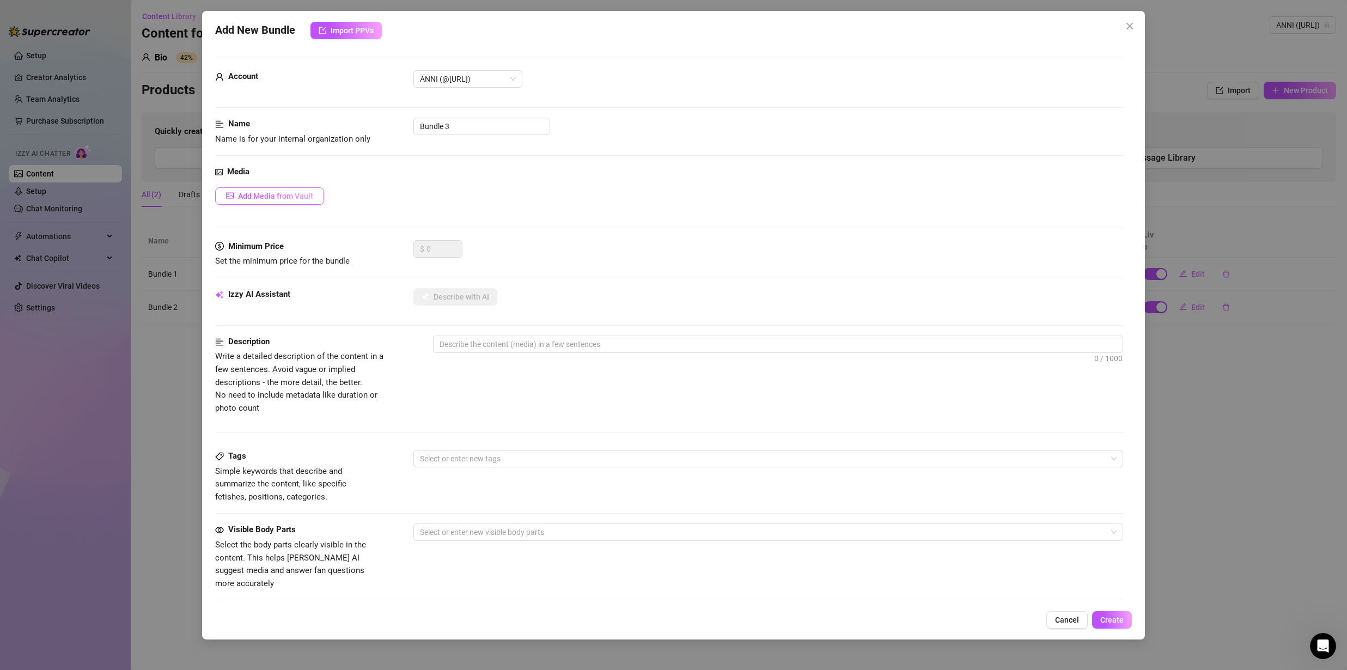
click at [297, 198] on span "Add Media from Vault" at bounding box center [275, 196] width 75 height 9
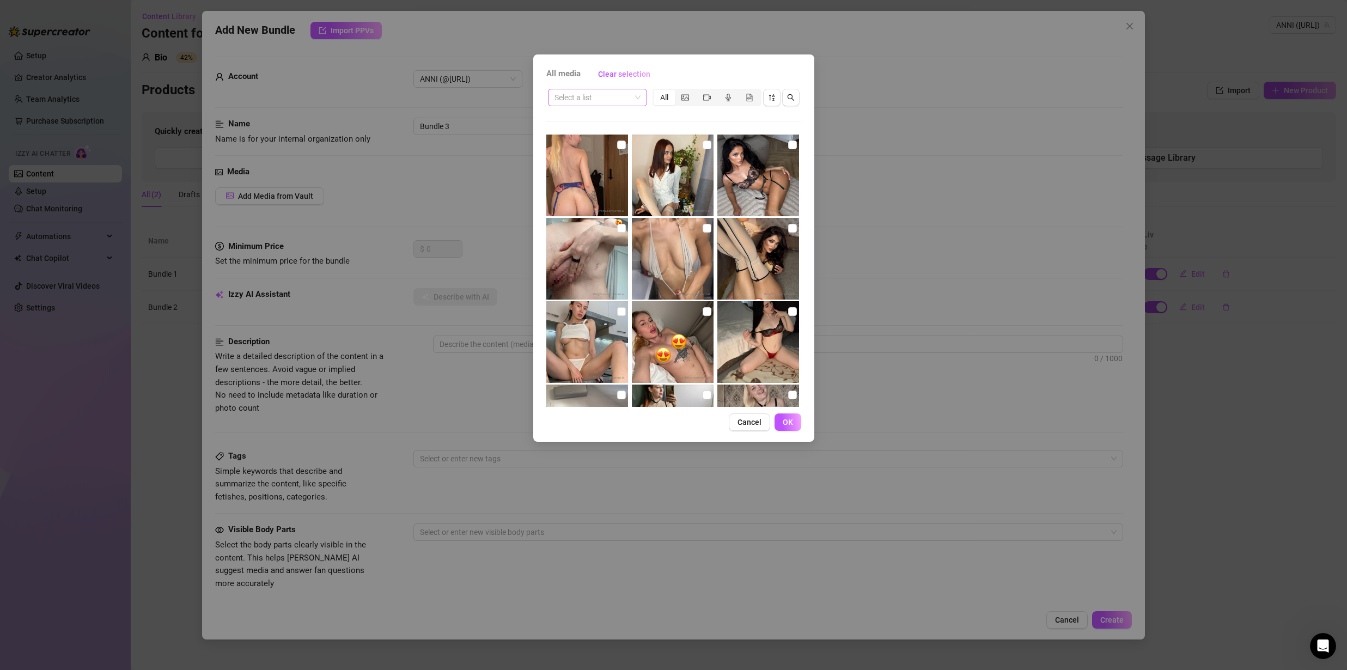
click at [616, 96] on input "search" at bounding box center [593, 97] width 76 height 16
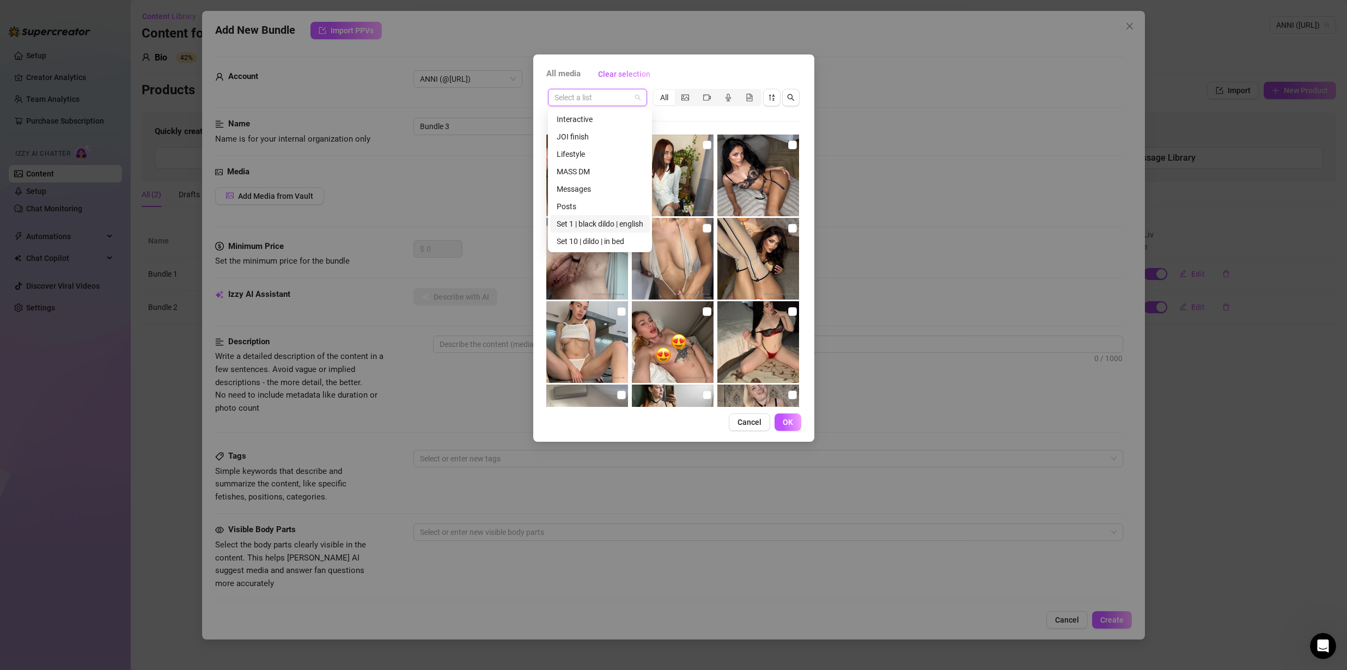
scroll to position [192, 0]
click at [583, 189] on div "Set 9 | bed" at bounding box center [600, 189] width 87 height 12
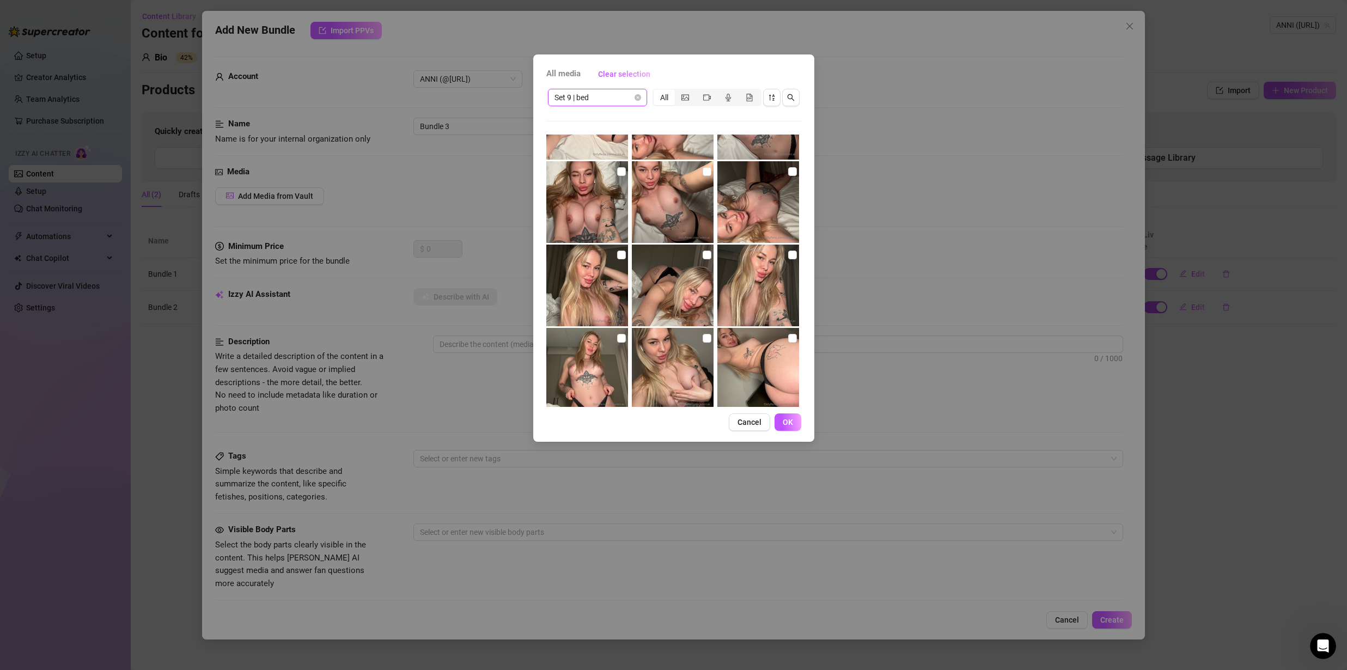
scroll to position [805, 0]
click at [788, 260] on input "checkbox" at bounding box center [792, 257] width 9 height 9
checkbox input "true"
click at [707, 258] on img at bounding box center [673, 288] width 82 height 82
checkbox input "true"
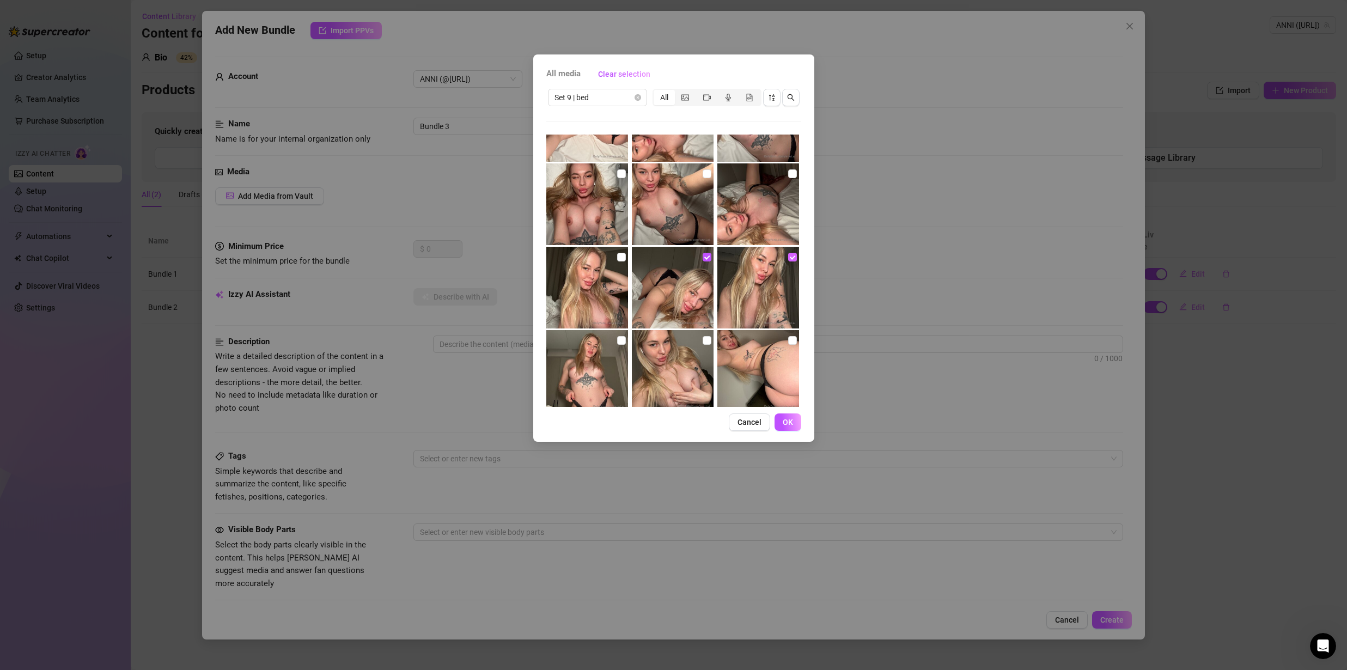
click at [788, 258] on input "checkbox" at bounding box center [792, 257] width 9 height 9
checkbox input "false"
click at [703, 257] on input "checkbox" at bounding box center [707, 257] width 9 height 9
checkbox input "false"
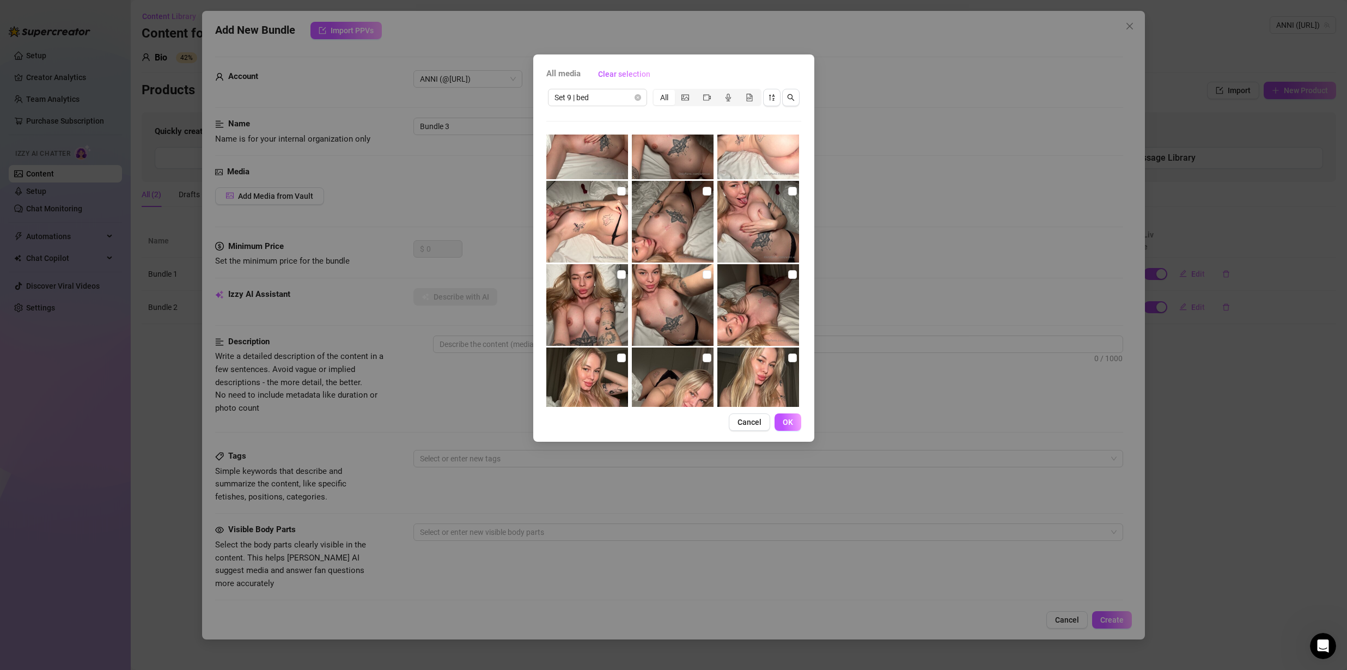
scroll to position [702, 0]
click at [788, 273] on input "checkbox" at bounding box center [792, 276] width 9 height 9
checkbox input "true"
drag, startPoint x: 698, startPoint y: 272, endPoint x: 647, endPoint y: 279, distance: 51.7
click at [703, 272] on input "checkbox" at bounding box center [707, 276] width 9 height 9
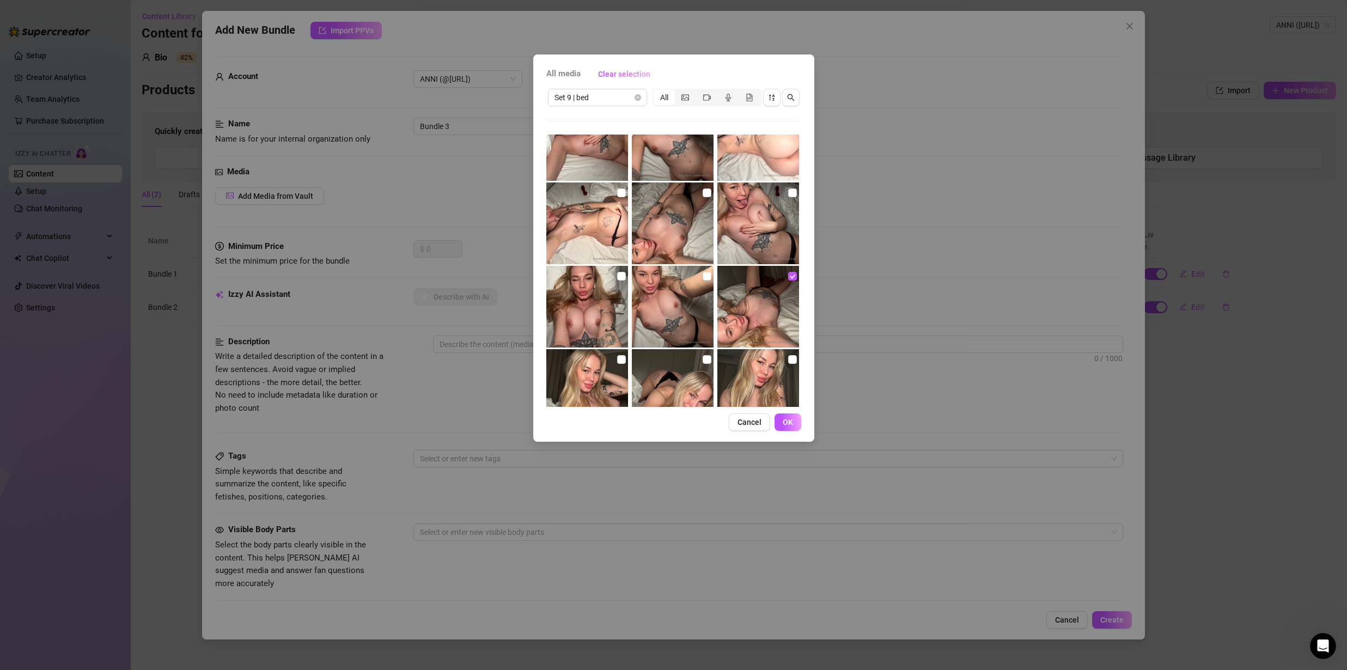
checkbox input "true"
click at [619, 275] on input "checkbox" at bounding box center [621, 276] width 9 height 9
checkbox input "true"
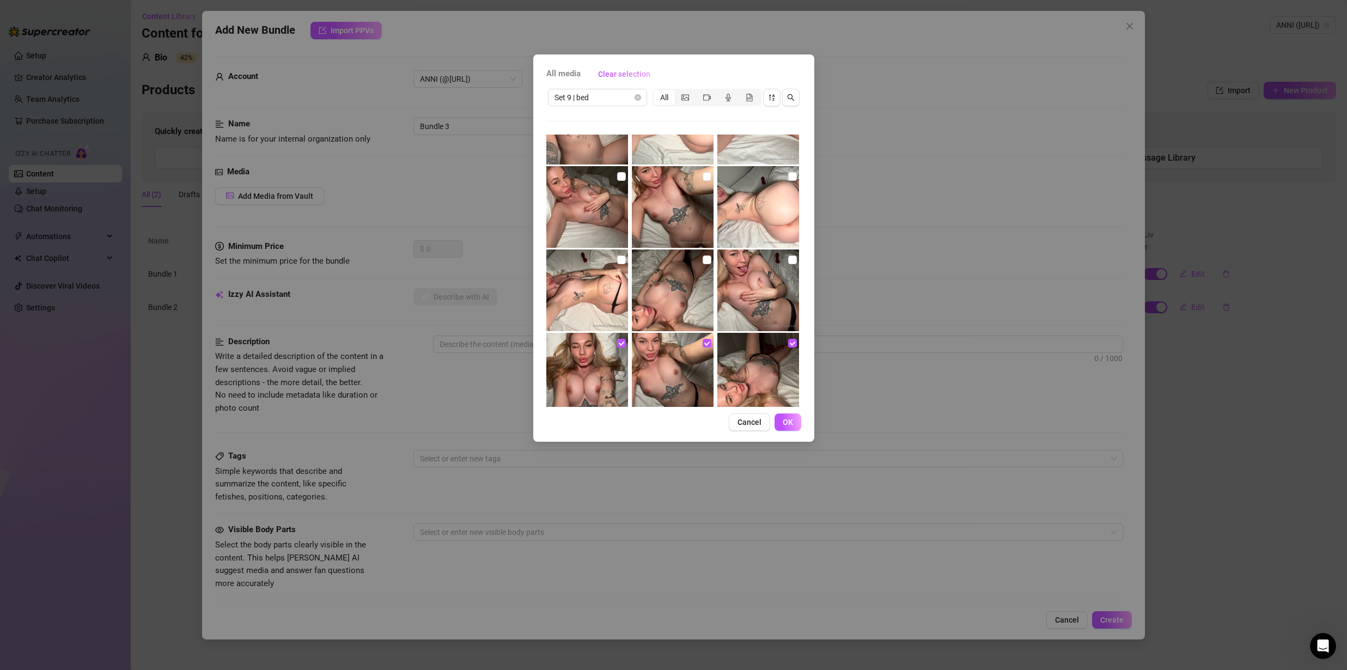
scroll to position [594, 0]
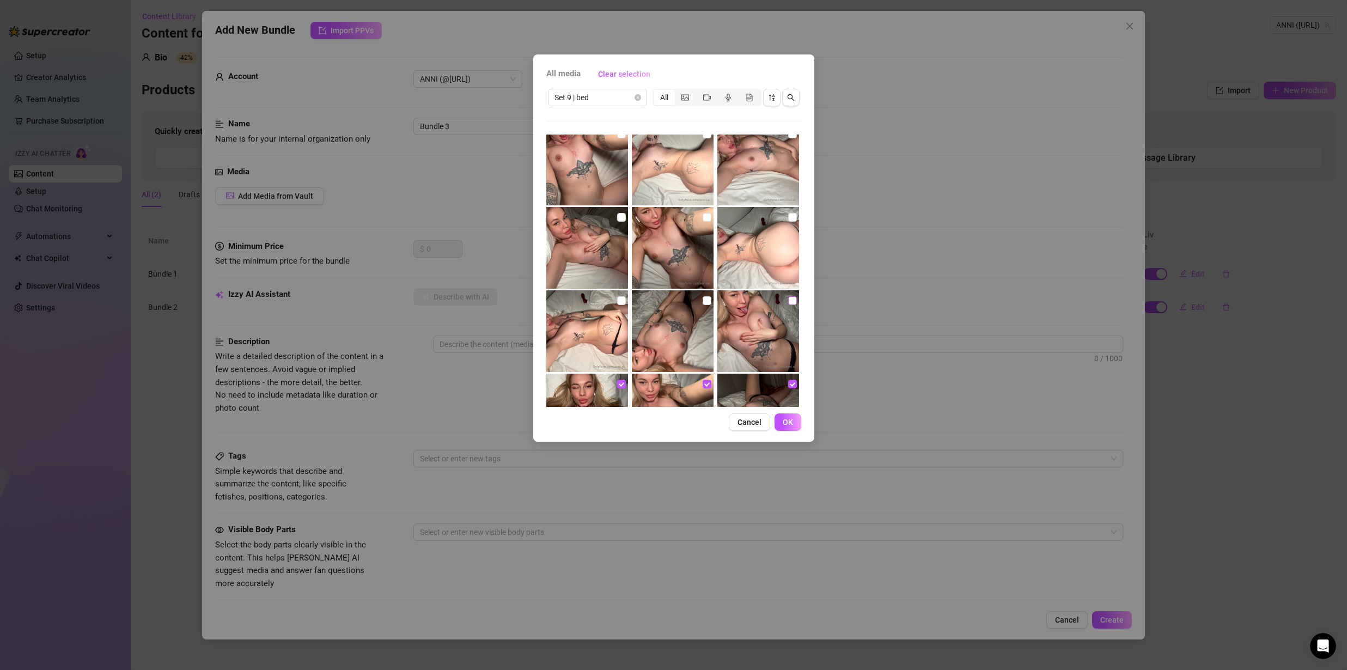
click at [788, 300] on input "checkbox" at bounding box center [792, 300] width 9 height 9
checkbox input "true"
click at [703, 296] on input "checkbox" at bounding box center [707, 300] width 9 height 9
checkbox input "true"
click at [620, 299] on input "checkbox" at bounding box center [621, 300] width 9 height 9
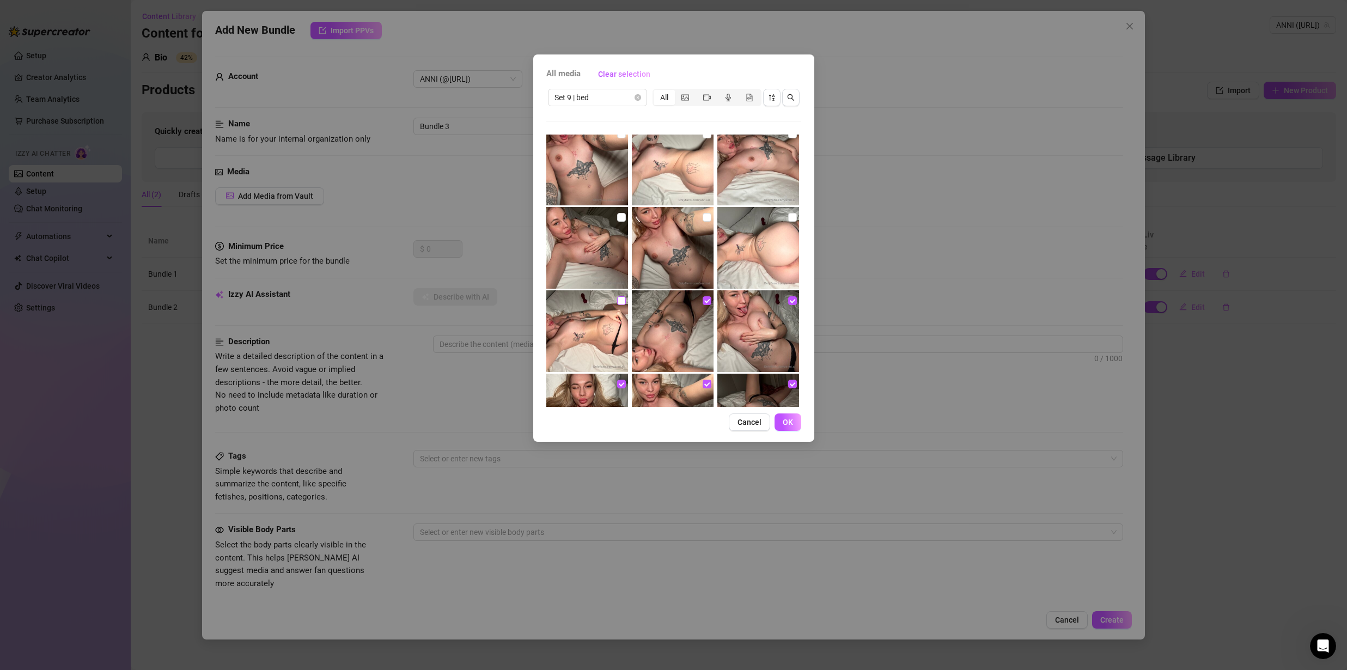
checkbox input "true"
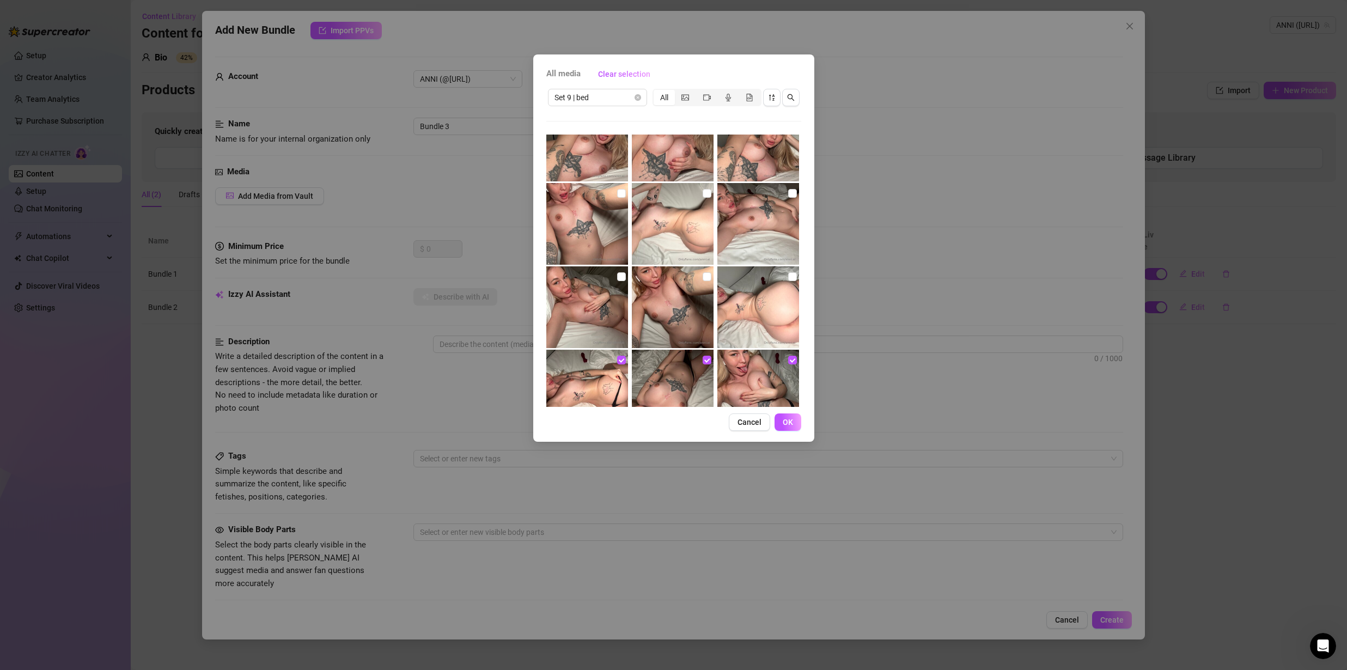
scroll to position [534, 0]
click at [788, 279] on input "checkbox" at bounding box center [792, 277] width 9 height 9
checkbox input "true"
click at [703, 278] on input "checkbox" at bounding box center [707, 277] width 9 height 9
checkbox input "true"
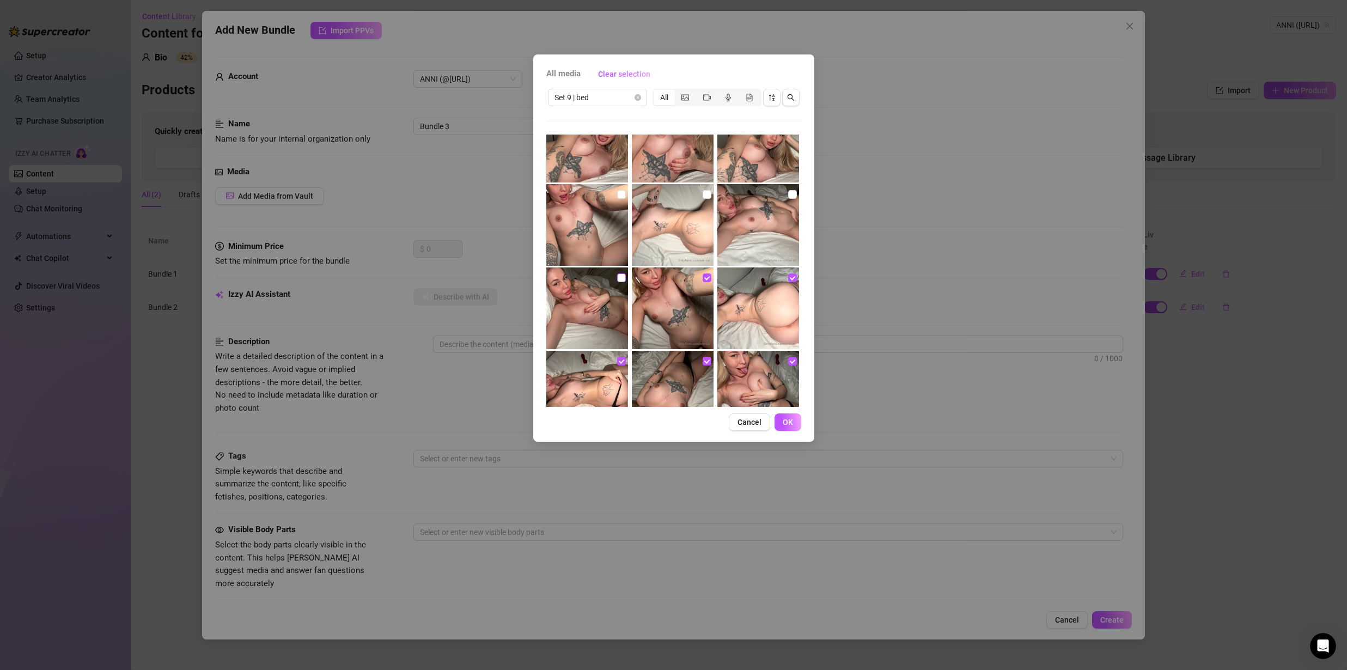
click at [617, 276] on input "checkbox" at bounding box center [621, 277] width 9 height 9
checkbox input "true"
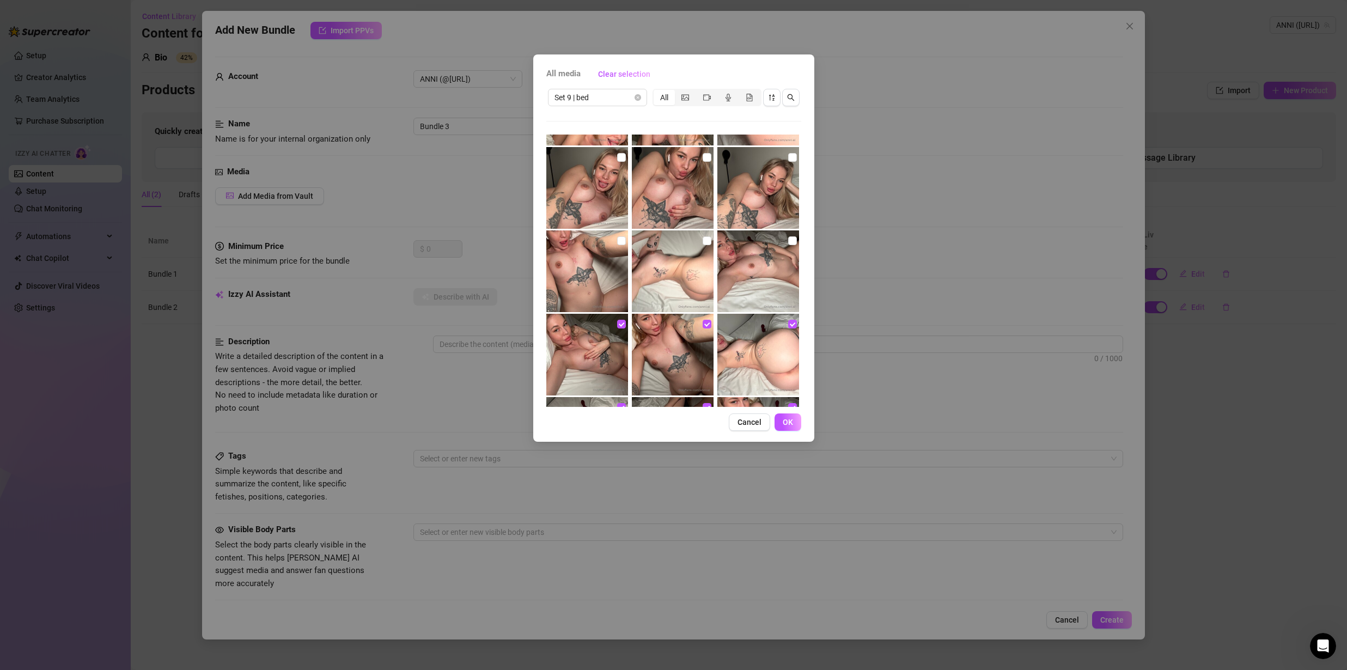
scroll to position [431, 0]
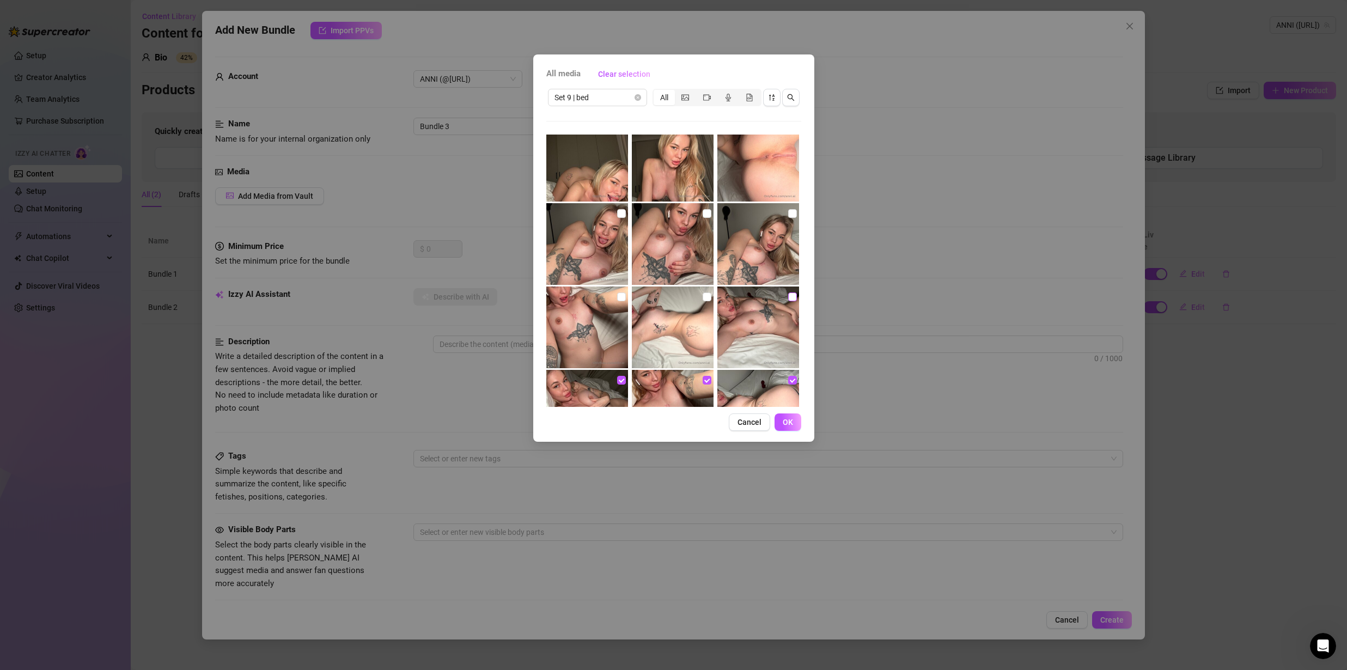
click at [788, 291] on label at bounding box center [792, 297] width 9 height 12
click at [788, 293] on input "checkbox" at bounding box center [792, 297] width 9 height 9
checkbox input "true"
click at [703, 297] on input "checkbox" at bounding box center [707, 297] width 9 height 9
checkbox input "true"
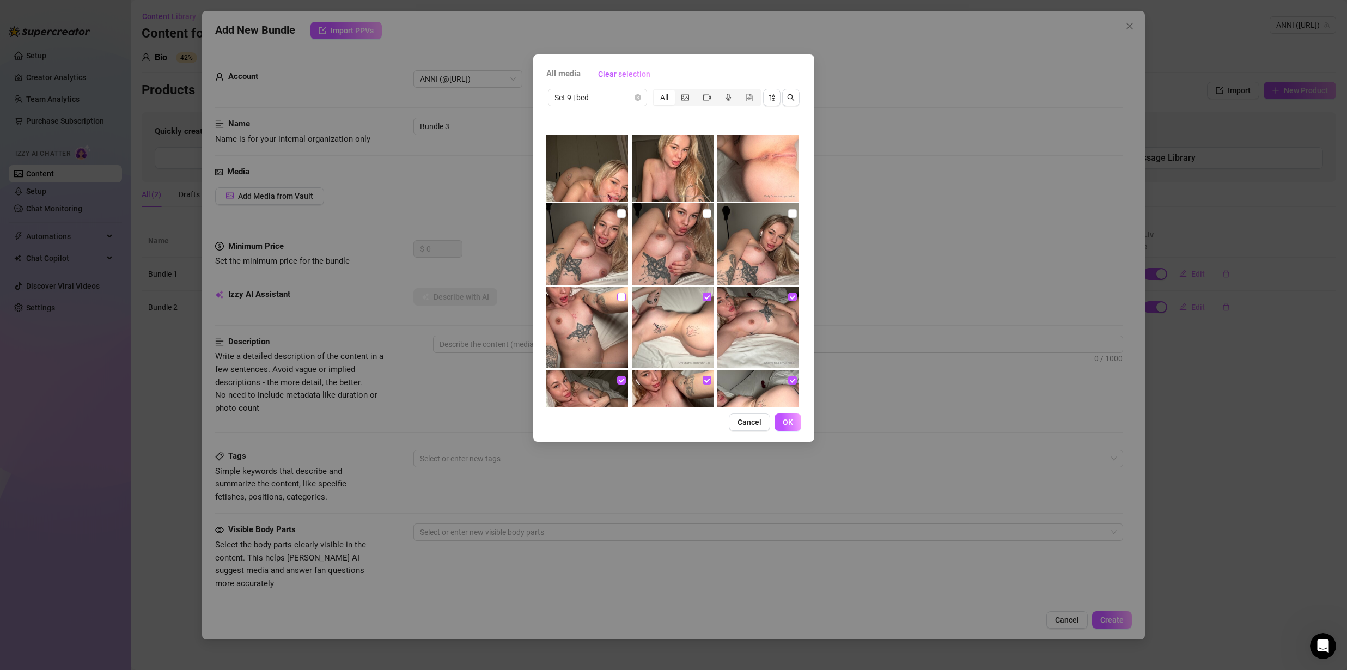
click at [618, 296] on input "checkbox" at bounding box center [621, 297] width 9 height 9
checkbox input "true"
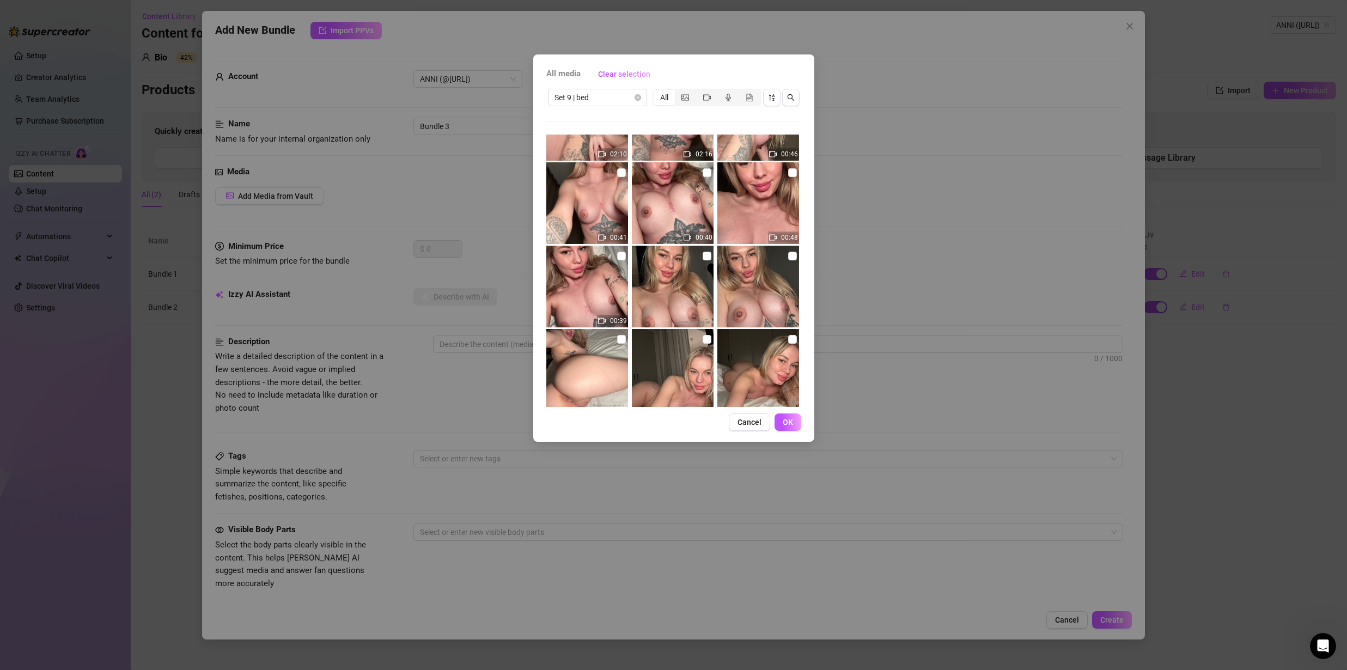
scroll to position [0, 0]
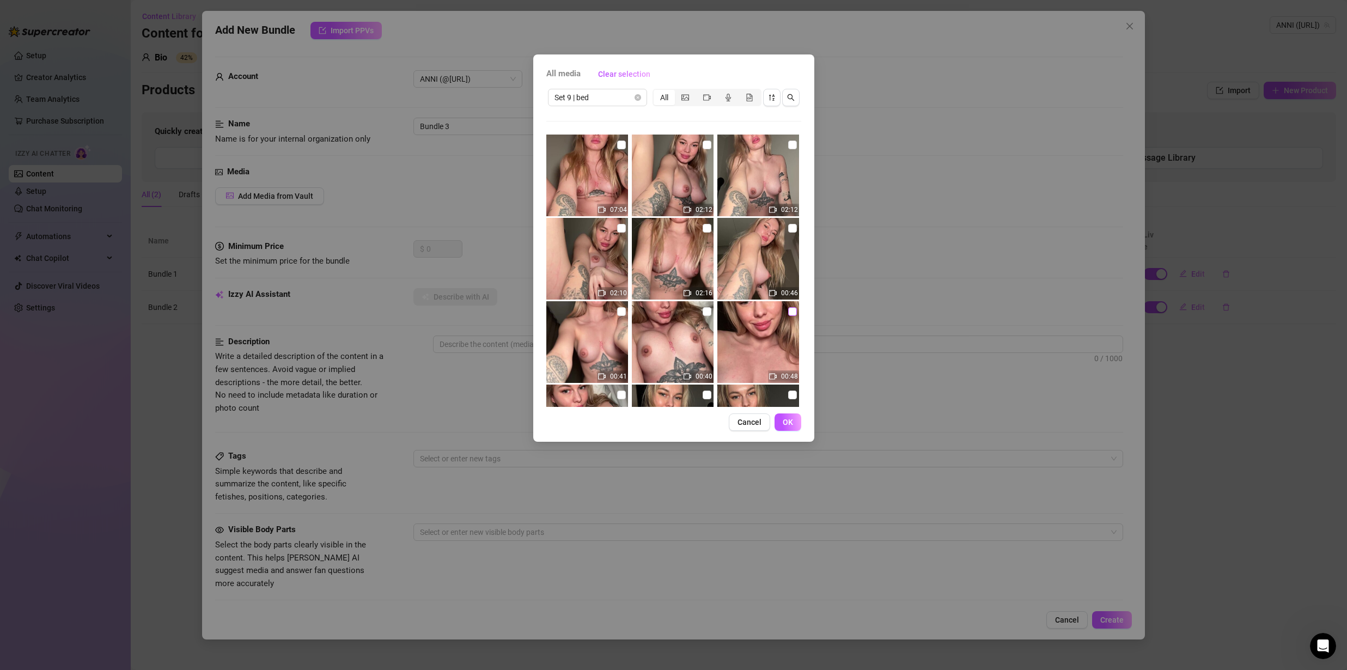
click at [788, 310] on input "checkbox" at bounding box center [792, 311] width 9 height 9
checkbox input "true"
click at [703, 313] on input "checkbox" at bounding box center [707, 311] width 9 height 9
checkbox input "true"
click at [788, 423] on span "OK" at bounding box center [788, 422] width 10 height 9
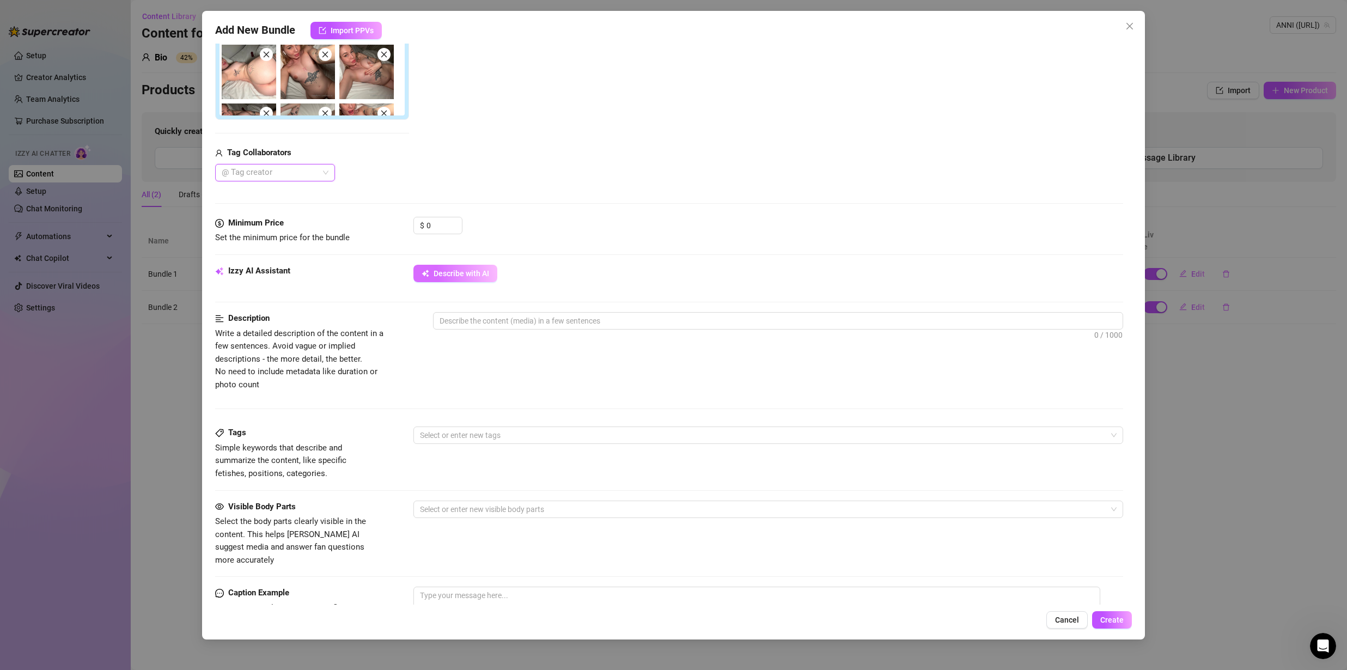
scroll to position [310, 0]
click at [443, 275] on span "Describe with AI" at bounding box center [462, 273] width 56 height 9
click at [437, 233] on div "Use Izzy to generate descriptions, tags, and detect visible body parts" at bounding box center [455, 241] width 136 height 33
click at [435, 225] on div "Use Izzy to generate descriptions, tags, and detect visible body parts" at bounding box center [455, 241] width 136 height 33
click at [434, 221] on input "0" at bounding box center [444, 225] width 35 height 16
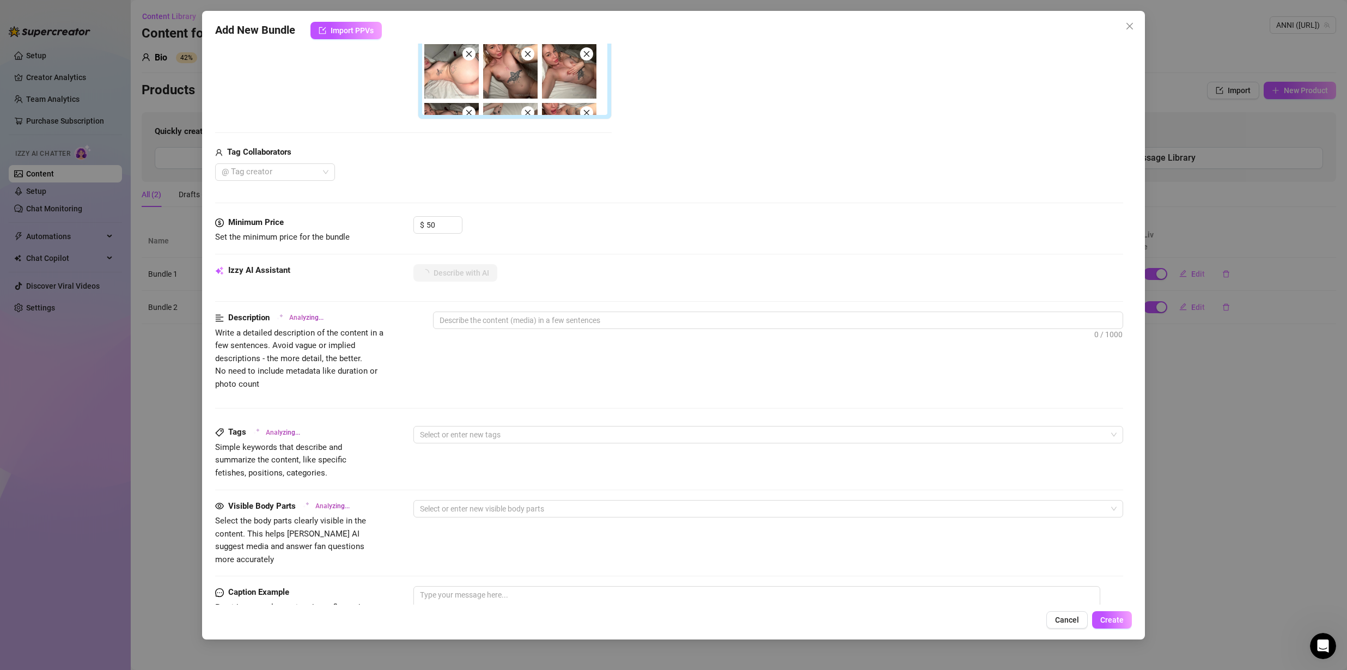
click at [536, 277] on div "Describe with AI" at bounding box center [768, 272] width 710 height 17
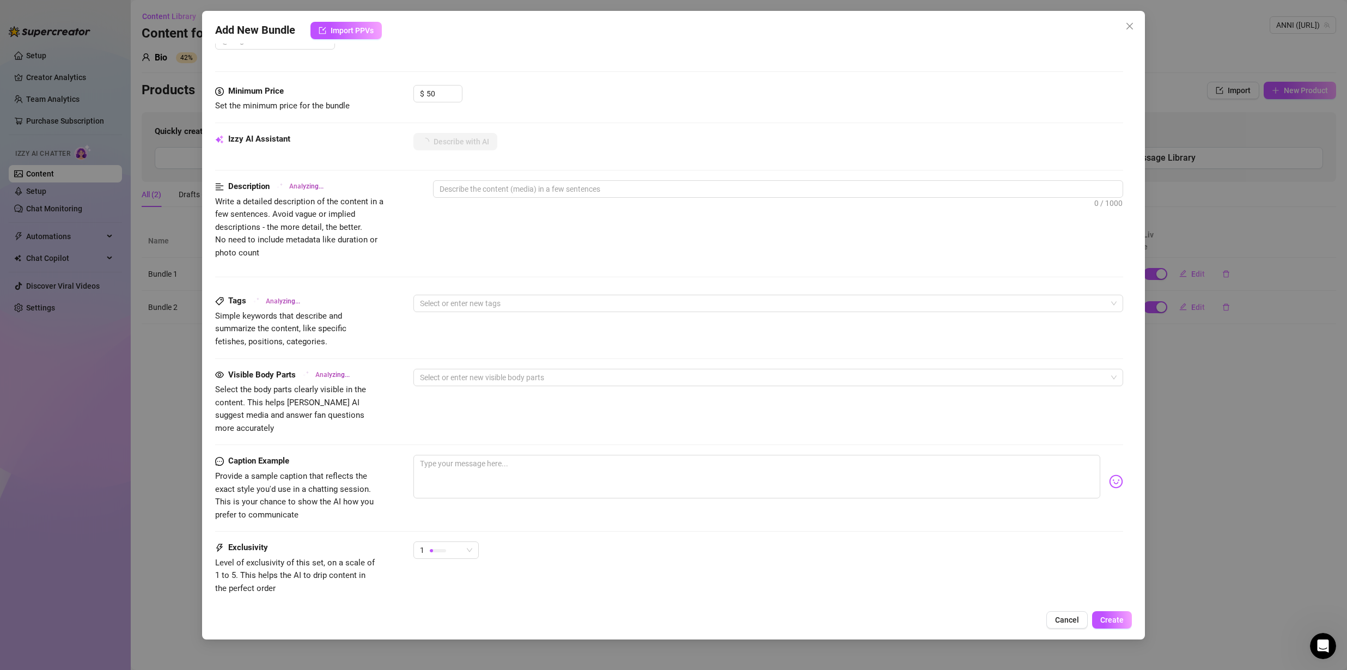
scroll to position [384, 0]
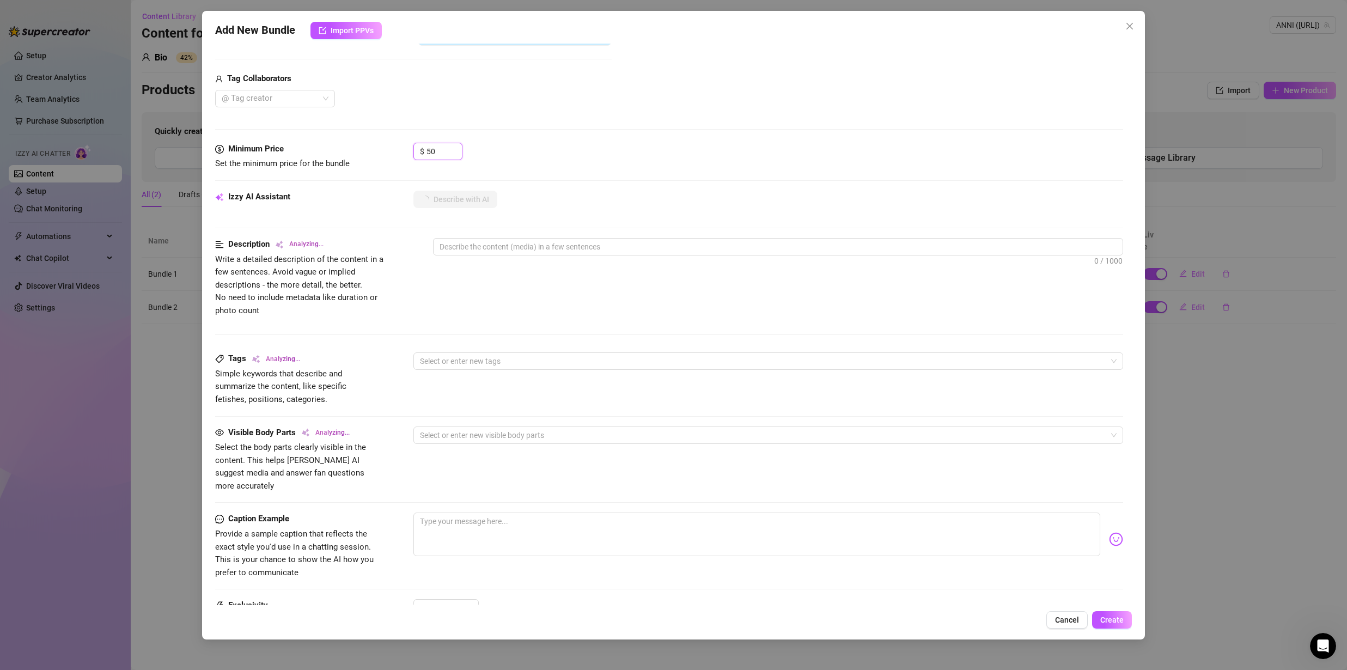
drag, startPoint x: 437, startPoint y: 154, endPoint x: 366, endPoint y: 149, distance: 71.5
click at [366, 149] on div "Minimum Price Set the minimum price for the bundle $ 50" at bounding box center [669, 157] width 908 height 28
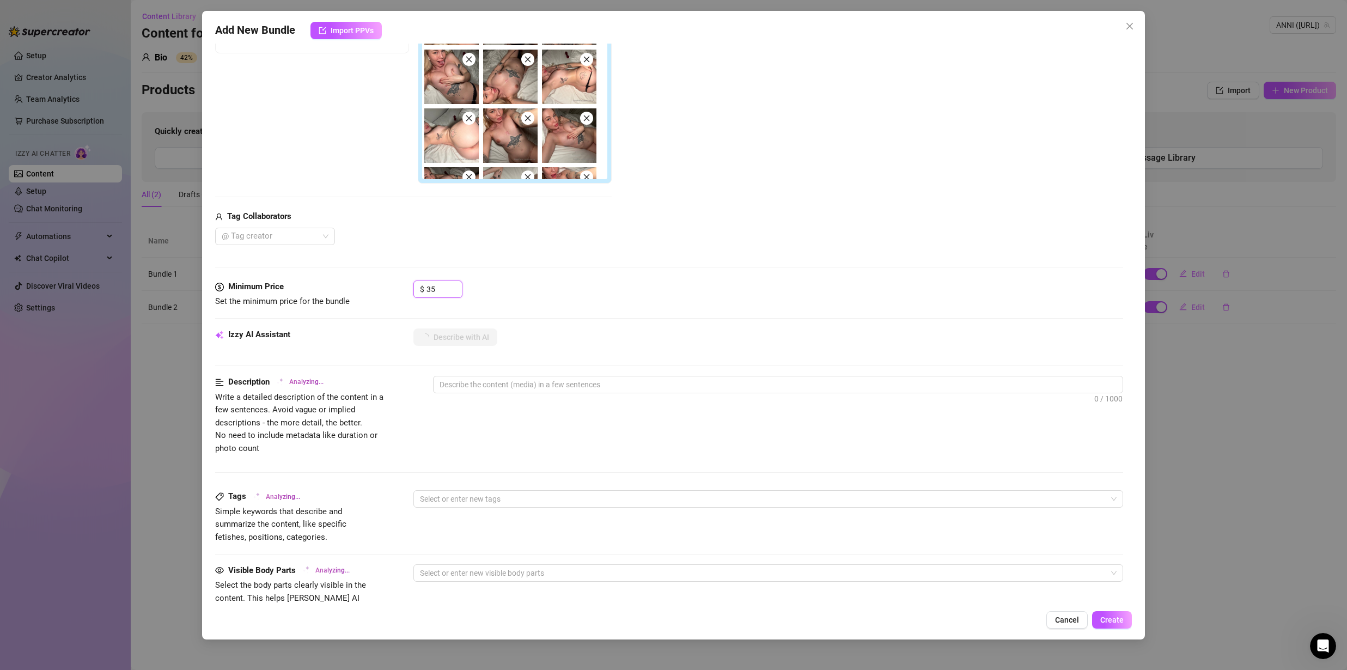
scroll to position [500, 0]
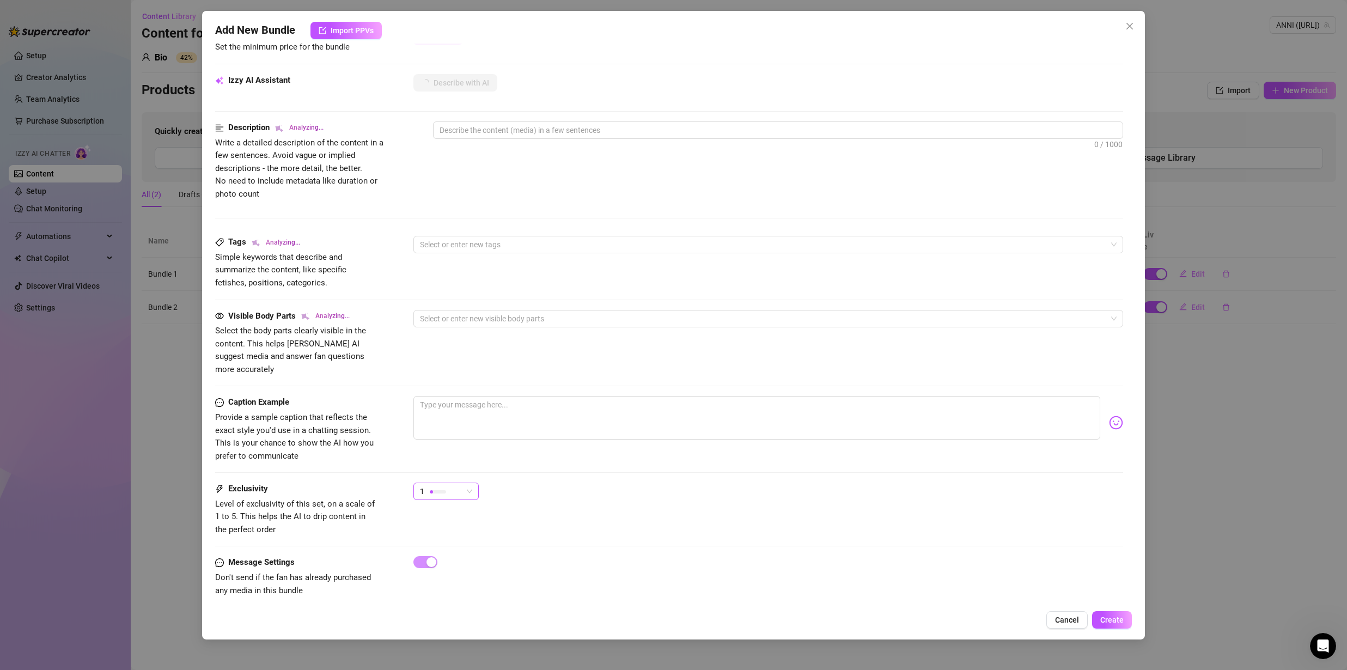
click at [433, 490] on div at bounding box center [431, 491] width 3 height 3
type input "35"
click at [450, 533] on span "3" at bounding box center [457, 535] width 71 height 12
type textarea "Anni"
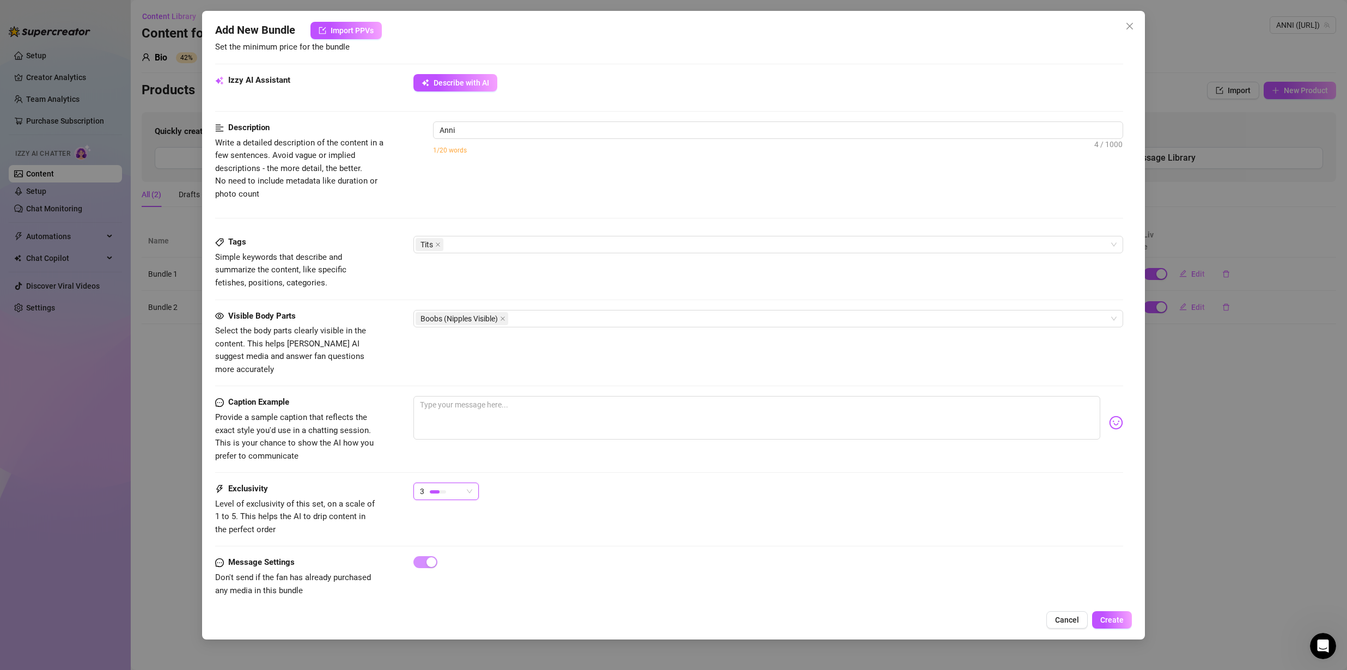
type textarea "Anni teases"
type textarea "Anni teases on"
type textarea "Anni teases on a"
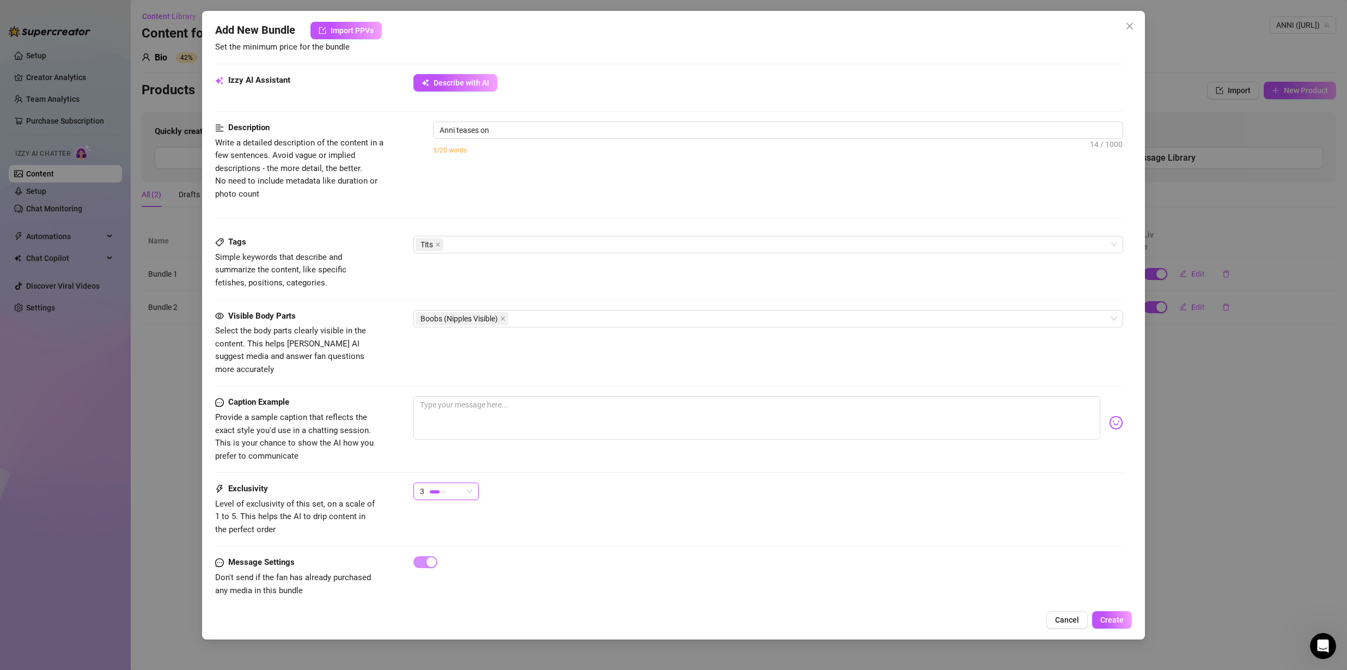
type textarea "Anni teases on a"
type textarea "Anni teases on a bed"
type textarea "Anni teases on a bed in"
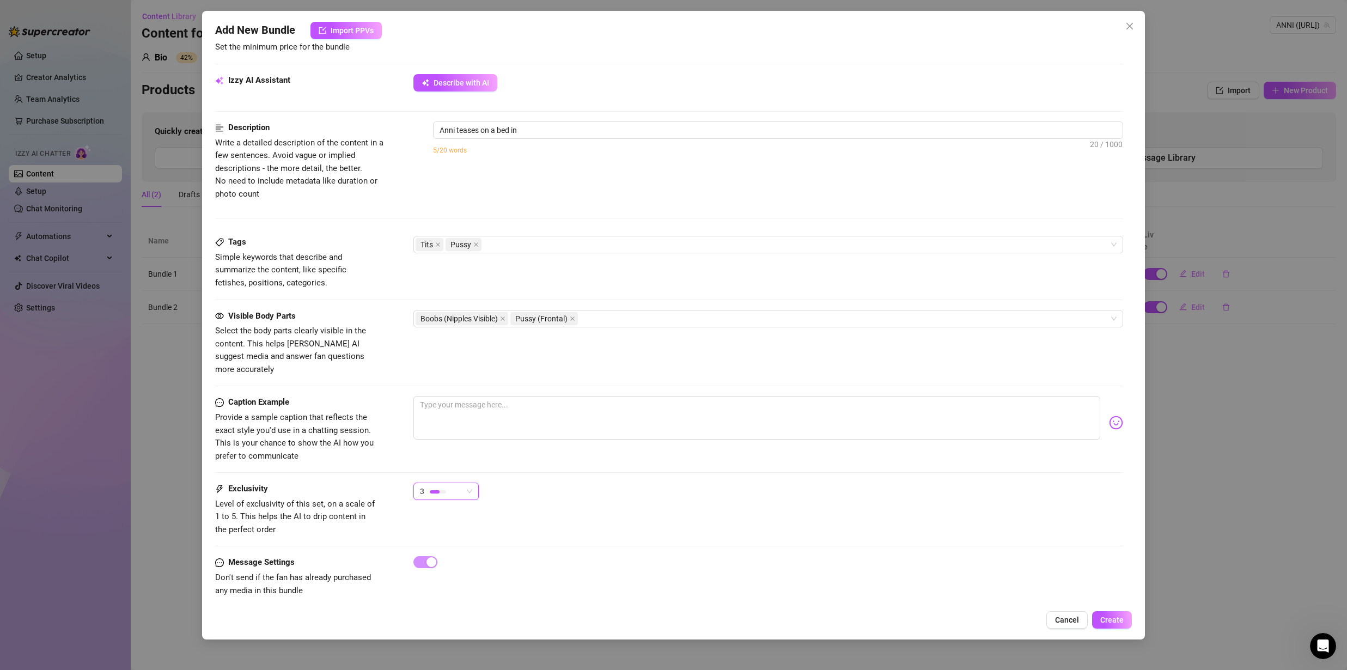
type textarea "Anni teases on a bed in nothing"
type textarea "Anni teases on a bed in nothing but"
type textarea "Anni teases on a bed in nothing but a"
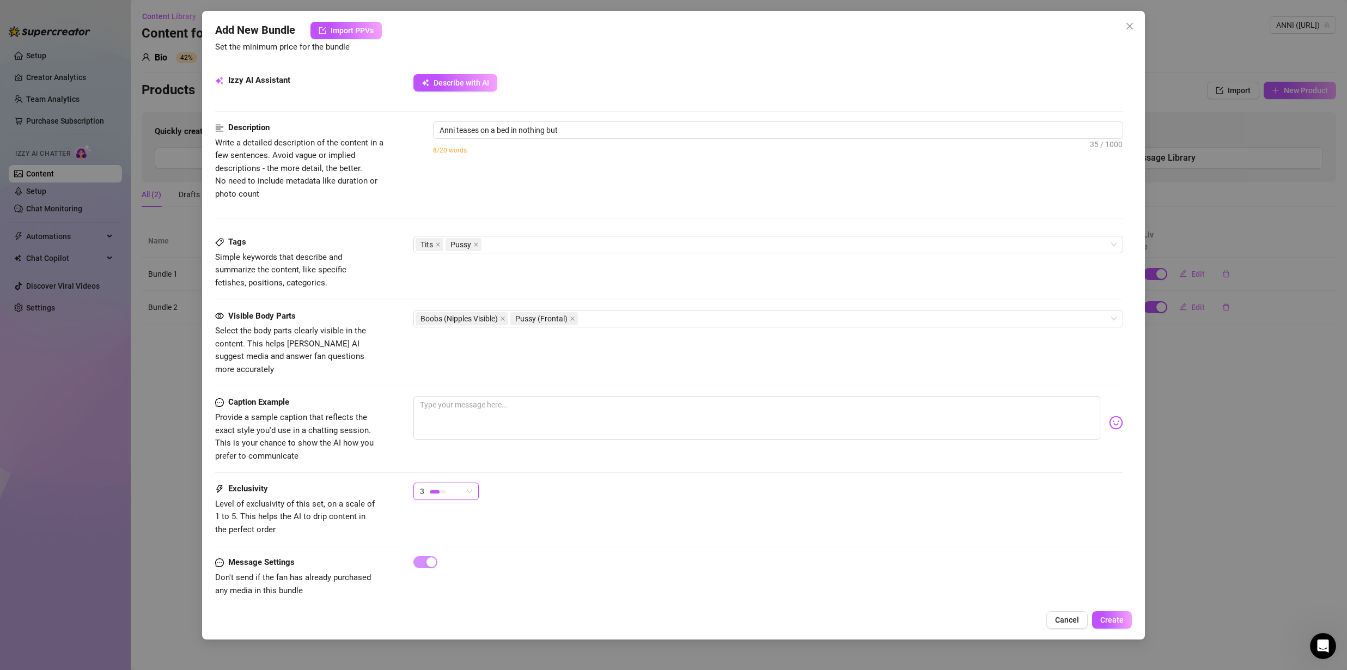
type textarea "Anni teases on a bed in nothing but a"
type textarea "Anni teases on a bed in nothing but a tiny"
type textarea "Anni teases on a bed in nothing but a tiny black"
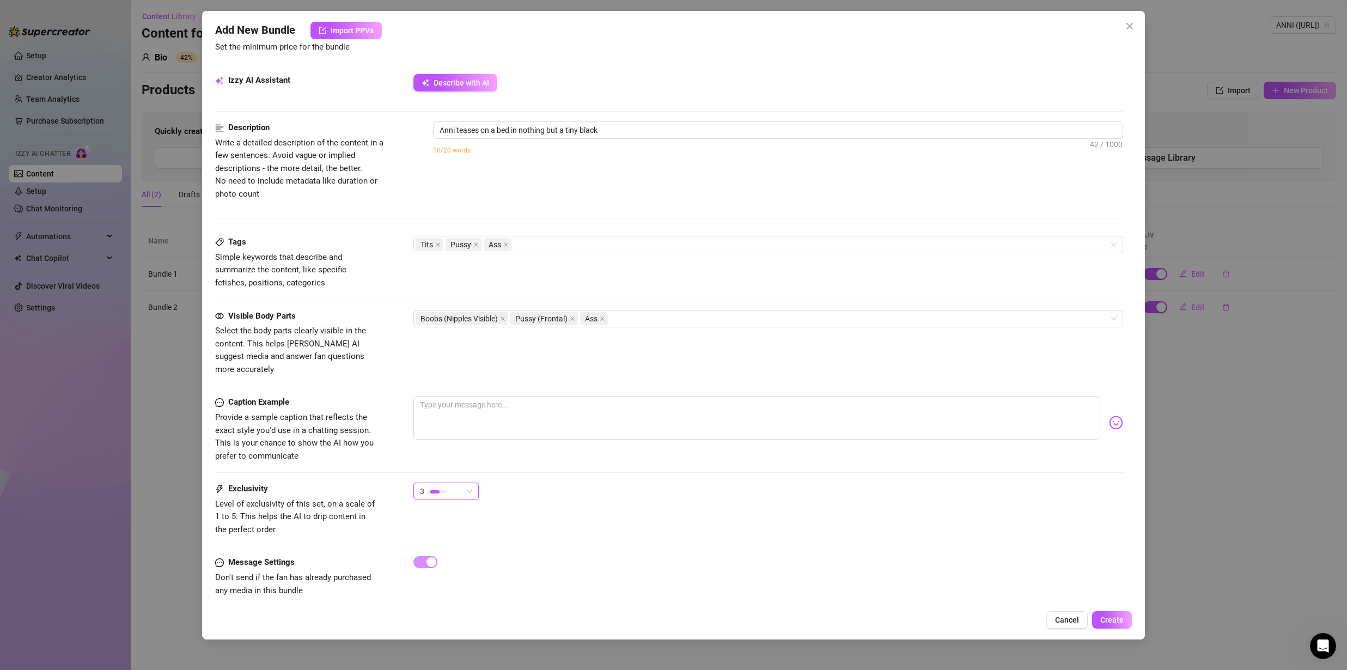
type textarea "Anni teases on a bed in nothing but a tiny black thong,"
type textarea "Anni teases on a bed in nothing but a tiny black thong, showing"
type textarea "Anni teases on a bed in nothing but a tiny black thong, showing off"
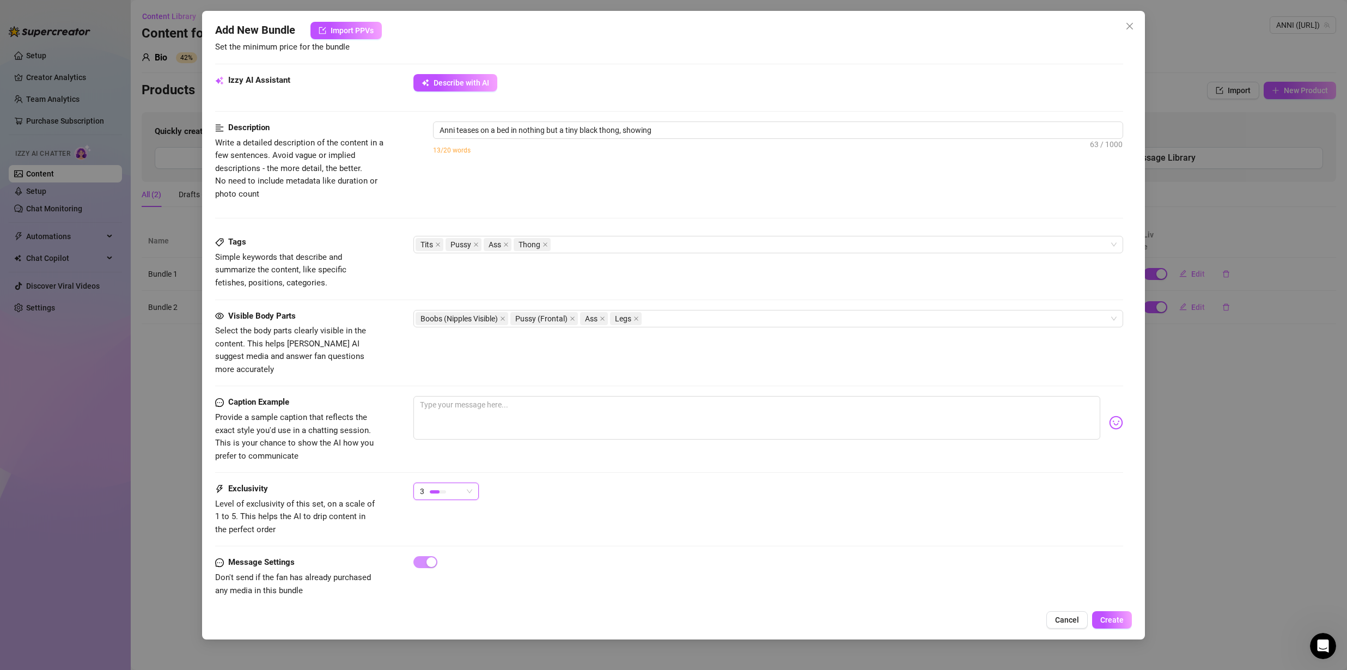
type textarea "Anni teases on a bed in nothing but a tiny black thong, showing off"
type textarea "Anni teases on a bed in nothing but a tiny black thong, showing off her"
type textarea "Anni teases on a bed in nothing but a tiny black thong, showing off her perky"
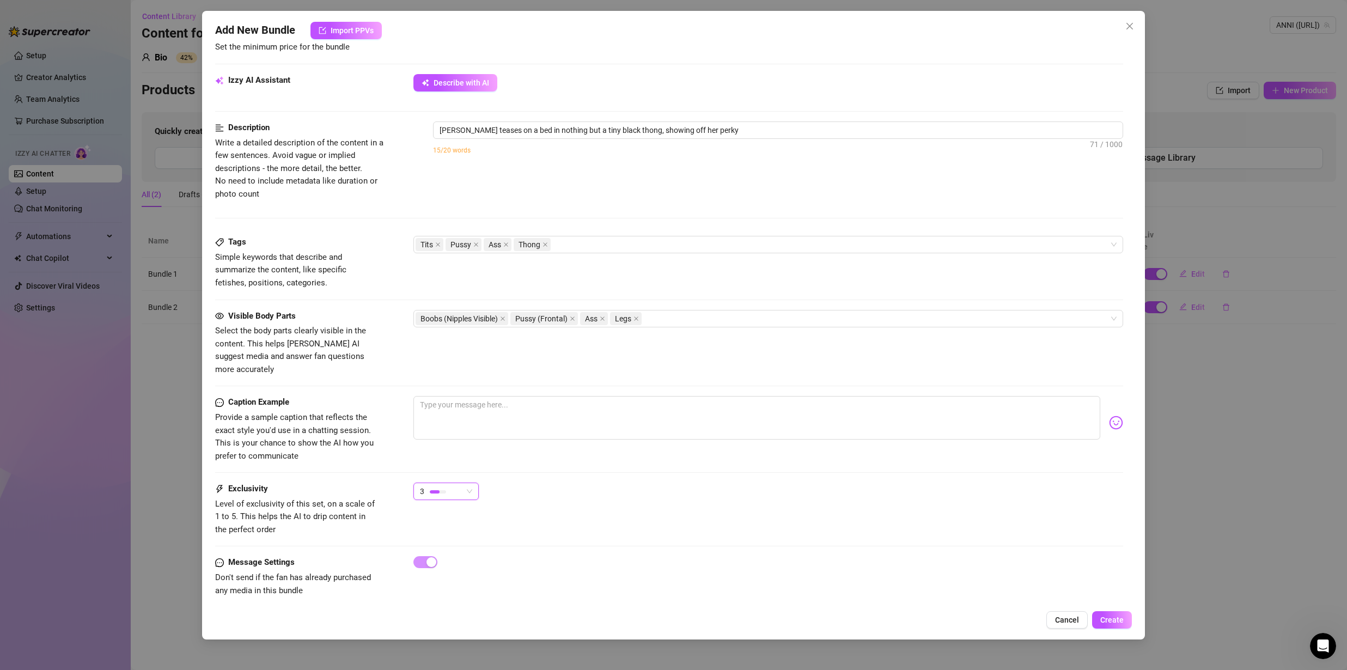
type textarea "Anni teases on a bed in nothing but a tiny black thong, showing off her perky t…"
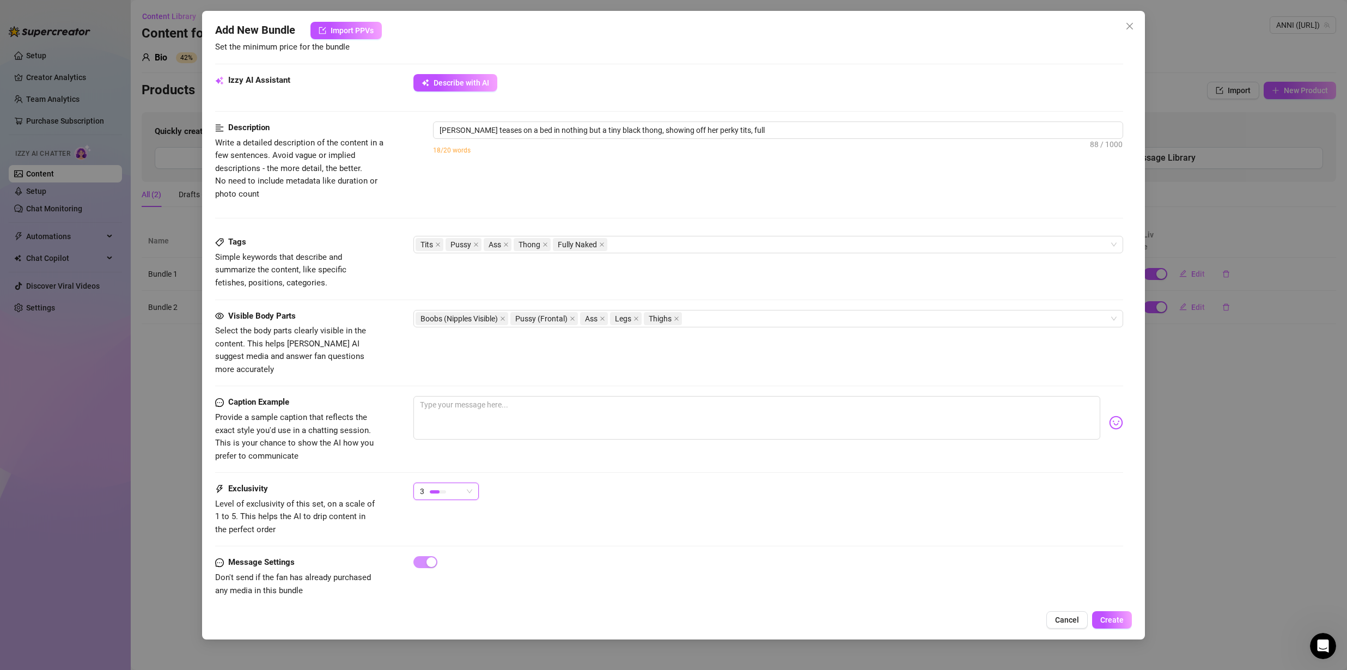
type textarea "Anni teases on a bed in nothing but a tiny black thong, showing off her perky t…"
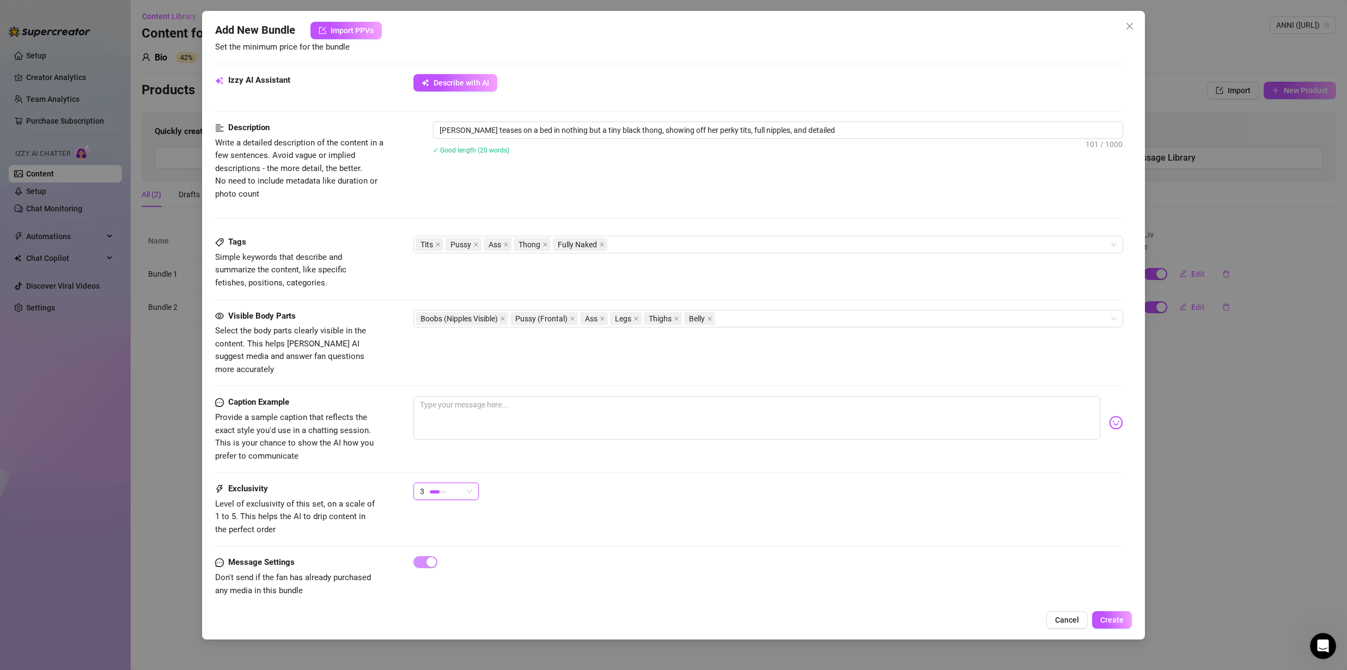
type textarea "Anni teases on a bed in nothing but a tiny black thong, showing off her perky t…"
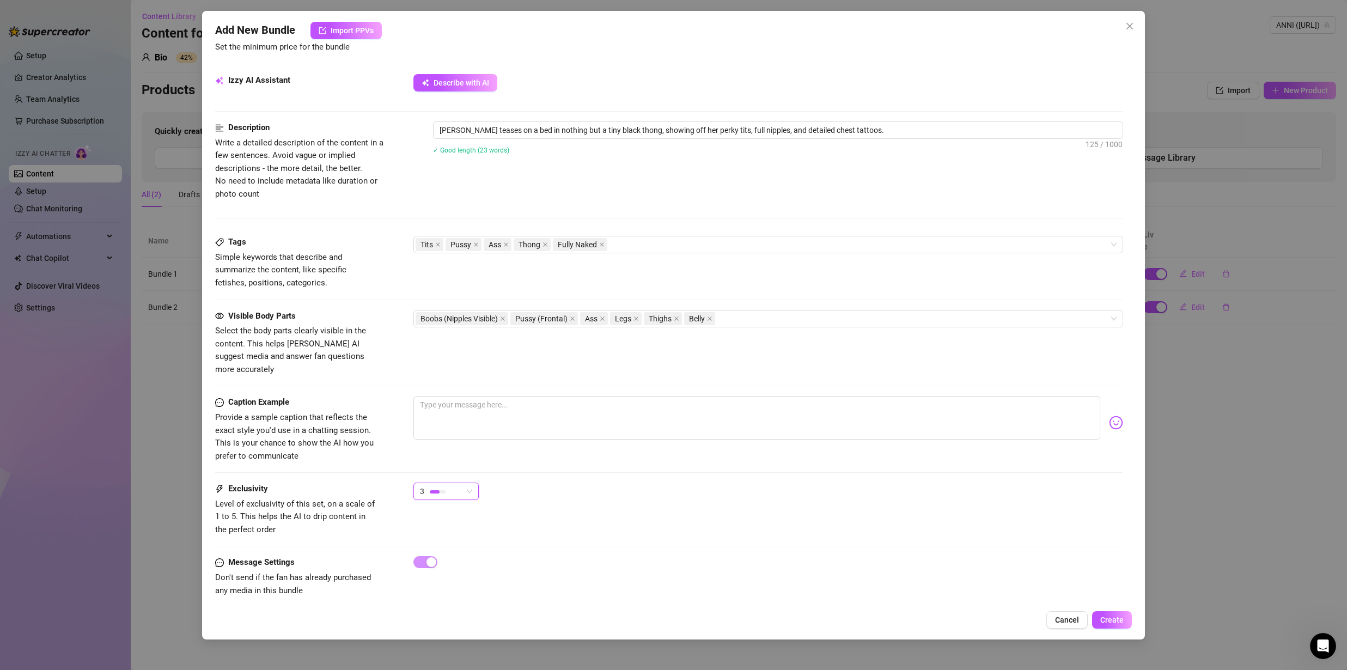
type textarea "Anni teases on a bed in nothing but a tiny black thong, showing off her perky t…"
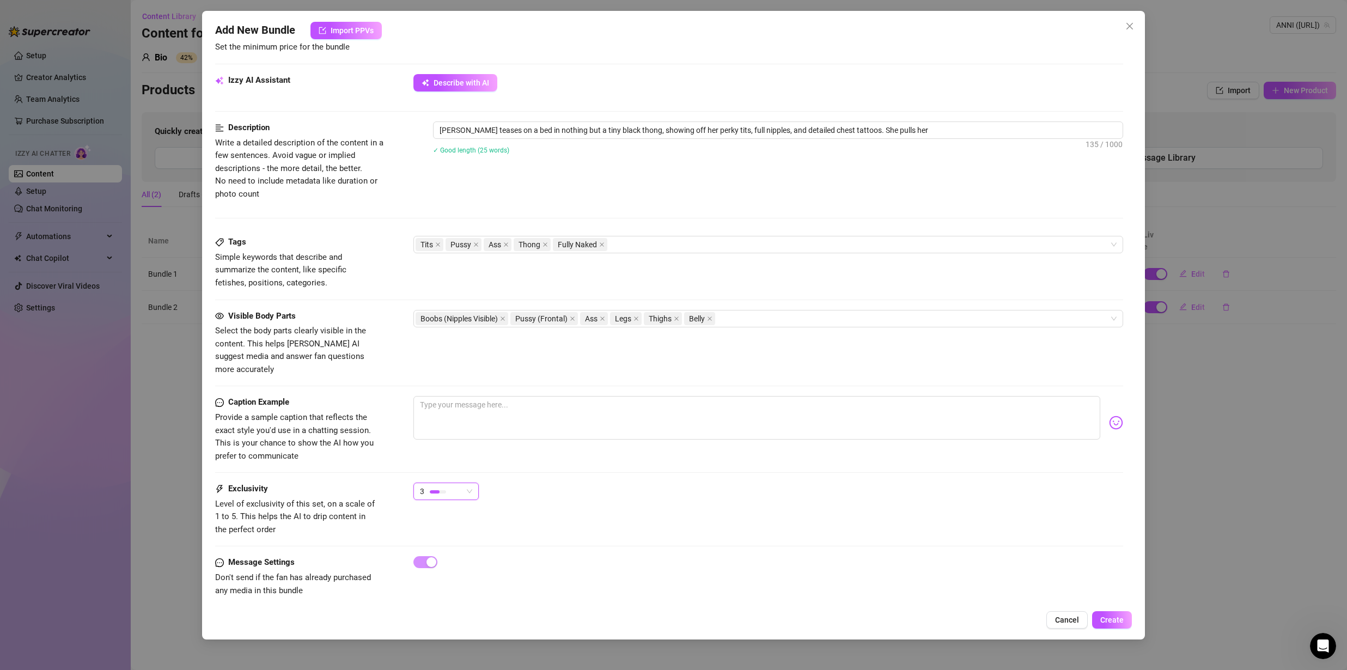
type textarea "Anni teases on a bed in nothing but a tiny black thong, showing off her perky t…"
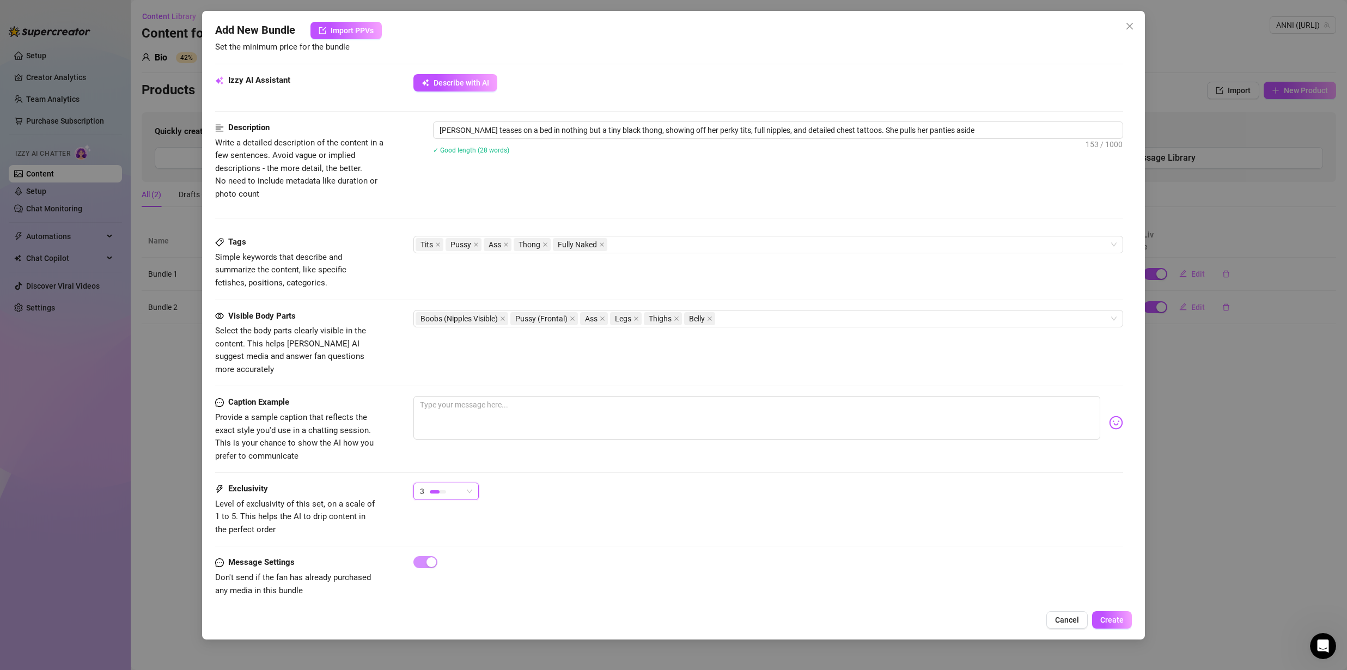
type textarea "Anni teases on a bed in nothing but a tiny black thong, showing off her perky t…"
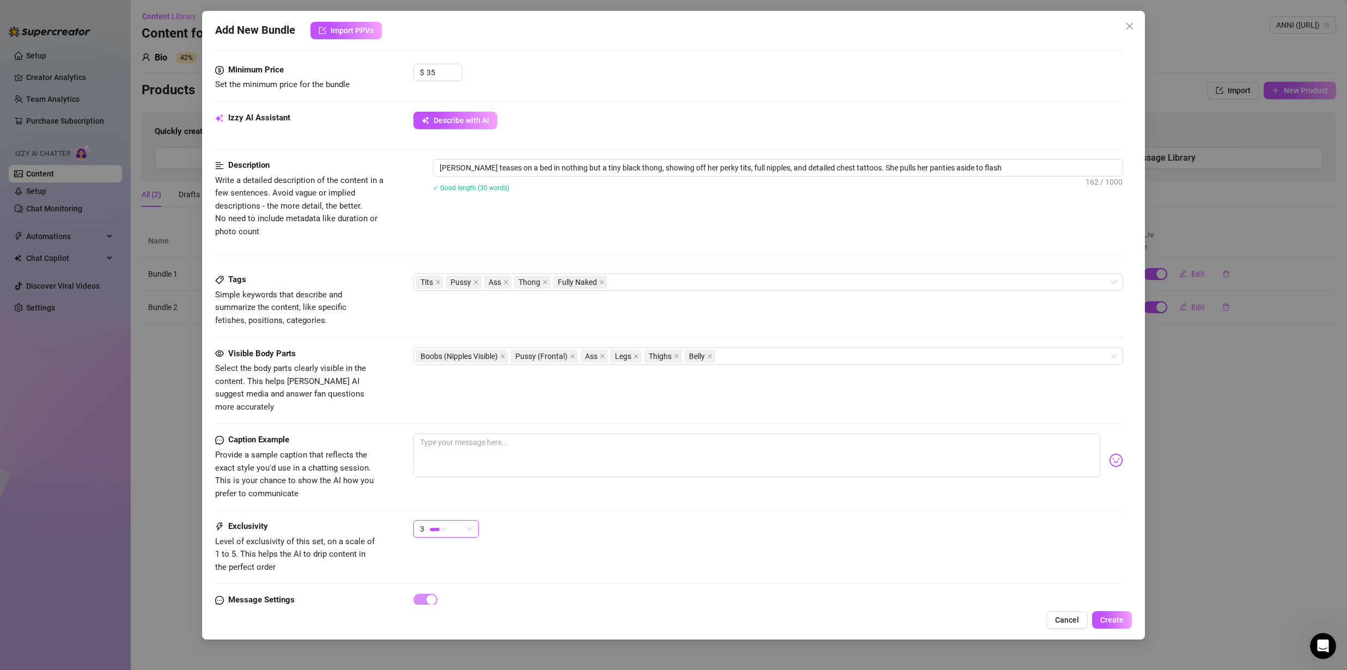
type textarea "Anni teases on a bed in nothing but a tiny black thong, showing off her perky t…"
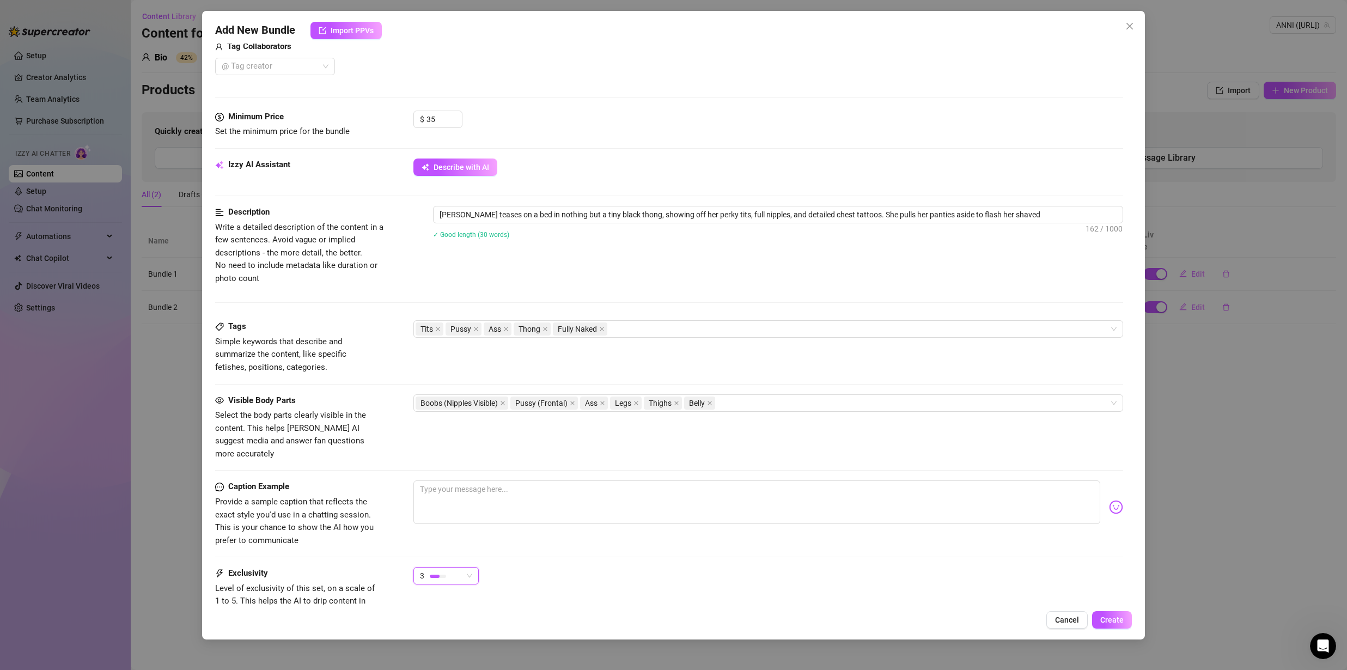
type textarea "Anni teases on a bed in nothing but a tiny black thong, showing off her perky t…"
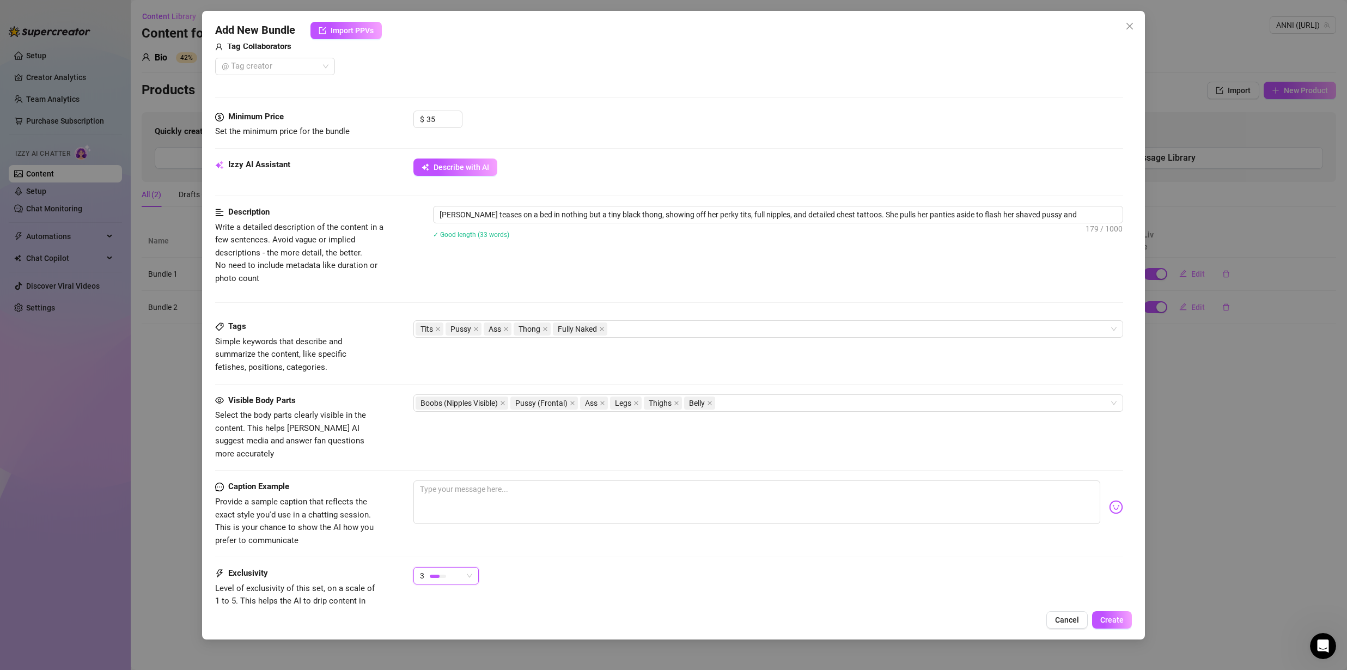
type textarea "Anni teases on a bed in nothing but a tiny black thong, showing off her perky t…"
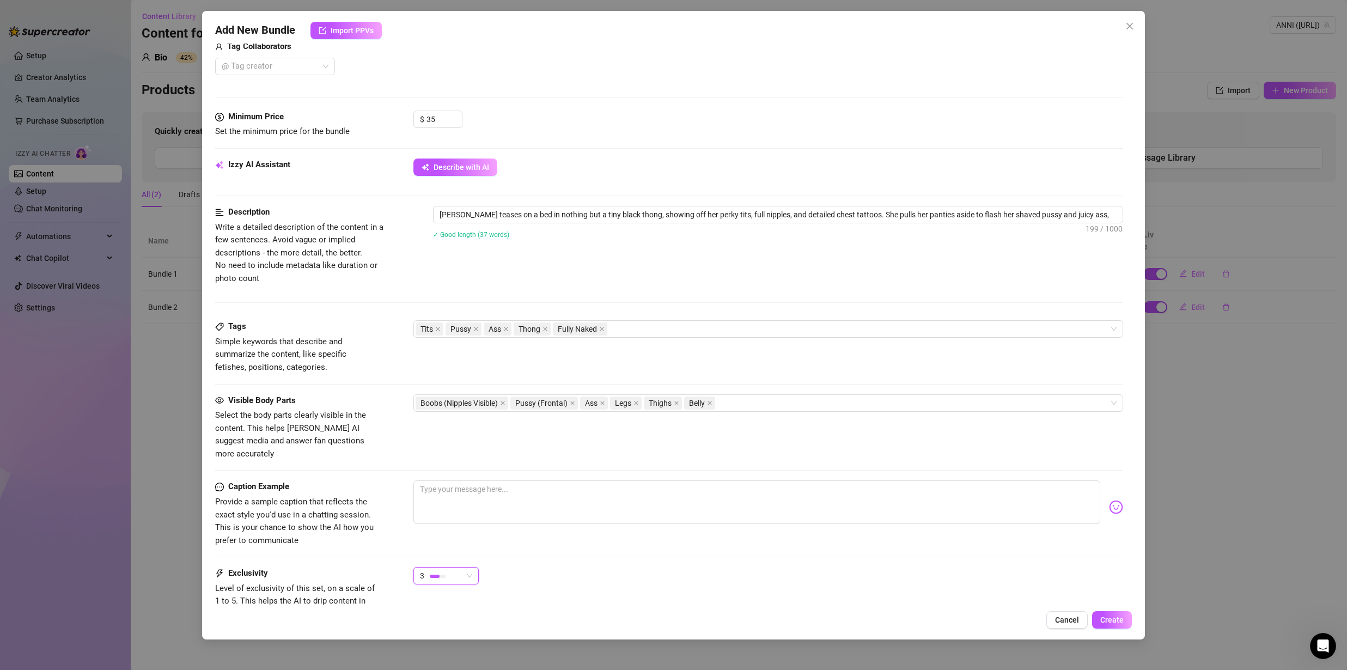
type textarea "Anni teases on a bed in nothing but a tiny black thong, showing off her perky t…"
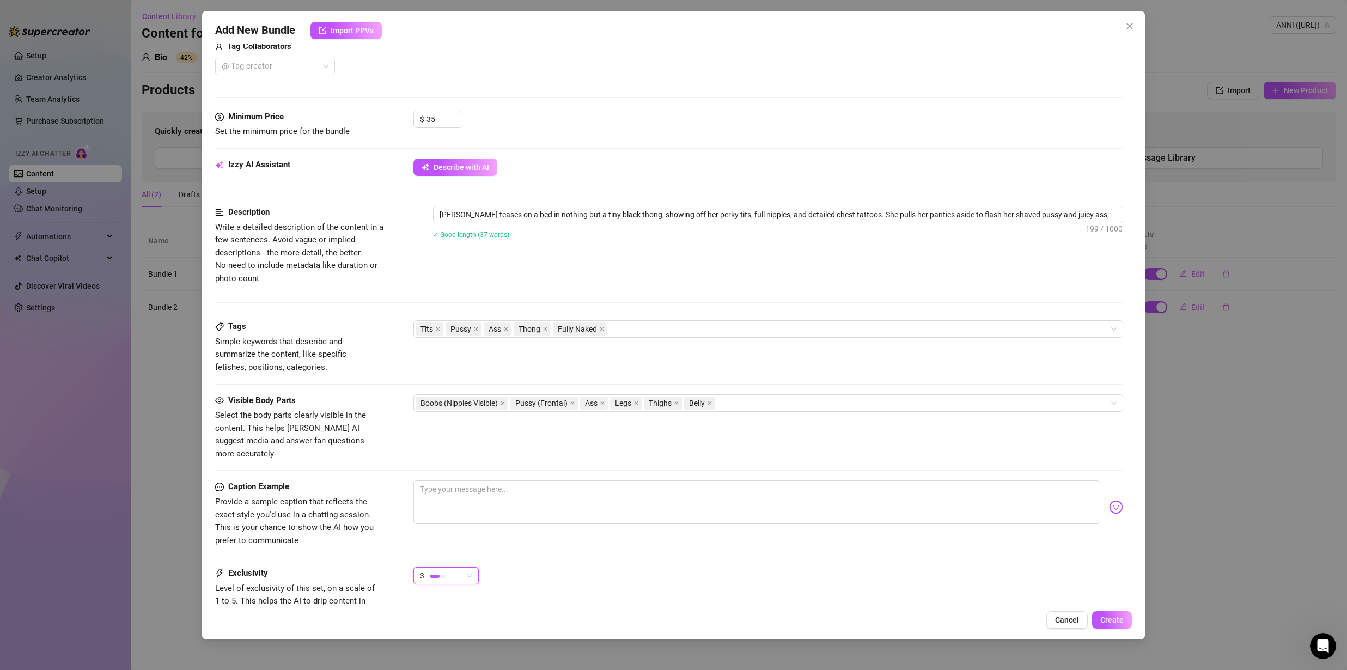
type textarea "Anni teases on a bed in nothing but a tiny black thong, showing off her perky t…"
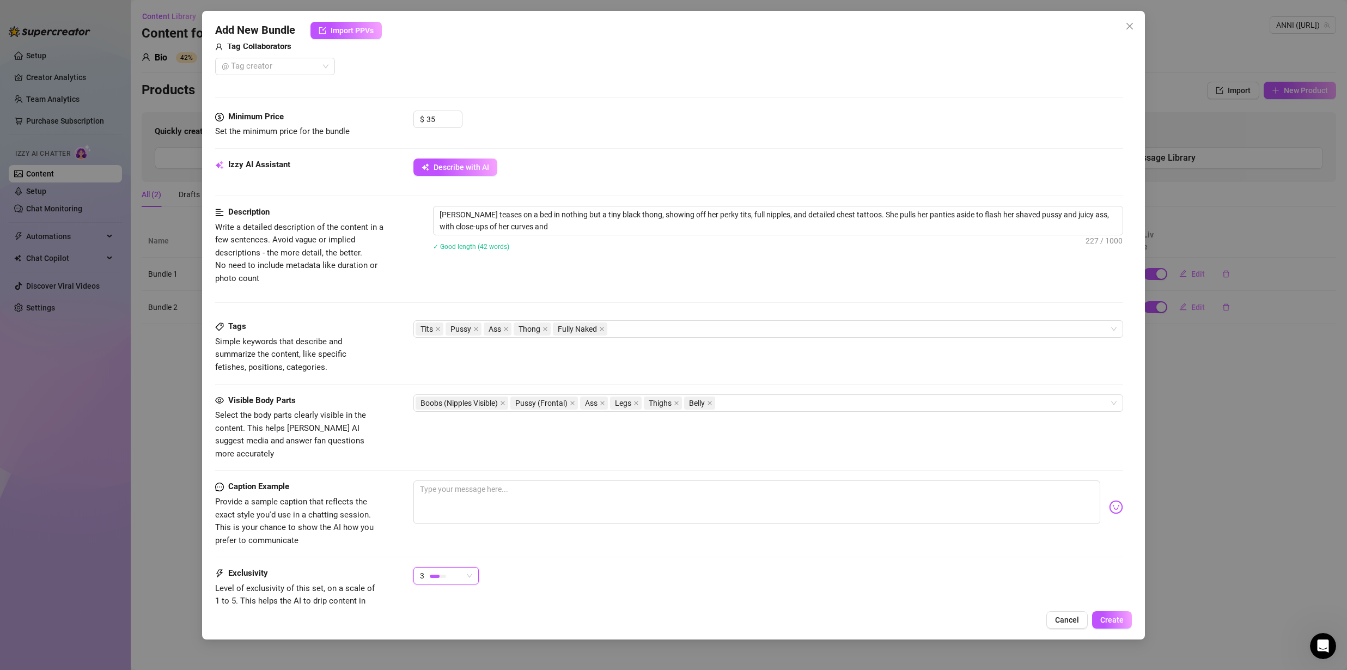
type textarea "Anni teases on a bed in nothing but a tiny black thong, showing off her perky t…"
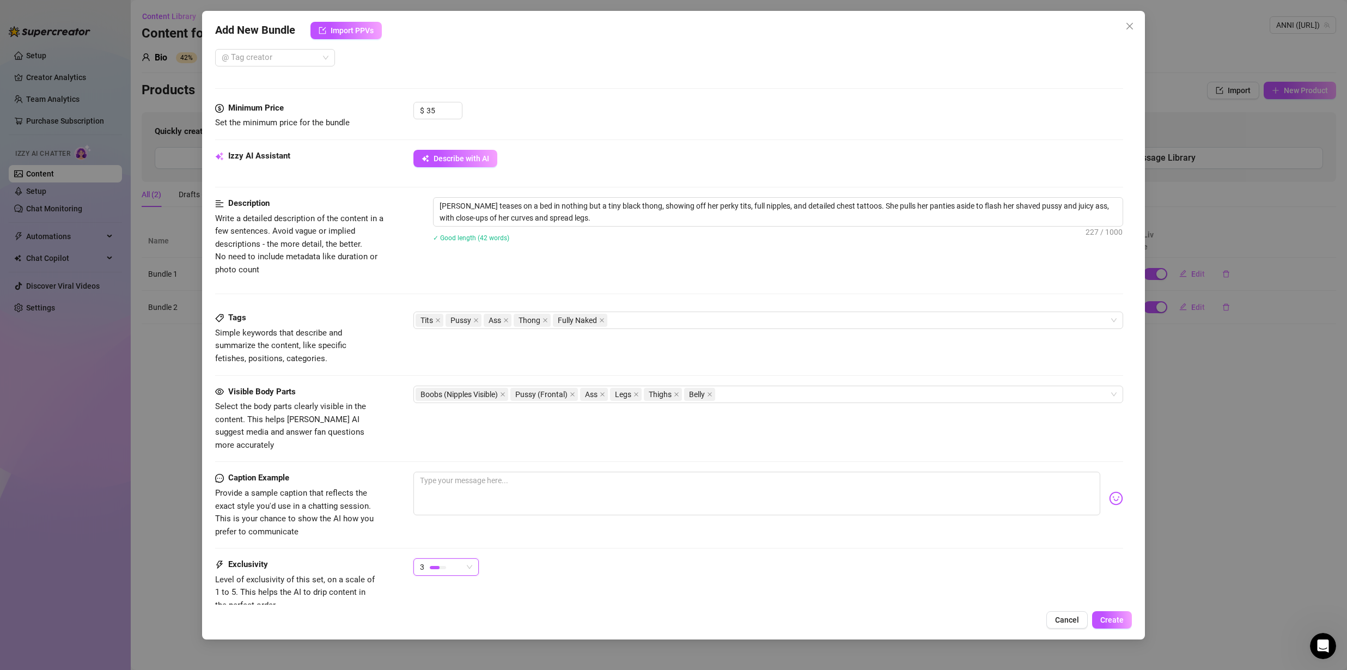
type textarea "Anni teases on a bed in nothing but a tiny black thong, showing off her perky t…"
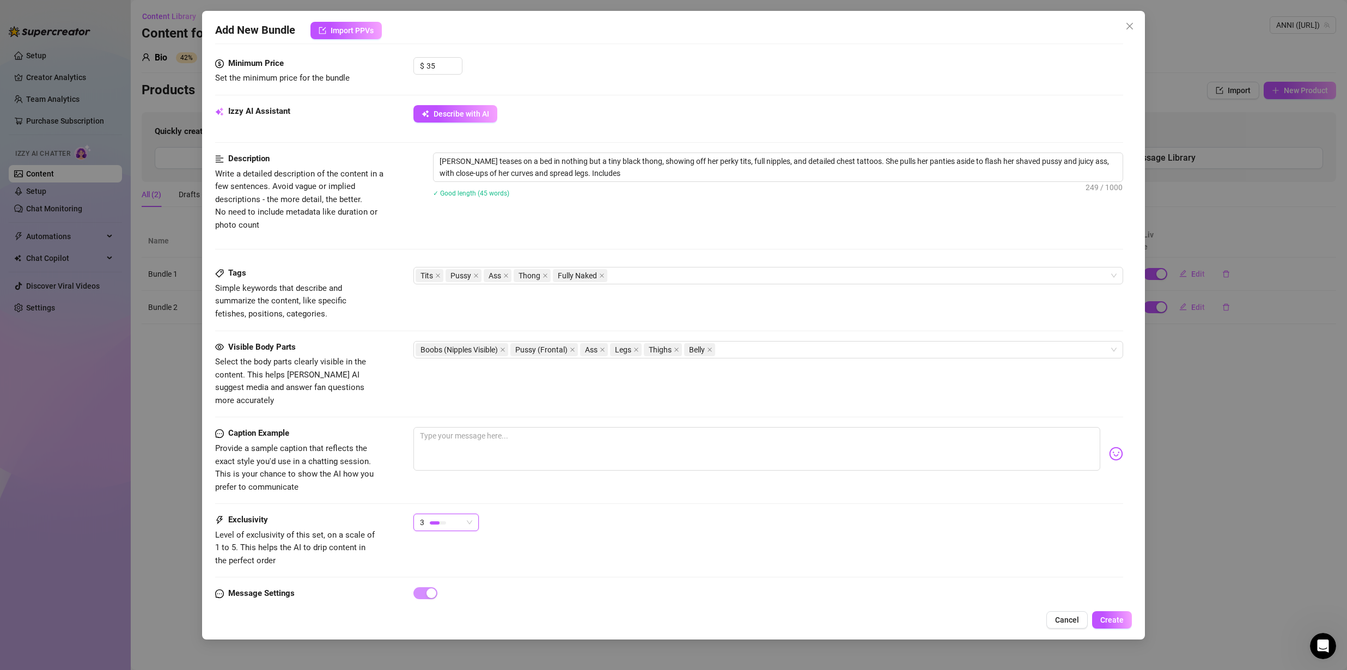
type textarea "Anni teases on a bed in nothing but a tiny black thong, showing off her perky t…"
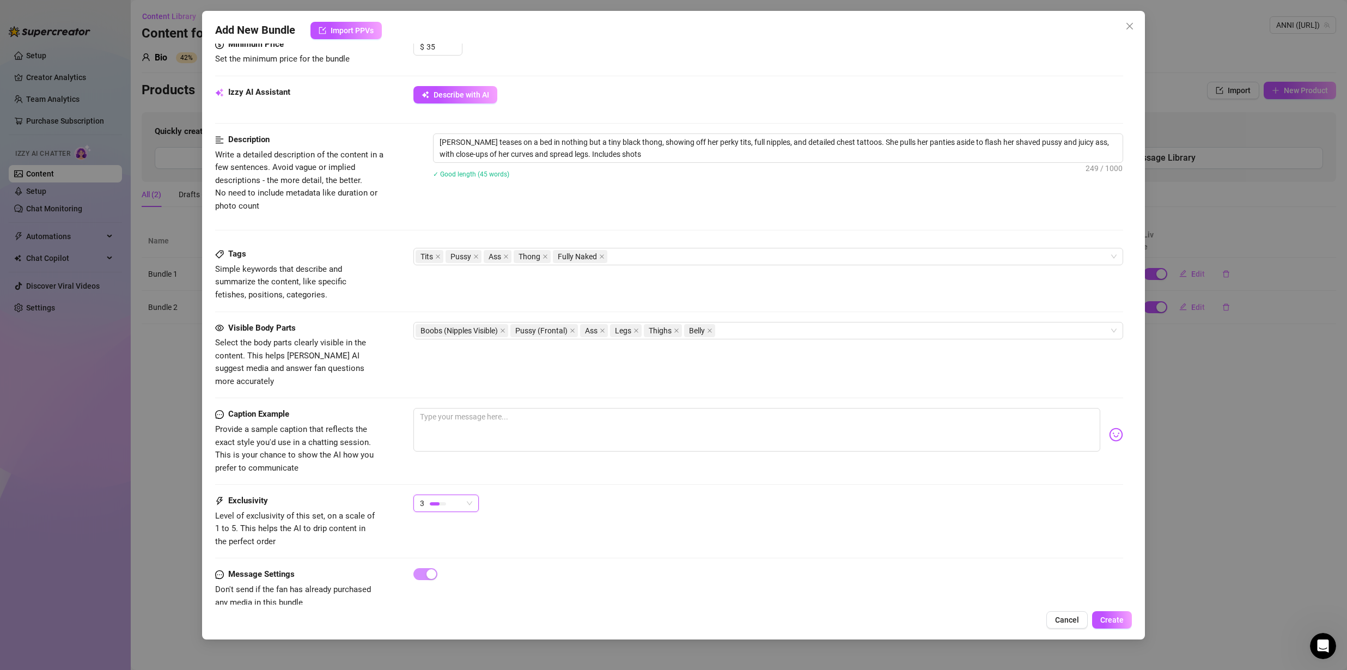
type textarea "Anni teases on a bed in nothing but a tiny black thong, showing off her perky t…"
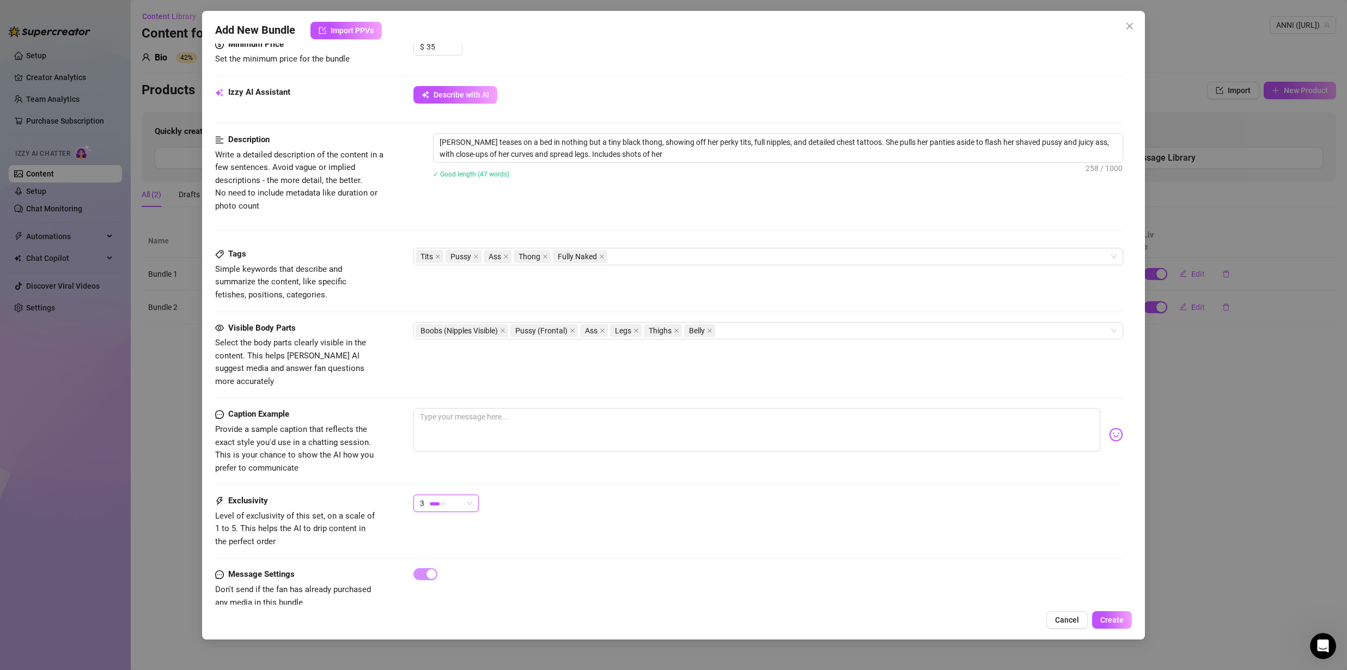
type textarea "Anni teases on a bed in nothing but a tiny black thong, showing off her perky t…"
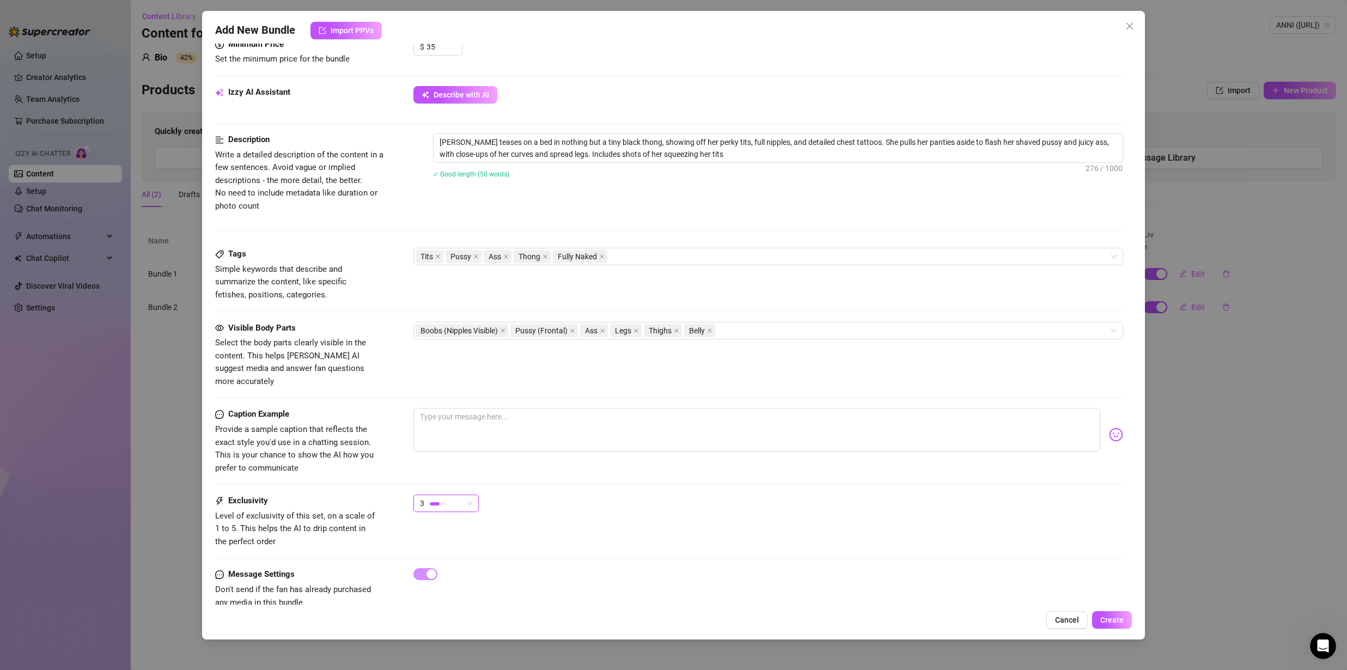
scroll to position [500, 0]
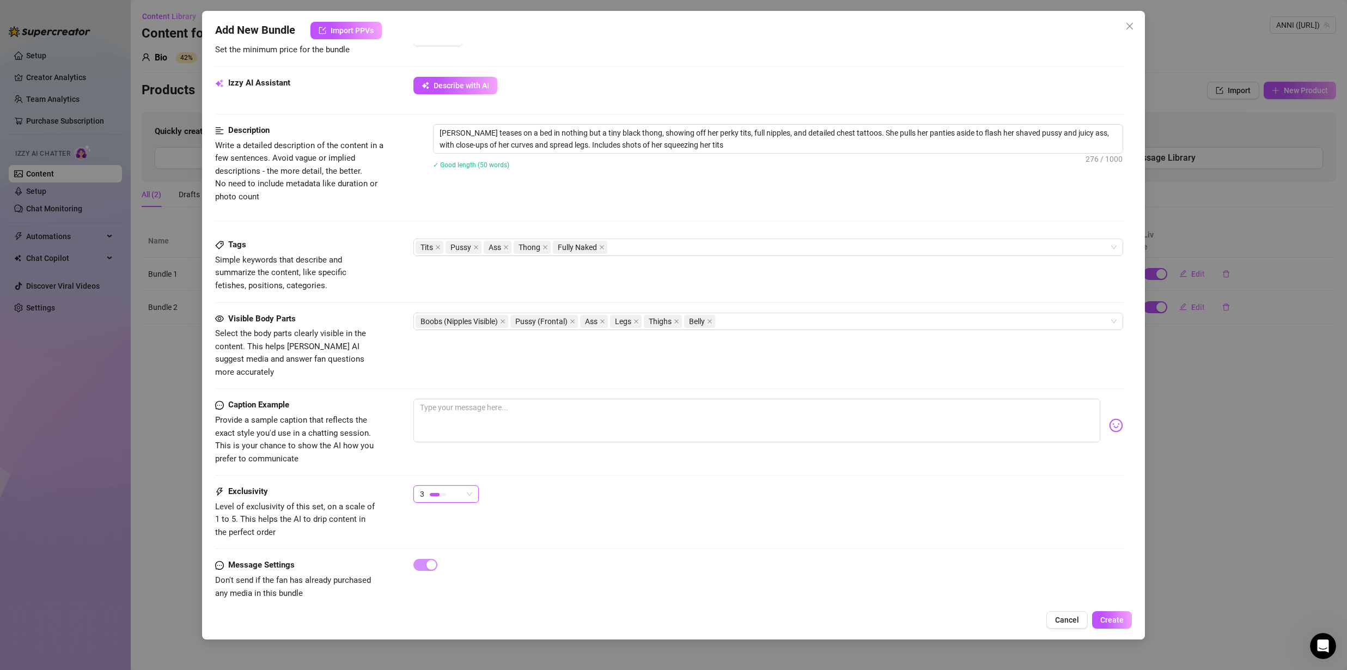
type textarea "Anni teases on a bed in nothing but a tiny black thong, showing off her perky t…"
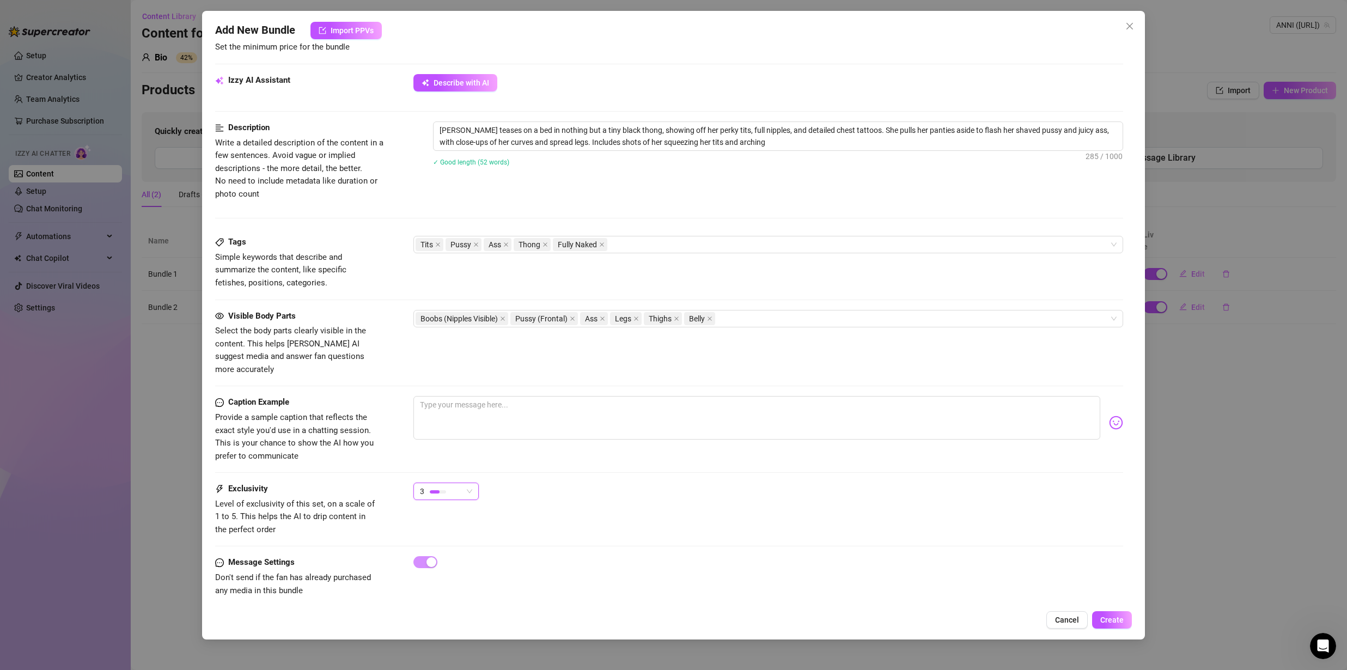
type textarea "Anni teases on a bed in nothing but a tiny black thong, showing off her perky t…"
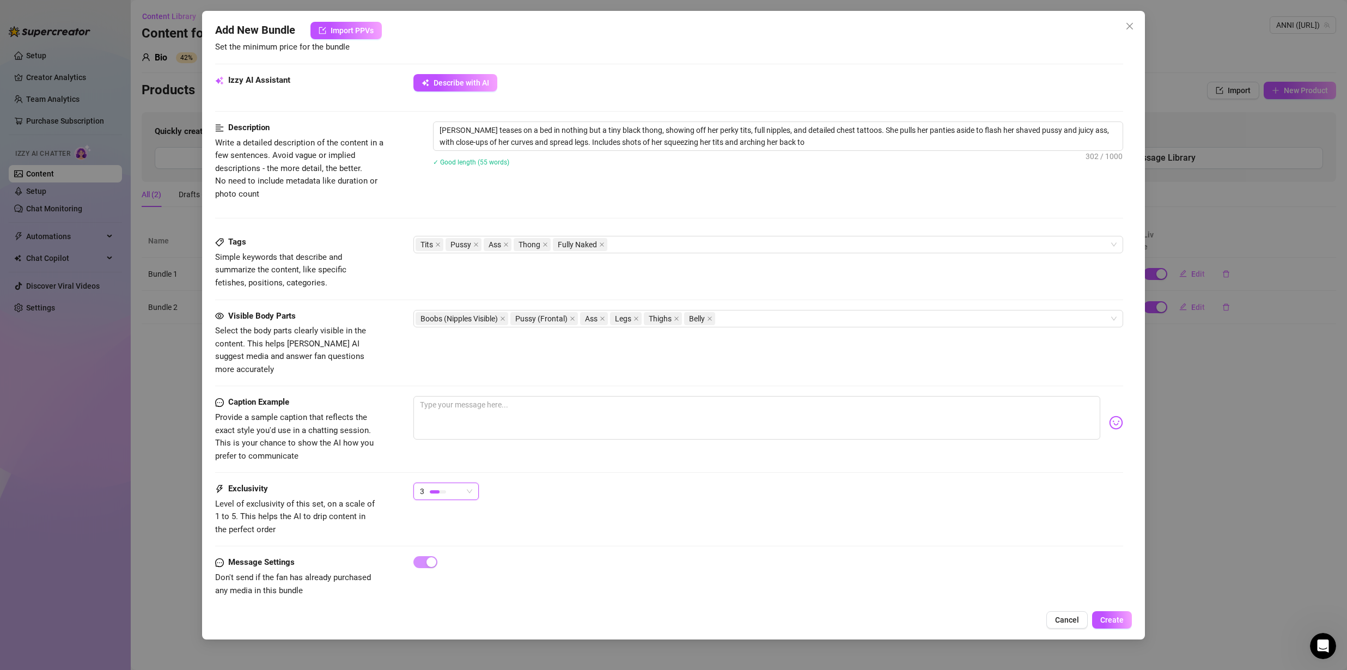
type textarea "Anni teases on a bed in nothing but a tiny black thong, showing off her perky t…"
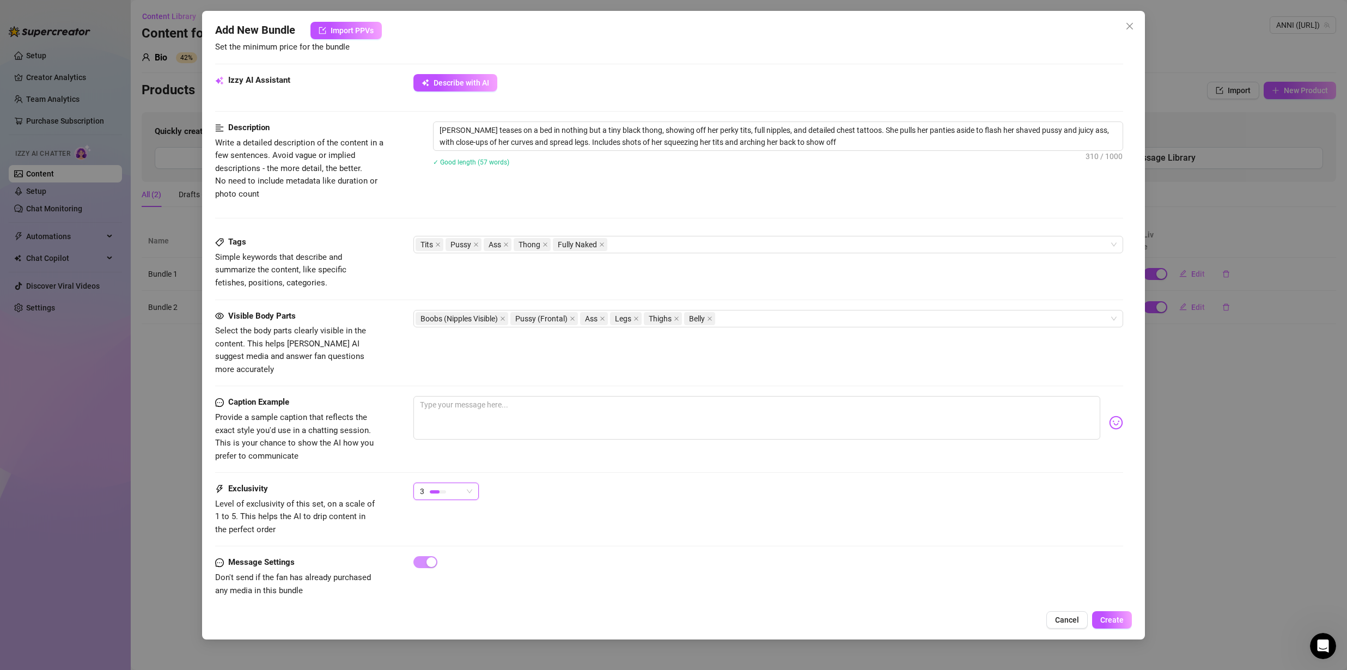
type textarea "Anni teases on a bed in nothing but a tiny black thong, showing off her perky t…"
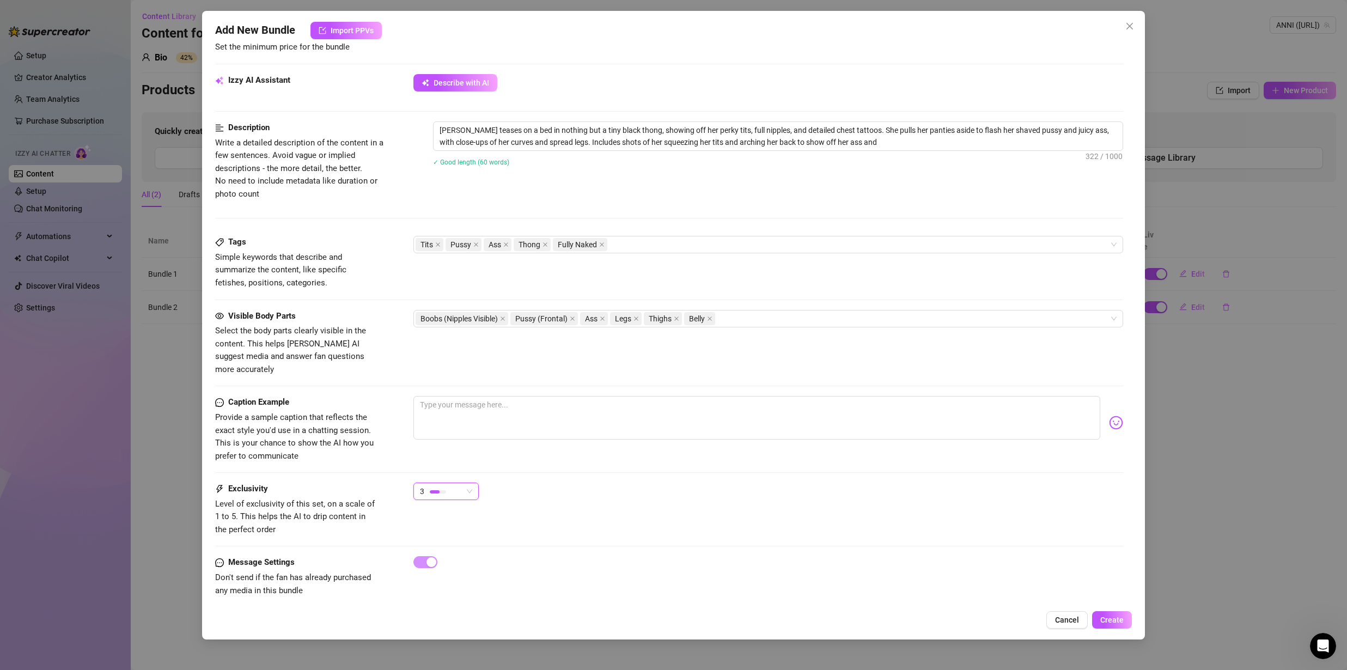
type textarea "Anni teases on a bed in nothing but a tiny black thong, showing off her perky t…"
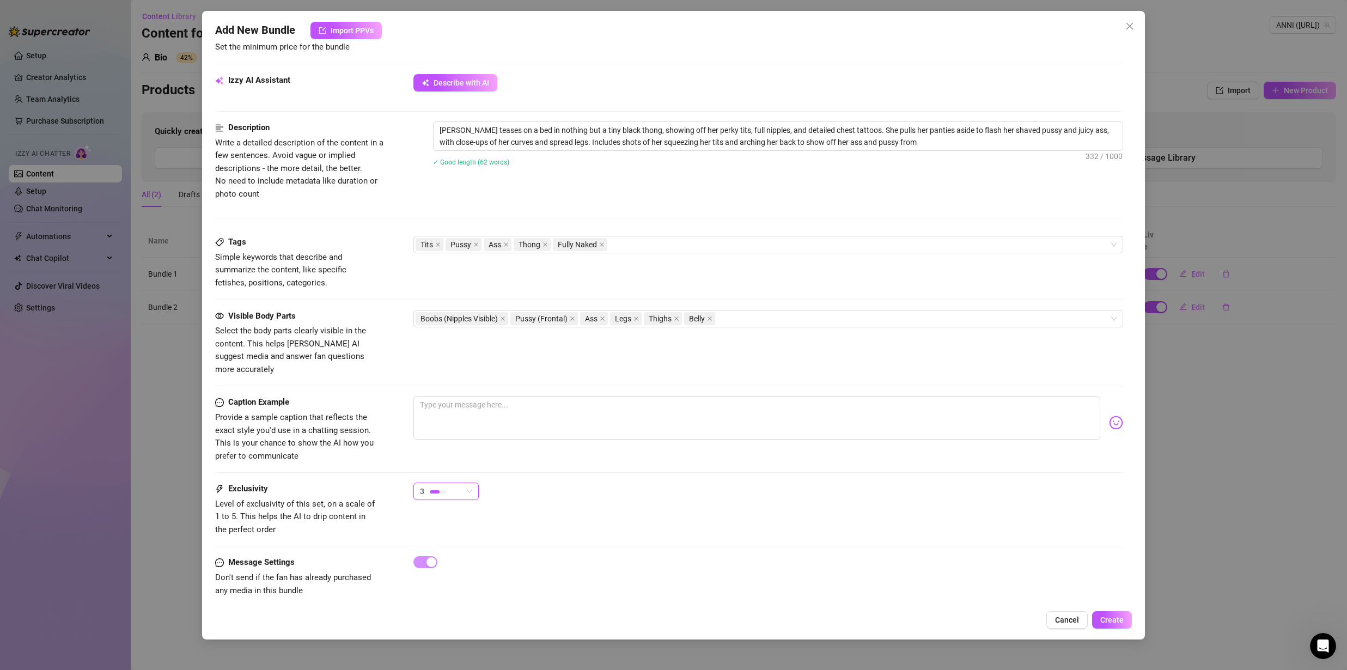
type textarea "Anni teases on a bed in nothing but a tiny black thong, showing off her perky t…"
click at [1107, 622] on span "Create" at bounding box center [1111, 620] width 23 height 9
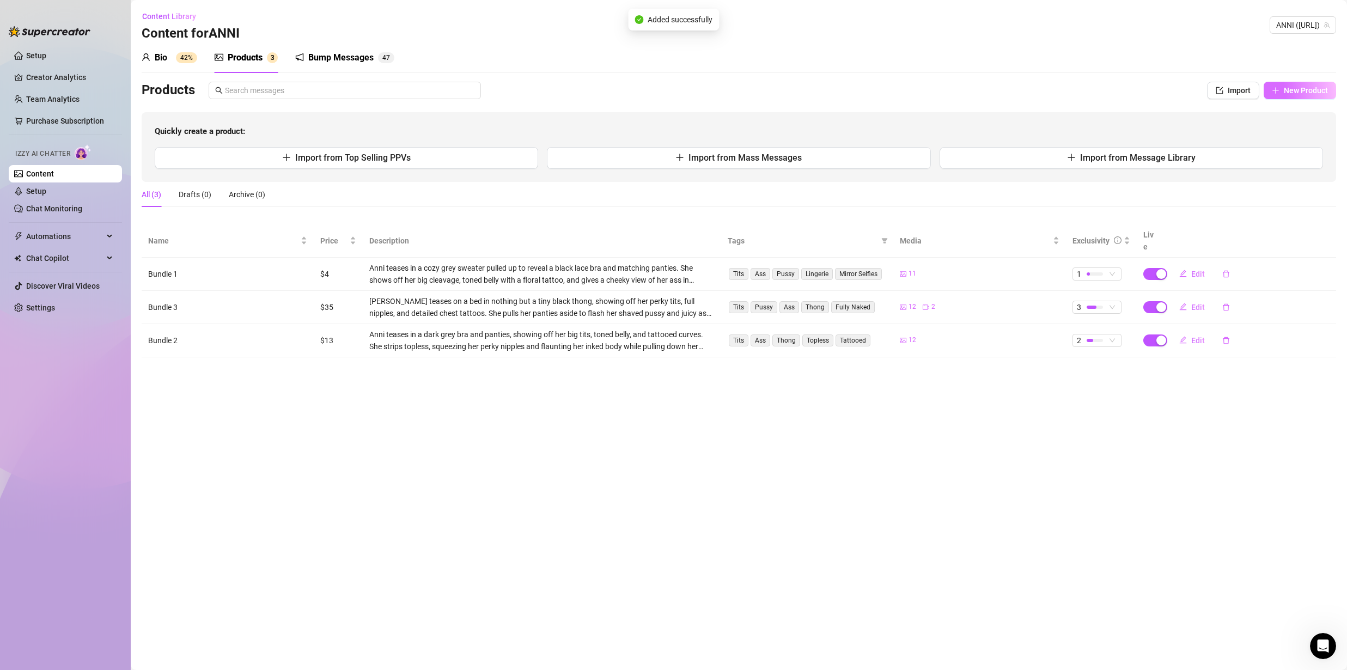
click at [1269, 85] on button "New Product" at bounding box center [1300, 90] width 72 height 17
type textarea "Type your message here..."
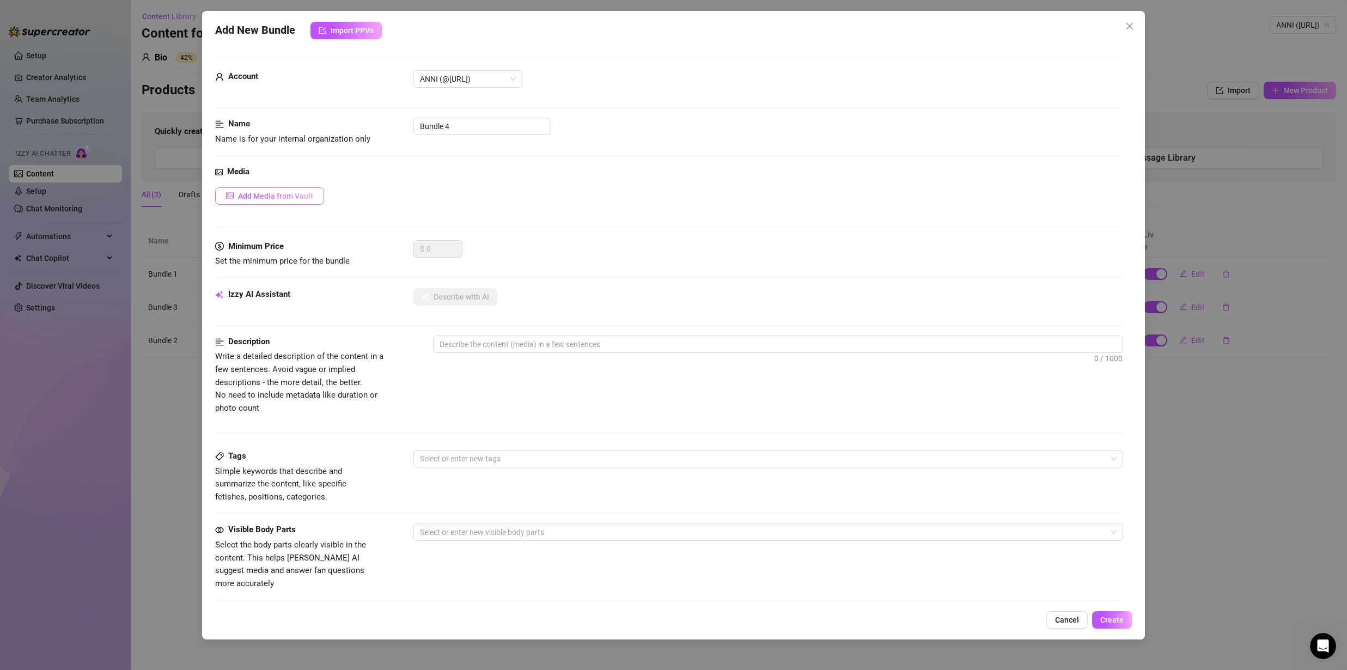
click at [281, 200] on button "Add Media from Vault" at bounding box center [269, 195] width 109 height 17
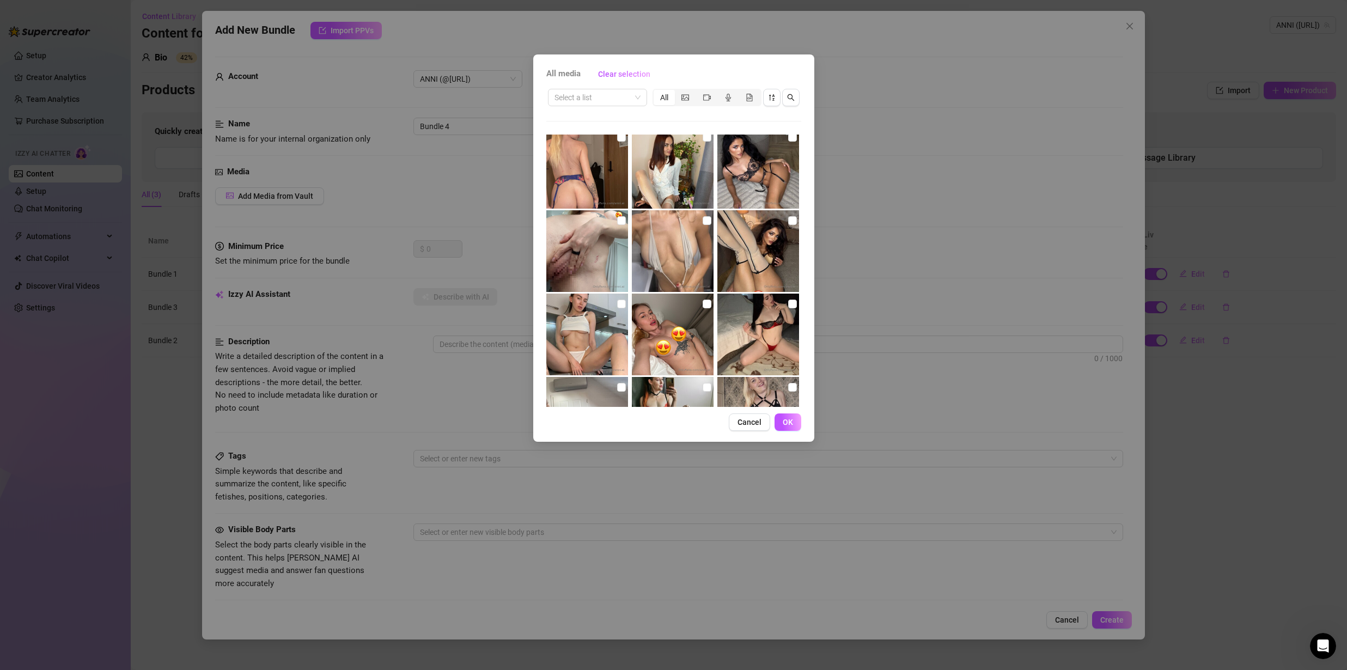
scroll to position [20, 0]
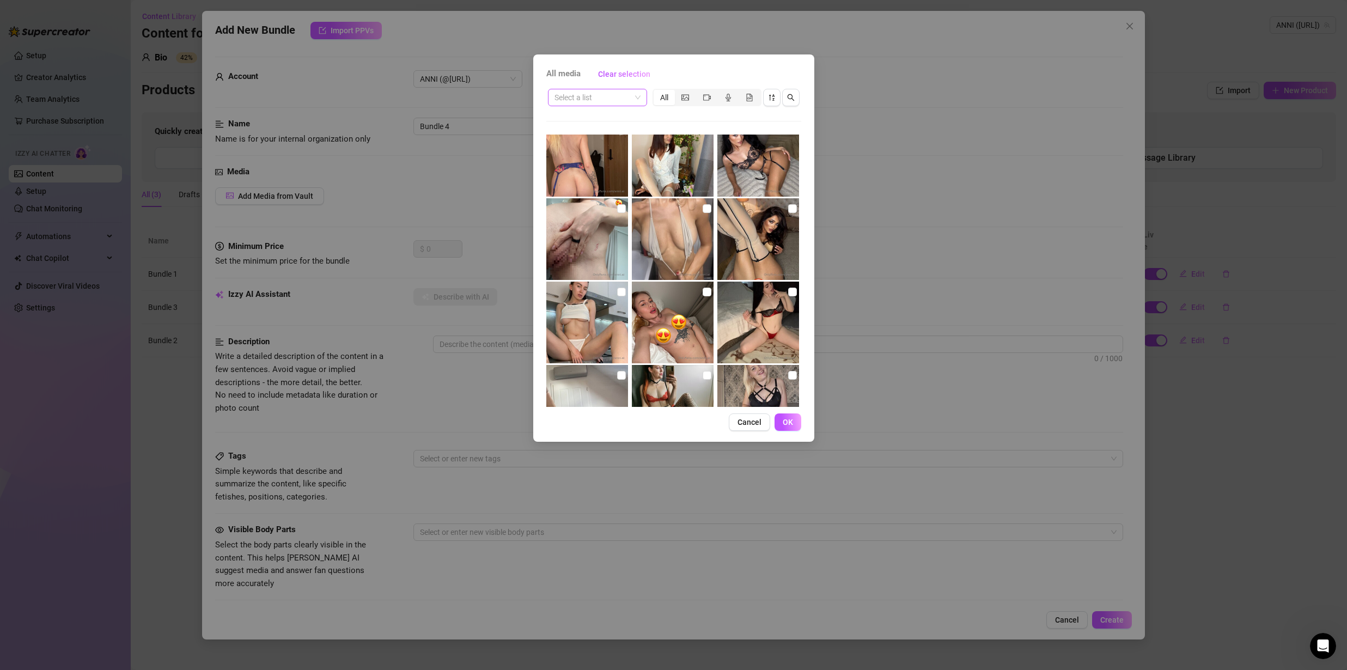
click at [594, 96] on input "search" at bounding box center [593, 97] width 76 height 16
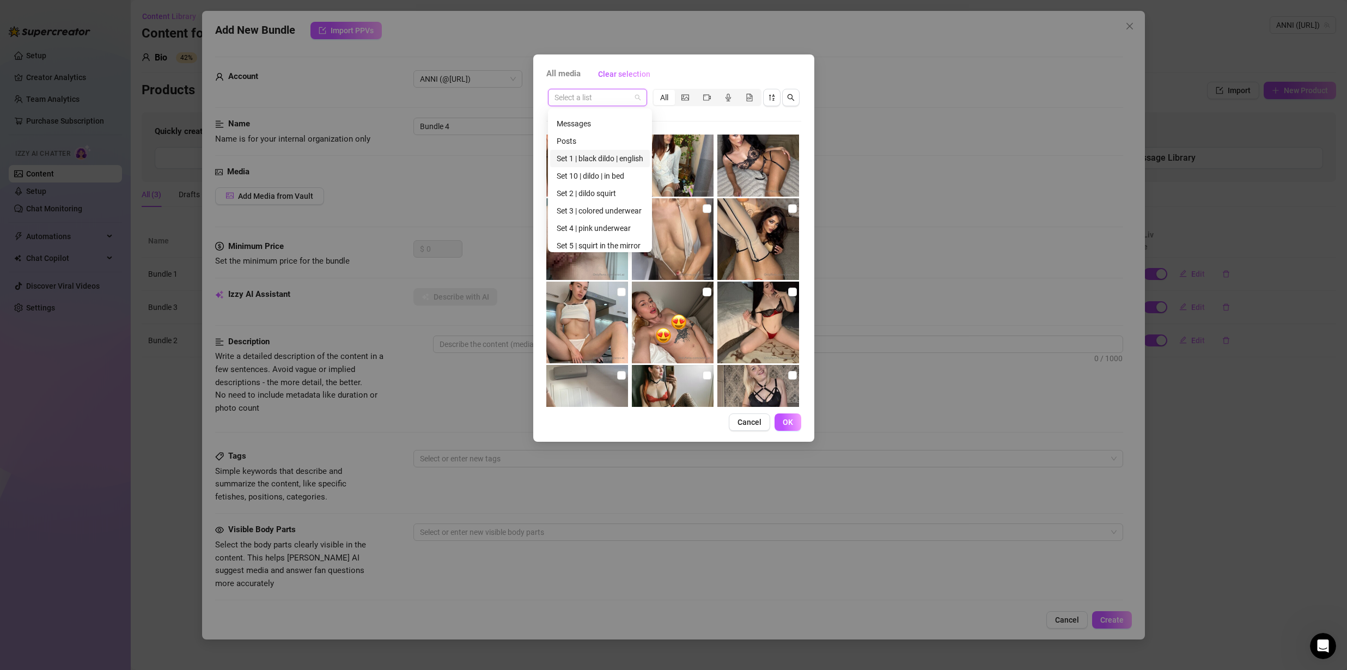
scroll to position [192, 0]
click at [589, 193] on div "Set 9 | bed" at bounding box center [600, 189] width 87 height 12
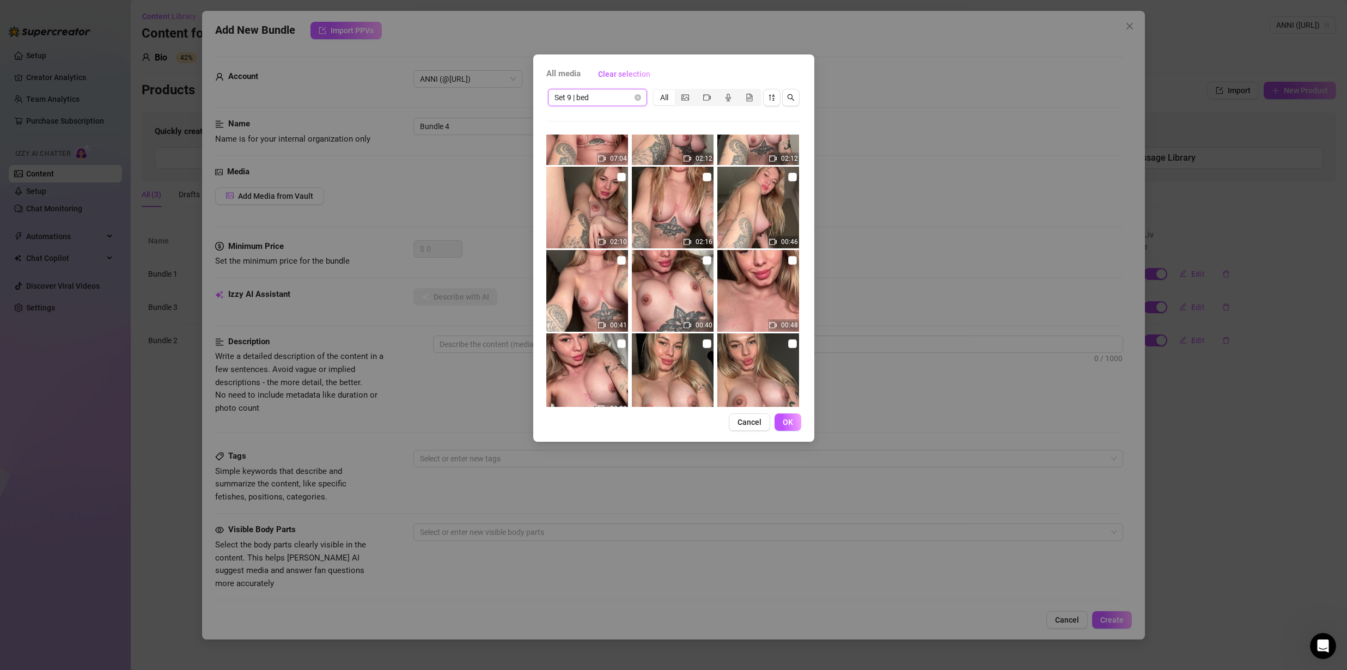
scroll to position [0, 0]
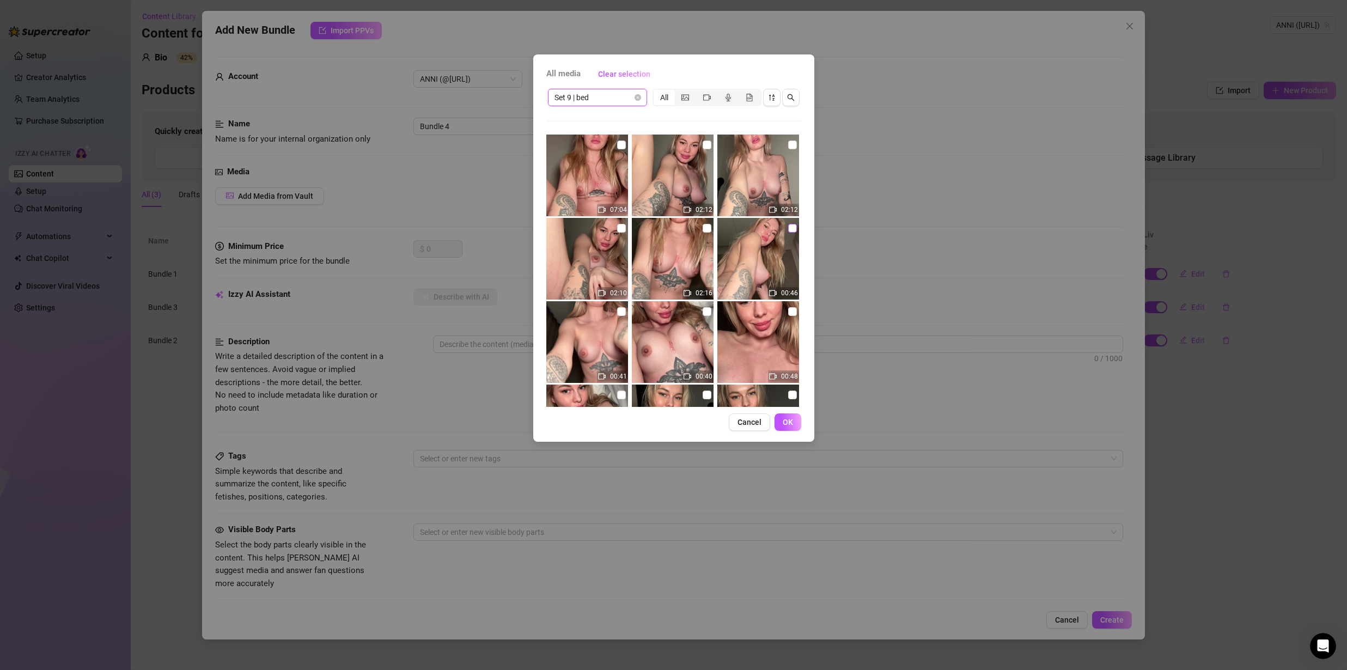
click at [788, 227] on input "checkbox" at bounding box center [792, 228] width 9 height 9
checkbox input "true"
click at [703, 230] on input "checkbox" at bounding box center [707, 228] width 9 height 9
checkbox input "true"
drag, startPoint x: 616, startPoint y: 227, endPoint x: 672, endPoint y: 272, distance: 71.7
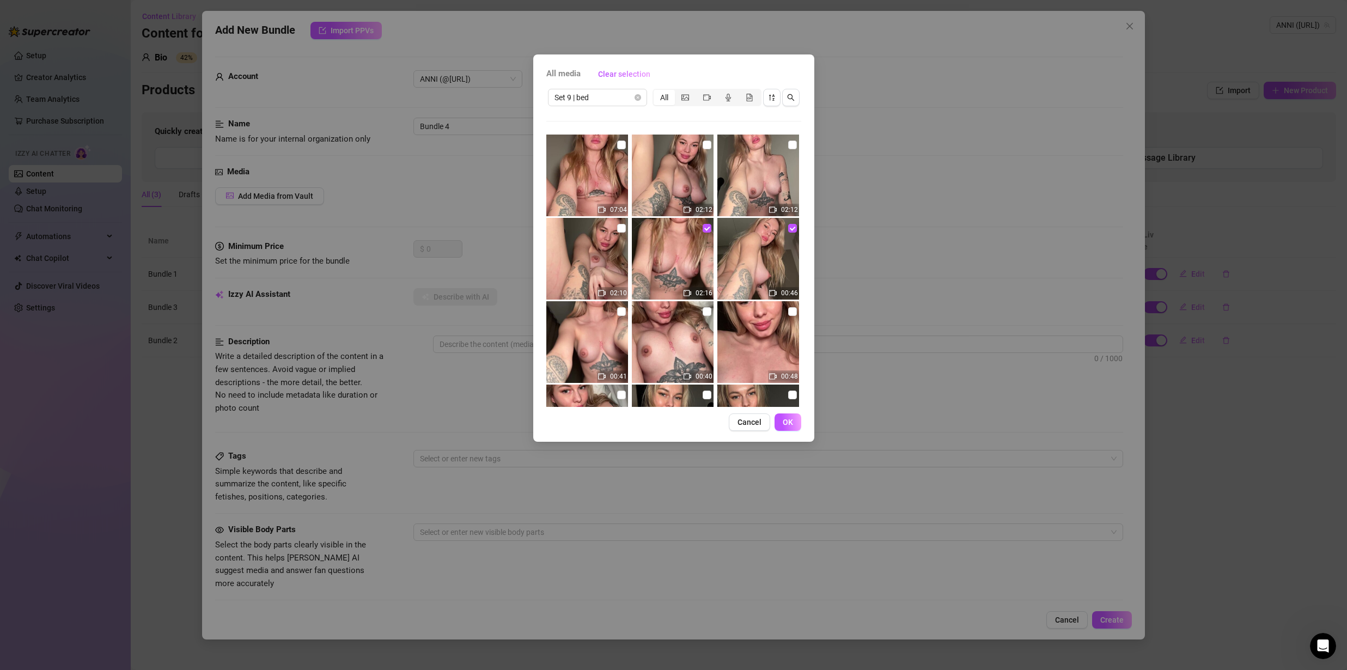
click at [617, 228] on input "checkbox" at bounding box center [621, 228] width 9 height 9
checkbox input "true"
click at [784, 419] on span "OK" at bounding box center [788, 422] width 10 height 9
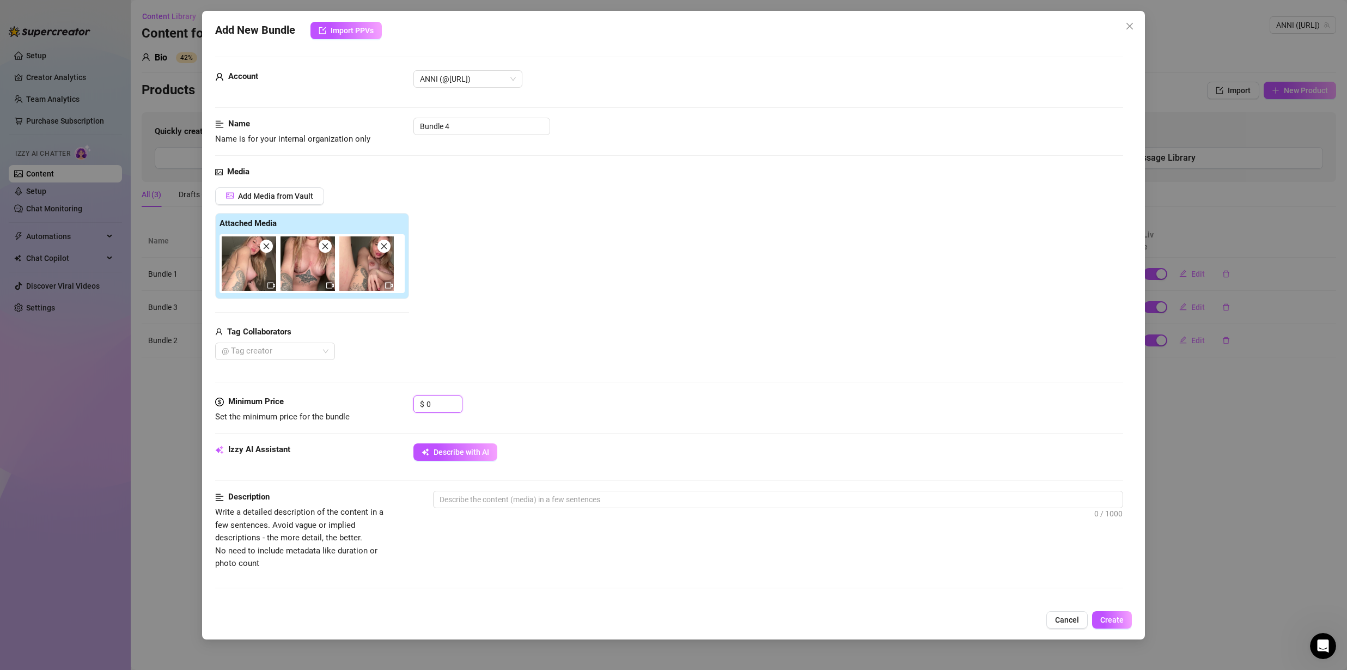
drag, startPoint x: 443, startPoint y: 405, endPoint x: 369, endPoint y: 402, distance: 74.1
click at [370, 403] on div "Minimum Price Set the minimum price for the bundle $ 0" at bounding box center [669, 409] width 908 height 28
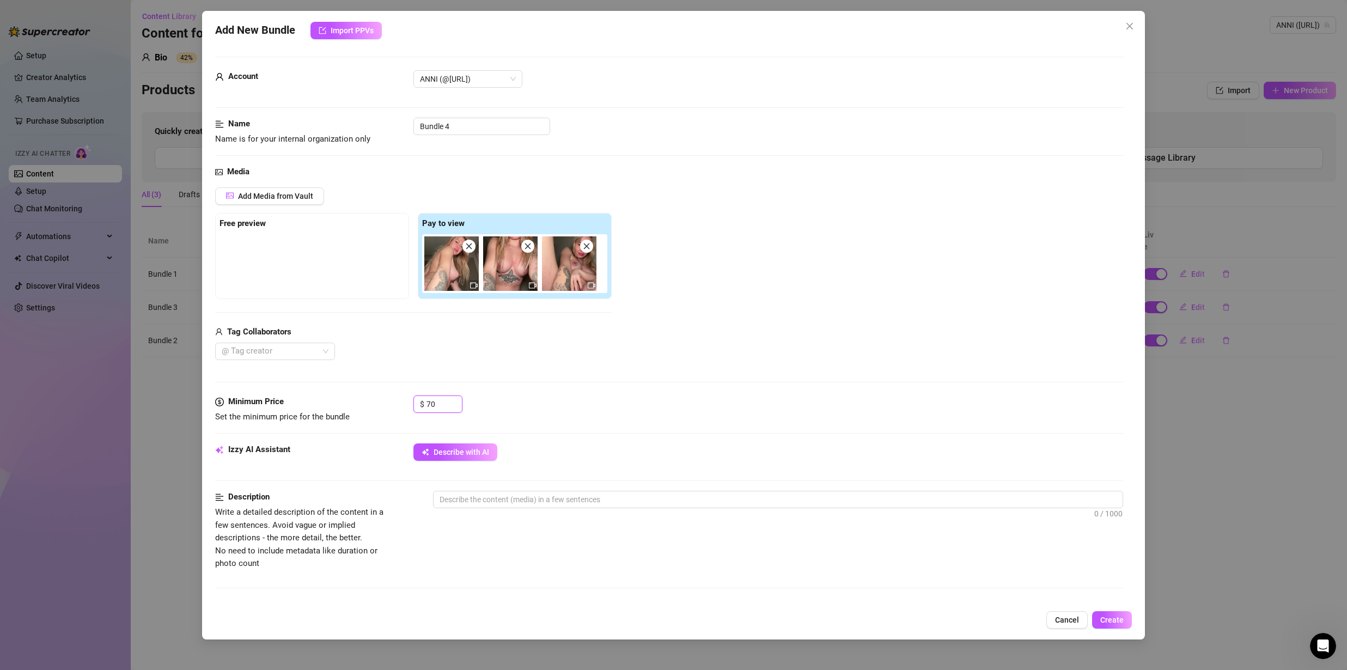
type input "7"
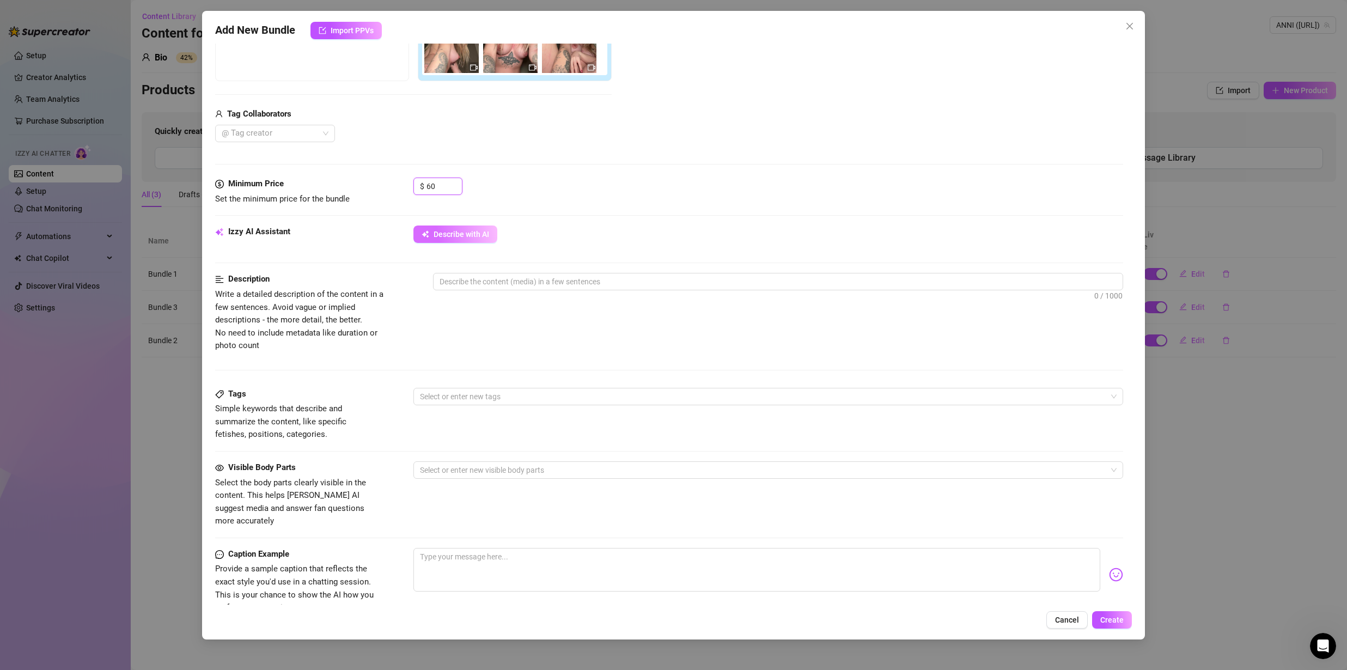
type input "60"
click at [459, 240] on button "Describe with AI" at bounding box center [455, 234] width 84 height 17
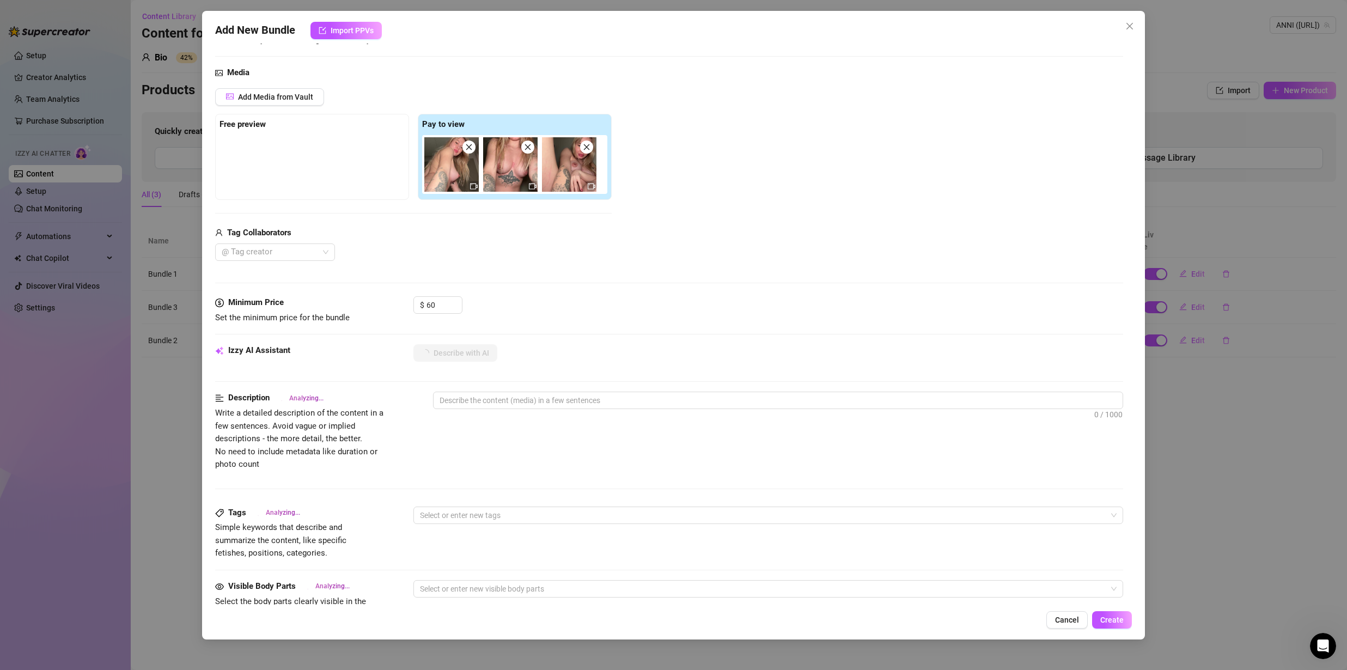
scroll to position [222, 0]
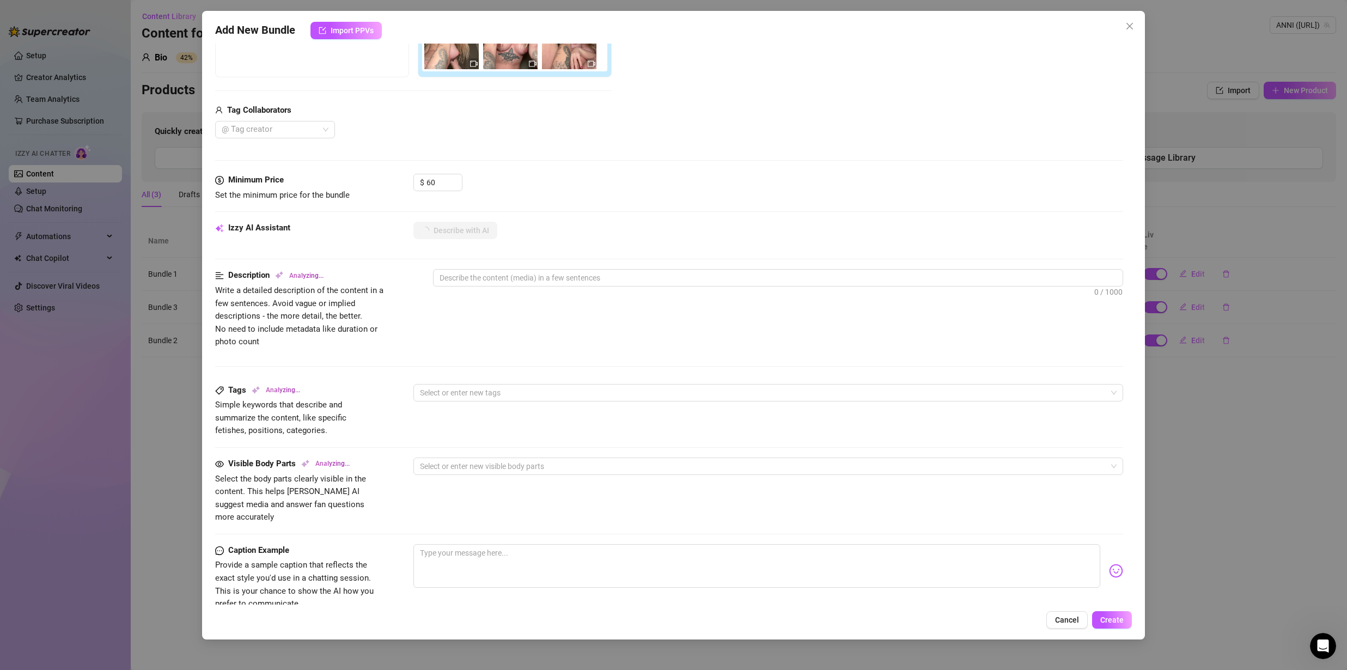
type textarea "Anni"
type textarea "Anni is"
type textarea "Anni is fully"
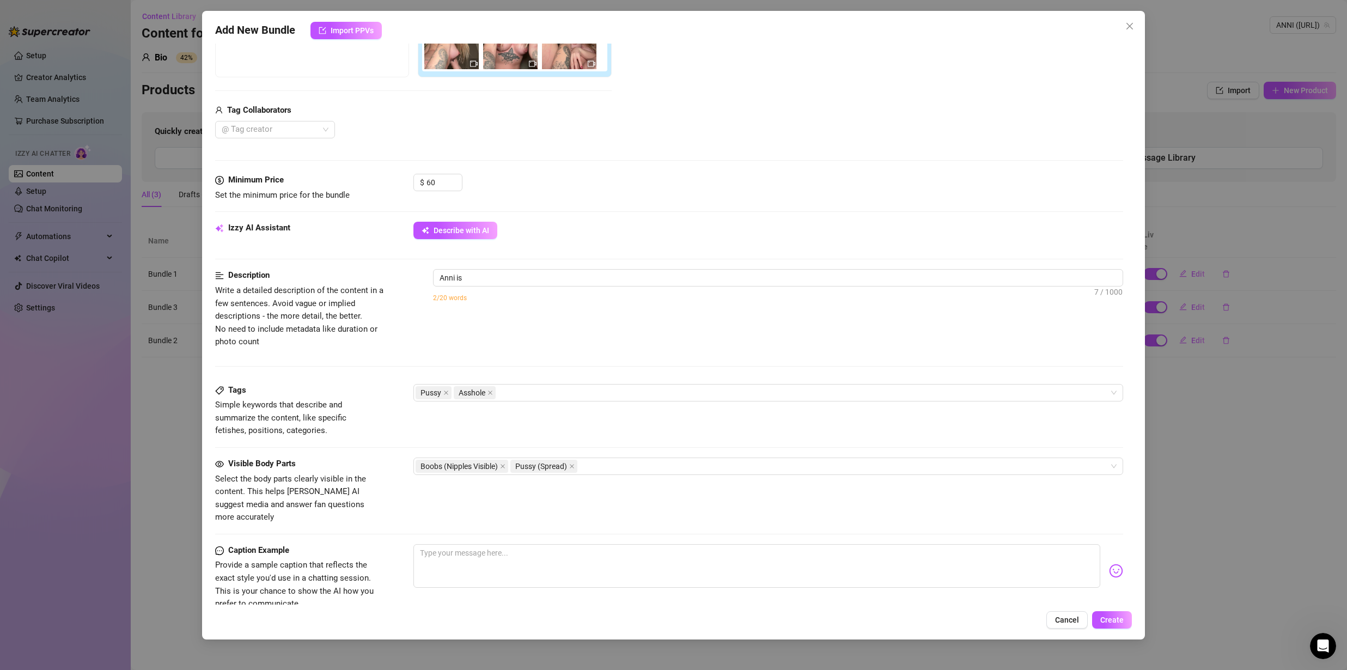
type textarea "Anni is fully"
type textarea "Anni is fully naked,"
type textarea "Anni is fully naked, showing"
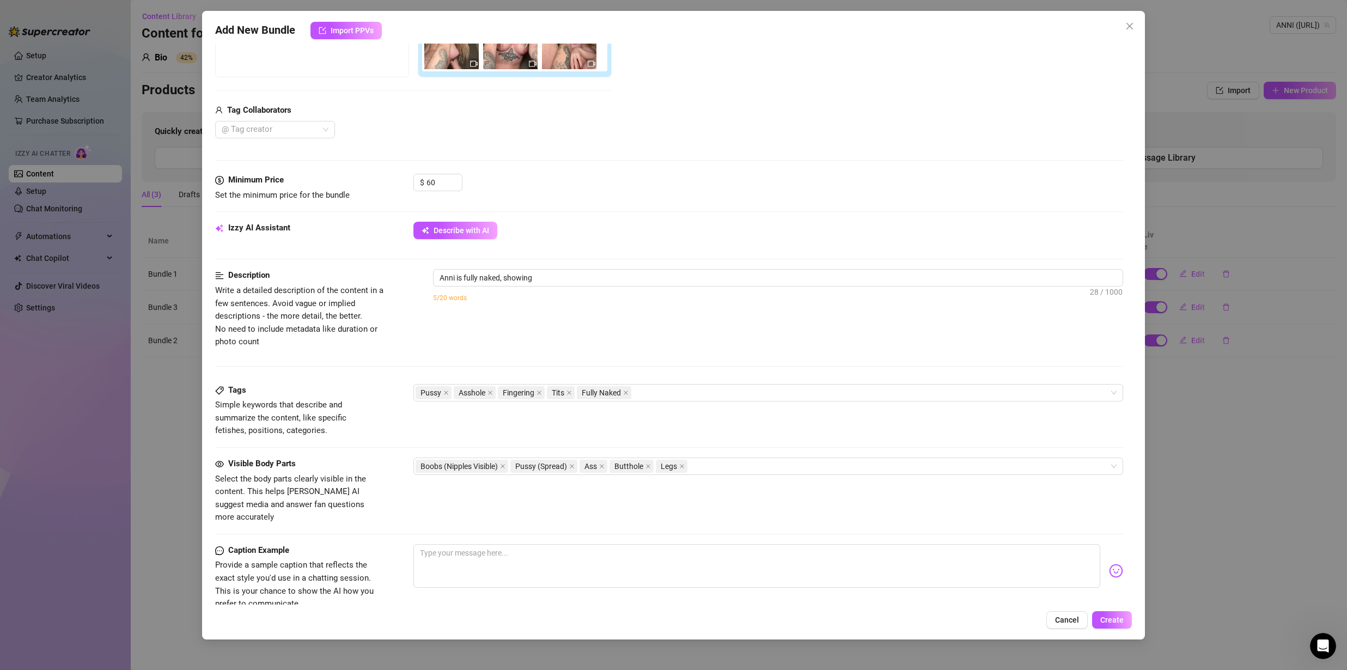
type textarea "Anni is fully naked, showing off"
type textarea "Anni is fully naked, showing off her"
type textarea "Anni is fully naked, showing off her thick"
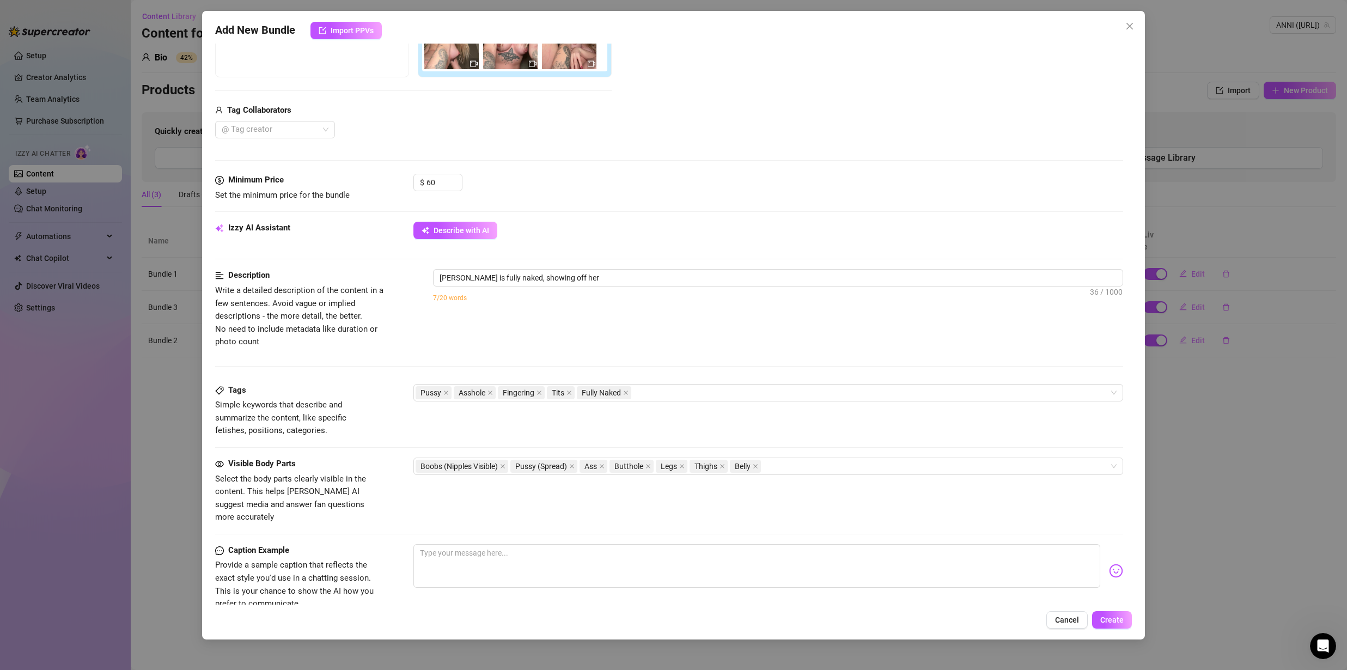
type textarea "Anni is fully naked, showing off her thick"
type textarea "Anni is fully naked, showing off her thick ass"
type textarea "Anni is fully naked, showing off her thick ass and"
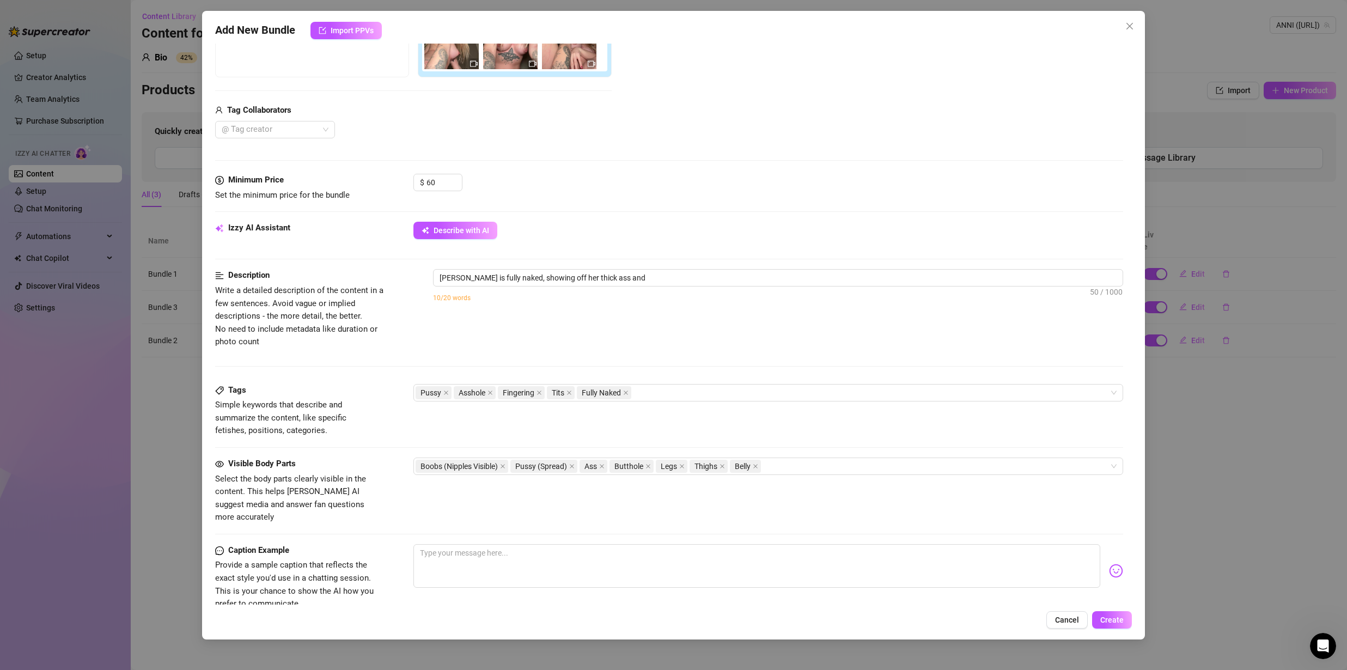
type textarea "Anni is fully naked, showing off her thick ass and tattooed"
type textarea "Anni is fully naked, showing off her thick ass and tattooed hips"
type textarea "Anni is fully naked, showing off her thick ass and tattooed hips in"
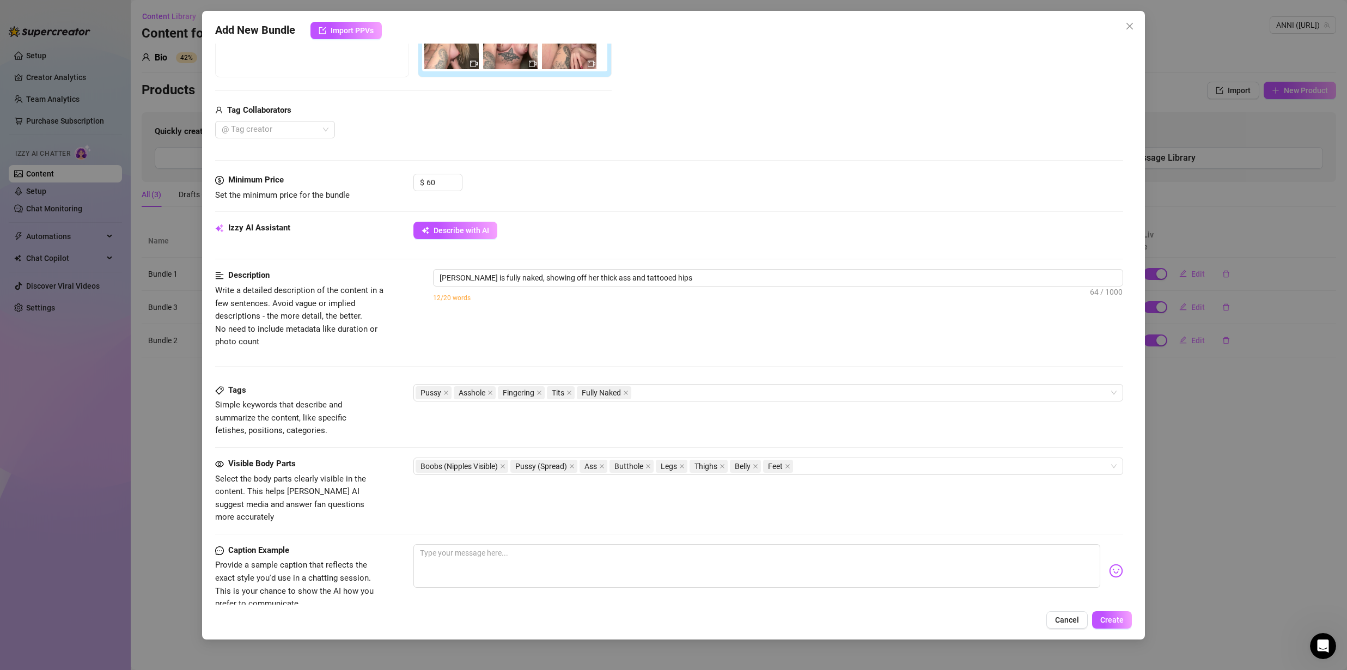
type textarea "Anni is fully naked, showing off her thick ass and tattooed hips in"
type textarea "Anni is fully naked, showing off her thick ass and tattooed hips in a"
type textarea "Anni is fully naked, showing off her thick ass and tattooed hips in a series"
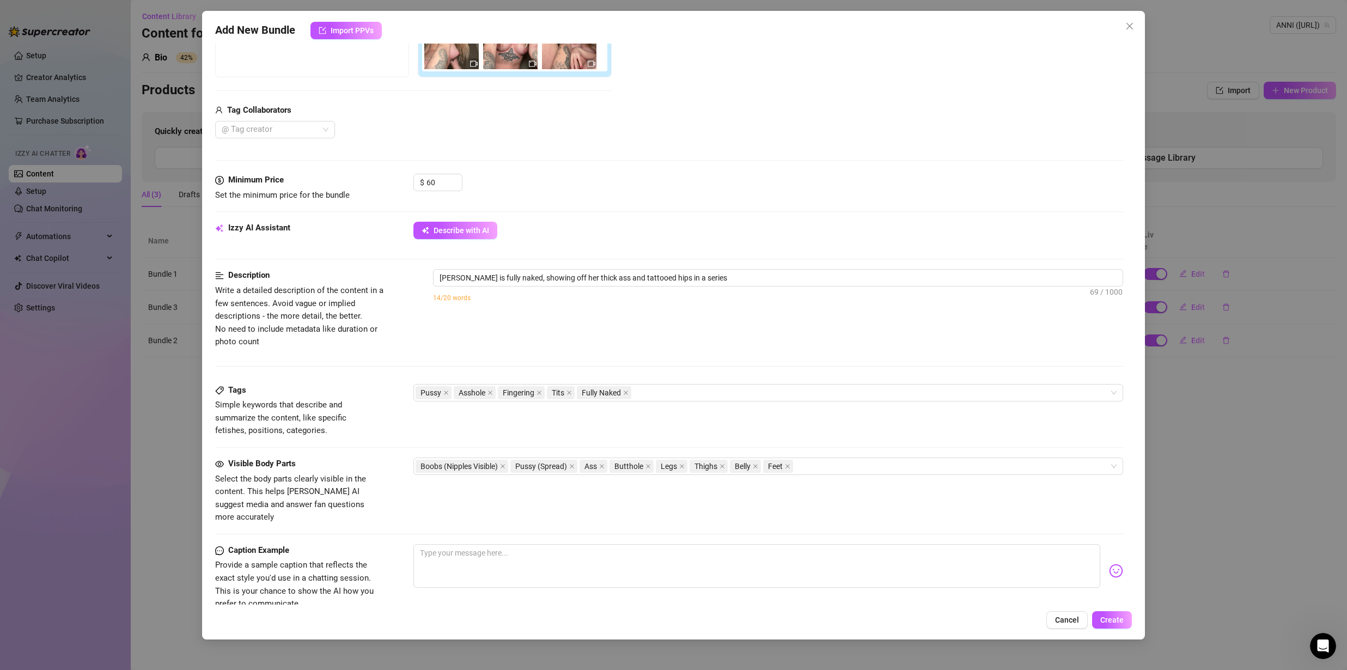
type textarea "Anni is fully naked, showing off her thick ass and tattooed hips in a series of"
type textarea "Anni is fully naked, showing off her thick ass and tattooed hips in a series of…"
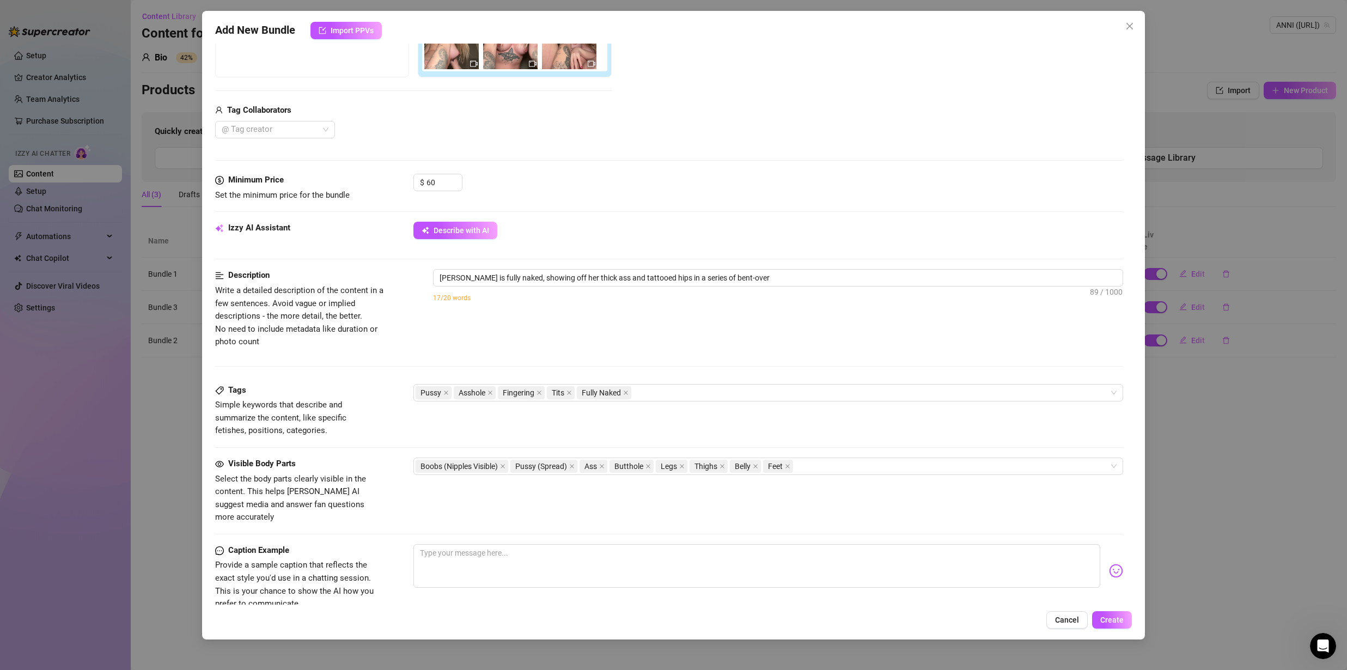
type textarea "Anni is fully naked, showing off her thick ass and tattooed hips in a series of…"
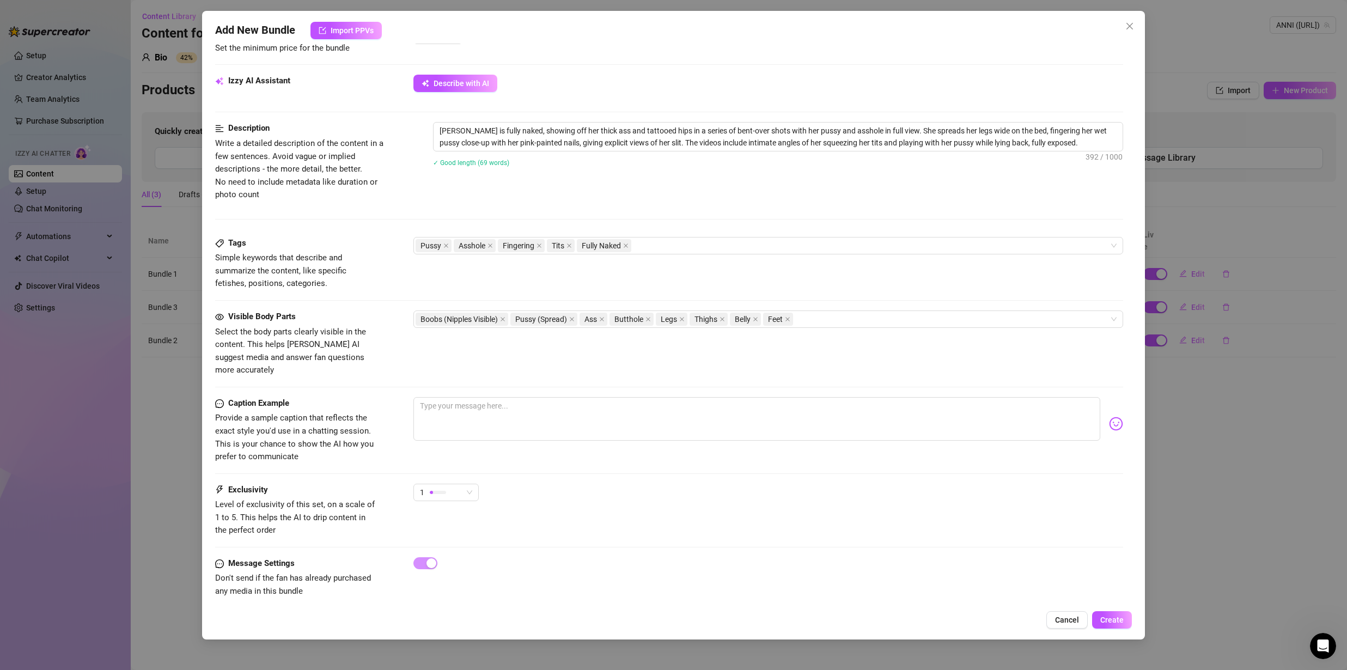
scroll to position [369, 0]
click at [459, 464] on div "Caption Example Provide a sample caption that reflects the exact style you'd us…" at bounding box center [669, 440] width 908 height 87
click at [458, 484] on div "1" at bounding box center [441, 492] width 42 height 16
click at [448, 553] on span "4" at bounding box center [457, 553] width 71 height 12
click at [1117, 618] on span "Create" at bounding box center [1111, 620] width 23 height 9
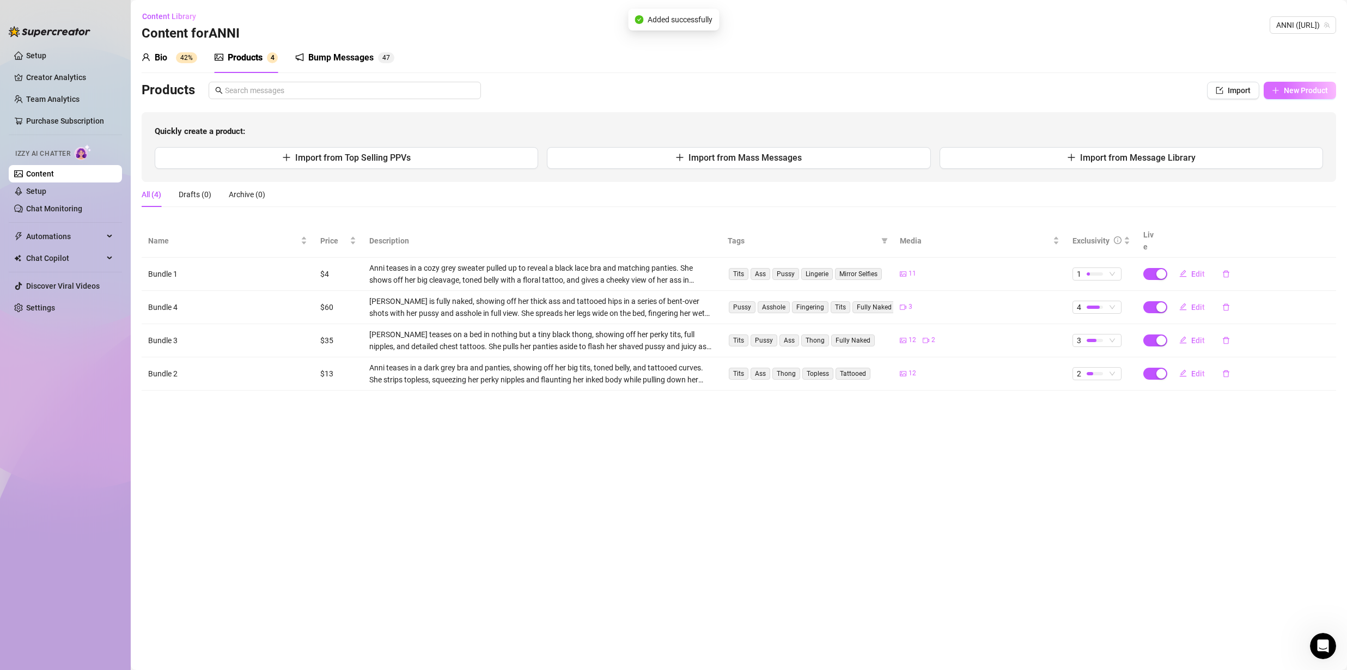
click at [1284, 90] on span "New Product" at bounding box center [1306, 90] width 44 height 9
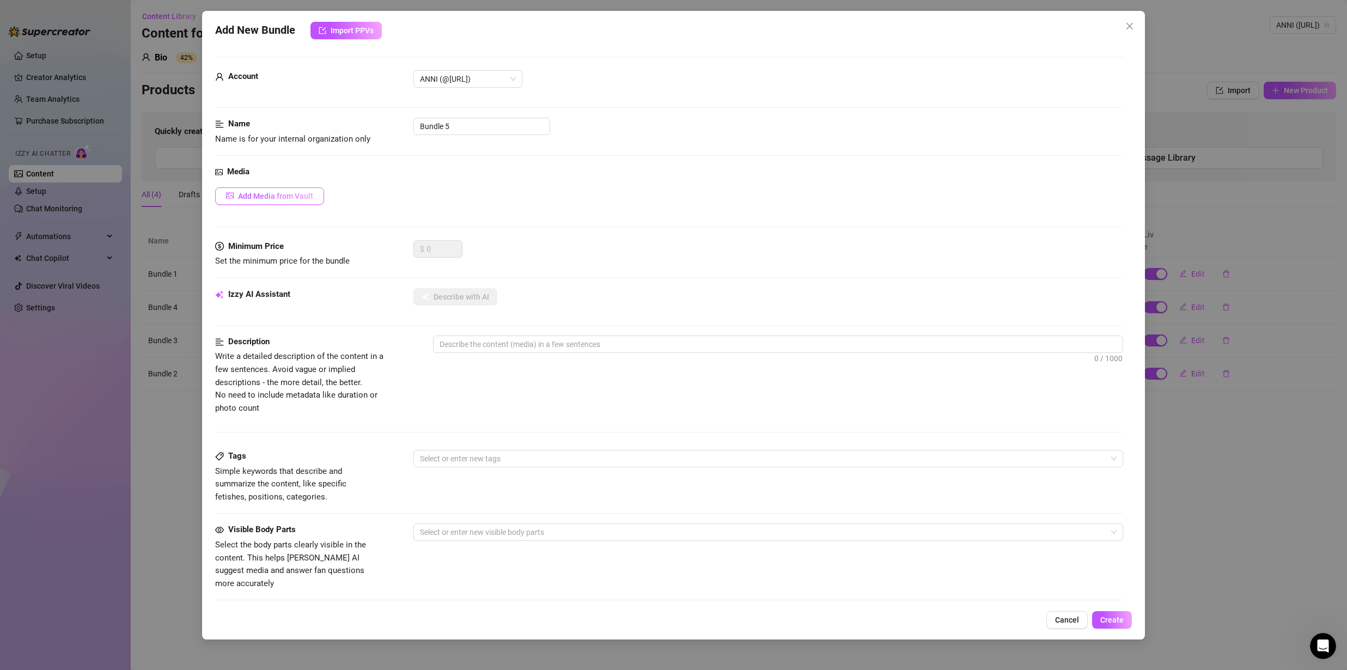
click at [290, 196] on span "Add Media from Vault" at bounding box center [275, 196] width 75 height 9
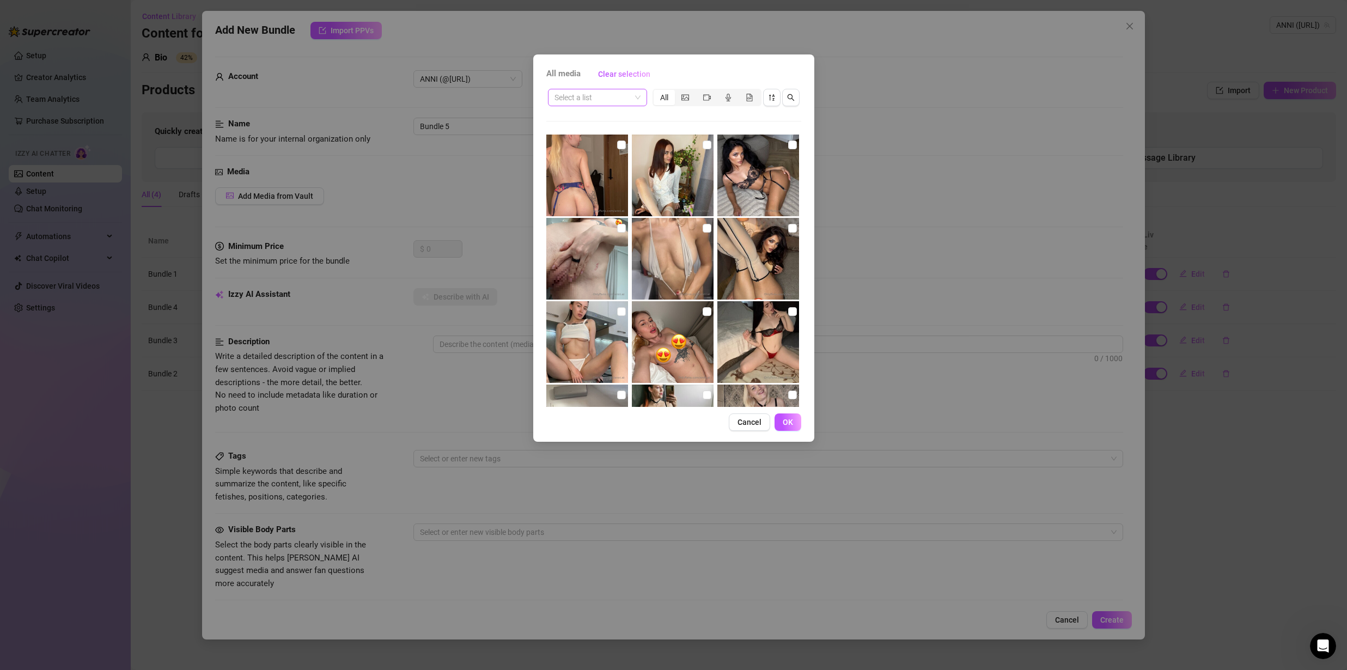
click at [588, 101] on input "search" at bounding box center [593, 97] width 76 height 16
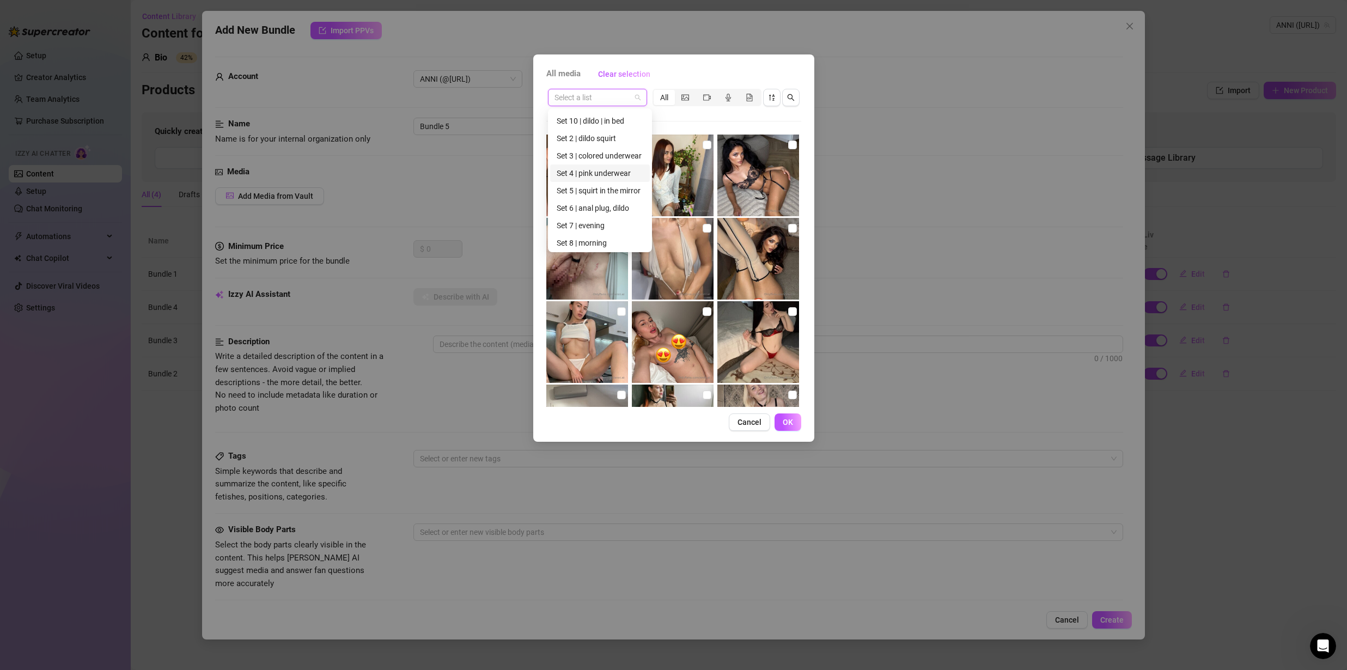
scroll to position [192, 0]
click at [585, 197] on div "Set 9 | bed" at bounding box center [600, 188] width 100 height 17
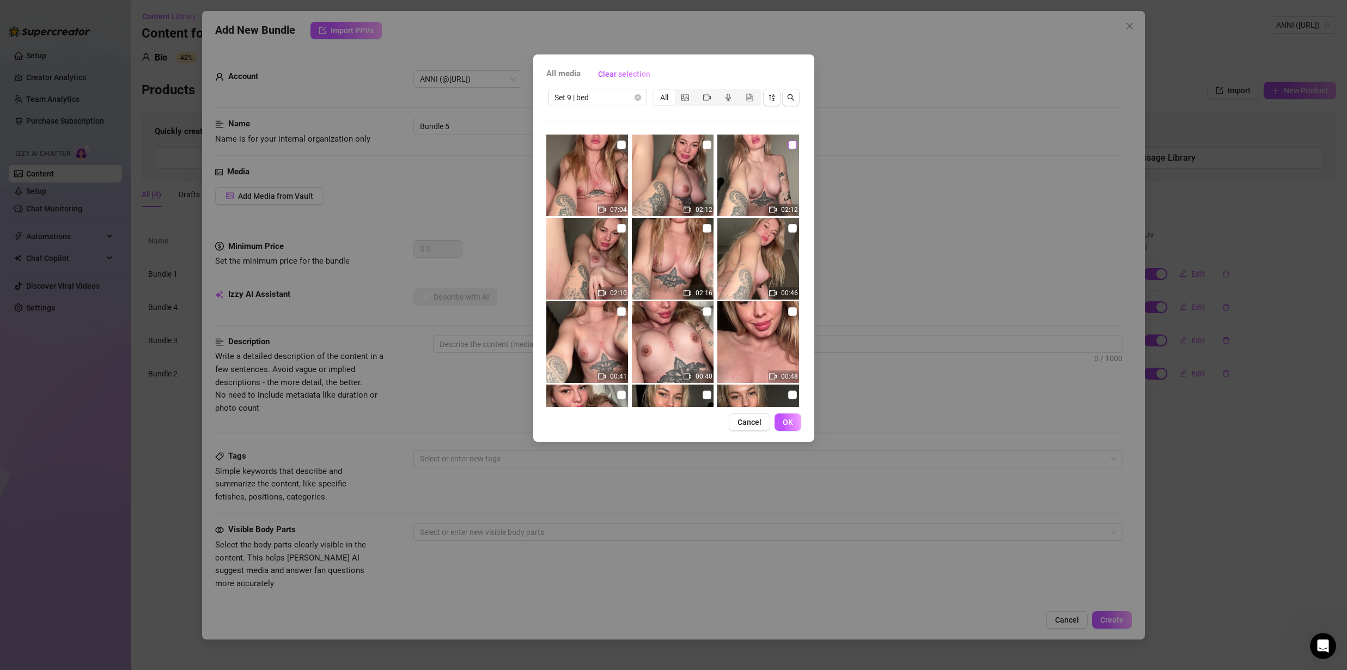
click at [788, 150] on label at bounding box center [792, 145] width 9 height 12
click at [788, 149] on input "checkbox" at bounding box center [792, 145] width 9 height 9
click at [706, 146] on input "checkbox" at bounding box center [707, 145] width 9 height 9
click at [617, 147] on input "checkbox" at bounding box center [621, 145] width 9 height 9
click at [781, 416] on button "OK" at bounding box center [788, 421] width 27 height 17
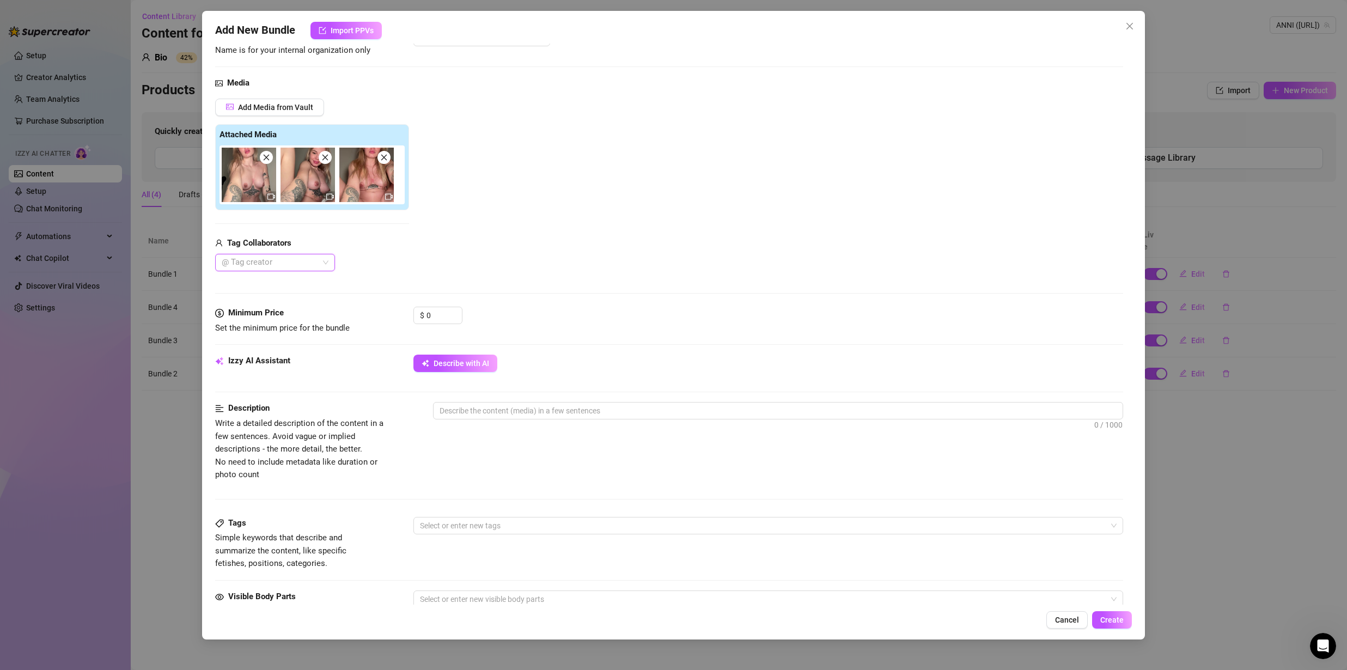
scroll to position [88, 0]
click at [327, 159] on icon "close" at bounding box center [325, 159] width 8 height 8
click at [266, 159] on icon "close" at bounding box center [267, 159] width 6 height 6
click at [435, 317] on input "0" at bounding box center [444, 316] width 35 height 16
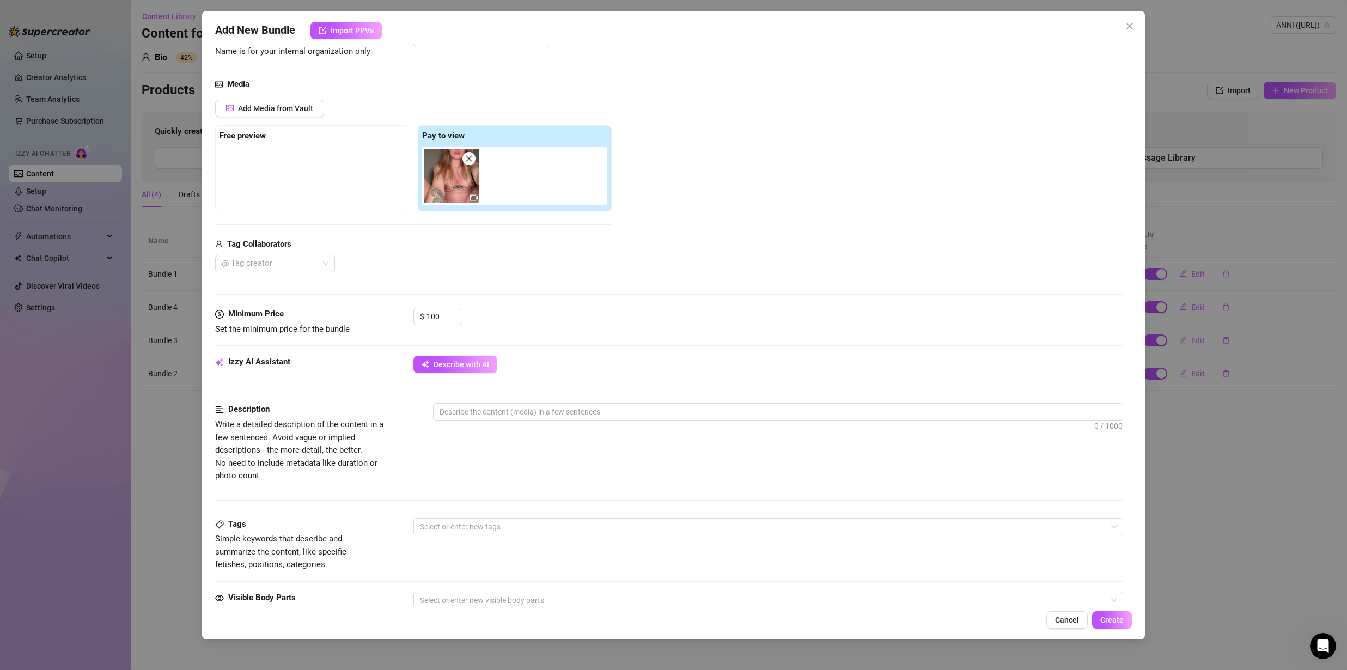
click at [476, 373] on div "Izzy AI Assistant Describe with AI" at bounding box center [669, 369] width 908 height 27
click at [473, 370] on button "Describe with AI" at bounding box center [455, 364] width 84 height 17
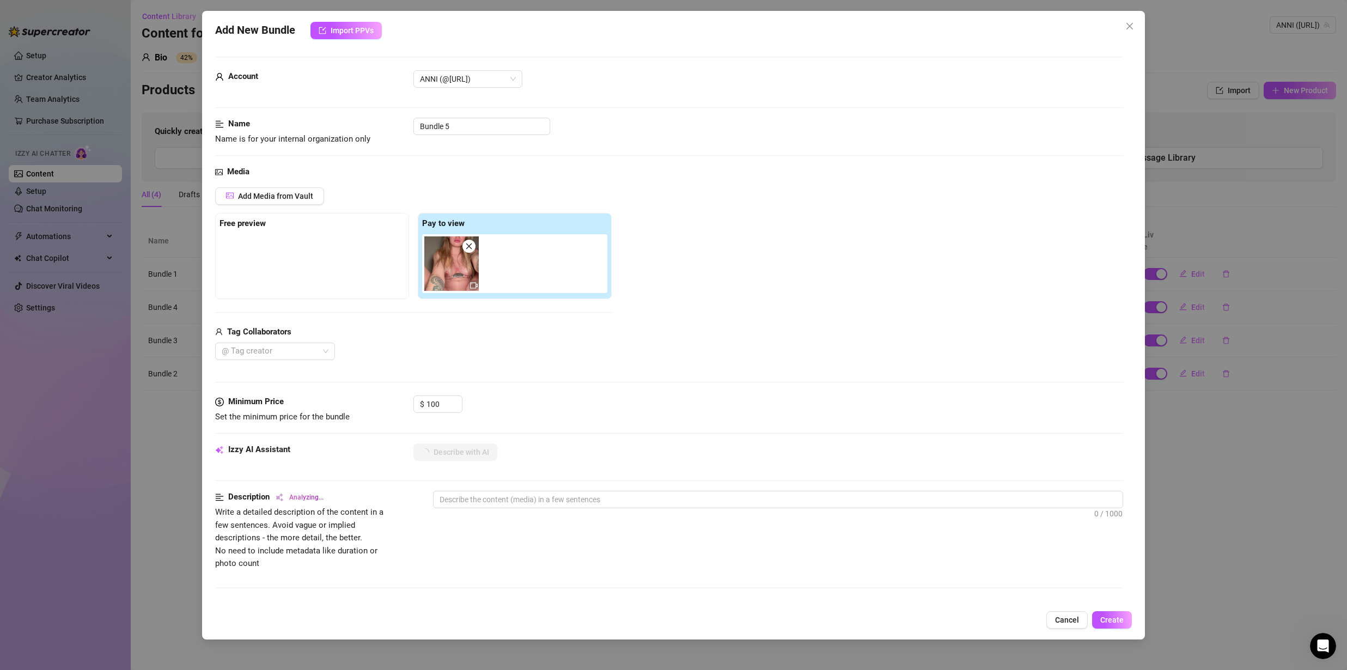
scroll to position [369, 0]
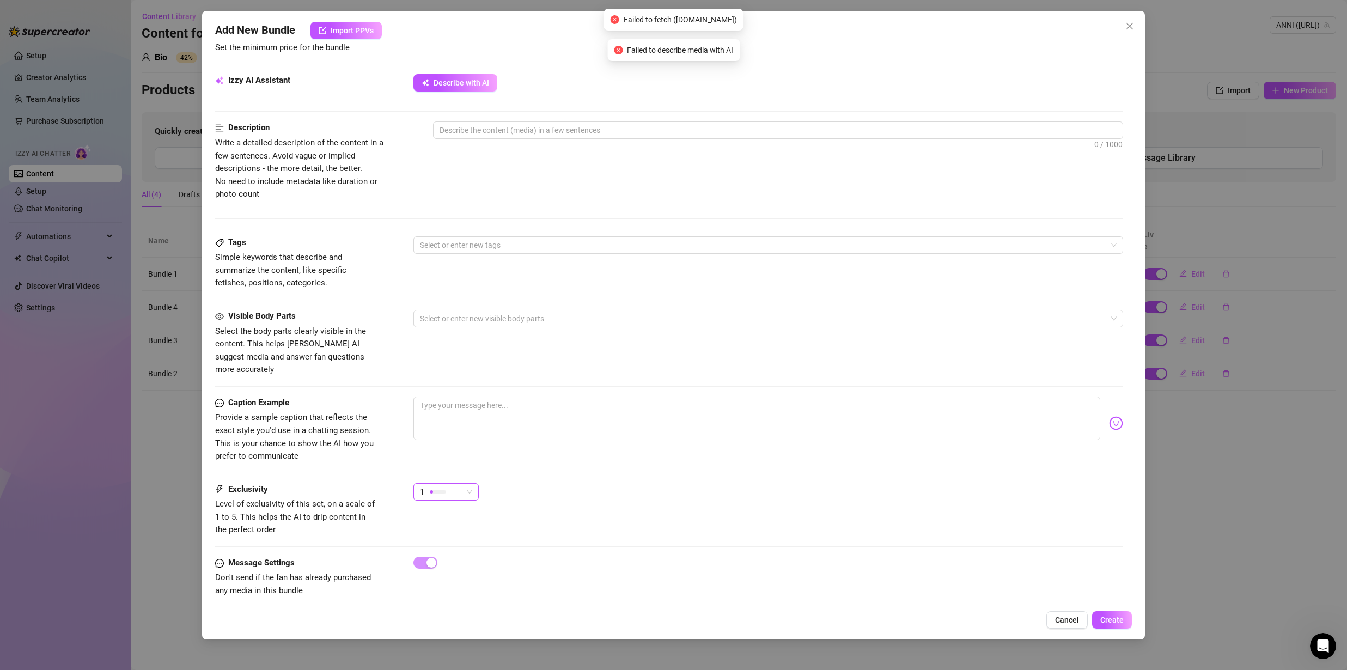
click at [440, 486] on div at bounding box center [438, 491] width 16 height 10
click at [469, 568] on span "5 - Most Exclusive 🔥" at bounding box center [457, 570] width 71 height 12
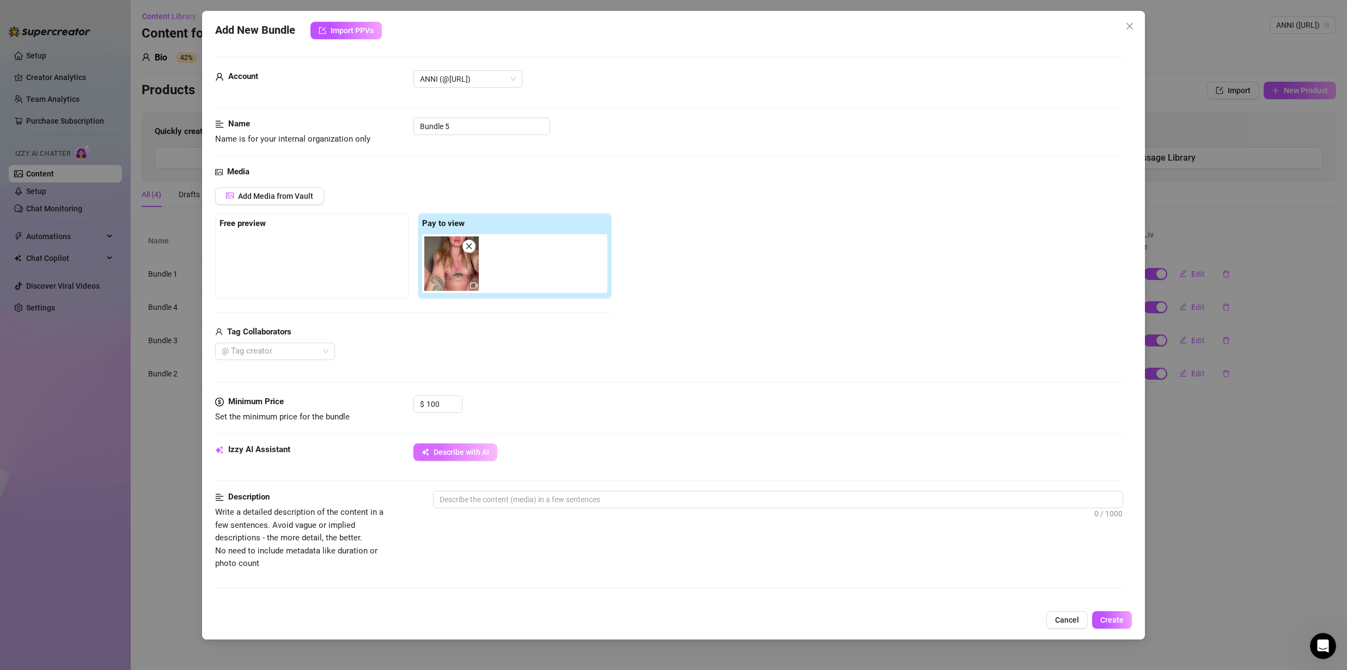
click at [446, 455] on span "Describe with AI" at bounding box center [462, 452] width 56 height 9
click at [539, 273] on div at bounding box center [517, 263] width 190 height 59
click at [326, 205] on div "Add Media from Vault" at bounding box center [413, 200] width 397 height 26
click at [310, 196] on span "Add Media from Vault" at bounding box center [275, 196] width 75 height 9
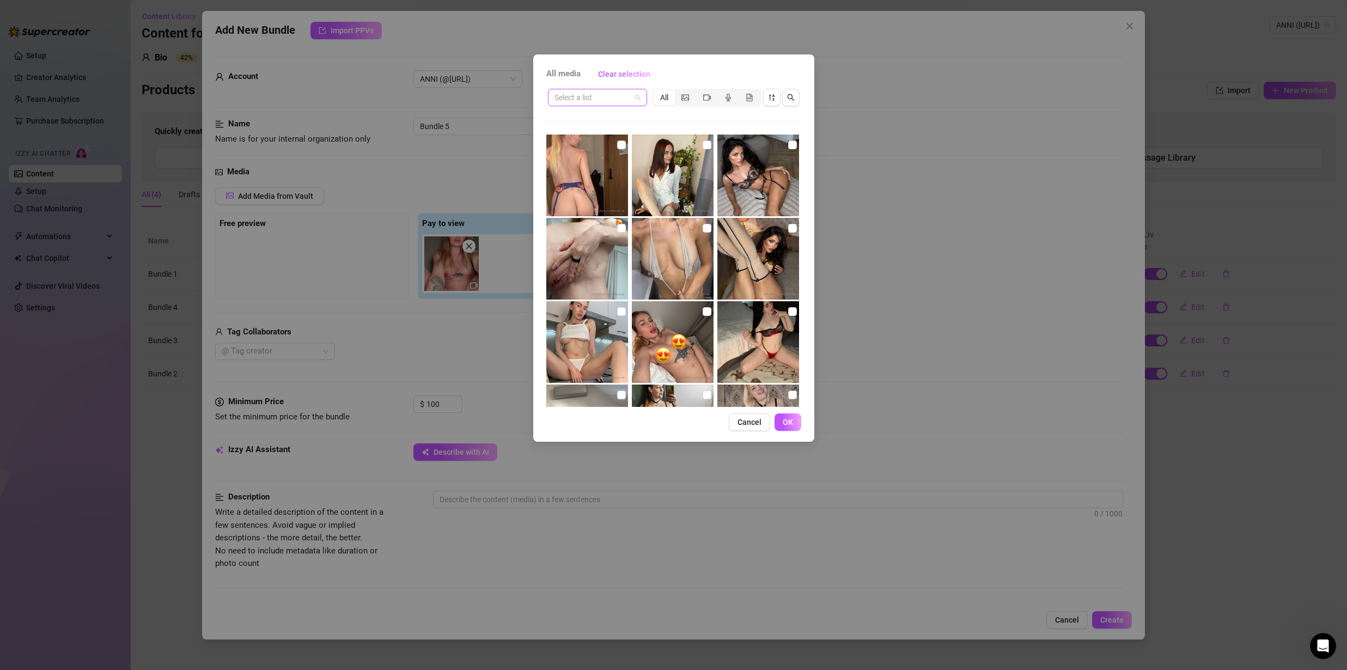
click at [626, 100] on input "search" at bounding box center [593, 97] width 76 height 16
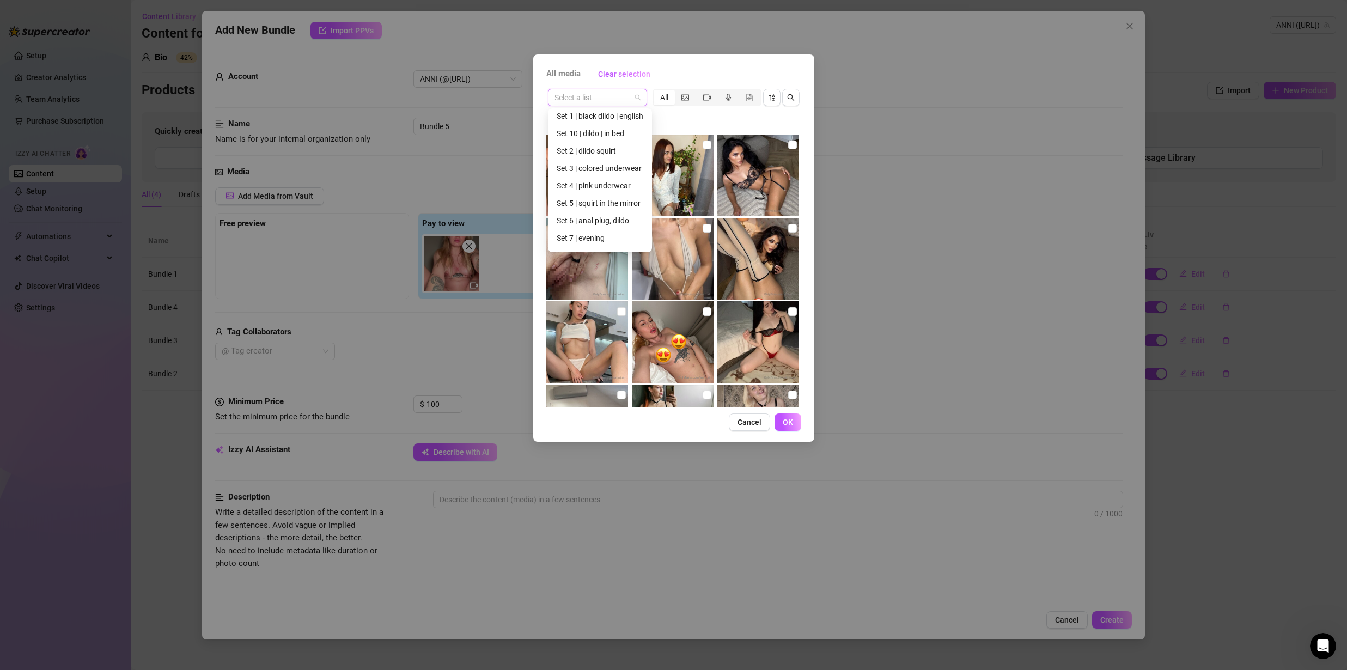
scroll to position [192, 0]
click at [585, 190] on div "Set 9 | bed" at bounding box center [600, 189] width 87 height 12
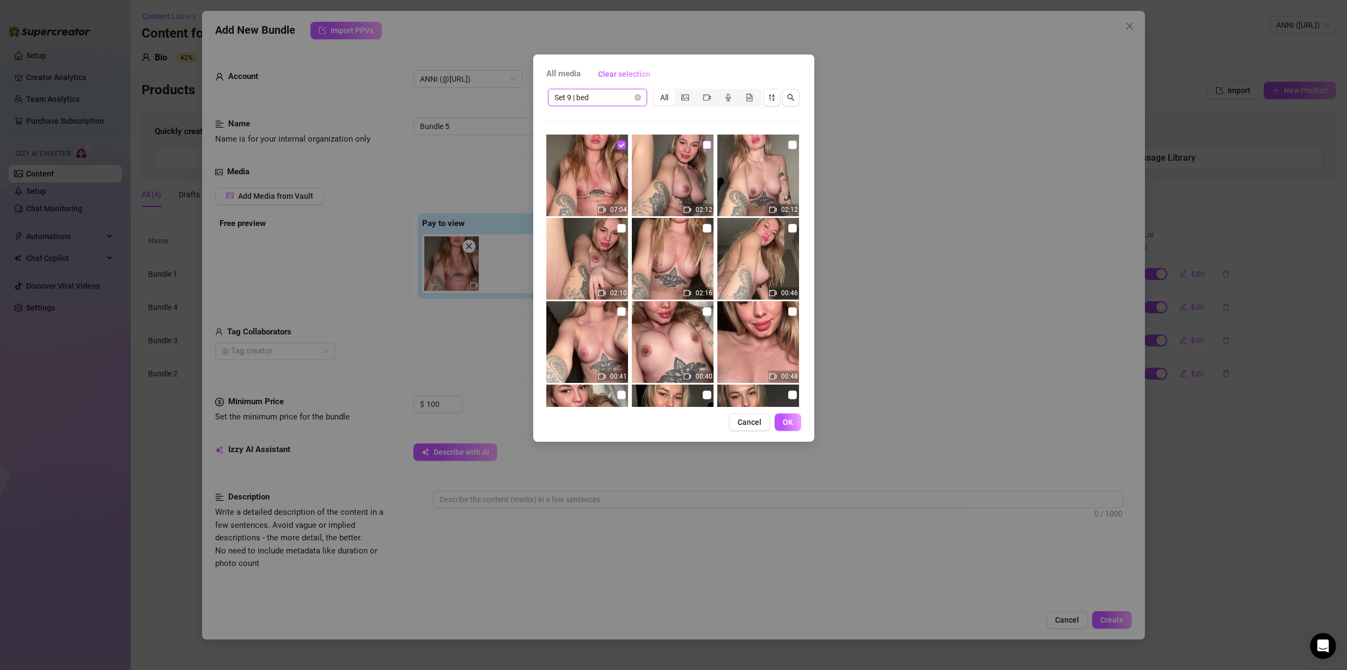
click at [705, 146] on input "checkbox" at bounding box center [707, 145] width 9 height 9
click at [788, 145] on input "checkbox" at bounding box center [792, 145] width 9 height 9
click at [789, 422] on span "OK" at bounding box center [788, 422] width 10 height 9
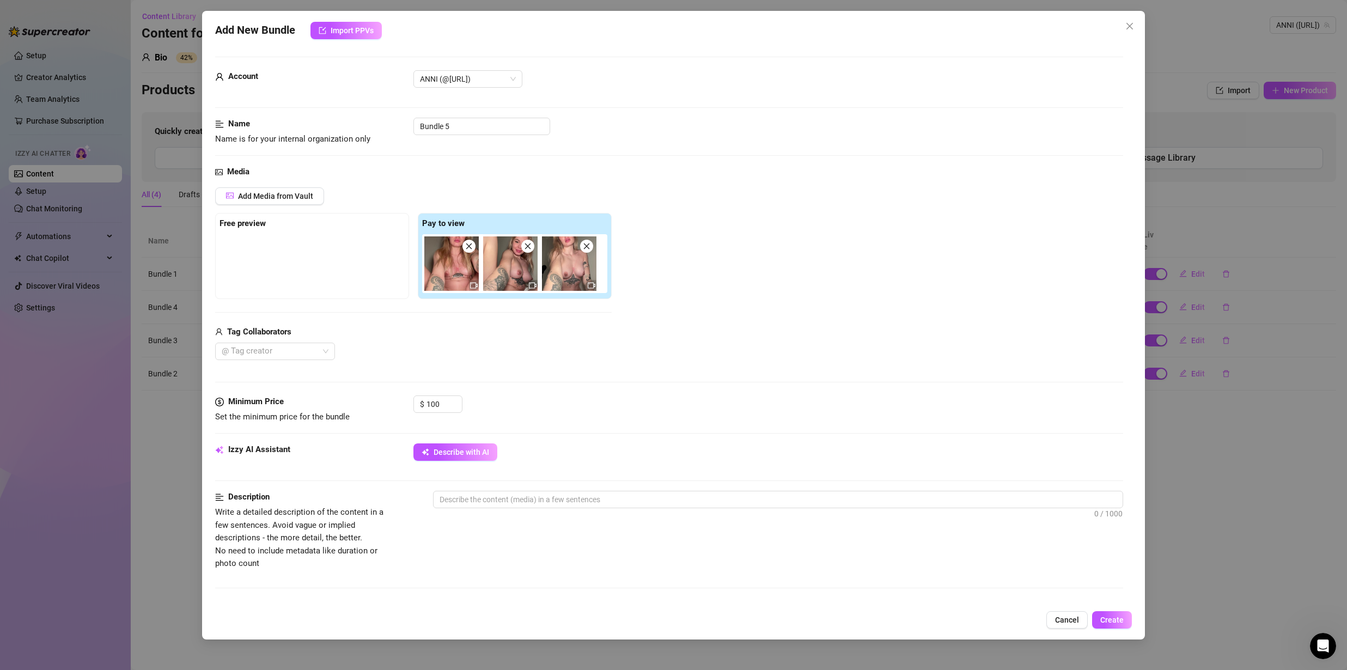
click at [482, 441] on div "Minimum Price Set the minimum price for the bundle $ 100" at bounding box center [669, 419] width 908 height 48
click at [477, 451] on span "Describe with AI" at bounding box center [462, 452] width 56 height 9
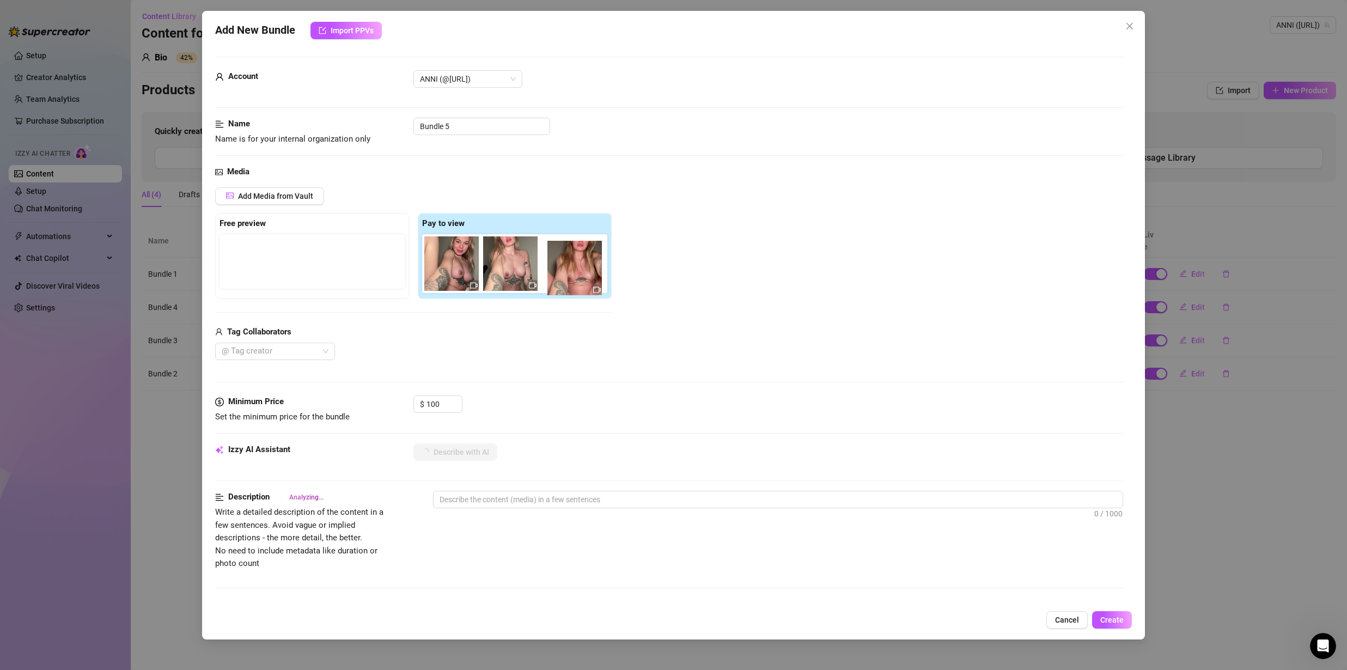
drag, startPoint x: 454, startPoint y: 271, endPoint x: 583, endPoint y: 275, distance: 128.6
click at [583, 275] on div at bounding box center [517, 263] width 190 height 59
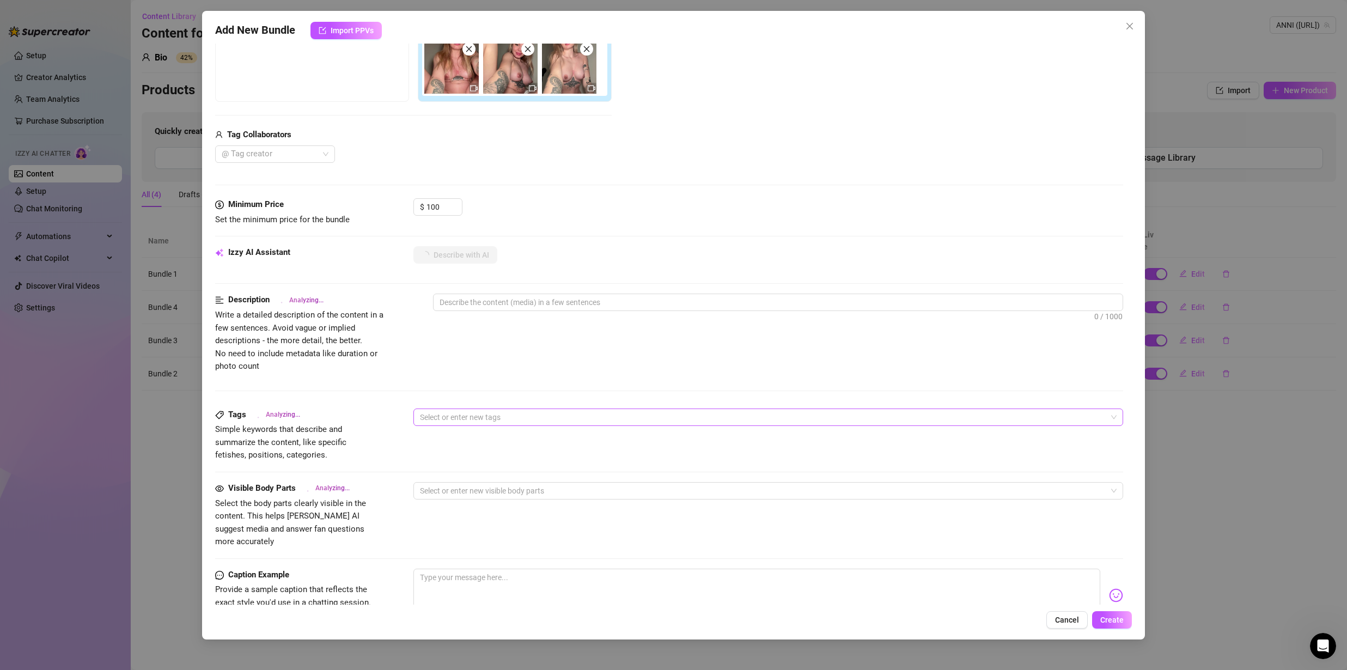
scroll to position [194, 0]
click at [502, 421] on div at bounding box center [763, 419] width 694 height 15
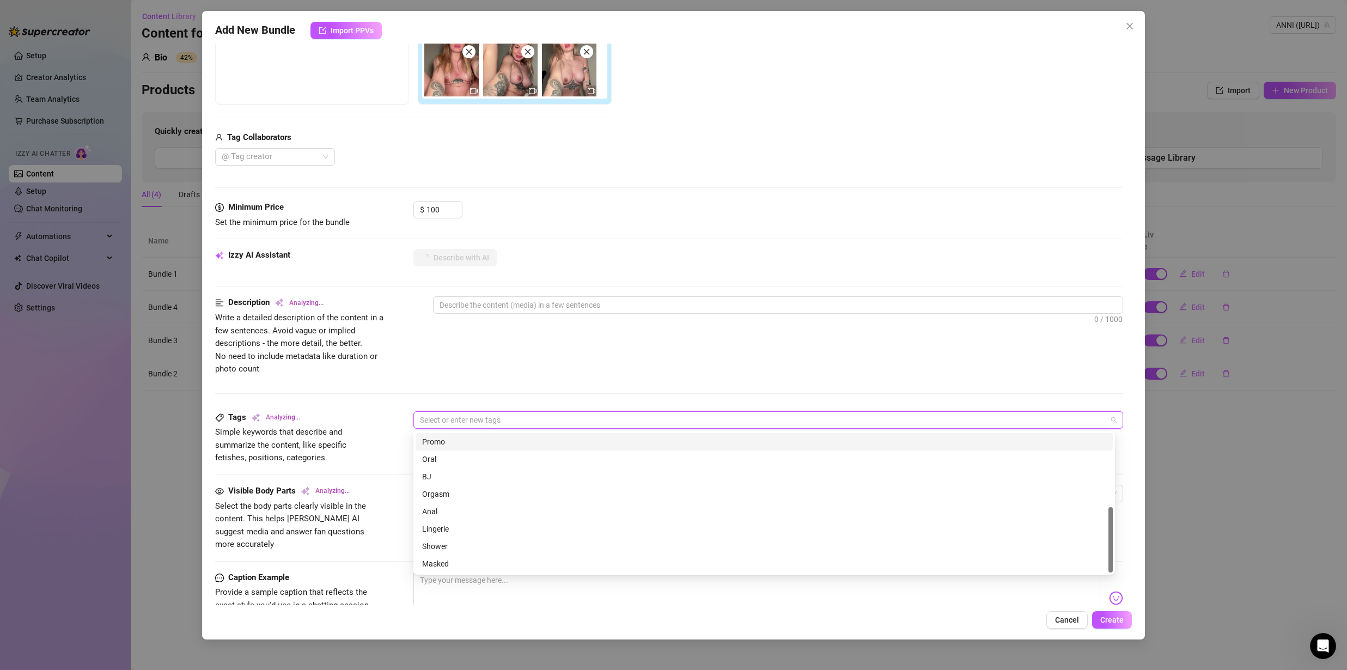
scroll to position [0, 0]
click at [424, 366] on div "Description Analyzing... Write a detailed description of the content in a few s…" at bounding box center [669, 335] width 908 height 79
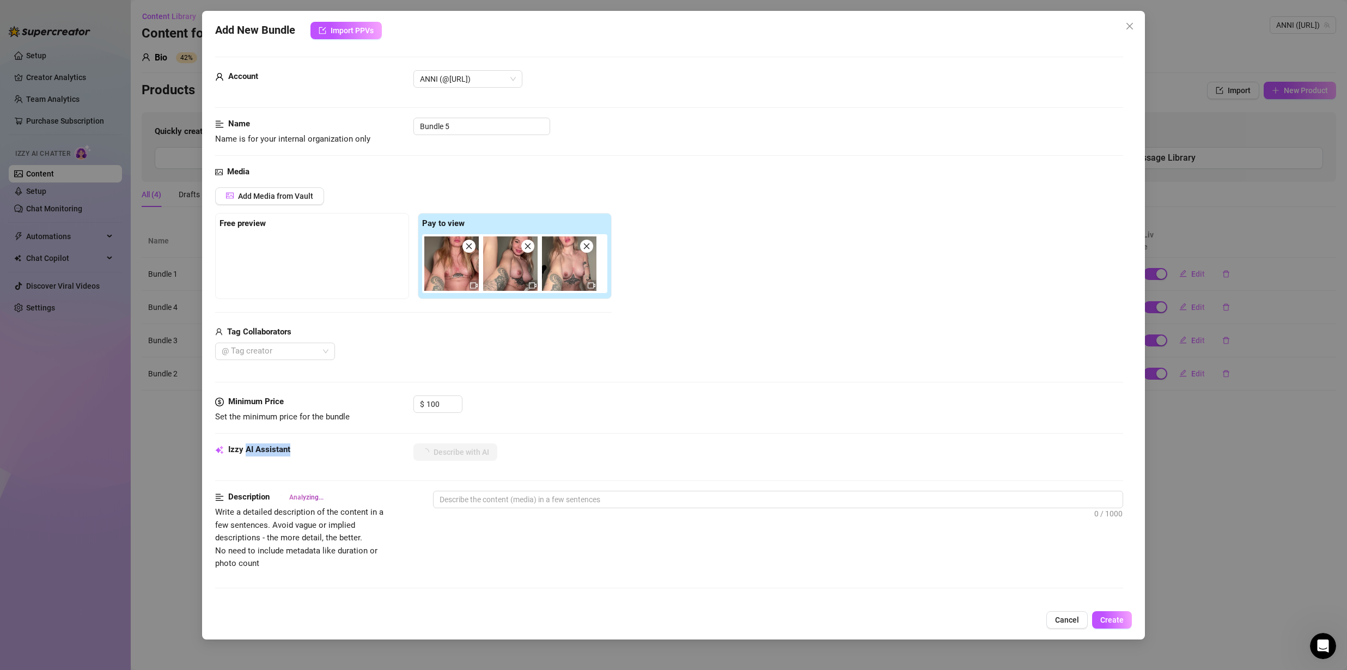
drag, startPoint x: 245, startPoint y: 448, endPoint x: 301, endPoint y: 453, distance: 55.8
click at [301, 453] on div "Izzy AI Assistant" at bounding box center [296, 449] width 163 height 13
click at [299, 449] on div "Izzy AI Assistant" at bounding box center [296, 449] width 163 height 13
drag, startPoint x: 279, startPoint y: 450, endPoint x: 228, endPoint y: 449, distance: 51.2
click at [228, 449] on div "Izzy AI Assistant" at bounding box center [296, 449] width 163 height 13
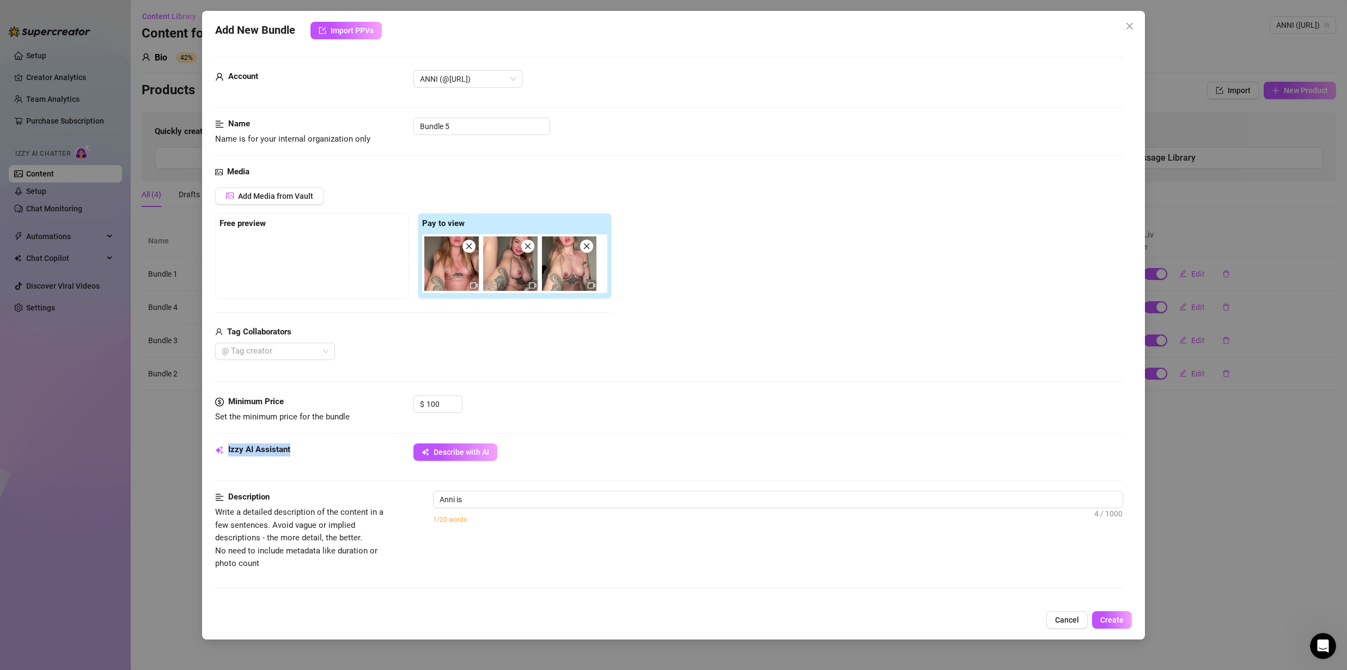
click at [229, 448] on strong "Izzy AI Assistant" at bounding box center [259, 450] width 62 height 10
click at [376, 472] on div "Izzy AI Assistant Describe with AI" at bounding box center [669, 466] width 908 height 47
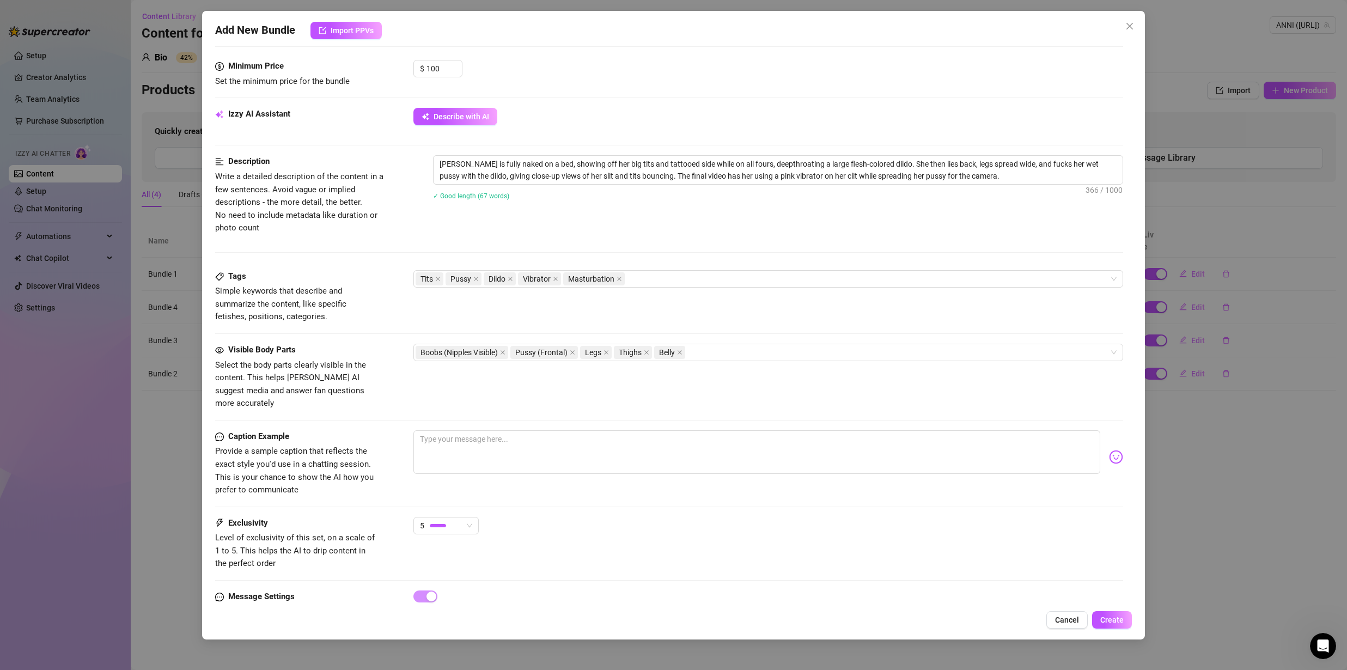
scroll to position [369, 0]
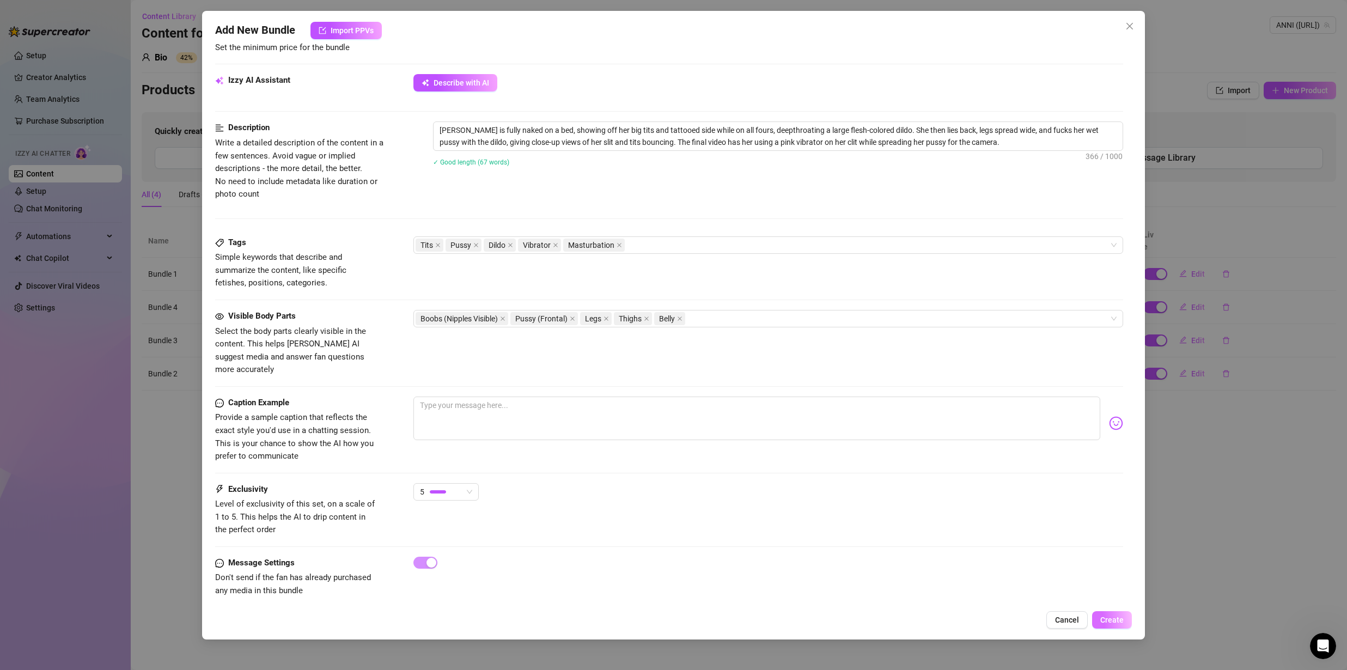
click at [1125, 619] on button "Create" at bounding box center [1112, 619] width 40 height 17
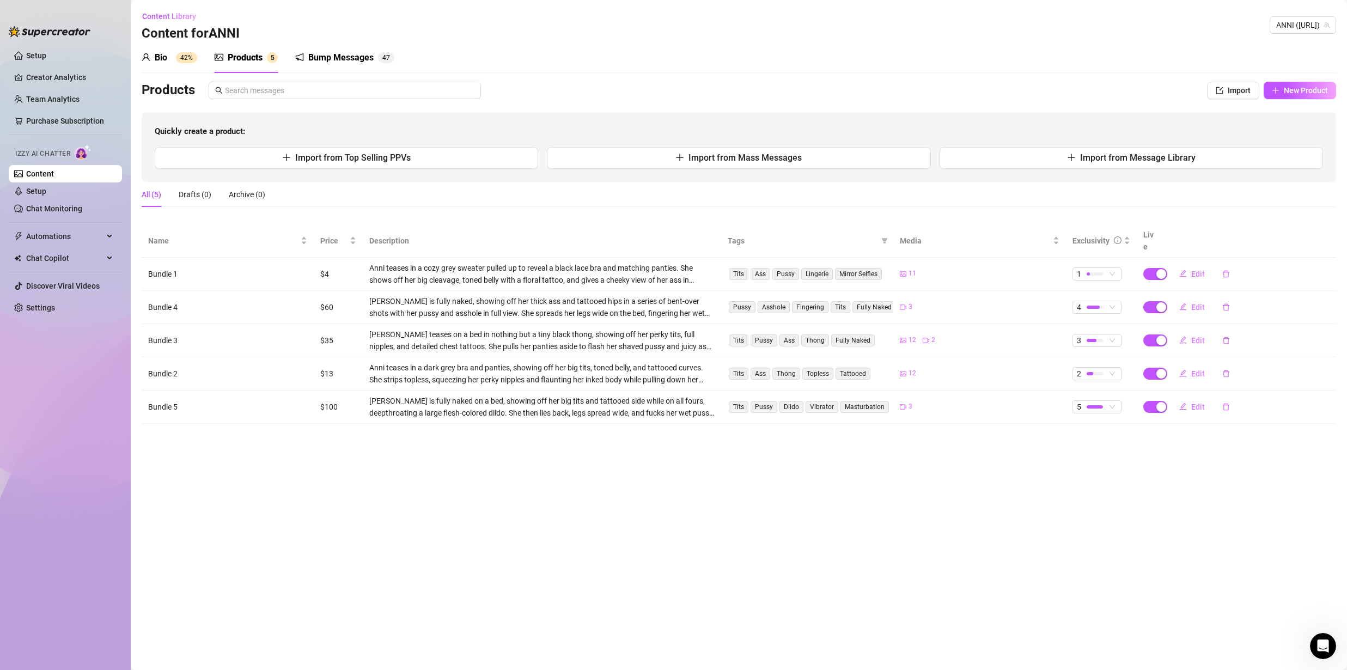
click at [319, 56] on div "Bump Messages" at bounding box center [340, 57] width 65 height 13
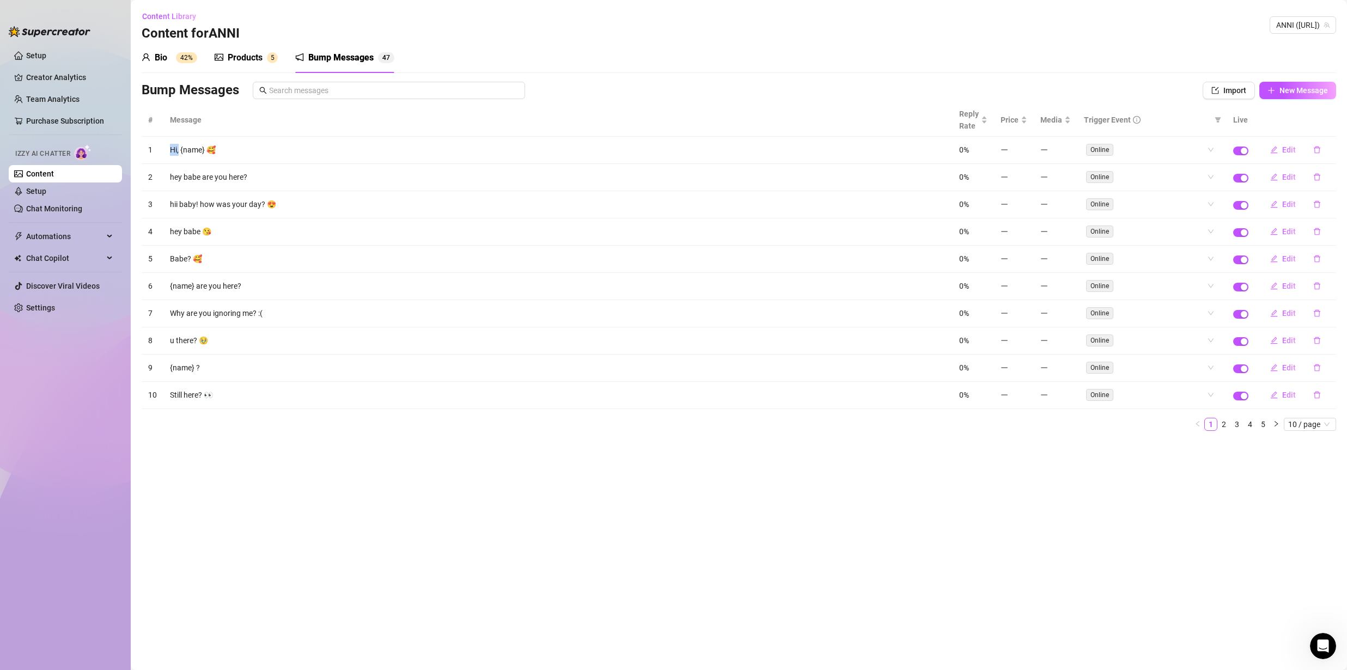
drag, startPoint x: 173, startPoint y: 154, endPoint x: 165, endPoint y: 155, distance: 7.7
click at [166, 155] on td "Hi, {name} 🥰" at bounding box center [557, 150] width 789 height 27
click at [1287, 149] on span "Edit" at bounding box center [1289, 149] width 14 height 9
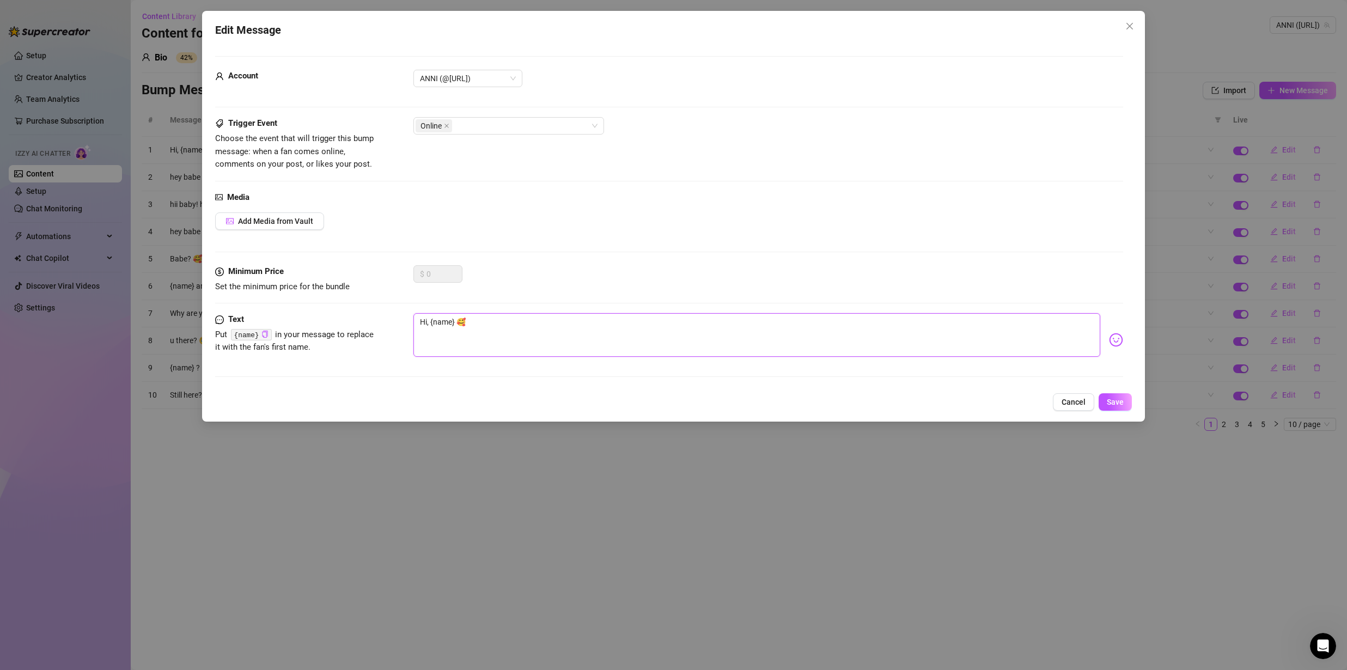
drag, startPoint x: 427, startPoint y: 320, endPoint x: 407, endPoint y: 324, distance: 20.5
click at [407, 324] on div "Text Put {name} in your message to replace it with the fan's first name. Hi, {n…" at bounding box center [669, 339] width 908 height 53
click at [1111, 406] on span "Save" at bounding box center [1115, 402] width 17 height 9
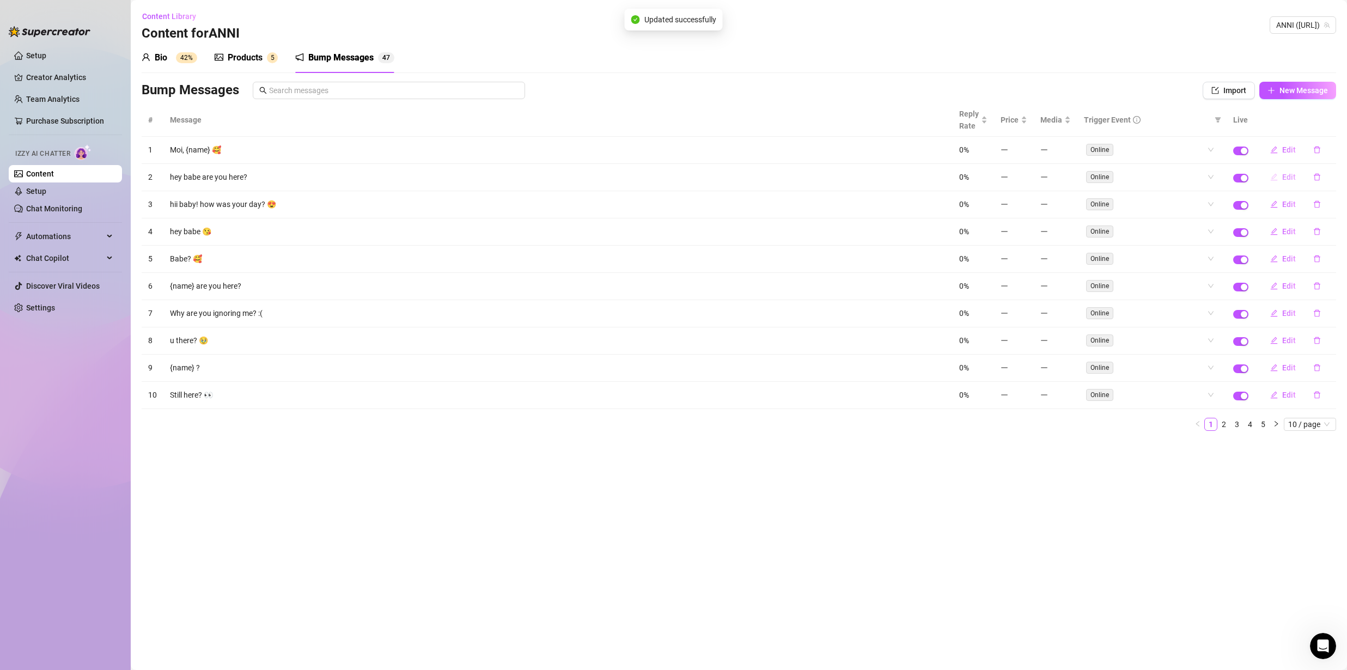
click at [1277, 178] on icon "edit" at bounding box center [1274, 177] width 8 height 8
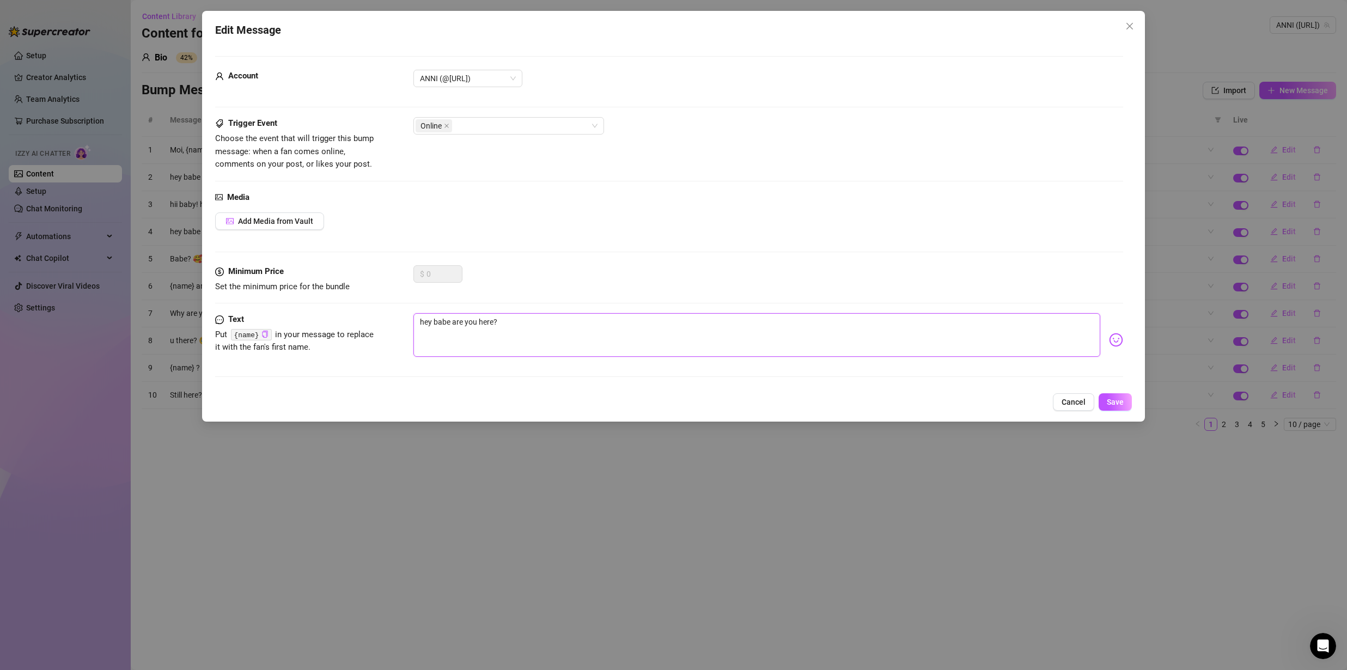
drag, startPoint x: 507, startPoint y: 321, endPoint x: 363, endPoint y: 315, distance: 144.5
click at [363, 315] on div "Text Put {name} in your message to replace it with the fan's first name. hey ba…" at bounding box center [669, 339] width 908 height 53
drag, startPoint x: 542, startPoint y: 331, endPoint x: 478, endPoint y: 320, distance: 65.3
click at [502, 326] on textarea "hey babe are you here?" at bounding box center [756, 335] width 687 height 44
drag, startPoint x: 495, startPoint y: 321, endPoint x: 352, endPoint y: 315, distance: 143.4
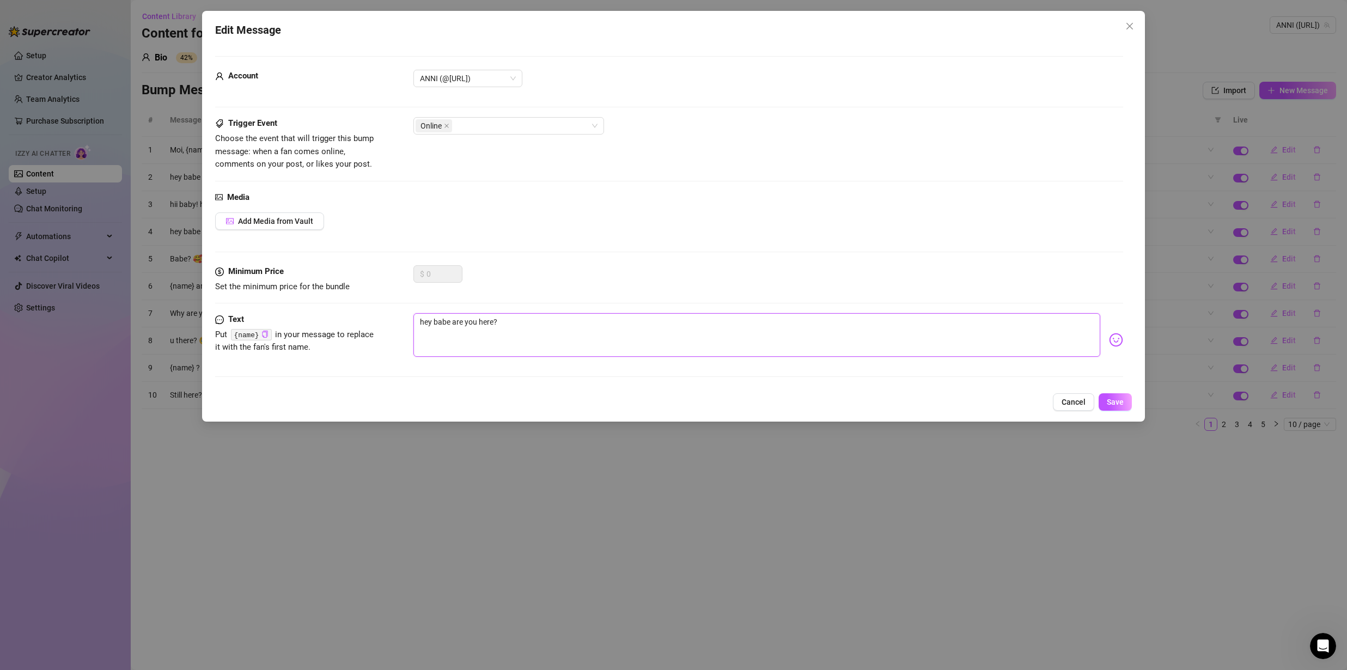
click at [352, 315] on div "Text Put {name} in your message to replace it with the fan's first name. hey ba…" at bounding box center [669, 339] width 908 height 53
paste textarea "i kulta, ootko täällä"
click at [1126, 404] on button "Save" at bounding box center [1115, 401] width 33 height 17
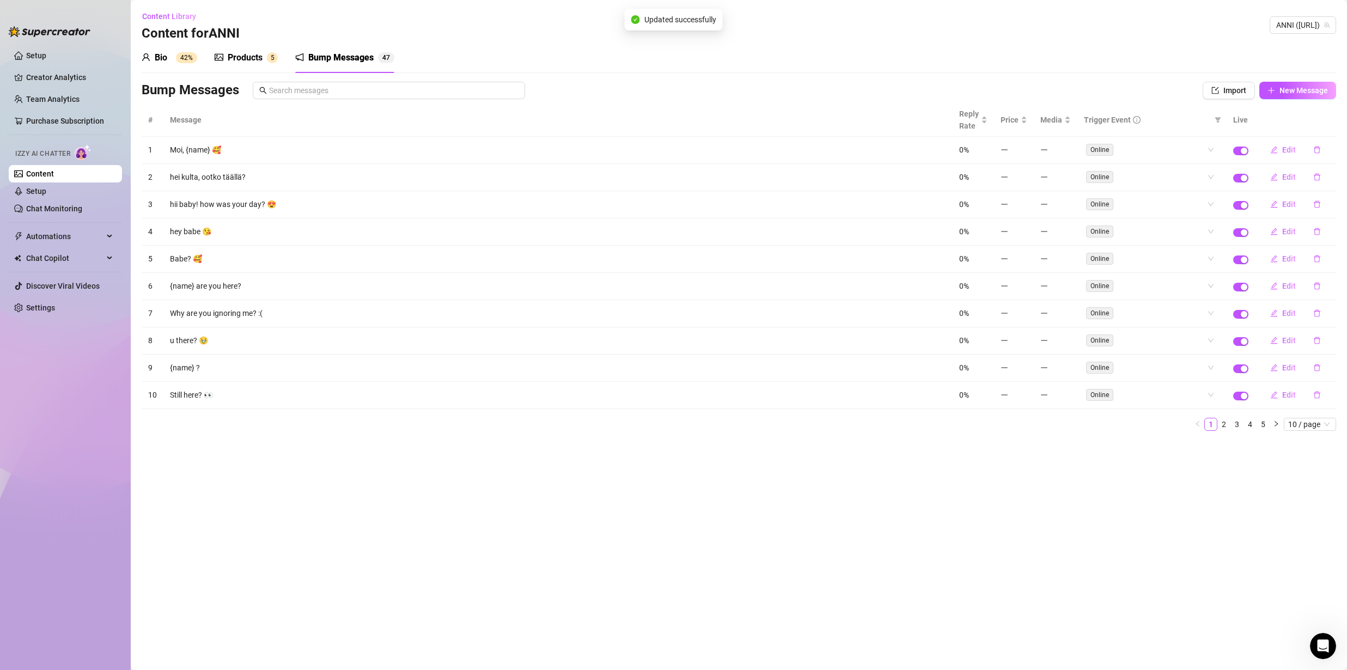
click at [1292, 196] on div "Edit" at bounding box center [1296, 204] width 68 height 17
click at [1289, 201] on span "Edit" at bounding box center [1289, 204] width 14 height 9
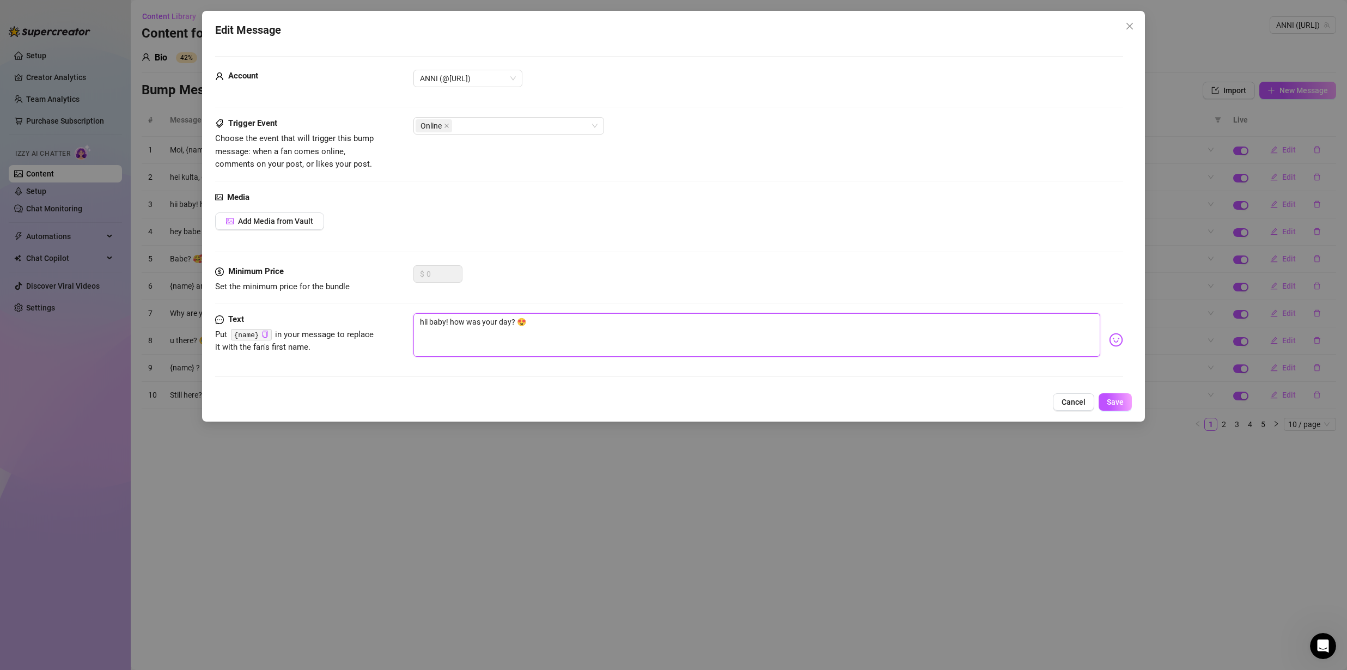
drag, startPoint x: 548, startPoint y: 322, endPoint x: 351, endPoint y: 322, distance: 196.7
click at [352, 322] on div "Text Put {name} in your message to replace it with the fan's first name. hii ba…" at bounding box center [669, 339] width 908 height 53
click at [527, 321] on textarea "hii baby! how was your day? 😍" at bounding box center [756, 335] width 687 height 44
paste textarea "moikka kulta! millanen päivä sulla oli?"
paste textarea
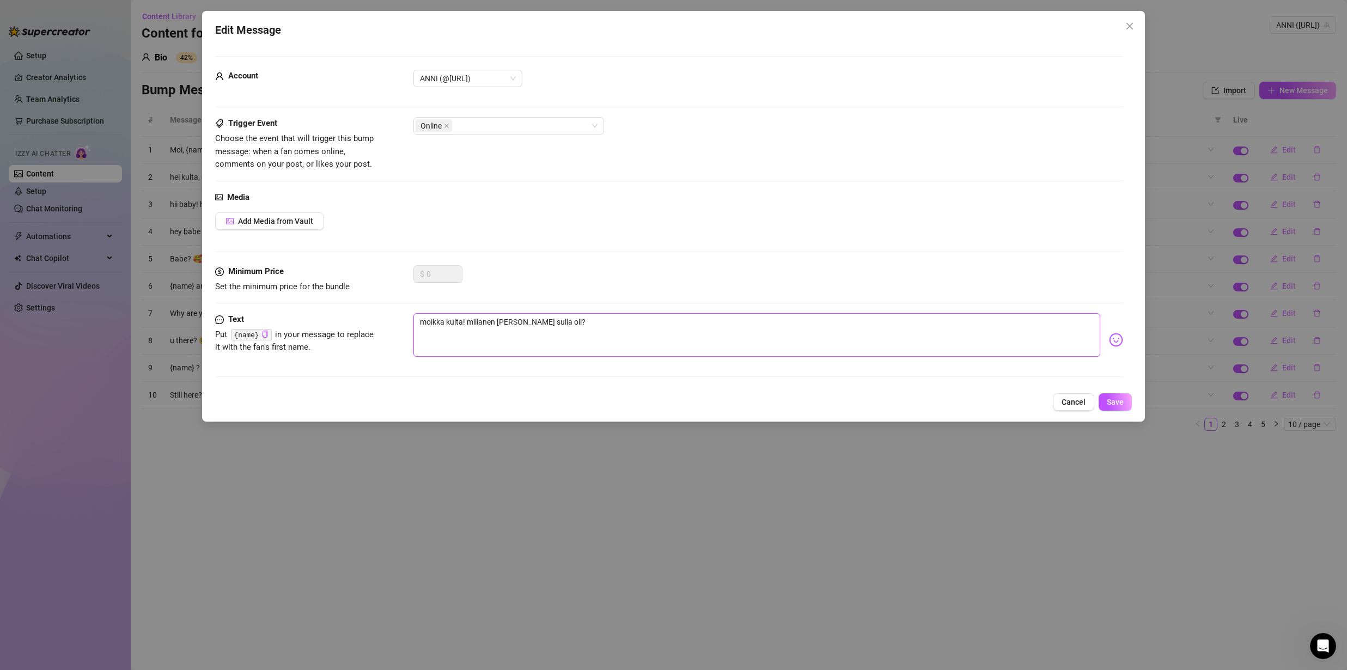
click at [545, 320] on textarea "moikka kulta! millanen päivä sulla oli?" at bounding box center [756, 335] width 687 height 44
paste textarea "😍"
click at [1106, 398] on button "Save" at bounding box center [1115, 401] width 33 height 17
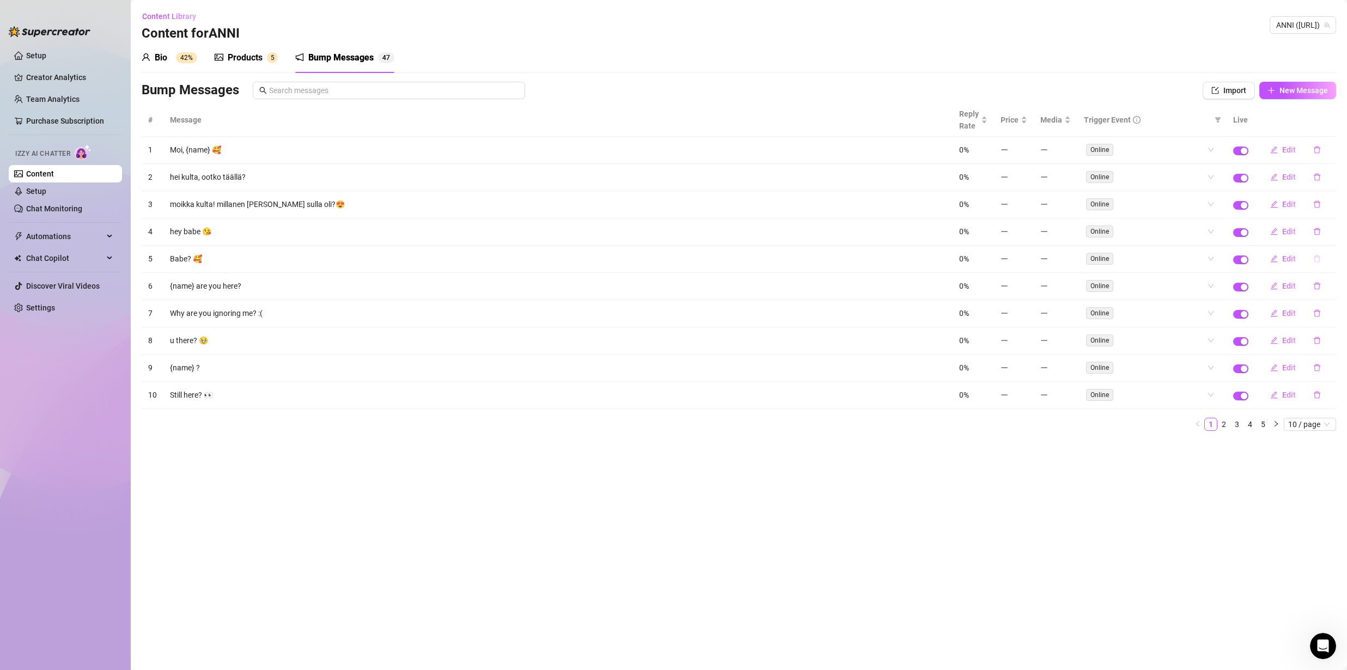
click at [1314, 260] on icon "delete" at bounding box center [1317, 259] width 8 height 8
click at [1324, 234] on span "Yes" at bounding box center [1328, 230] width 13 height 9
click at [1320, 258] on icon "delete" at bounding box center [1317, 259] width 8 height 8
click at [1321, 246] on td "Edit" at bounding box center [1295, 259] width 81 height 27
click at [1318, 255] on icon "delete" at bounding box center [1317, 258] width 7 height 7
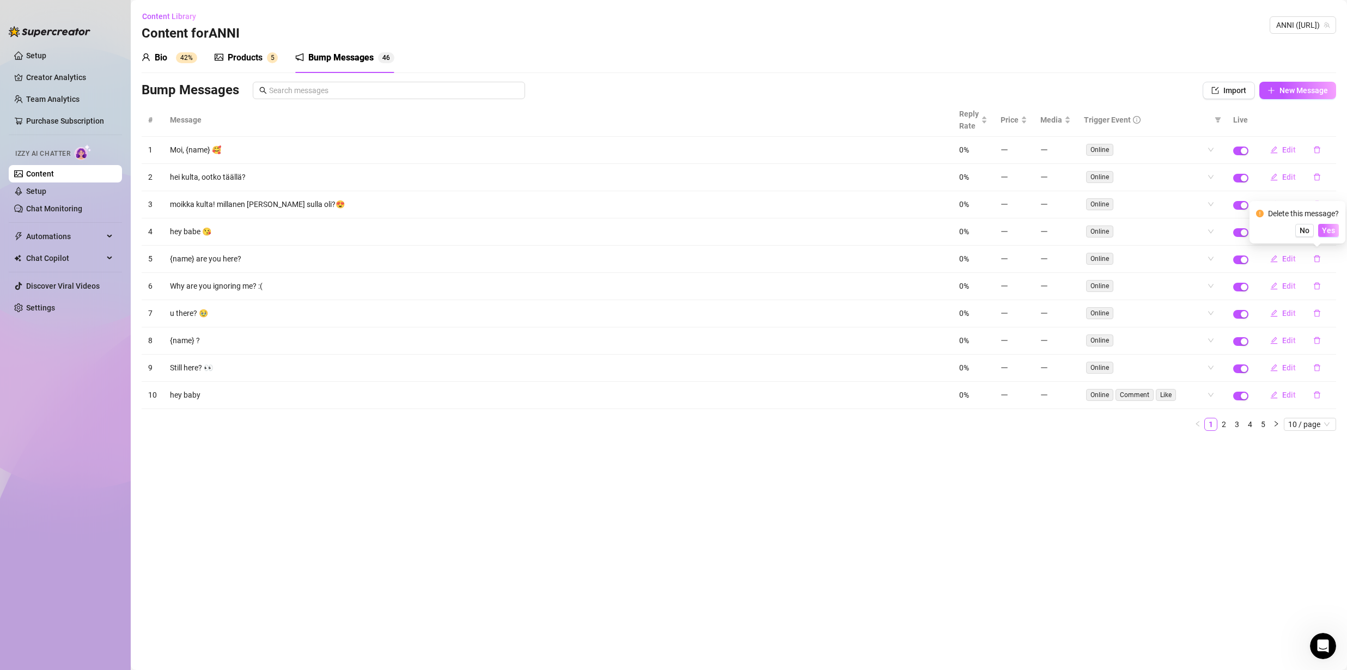
click at [1329, 230] on span "Yes" at bounding box center [1328, 230] width 13 height 9
click at [1319, 288] on icon "delete" at bounding box center [1317, 286] width 8 height 8
click at [1338, 257] on button "Yes" at bounding box center [1328, 257] width 21 height 13
click at [1316, 282] on icon "delete" at bounding box center [1317, 286] width 8 height 8
click at [1330, 258] on span "Yes" at bounding box center [1328, 257] width 13 height 9
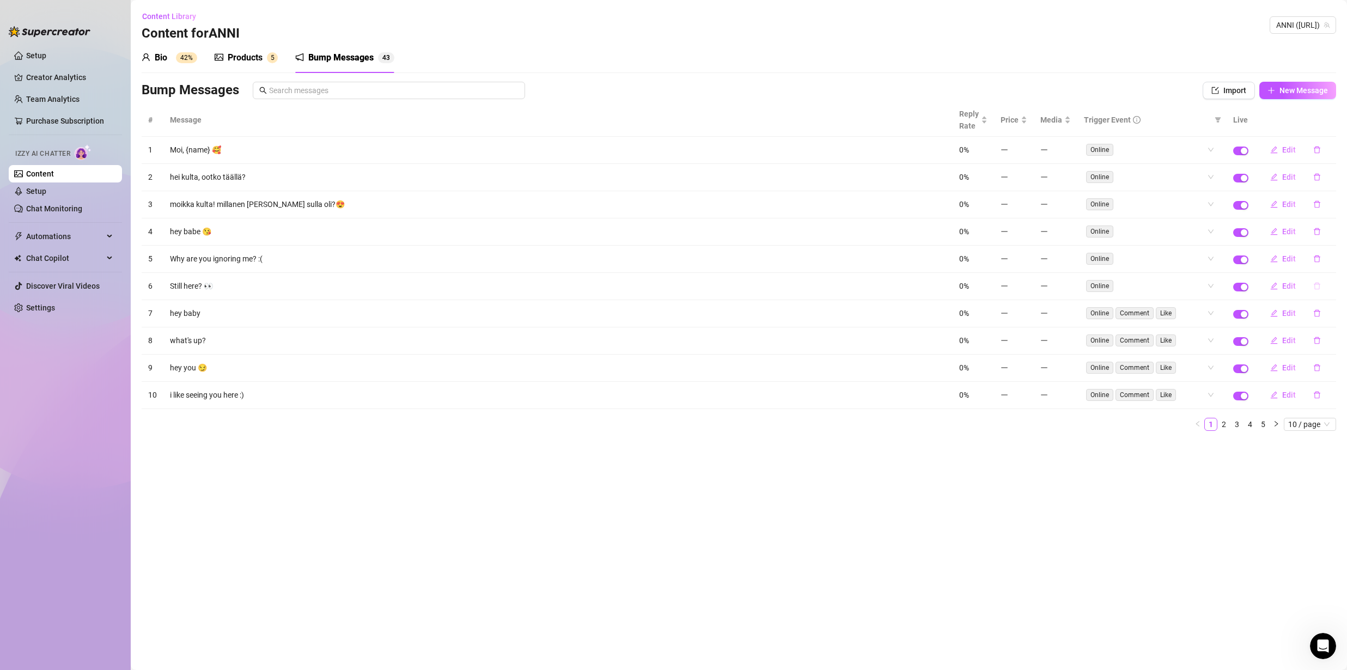
click at [1313, 278] on button "button" at bounding box center [1317, 285] width 25 height 17
click at [1325, 263] on button "Yes" at bounding box center [1328, 257] width 21 height 13
click at [1318, 257] on icon "delete" at bounding box center [1317, 259] width 8 height 8
drag, startPoint x: 1322, startPoint y: 258, endPoint x: 1324, endPoint y: 253, distance: 5.9
click at [1322, 258] on button "button" at bounding box center [1317, 258] width 25 height 17
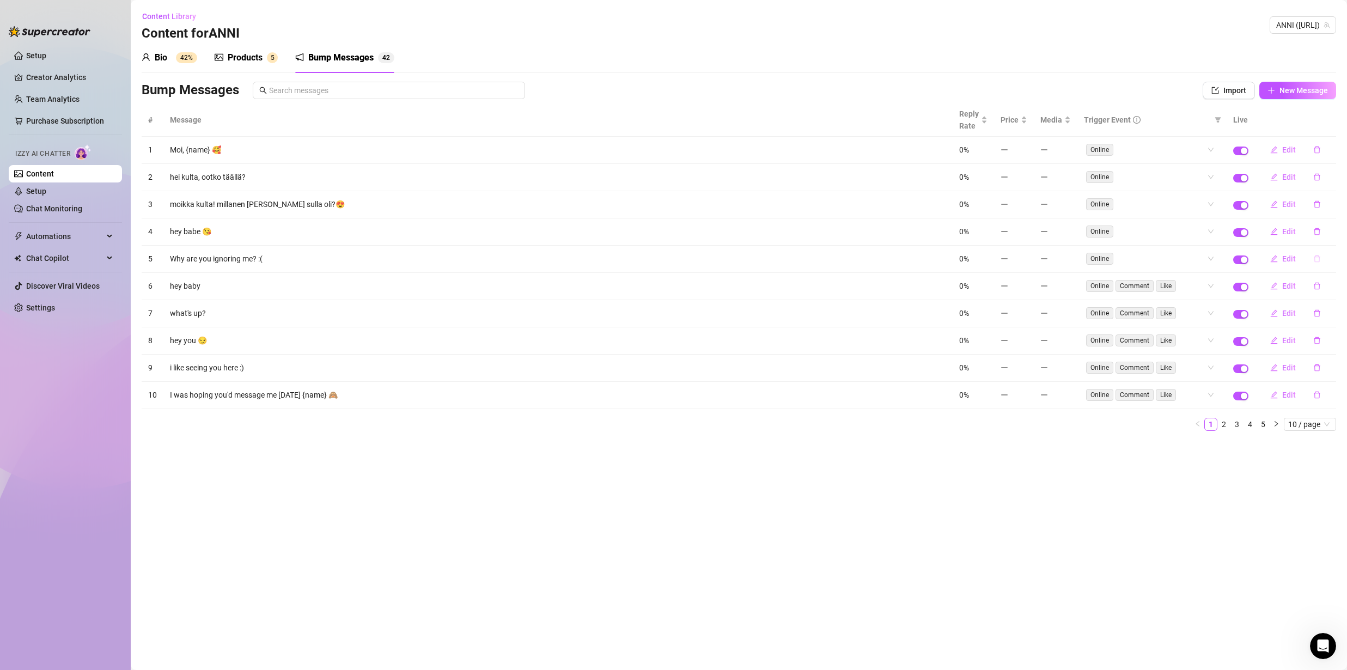
click at [1318, 251] on button "button" at bounding box center [1317, 258] width 25 height 17
click at [1326, 233] on span "Yes" at bounding box center [1328, 230] width 13 height 9
click at [1227, 423] on link "2" at bounding box center [1224, 424] width 12 height 12
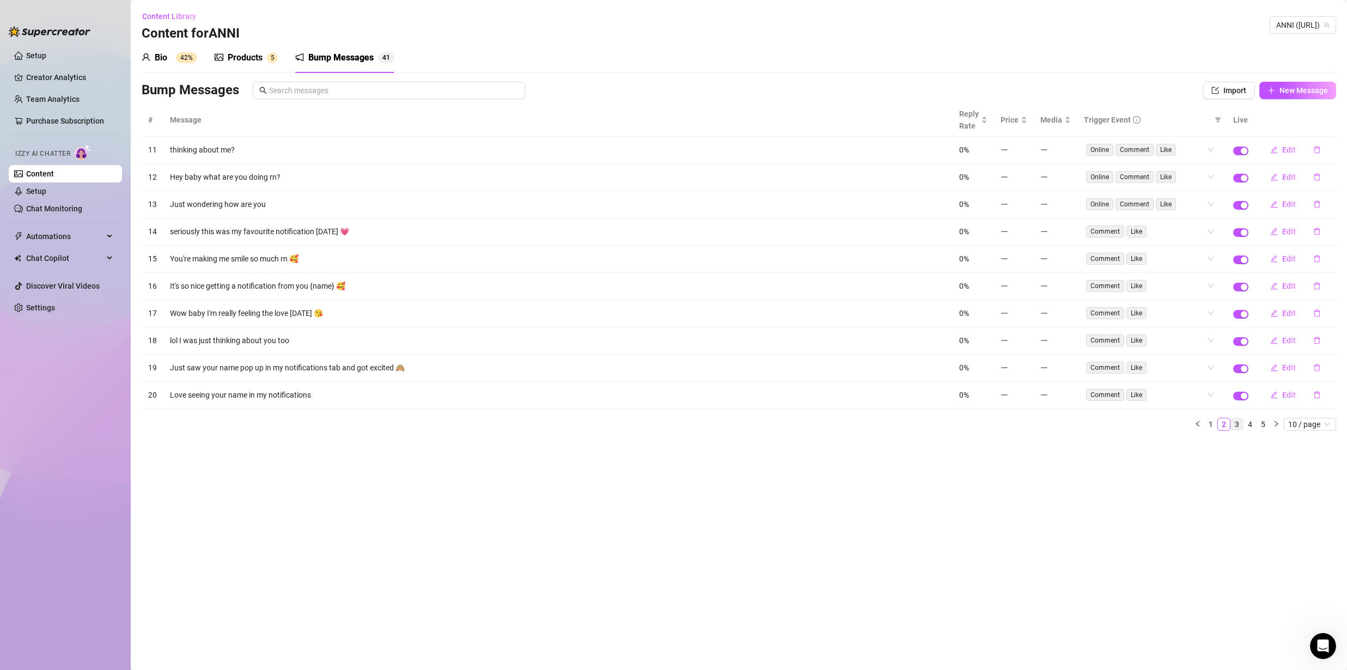
click at [1240, 421] on link "3" at bounding box center [1237, 424] width 12 height 12
click at [1252, 419] on link "4" at bounding box center [1250, 424] width 12 height 12
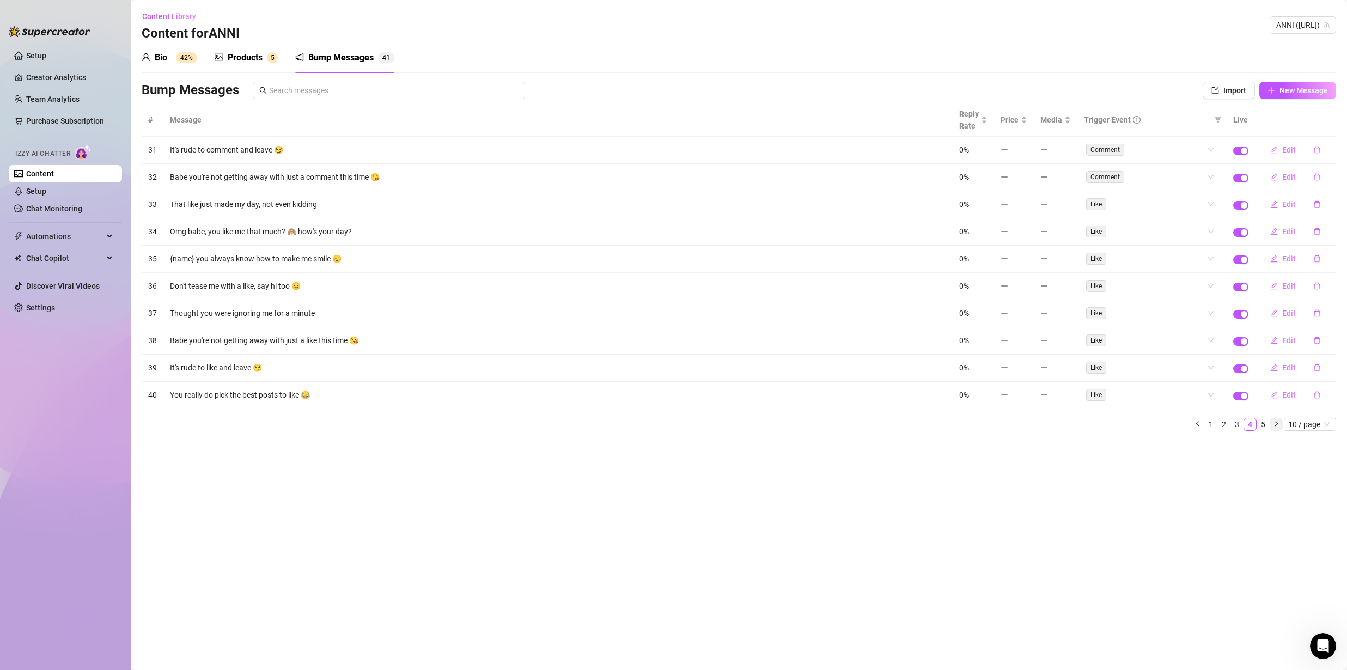
click at [1271, 424] on button "button" at bounding box center [1276, 424] width 13 height 13
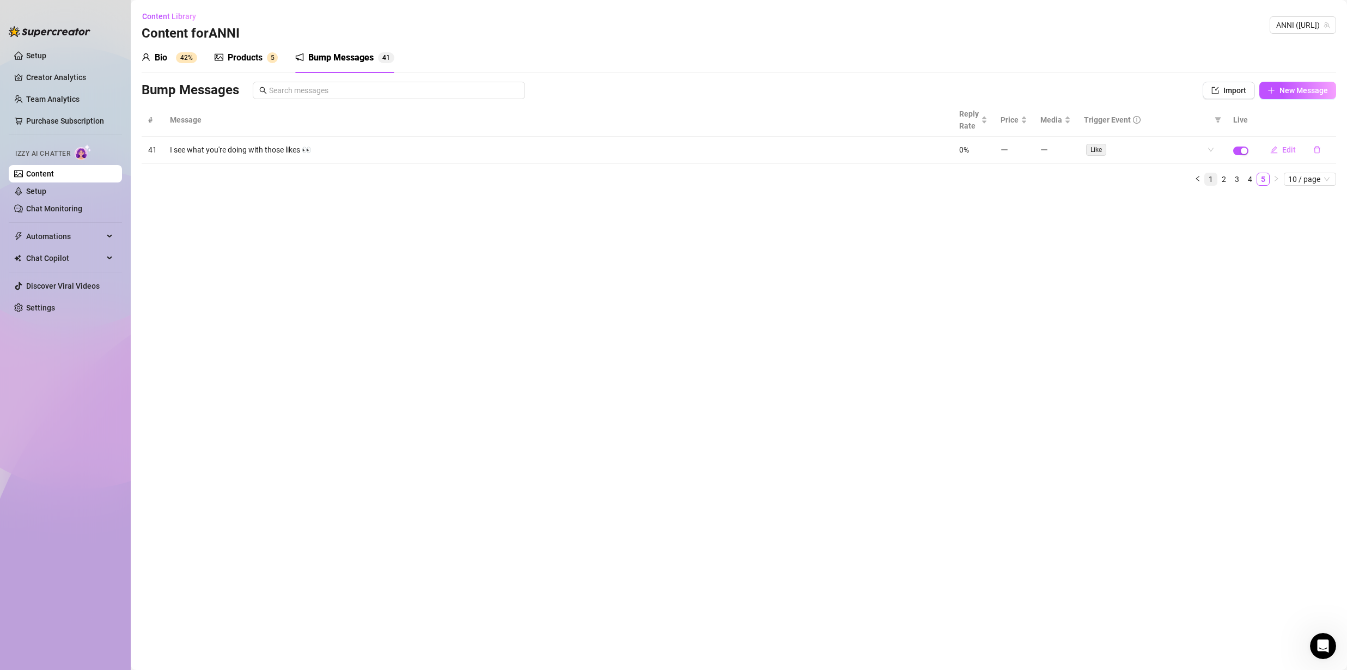
click at [1213, 181] on link "1" at bounding box center [1211, 179] width 12 height 12
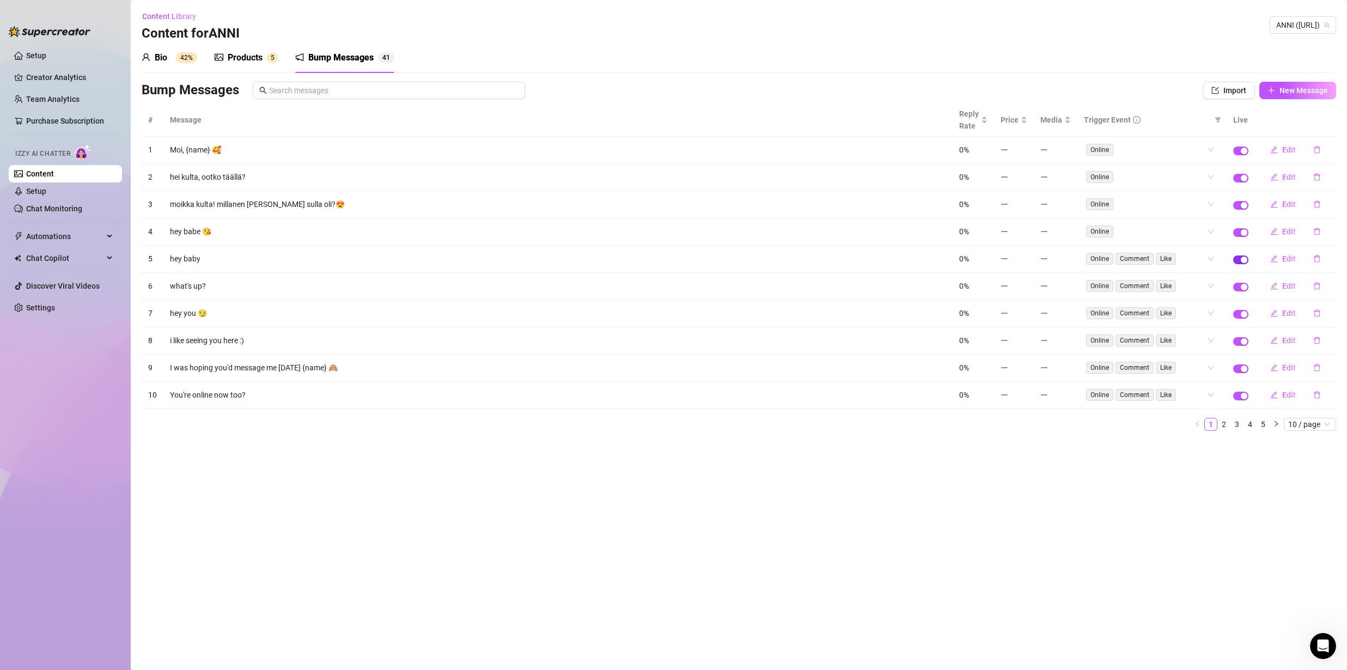
click at [1239, 259] on span "button" at bounding box center [1240, 259] width 15 height 9
click at [1239, 285] on span "button" at bounding box center [1240, 287] width 15 height 9
click at [1239, 311] on span "button" at bounding box center [1240, 314] width 15 height 9
click at [1241, 331] on td at bounding box center [1241, 340] width 28 height 27
click at [1235, 235] on span "button" at bounding box center [1240, 232] width 15 height 9
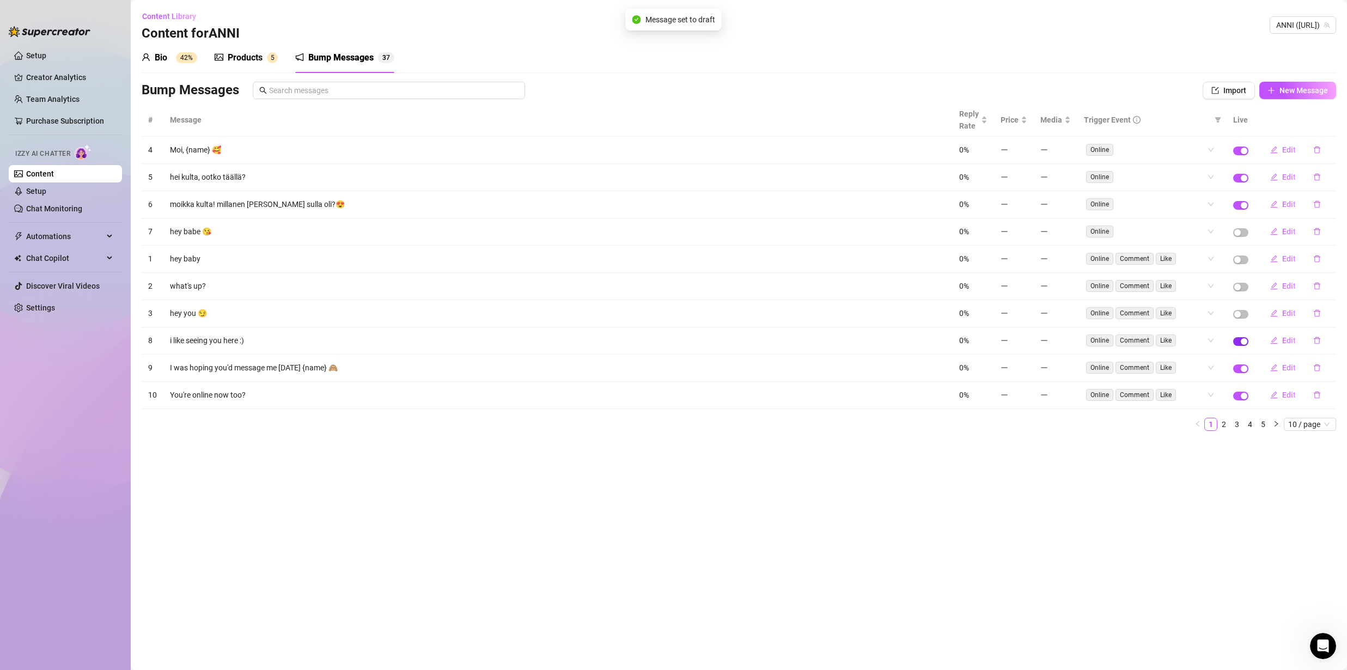
click at [1239, 337] on span "button" at bounding box center [1240, 341] width 15 height 9
click at [1238, 361] on td at bounding box center [1241, 368] width 28 height 27
click at [1239, 370] on span "button" at bounding box center [1240, 368] width 15 height 9
drag, startPoint x: 1243, startPoint y: 396, endPoint x: 1238, endPoint y: 400, distance: 6.2
click at [1243, 396] on div "button" at bounding box center [1244, 396] width 7 height 7
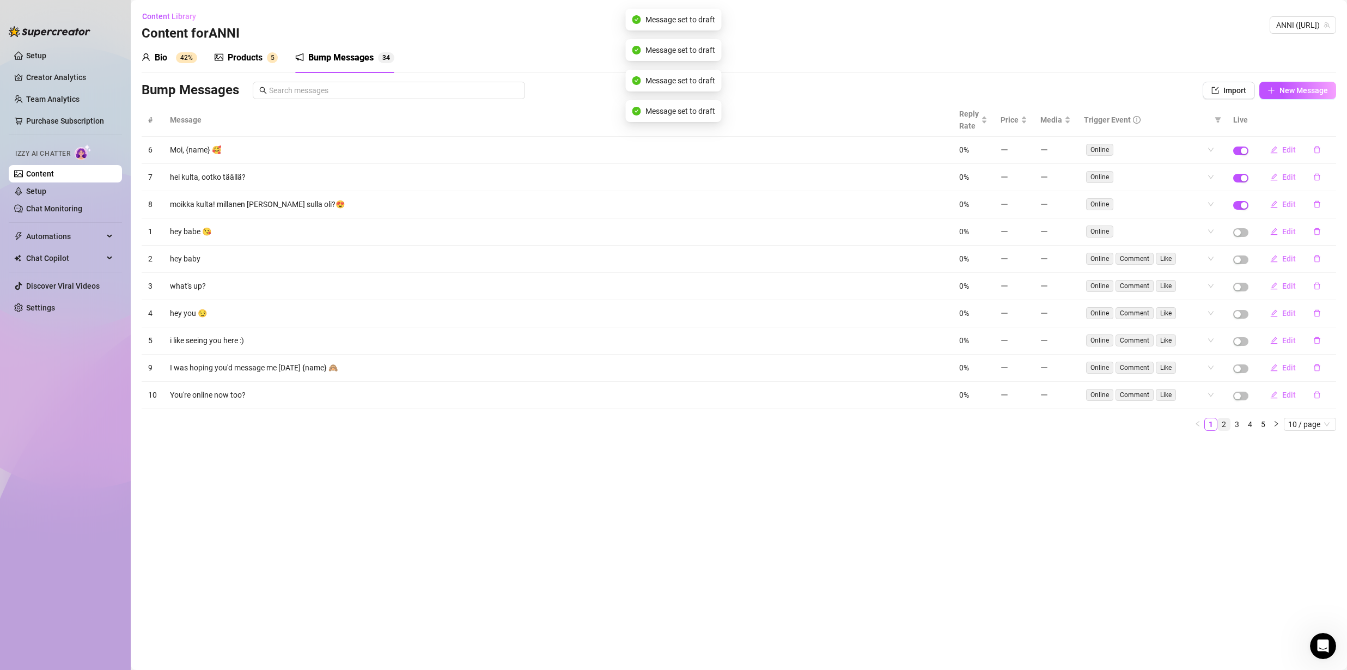
click at [1222, 429] on link "2" at bounding box center [1224, 424] width 12 height 12
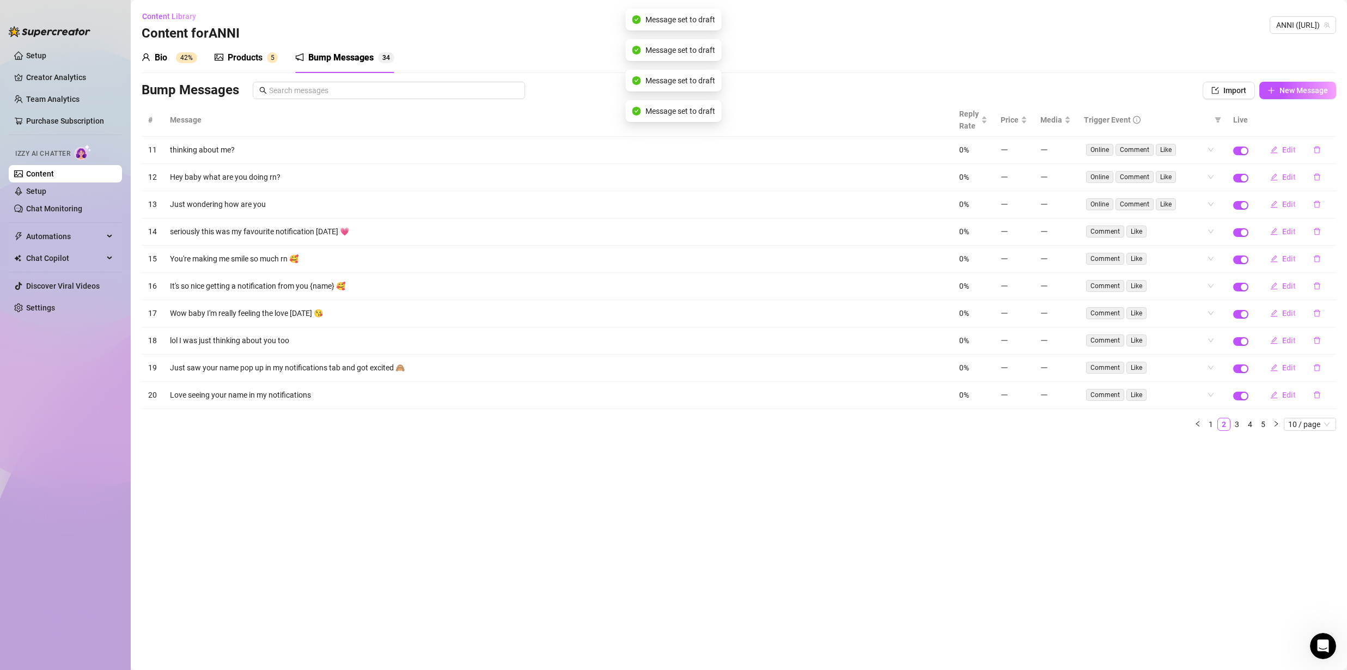
click at [1241, 154] on span "button" at bounding box center [1240, 151] width 15 height 9
click at [1242, 175] on div "button" at bounding box center [1244, 178] width 7 height 7
click at [1239, 205] on span "button" at bounding box center [1240, 205] width 15 height 9
click at [1238, 223] on td at bounding box center [1241, 231] width 28 height 27
click at [1238, 237] on td at bounding box center [1241, 231] width 28 height 27
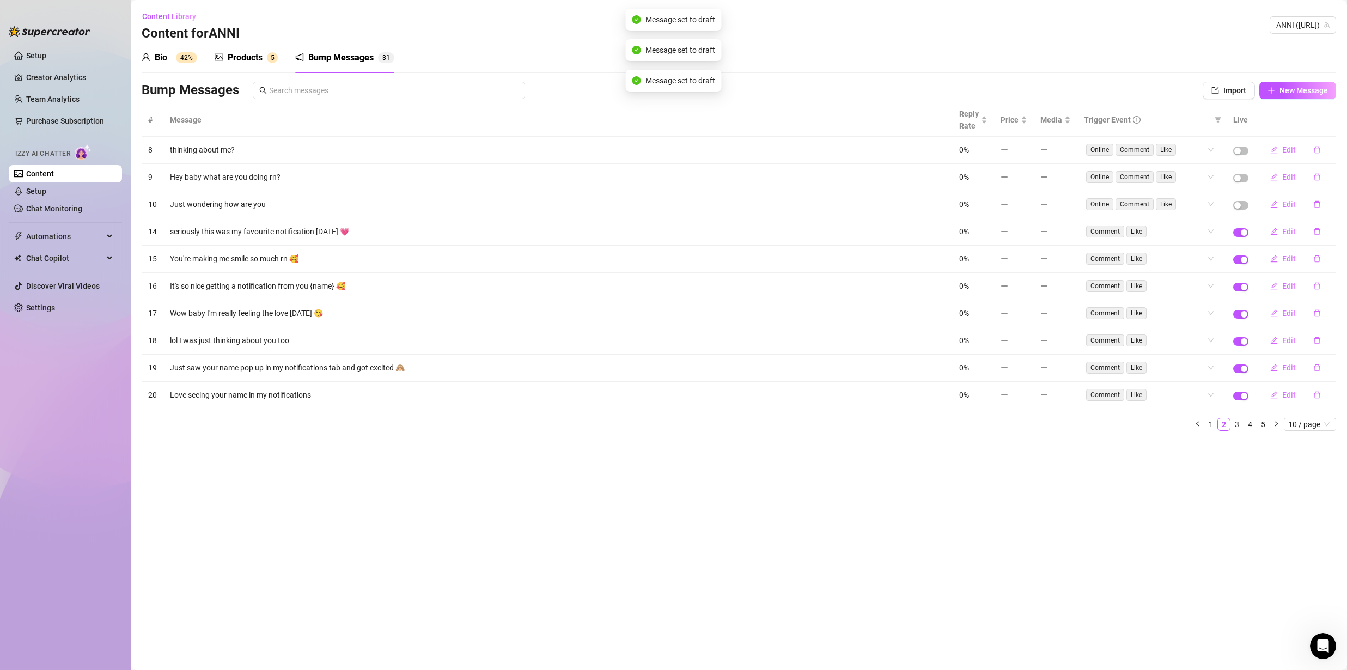
click at [1240, 230] on button "button" at bounding box center [1240, 232] width 15 height 9
click at [1240, 266] on td at bounding box center [1241, 259] width 28 height 27
click at [1241, 257] on div "button" at bounding box center [1244, 260] width 7 height 7
click at [1240, 284] on span "button" at bounding box center [1240, 287] width 15 height 9
click at [1239, 313] on span "button" at bounding box center [1240, 314] width 15 height 9
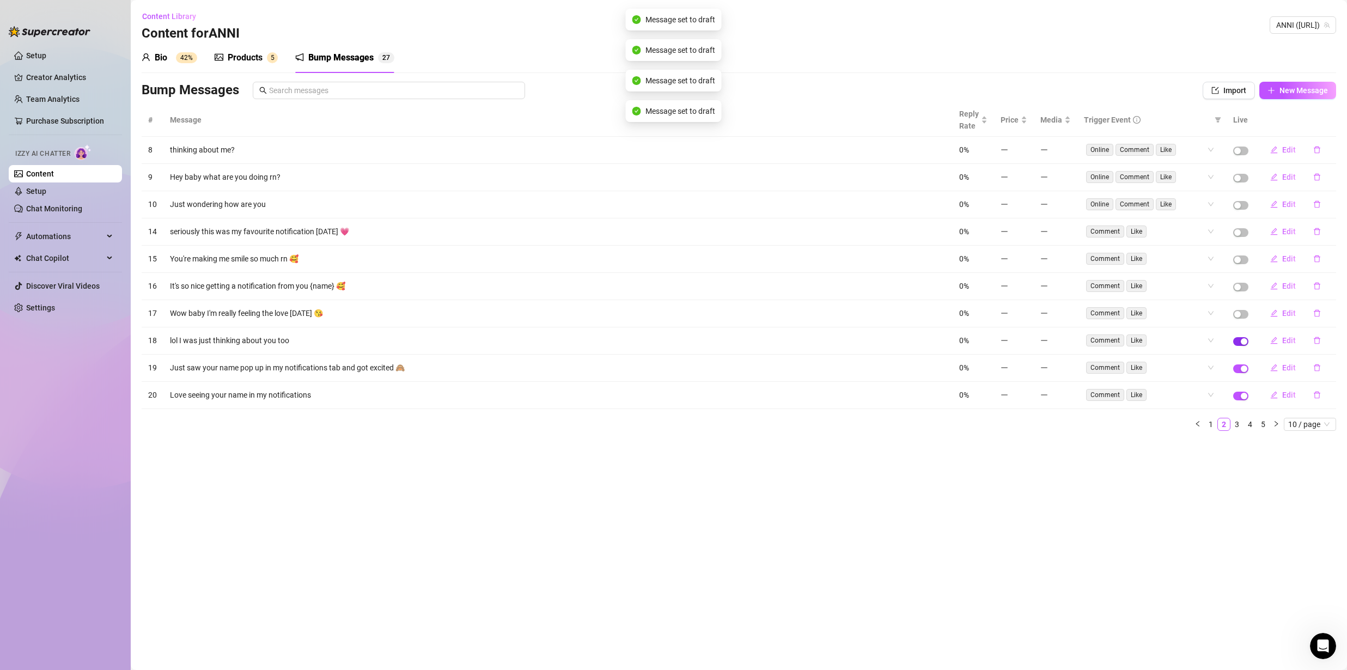
click at [1240, 344] on span "button" at bounding box center [1240, 341] width 15 height 9
click at [1241, 358] on td at bounding box center [1241, 368] width 28 height 27
click at [1240, 368] on button "button" at bounding box center [1240, 368] width 15 height 9
click at [1240, 336] on td at bounding box center [1241, 340] width 28 height 27
click at [1243, 396] on div "button" at bounding box center [1244, 396] width 7 height 7
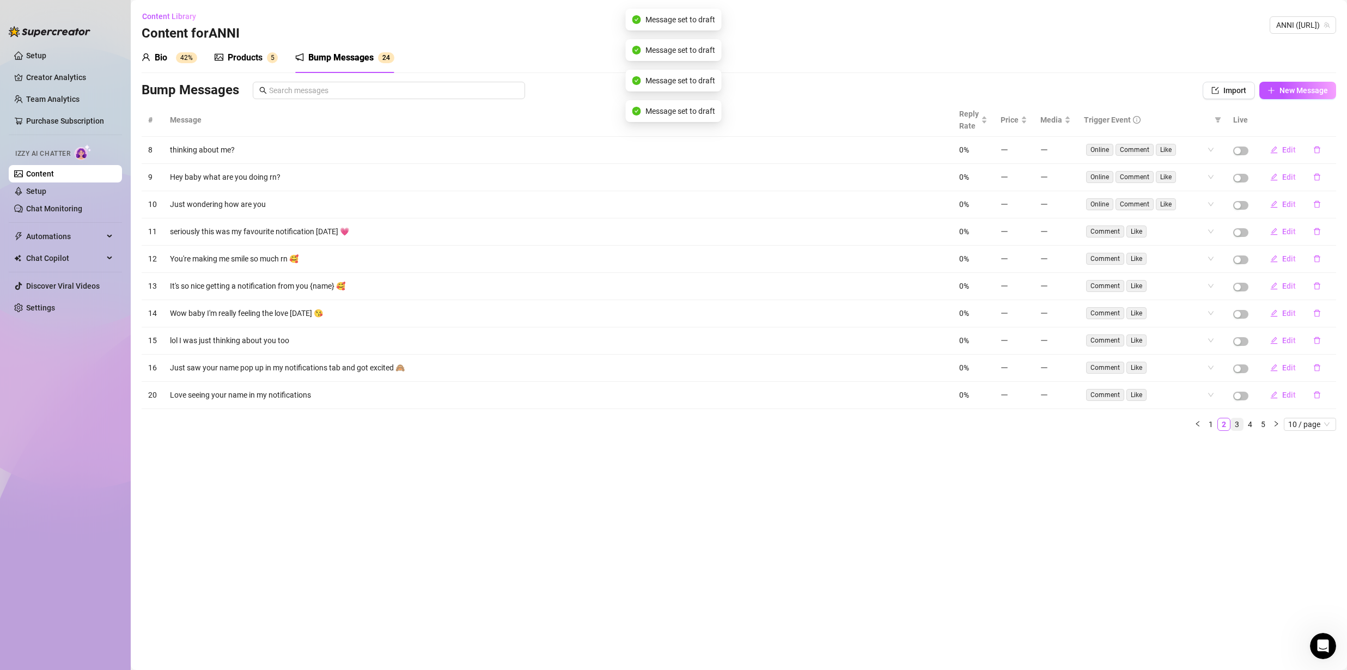
click at [1237, 424] on link "3" at bounding box center [1237, 424] width 12 height 12
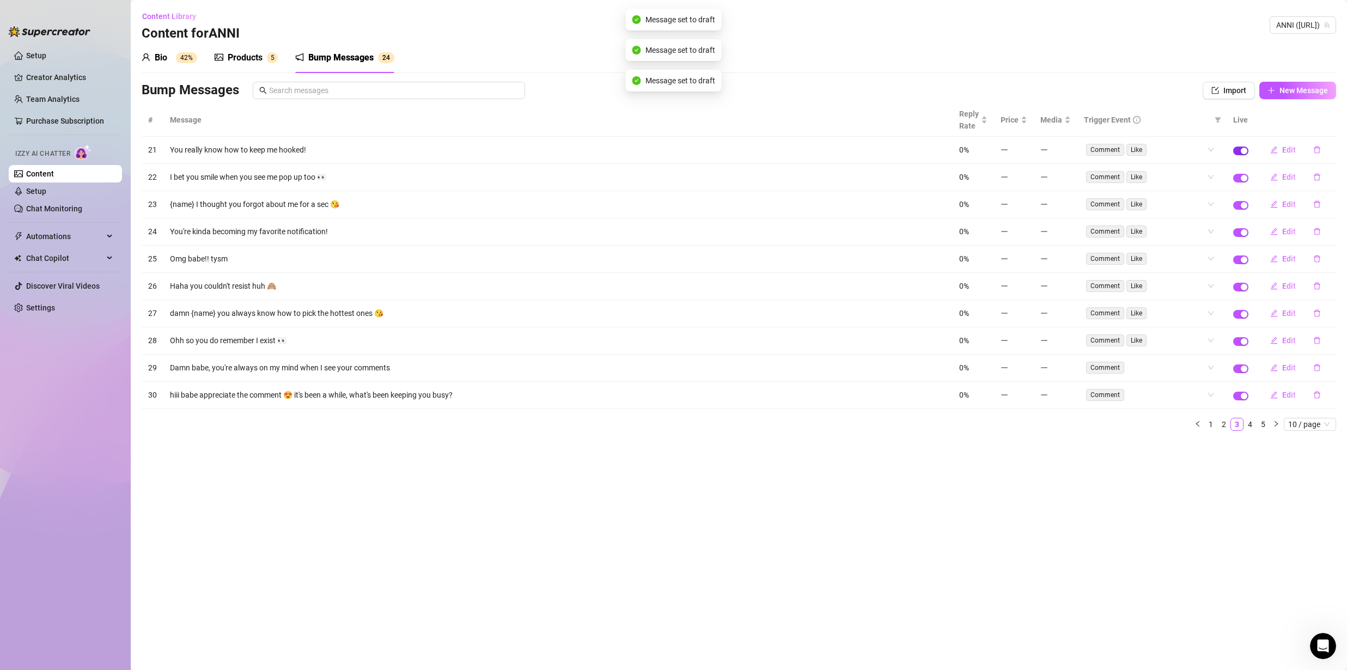
click at [1241, 149] on div "button" at bounding box center [1244, 151] width 7 height 7
click at [1240, 179] on span "button" at bounding box center [1240, 178] width 15 height 9
click at [1240, 208] on span "button" at bounding box center [1240, 205] width 15 height 9
click at [1238, 251] on td at bounding box center [1241, 259] width 28 height 27
click at [1243, 233] on div "button" at bounding box center [1244, 232] width 7 height 7
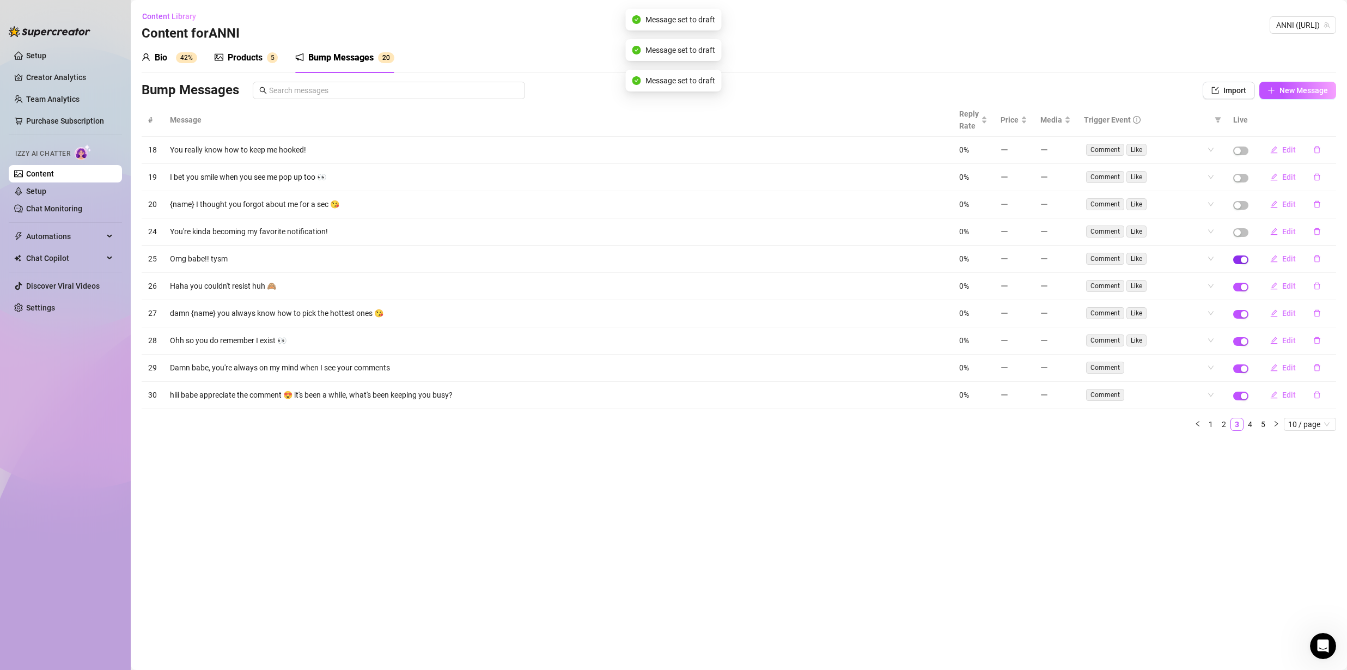
click at [1241, 257] on div "button" at bounding box center [1244, 260] width 7 height 7
click at [1240, 288] on span "button" at bounding box center [1240, 287] width 15 height 9
click at [1241, 313] on button "button" at bounding box center [1240, 314] width 15 height 9
click at [1240, 340] on span "button" at bounding box center [1240, 341] width 15 height 9
drag, startPoint x: 1240, startPoint y: 357, endPoint x: 1241, endPoint y: 363, distance: 6.6
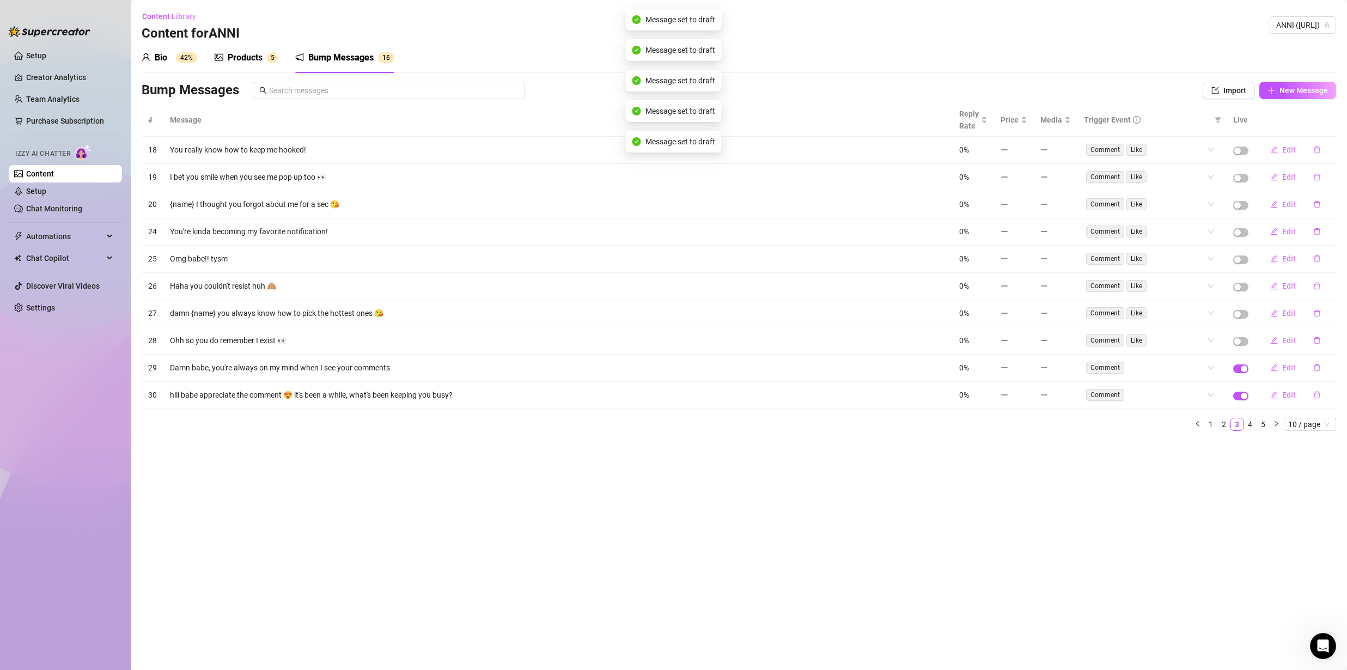
click at [1240, 360] on td at bounding box center [1241, 368] width 28 height 27
click at [1241, 366] on div "button" at bounding box center [1244, 369] width 7 height 7
click at [1241, 336] on td at bounding box center [1241, 340] width 28 height 27
click at [1244, 393] on button "button" at bounding box center [1240, 396] width 15 height 9
drag, startPoint x: 1249, startPoint y: 422, endPoint x: 1249, endPoint y: 415, distance: 6.5
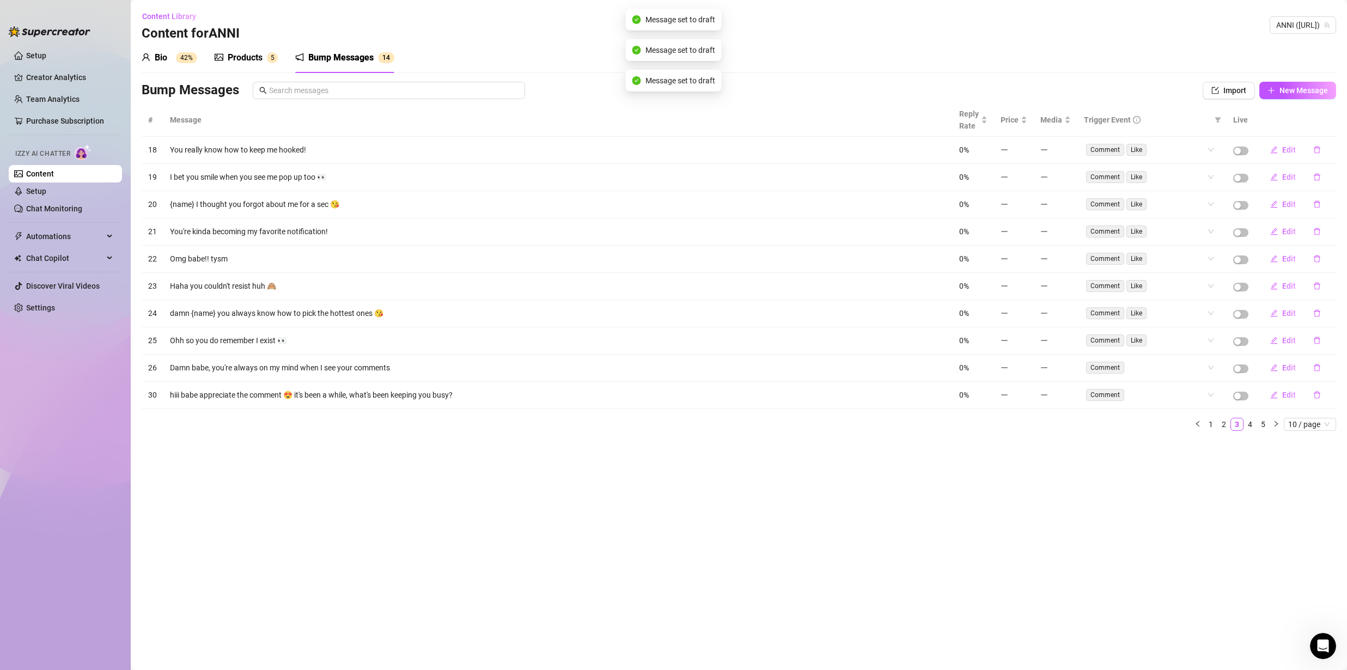
click at [1249, 422] on link "4" at bounding box center [1250, 424] width 12 height 12
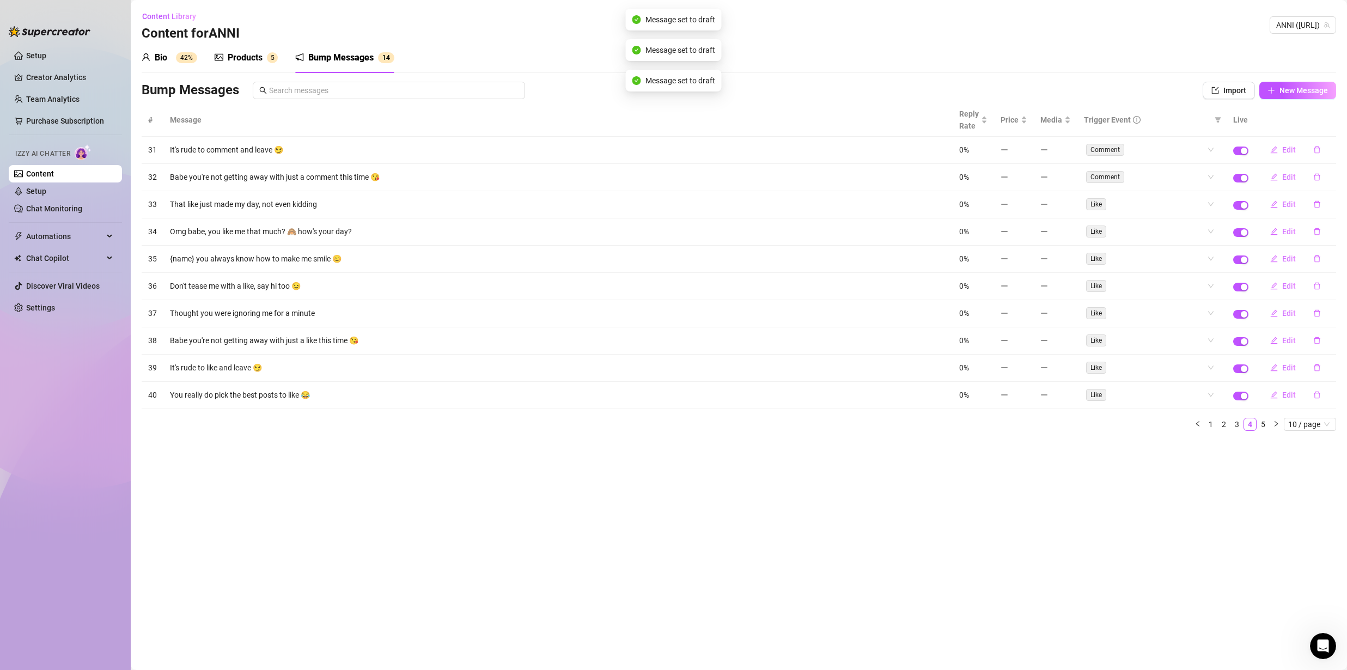
click at [1248, 155] on td at bounding box center [1241, 150] width 28 height 27
click at [1245, 150] on div "button" at bounding box center [1244, 151] width 7 height 7
click at [1241, 181] on span "button" at bounding box center [1240, 178] width 15 height 9
click at [1241, 214] on td at bounding box center [1241, 204] width 28 height 27
click at [1237, 204] on span "button" at bounding box center [1240, 205] width 15 height 9
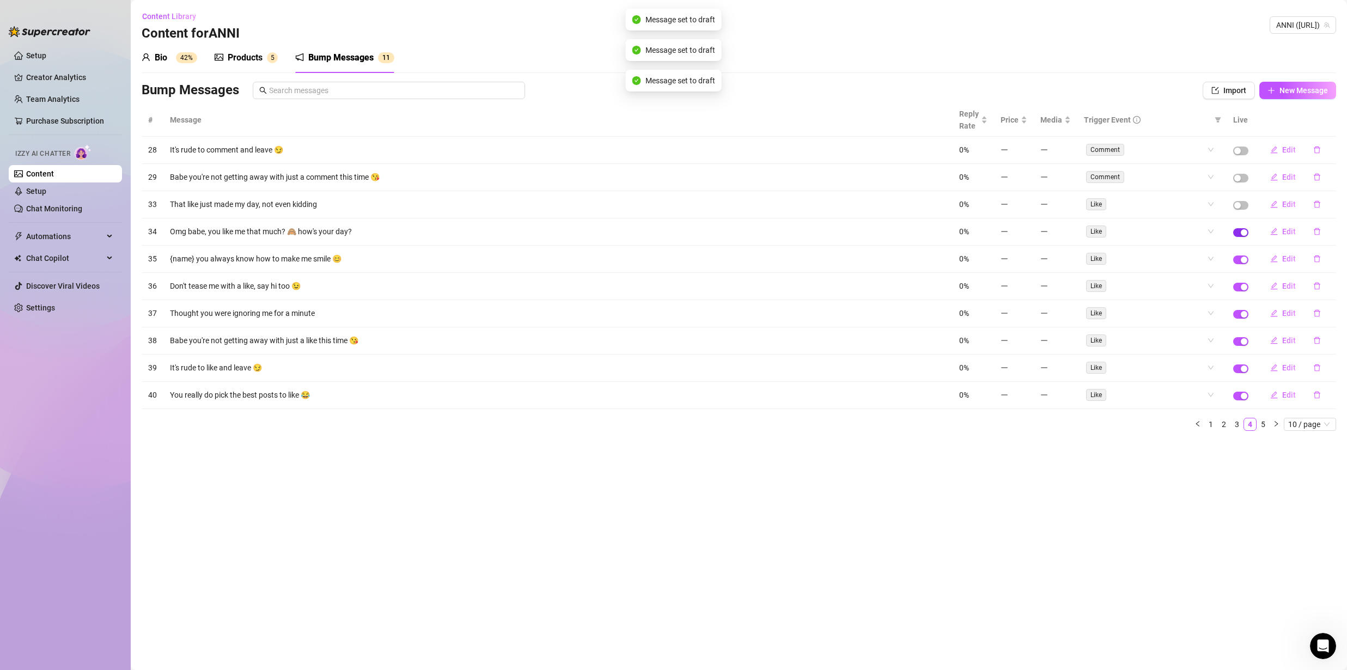
click at [1239, 236] on span "button" at bounding box center [1240, 232] width 15 height 9
click at [1241, 252] on td at bounding box center [1241, 259] width 28 height 27
click at [1242, 259] on div "button" at bounding box center [1244, 260] width 7 height 7
click at [1243, 234] on span "button" at bounding box center [1240, 232] width 15 height 9
click at [1244, 232] on div "button" at bounding box center [1244, 232] width 7 height 7
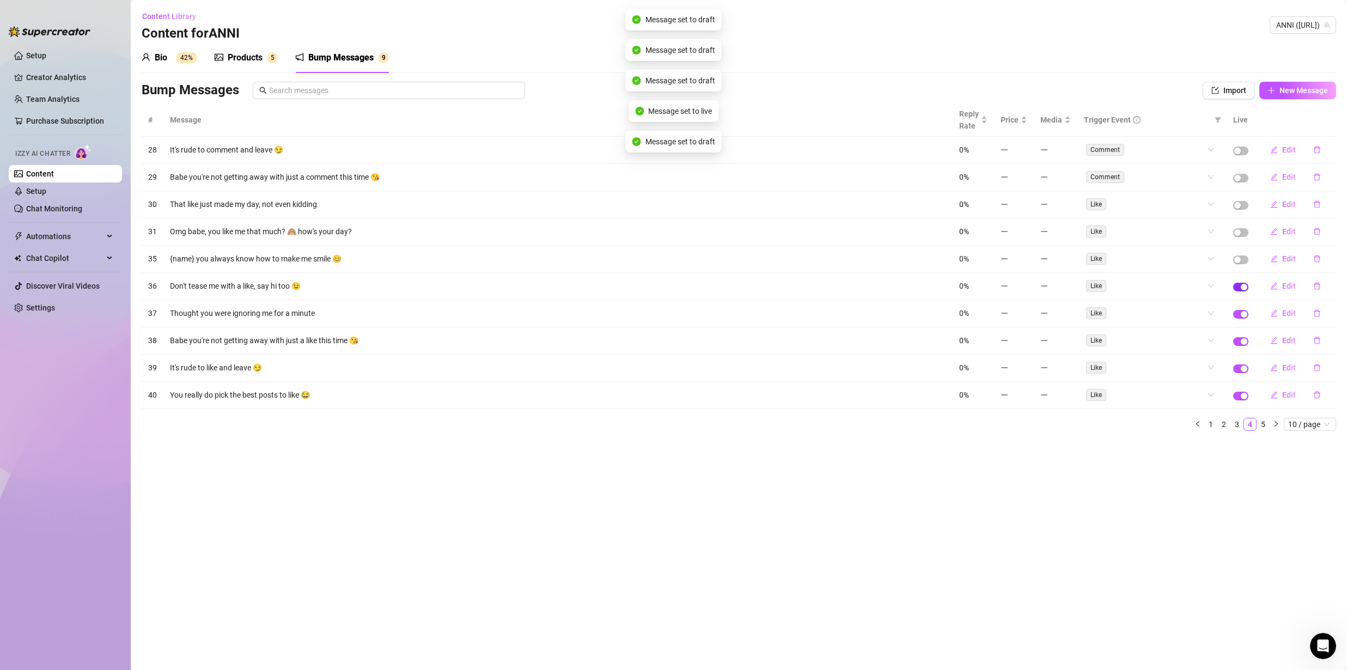
click at [1244, 287] on div "button" at bounding box center [1244, 287] width 7 height 7
click at [1241, 305] on td at bounding box center [1241, 313] width 28 height 27
click at [1241, 315] on div "button" at bounding box center [1244, 314] width 7 height 7
click at [1243, 338] on div "button" at bounding box center [1244, 341] width 7 height 7
drag, startPoint x: 1243, startPoint y: 363, endPoint x: 1241, endPoint y: 373, distance: 9.3
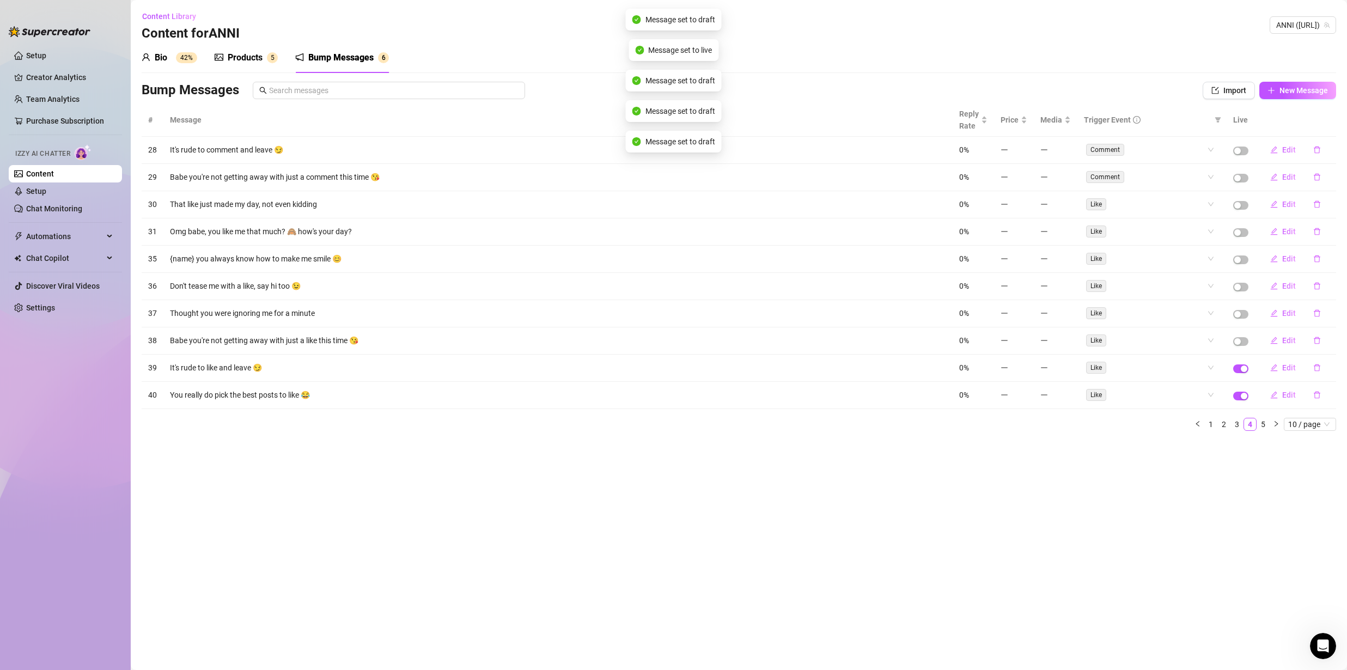
click at [1243, 364] on td at bounding box center [1241, 368] width 28 height 27
click at [1241, 367] on div "button" at bounding box center [1244, 369] width 7 height 7
click at [1243, 387] on td at bounding box center [1241, 395] width 28 height 27
click at [1240, 399] on span "button" at bounding box center [1240, 396] width 15 height 9
click at [1262, 422] on link "5" at bounding box center [1263, 424] width 12 height 12
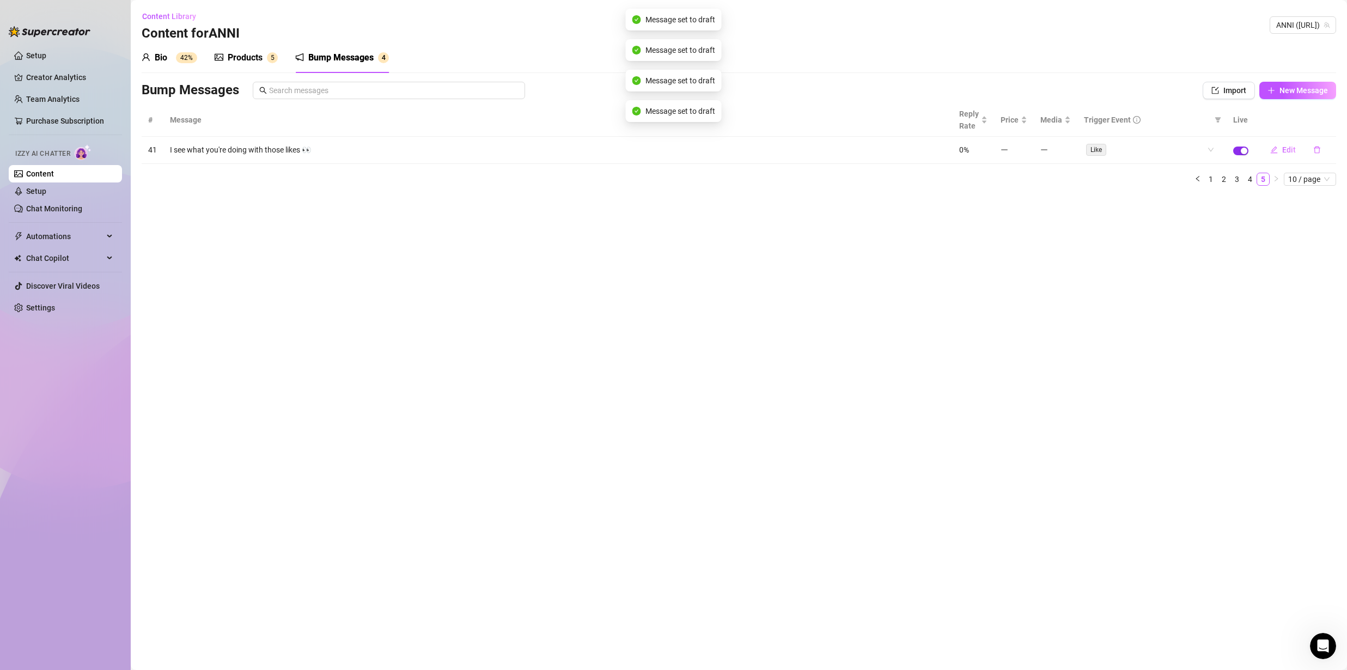
click at [1243, 149] on div "button" at bounding box center [1244, 151] width 7 height 7
click at [162, 56] on div "Bio" at bounding box center [161, 57] width 13 height 13
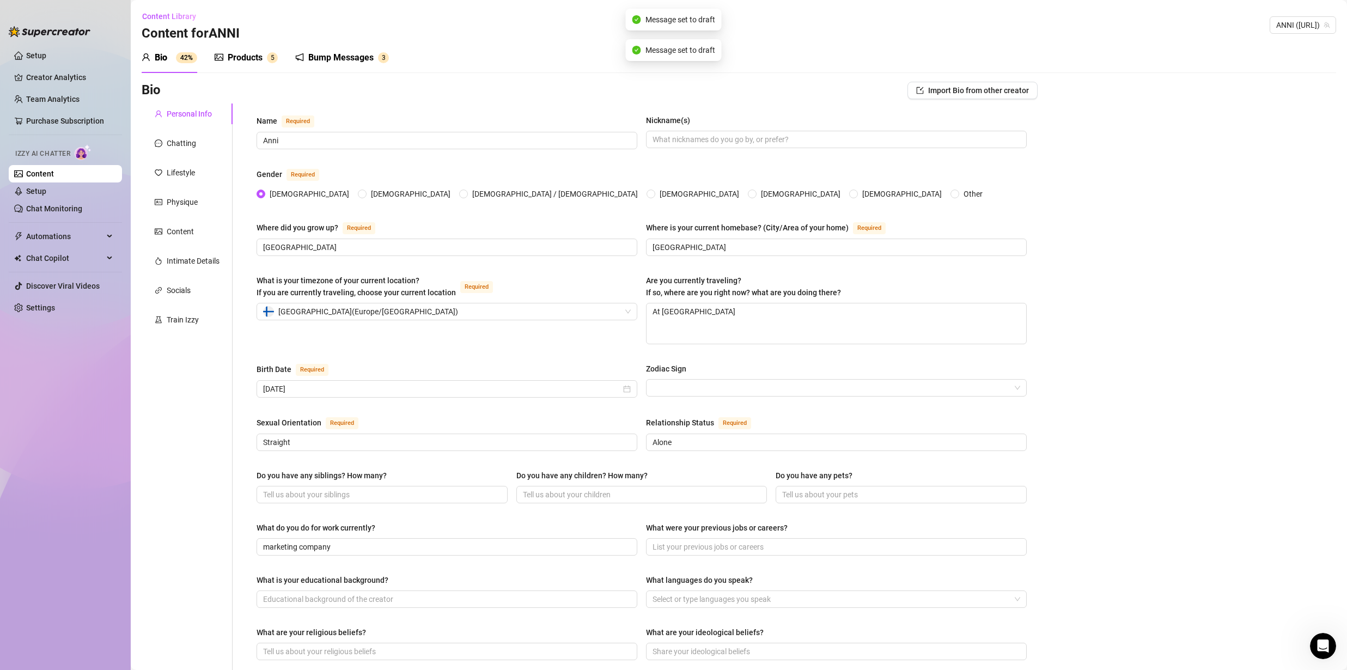
click at [245, 52] on div "Products" at bounding box center [245, 57] width 35 height 13
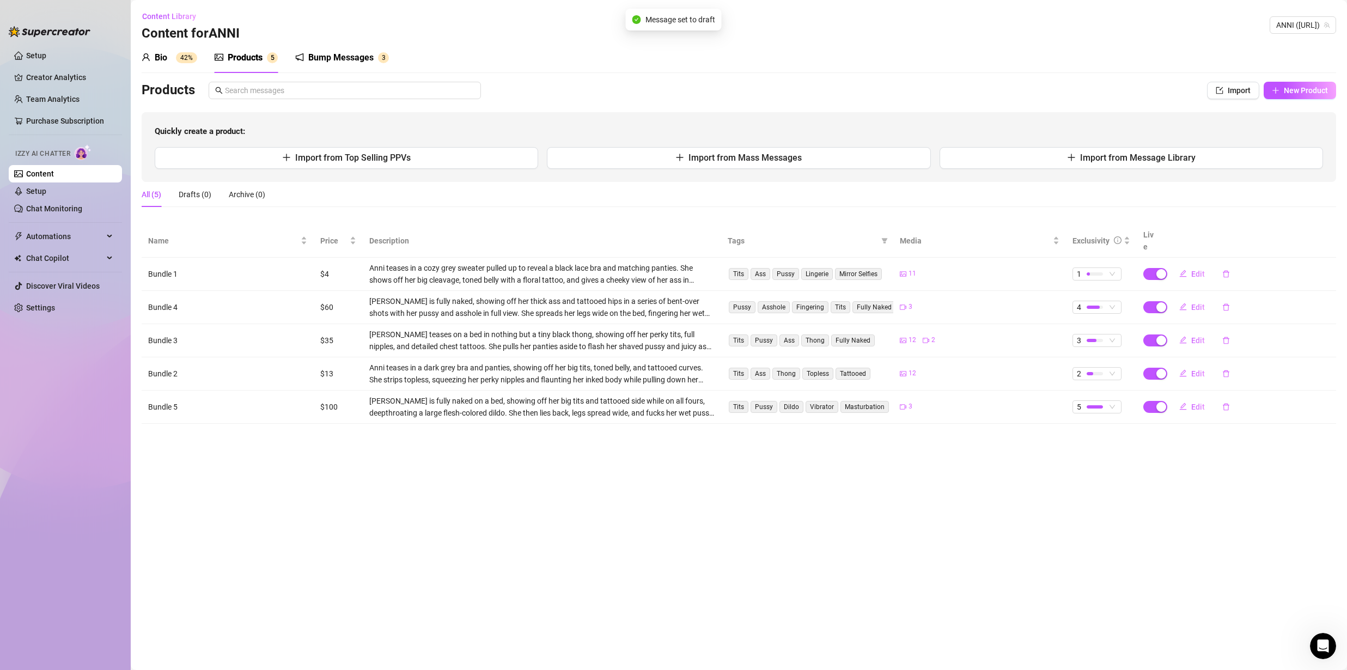
click at [174, 58] on div "Bio 42%" at bounding box center [170, 57] width 56 height 13
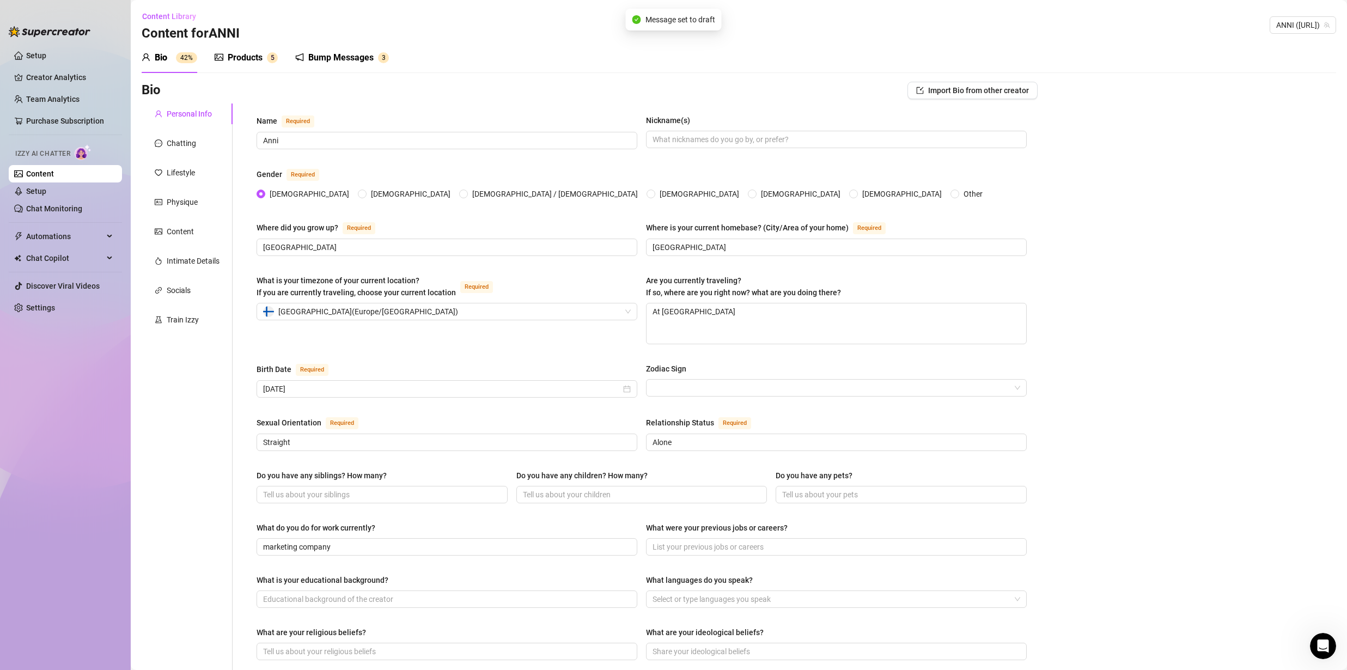
click at [259, 66] on div "Products 5" at bounding box center [246, 57] width 63 height 31
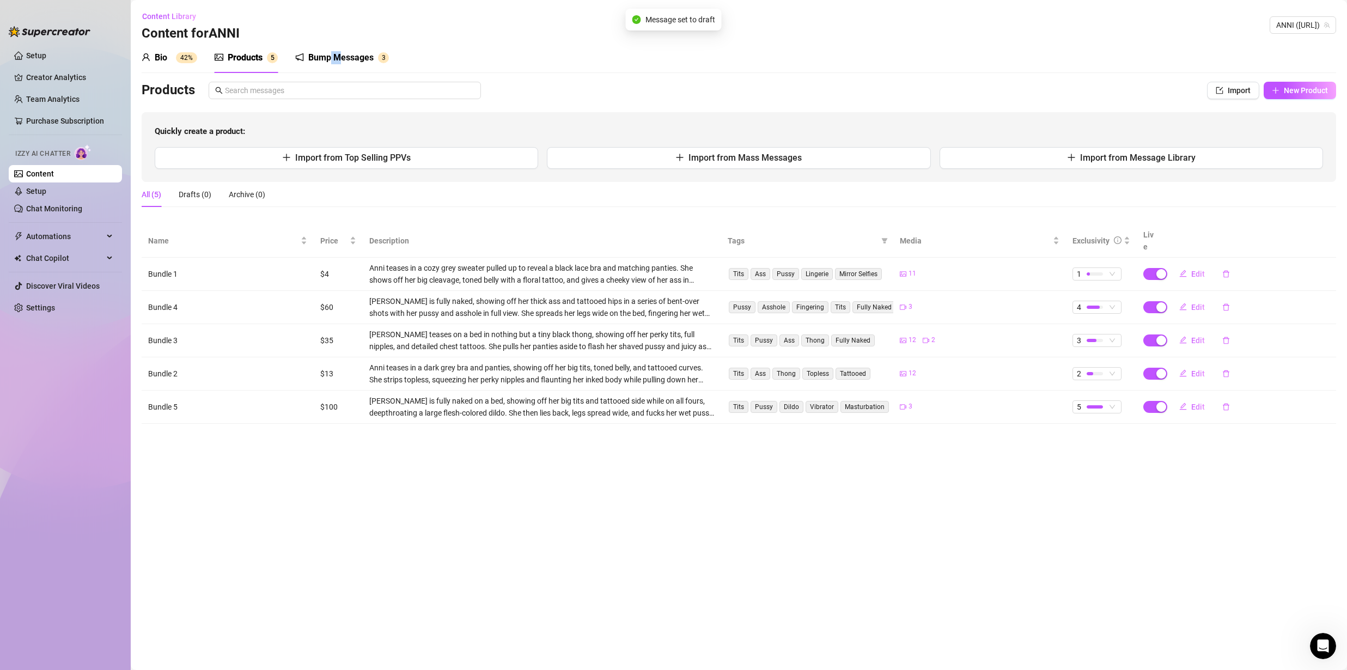
drag, startPoint x: 337, startPoint y: 56, endPoint x: 351, endPoint y: 56, distance: 14.2
click at [342, 56] on div "Bump Messages" at bounding box center [340, 57] width 65 height 13
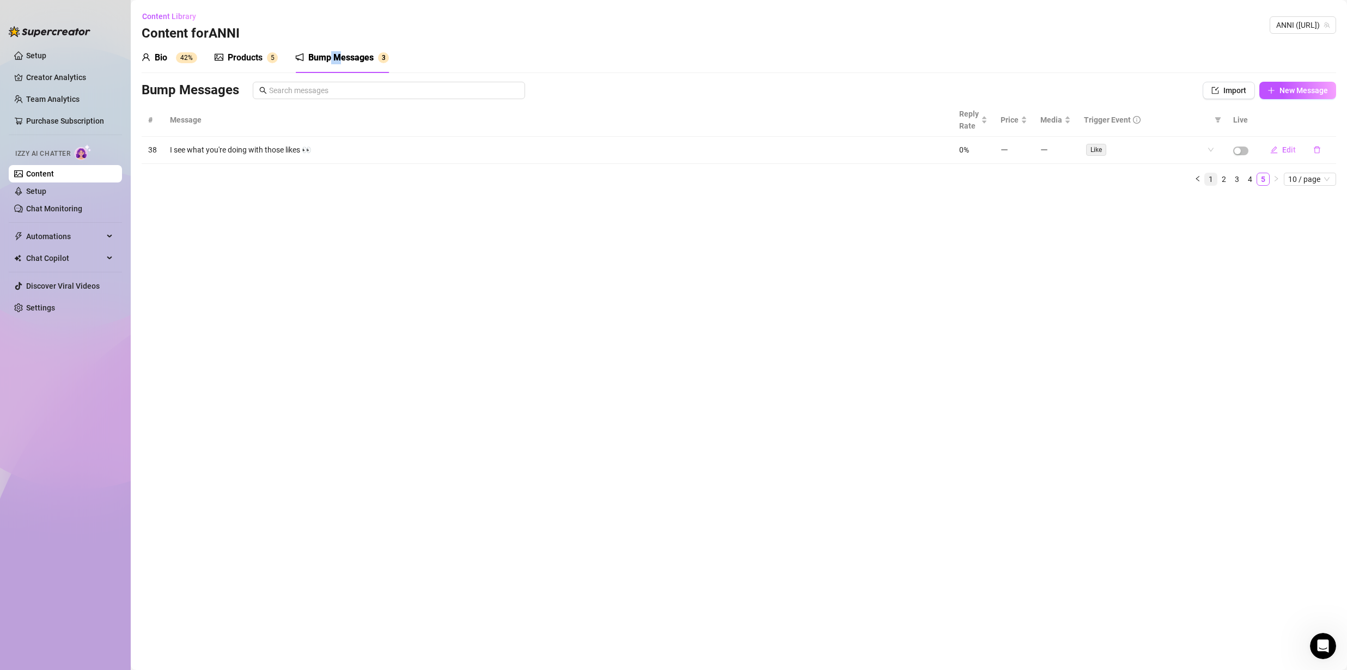
click at [1214, 179] on link "1" at bounding box center [1211, 179] width 12 height 12
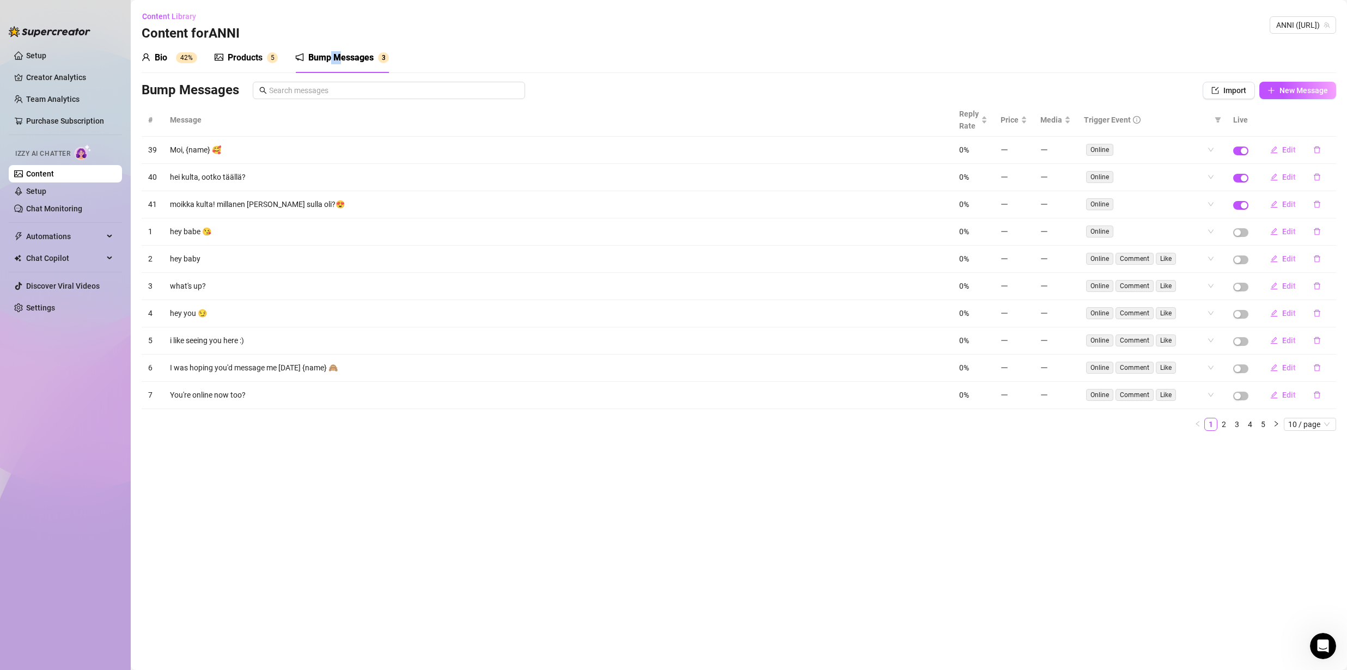
click at [52, 176] on link "Content" at bounding box center [40, 173] width 28 height 9
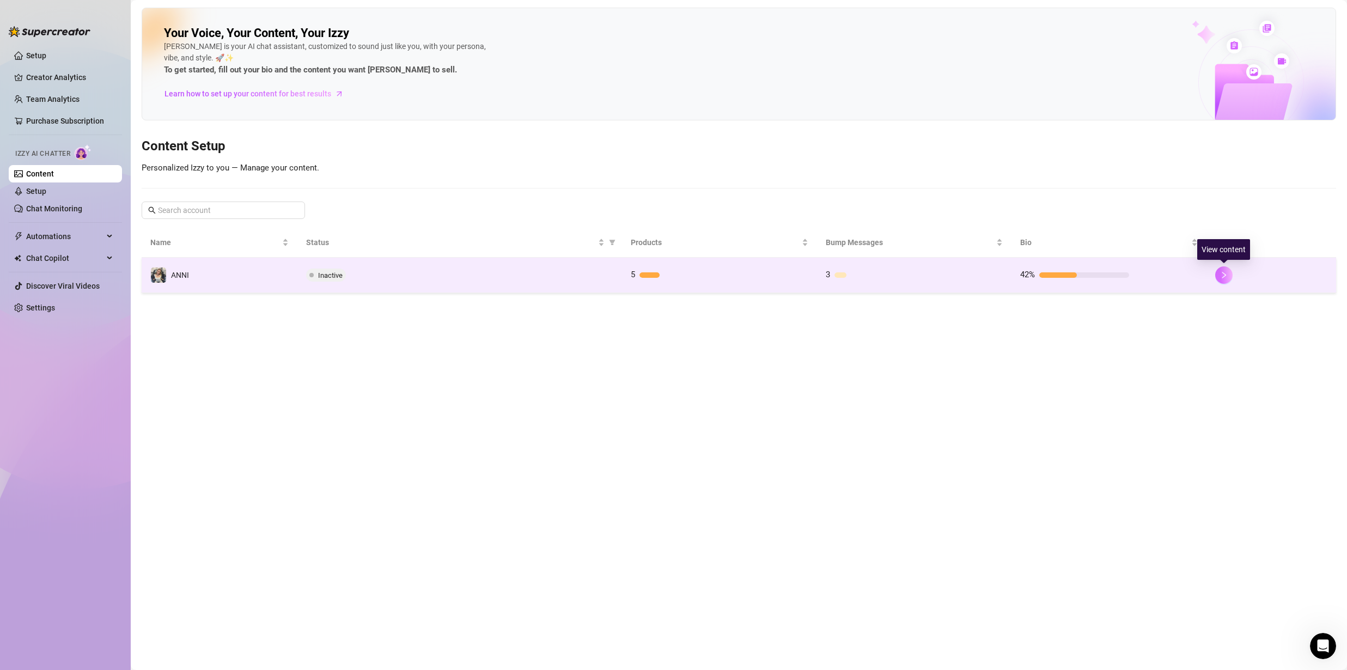
click at [1220, 276] on icon "right" at bounding box center [1224, 275] width 8 height 8
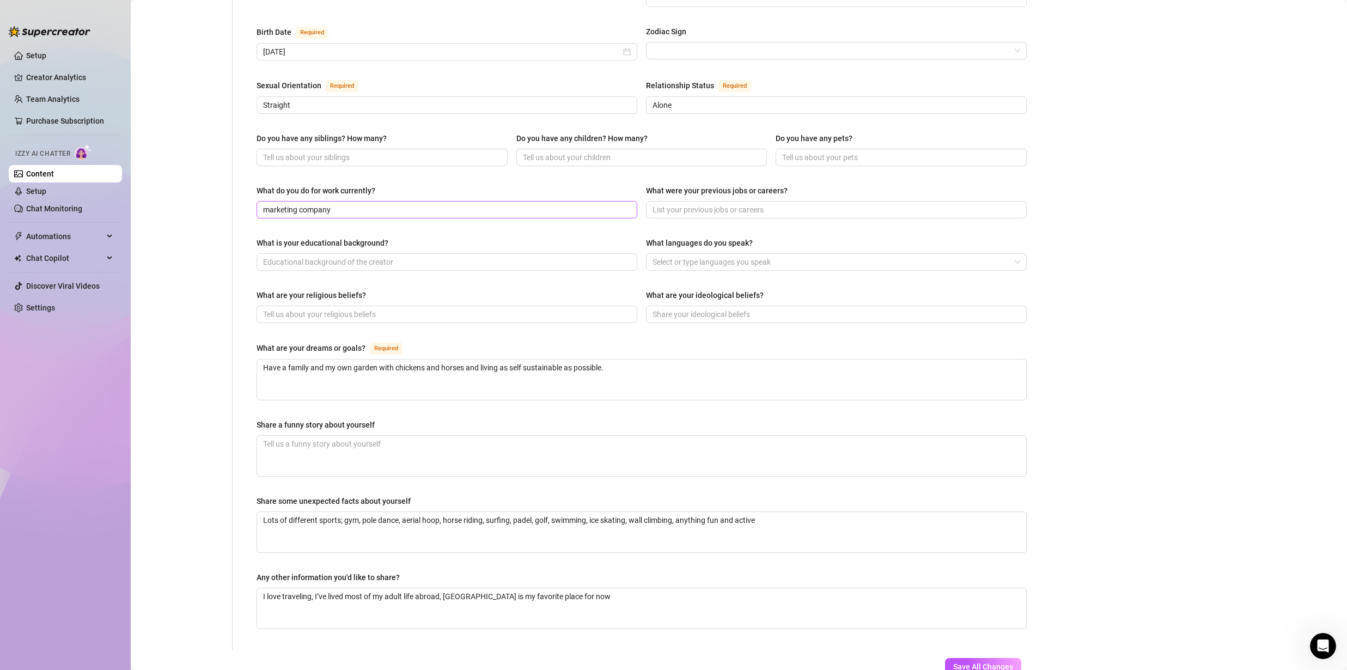
scroll to position [334, 0]
click at [40, 187] on link "Setup" at bounding box center [36, 191] width 20 height 9
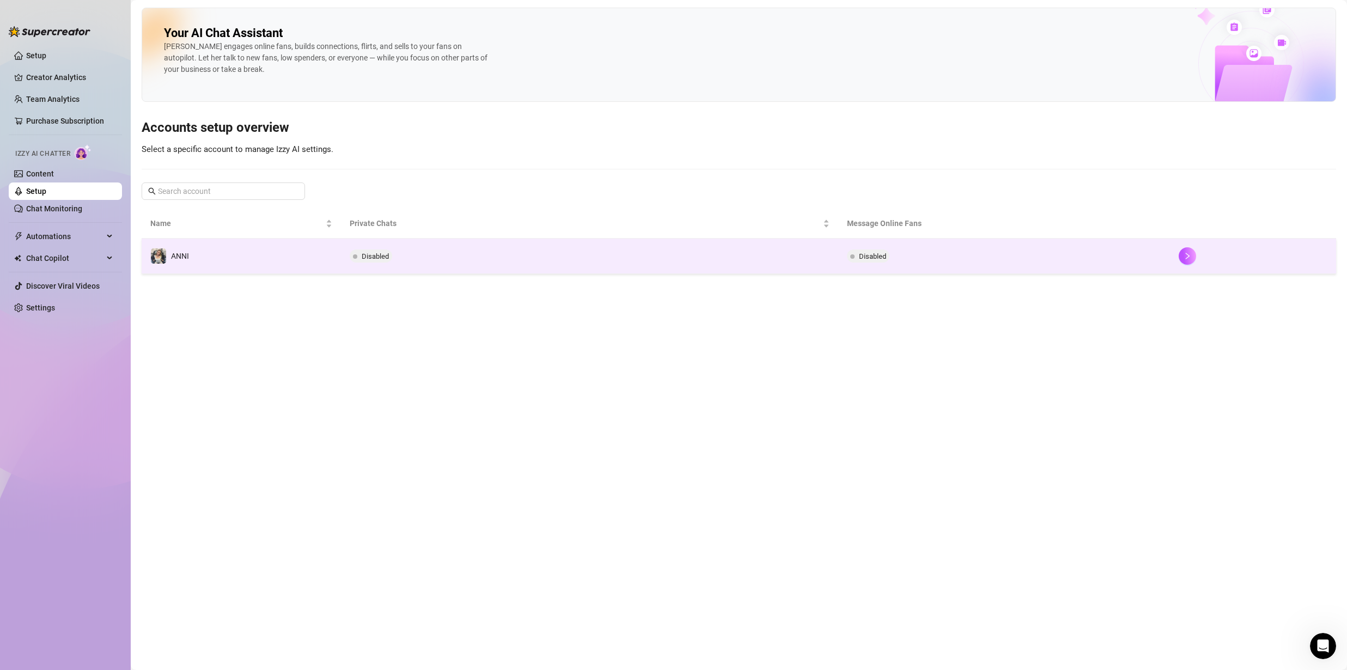
click at [579, 264] on td "Disabled" at bounding box center [590, 256] width 498 height 35
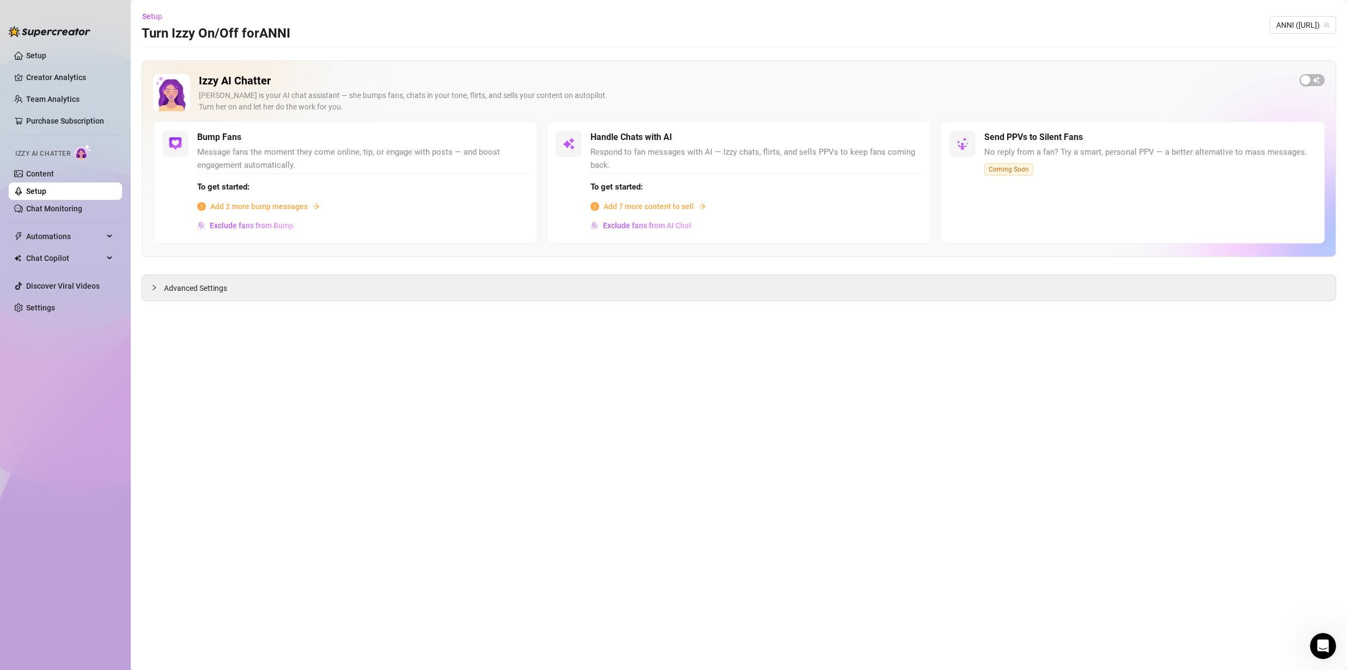
click at [278, 205] on span "Add 2 more bump messages" at bounding box center [259, 206] width 98 height 12
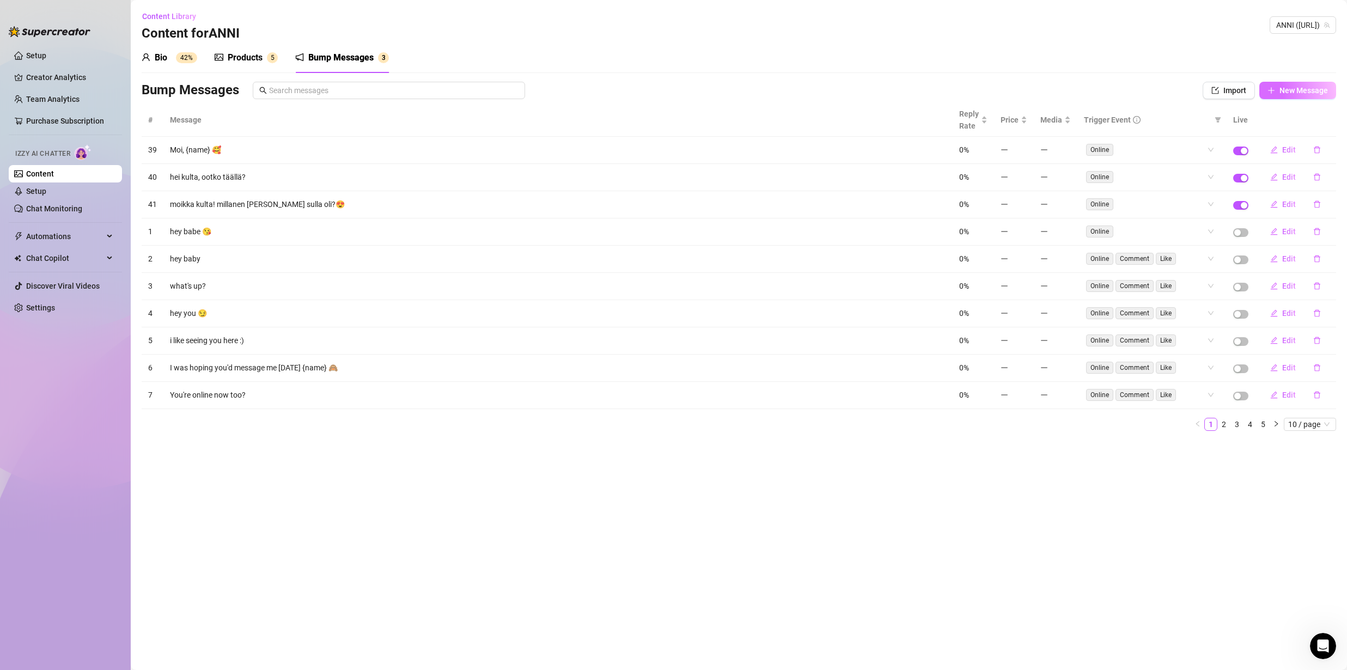
click at [1294, 92] on span "New Message" at bounding box center [1304, 90] width 48 height 9
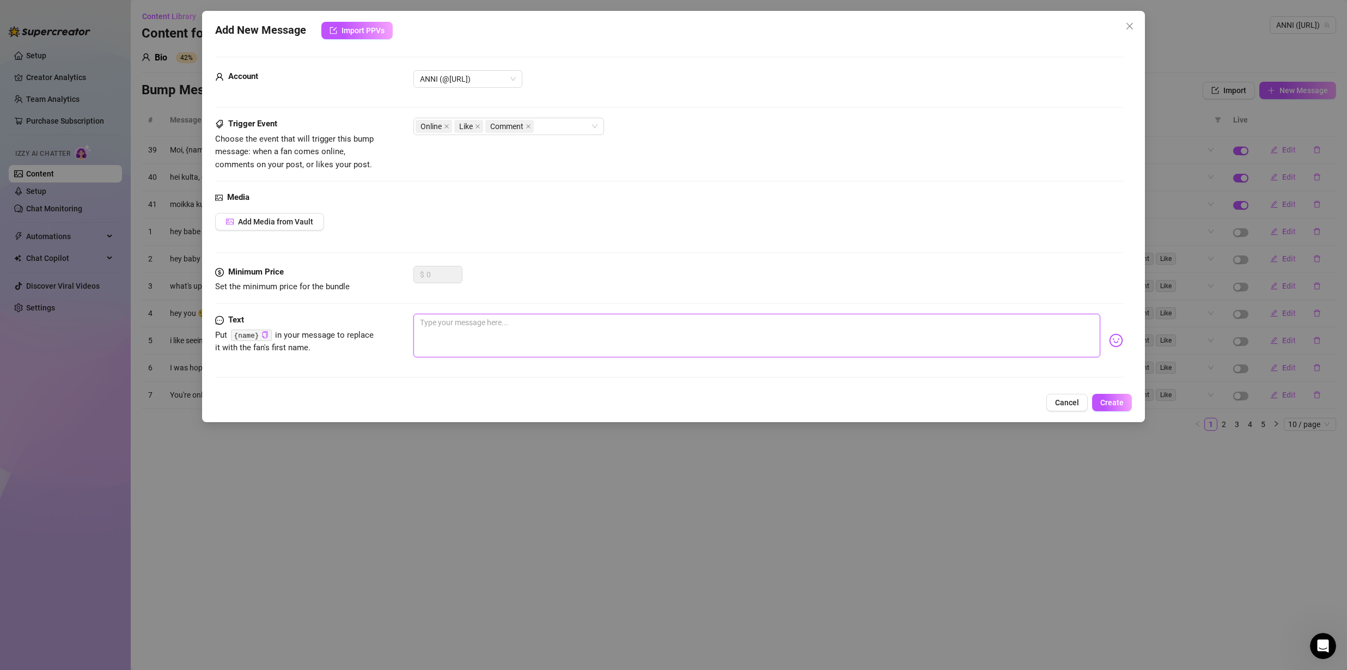
click at [443, 332] on textarea at bounding box center [756, 336] width 687 height 44
click at [439, 330] on textarea at bounding box center [756, 336] width 687 height 44
paste textarea "Mitä sä puuhaat just nyt?"
click at [1112, 400] on span "Create" at bounding box center [1111, 402] width 23 height 9
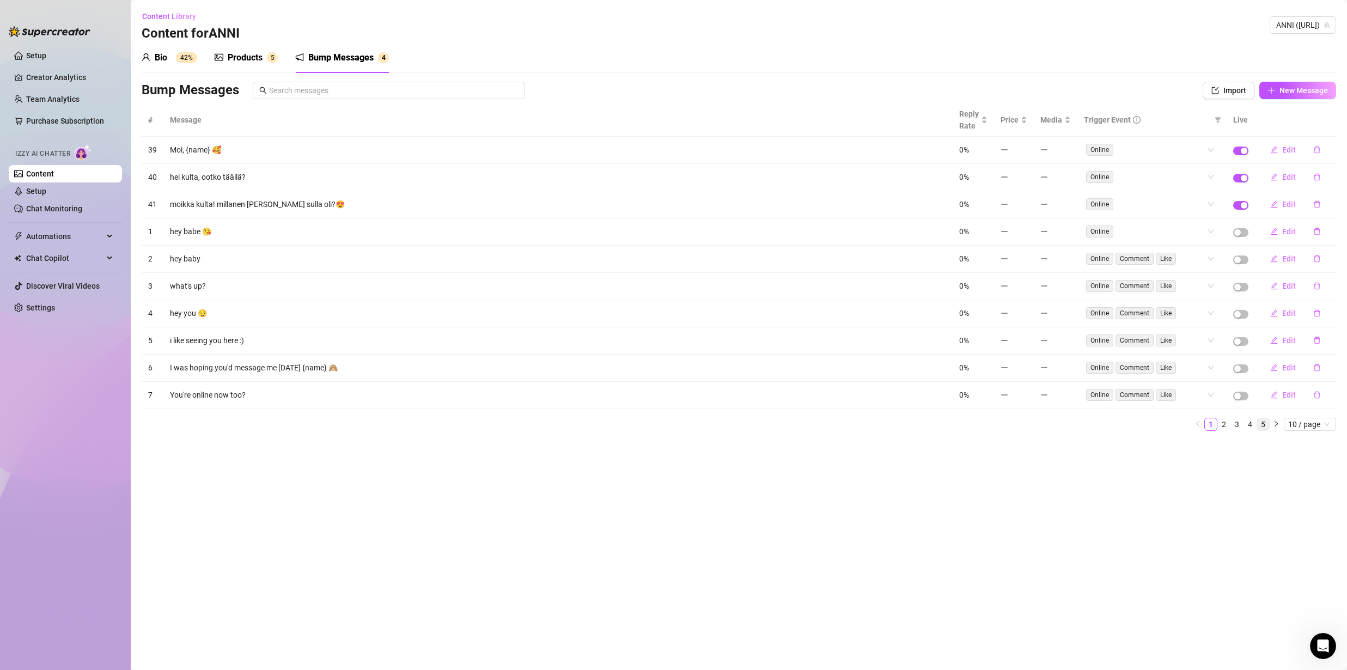
click at [1262, 423] on link "5" at bounding box center [1263, 424] width 12 height 12
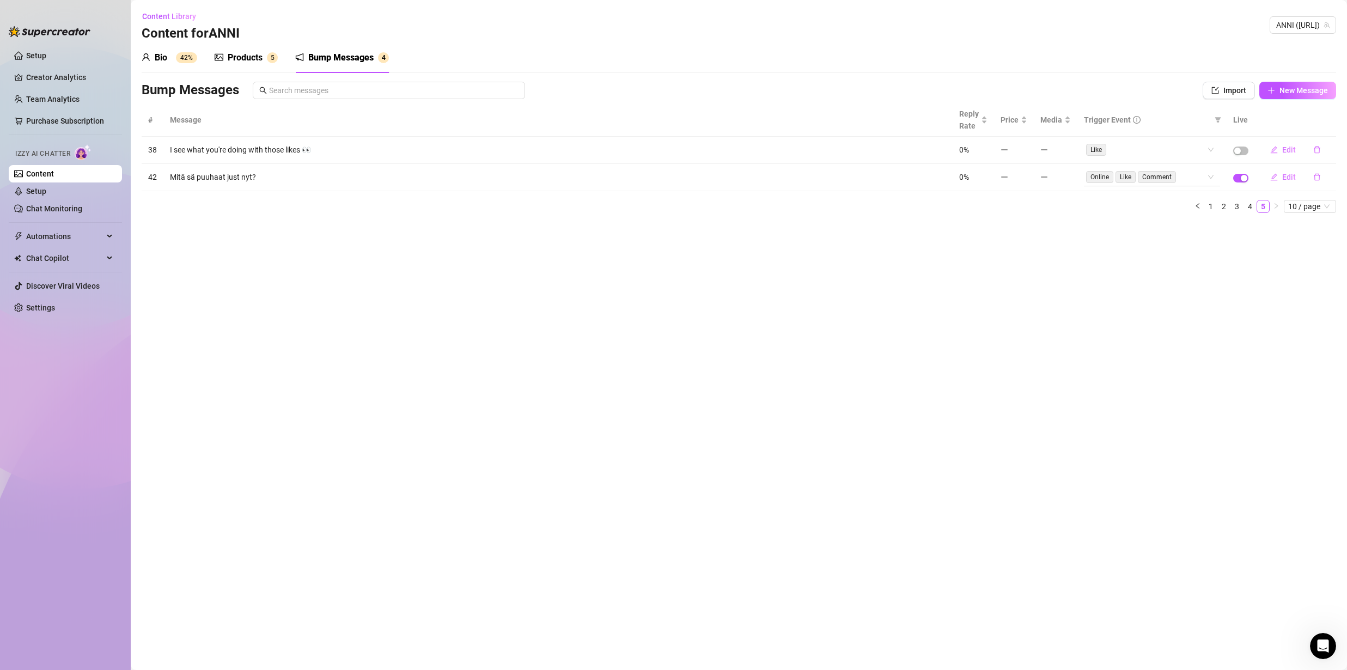
click at [1200, 178] on div "Online Like Comment" at bounding box center [1146, 176] width 120 height 15
click at [1166, 222] on div "Like" at bounding box center [1148, 216] width 111 height 12
click at [1158, 230] on div "Comment" at bounding box center [1148, 234] width 111 height 12
click at [1138, 287] on main "Content Library Content for ANNI ANNI (anni.ai) Bio 42% Products 5 Bump Message…" at bounding box center [739, 335] width 1216 height 670
click at [1283, 87] on span "New Message" at bounding box center [1304, 90] width 48 height 9
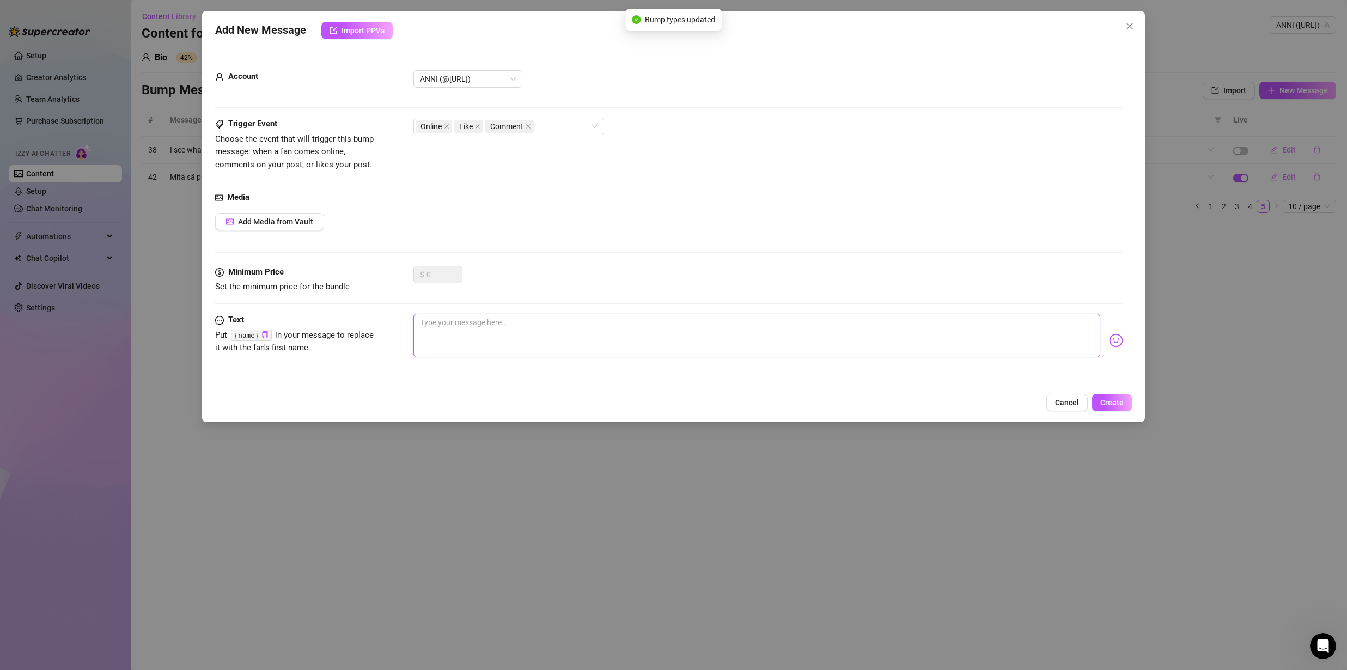
click at [449, 324] on textarea at bounding box center [756, 336] width 687 height 44
click at [1208, 403] on div "Add New Message Import PPVs Account ANNI (@anni.ai) Trigger Event Choose the ev…" at bounding box center [673, 335] width 1347 height 670
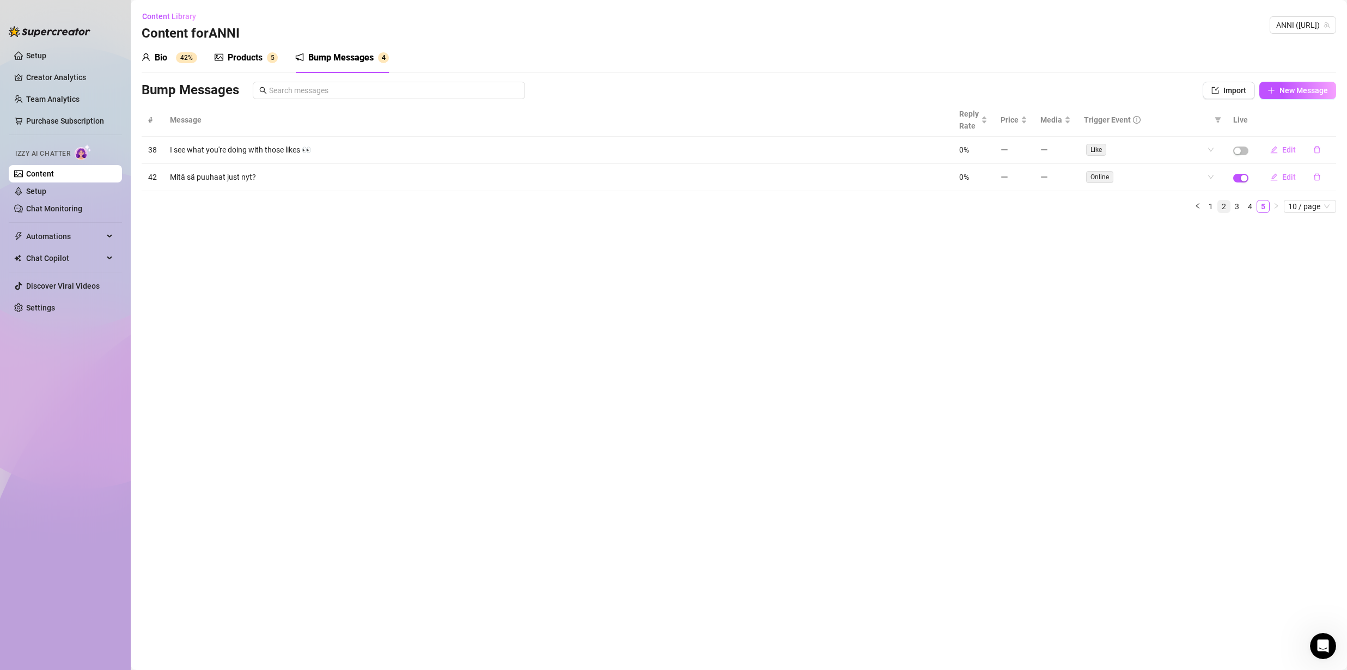
click at [1225, 203] on link "2" at bounding box center [1224, 206] width 12 height 12
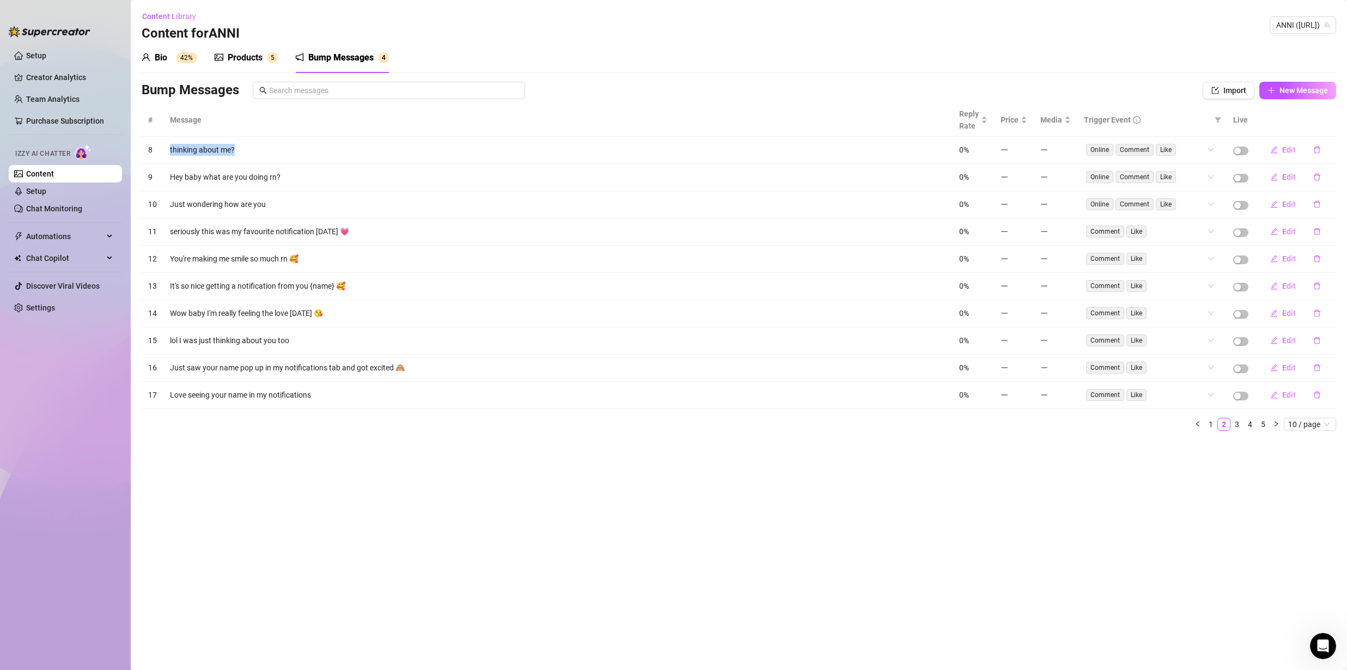
drag, startPoint x: 238, startPoint y: 151, endPoint x: 160, endPoint y: 149, distance: 77.9
click at [160, 149] on tr "8 thinking about me? 0% Online Comment Like Edit" at bounding box center [739, 150] width 1195 height 27
copy tr "thinking about me?"
click at [1274, 88] on icon "plus" at bounding box center [1272, 91] width 8 height 8
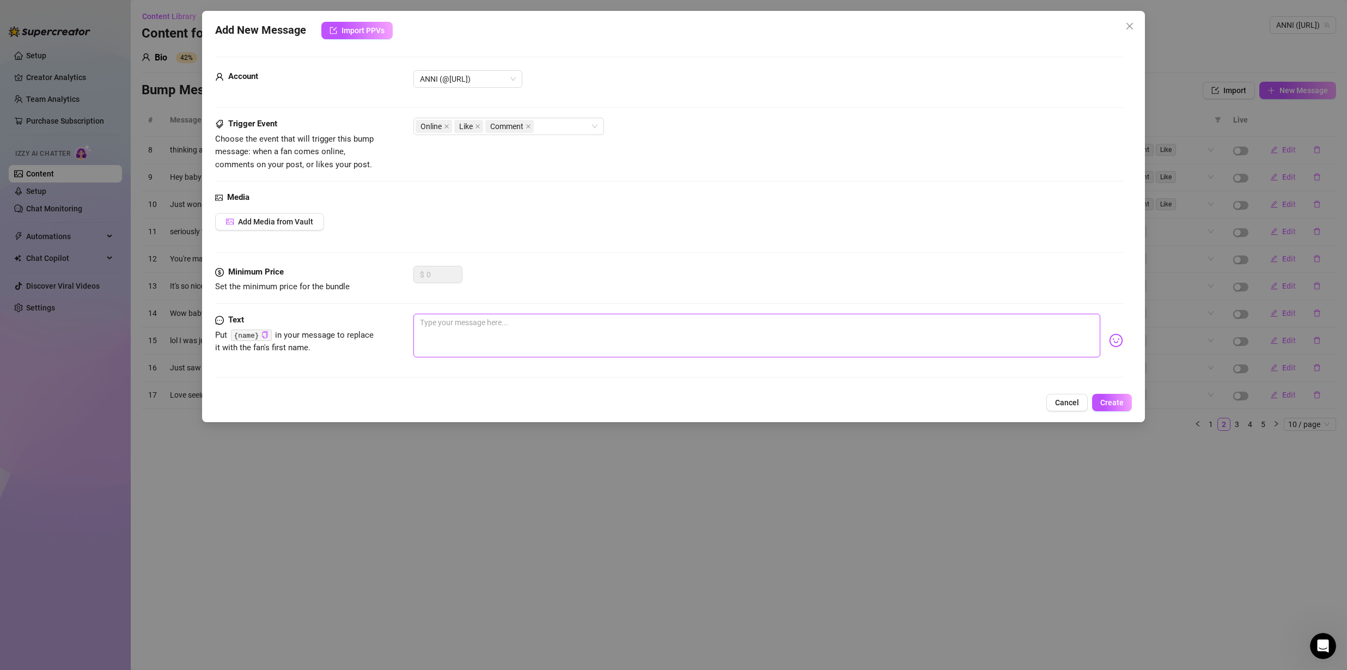
click at [486, 329] on textarea at bounding box center [756, 336] width 687 height 44
paste textarea "Ajatteletko mua just nyt?"
click at [1114, 336] on img at bounding box center [1116, 340] width 14 height 14
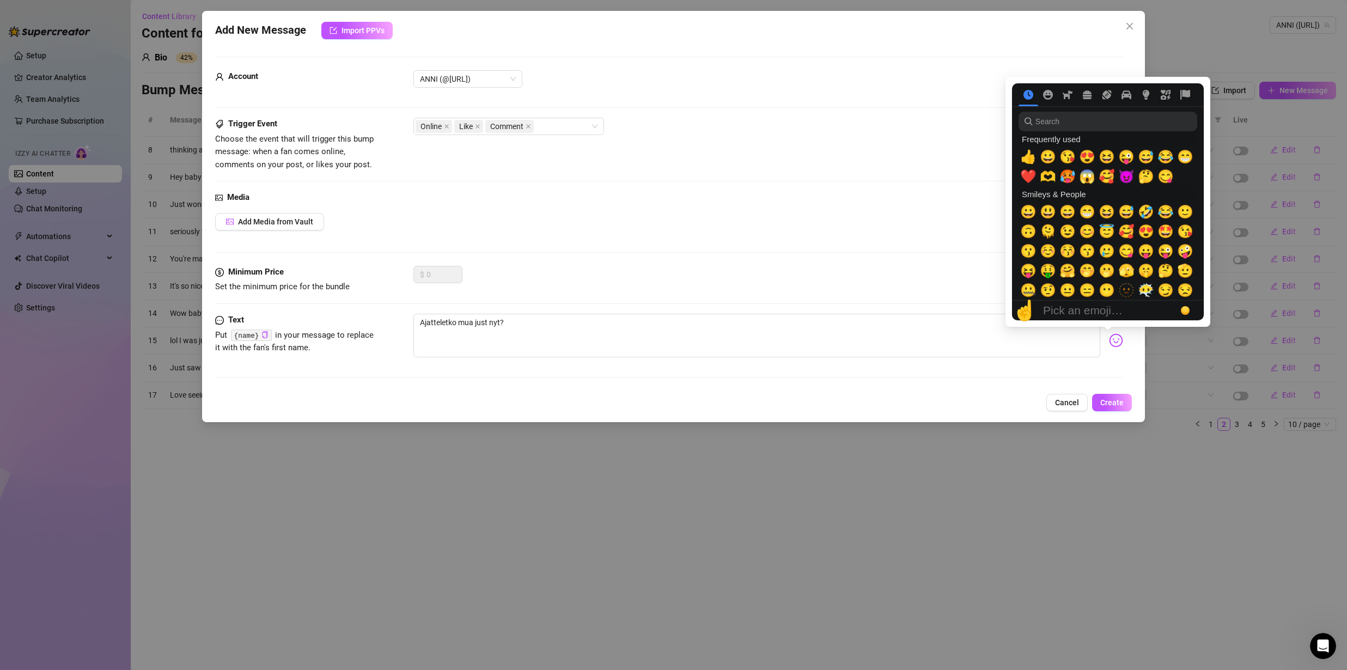
click at [1110, 339] on img at bounding box center [1116, 340] width 14 height 14
click at [1124, 256] on span "😋" at bounding box center [1126, 251] width 16 height 15
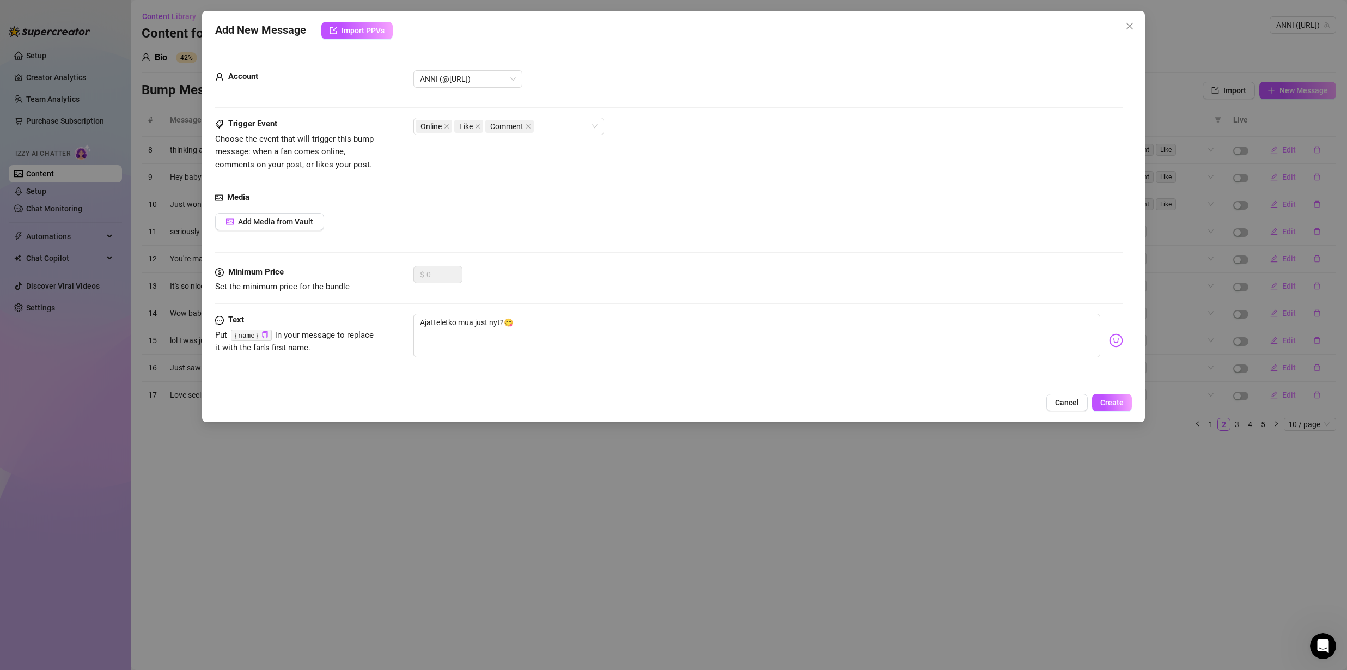
click at [1121, 417] on div "Add New Message Import PPVs Account ANNI (@anni.ai) Trigger Event Choose the ev…" at bounding box center [673, 216] width 943 height 411
click at [1119, 409] on button "Create" at bounding box center [1112, 402] width 40 height 17
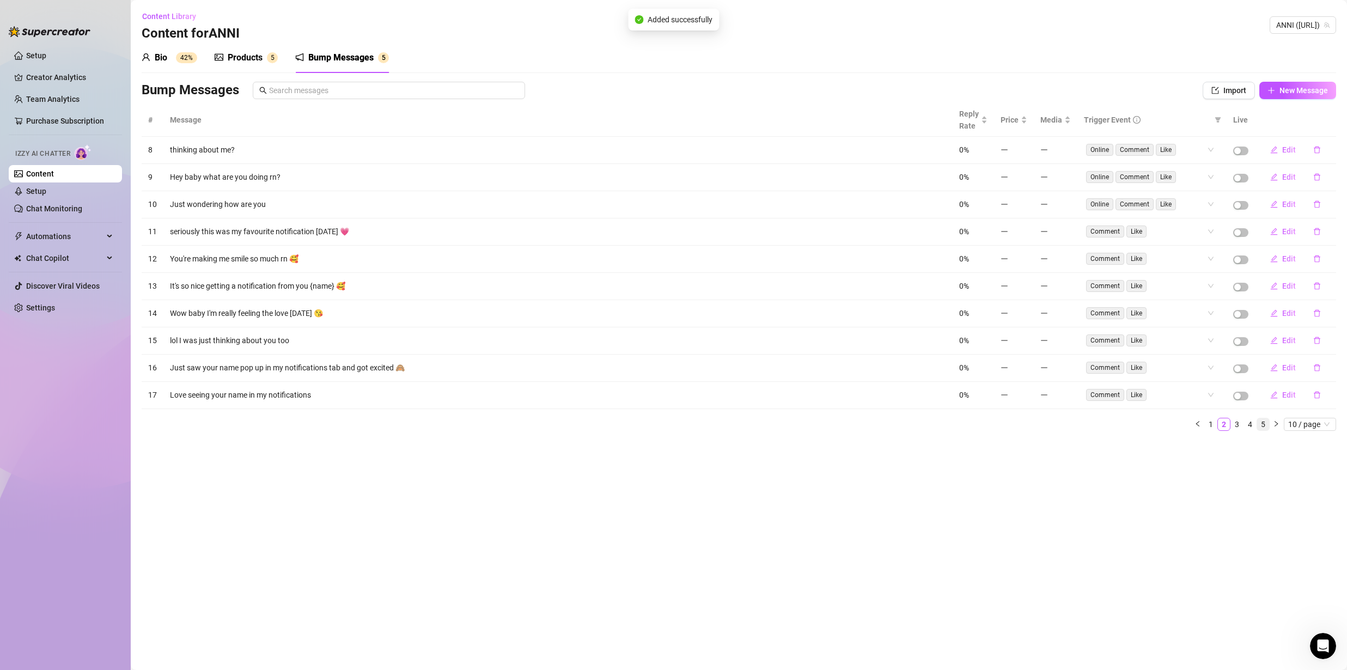
click at [1264, 426] on link "5" at bounding box center [1263, 424] width 12 height 12
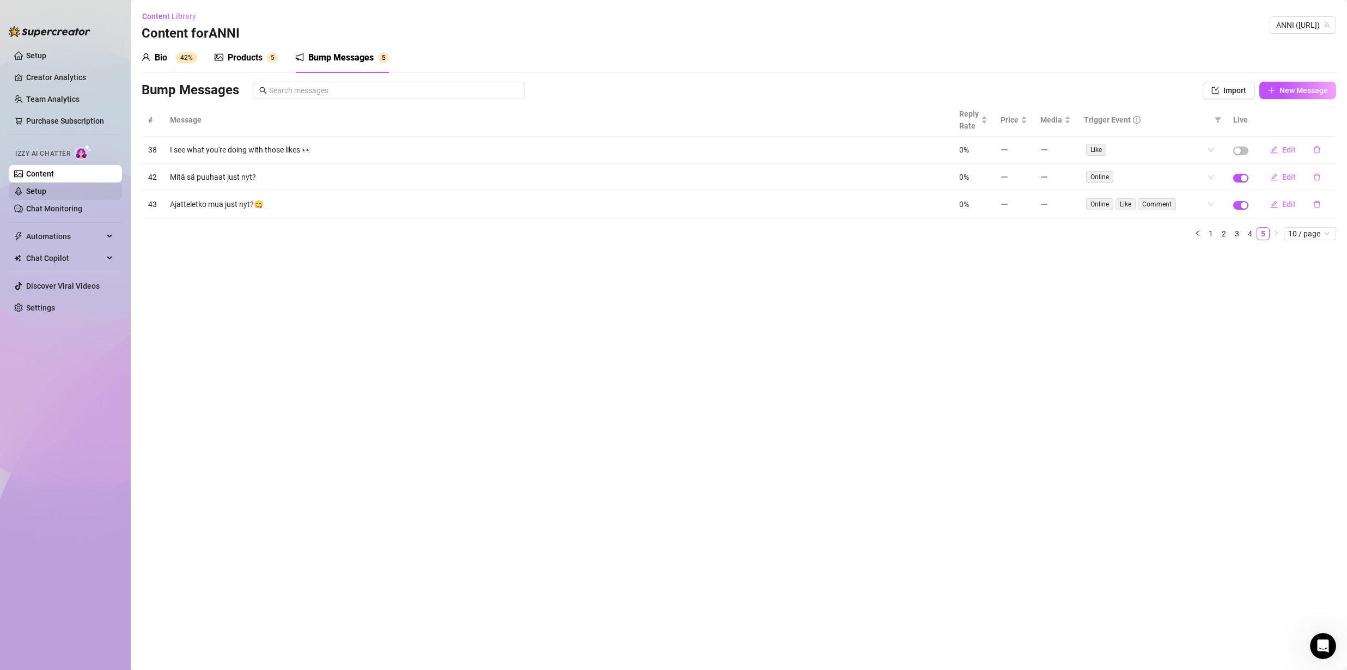
click at [46, 193] on link "Setup" at bounding box center [36, 191] width 20 height 9
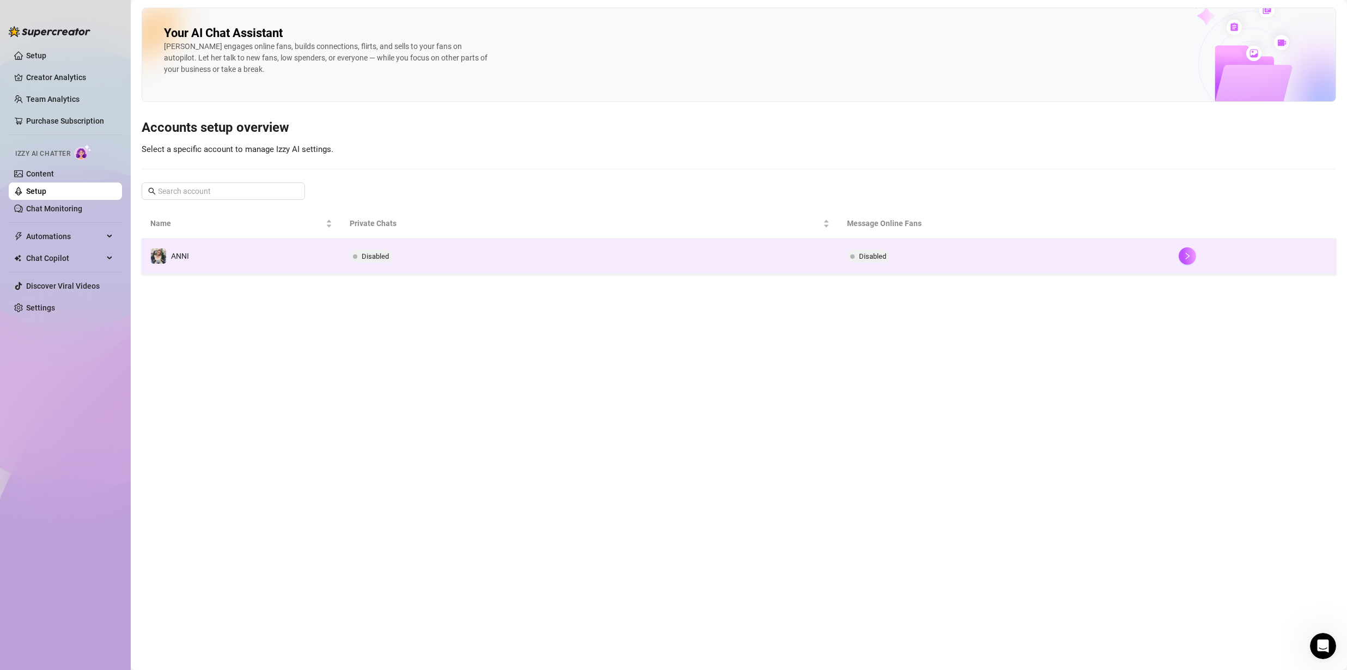
click at [547, 251] on td "Disabled" at bounding box center [590, 256] width 498 height 35
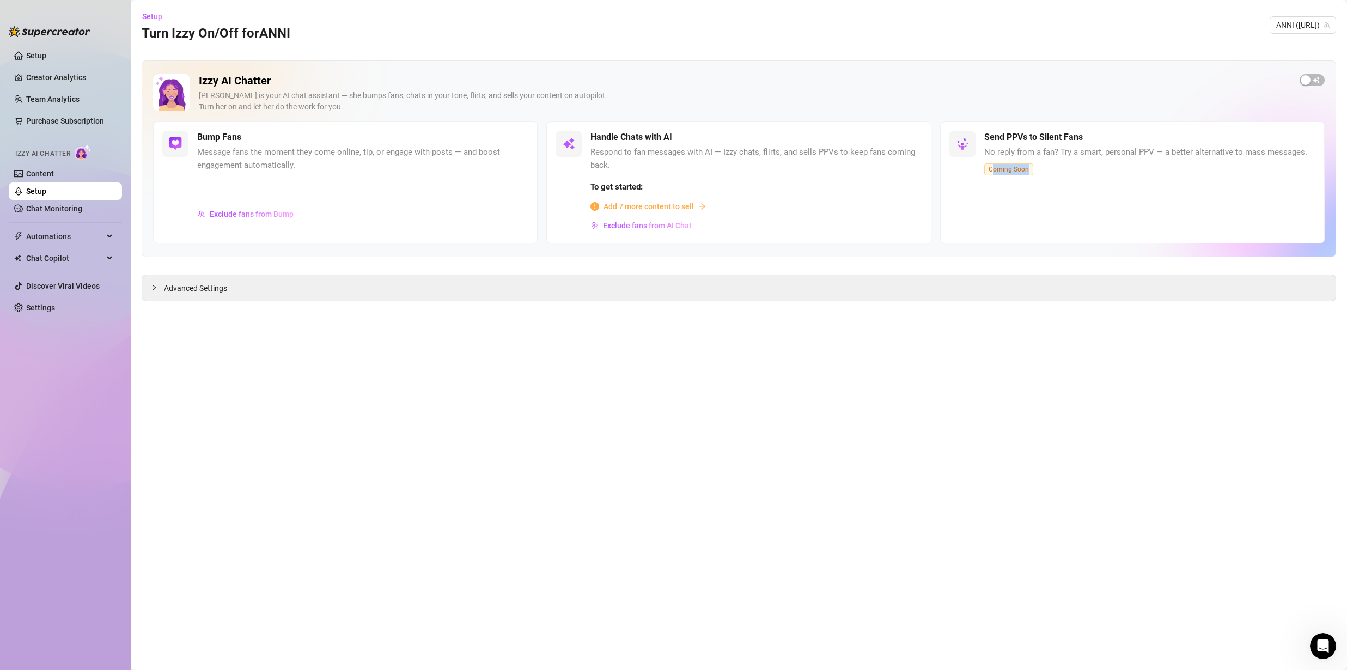
drag, startPoint x: 999, startPoint y: 168, endPoint x: 1041, endPoint y: 171, distance: 42.0
click at [1042, 170] on div "Send PPVs to Silent Fans No reply from a fan? Try a smart, personal PPV — a bet…" at bounding box center [1145, 183] width 323 height 104
click at [1041, 170] on div "Send PPVs to Silent Fans No reply from a fan? Try a smart, personal PPV — a bet…" at bounding box center [1145, 183] width 323 height 104
click at [1072, 142] on h5 "Send PPVs to Silent Fans" at bounding box center [1033, 137] width 99 height 13
click at [1073, 160] on div "Send PPVs to Silent Fans No reply from a fan? Try a smart, personal PPV — a bet…" at bounding box center [1145, 183] width 323 height 104
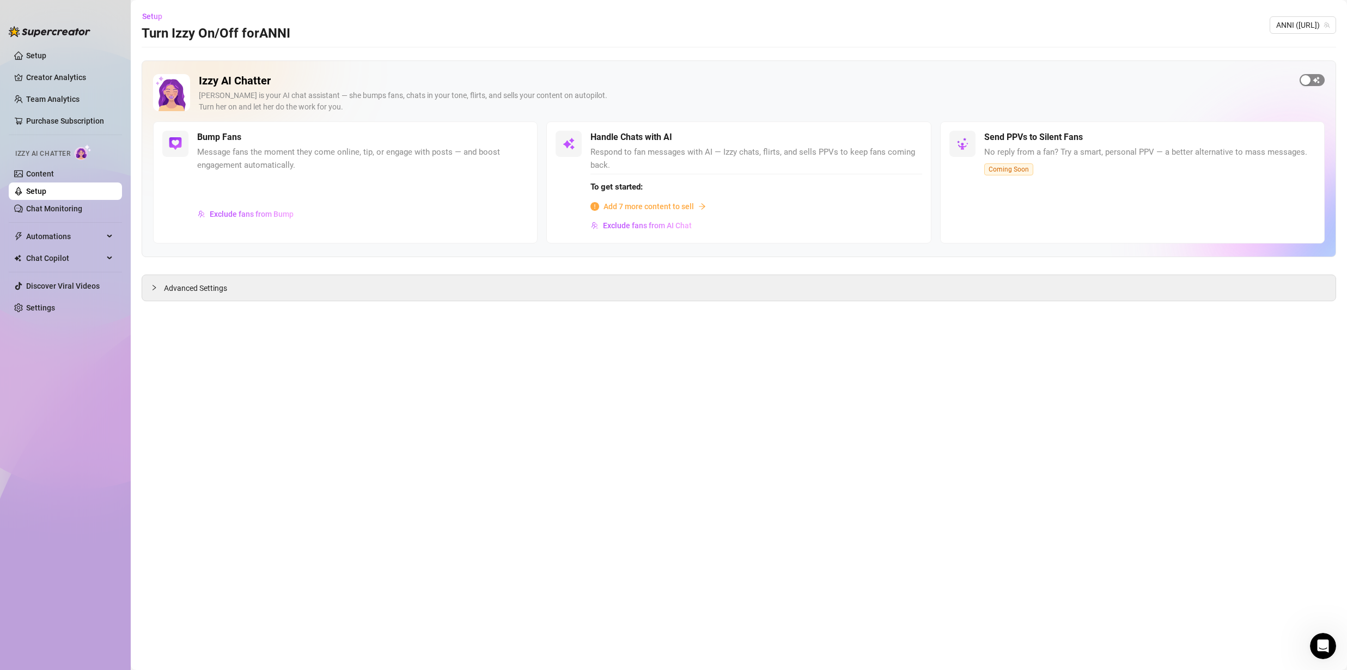
click at [1307, 80] on div "button" at bounding box center [1306, 80] width 10 height 10
click at [1313, 84] on span "button" at bounding box center [1312, 80] width 25 height 12
click at [676, 209] on span "Add 7 more content to sell" at bounding box center [649, 206] width 90 height 12
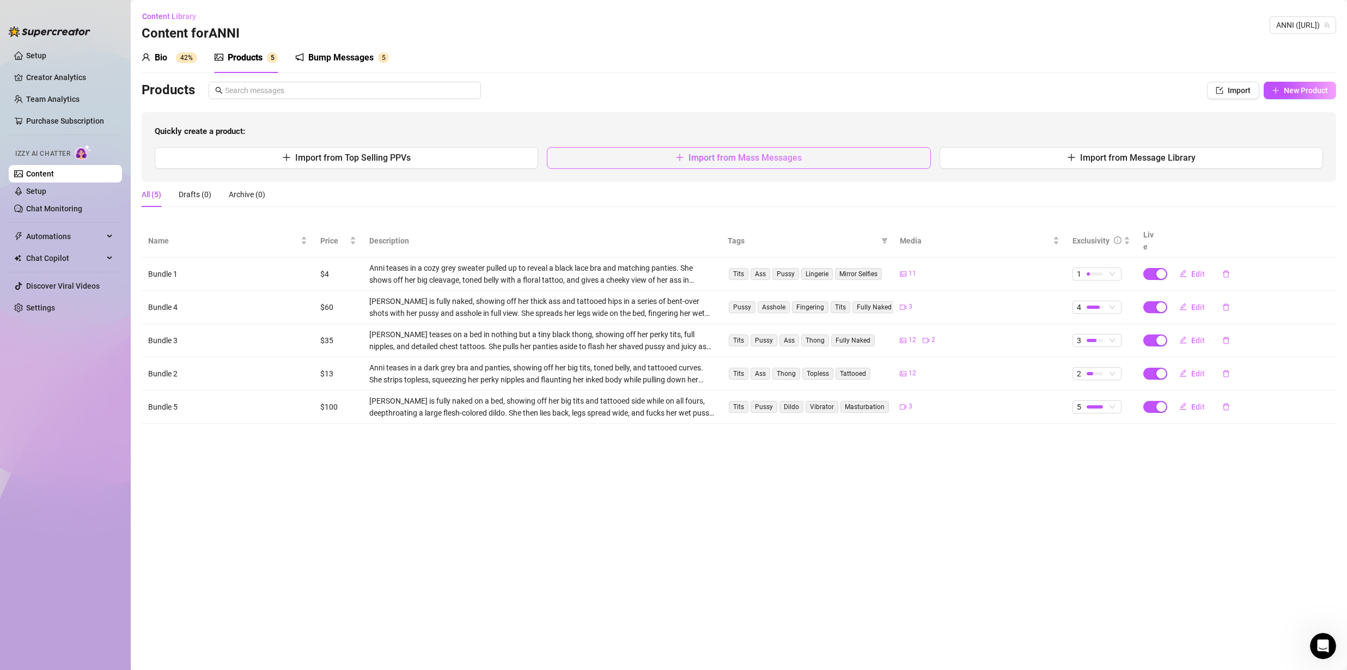
click at [802, 162] on button "Import from Mass Messages" at bounding box center [739, 158] width 384 height 22
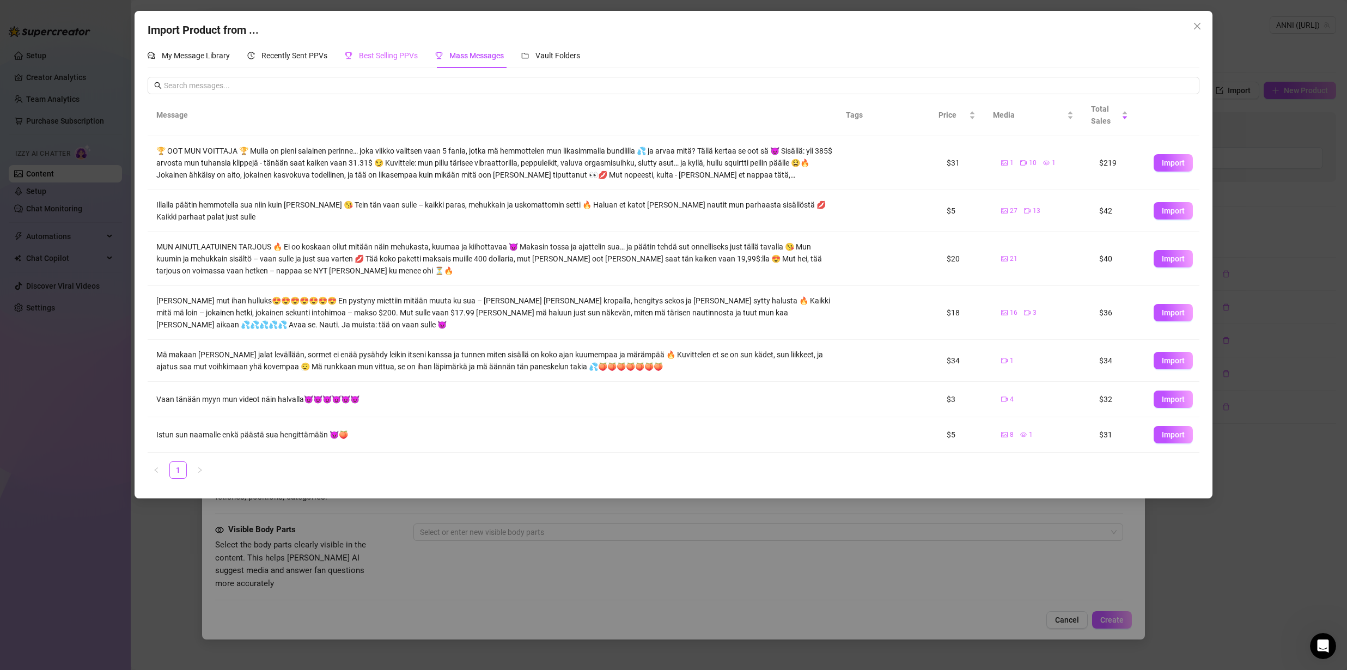
click at [394, 64] on div "Best Selling PPVs" at bounding box center [381, 55] width 73 height 25
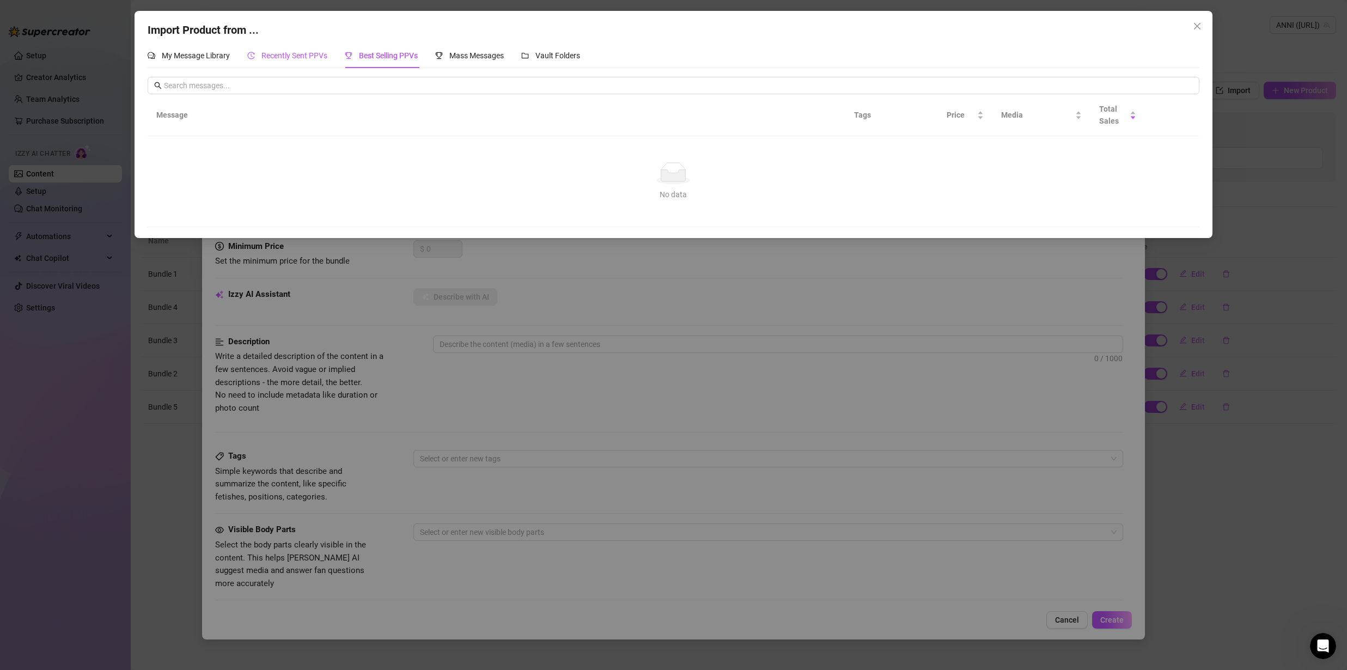
click at [311, 60] on div "Recently Sent PPVs" at bounding box center [287, 56] width 80 height 12
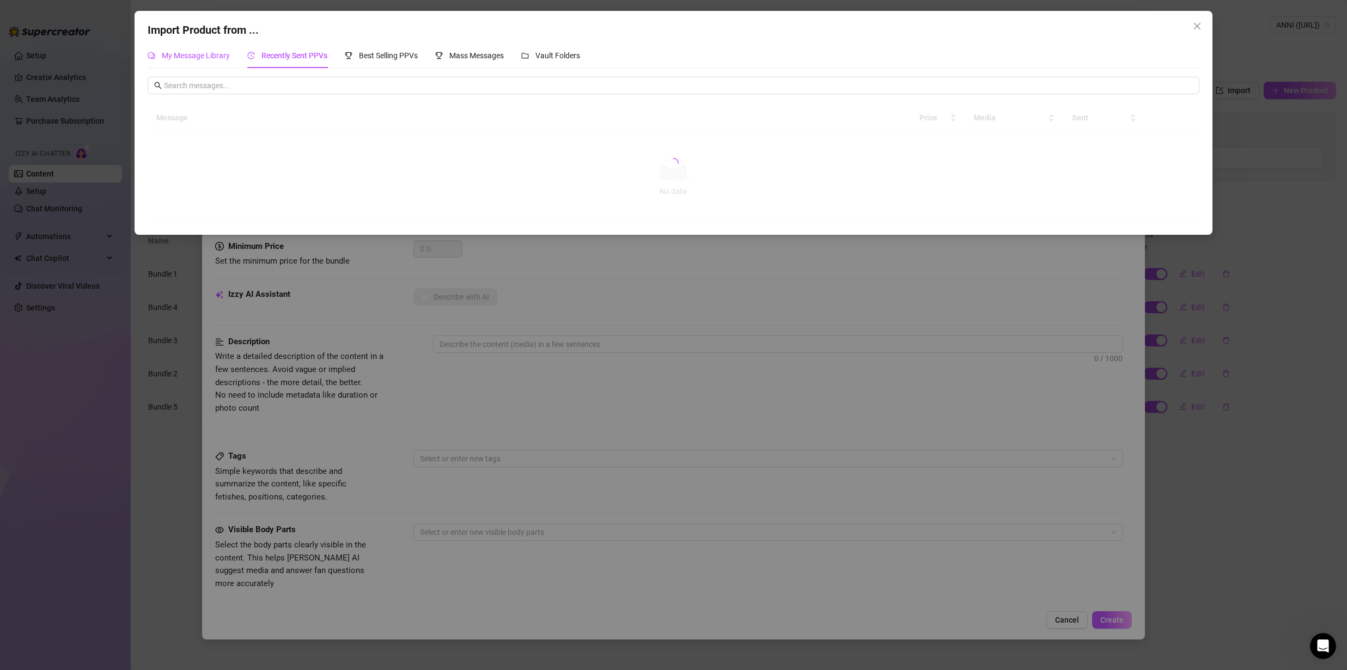
click at [202, 56] on span "My Message Library" at bounding box center [196, 55] width 68 height 9
click at [273, 62] on div "Recently Sent PPVs" at bounding box center [287, 55] width 80 height 25
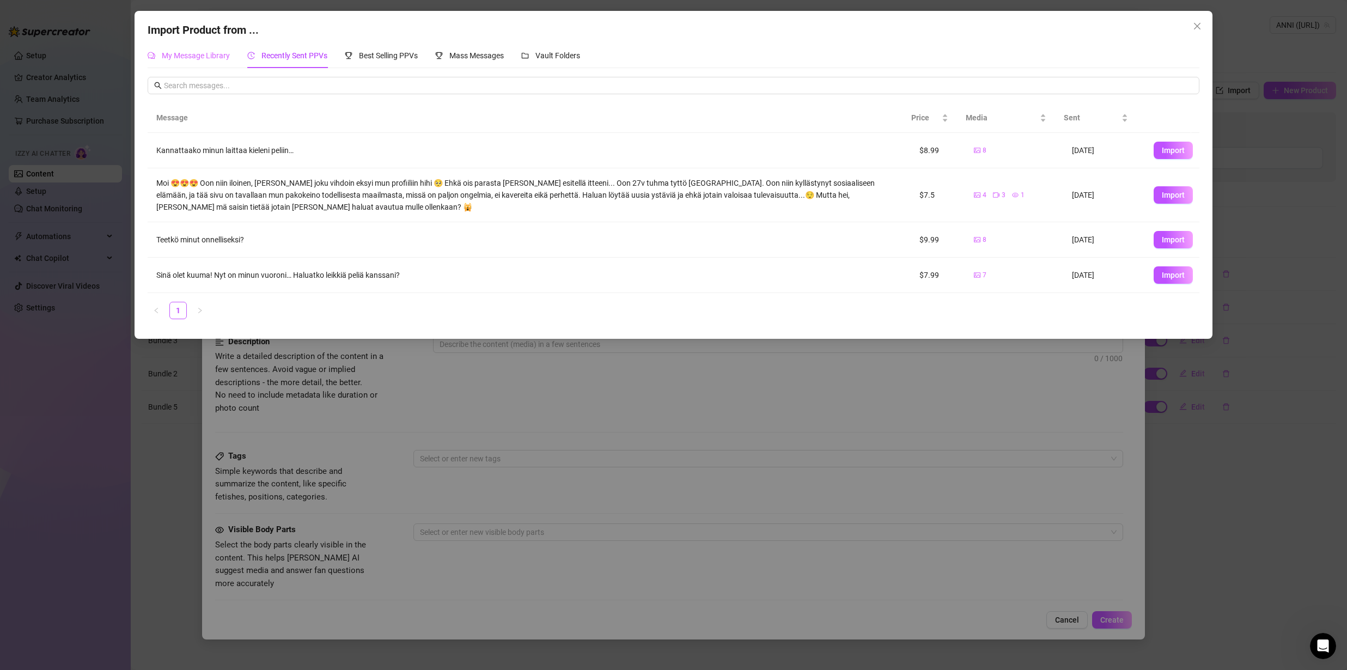
click at [212, 47] on div "My Message Library" at bounding box center [189, 55] width 82 height 25
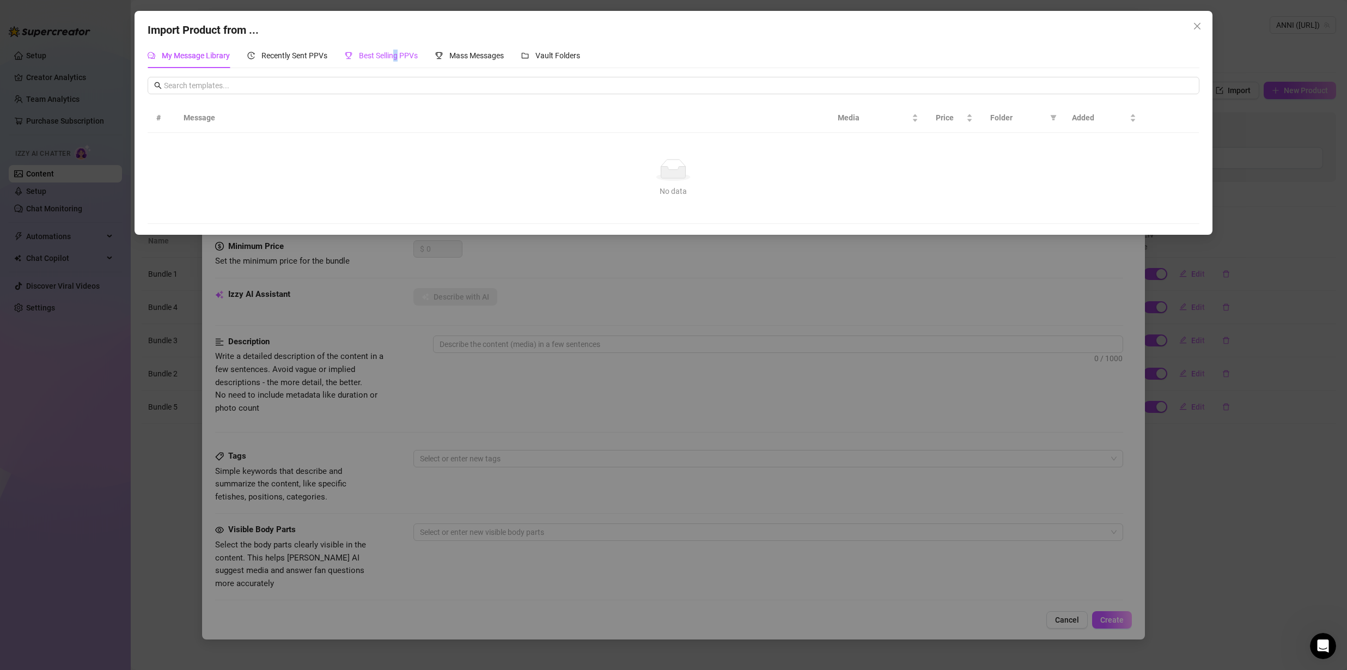
click at [398, 59] on span "Best Selling PPVs" at bounding box center [388, 55] width 59 height 9
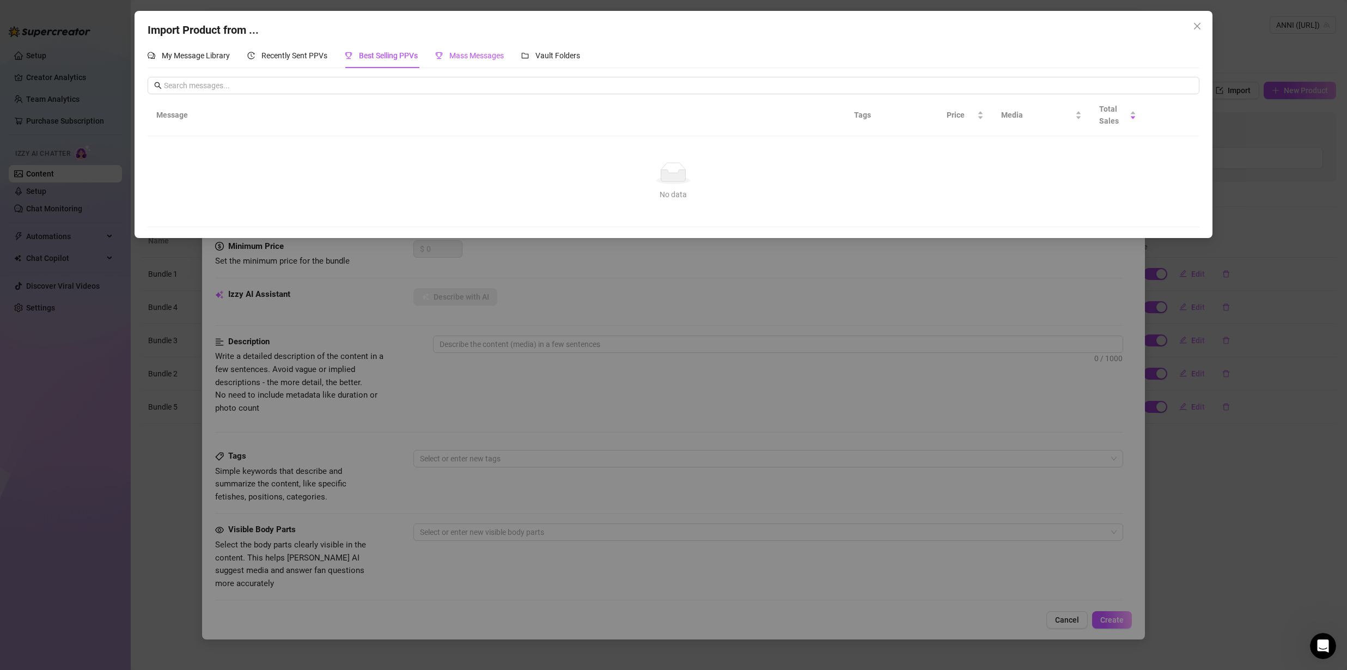
click at [485, 56] on span "Mass Messages" at bounding box center [476, 55] width 54 height 9
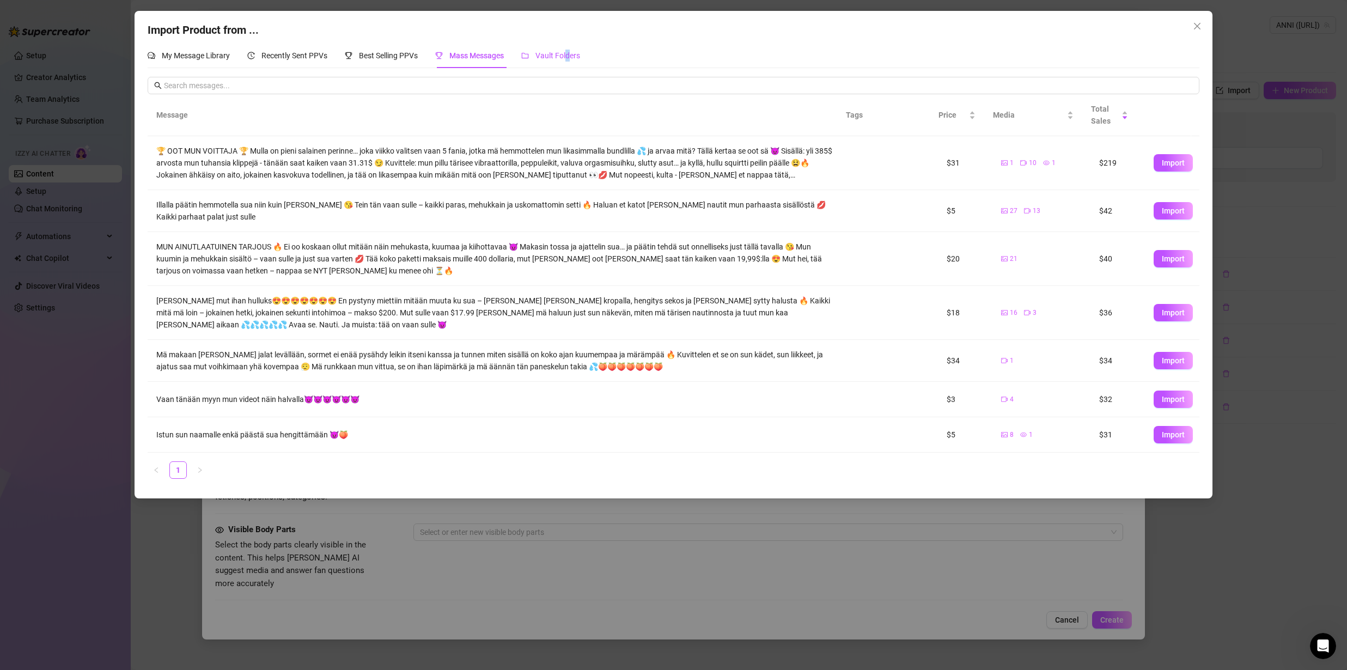
click at [570, 55] on span "Vault Folders" at bounding box center [557, 55] width 45 height 9
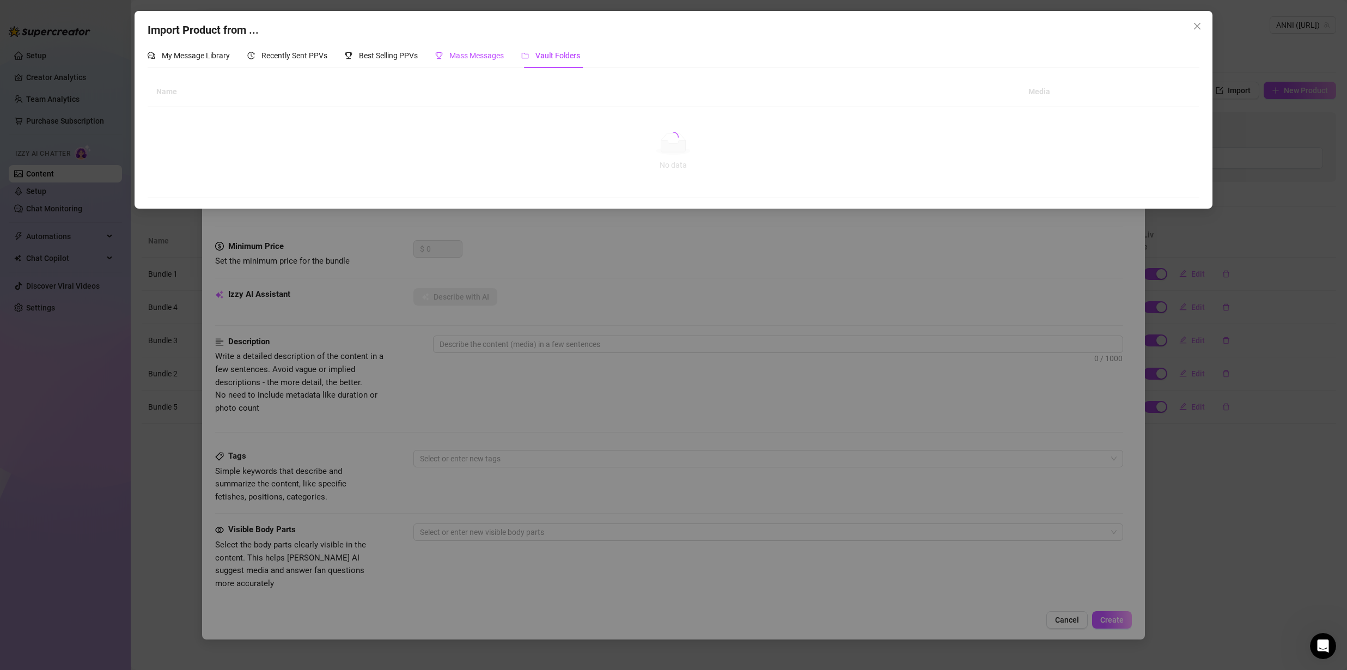
click at [498, 59] on span "Mass Messages" at bounding box center [476, 55] width 54 height 9
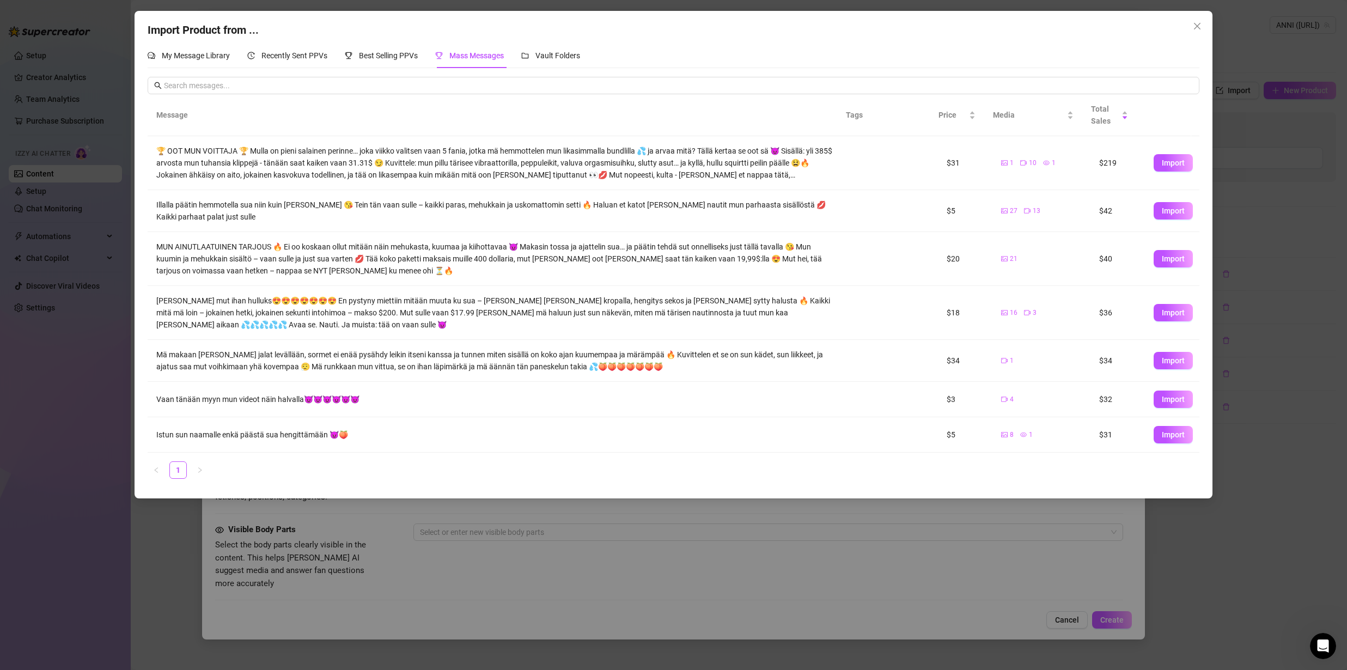
click at [758, 573] on div "Import Product from ... My Message Library Recently Sent PPVs Best Selling PPVs…" at bounding box center [673, 335] width 1347 height 670
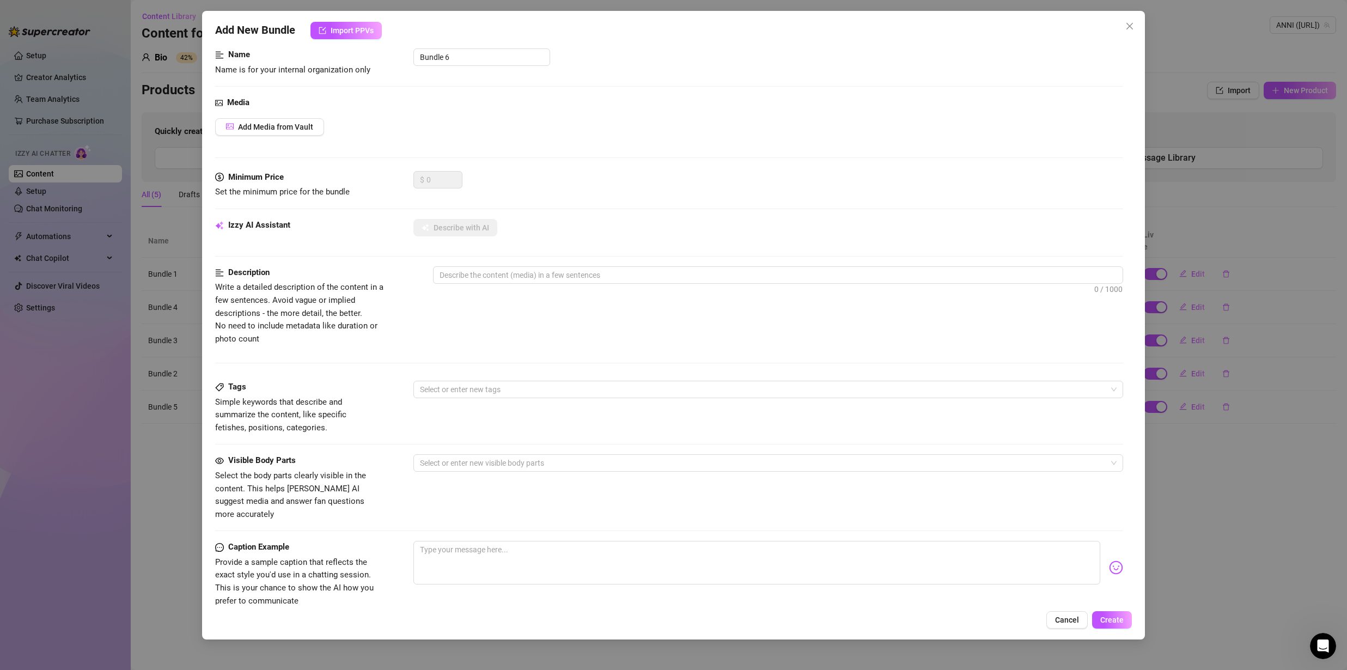
scroll to position [214, 0]
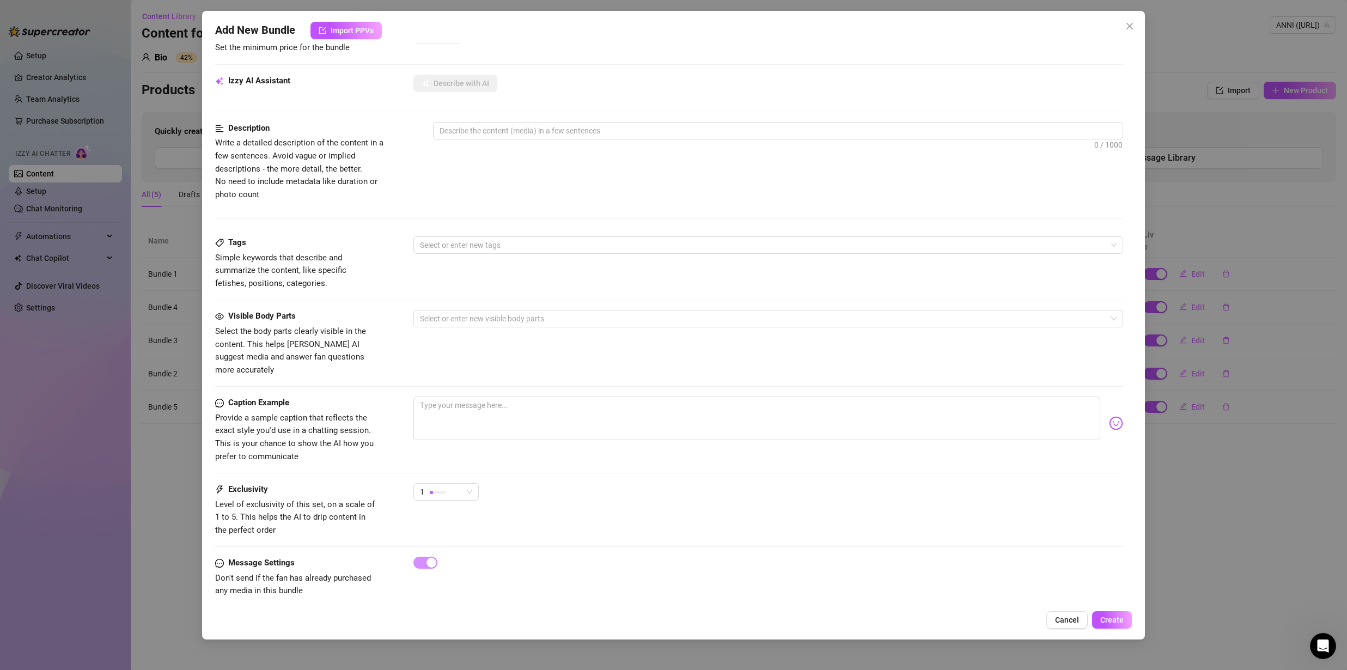
click at [1115, 436] on div at bounding box center [768, 423] width 710 height 53
click at [1130, 29] on icon "close" at bounding box center [1129, 26] width 9 height 9
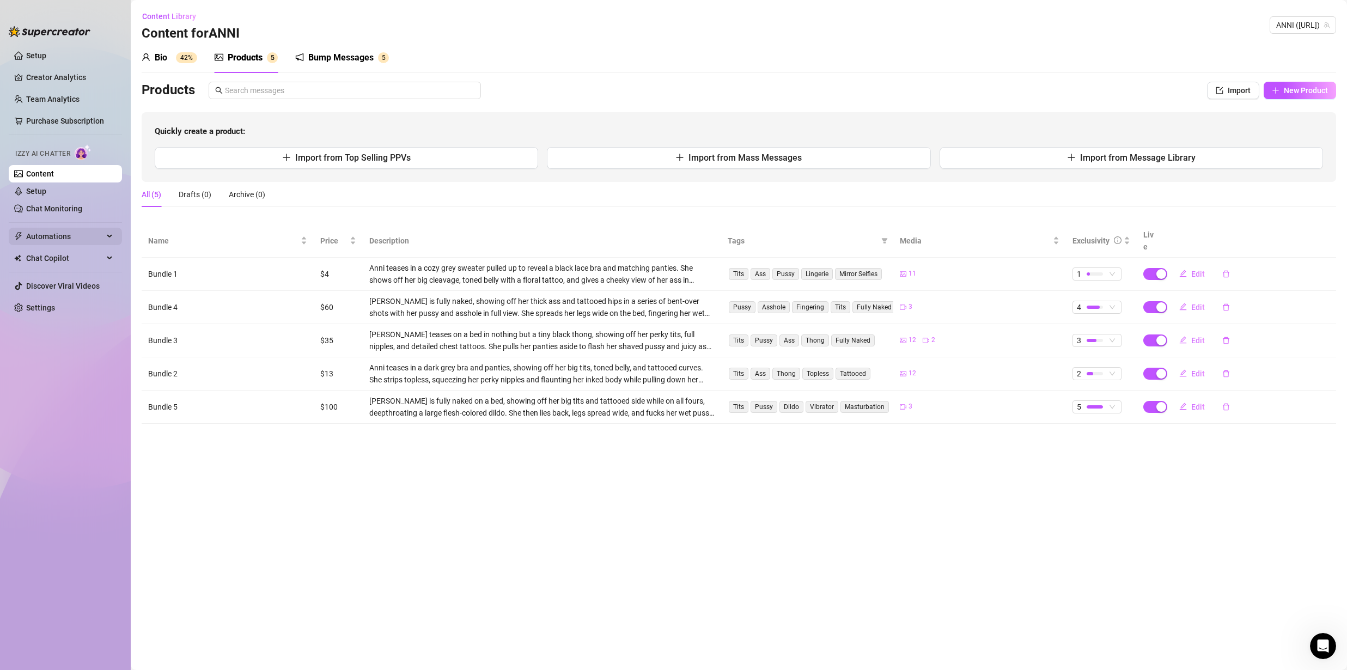
click at [79, 240] on span "Automations" at bounding box center [64, 236] width 77 height 17
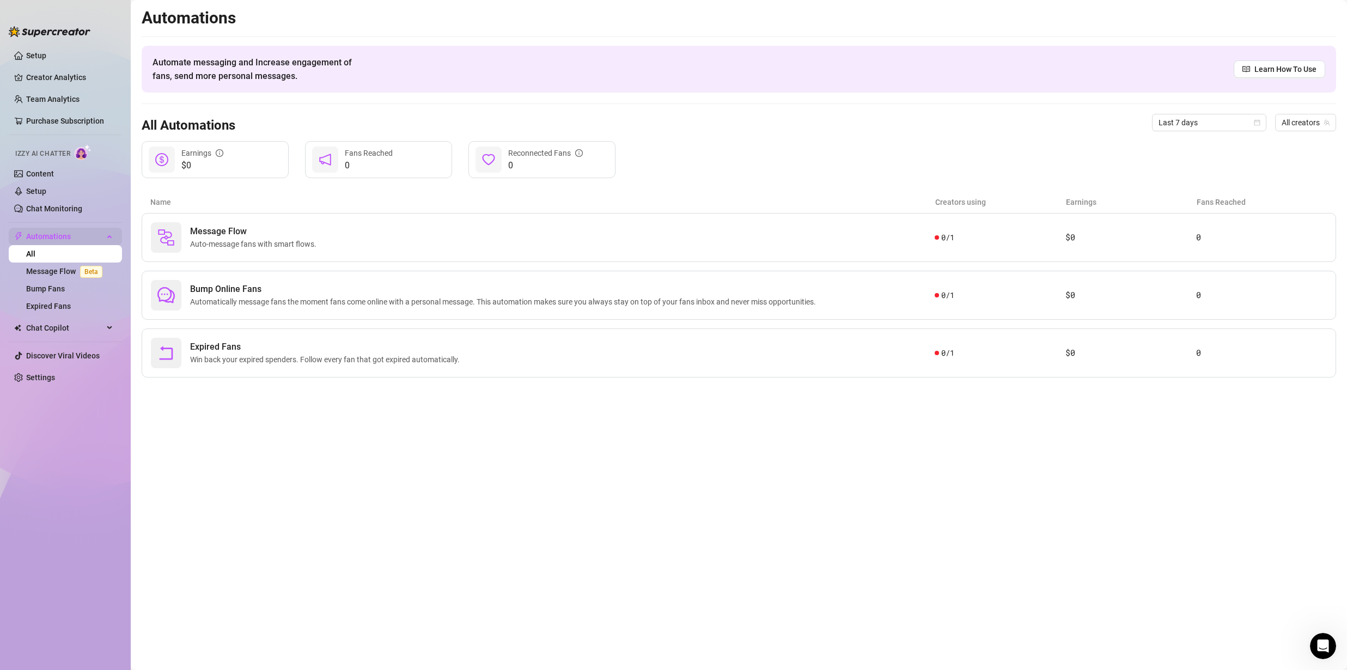
click at [105, 240] on div "Automations" at bounding box center [65, 236] width 113 height 17
click at [46, 187] on link "Setup" at bounding box center [36, 191] width 20 height 9
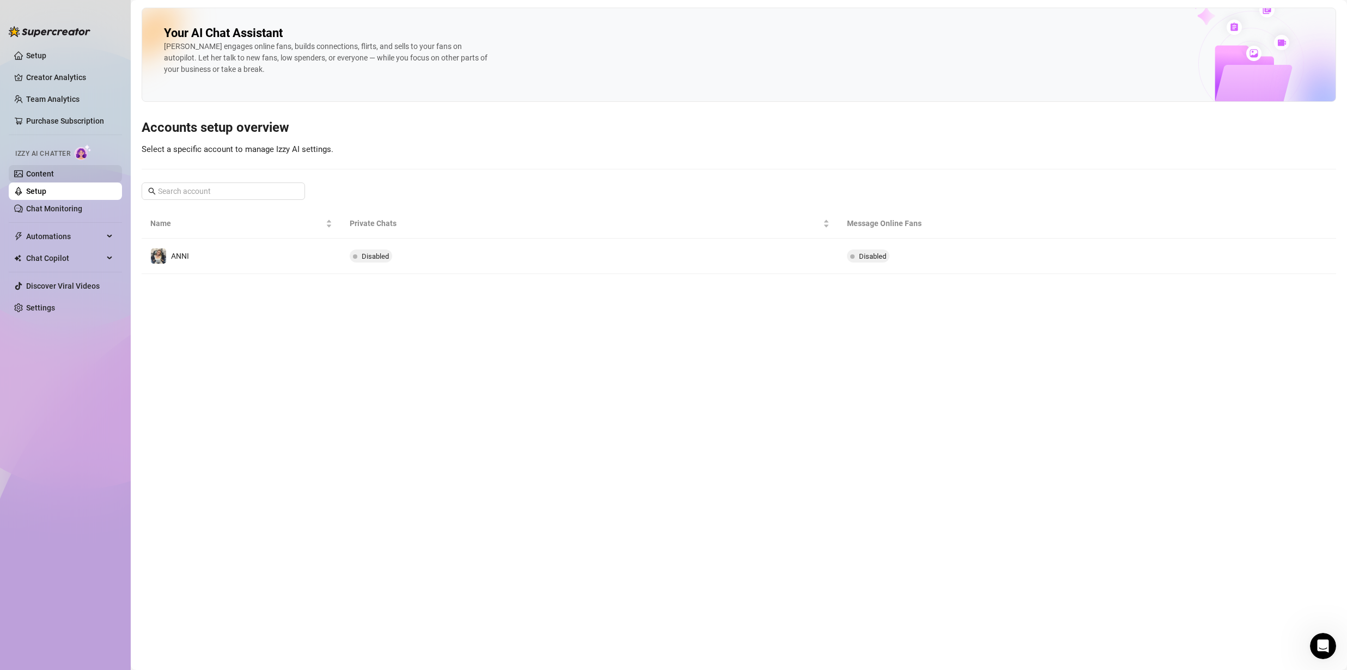
click at [54, 176] on link "Content" at bounding box center [40, 173] width 28 height 9
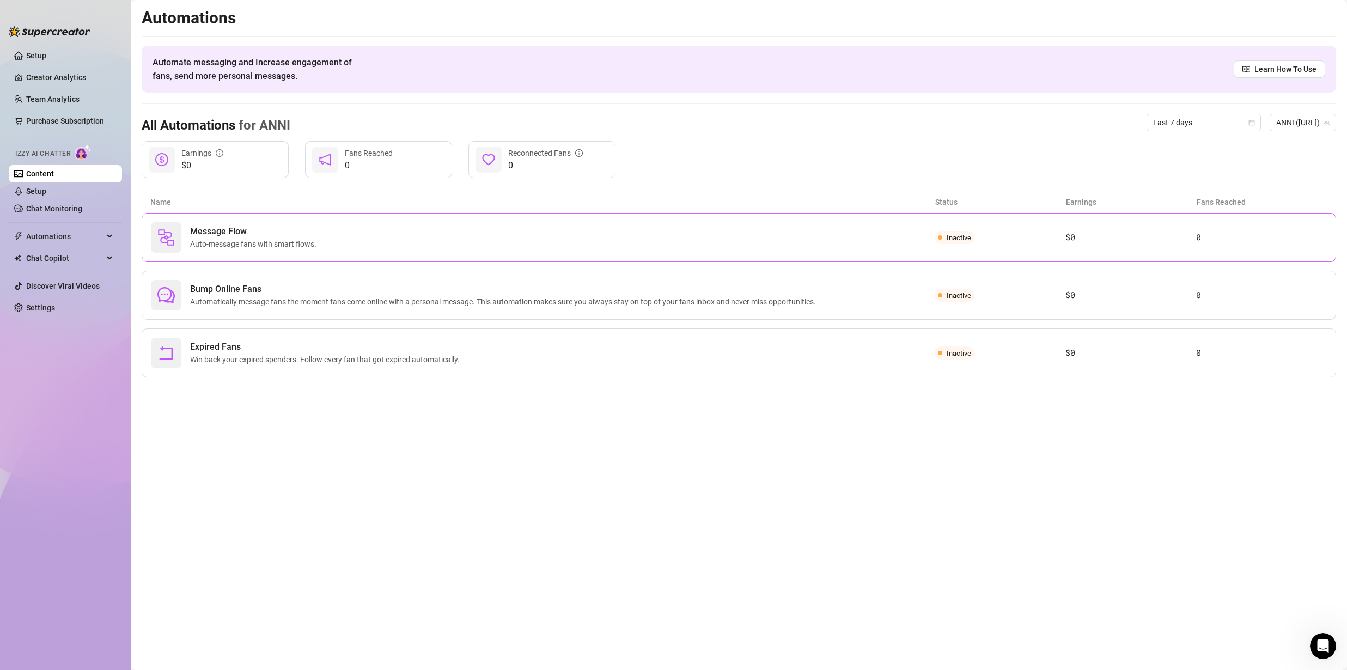
click at [314, 231] on span "Message Flow" at bounding box center [255, 231] width 131 height 13
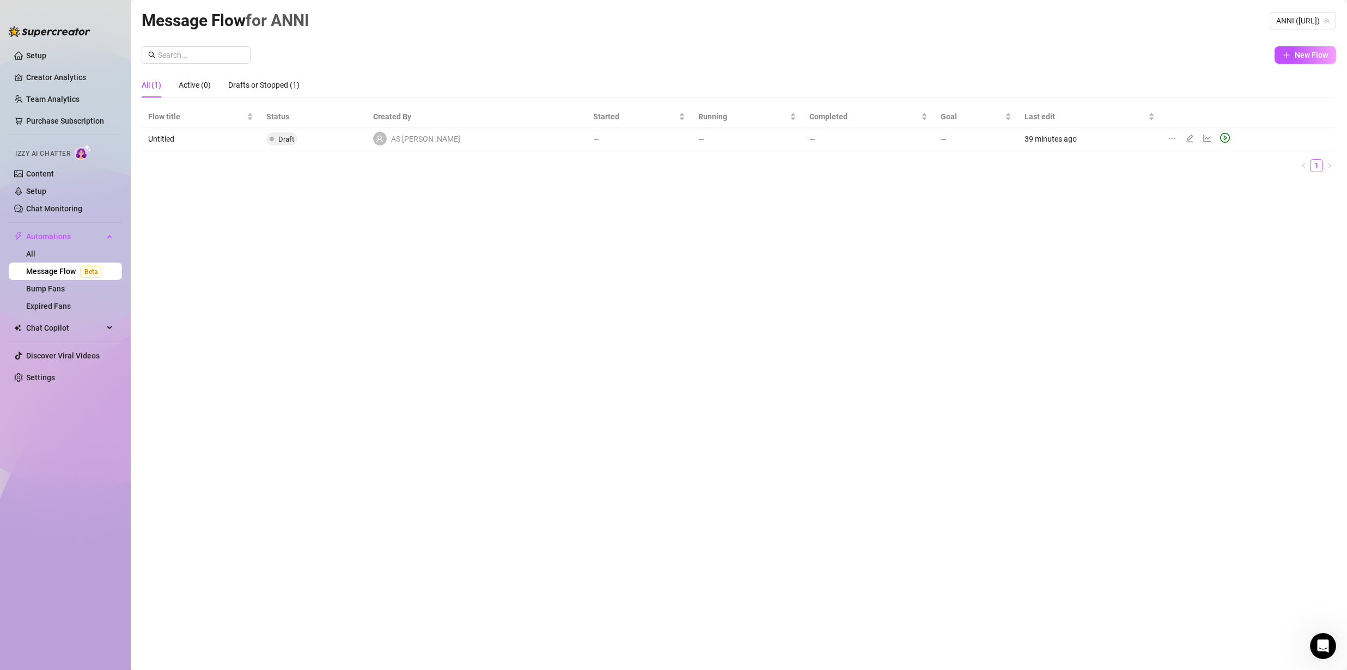
click at [212, 139] on td "Untitled" at bounding box center [201, 138] width 118 height 23
click at [1298, 55] on span "New Flow" at bounding box center [1311, 55] width 33 height 9
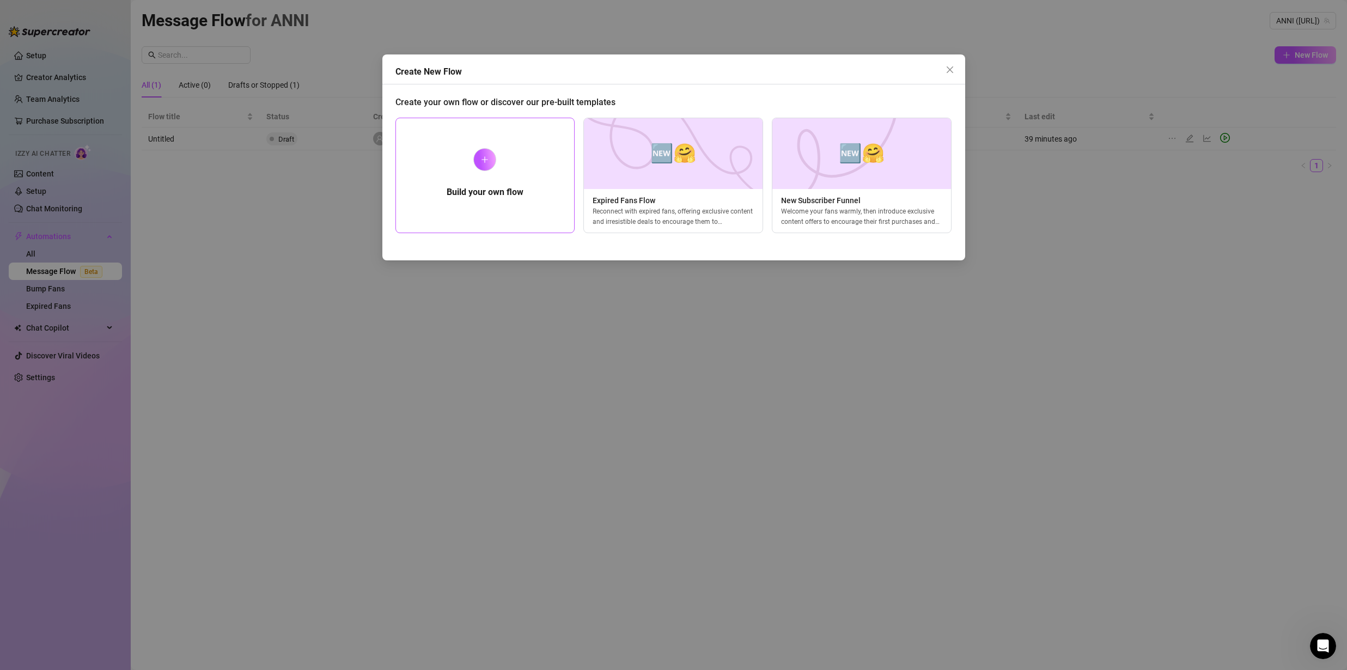
click at [518, 201] on div "Build your own flow" at bounding box center [485, 175] width 180 height 115
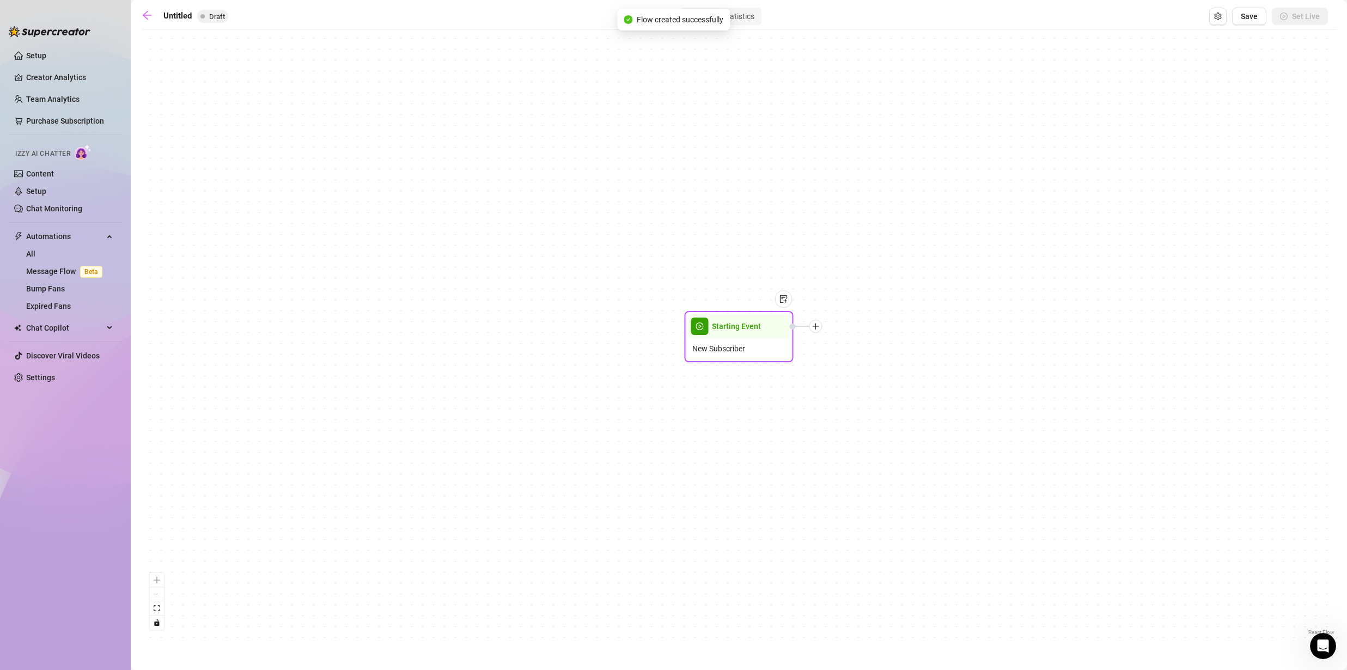
click at [739, 336] on div "Starting Event" at bounding box center [739, 326] width 102 height 24
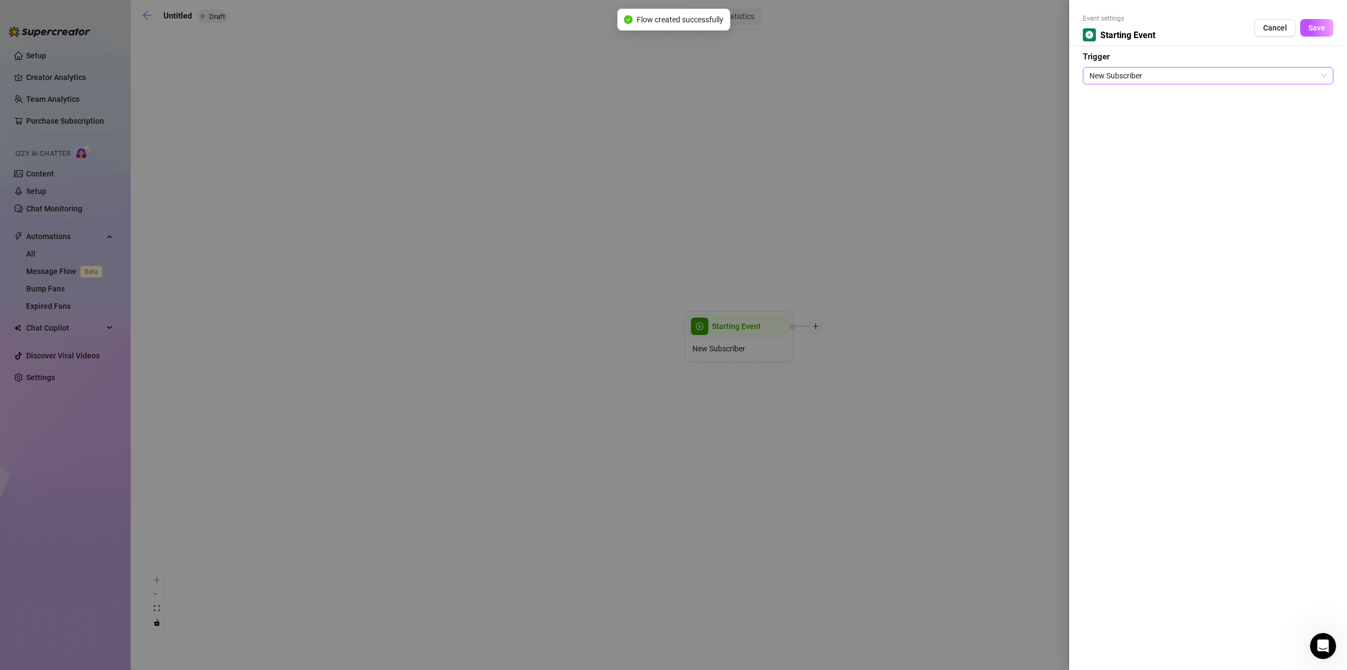
click at [1149, 67] on form "Event settings Starting Event Cancel Save Trigger New Subscriber" at bounding box center [1208, 49] width 251 height 71
click at [1145, 74] on span "New Subscriber" at bounding box center [1209, 76] width 238 height 16
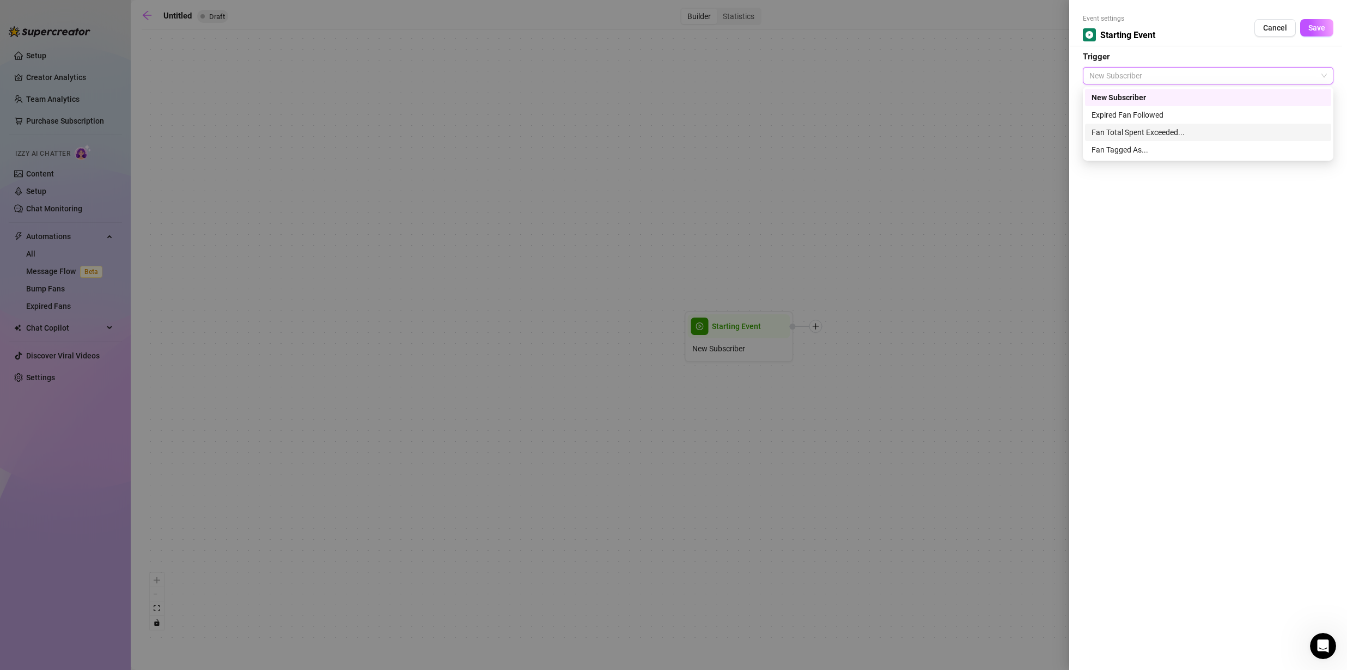
click at [1139, 145] on div "Fan Tagged As..." at bounding box center [1208, 150] width 233 height 12
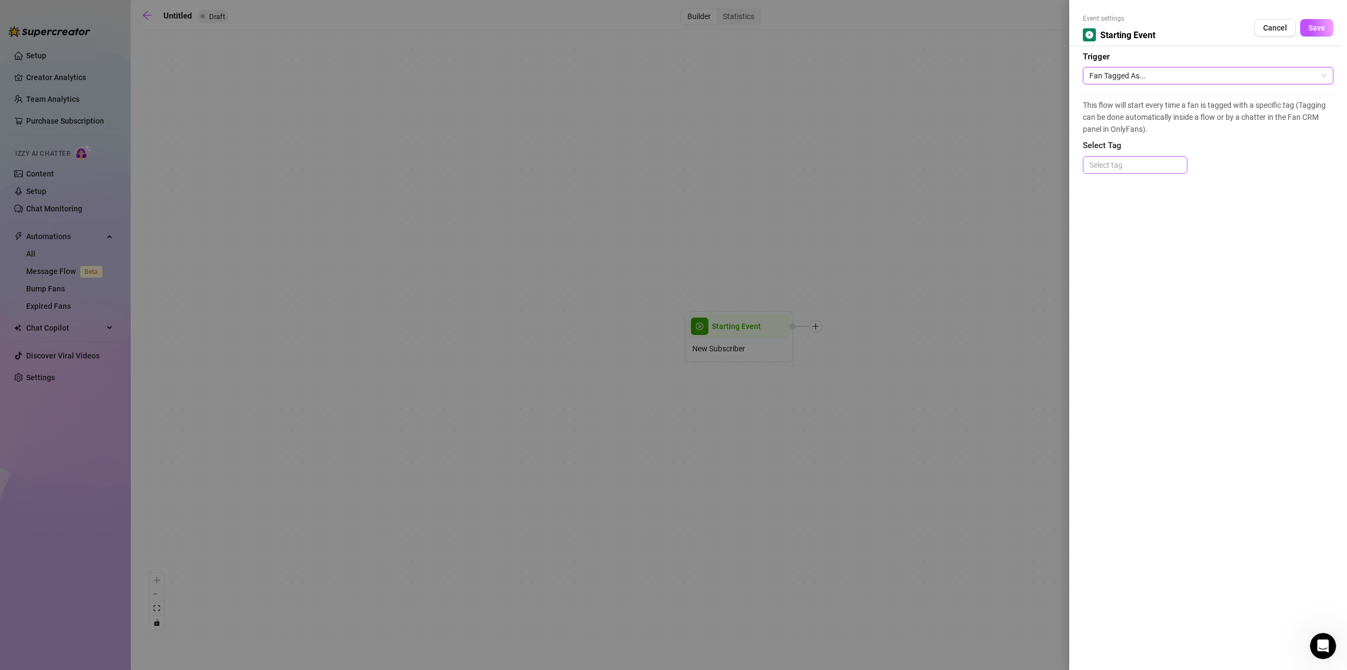
click at [1119, 166] on div at bounding box center [1135, 164] width 100 height 15
click at [1115, 74] on span "Fan Tagged As..." at bounding box center [1209, 76] width 238 height 16
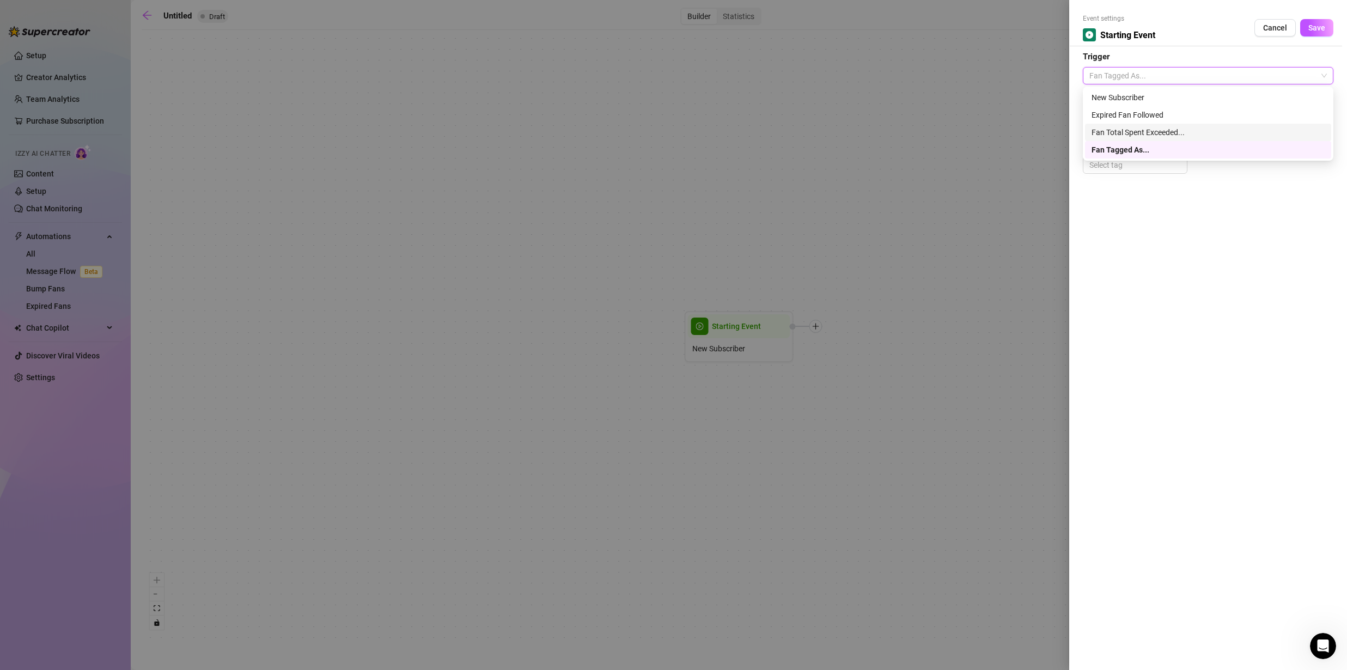
click at [1142, 128] on div "Fan Total Spent Exceeded..." at bounding box center [1208, 132] width 233 height 12
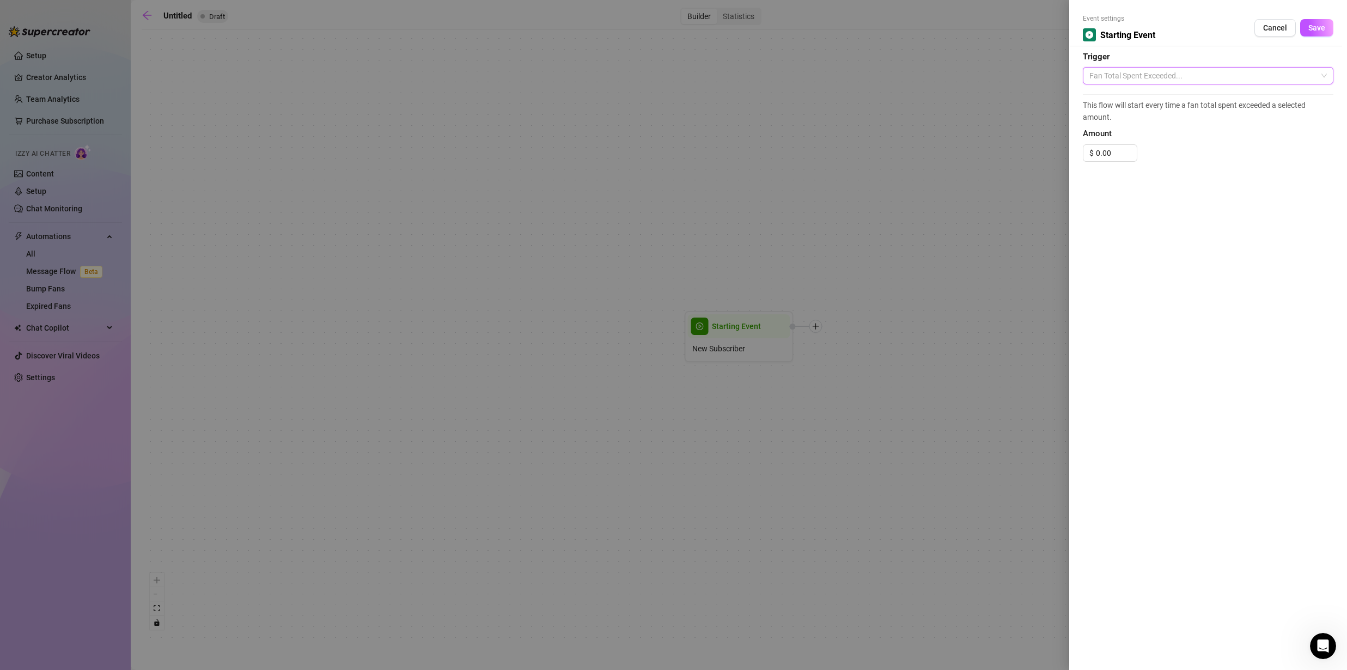
click at [1140, 80] on span "Fan Total Spent Exceeded..." at bounding box center [1209, 76] width 238 height 16
click at [1138, 109] on div "Expired Fan Followed" at bounding box center [1208, 115] width 233 height 12
click at [1137, 80] on span "Expired Fan Followed" at bounding box center [1209, 76] width 238 height 16
click at [1131, 100] on div "New Subscriber" at bounding box center [1208, 98] width 233 height 12
click at [1196, 218] on div "Event settings Starting Event Cancel Save Trigger New Subscriber New Subscriber" at bounding box center [1208, 335] width 278 height 670
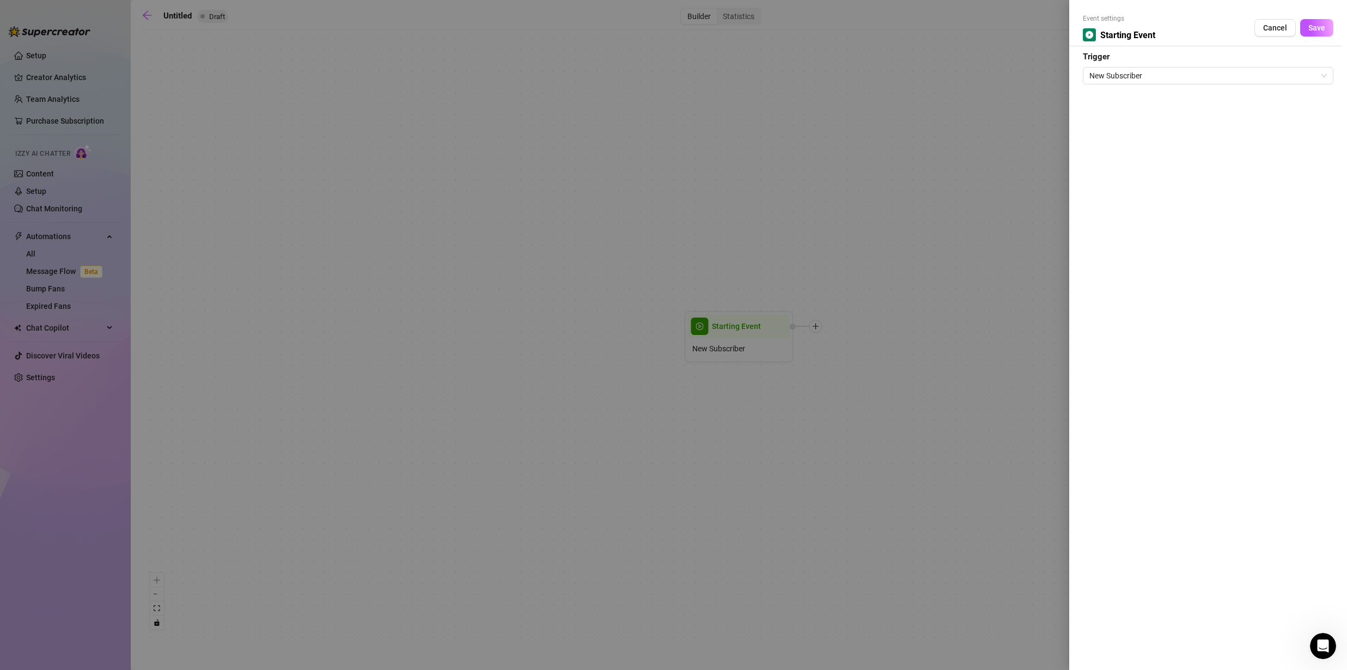
click at [1185, 98] on div "Event settings Starting Event Cancel Save Trigger New Subscriber" at bounding box center [1208, 335] width 278 height 670
click at [1170, 69] on span "New Subscriber" at bounding box center [1209, 76] width 238 height 16
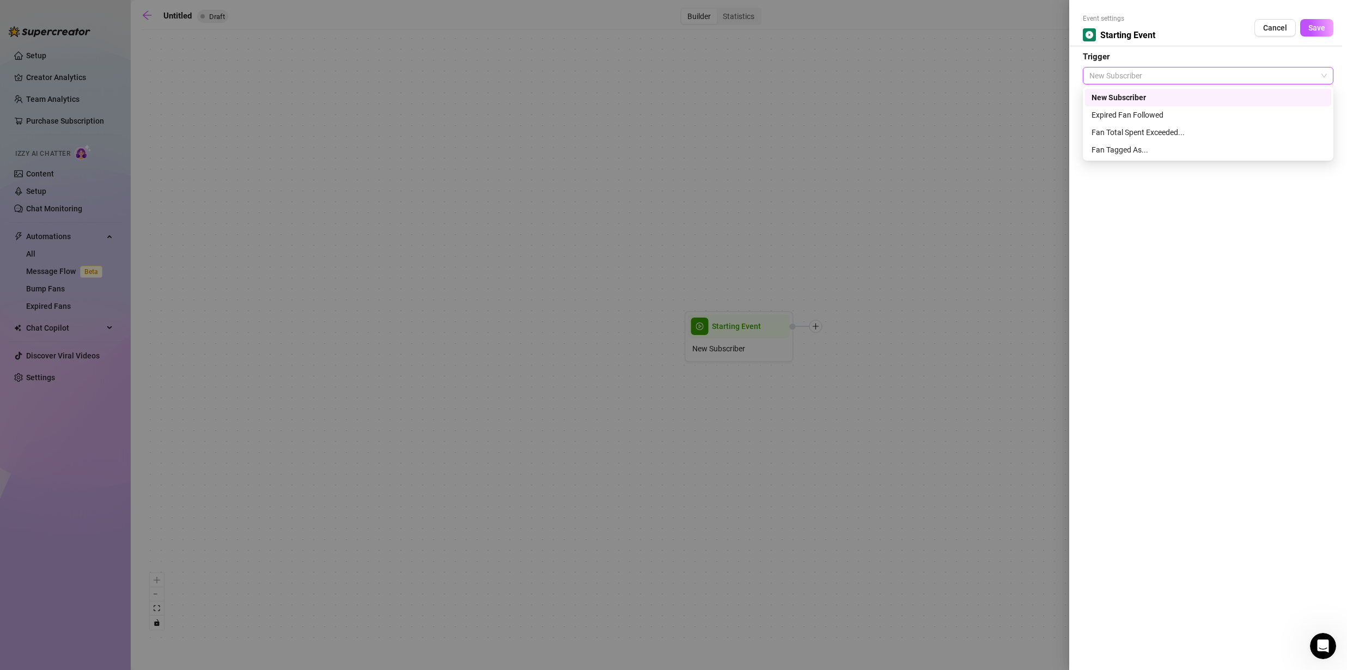
click at [1137, 112] on div "Expired Fan Followed" at bounding box center [1208, 115] width 233 height 12
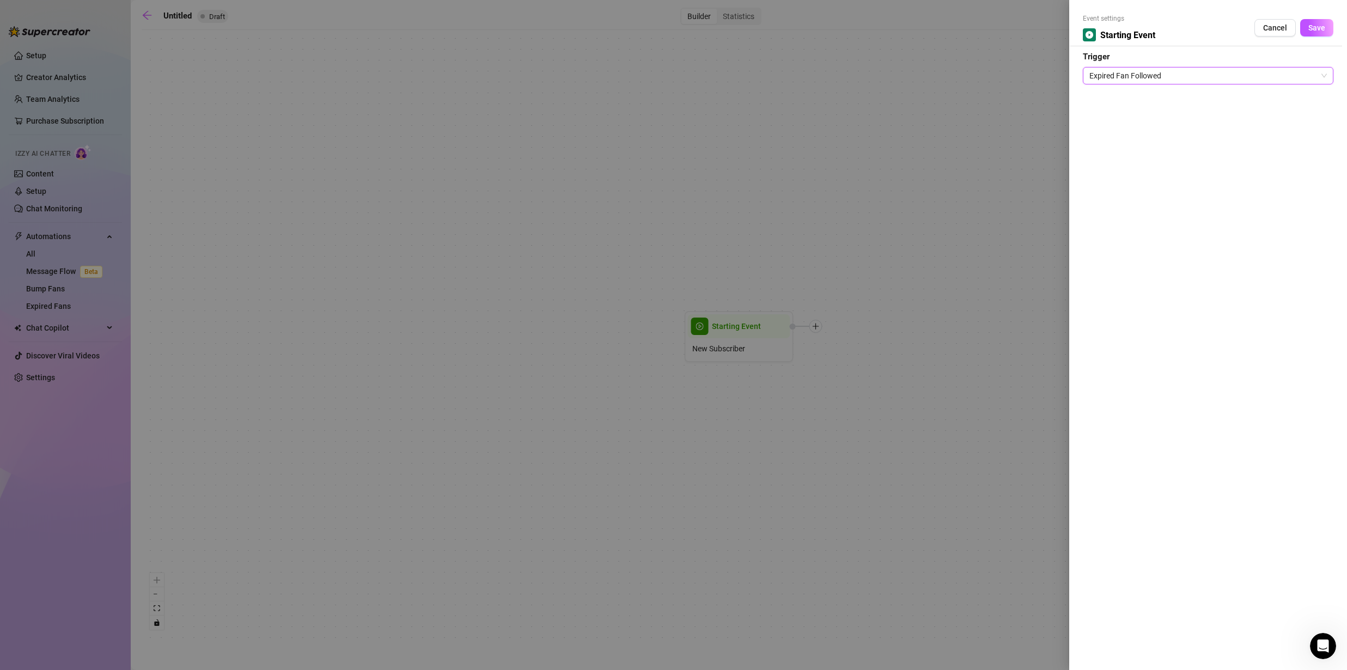
click at [60, 195] on div at bounding box center [673, 335] width 1347 height 670
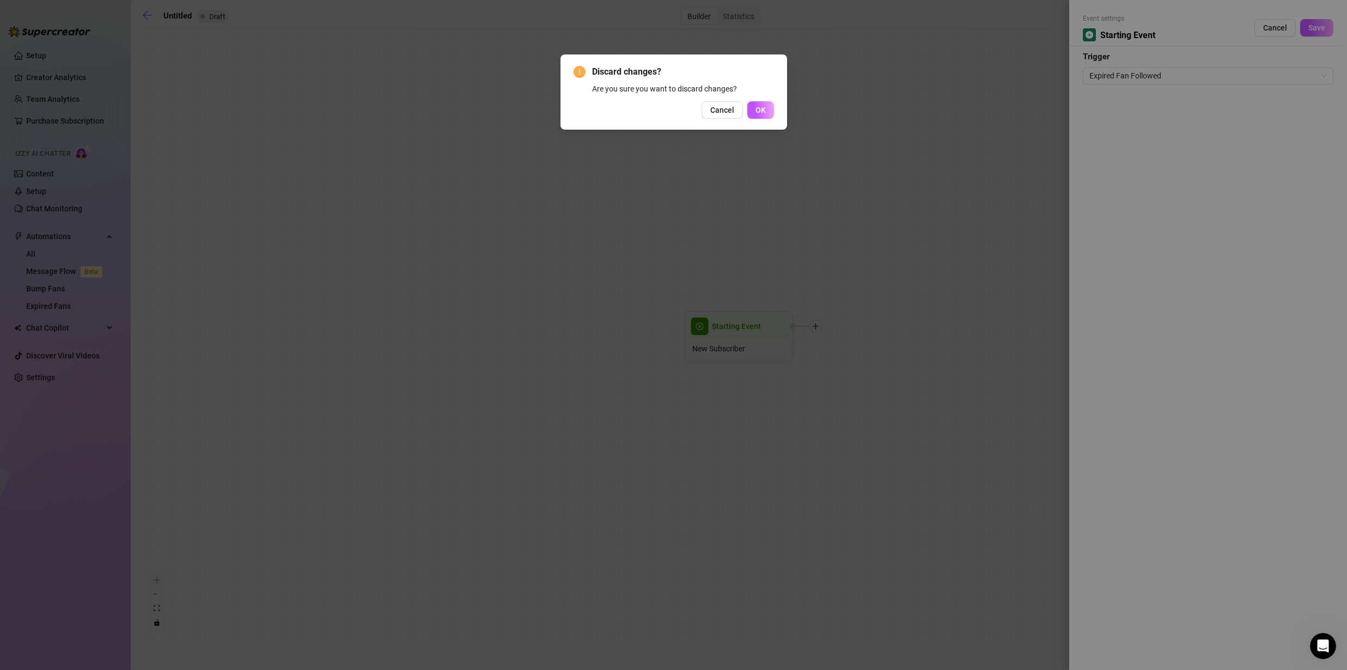
click at [748, 112] on button "OK" at bounding box center [760, 109] width 27 height 17
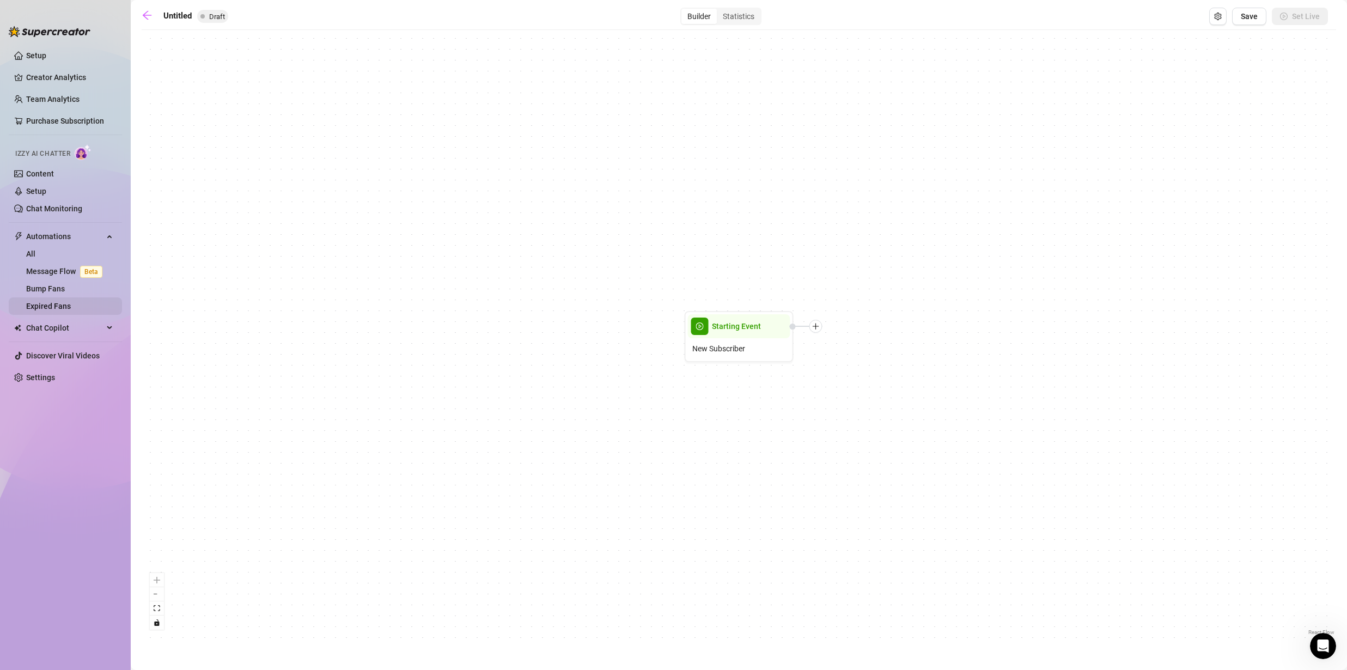
click at [53, 303] on link "Expired Fans" at bounding box center [48, 306] width 45 height 9
